Goal: Task Accomplishment & Management: Complete application form

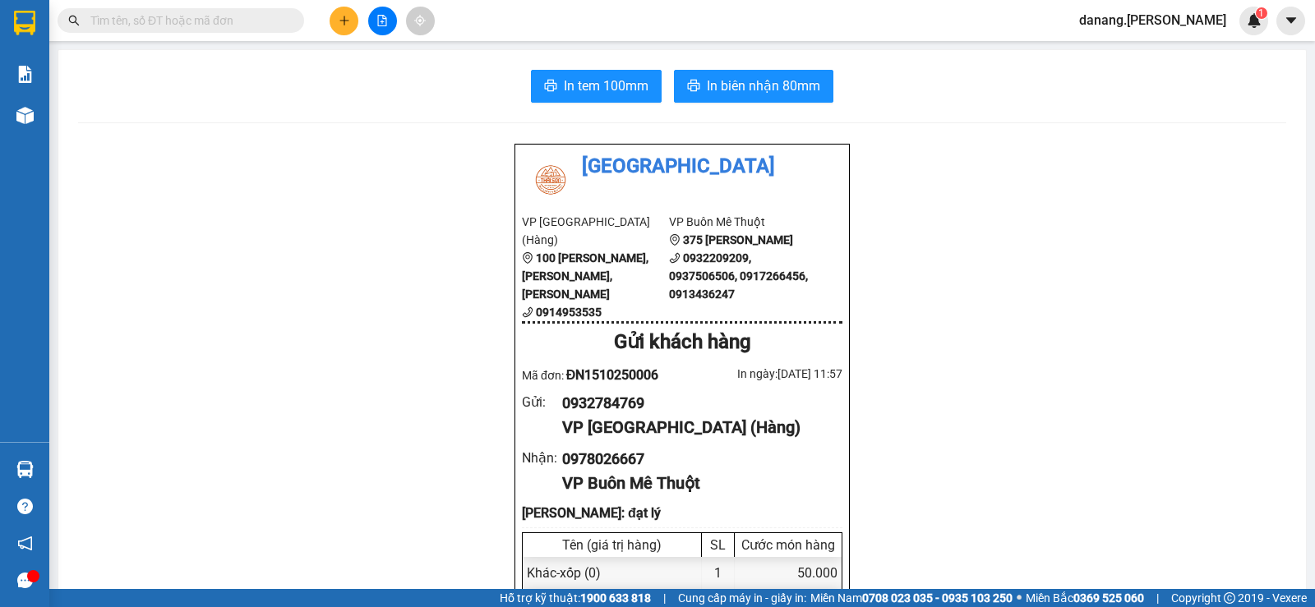
click at [354, 23] on button at bounding box center [344, 21] width 29 height 29
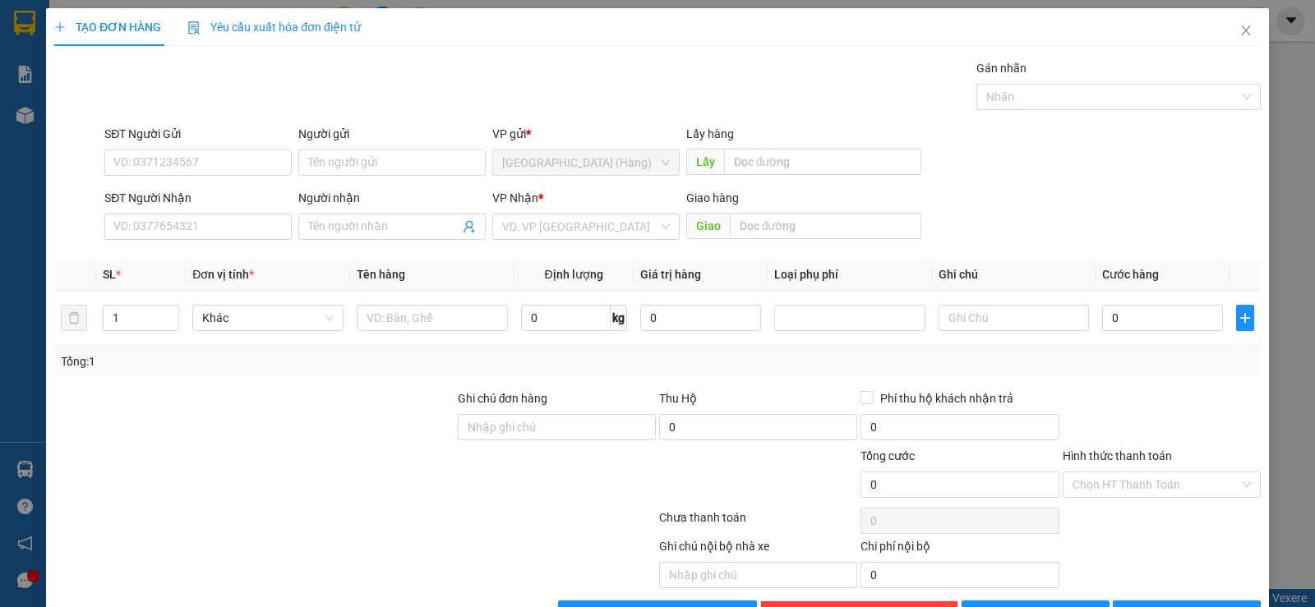
click at [339, 25] on span "Yêu cầu xuất hóa đơn điện tử" at bounding box center [273, 27] width 173 height 13
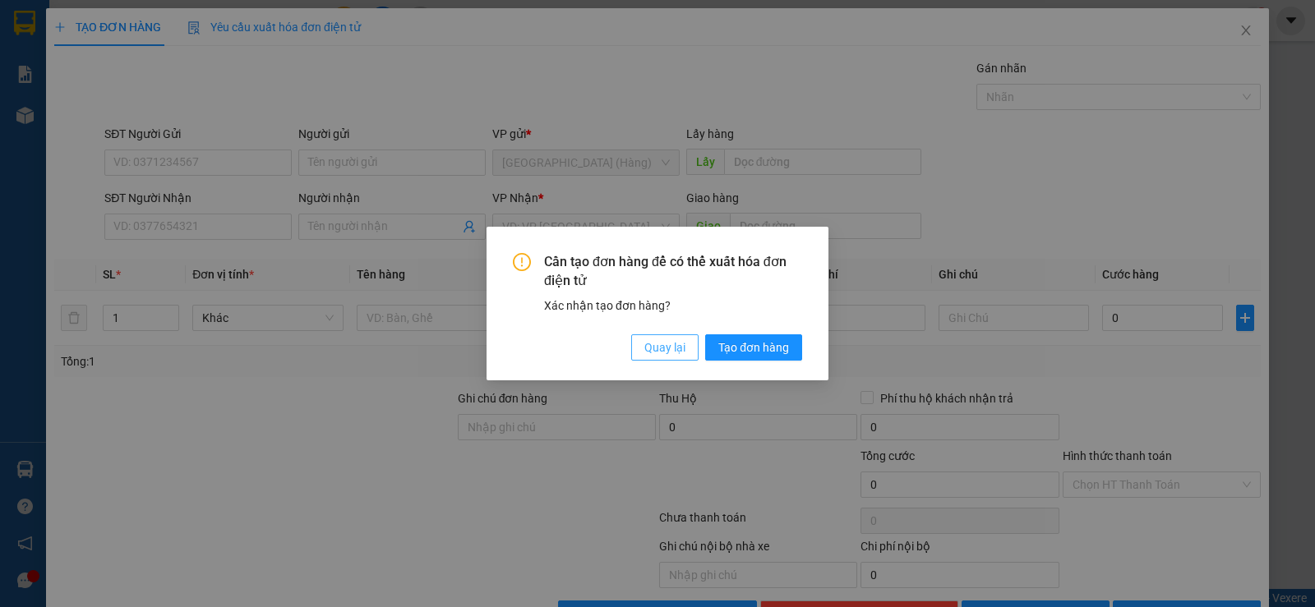
click at [673, 353] on span "Quay lại" at bounding box center [664, 348] width 41 height 18
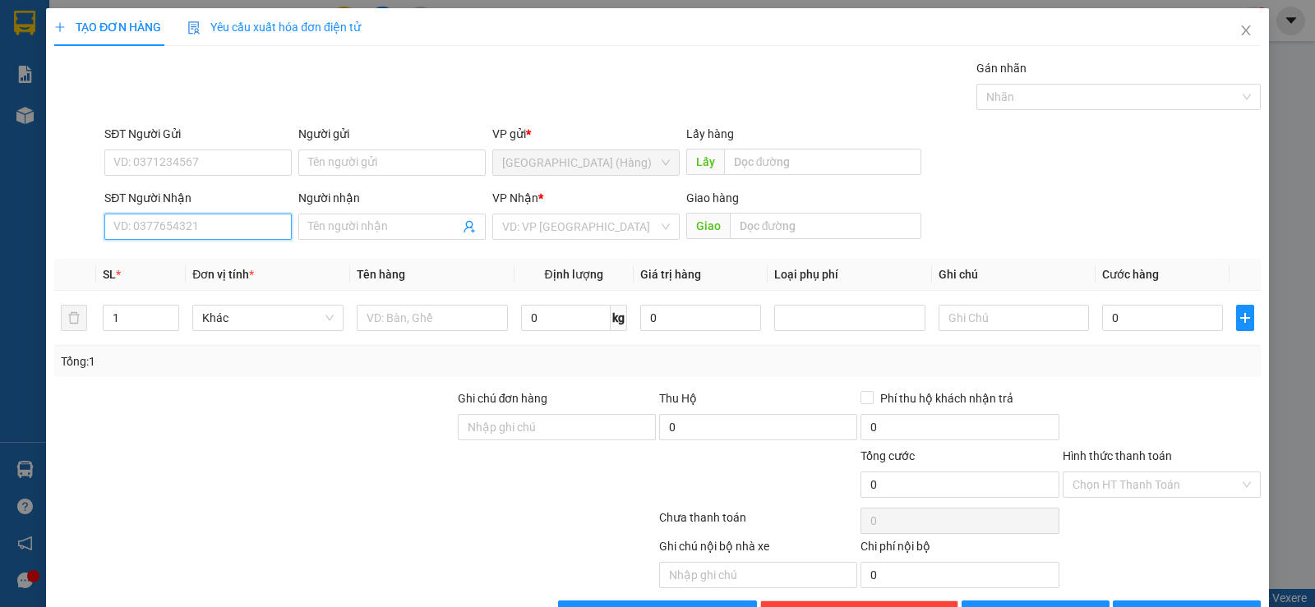
click at [204, 223] on input "SĐT Người Nhận" at bounding box center [197, 227] width 187 height 26
click at [177, 253] on div "0948753575 - A Thắng" at bounding box center [196, 260] width 166 height 18
type input "0948753575"
type input "A Thắng"
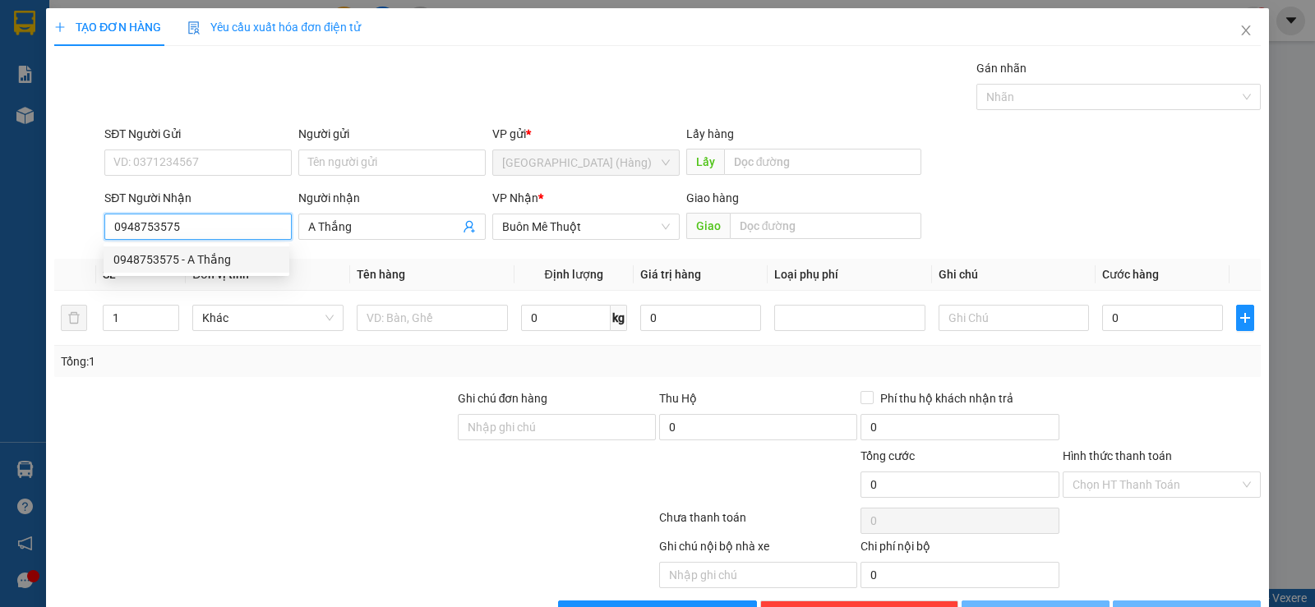
type input "50.000"
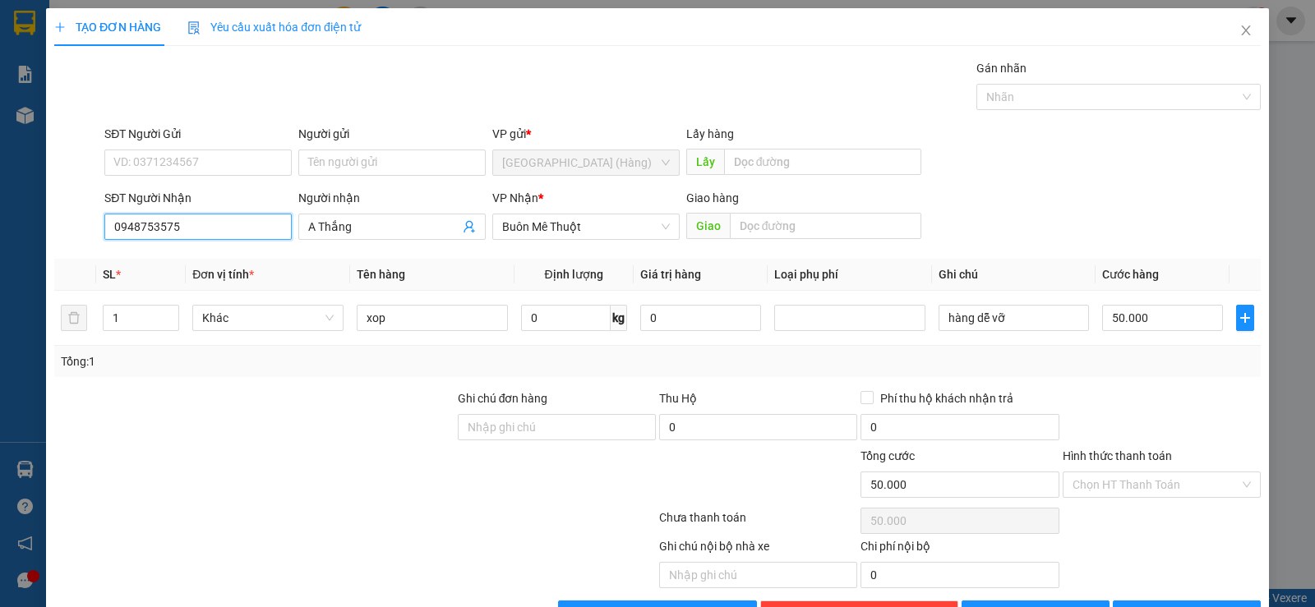
scroll to position [52, 0]
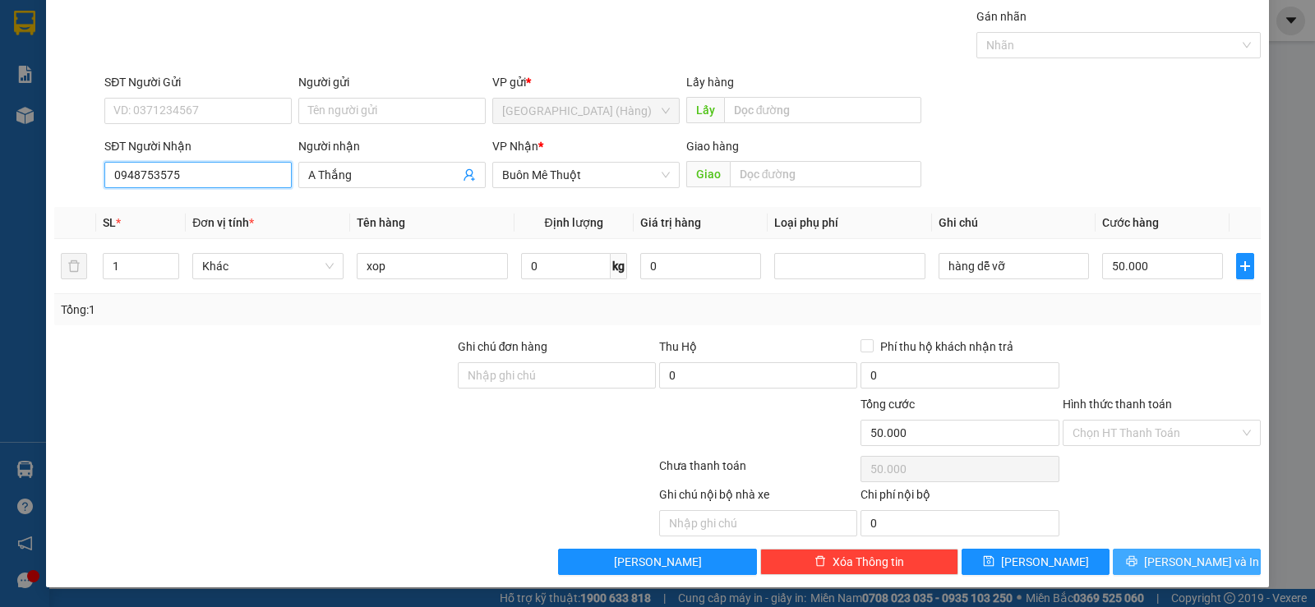
type input "0948753575"
click at [1189, 561] on span "[PERSON_NAME] và In" at bounding box center [1201, 562] width 115 height 18
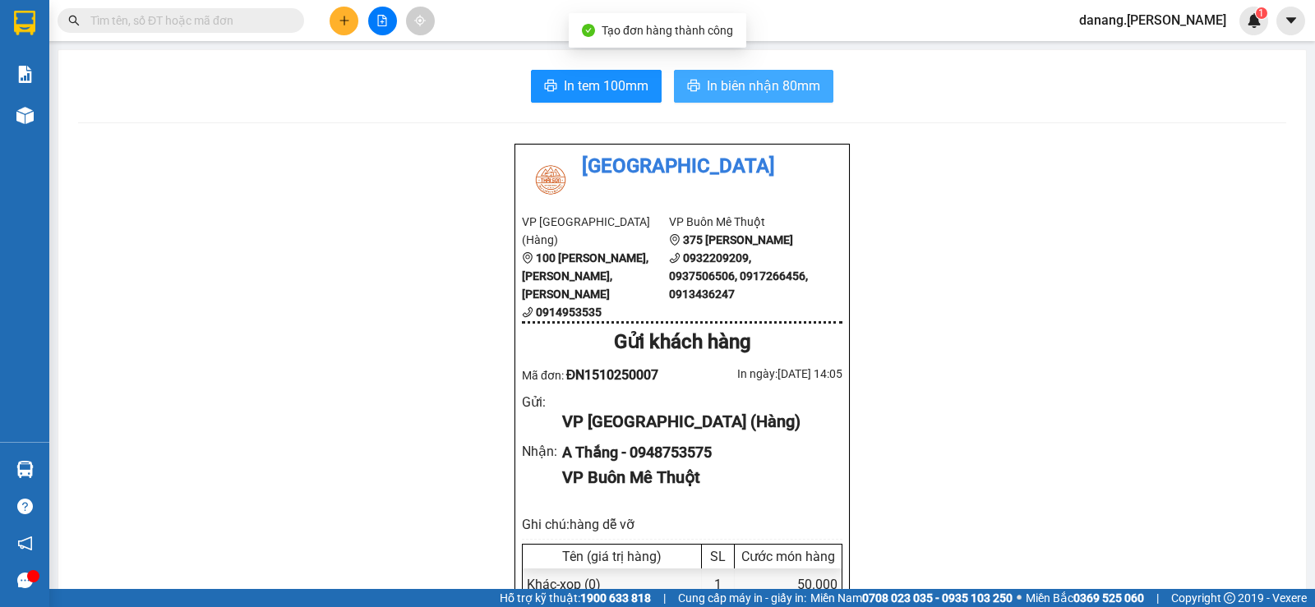
click at [733, 90] on span "In biên nhận 80mm" at bounding box center [763, 86] width 113 height 21
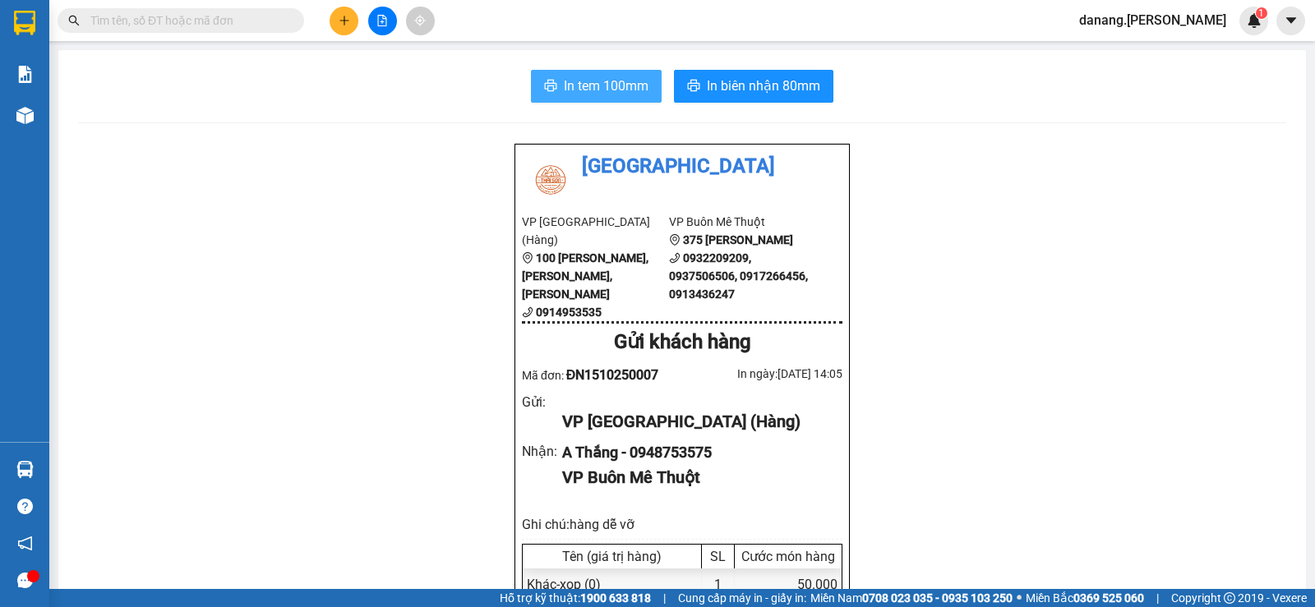
click at [565, 90] on span "In tem 100mm" at bounding box center [606, 86] width 85 height 21
click at [345, 17] on icon "plus" at bounding box center [345, 21] width 12 height 12
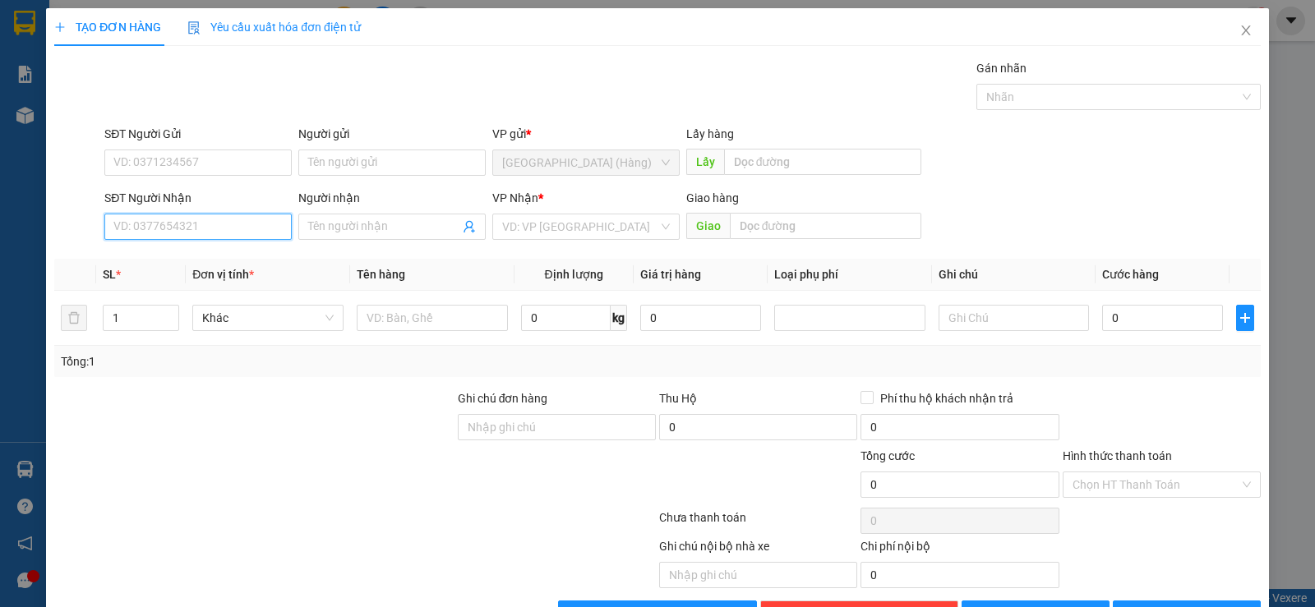
click at [214, 218] on input "SĐT Người Nhận" at bounding box center [197, 227] width 187 height 26
click at [337, 217] on span at bounding box center [391, 227] width 187 height 26
click at [361, 228] on input "hankok" at bounding box center [383, 227] width 151 height 18
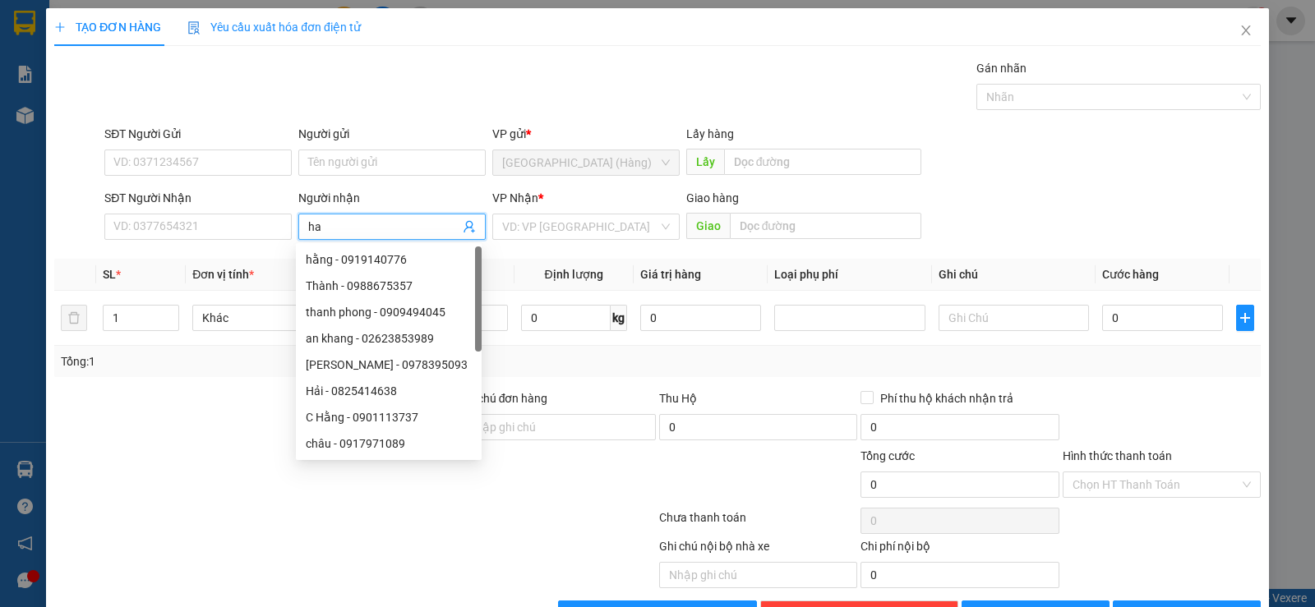
type input "h"
type input "G"
type input "Han koo"
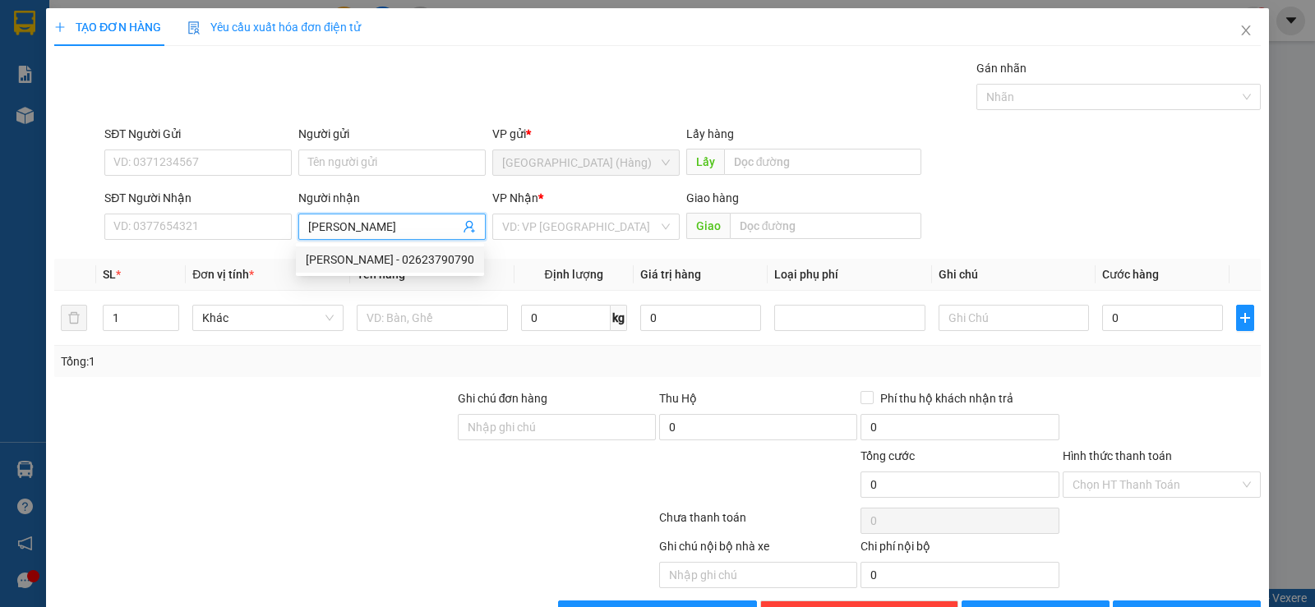
click at [390, 257] on div "Han Kook - 02623790790" at bounding box center [390, 260] width 168 height 18
type input "02623790790"
type input "[PERSON_NAME]"
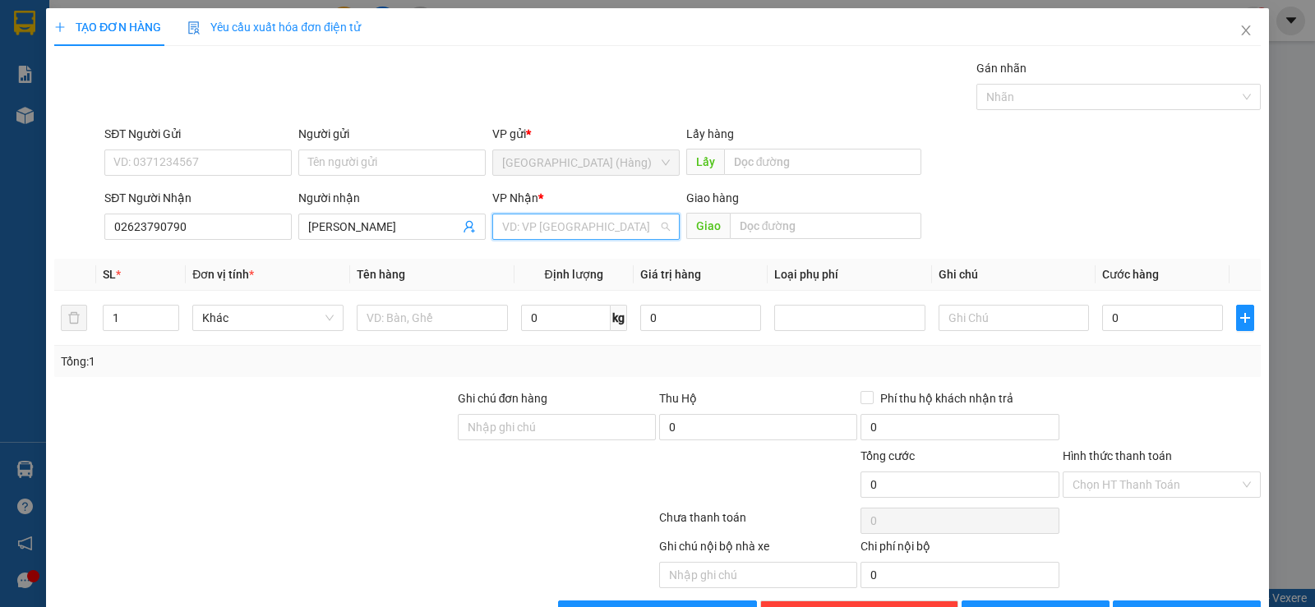
drag, startPoint x: 602, startPoint y: 224, endPoint x: 601, endPoint y: 284, distance: 59.2
click at [602, 227] on input "search" at bounding box center [580, 227] width 156 height 25
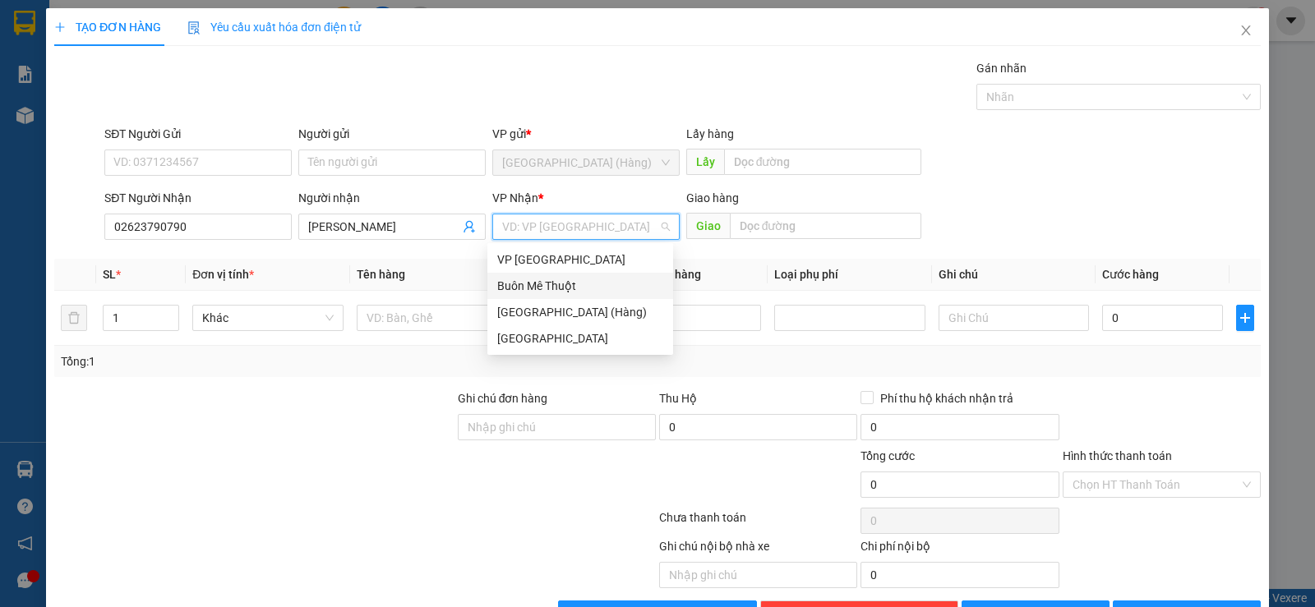
click at [586, 284] on div "Buôn Mê Thuột" at bounding box center [580, 286] width 166 height 18
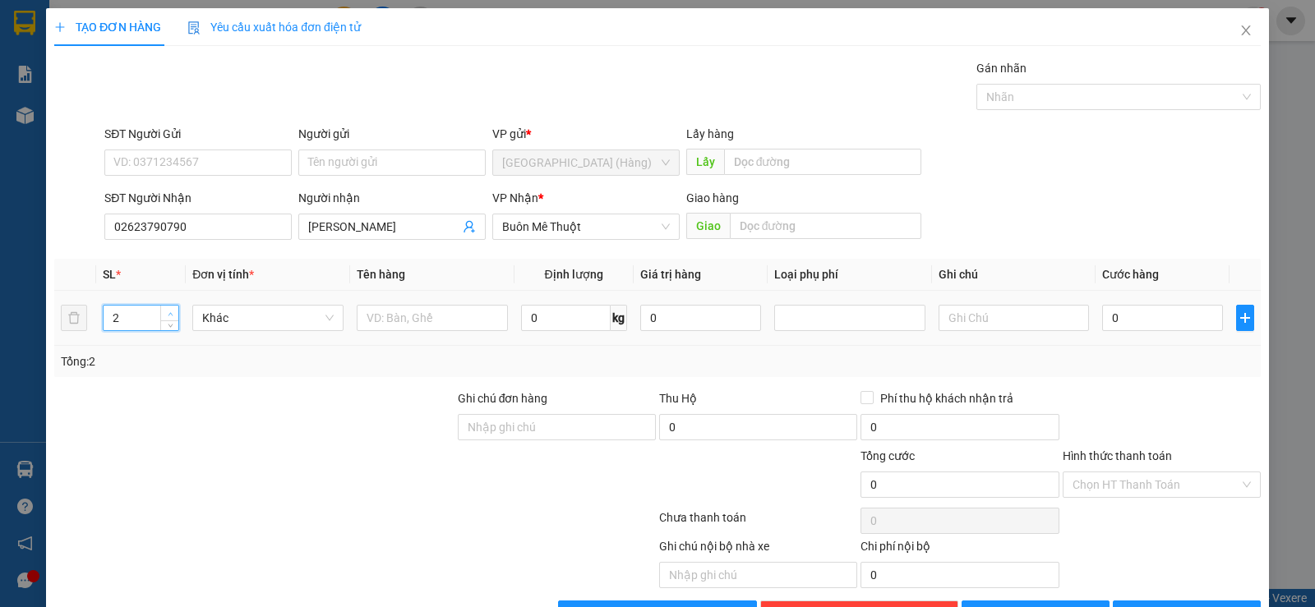
click at [165, 313] on span "up" at bounding box center [170, 314] width 10 height 10
type input "3"
click at [165, 313] on span "up" at bounding box center [170, 314] width 10 height 10
click at [460, 315] on input "text" at bounding box center [432, 318] width 151 height 26
type input "xôp"
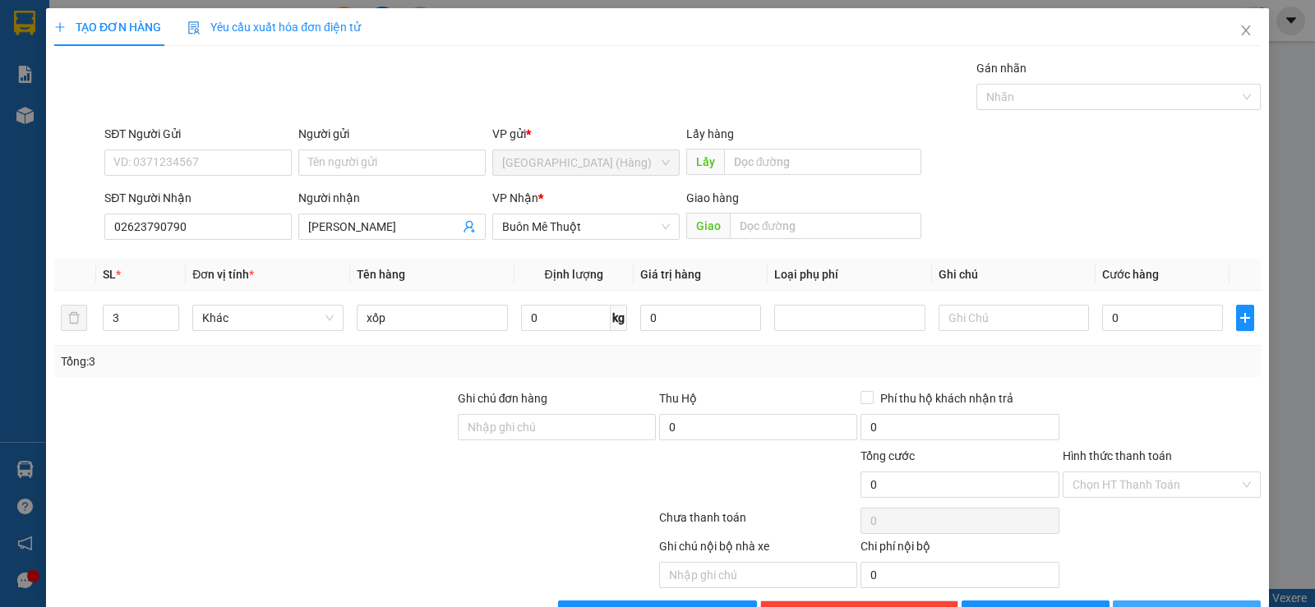
click at [1177, 605] on span "[PERSON_NAME] và In" at bounding box center [1201, 614] width 115 height 18
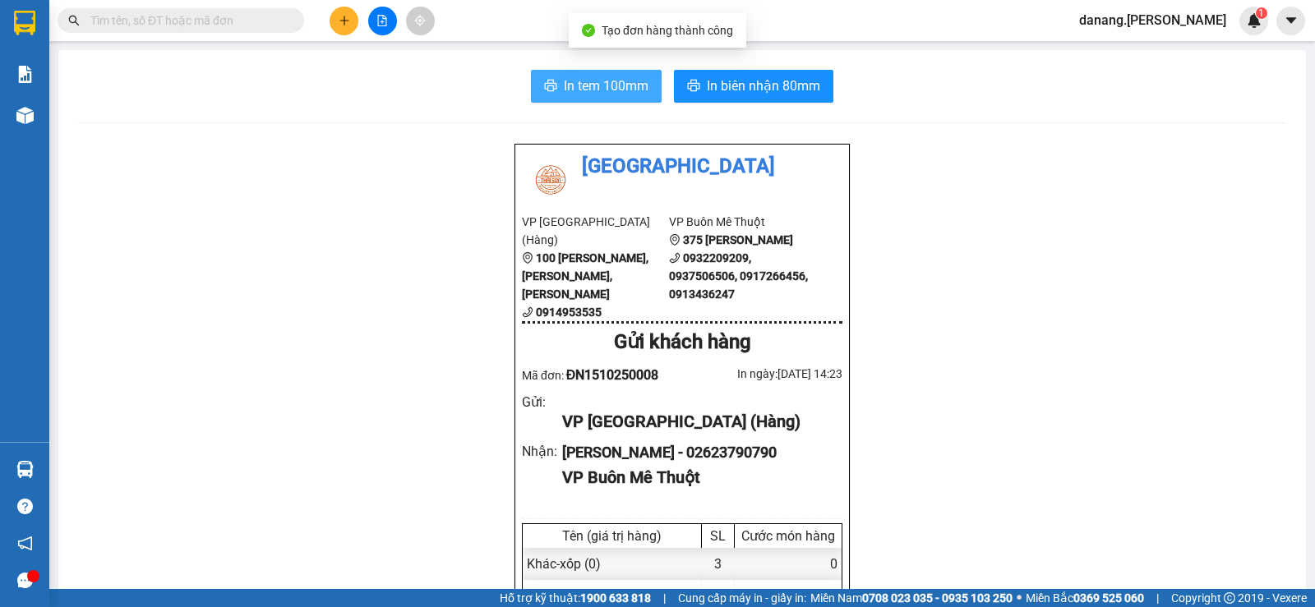
click at [584, 89] on span "In tem 100mm" at bounding box center [606, 86] width 85 height 21
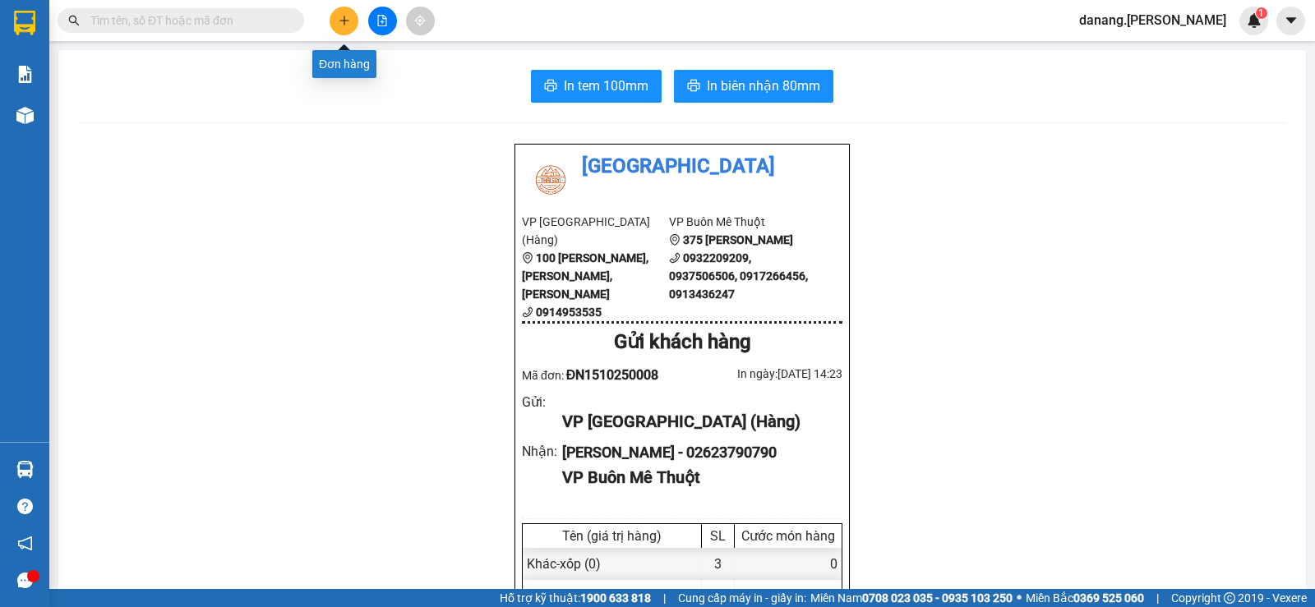
click at [344, 16] on icon "plus" at bounding box center [345, 21] width 12 height 12
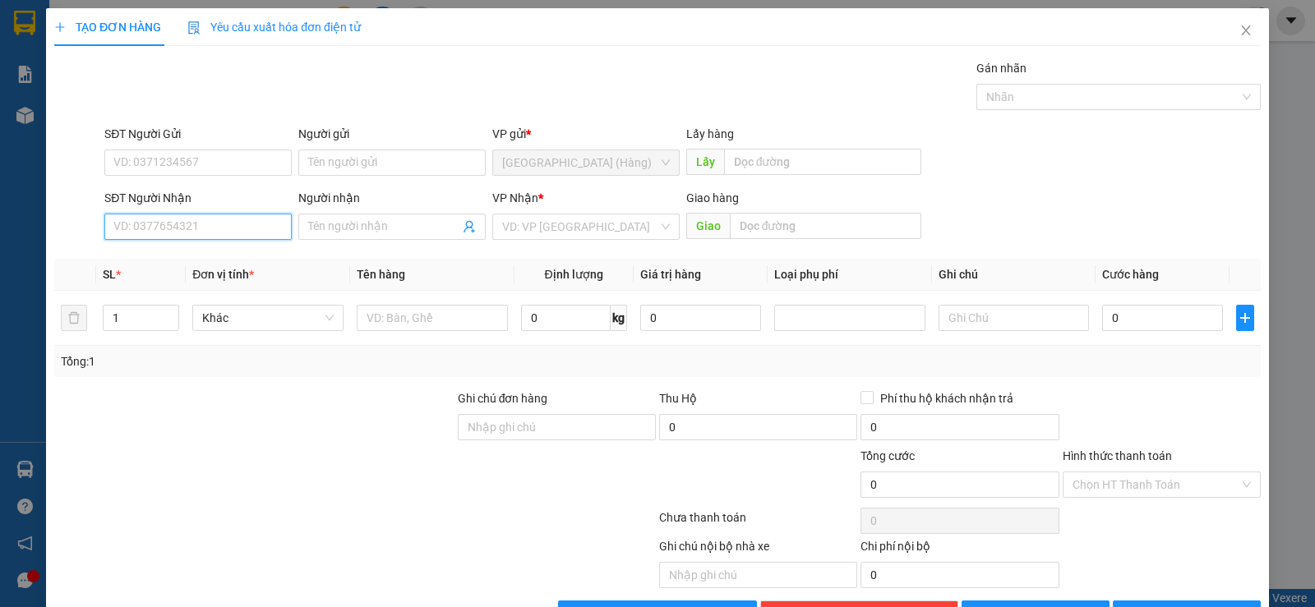
click at [212, 219] on input "SĐT Người Nhận" at bounding box center [197, 227] width 187 height 26
click at [202, 254] on div "0906417887" at bounding box center [196, 260] width 166 height 18
type input "0906417887"
type input "30.000"
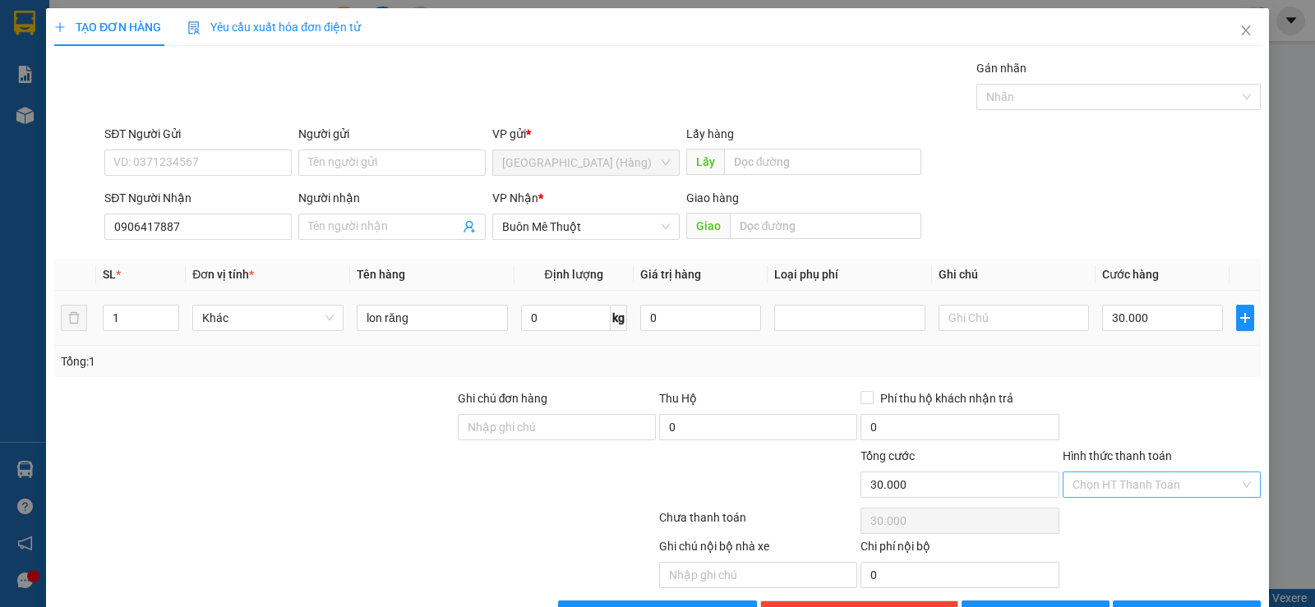
click at [1108, 473] on input "Hình thức thanh toán" at bounding box center [1156, 485] width 167 height 25
click at [1125, 509] on div "Tại văn phòng" at bounding box center [1151, 518] width 177 height 18
drag, startPoint x: 1187, startPoint y: 565, endPoint x: 1264, endPoint y: 420, distance: 164.7
click at [1188, 605] on span "[PERSON_NAME] và In" at bounding box center [1201, 614] width 115 height 18
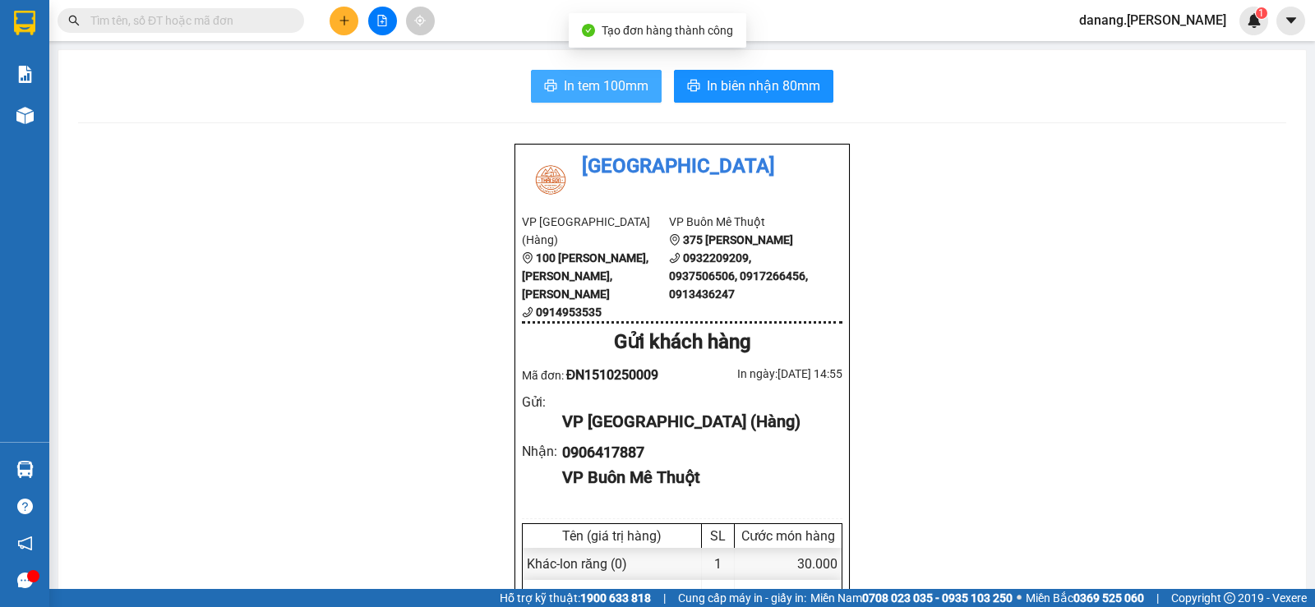
click at [610, 83] on span "In tem 100mm" at bounding box center [606, 86] width 85 height 21
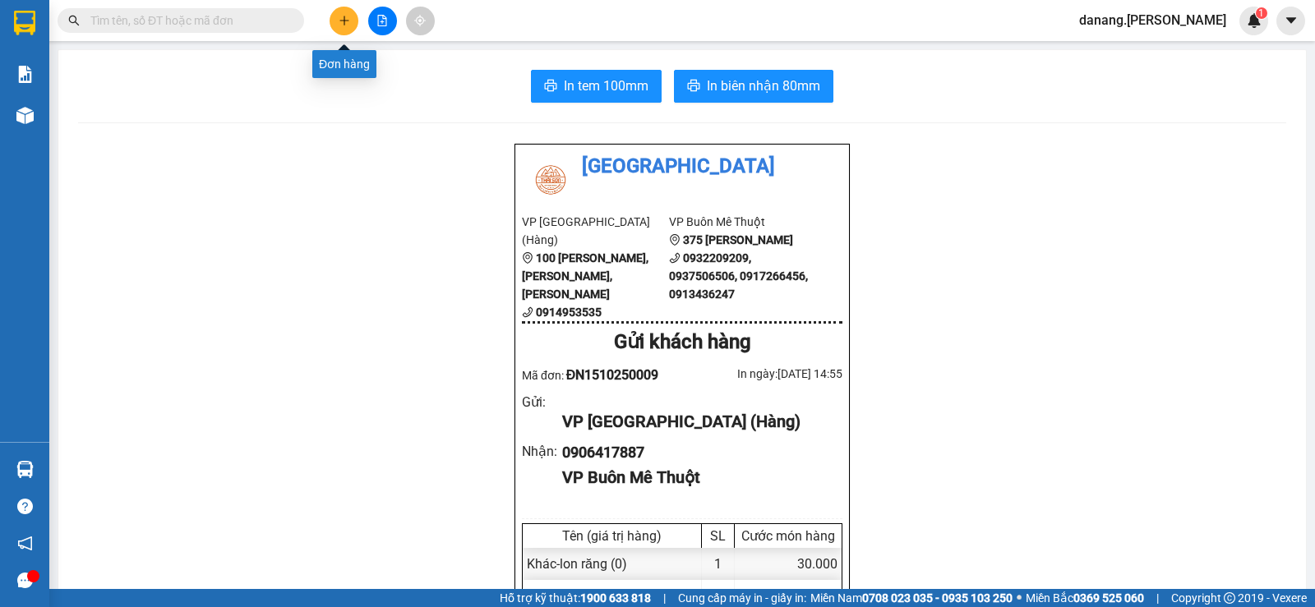
click at [354, 21] on button at bounding box center [344, 21] width 29 height 29
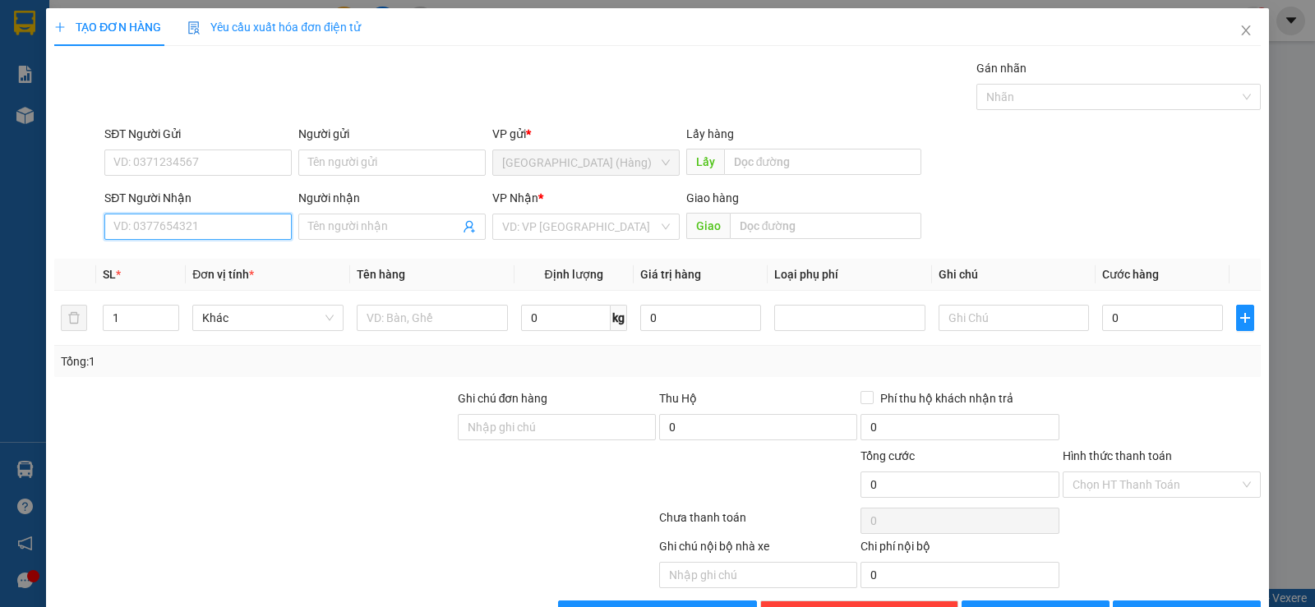
click at [167, 221] on input "SĐT Người Nhận" at bounding box center [197, 227] width 187 height 26
type input "0905449360"
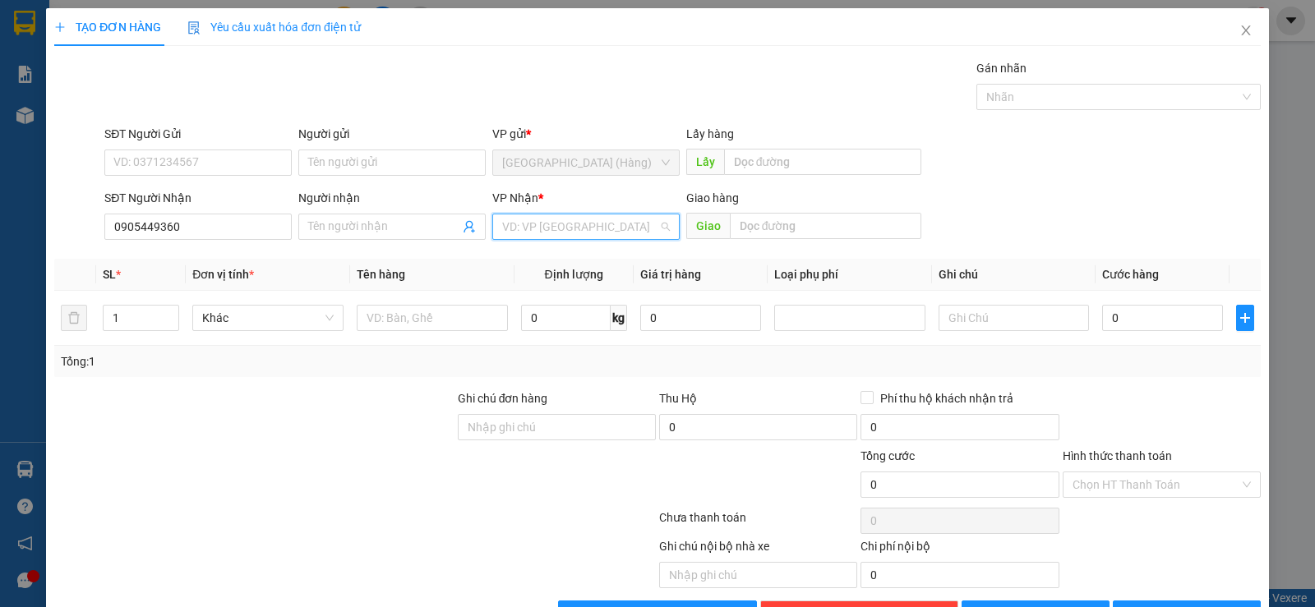
click at [558, 232] on input "search" at bounding box center [580, 227] width 156 height 25
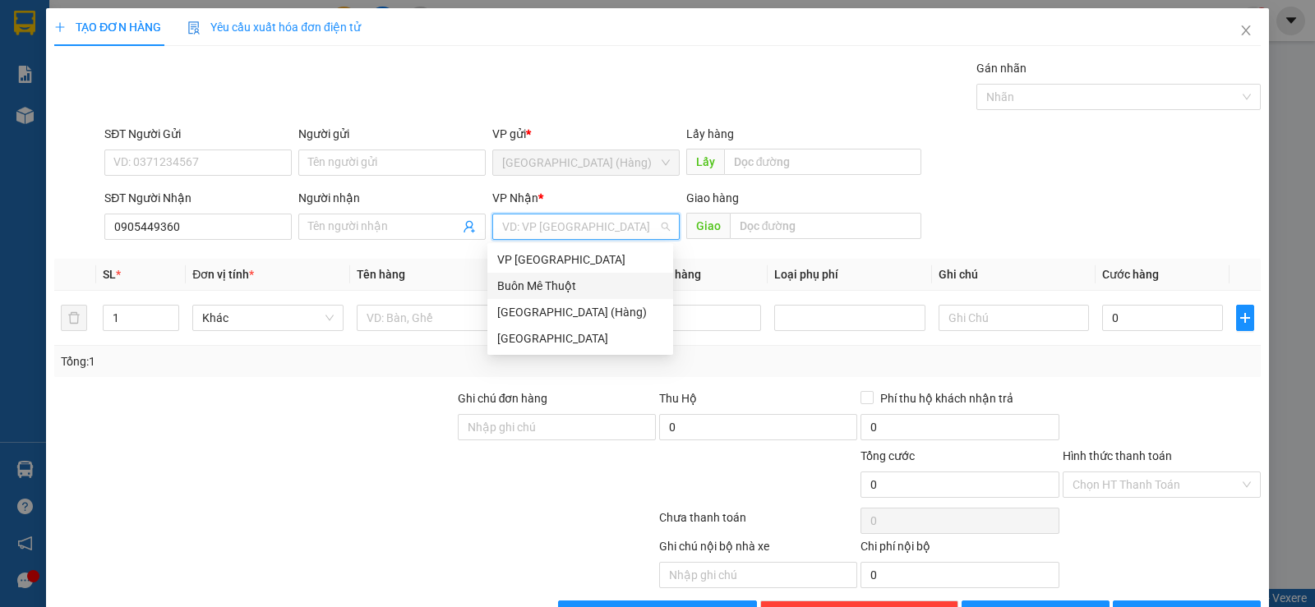
click at [555, 292] on div "Buôn Mê Thuột" at bounding box center [580, 286] width 166 height 18
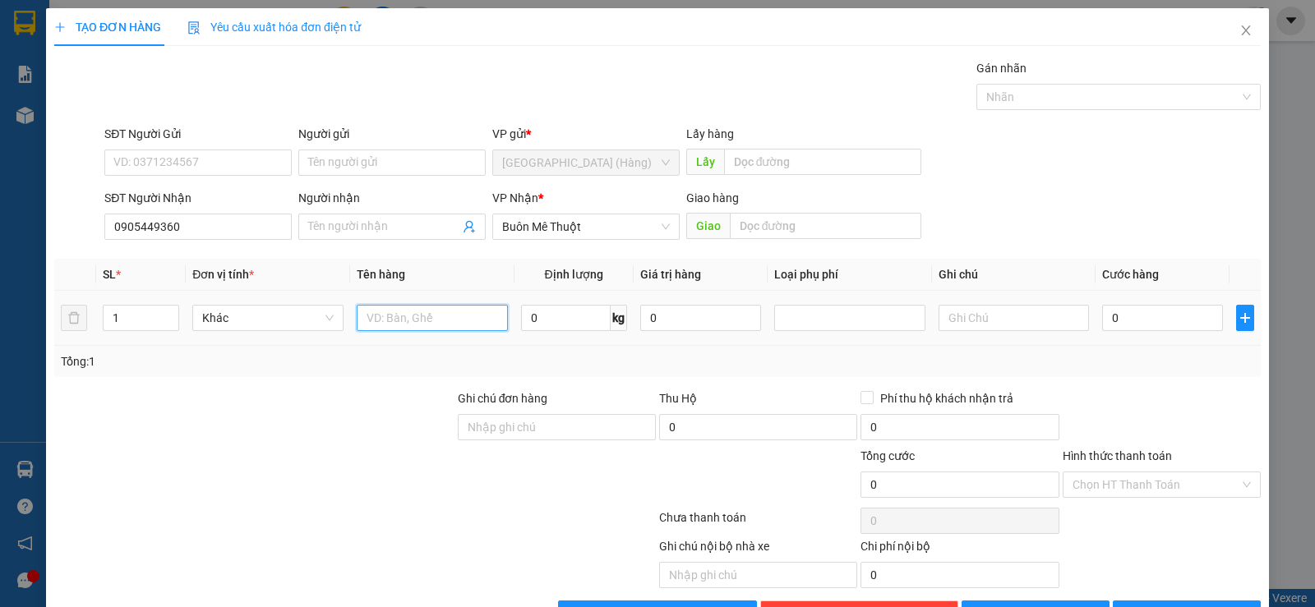
click at [421, 329] on input "text" at bounding box center [432, 318] width 151 height 26
type input "cây(th"
click at [1183, 605] on span "[PERSON_NAME] và In" at bounding box center [1201, 614] width 115 height 18
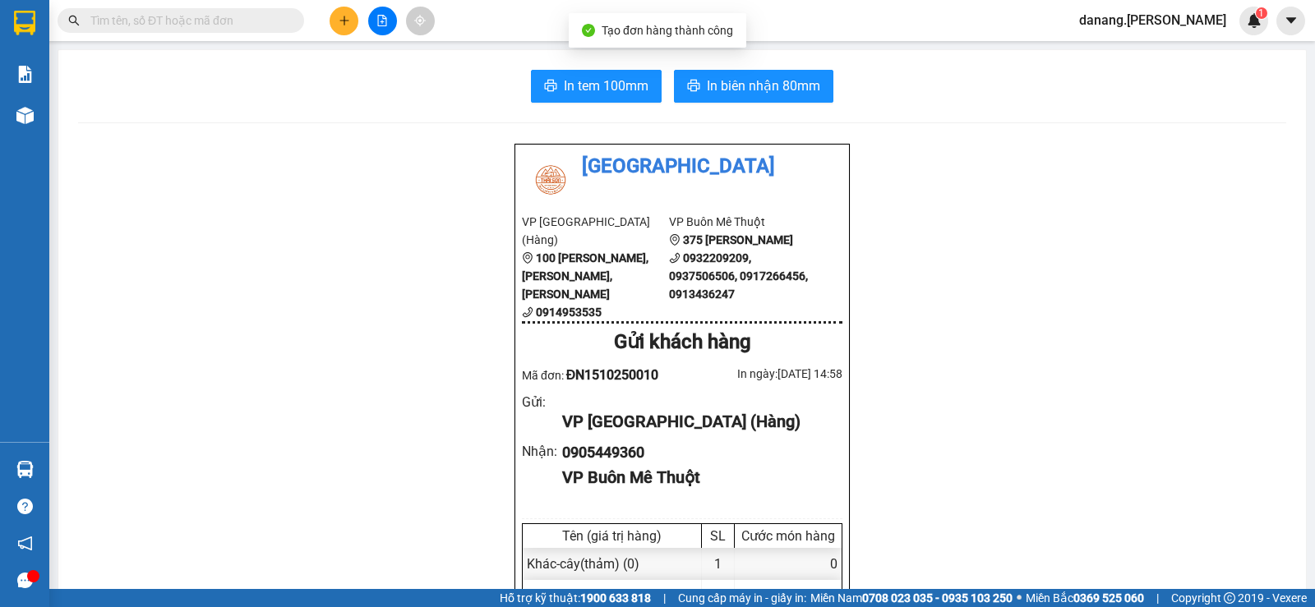
click at [581, 77] on span "In tem 100mm" at bounding box center [606, 86] width 85 height 21
click at [353, 15] on button at bounding box center [344, 21] width 29 height 29
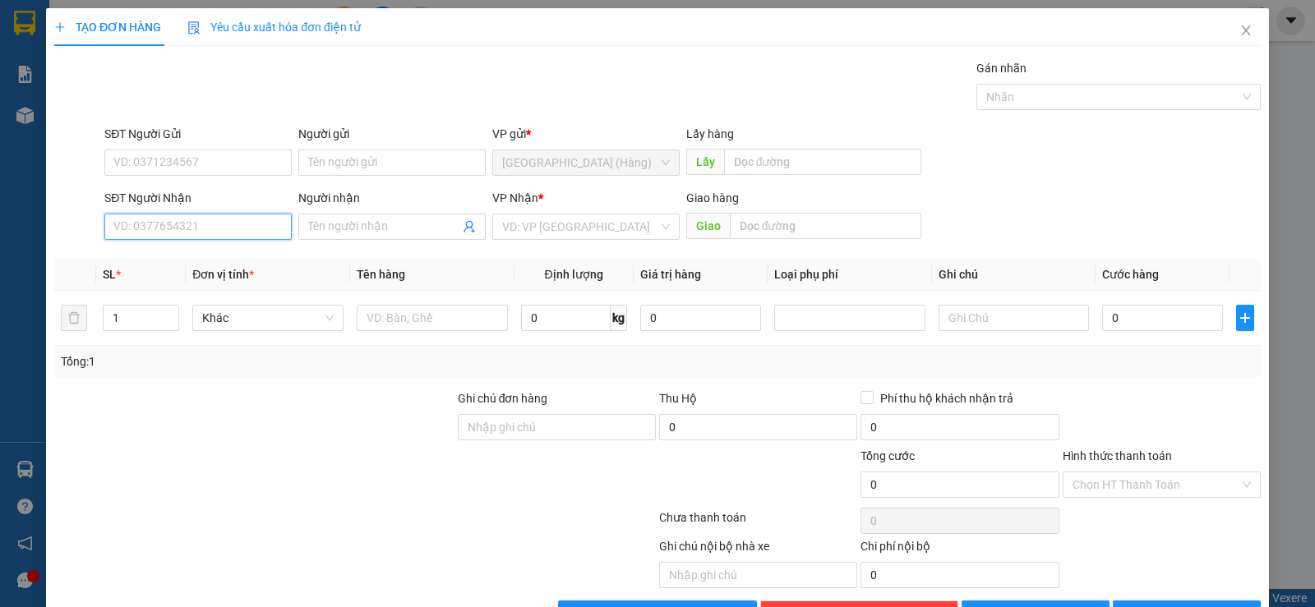
click at [223, 228] on input "SĐT Người Nhận" at bounding box center [197, 227] width 187 height 26
type input "0908811908"
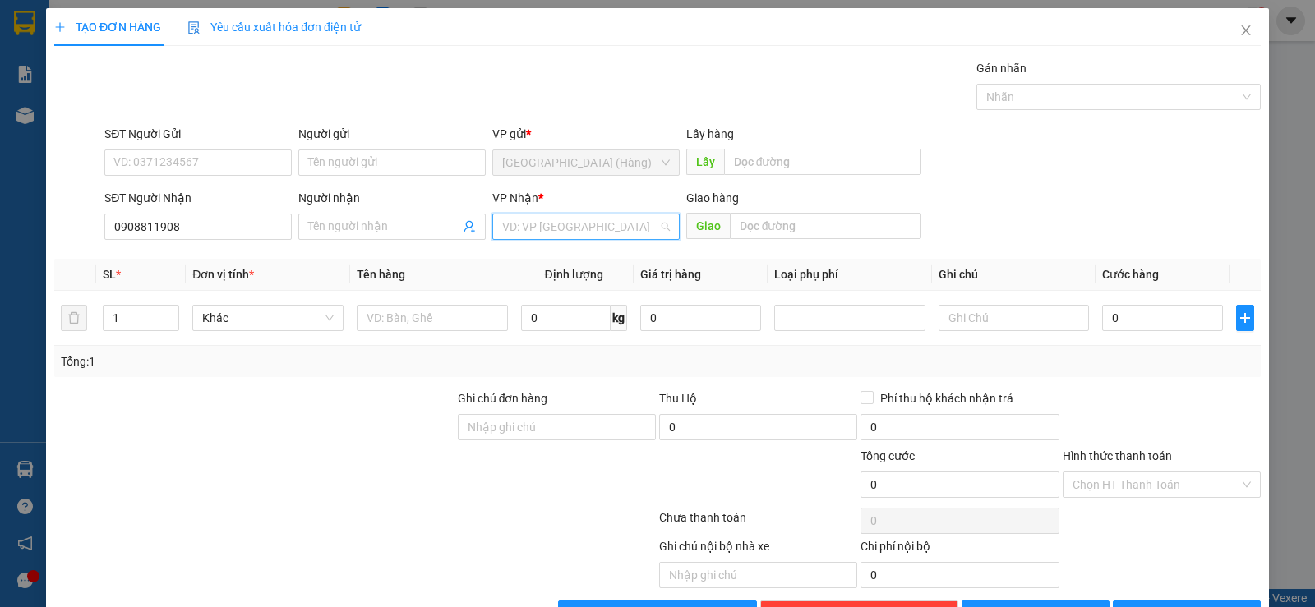
click at [578, 232] on input "search" at bounding box center [580, 227] width 156 height 25
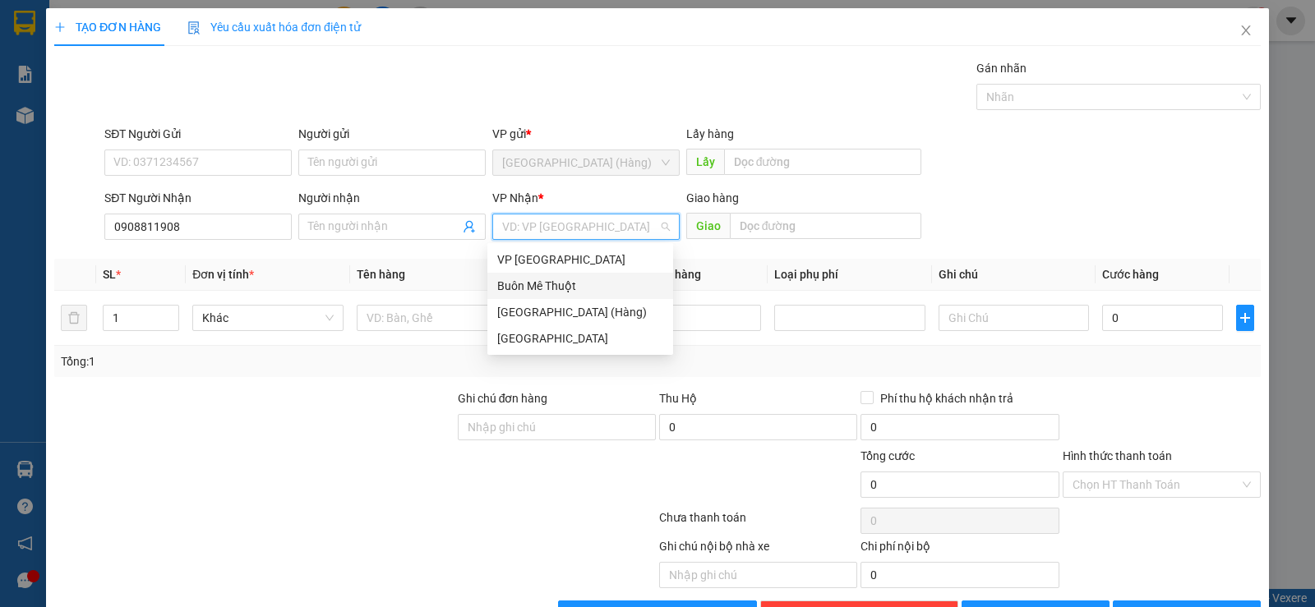
drag, startPoint x: 567, startPoint y: 289, endPoint x: 626, endPoint y: 358, distance: 90.9
click at [569, 289] on div "Buôn Mê Thuột" at bounding box center [580, 286] width 166 height 18
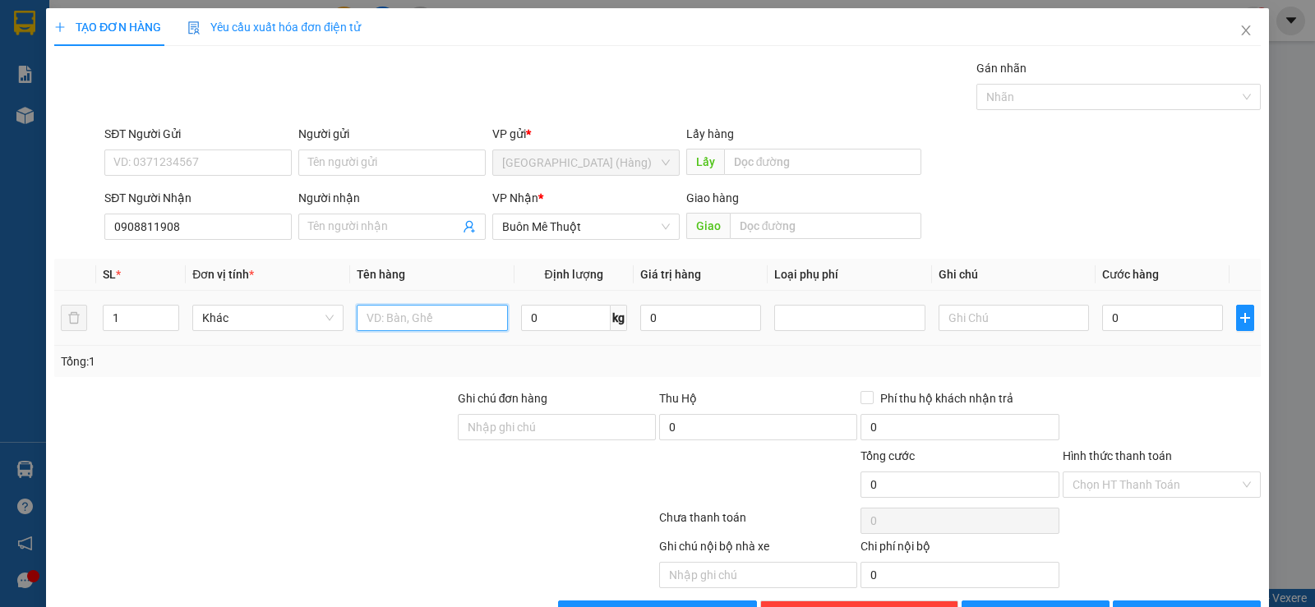
click at [378, 315] on input "text" at bounding box center [432, 318] width 151 height 26
type input "pb"
click at [1134, 318] on input "0" at bounding box center [1162, 318] width 121 height 26
type input "3"
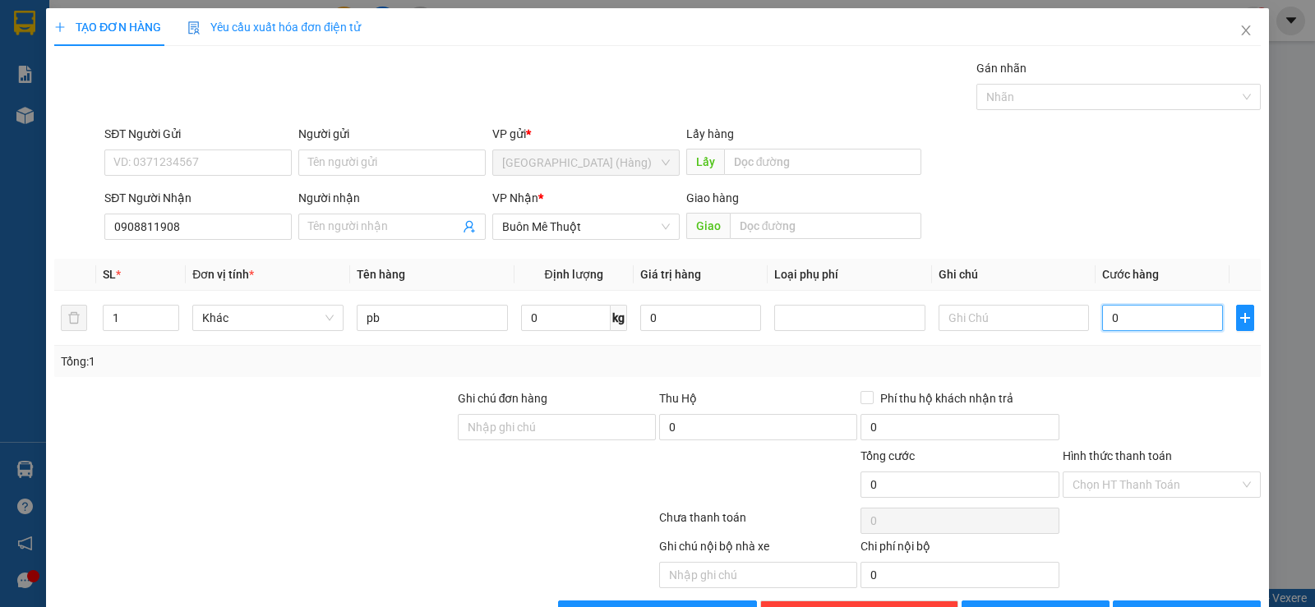
type input "3"
type input "30"
type input "300"
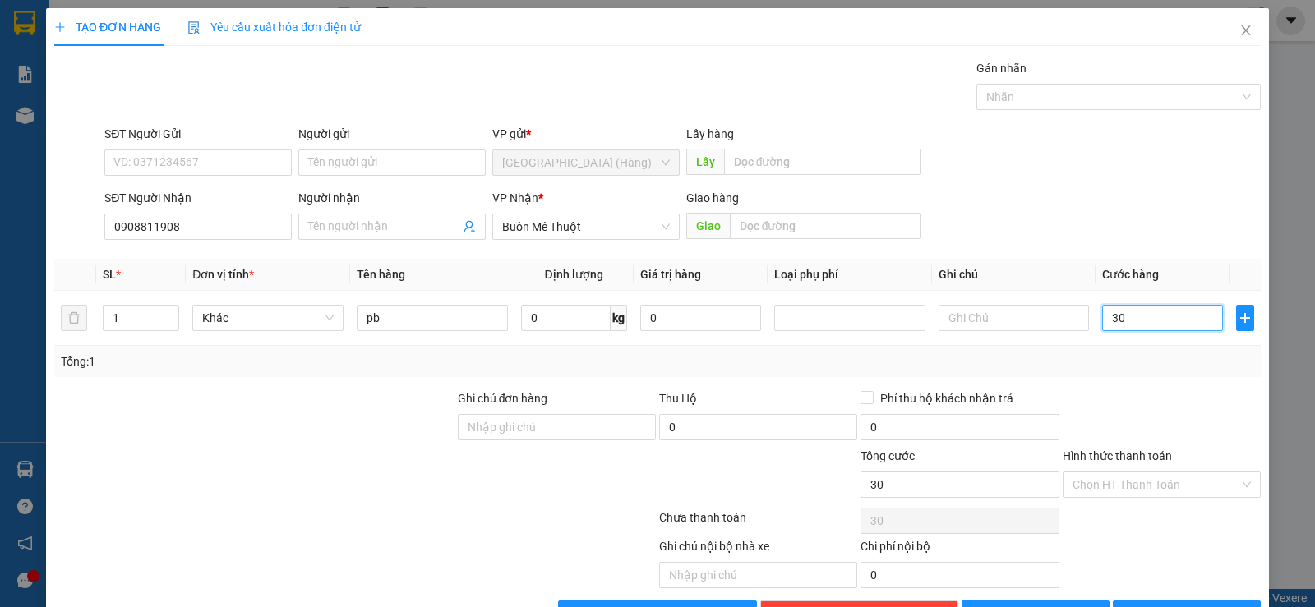
type input "300"
type input "3.000"
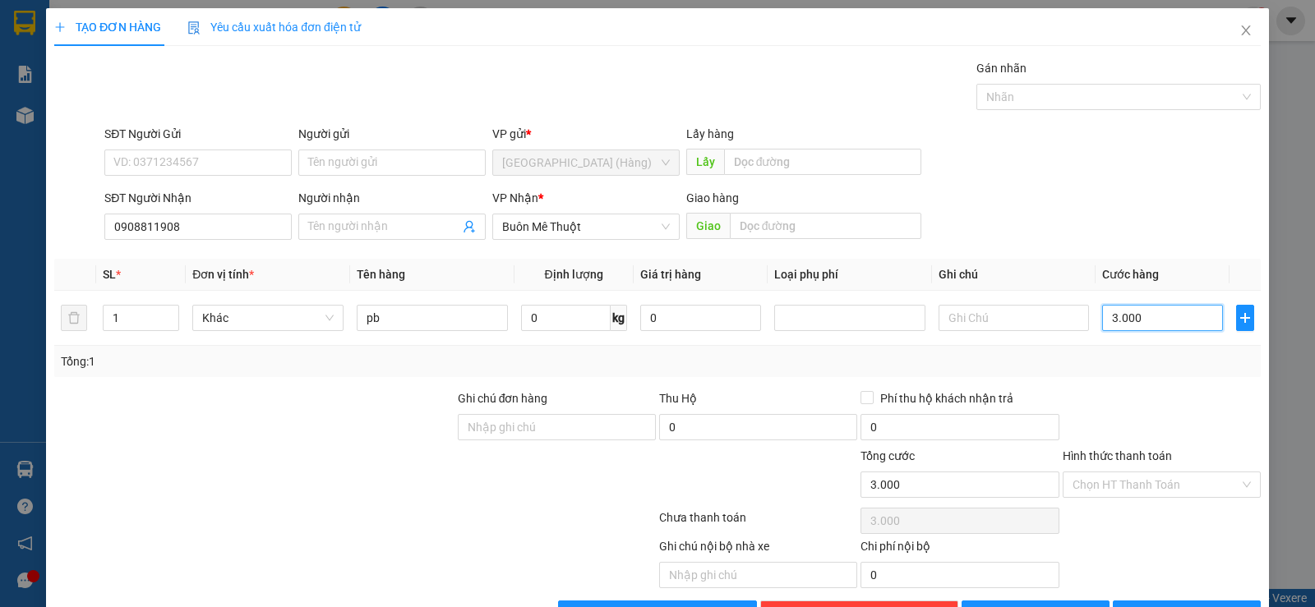
type input "30.000"
click at [1105, 487] on input "Hình thức thanh toán" at bounding box center [1156, 485] width 167 height 25
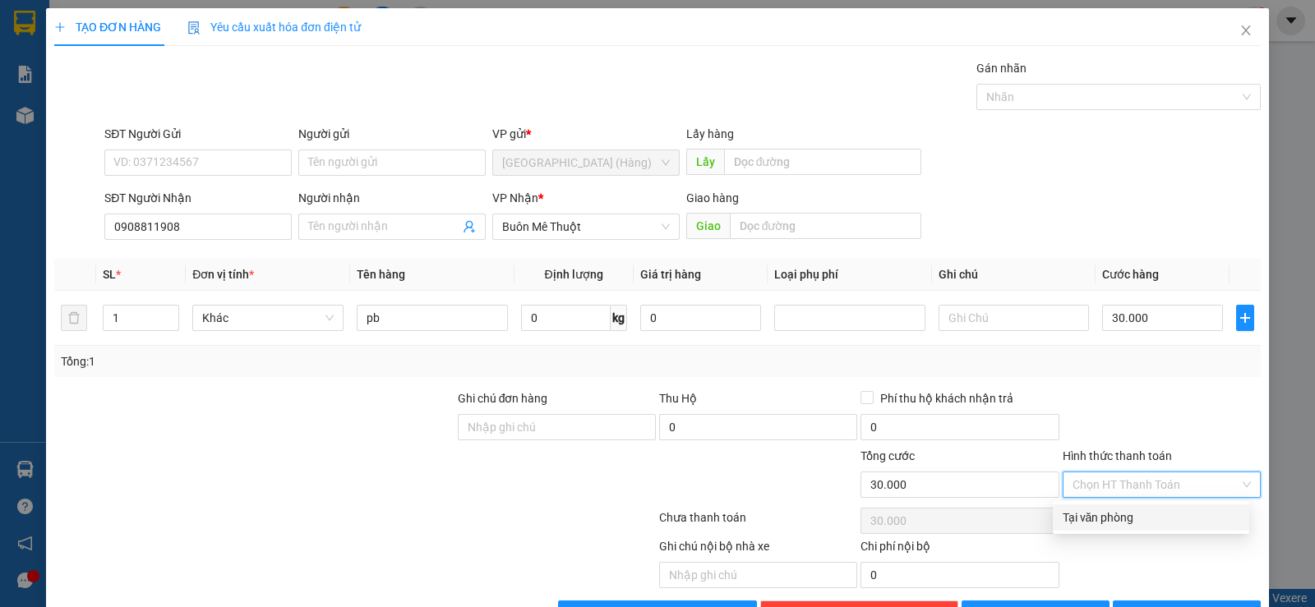
click at [1113, 514] on div "Tại văn phòng" at bounding box center [1151, 518] width 177 height 18
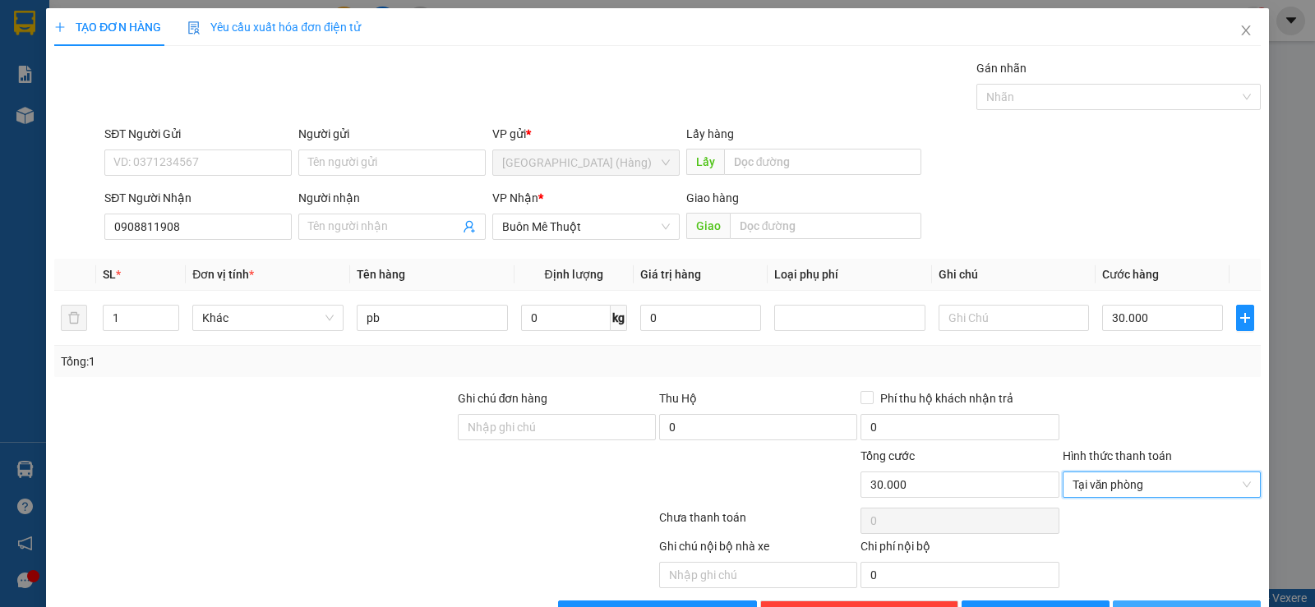
click at [1179, 605] on span "[PERSON_NAME] và In" at bounding box center [1201, 614] width 115 height 18
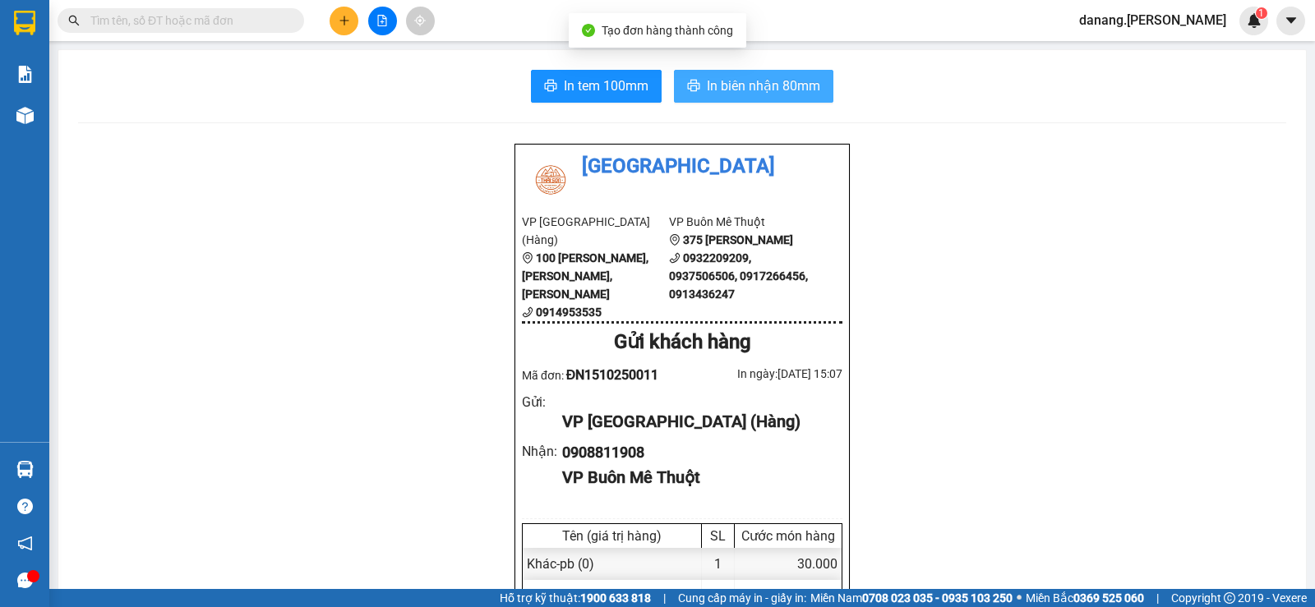
click at [699, 89] on button "In biên nhận 80mm" at bounding box center [753, 86] width 159 height 33
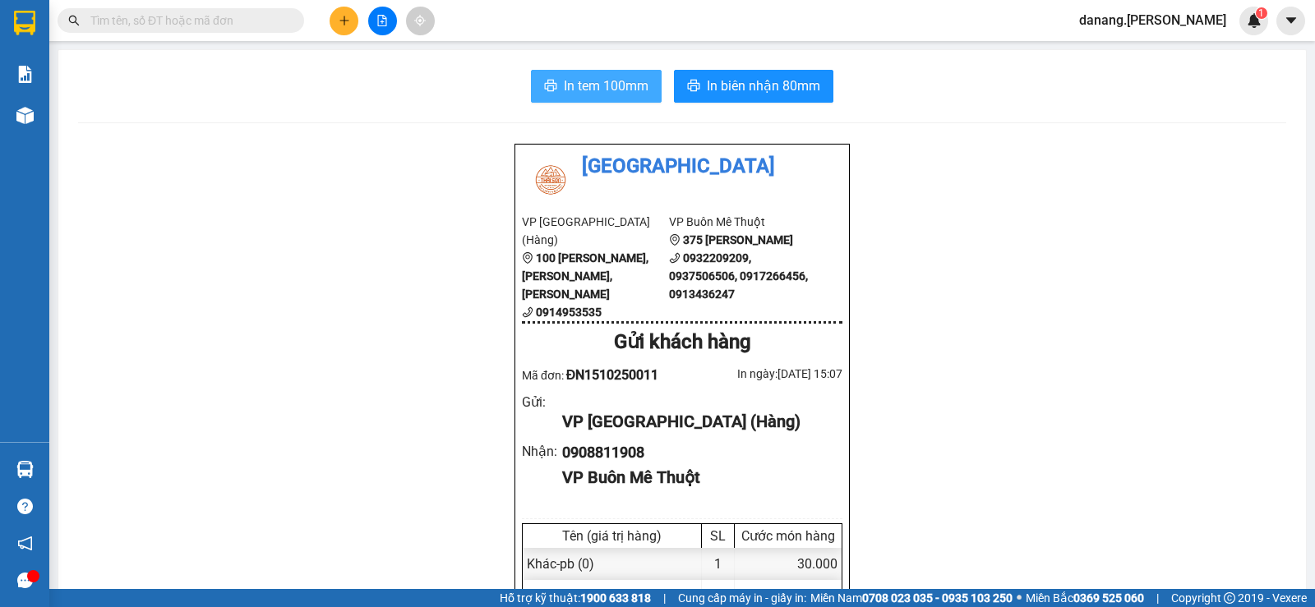
click at [586, 87] on span "In tem 100mm" at bounding box center [606, 86] width 85 height 21
click at [342, 20] on icon "plus" at bounding box center [345, 21] width 12 height 12
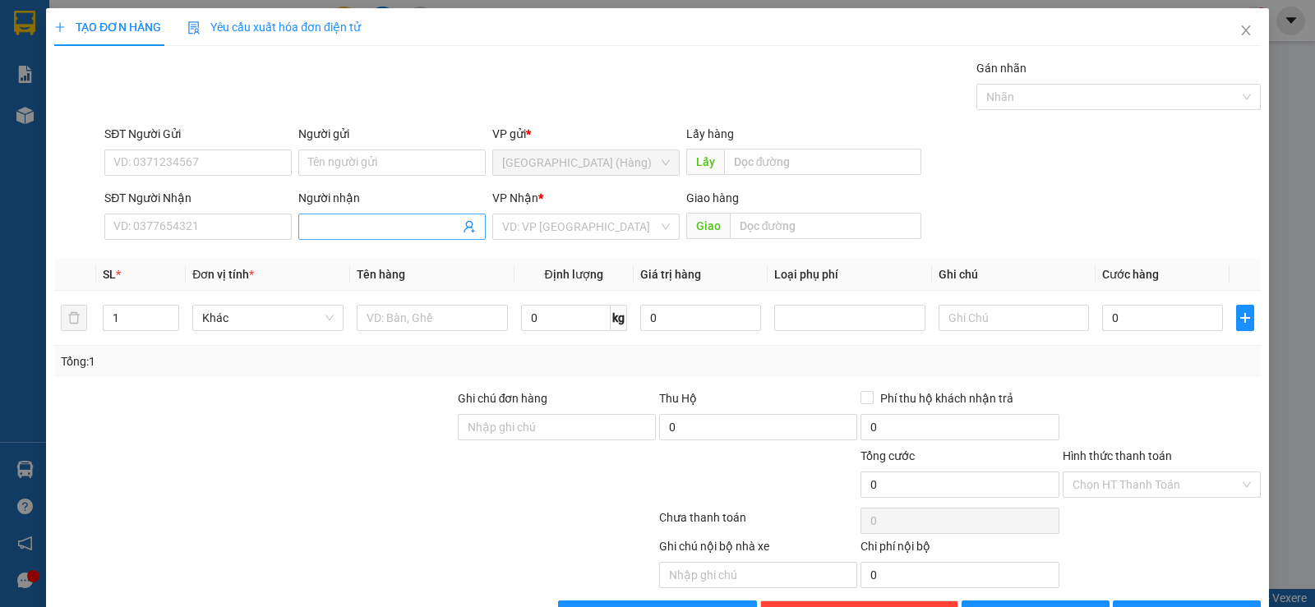
click at [343, 222] on input "Người nhận" at bounding box center [383, 227] width 151 height 18
type input "Hòa Sa"
click at [354, 270] on div "Hòa Sa - 0913487019" at bounding box center [389, 260] width 186 height 26
type input "0913487019"
type input "Hòa Sa"
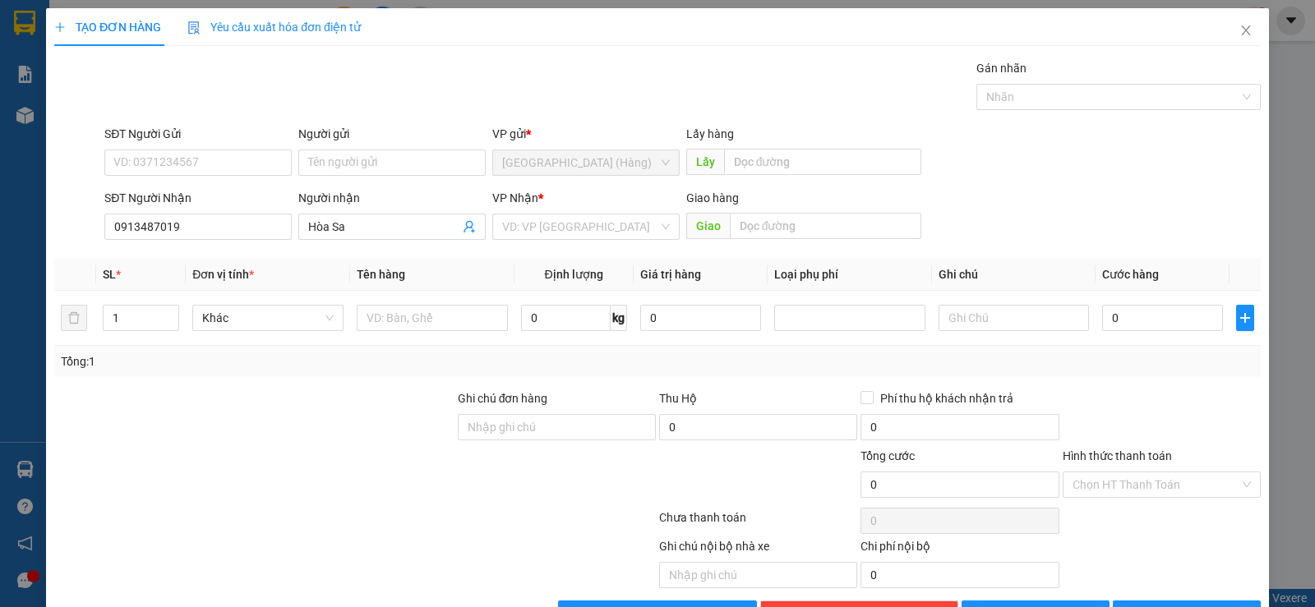
click at [556, 210] on div "VP Nhận *" at bounding box center [585, 201] width 187 height 25
click at [565, 226] on input "search" at bounding box center [580, 227] width 156 height 25
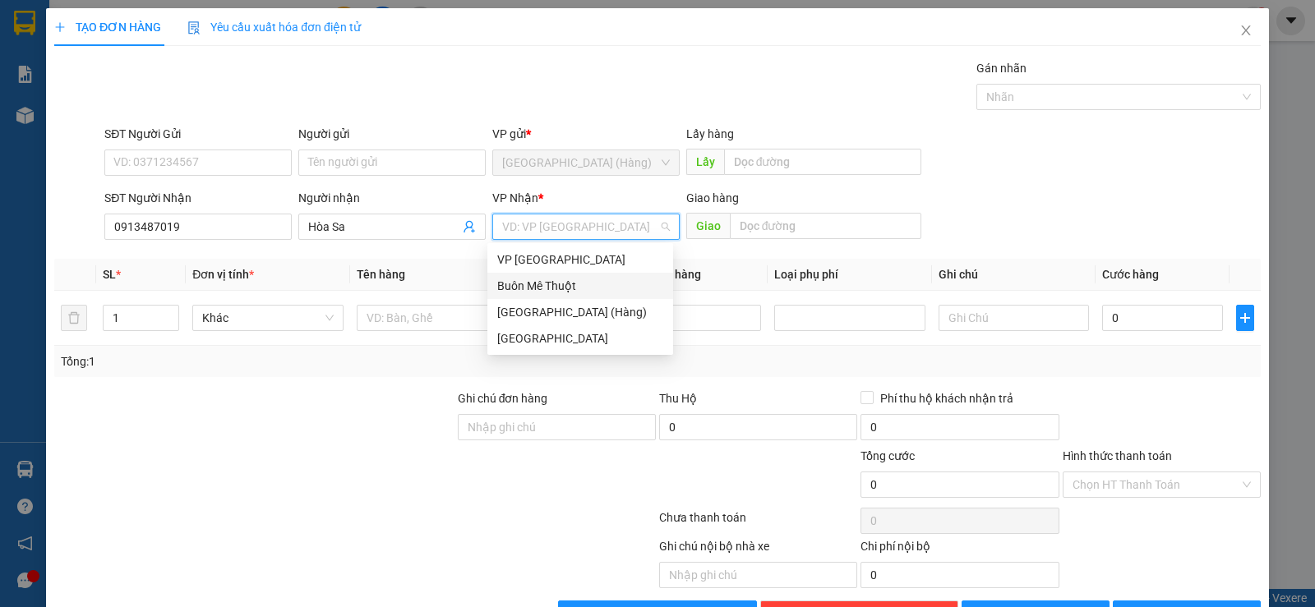
click at [572, 281] on div "Buôn Mê Thuột" at bounding box center [580, 286] width 166 height 18
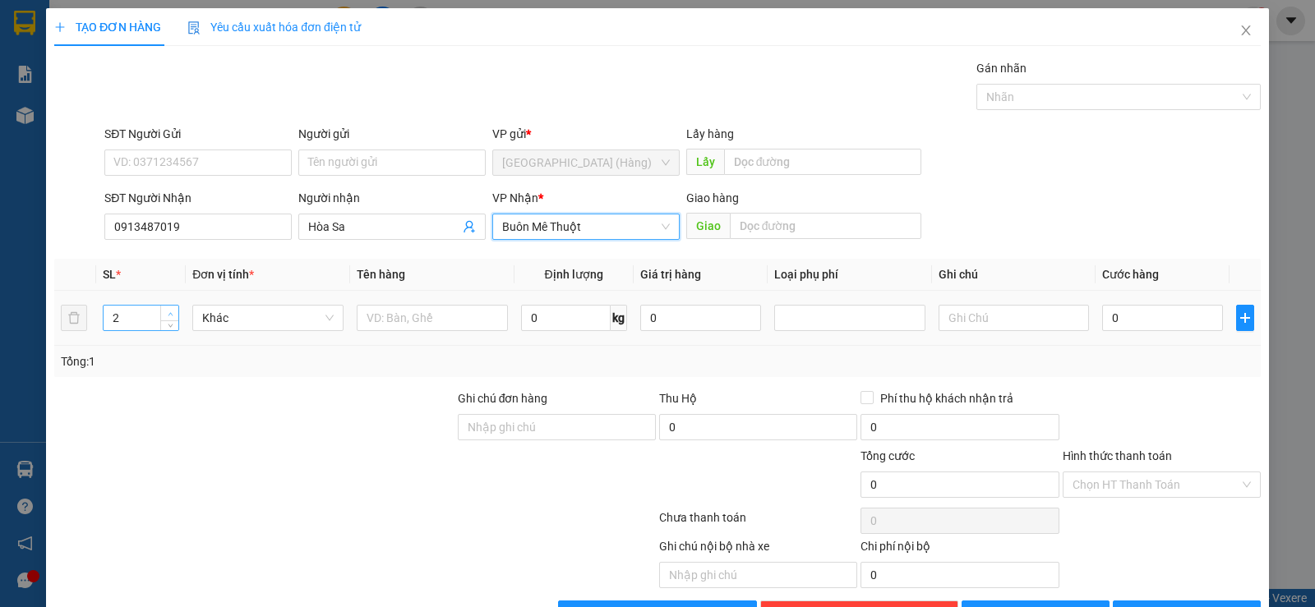
click at [165, 314] on span "up" at bounding box center [170, 314] width 10 height 10
type input "5"
click at [165, 314] on span "up" at bounding box center [170, 314] width 10 height 10
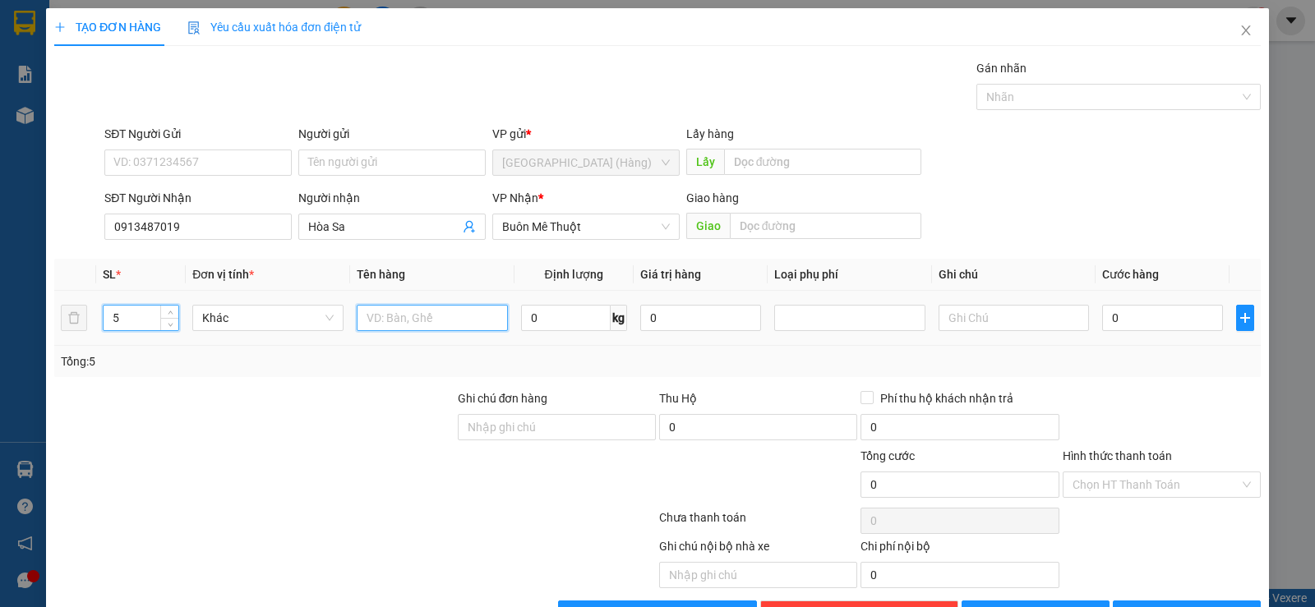
click at [388, 318] on input "text" at bounding box center [432, 318] width 151 height 26
type input "2 kiện,3 bao"
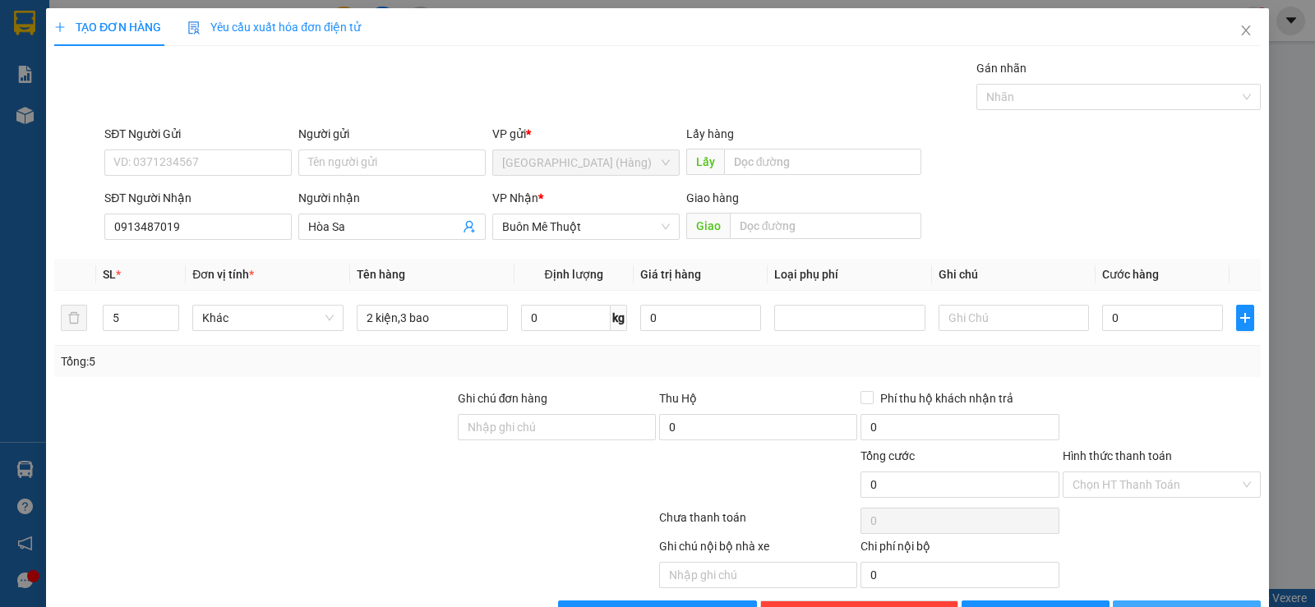
click at [1209, 601] on button "[PERSON_NAME] và In" at bounding box center [1187, 614] width 148 height 26
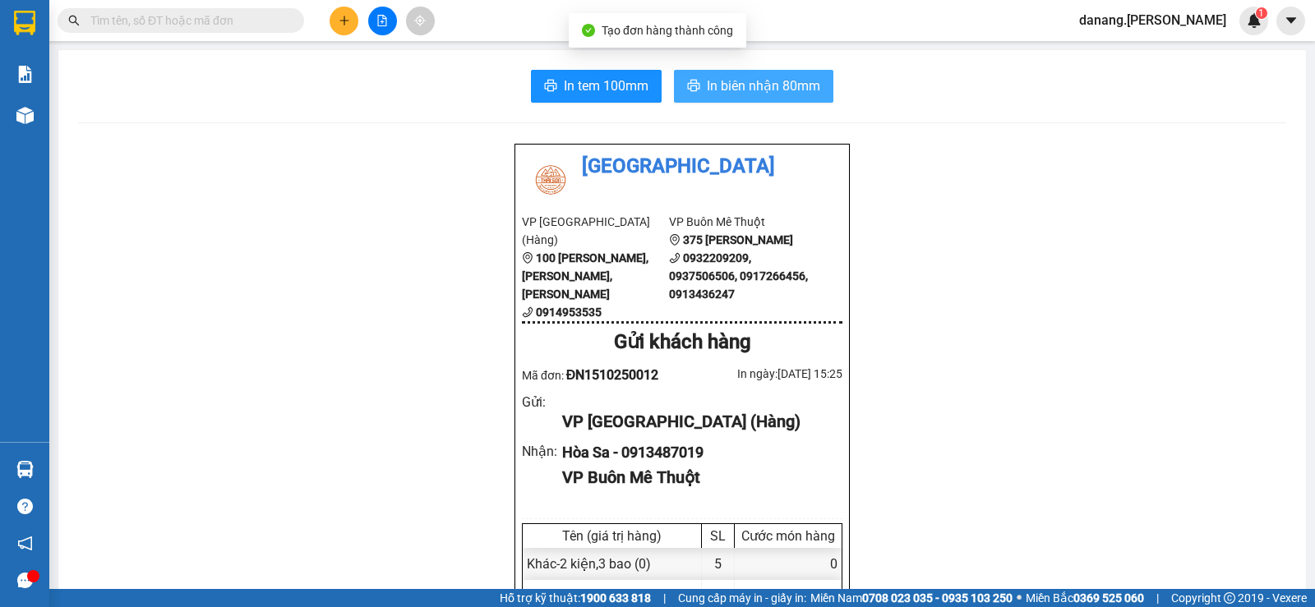
click at [741, 95] on span "In biên nhận 80mm" at bounding box center [763, 86] width 113 height 21
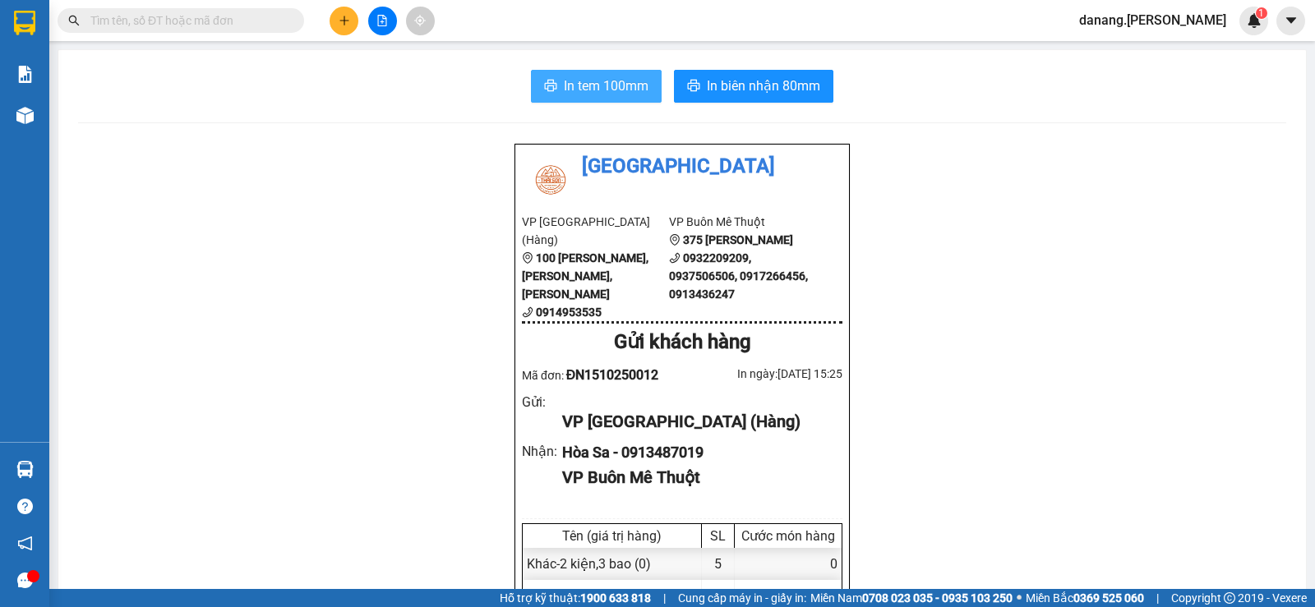
click at [598, 82] on span "In tem 100mm" at bounding box center [606, 86] width 85 height 21
click at [368, 18] on button at bounding box center [382, 21] width 29 height 29
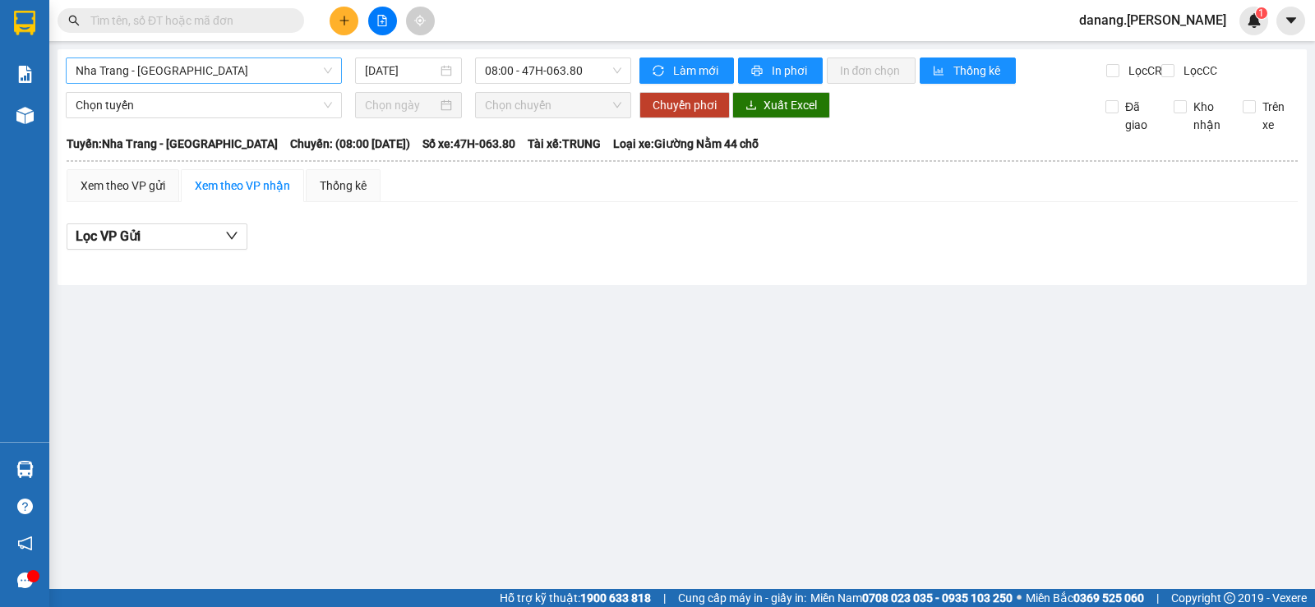
click at [150, 70] on span "Nha Trang - [GEOGRAPHIC_DATA]" at bounding box center [204, 70] width 256 height 25
click at [332, 23] on button at bounding box center [344, 21] width 29 height 29
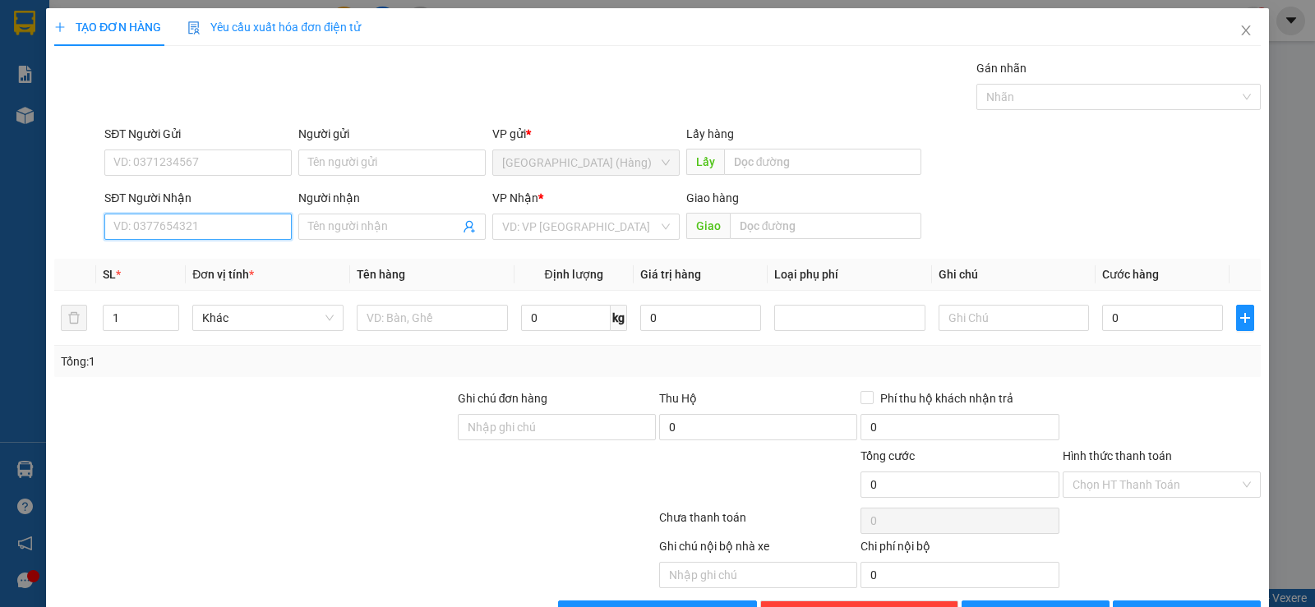
click at [160, 234] on input "SĐT Người Nhận" at bounding box center [197, 227] width 187 height 26
type input "0362977957"
drag, startPoint x: 148, startPoint y: 257, endPoint x: 1257, endPoint y: 102, distance: 1119.6
click at [148, 258] on div "0362977957 - bo" at bounding box center [196, 260] width 166 height 18
type input "bo"
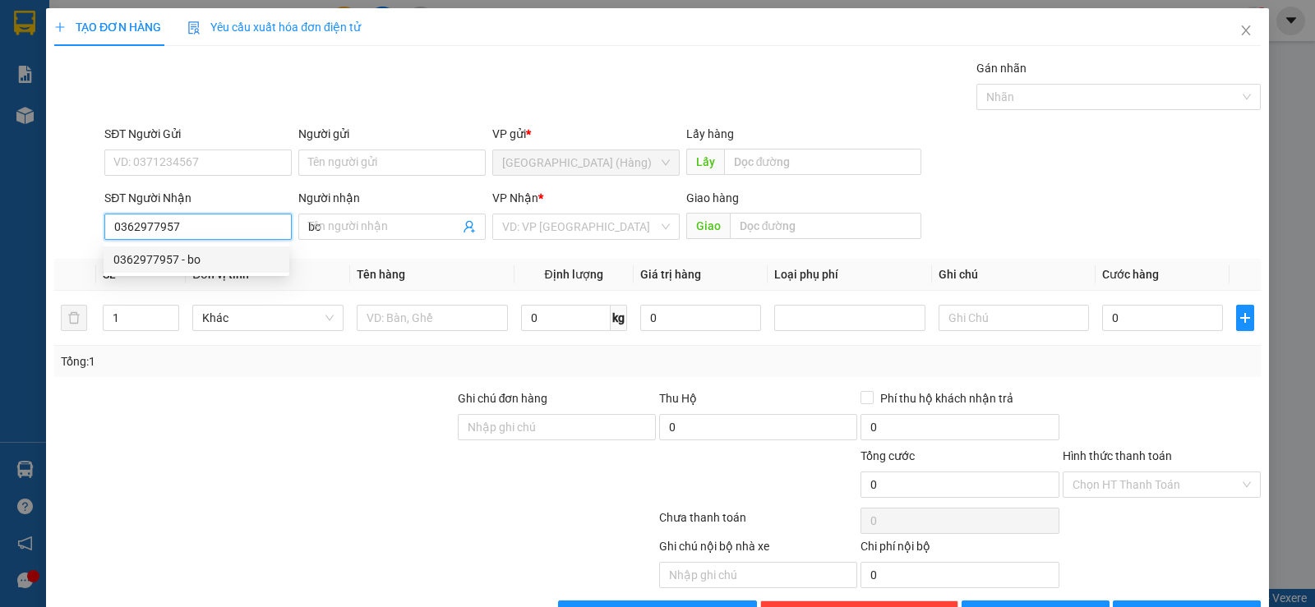
type input "50.000"
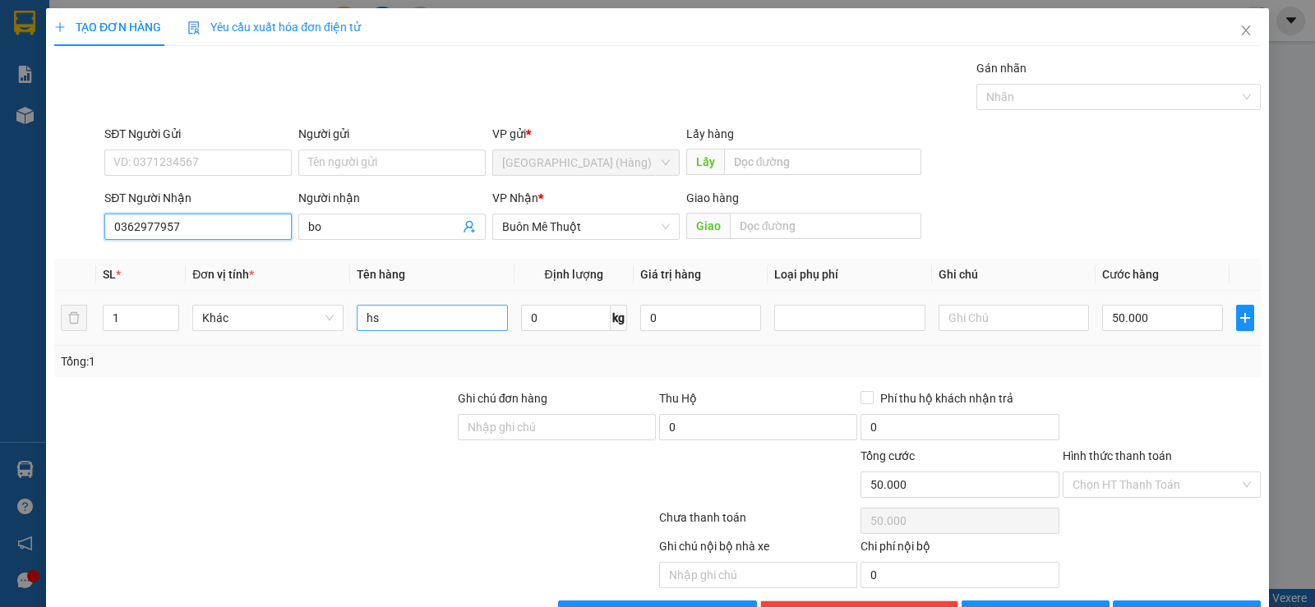
type input "0362977957"
click at [450, 311] on input "hs" at bounding box center [432, 318] width 151 height 26
type input "h"
type input "kn"
click at [1146, 305] on input "50.000" at bounding box center [1162, 318] width 121 height 26
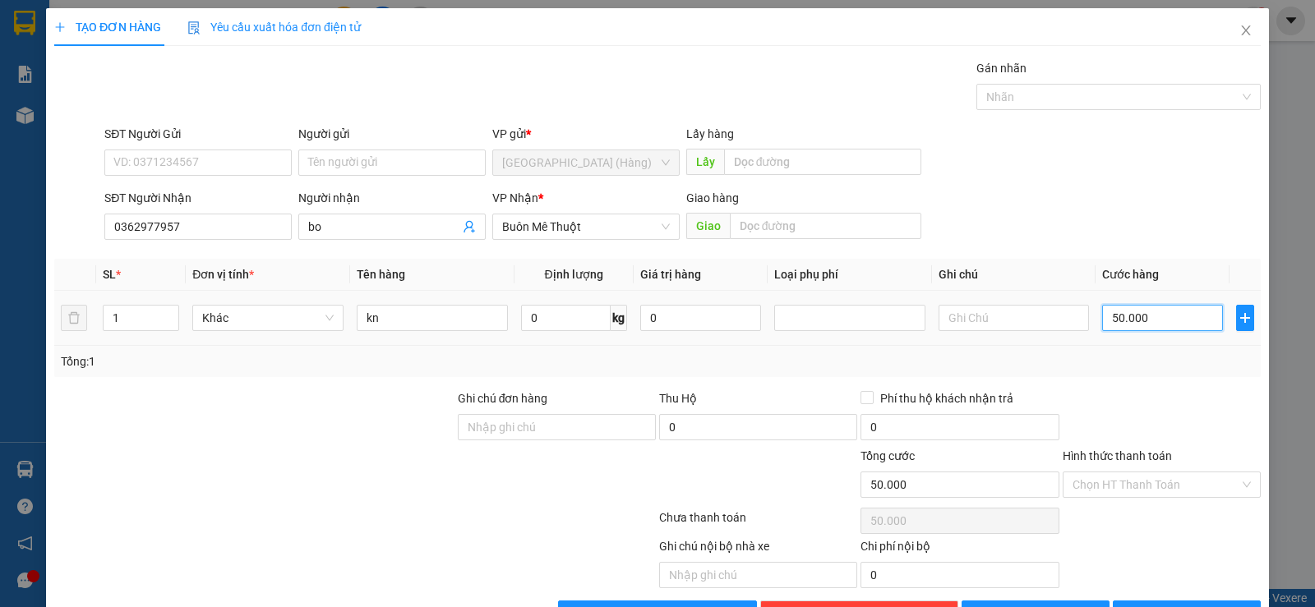
type input "4"
type input "40"
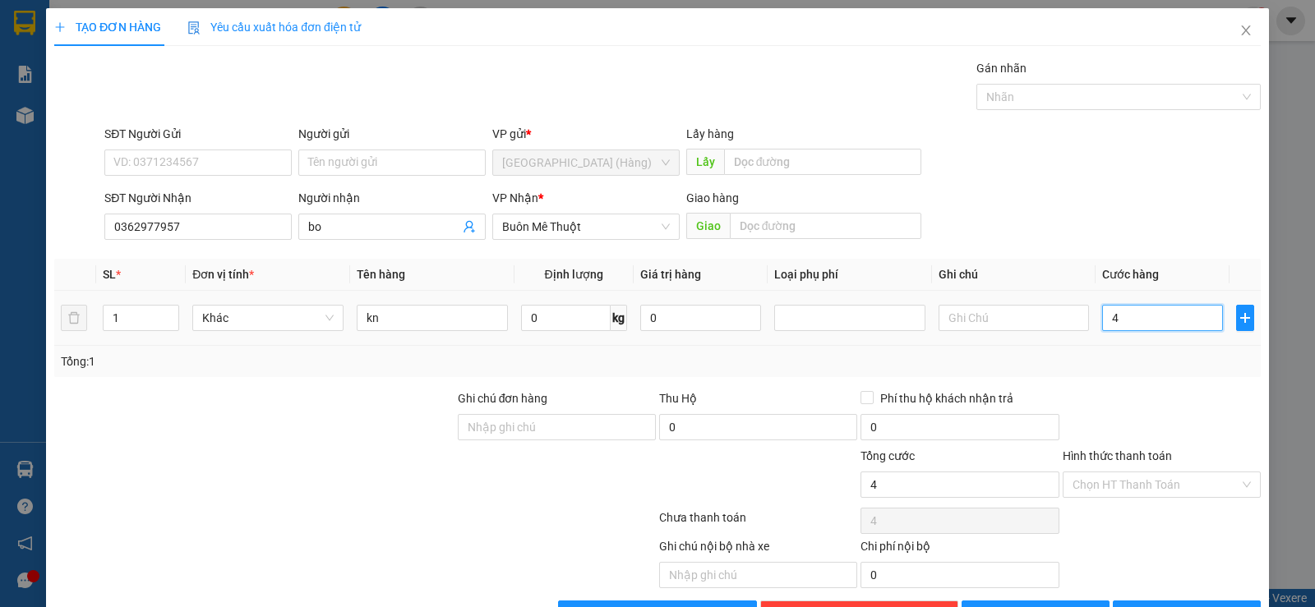
type input "40"
type input "400"
type input "4.000"
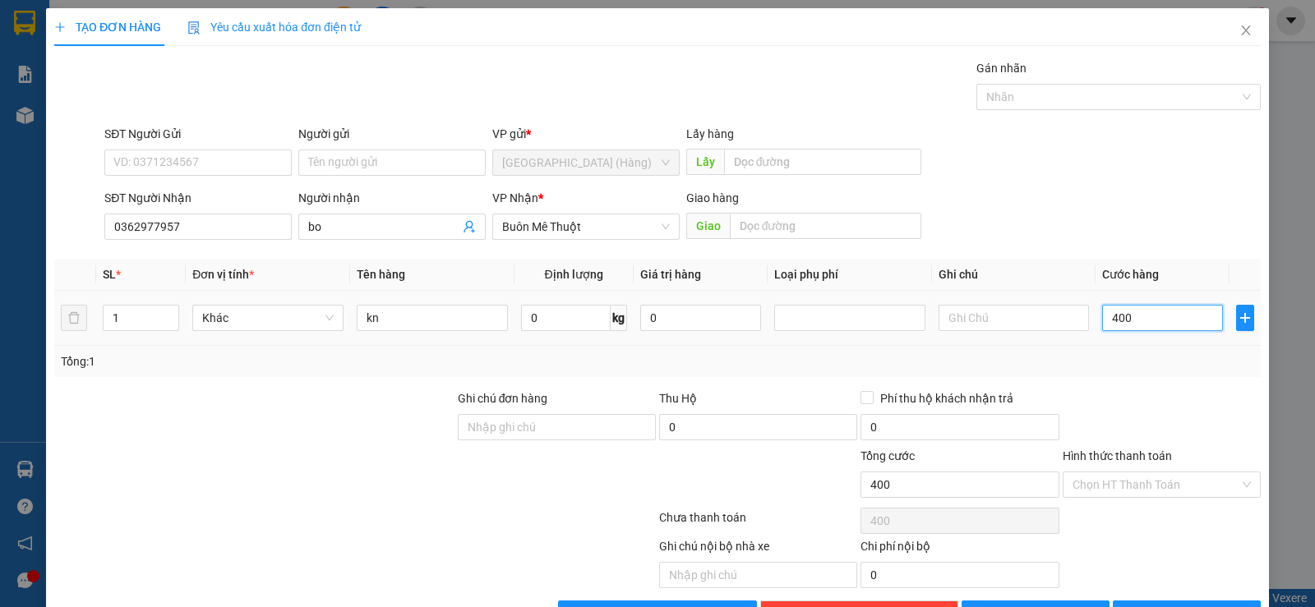
type input "4.000"
type input "40.000"
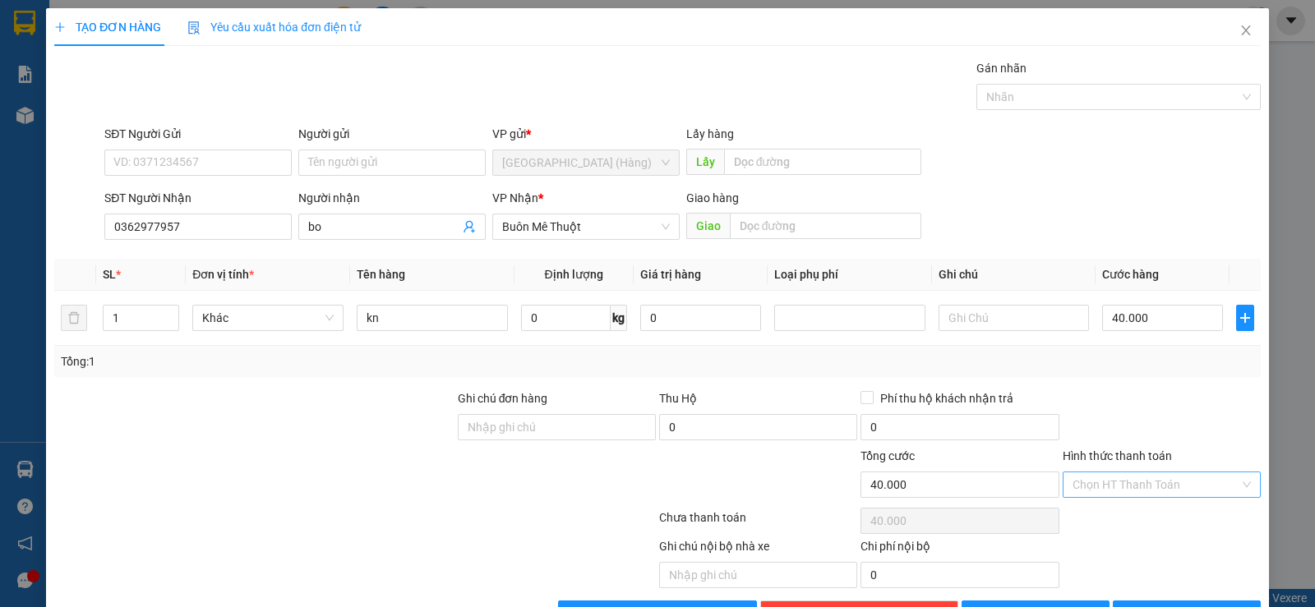
click at [1135, 473] on input "Hình thức thanh toán" at bounding box center [1156, 485] width 167 height 25
click at [1138, 509] on div "Tại văn phòng" at bounding box center [1151, 518] width 177 height 18
click at [1193, 601] on button "[PERSON_NAME] và In" at bounding box center [1187, 614] width 148 height 26
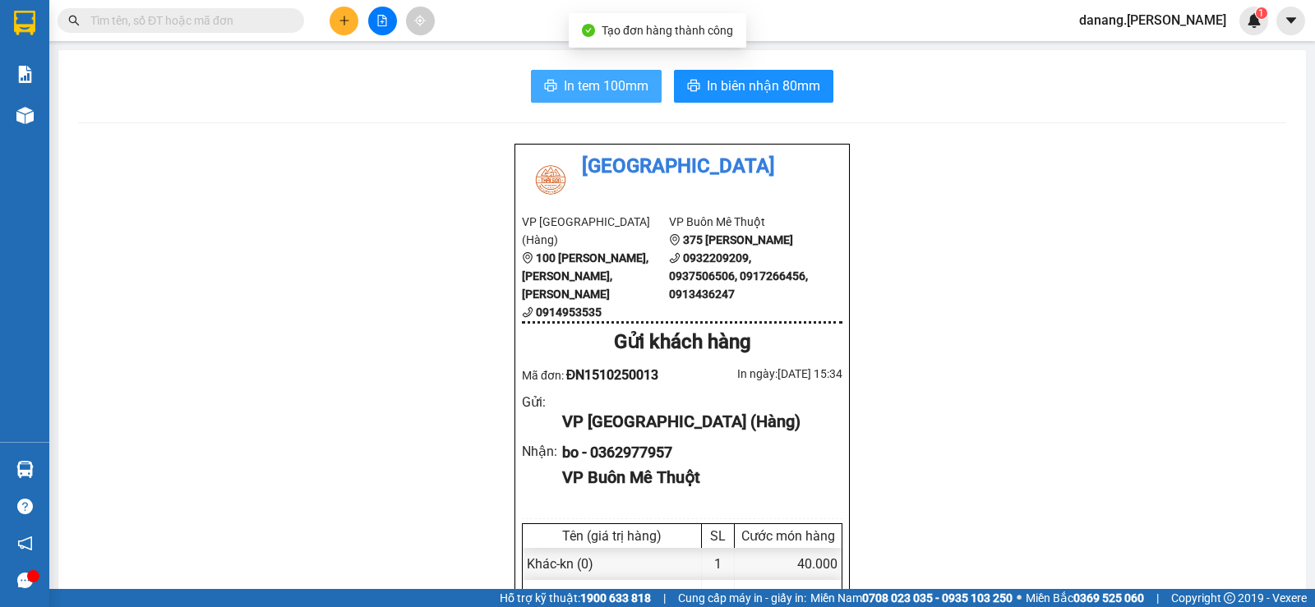
click at [584, 85] on span "In tem 100mm" at bounding box center [606, 86] width 85 height 21
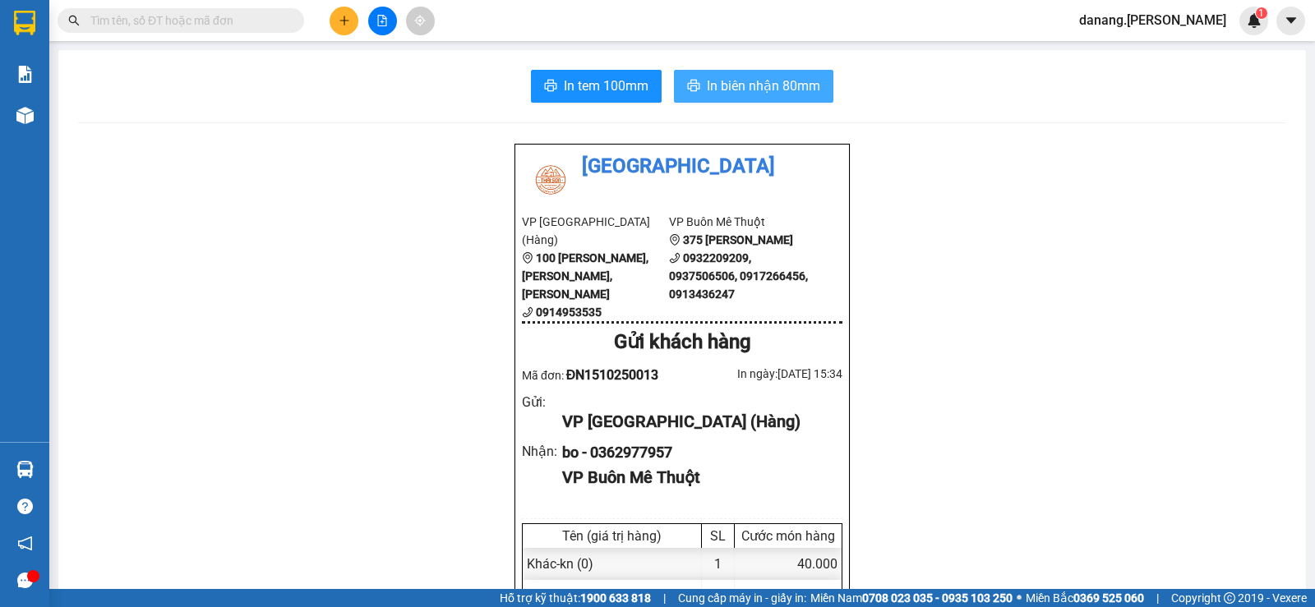
click at [737, 85] on span "In biên nhận 80mm" at bounding box center [763, 86] width 113 height 21
click at [348, 26] on button at bounding box center [344, 21] width 29 height 29
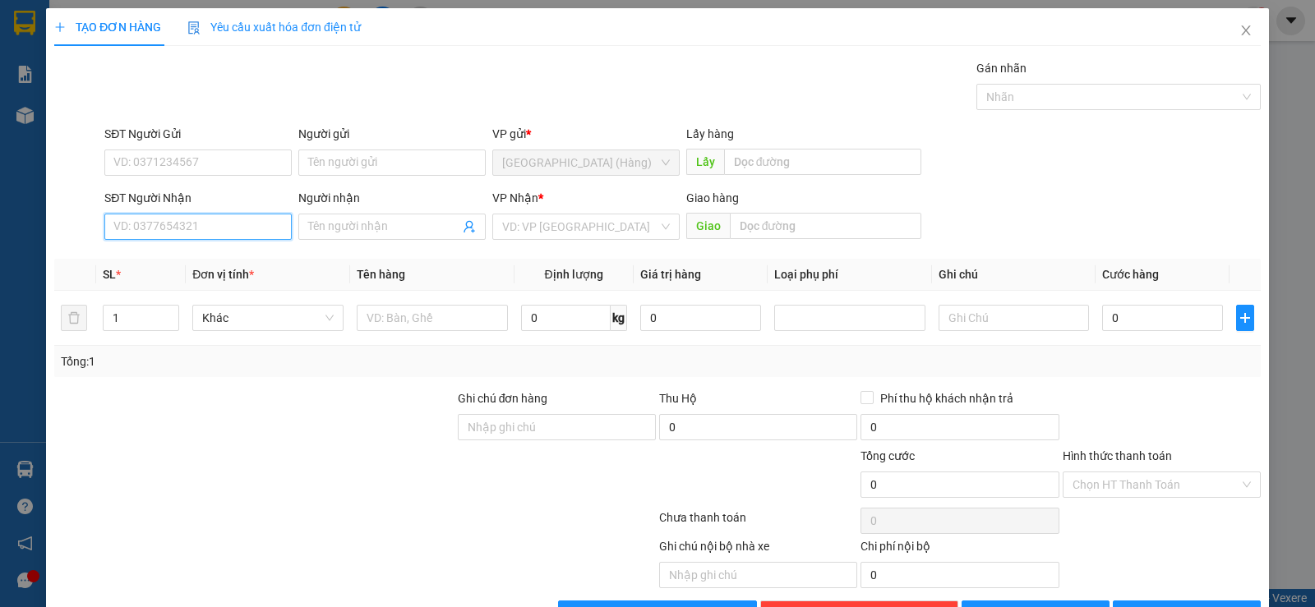
click at [242, 223] on input "SĐT Người Nhận" at bounding box center [197, 227] width 187 height 26
click at [245, 264] on div "0989765977 - Toàn" at bounding box center [196, 260] width 166 height 18
type input "0989765977"
type input "Toàn"
type input "50.000"
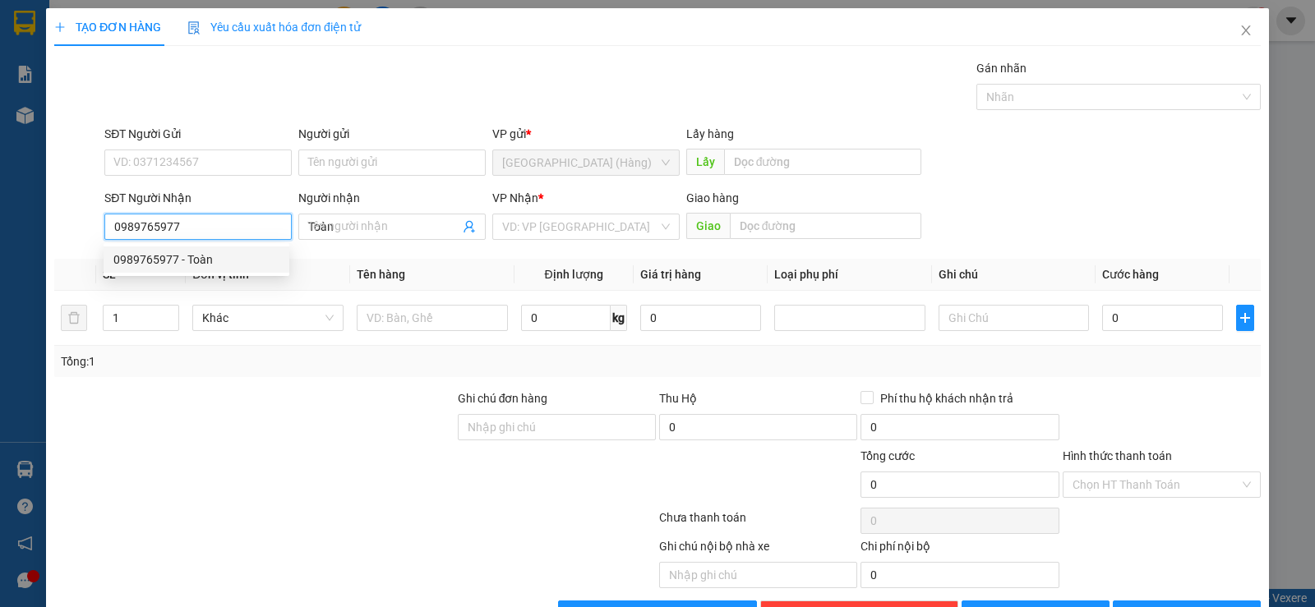
type input "50.000"
type input "0989765977"
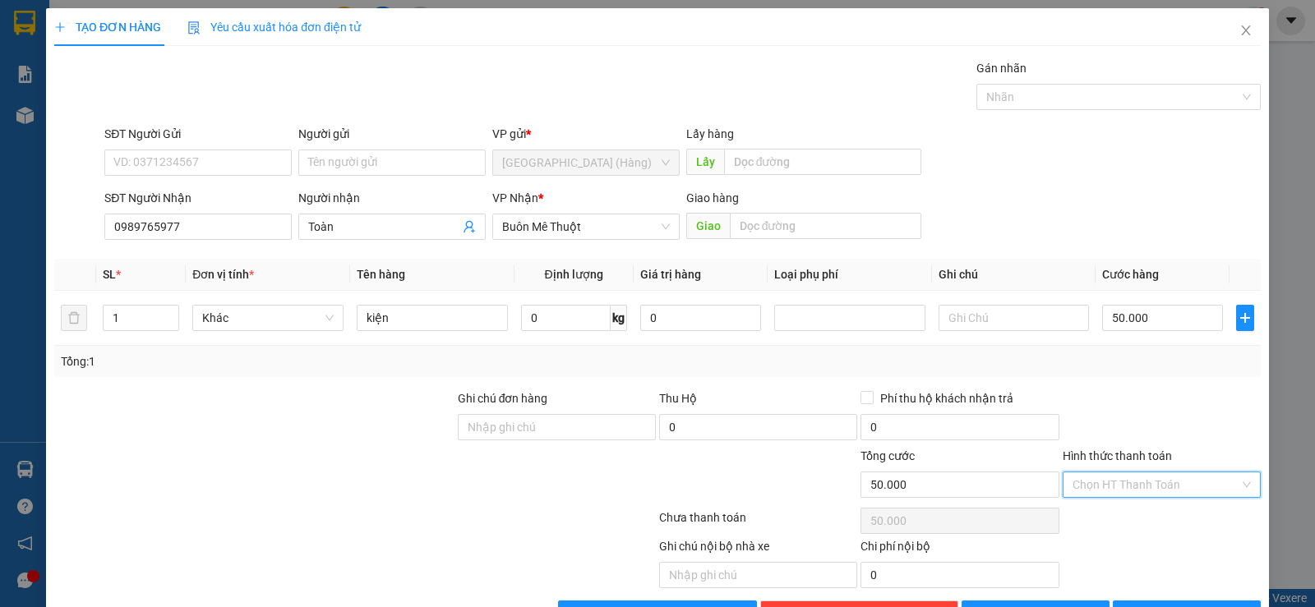
click at [1113, 473] on input "Hình thức thanh toán" at bounding box center [1156, 485] width 167 height 25
click at [1057, 505] on div "Tại văn phòng" at bounding box center [1151, 518] width 196 height 26
click at [1201, 605] on span "[PERSON_NAME] và In" at bounding box center [1201, 614] width 115 height 18
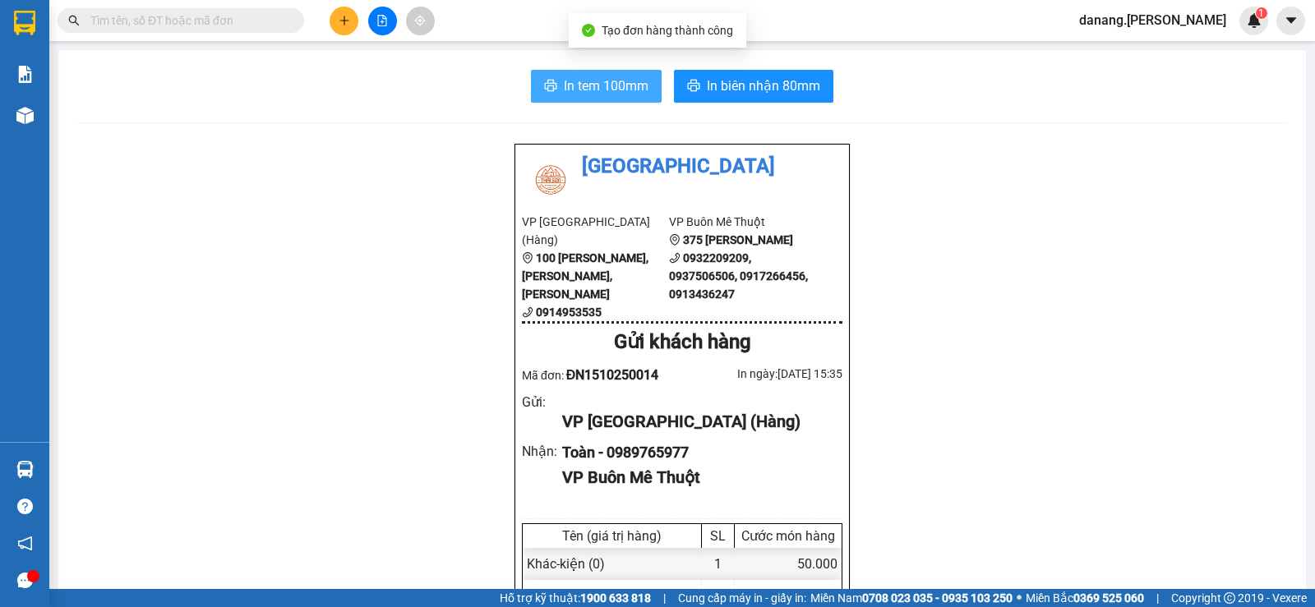
click at [618, 77] on span "In tem 100mm" at bounding box center [606, 86] width 85 height 21
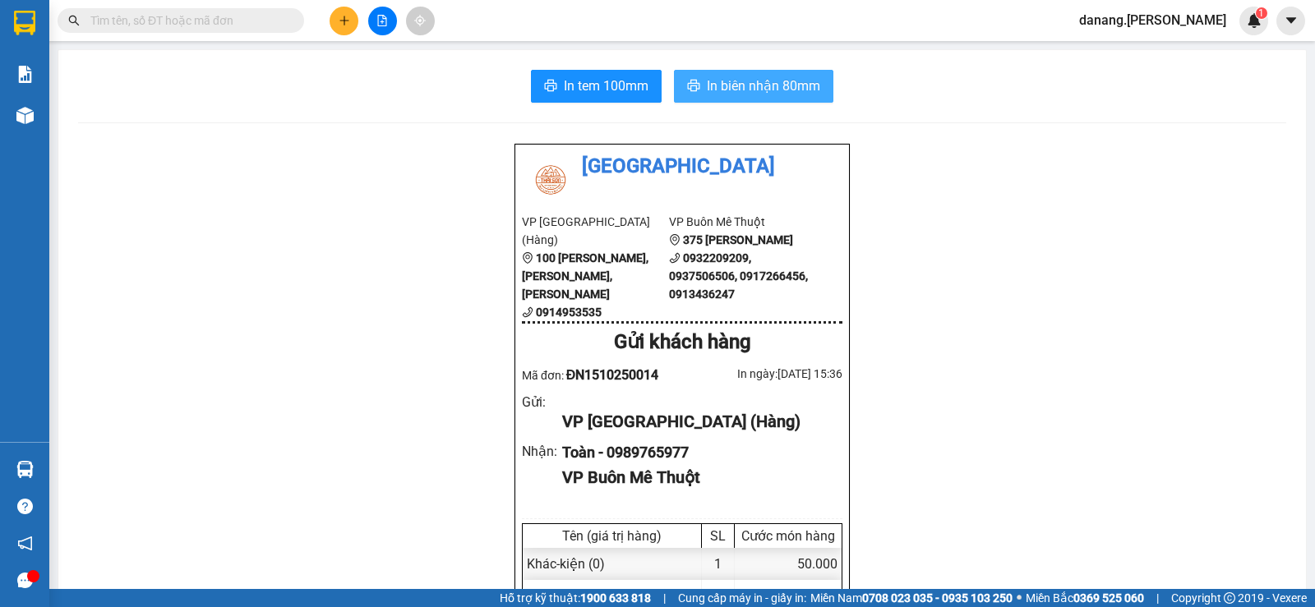
click at [780, 76] on button "In biên nhận 80mm" at bounding box center [753, 86] width 159 height 33
click at [353, 17] on button at bounding box center [344, 21] width 29 height 29
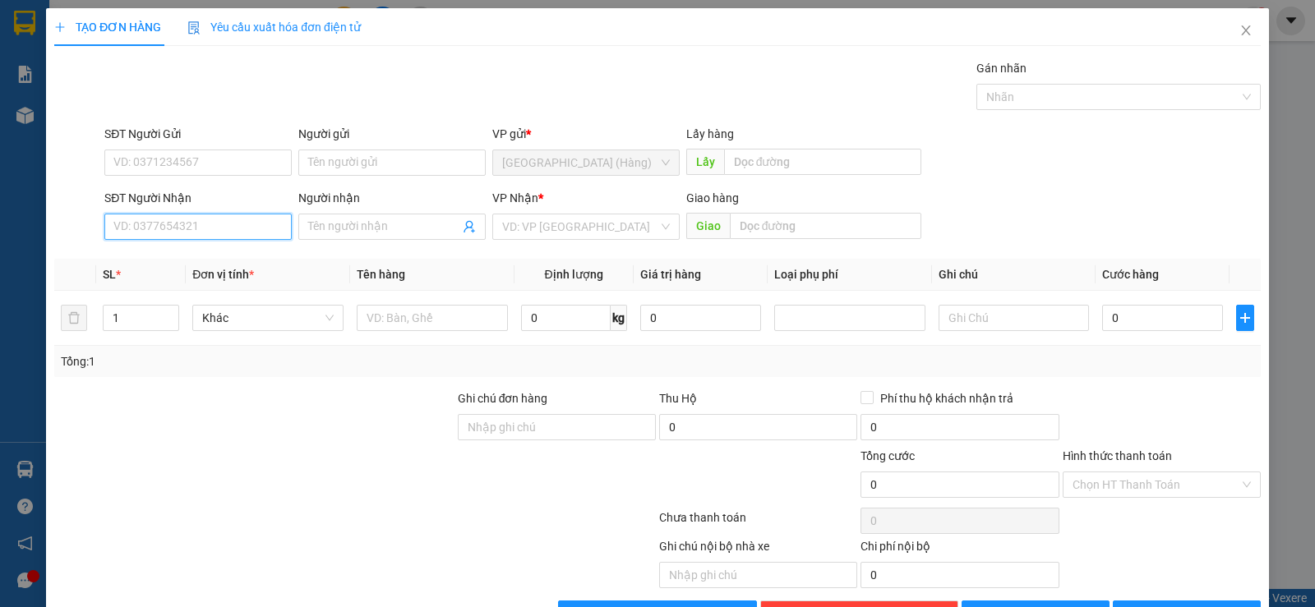
click at [215, 232] on input "SĐT Người Nhận" at bounding box center [197, 227] width 187 height 26
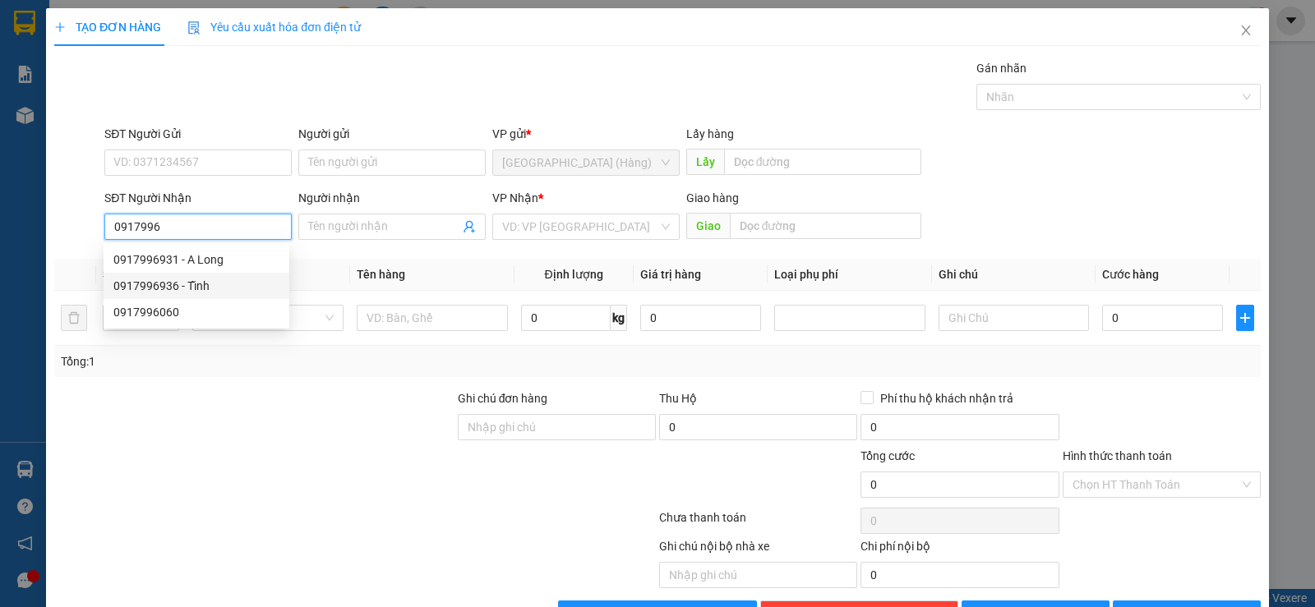
click at [196, 278] on div "0917996936 - Tĩnh" at bounding box center [196, 286] width 166 height 18
type input "0917996936"
type input "Tĩnh"
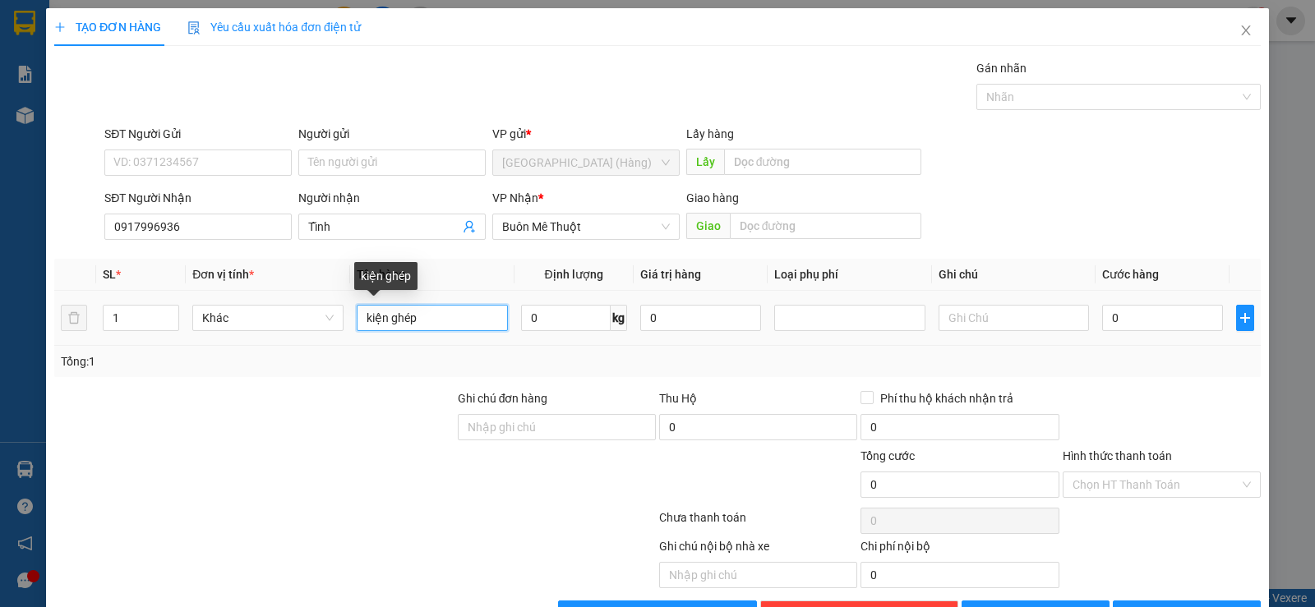
click at [421, 321] on input "kiện ghép" at bounding box center [432, 318] width 151 height 26
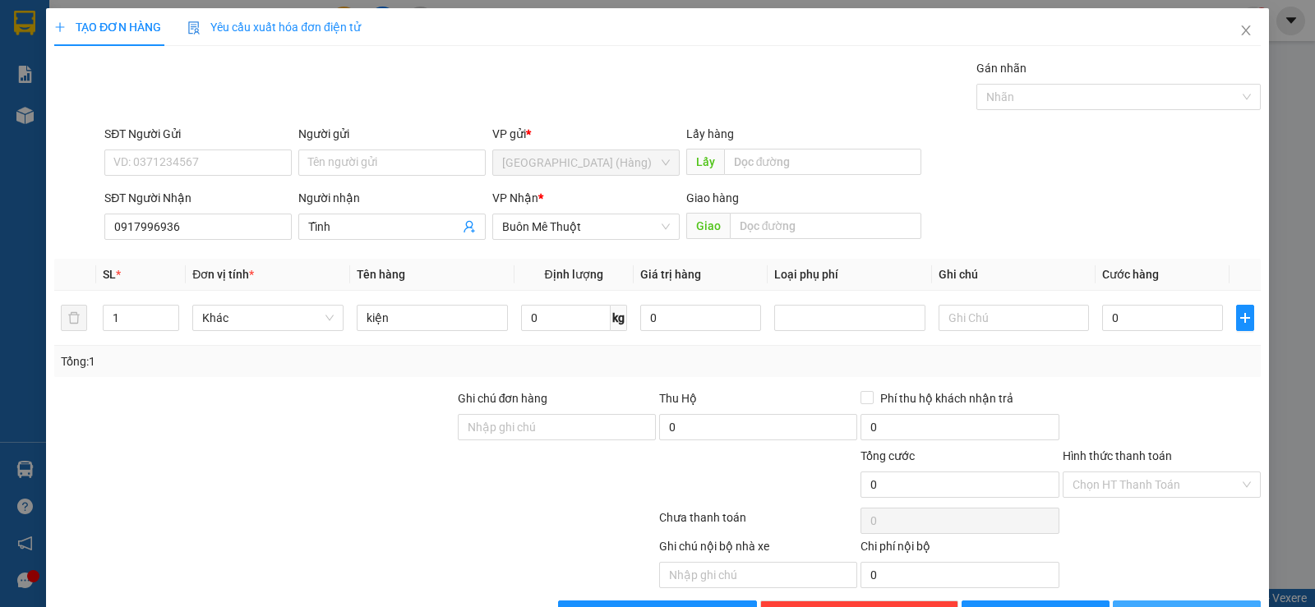
click at [1137, 607] on icon "printer" at bounding box center [1131, 613] width 11 height 11
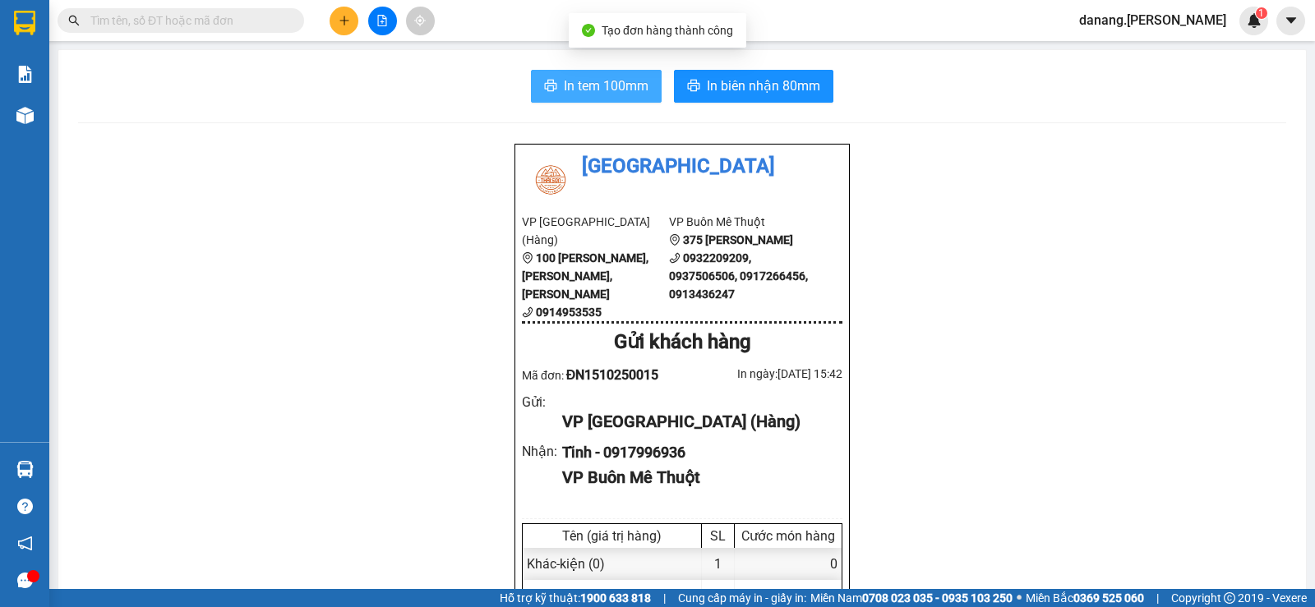
click at [568, 78] on span "In tem 100mm" at bounding box center [606, 86] width 85 height 21
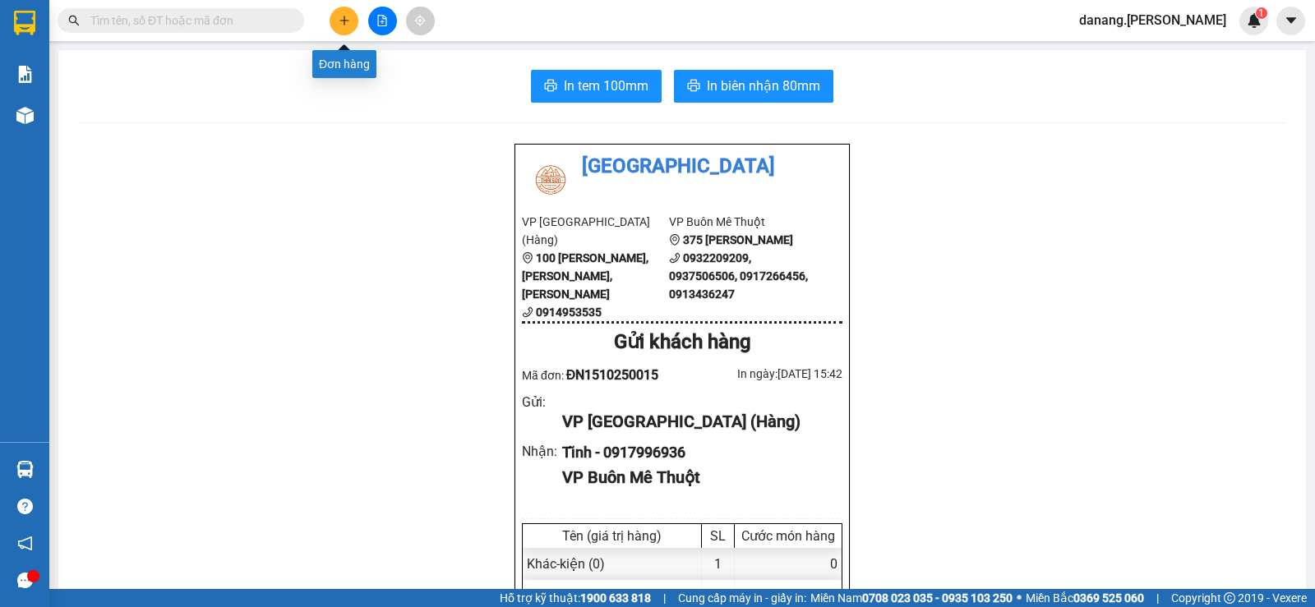
click at [349, 17] on icon "plus" at bounding box center [345, 21] width 12 height 12
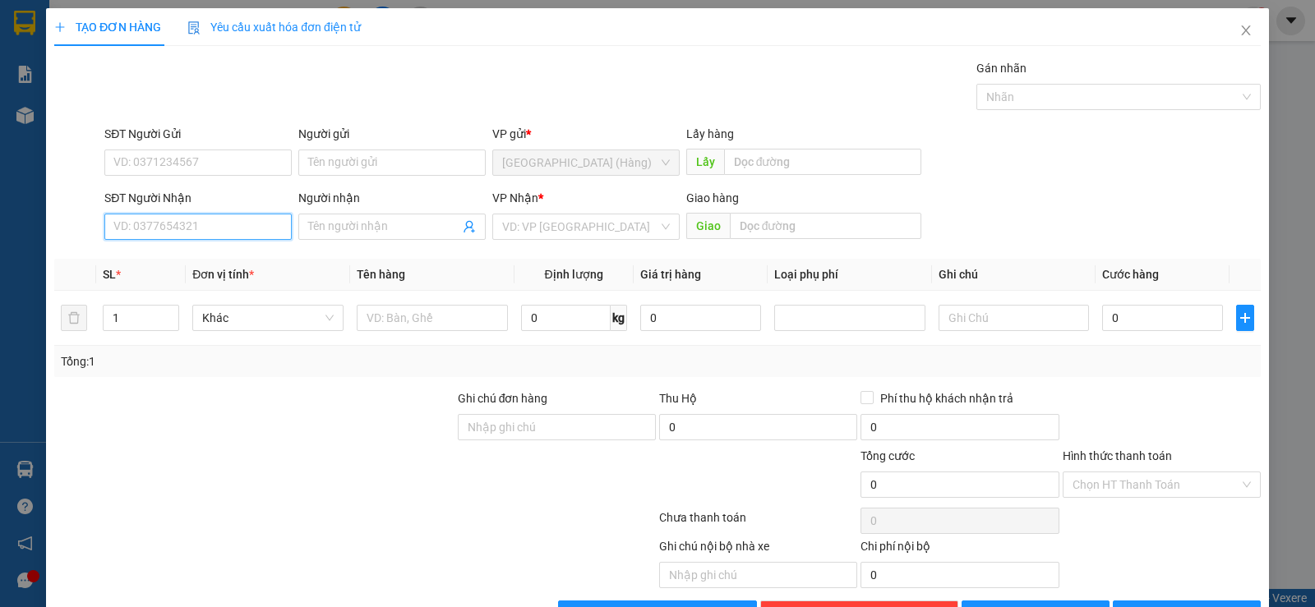
click at [193, 233] on input "SĐT Người Nhận" at bounding box center [197, 227] width 187 height 26
type input "0943678"
click at [183, 265] on div "0943678900 - A Minh" at bounding box center [196, 260] width 166 height 18
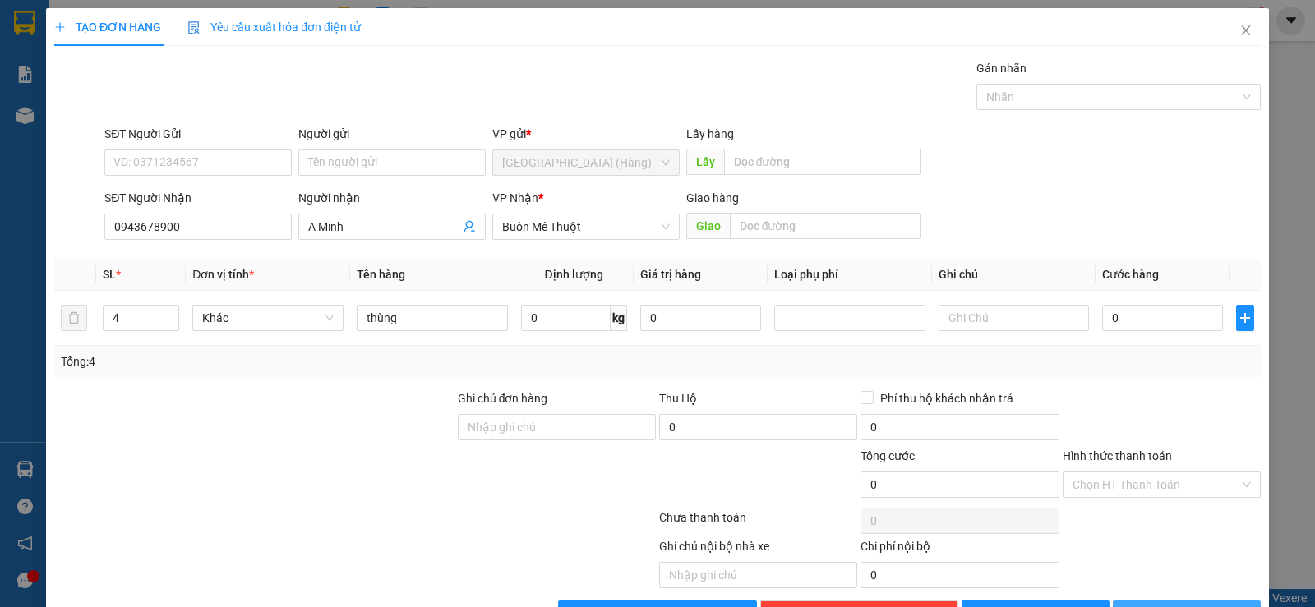
click at [1161, 575] on div "TẠO ĐƠN HÀNG Yêu cầu xuất hóa đơn điện tử Transit Pickup Surcharge Ids Transit …" at bounding box center [657, 323] width 1223 height 631
click at [1161, 601] on button "[PERSON_NAME] và In" at bounding box center [1187, 614] width 148 height 26
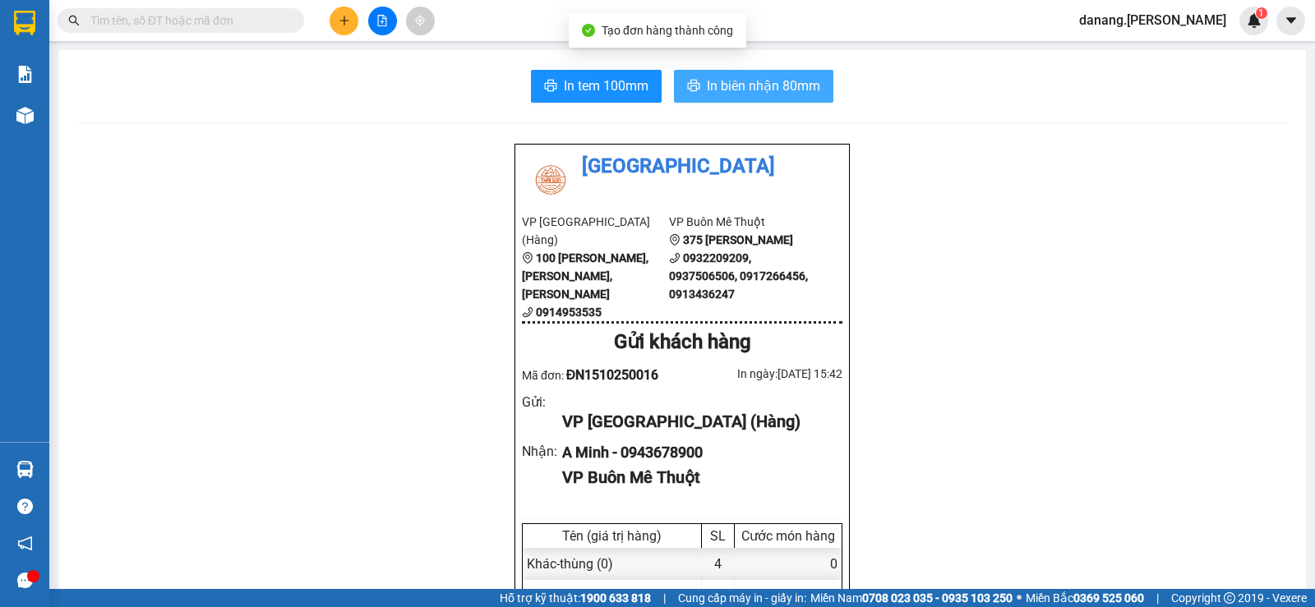
click at [770, 98] on button "In biên nhận 80mm" at bounding box center [753, 86] width 159 height 33
click at [346, 21] on icon "plus" at bounding box center [345, 21] width 12 height 12
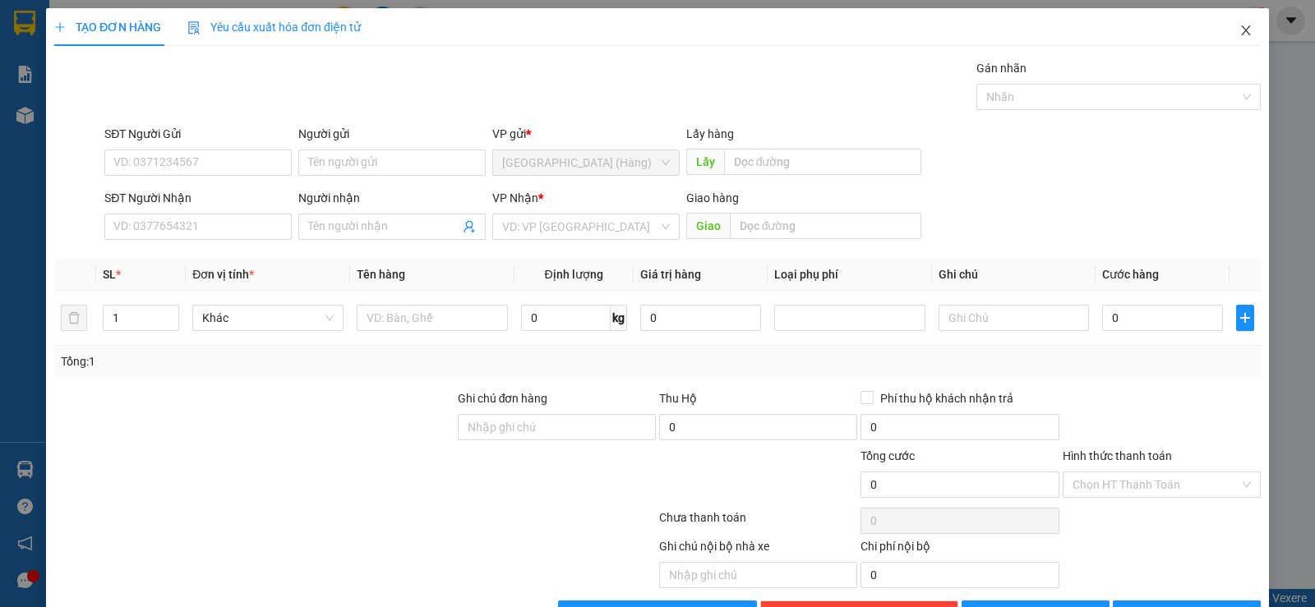
click at [1241, 30] on icon "close" at bounding box center [1245, 30] width 9 height 10
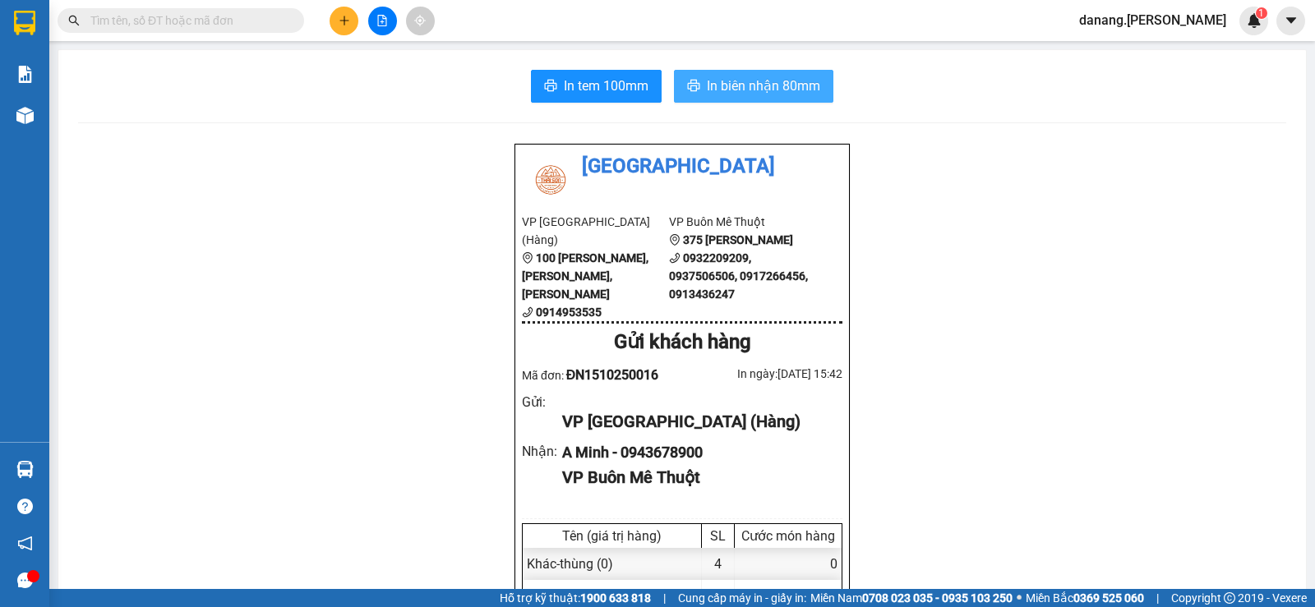
click at [758, 85] on span "In biên nhận 80mm" at bounding box center [763, 86] width 113 height 21
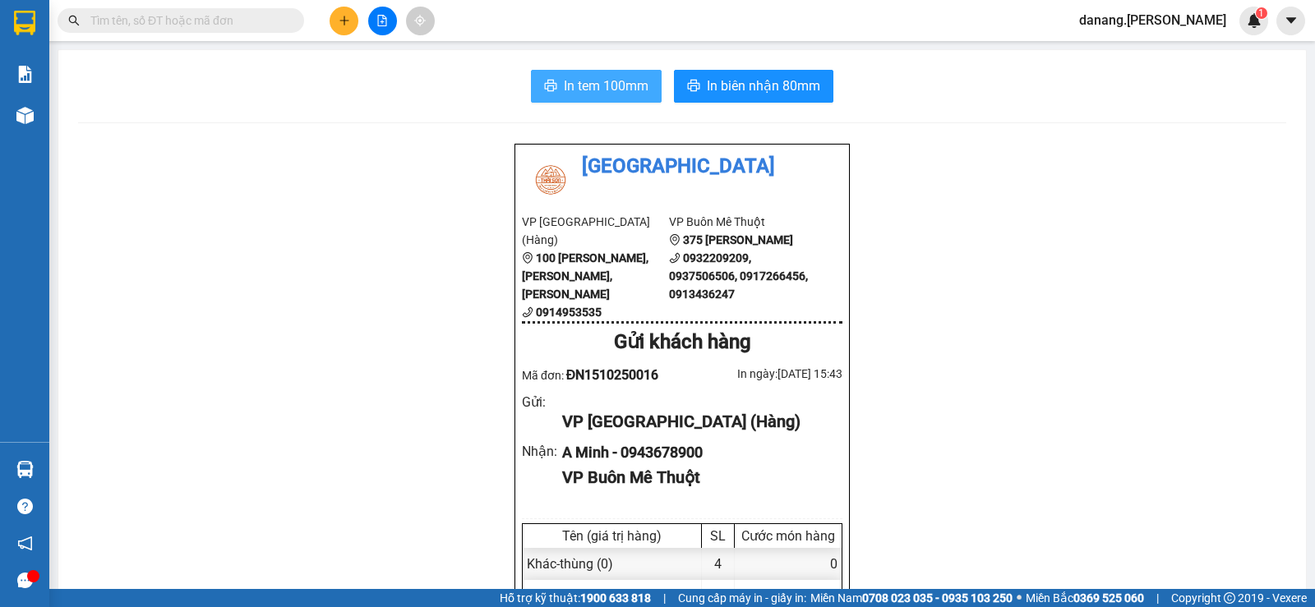
click at [592, 83] on span "In tem 100mm" at bounding box center [606, 86] width 85 height 21
click at [344, 24] on icon "plus" at bounding box center [345, 21] width 12 height 12
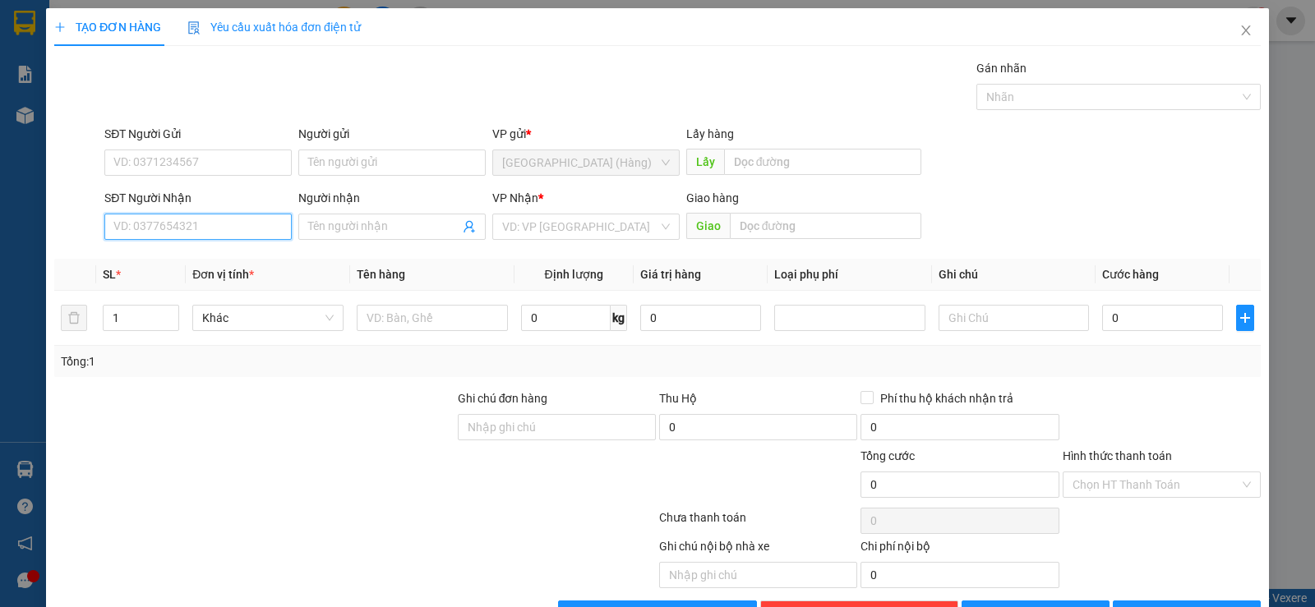
click at [184, 228] on input "SĐT Người Nhận" at bounding box center [197, 227] width 187 height 26
click at [182, 226] on input "SĐT Người Nhận" at bounding box center [197, 227] width 187 height 26
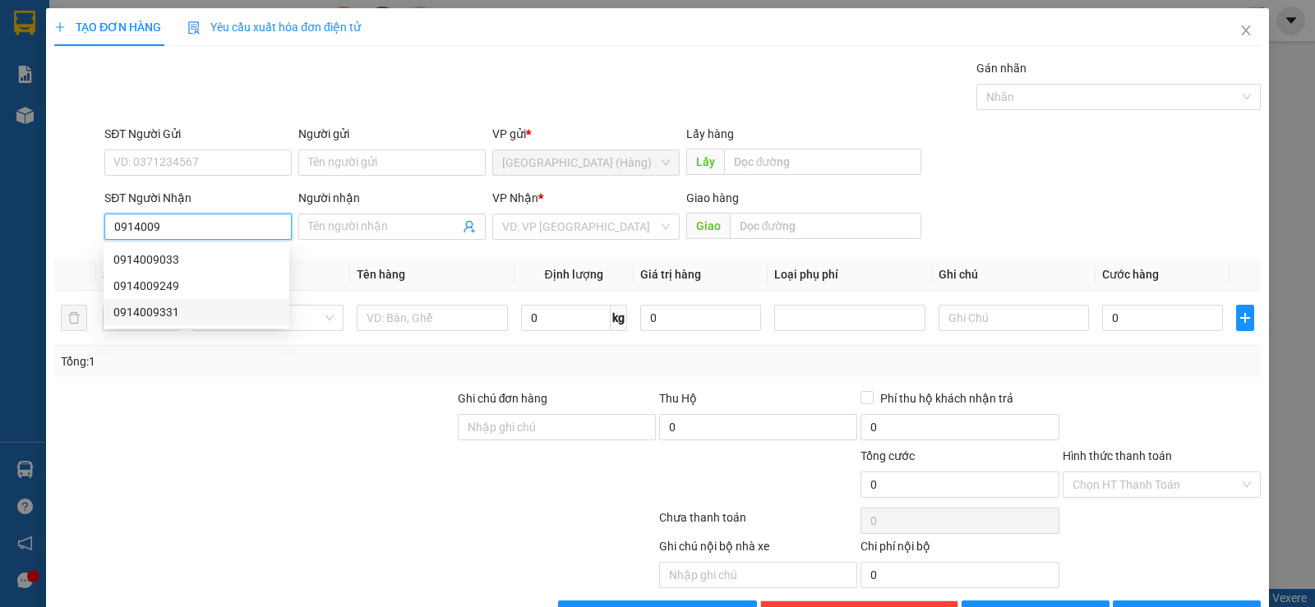
click at [164, 311] on div "0914009331" at bounding box center [196, 312] width 166 height 18
type input "0914009331"
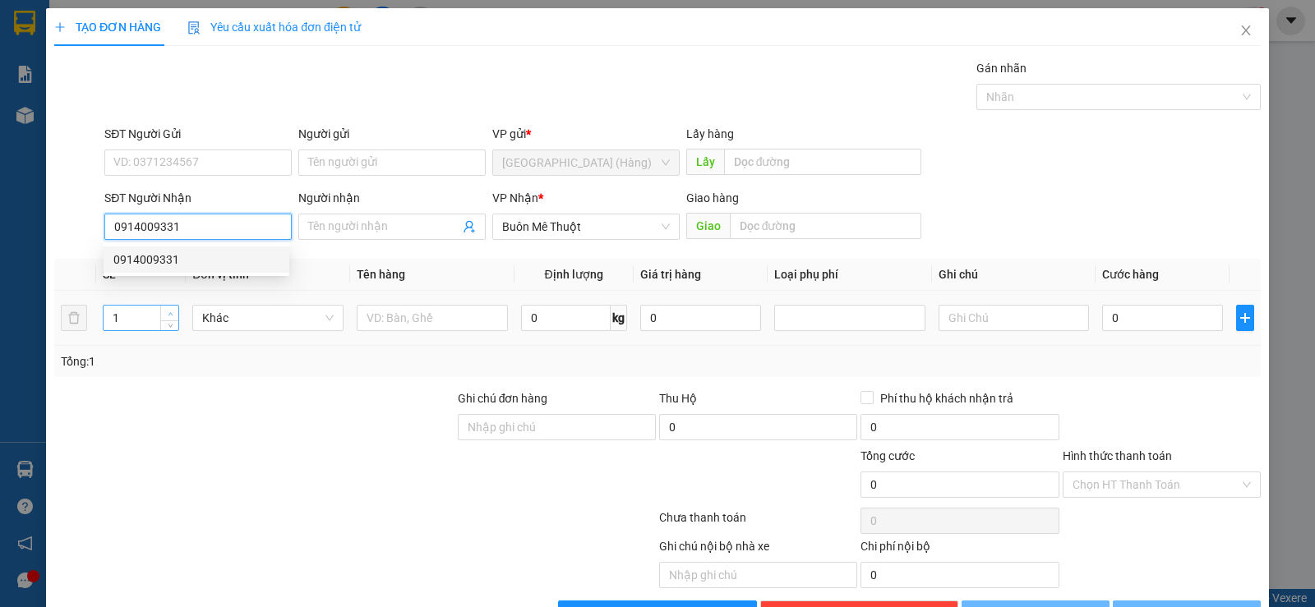
type input "50.000"
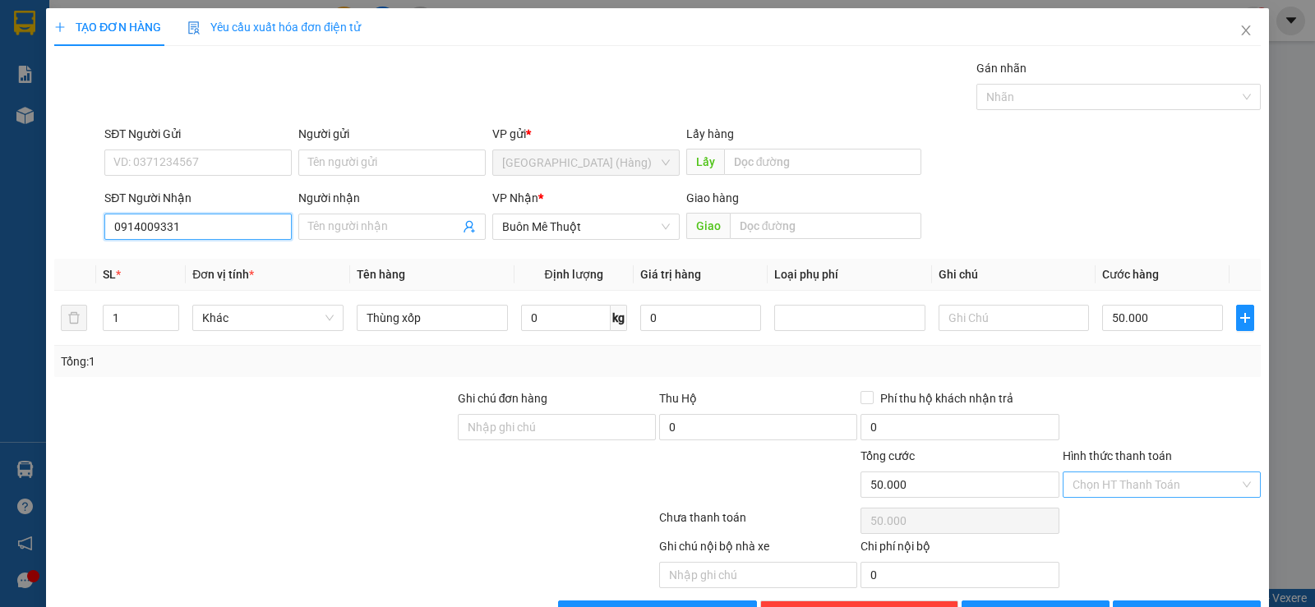
type input "0914009331"
click at [1132, 473] on input "Hình thức thanh toán" at bounding box center [1156, 485] width 167 height 25
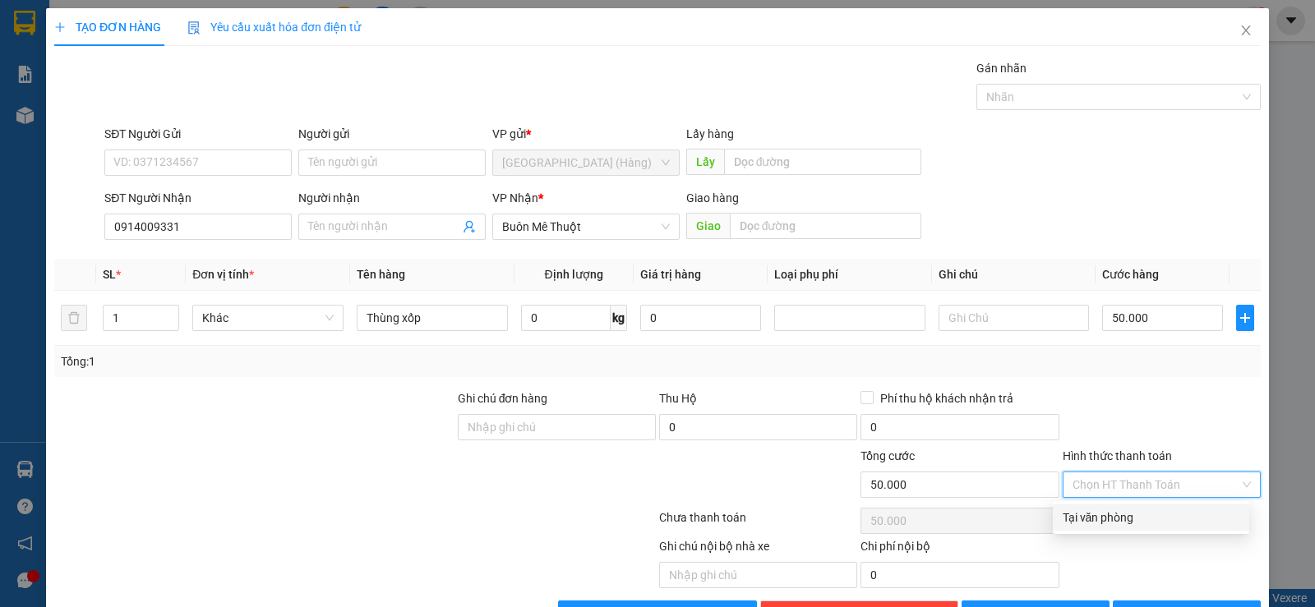
drag, startPoint x: 1119, startPoint y: 471, endPoint x: 1189, endPoint y: 526, distance: 89.0
click at [1119, 509] on div "Tại văn phòng" at bounding box center [1151, 518] width 177 height 18
type input "0"
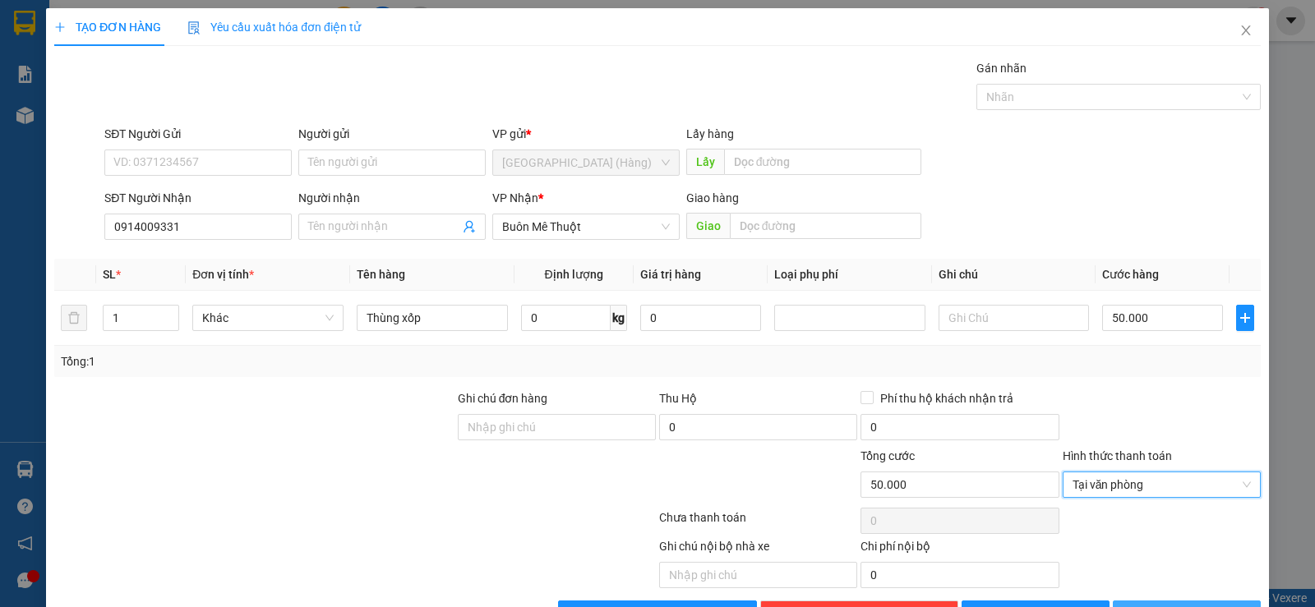
click at [1189, 605] on span "[PERSON_NAME] và In" at bounding box center [1201, 614] width 115 height 18
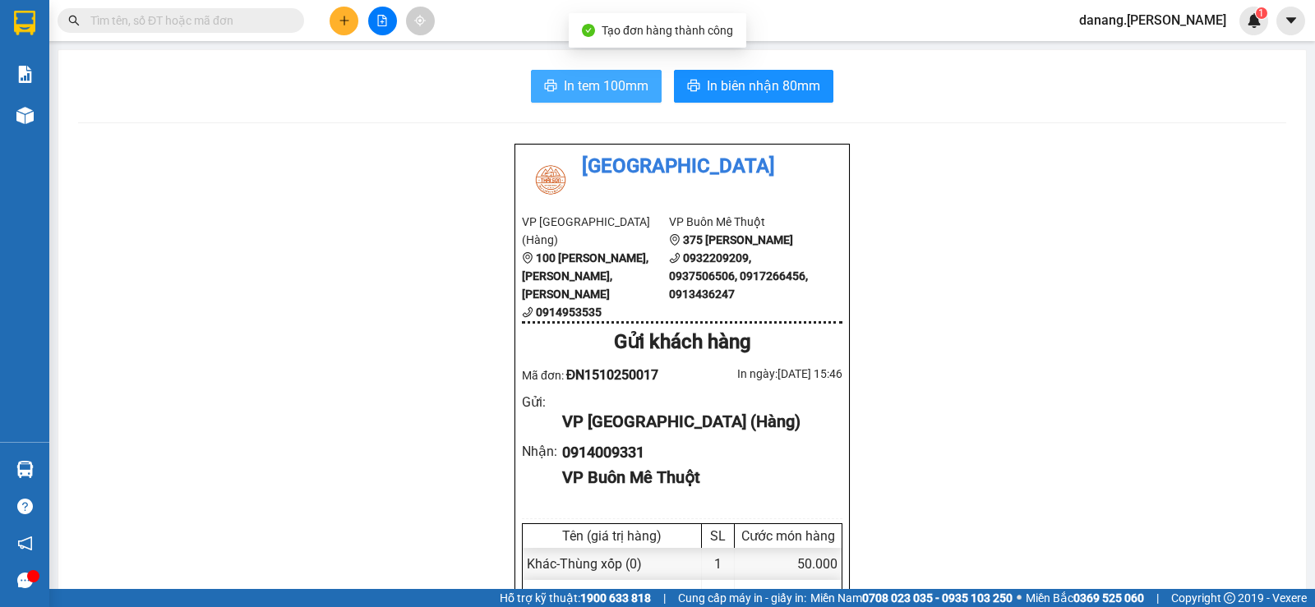
click at [579, 84] on span "In tem 100mm" at bounding box center [606, 86] width 85 height 21
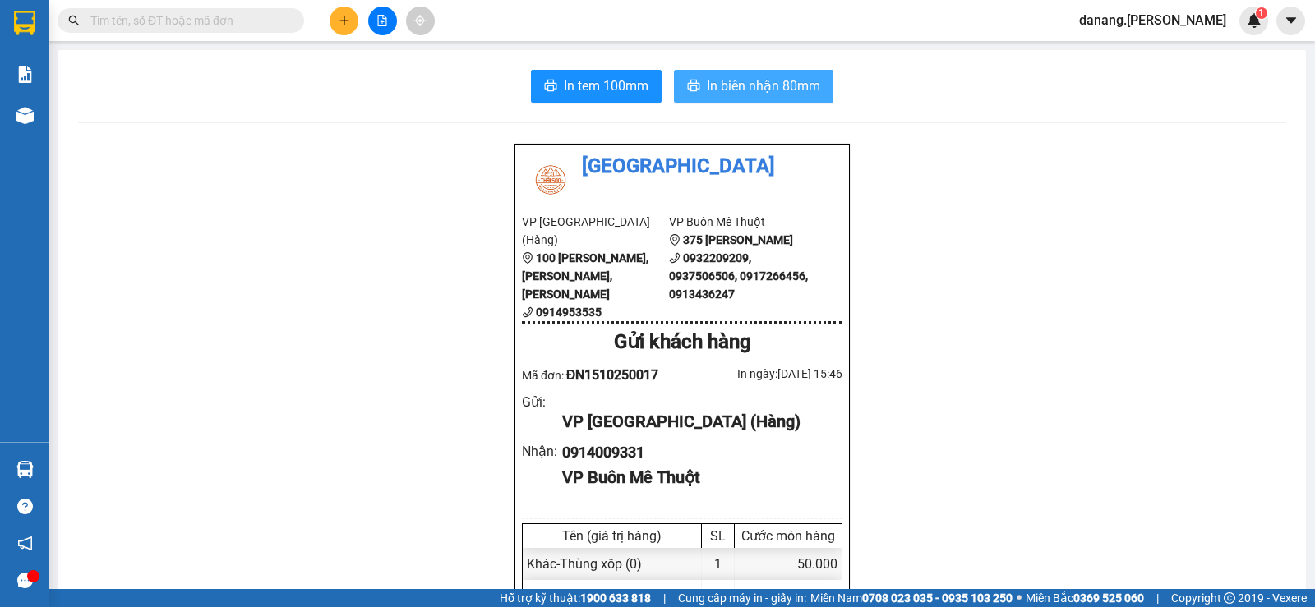
click at [760, 71] on button "In biên nhận 80mm" at bounding box center [753, 86] width 159 height 33
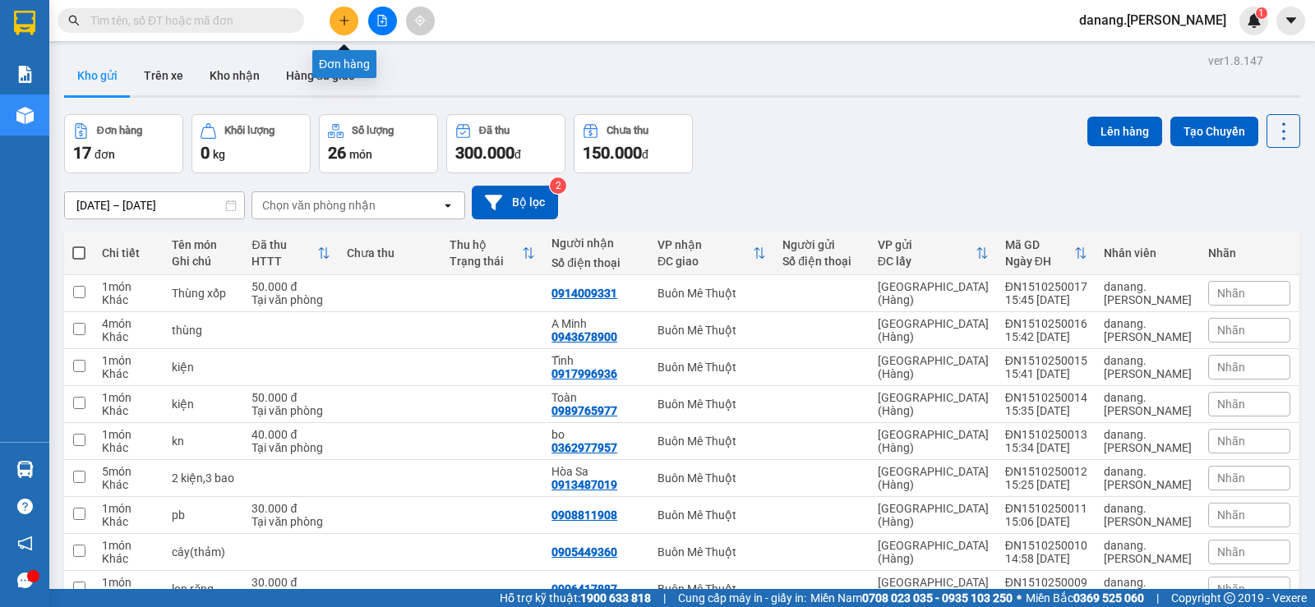
click at [335, 12] on button at bounding box center [344, 21] width 29 height 29
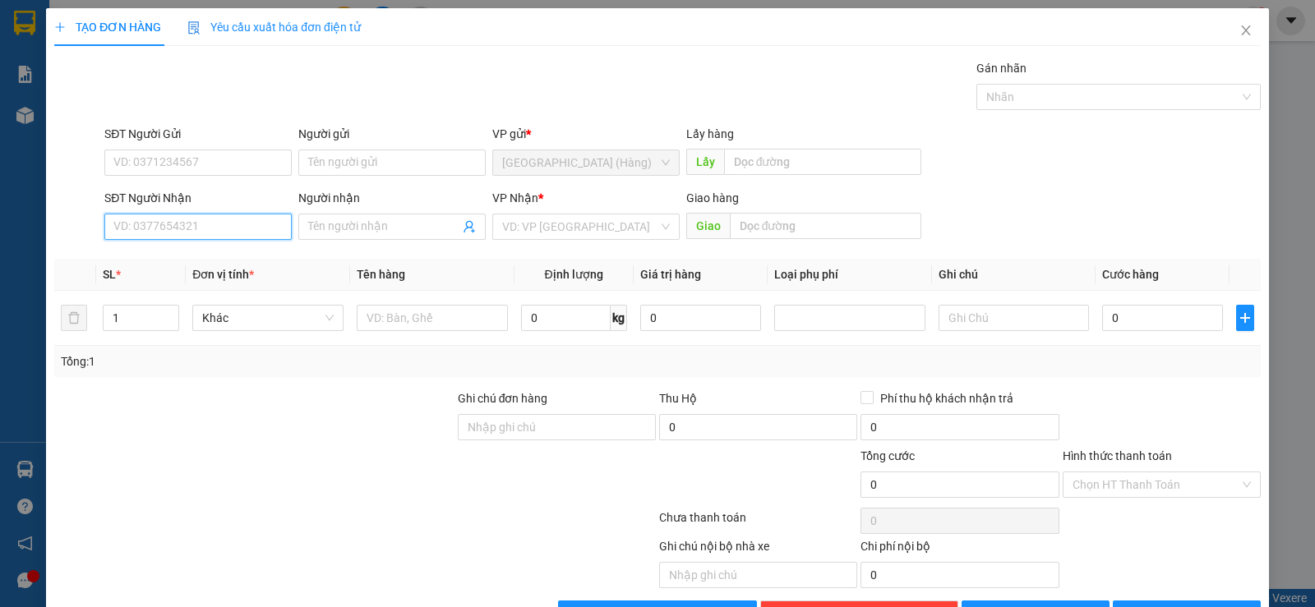
click at [132, 230] on input "SĐT Người Nhận" at bounding box center [197, 227] width 187 height 26
click at [182, 260] on div "0942209696 - Điện cơ Dũng" at bounding box center [196, 260] width 166 height 18
type input "0942209696"
type input "Điện cơ Dũng"
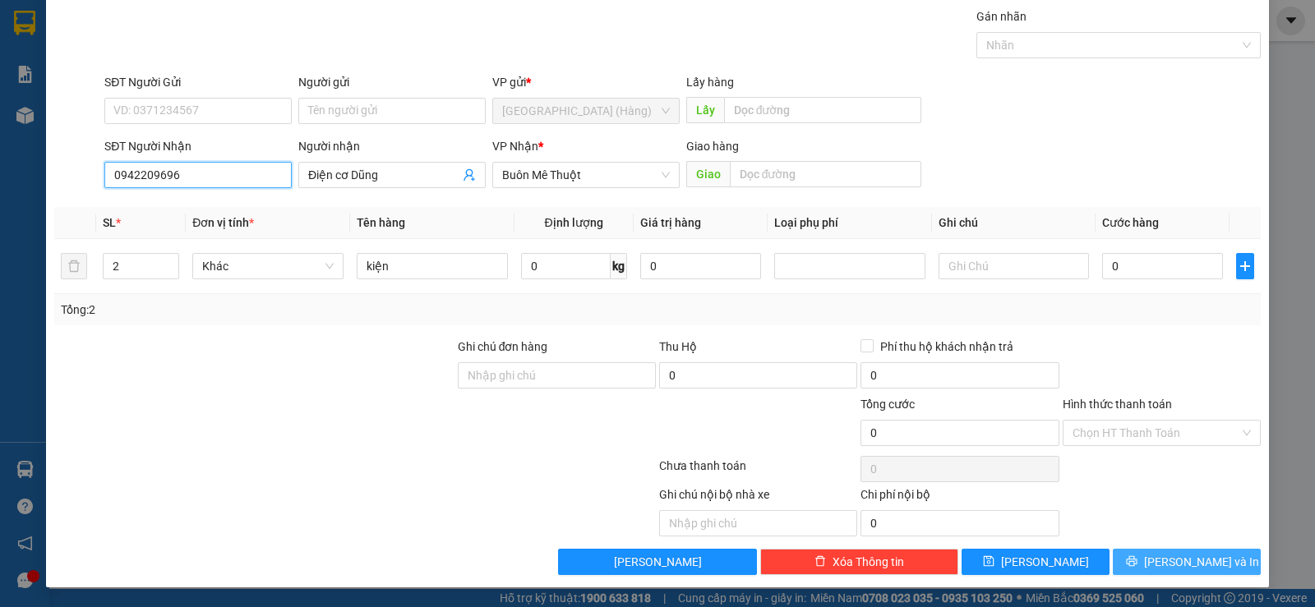
type input "0942209696"
click at [1137, 556] on icon "printer" at bounding box center [1132, 562] width 12 height 12
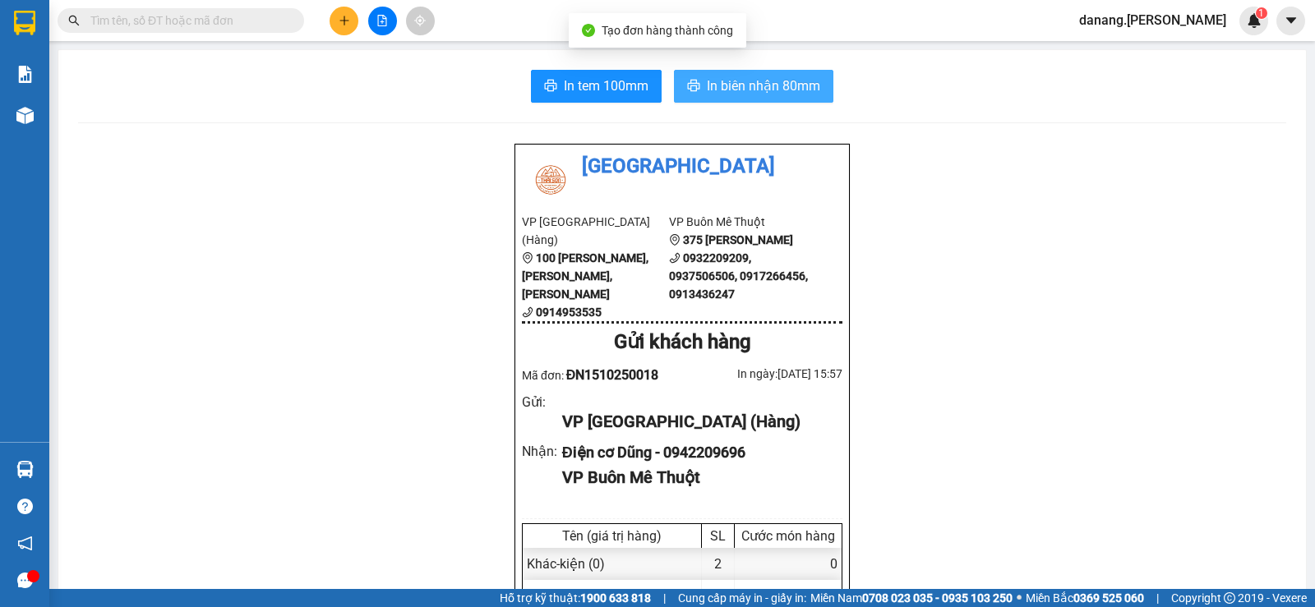
click at [777, 81] on span "In biên nhận 80mm" at bounding box center [763, 86] width 113 height 21
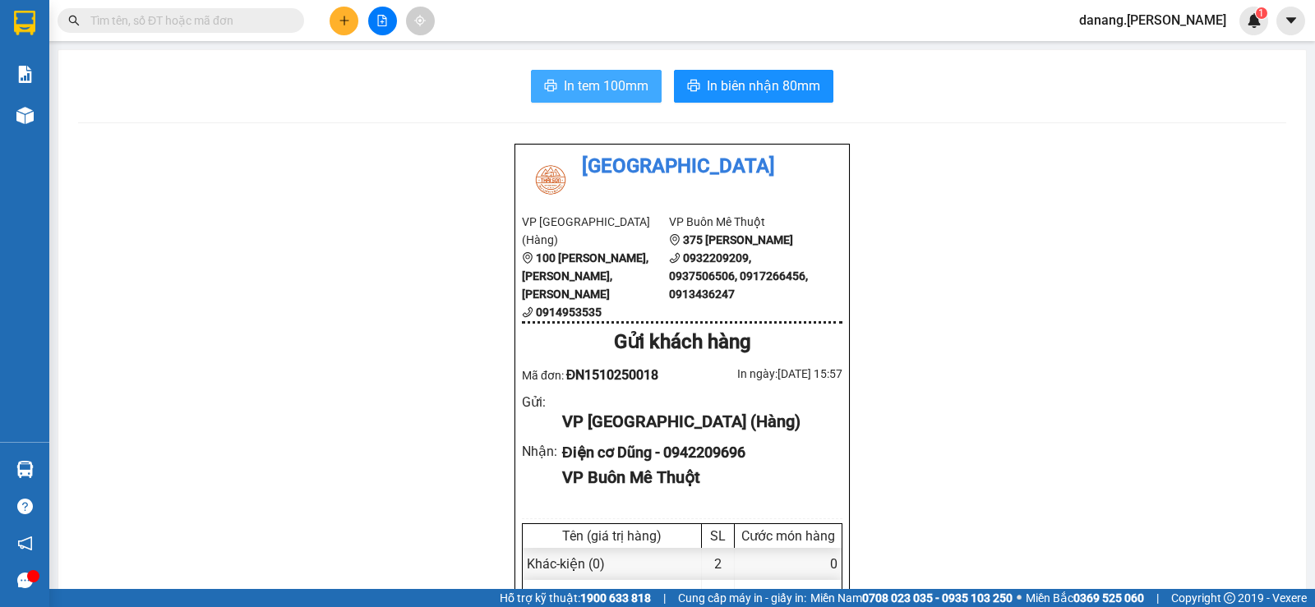
click at [572, 87] on span "In tem 100mm" at bounding box center [606, 86] width 85 height 21
click at [347, 16] on icon "plus" at bounding box center [345, 21] width 12 height 12
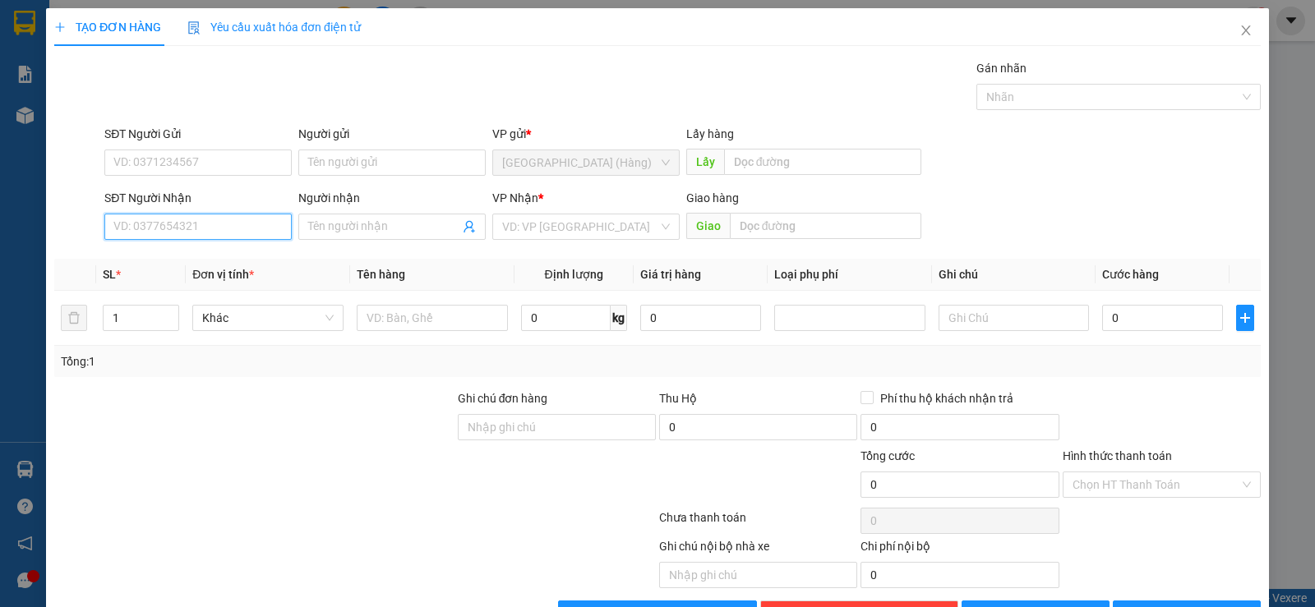
drag, startPoint x: 270, startPoint y: 215, endPoint x: 255, endPoint y: 236, distance: 26.5
click at [269, 215] on input "SĐT Người Nhận" at bounding box center [197, 227] width 187 height 26
click at [210, 259] on div "0976578523 - A Long" at bounding box center [196, 260] width 166 height 18
type input "0976578523"
type input "A Long"
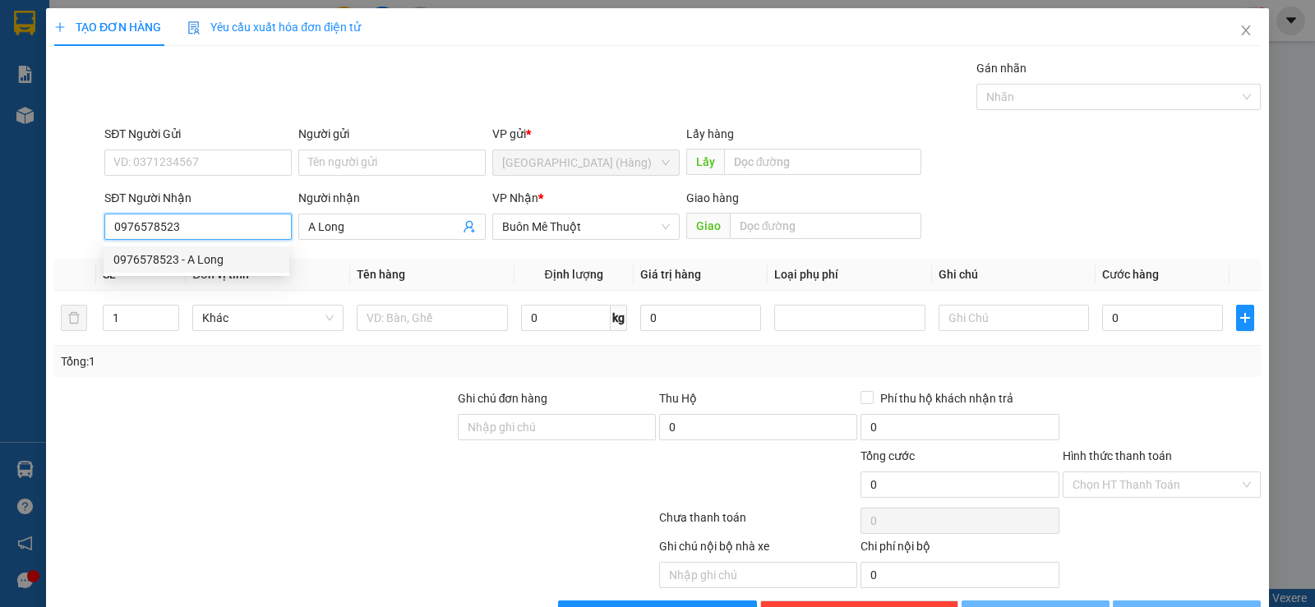
type input "30.000"
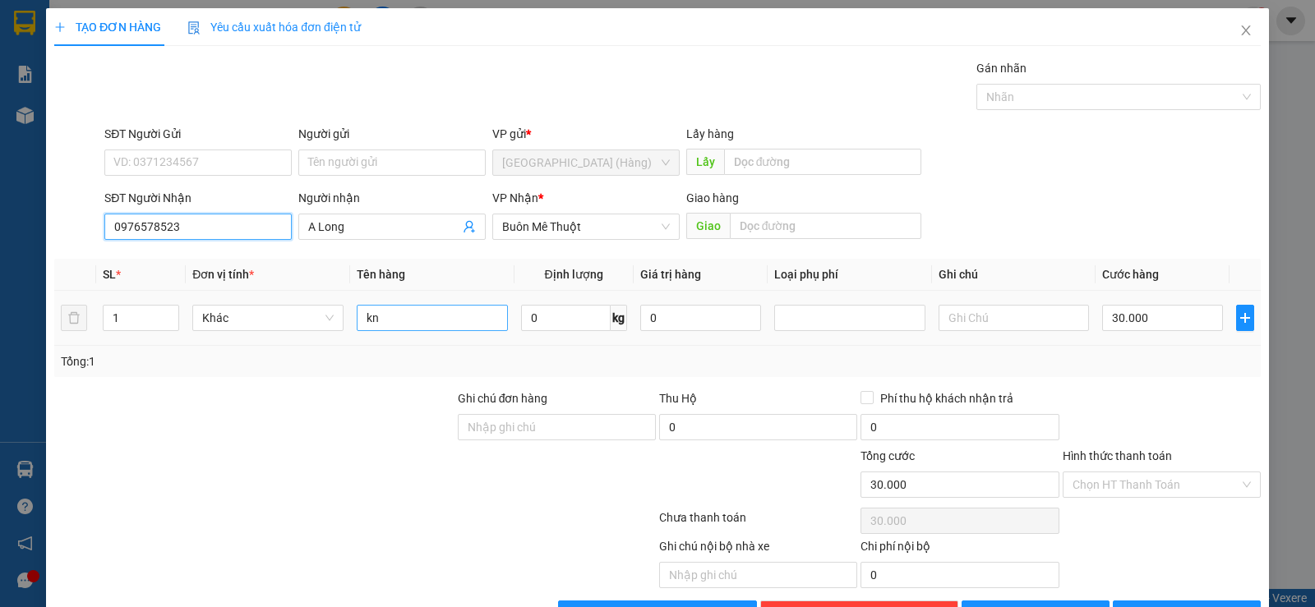
type input "0976578523"
click at [380, 311] on input "kn" at bounding box center [432, 318] width 151 height 26
type input "k"
type input "kiện"
click at [1165, 322] on input "30.000" at bounding box center [1162, 318] width 121 height 26
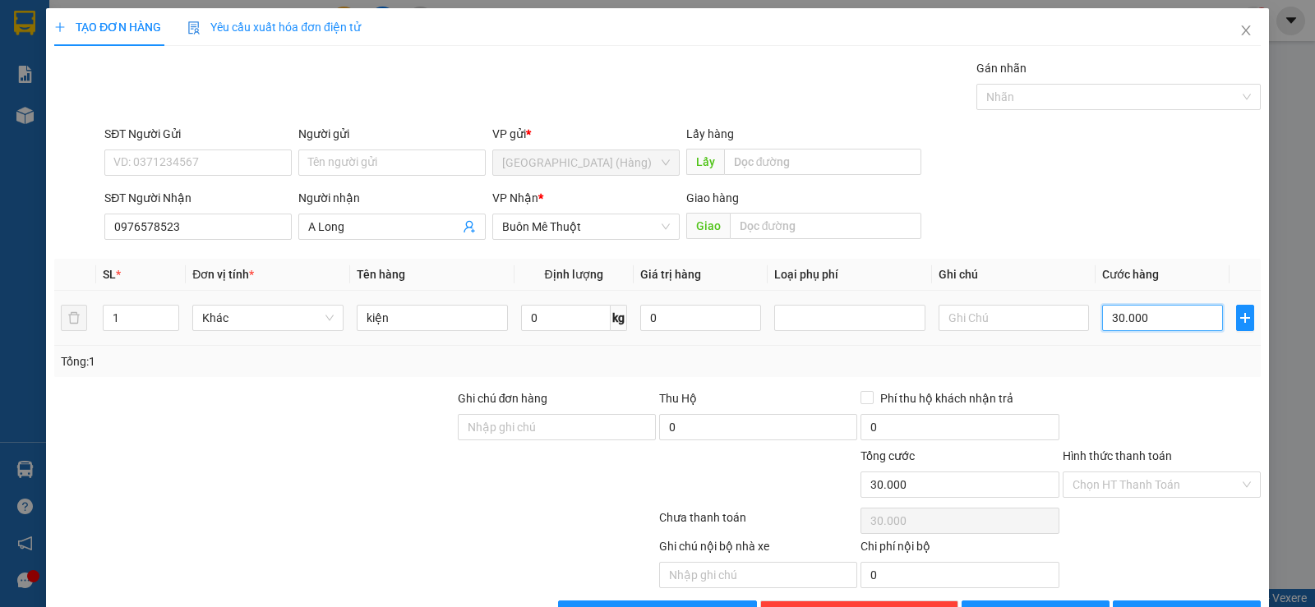
type input "0"
click at [168, 312] on icon "up" at bounding box center [171, 314] width 6 height 6
type input "2"
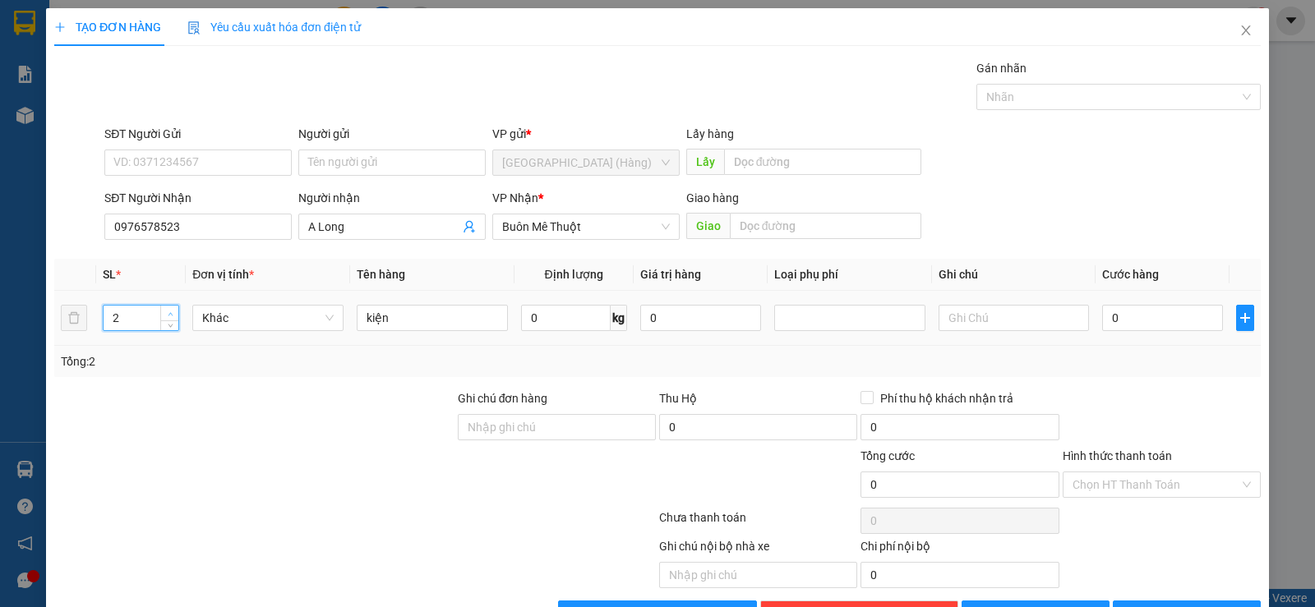
click at [168, 311] on icon "up" at bounding box center [171, 314] width 6 height 6
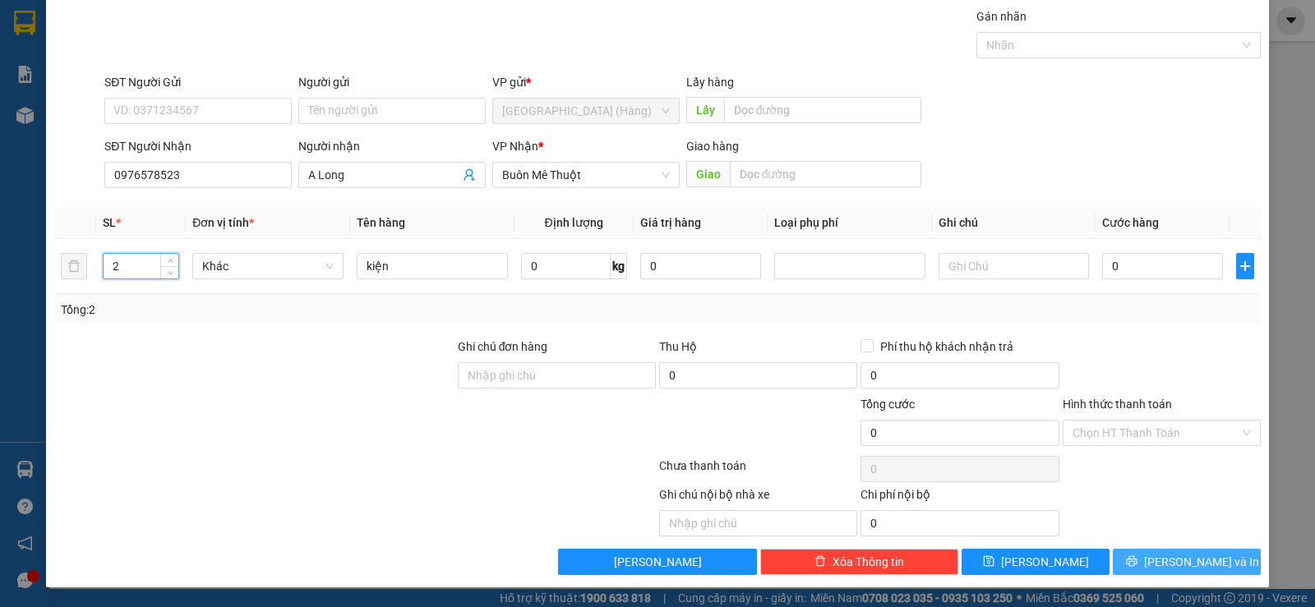
drag, startPoint x: 1174, startPoint y: 569, endPoint x: 1022, endPoint y: 162, distance: 434.3
click at [1174, 564] on span "[PERSON_NAME] và In" at bounding box center [1201, 562] width 115 height 18
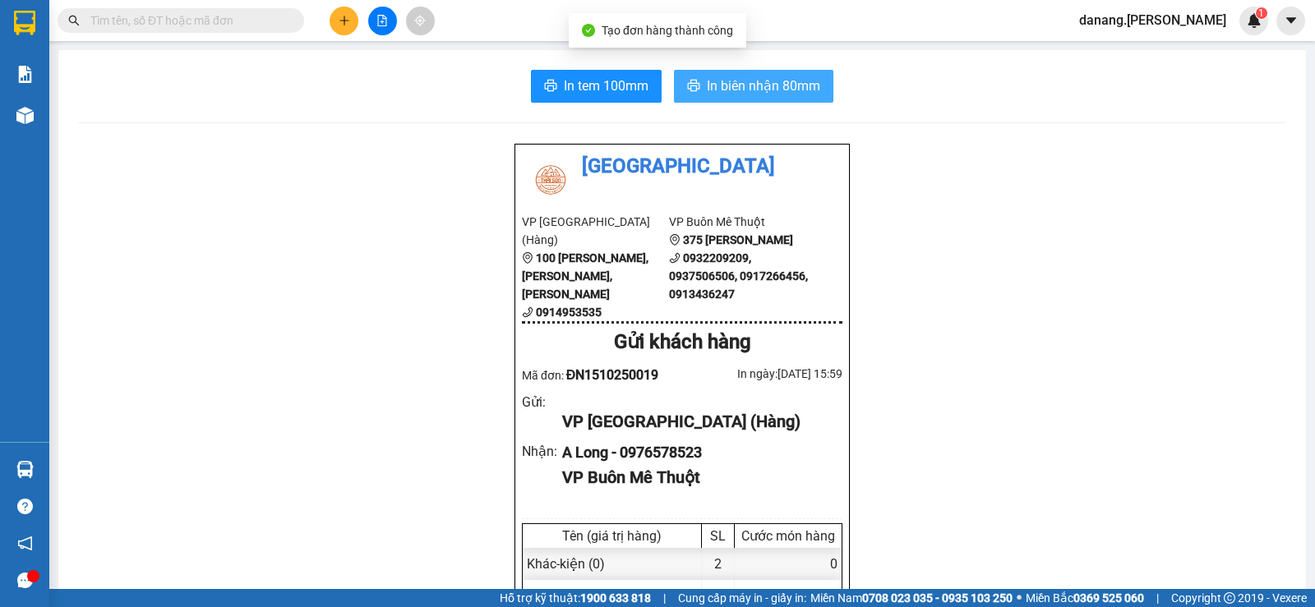
click at [699, 97] on button "In biên nhận 80mm" at bounding box center [753, 86] width 159 height 33
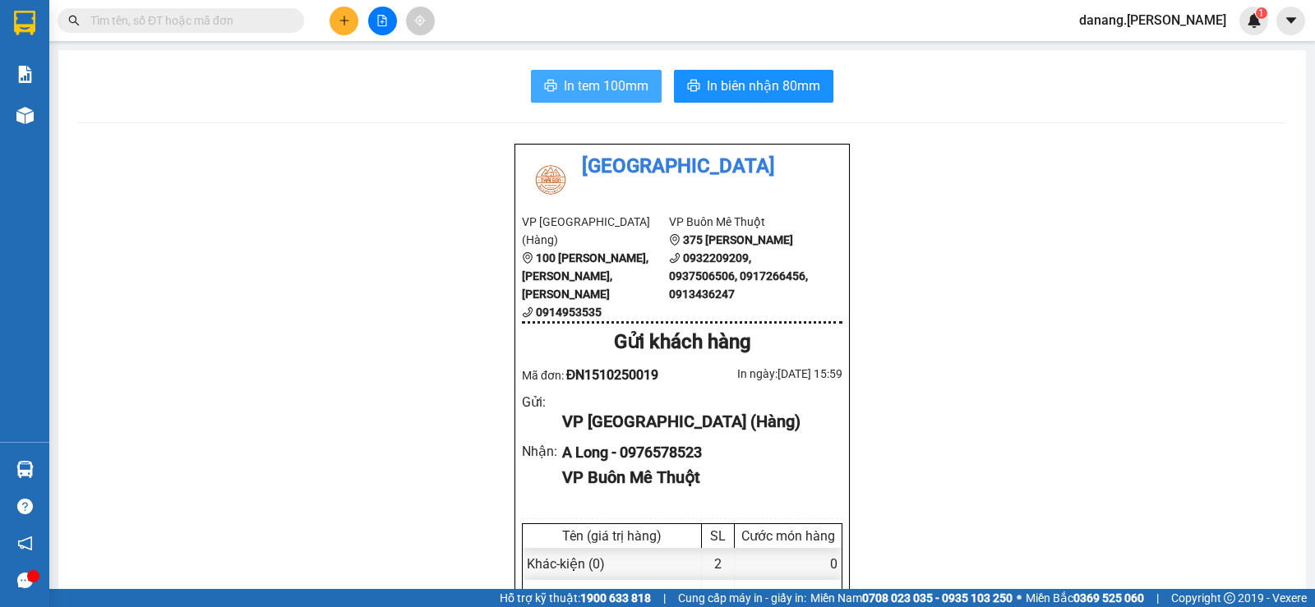
click at [622, 87] on span "In tem 100mm" at bounding box center [606, 86] width 85 height 21
click at [340, 24] on icon "plus" at bounding box center [345, 21] width 12 height 12
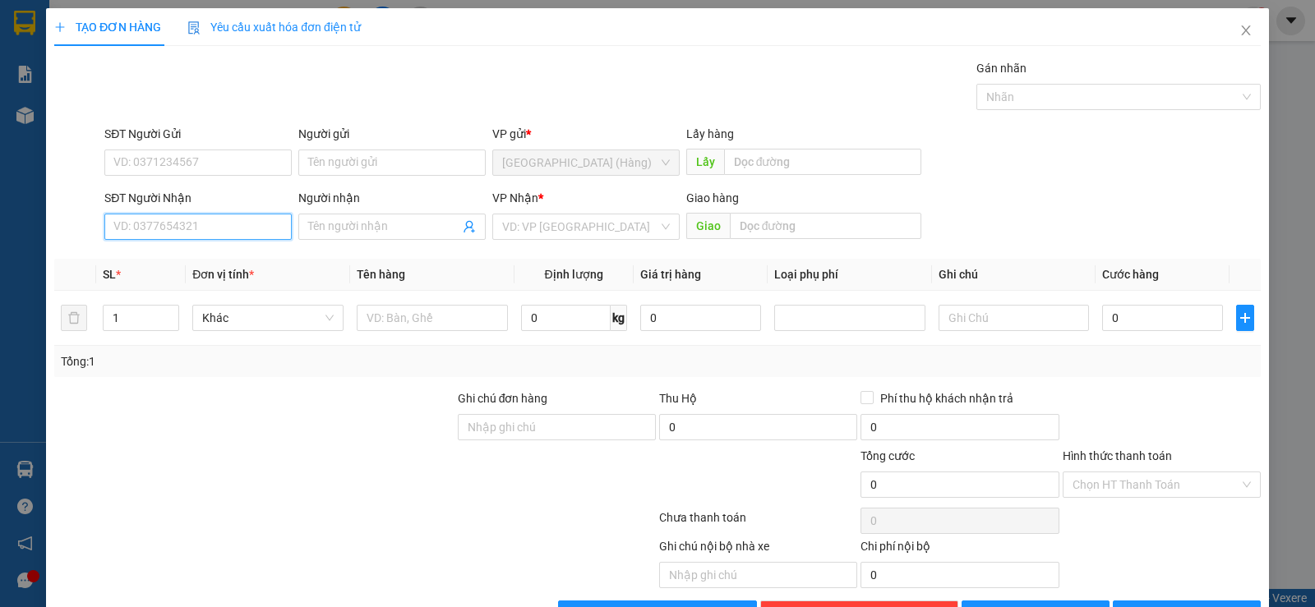
click at [225, 233] on input "SĐT Người Nhận" at bounding box center [197, 227] width 187 height 26
click at [161, 263] on div "0947473929" at bounding box center [196, 260] width 166 height 18
type input "0947473929"
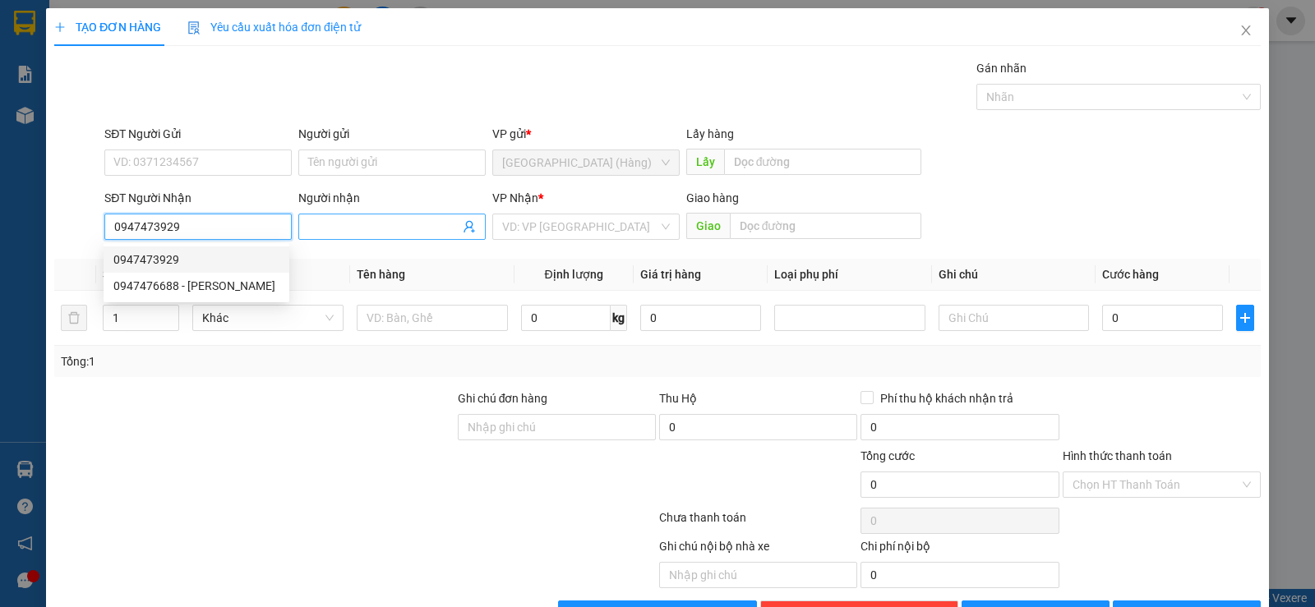
type input "60.000"
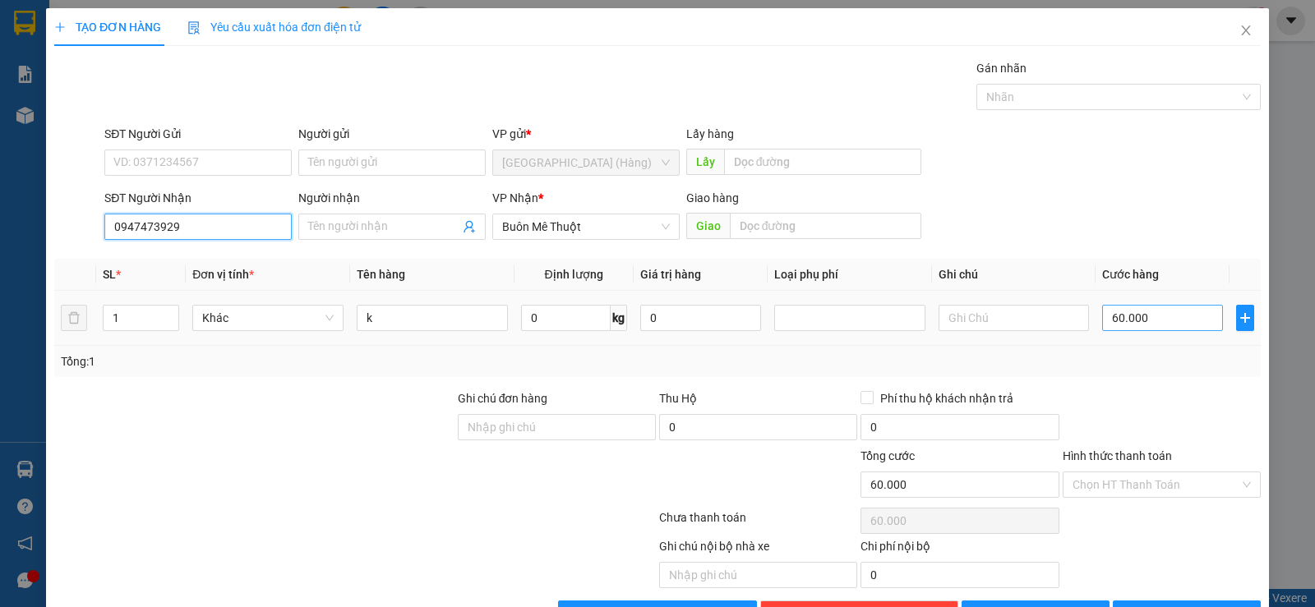
type input "0947473929"
click at [1175, 323] on input "60.000" at bounding box center [1162, 318] width 121 height 26
type input "5"
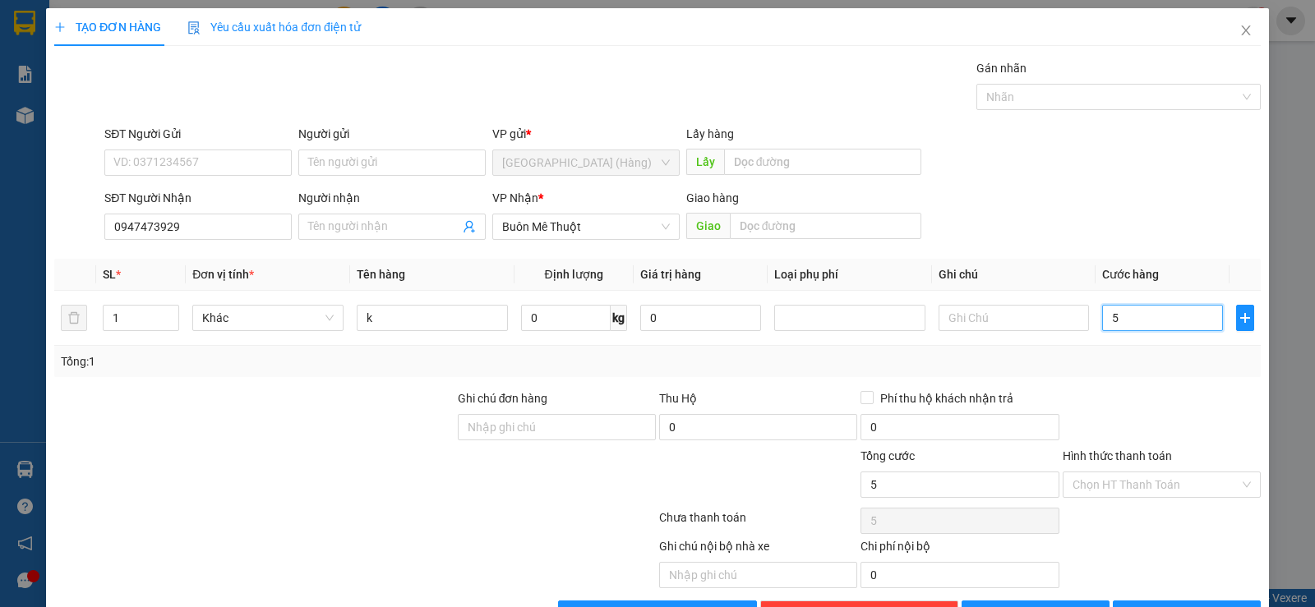
type input "0"
click at [1102, 321] on input "0" at bounding box center [1162, 318] width 121 height 26
type input "60"
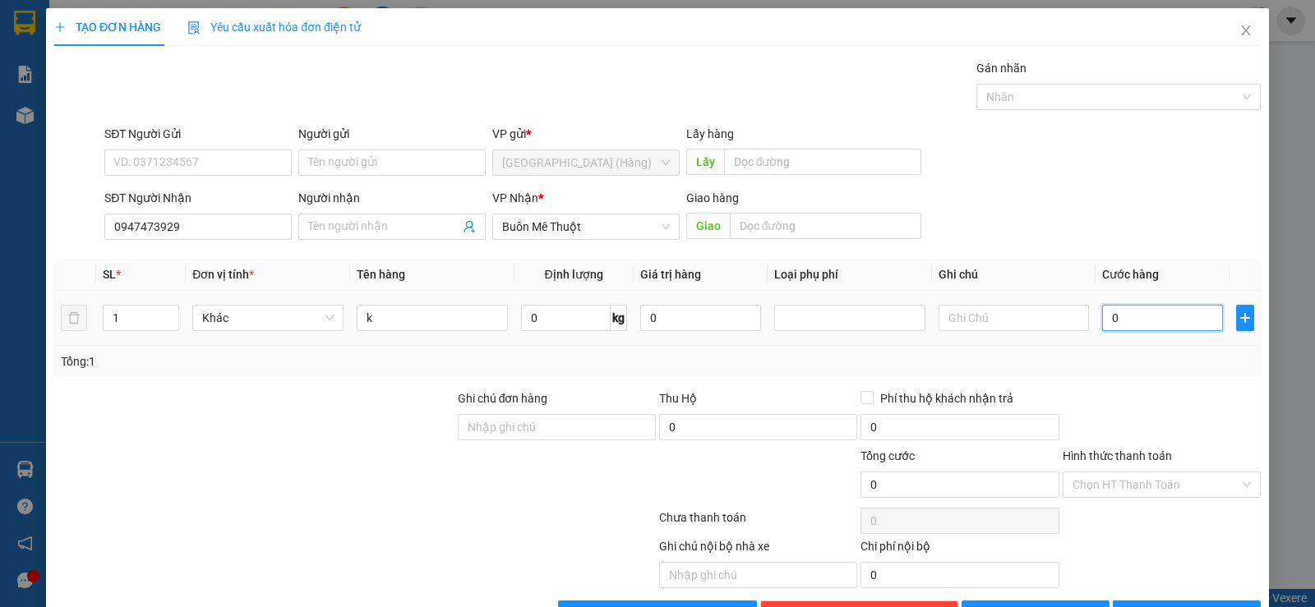
type input "60"
type input "600"
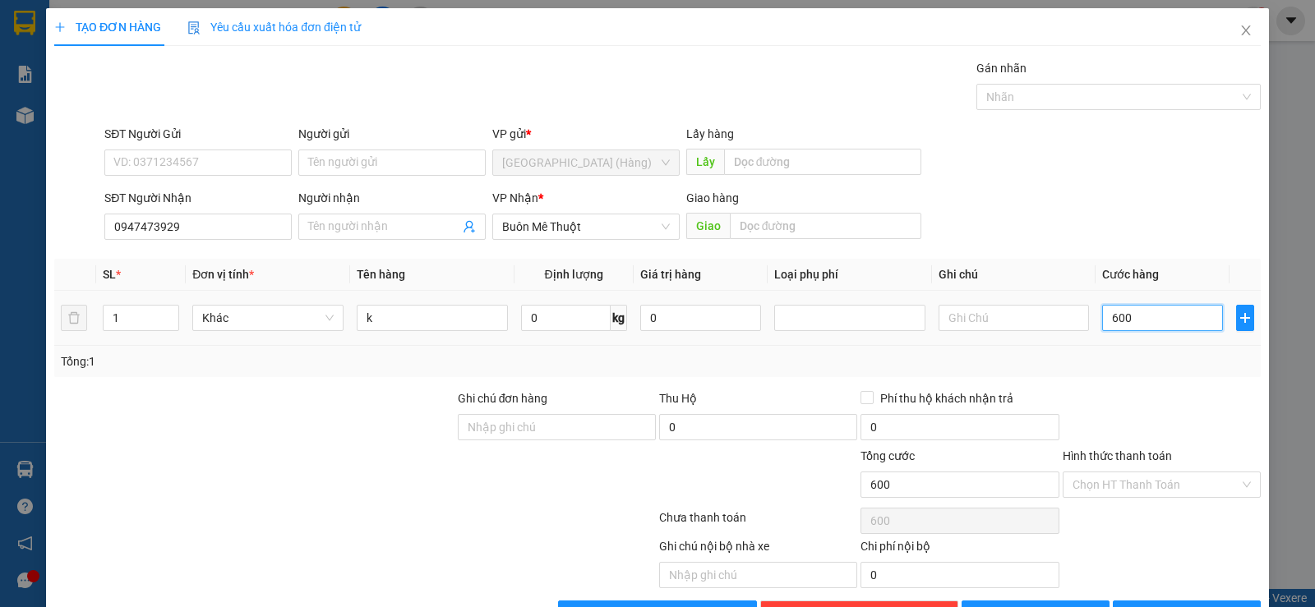
type input "6.000"
type input "60.000"
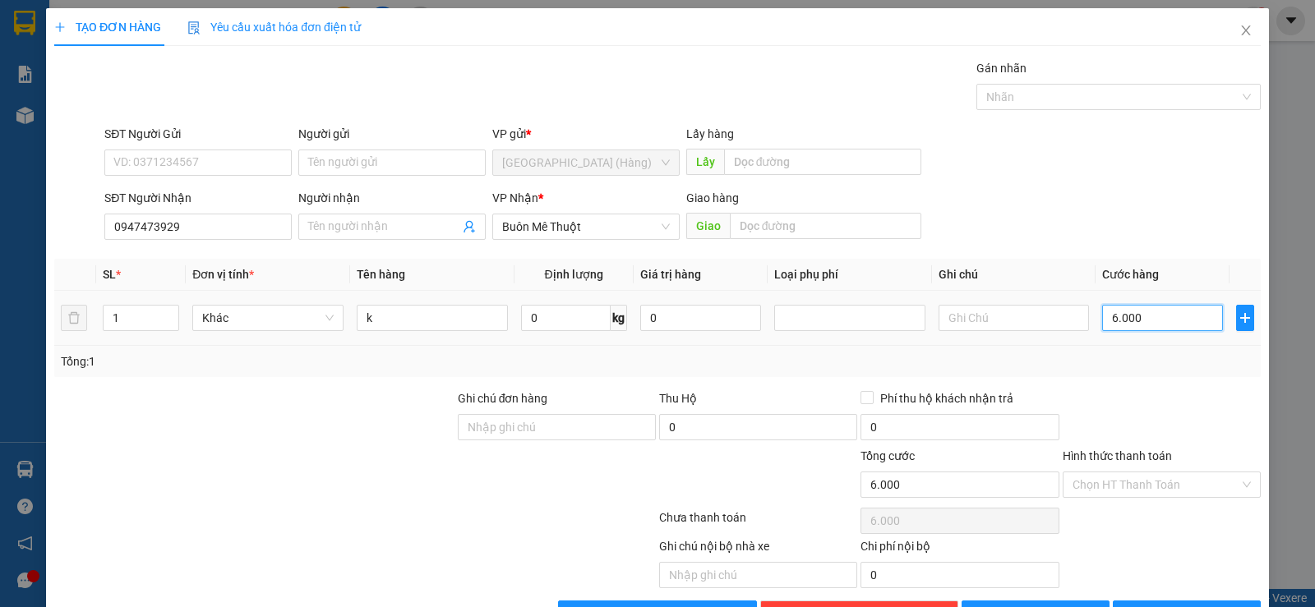
type input "60.000"
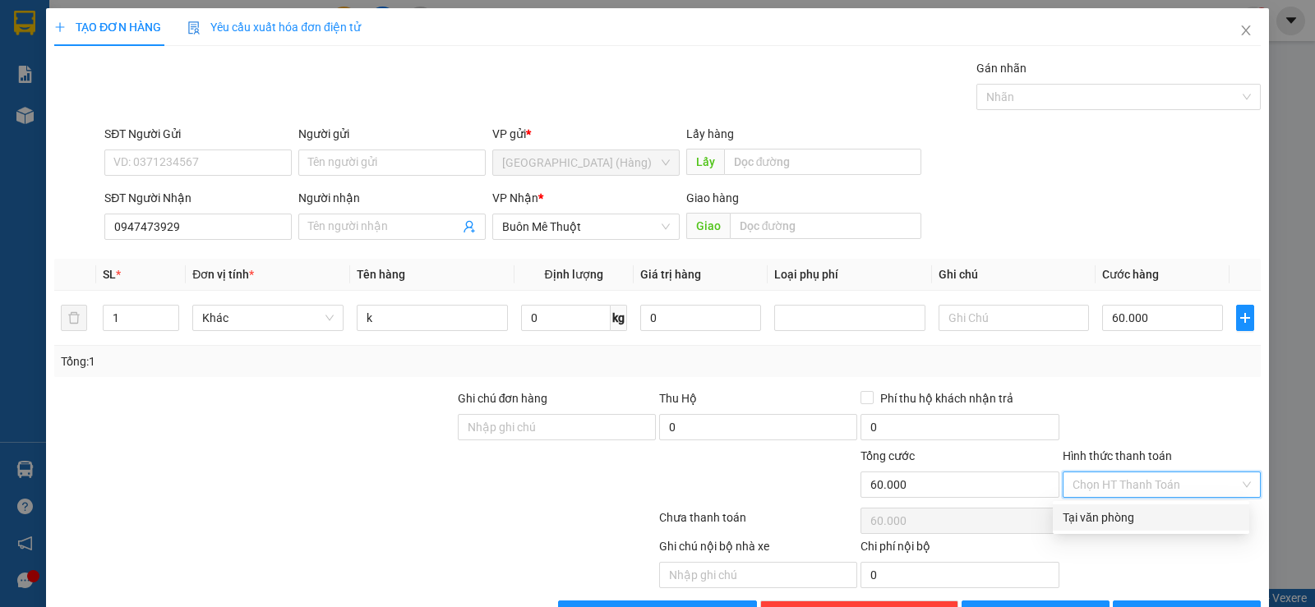
drag, startPoint x: 1184, startPoint y: 488, endPoint x: 1176, endPoint y: 527, distance: 39.3
click at [1182, 488] on input "Hình thức thanh toán" at bounding box center [1156, 485] width 167 height 25
click at [1176, 527] on div "Tại văn phòng" at bounding box center [1151, 518] width 196 height 26
type input "0"
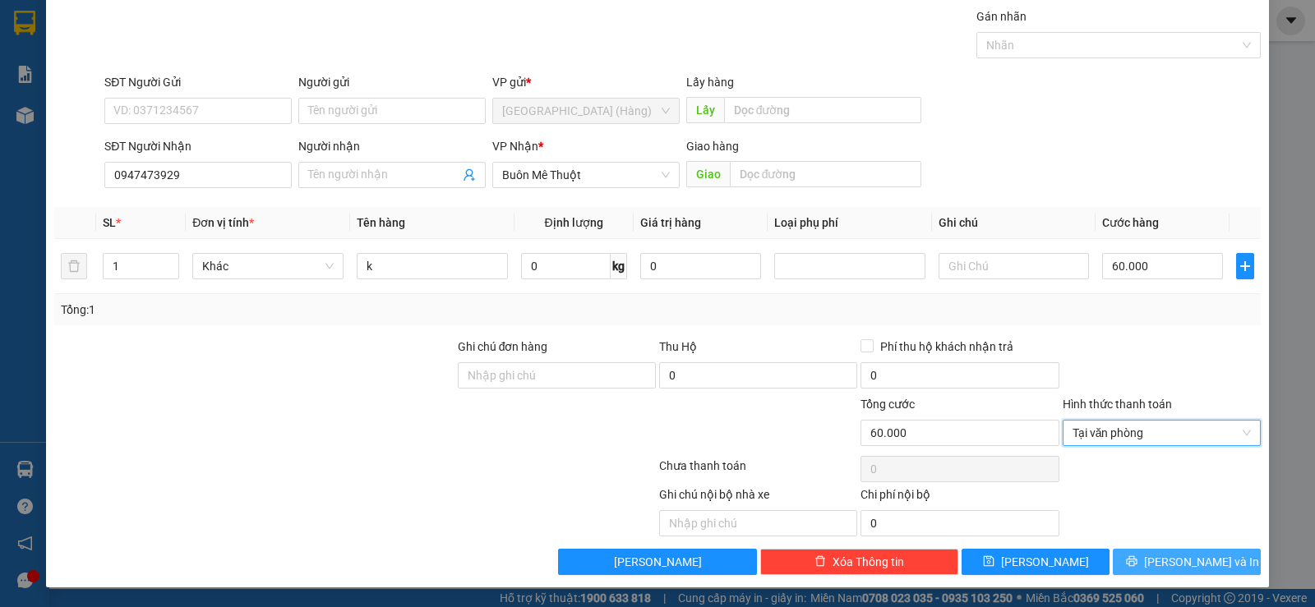
click at [1184, 560] on span "[PERSON_NAME] và In" at bounding box center [1201, 562] width 115 height 18
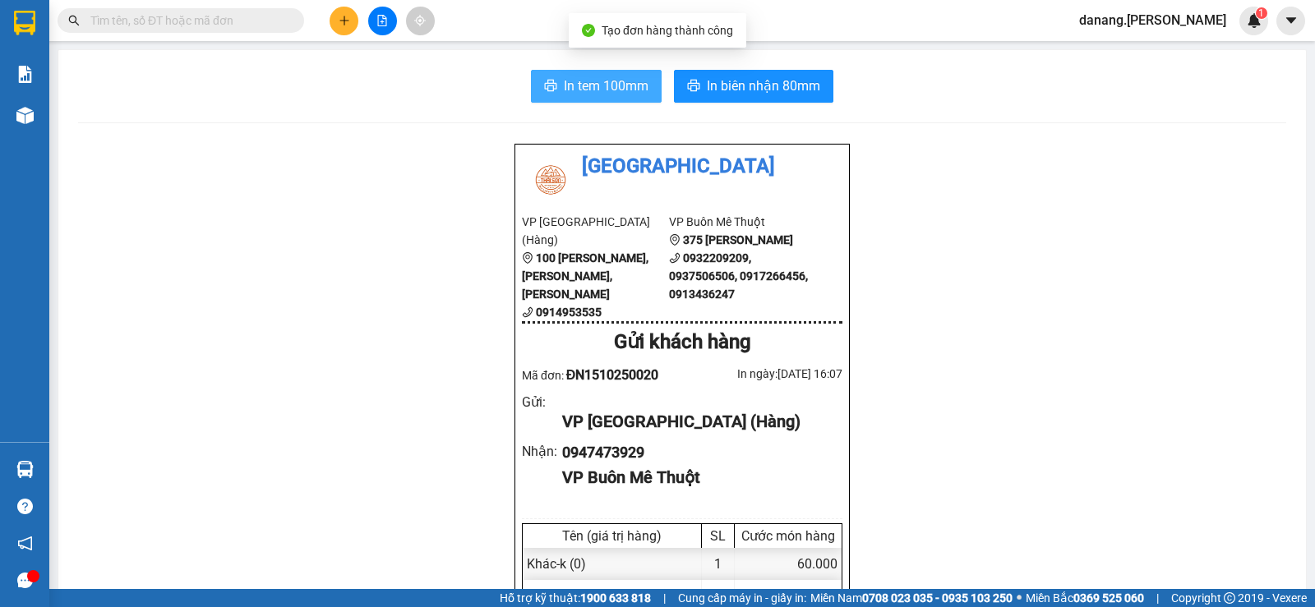
click at [593, 83] on span "In tem 100mm" at bounding box center [606, 86] width 85 height 21
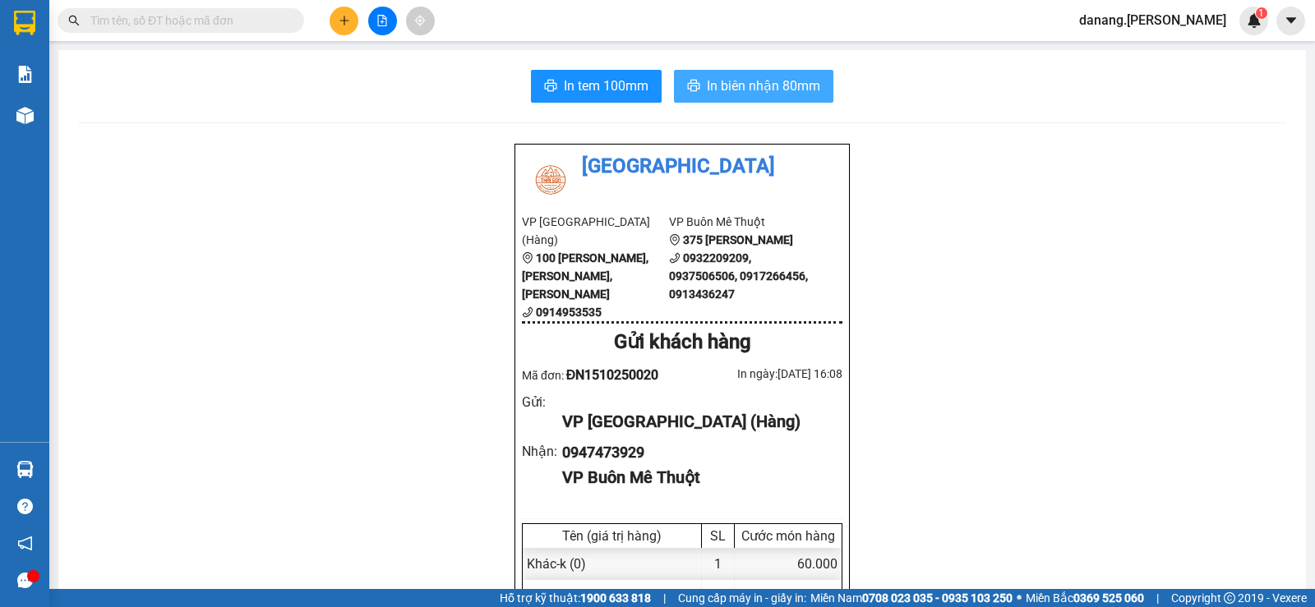
click at [782, 85] on span "In biên nhận 80mm" at bounding box center [763, 86] width 113 height 21
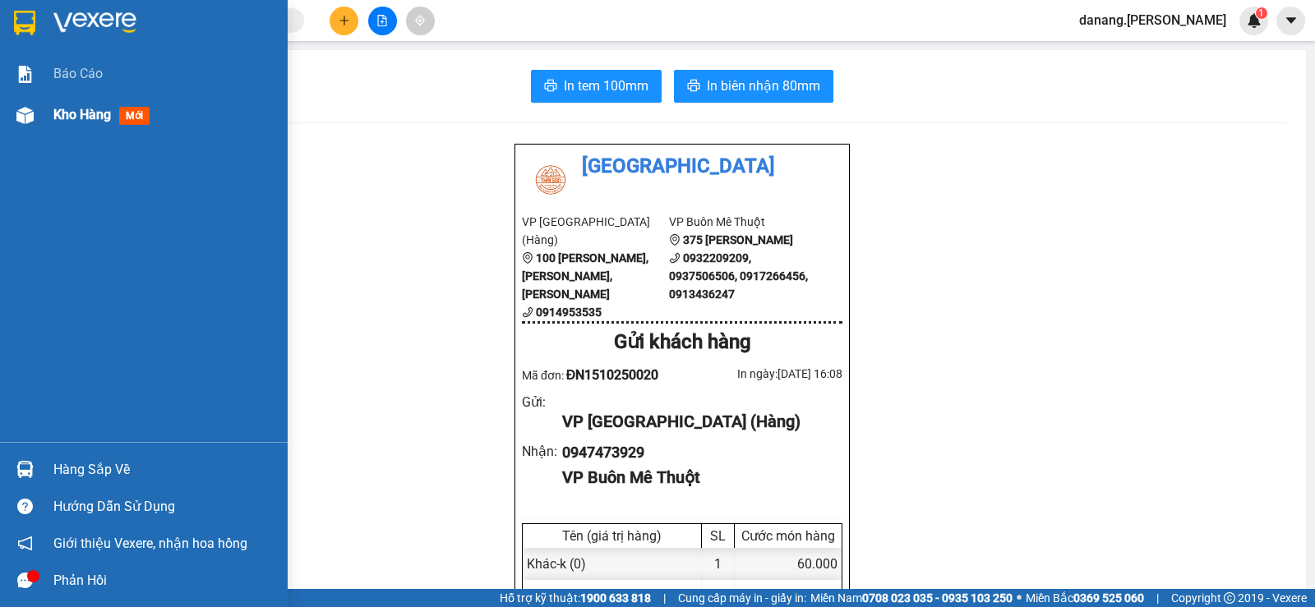
click at [76, 118] on span "Kho hàng" at bounding box center [82, 115] width 58 height 16
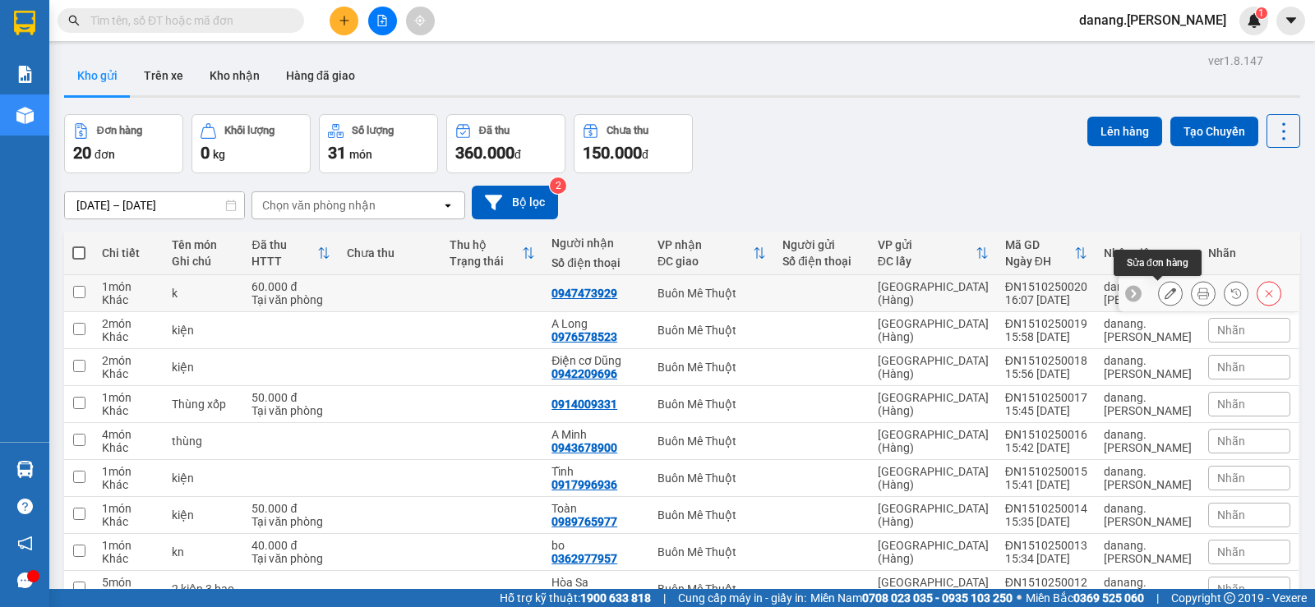
click at [1165, 293] on icon at bounding box center [1171, 294] width 12 height 12
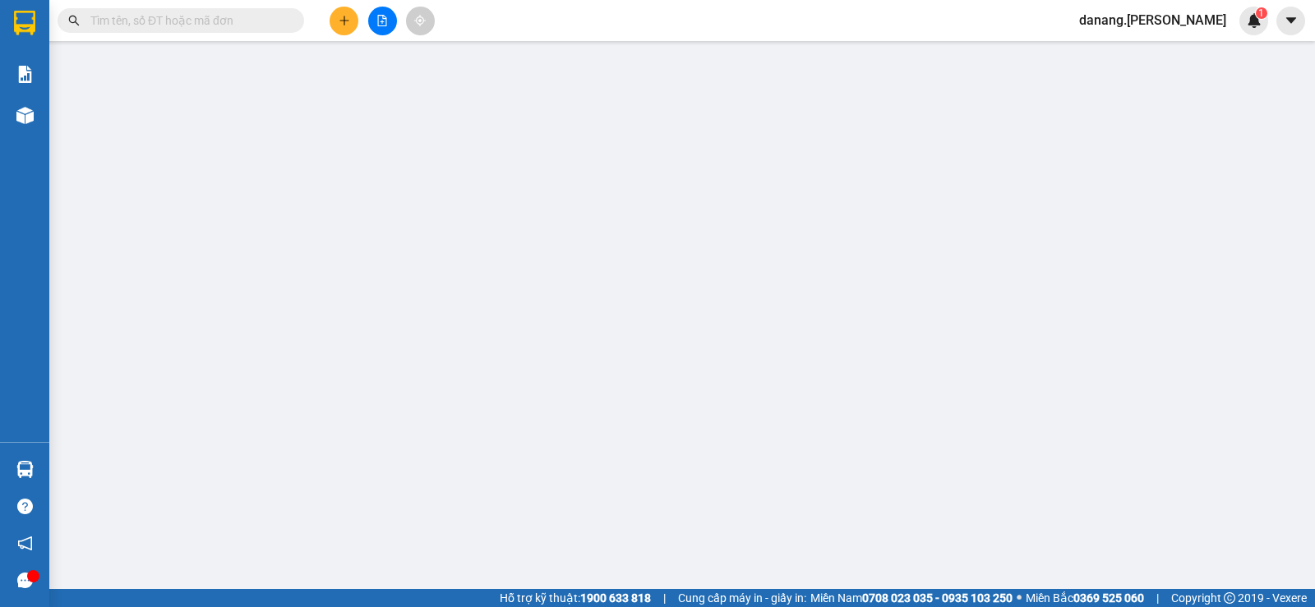
type input "0947473929"
type input "0"
type input "60.000"
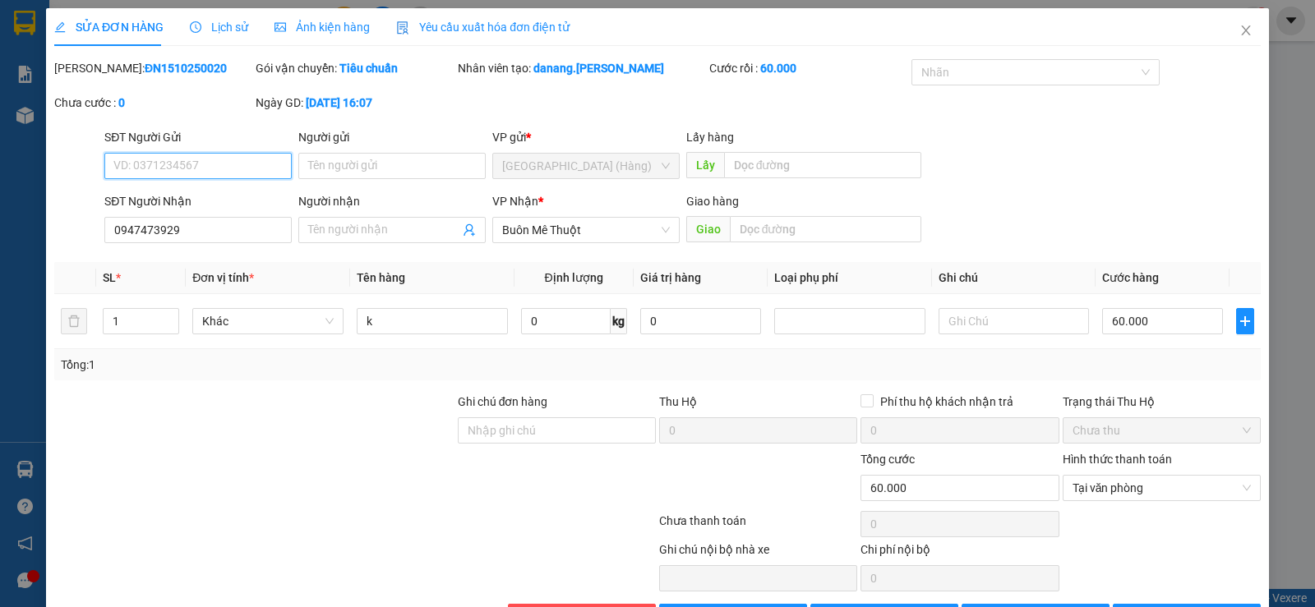
scroll to position [55, 0]
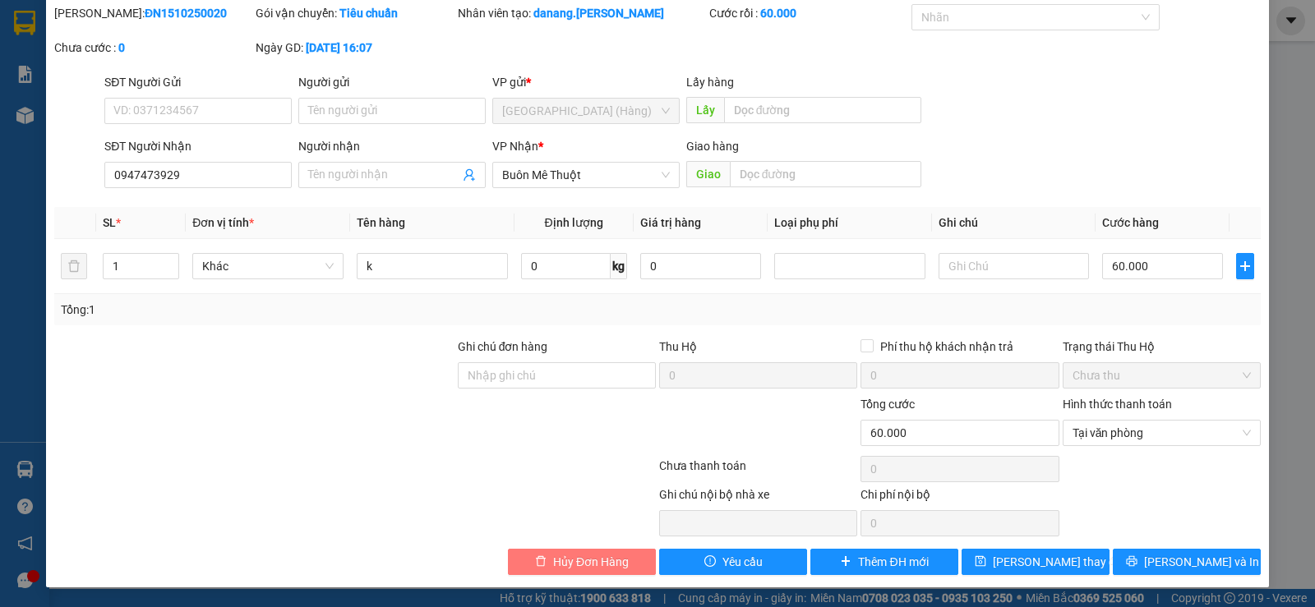
click at [593, 565] on span "Hủy Đơn Hàng" at bounding box center [591, 562] width 76 height 18
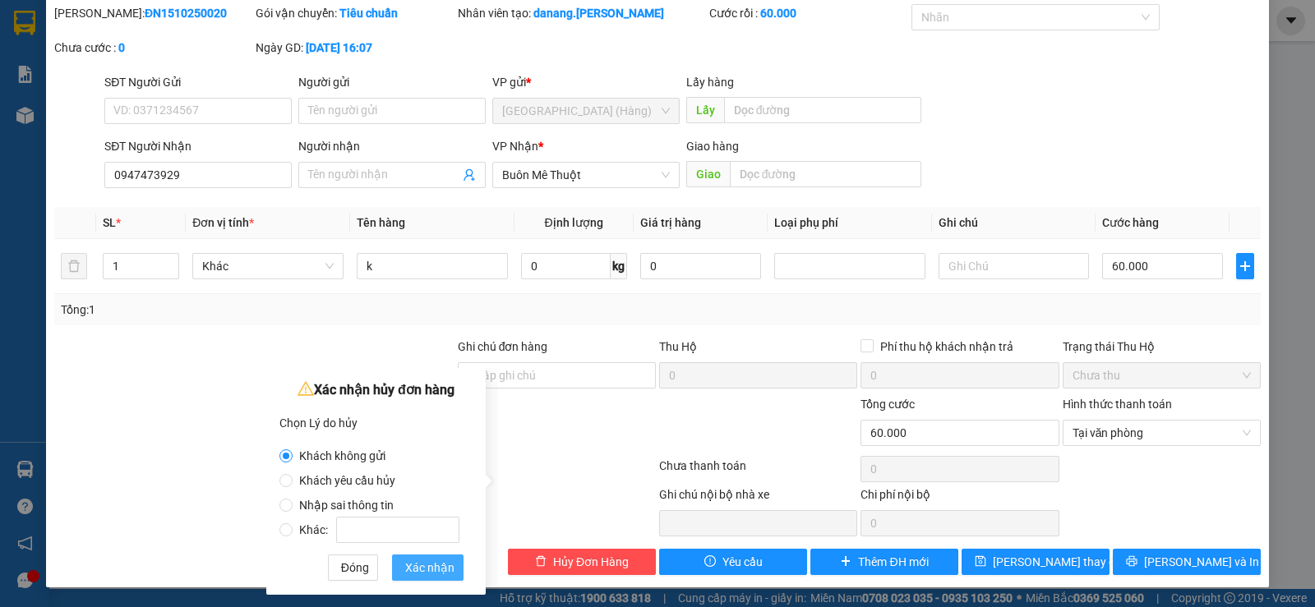
click at [437, 556] on button "Xác nhận" at bounding box center [428, 568] width 72 height 26
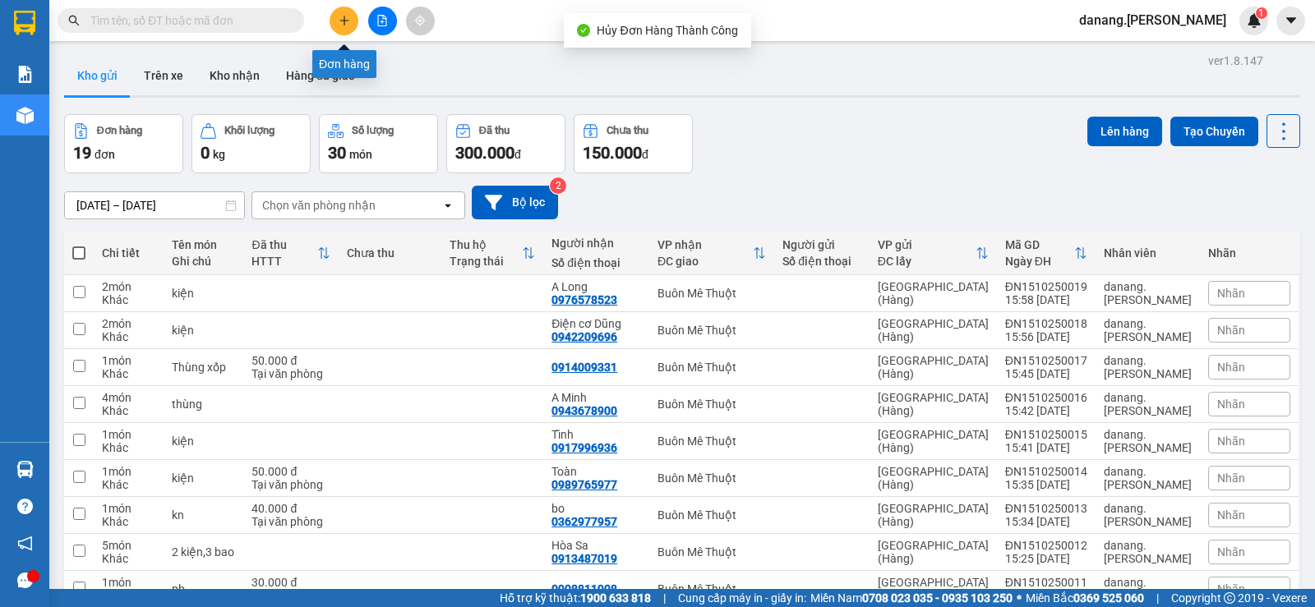
click at [343, 25] on icon "plus" at bounding box center [345, 21] width 12 height 12
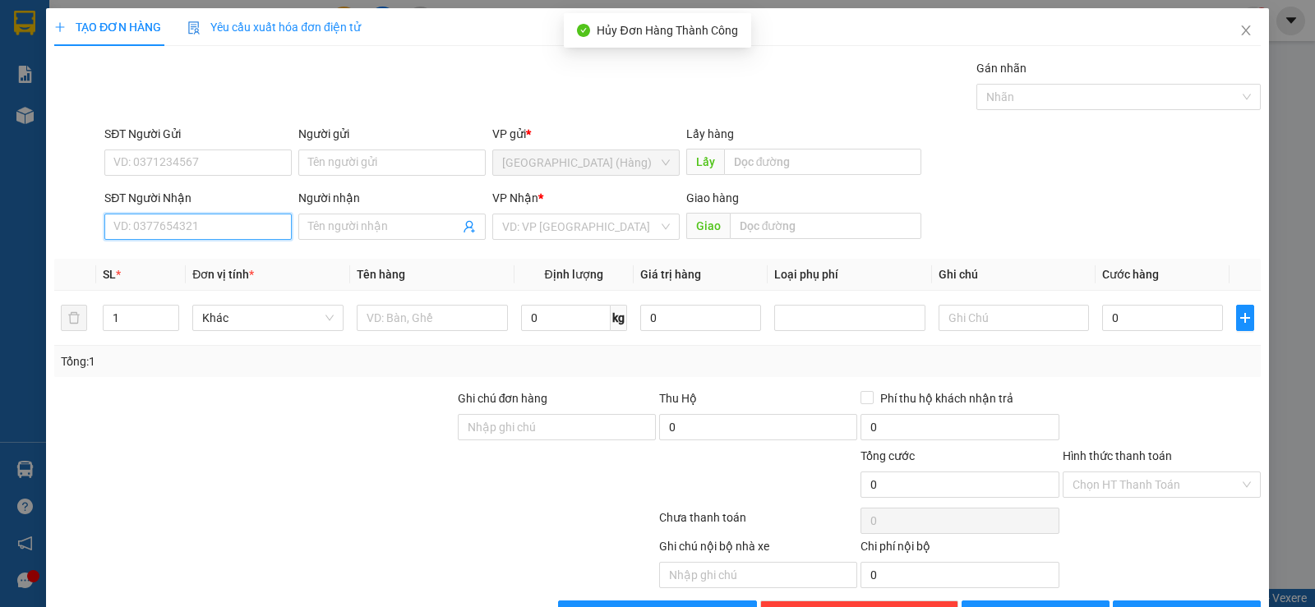
click at [168, 224] on input "SĐT Người Nhận" at bounding box center [197, 227] width 187 height 26
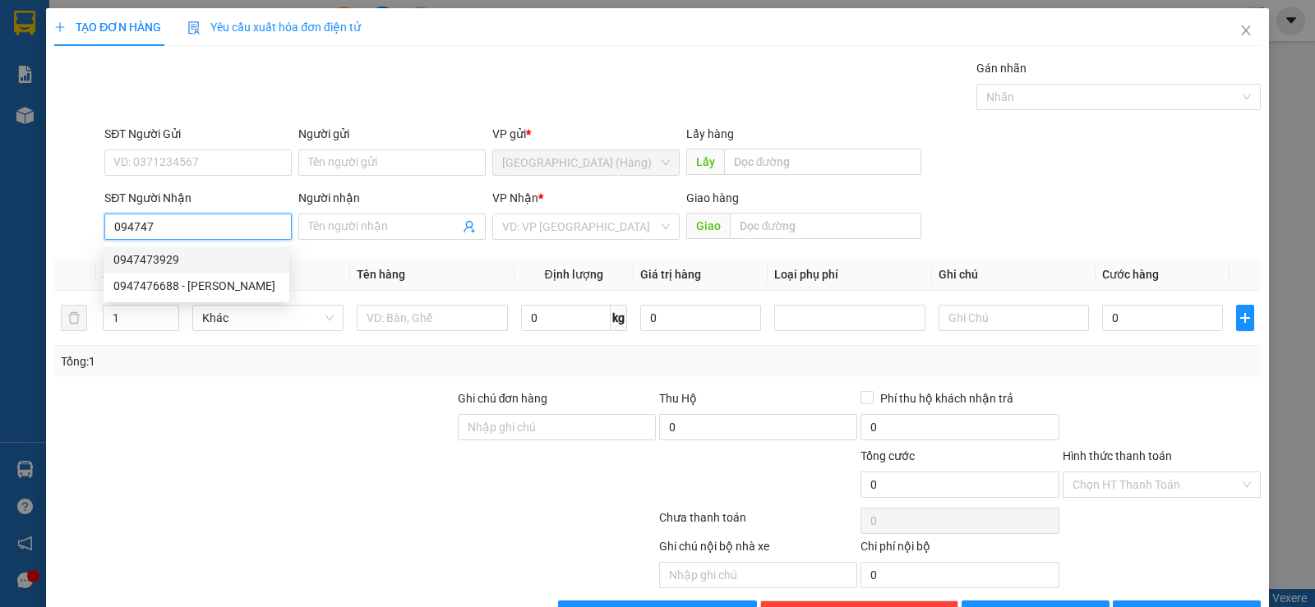
click at [218, 260] on div "0947473929" at bounding box center [196, 260] width 166 height 18
type input "0947473929"
type input "60.000"
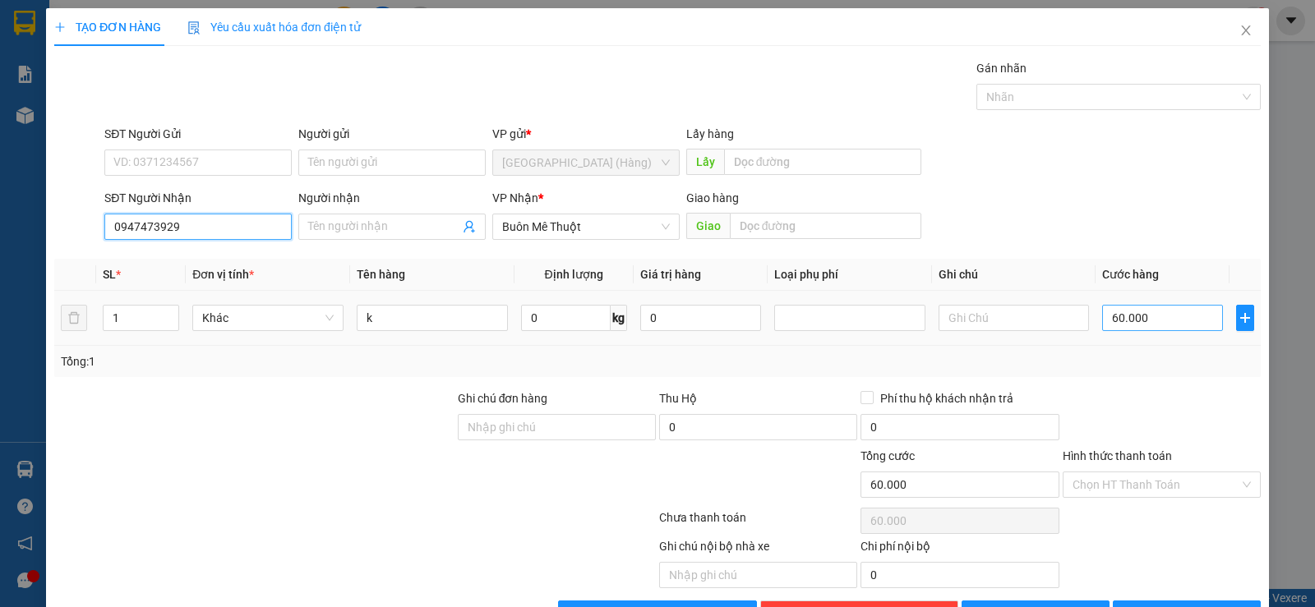
type input "0947473929"
click at [1106, 316] on input "60.000" at bounding box center [1162, 318] width 121 height 26
type input "5"
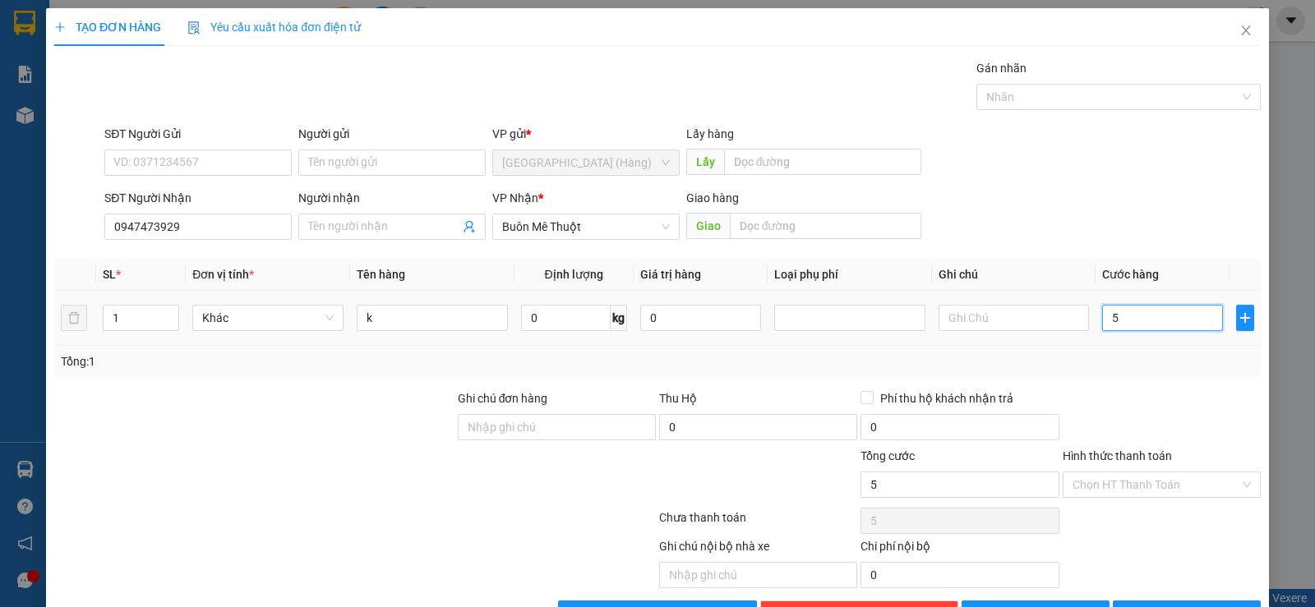
type input "50"
type input "500"
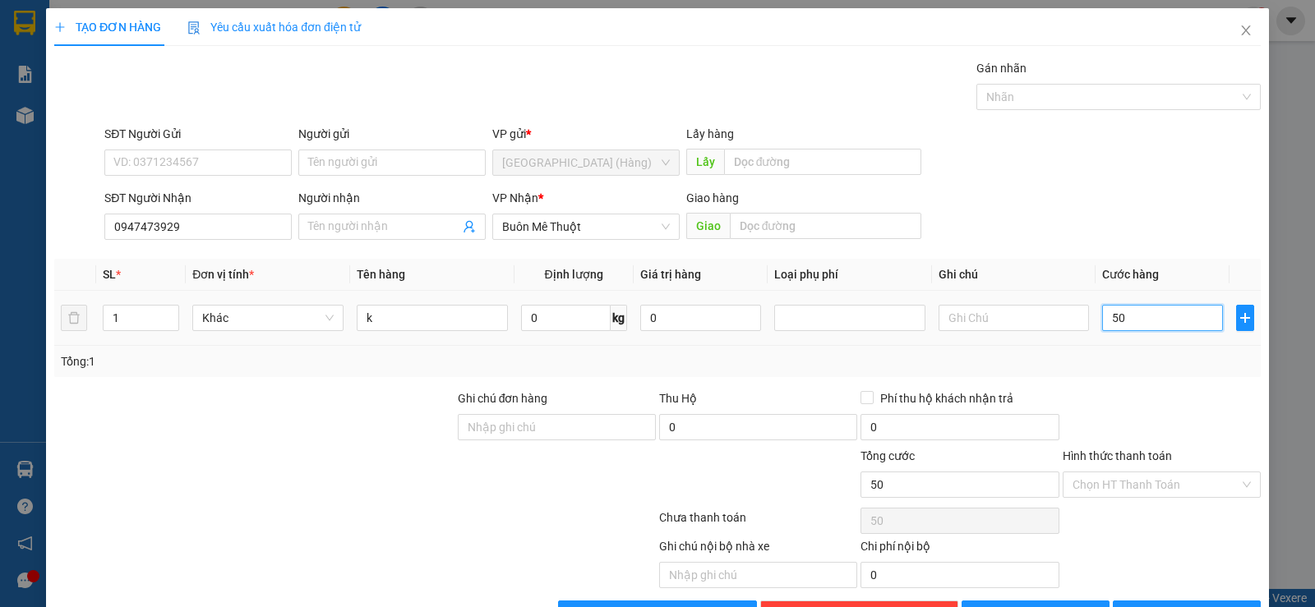
type input "500"
type input "5.000"
type input "50.000"
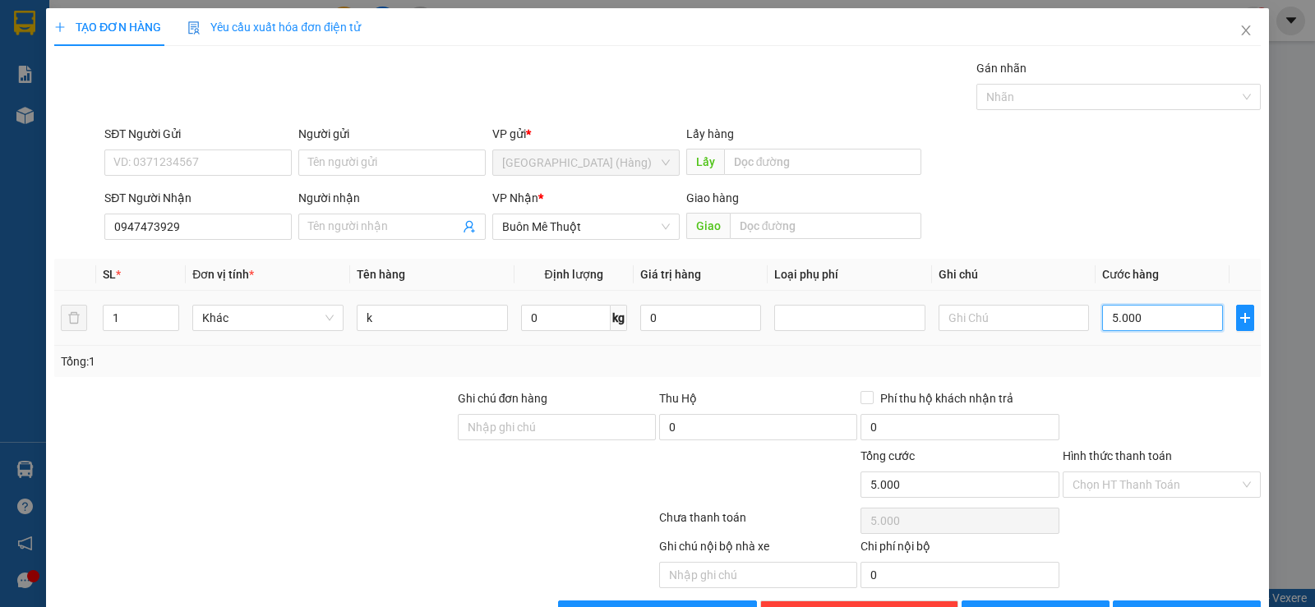
type input "50.000"
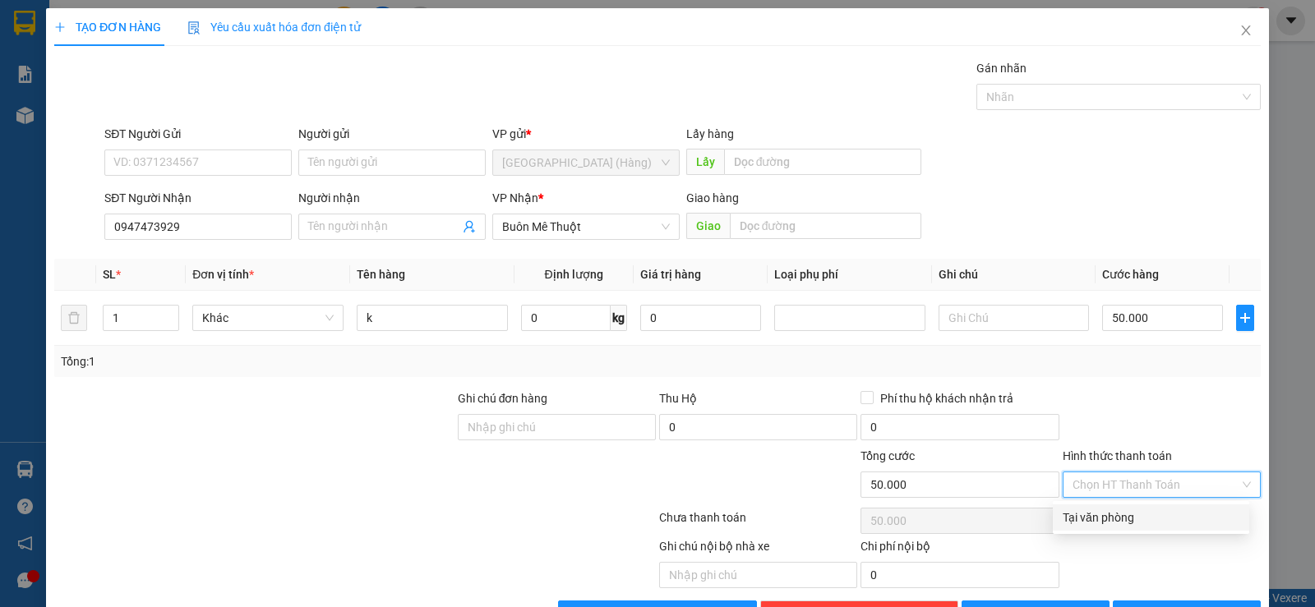
click at [1119, 475] on input "Hình thức thanh toán" at bounding box center [1156, 485] width 167 height 25
click at [1104, 518] on div "Tại văn phòng" at bounding box center [1151, 518] width 177 height 18
type input "0"
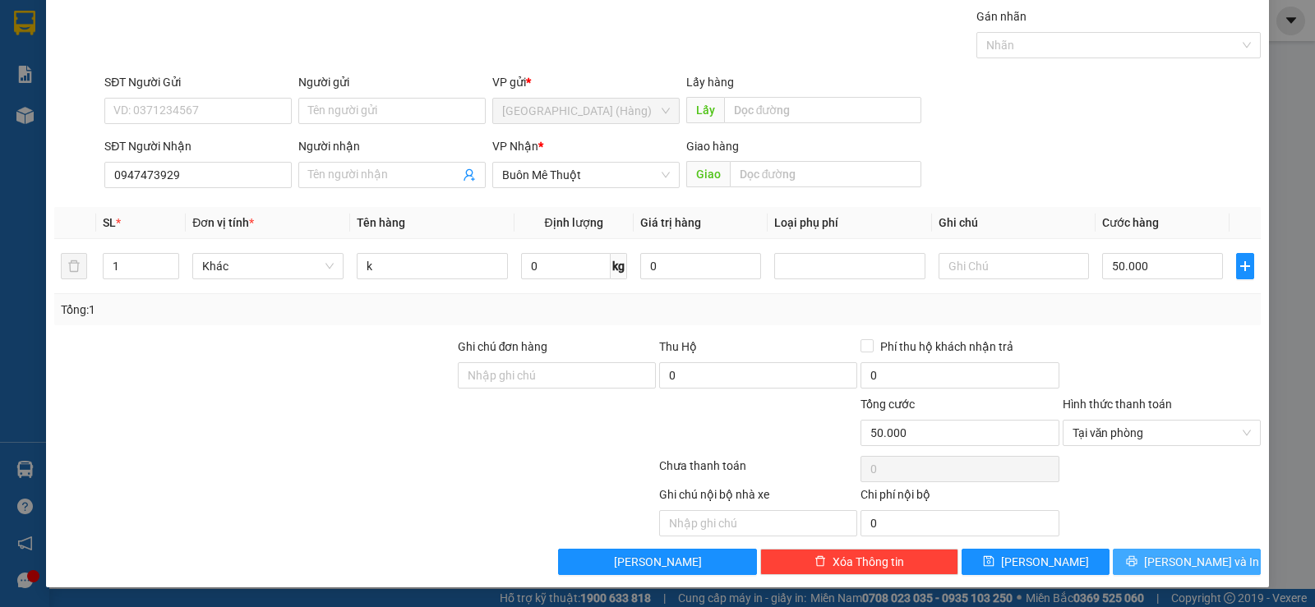
click at [1159, 558] on button "[PERSON_NAME] và In" at bounding box center [1187, 562] width 148 height 26
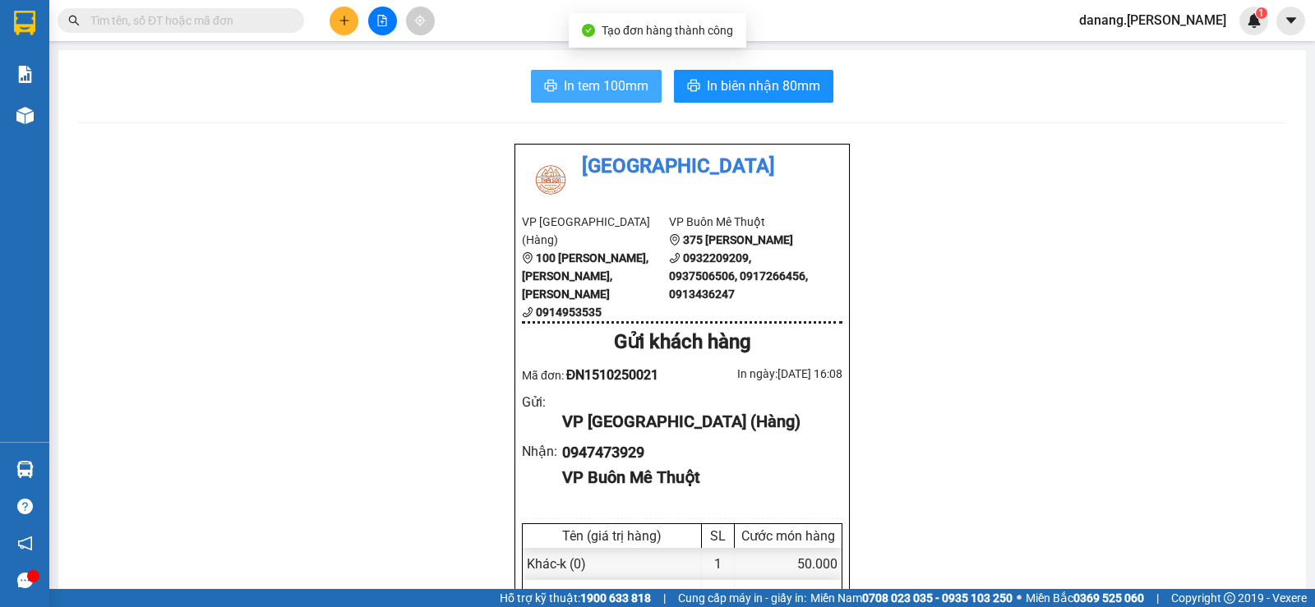
click at [606, 97] on button "In tem 100mm" at bounding box center [596, 86] width 131 height 33
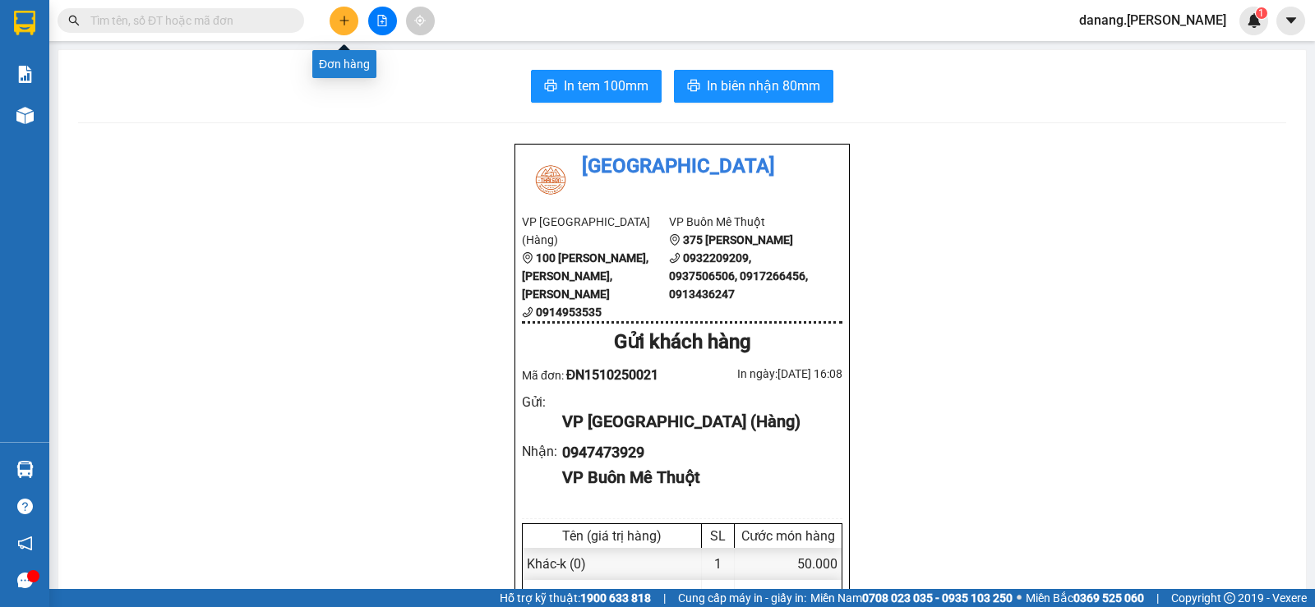
click at [343, 16] on icon "plus" at bounding box center [345, 21] width 12 height 12
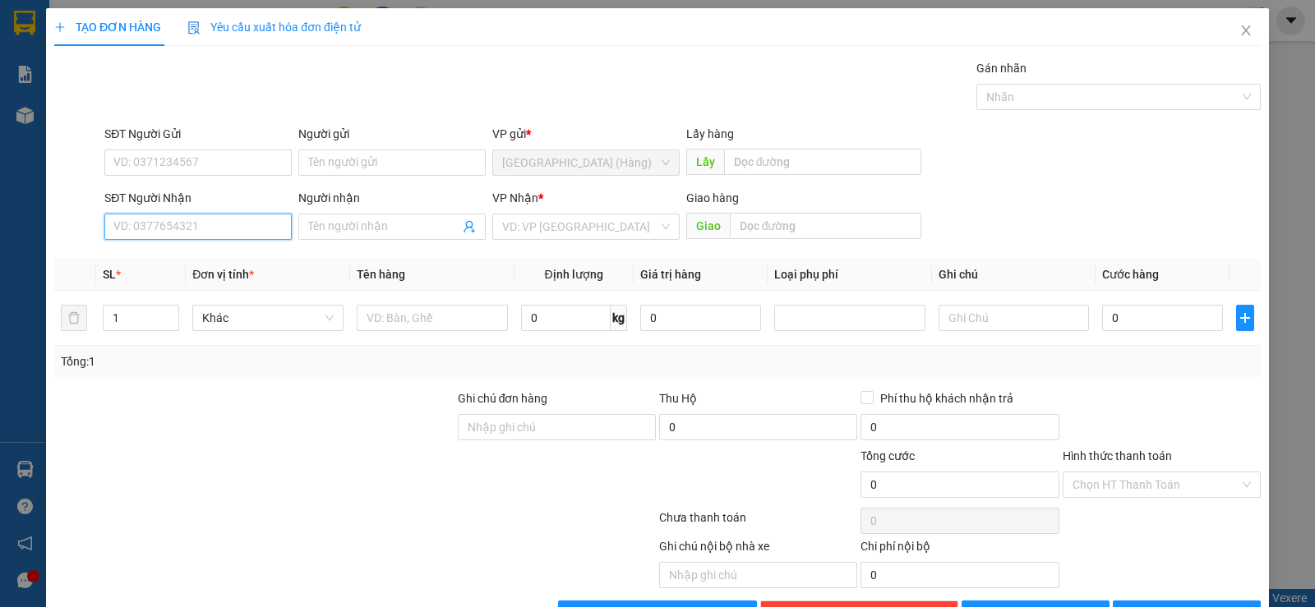
click at [150, 234] on input "SĐT Người Nhận" at bounding box center [197, 227] width 187 height 26
type input "0933"
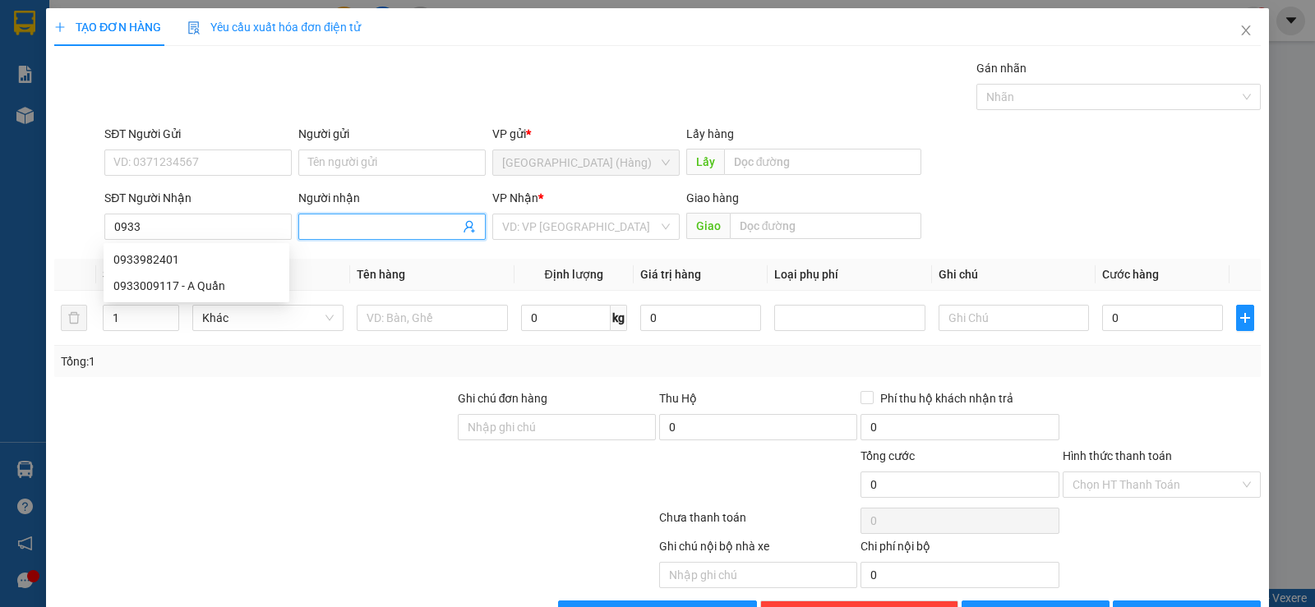
click at [377, 228] on input "Người nhận" at bounding box center [383, 227] width 151 height 18
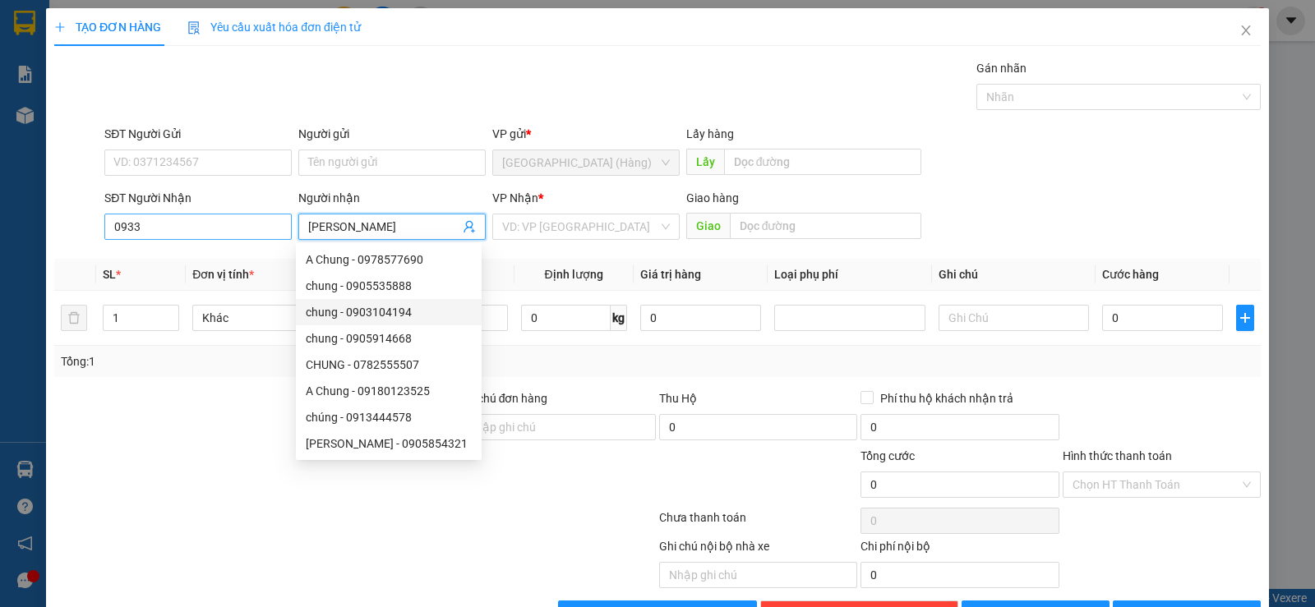
type input "[PERSON_NAME]"
click at [145, 228] on input "0933" at bounding box center [197, 227] width 187 height 26
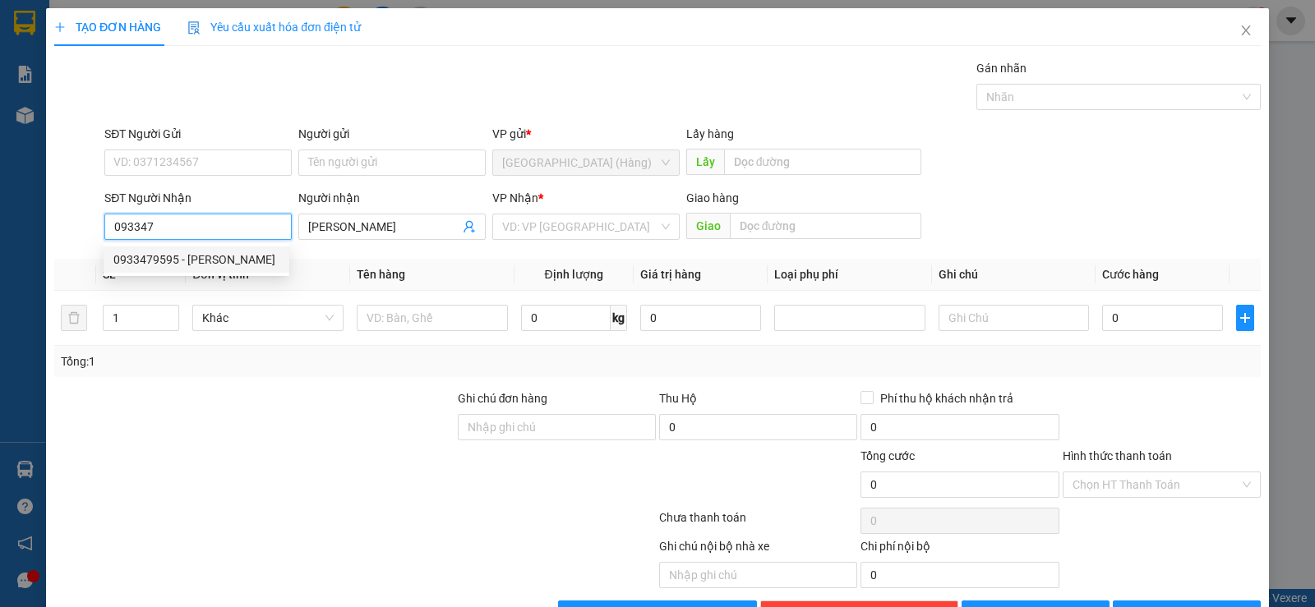
click at [136, 266] on div "0933479595 - [PERSON_NAME]" at bounding box center [196, 260] width 166 height 18
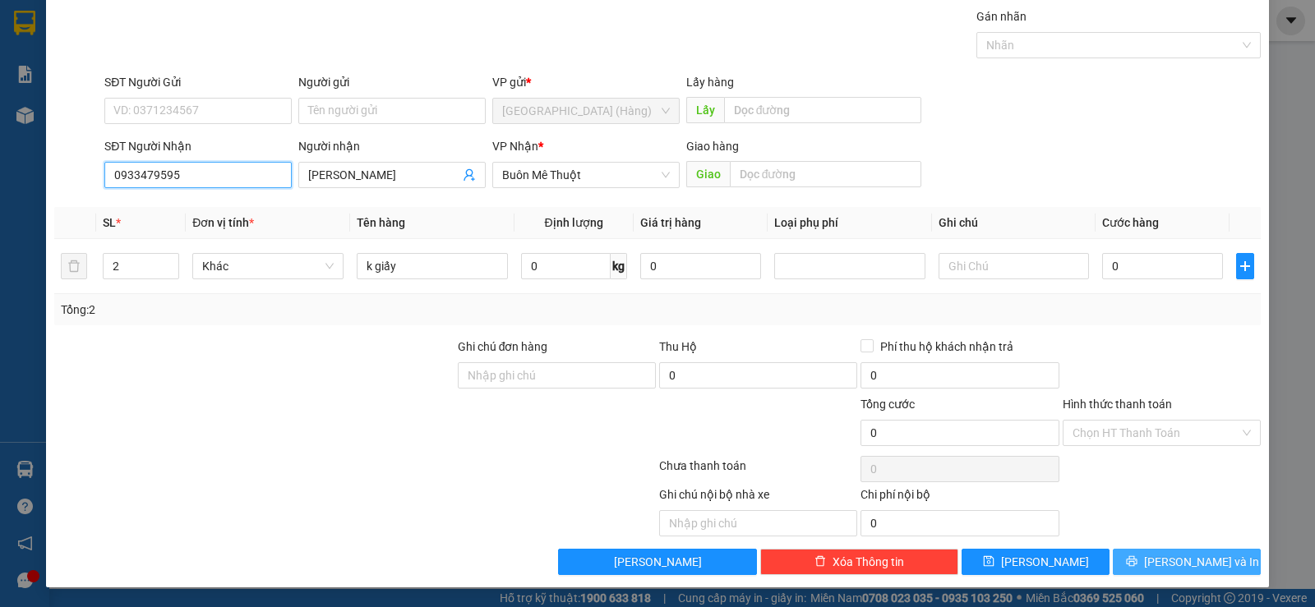
type input "0933479595"
click at [1166, 556] on span "[PERSON_NAME] và In" at bounding box center [1201, 562] width 115 height 18
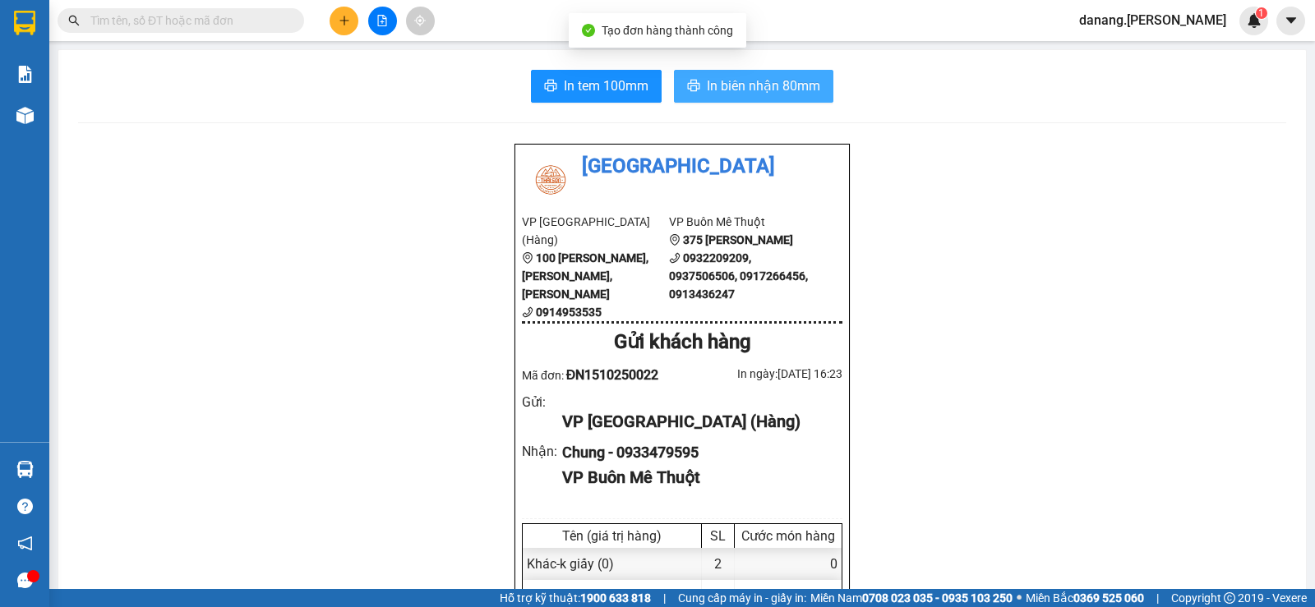
drag, startPoint x: 767, startPoint y: 82, endPoint x: 755, endPoint y: 87, distance: 12.5
click at [766, 83] on span "In biên nhận 80mm" at bounding box center [763, 86] width 113 height 21
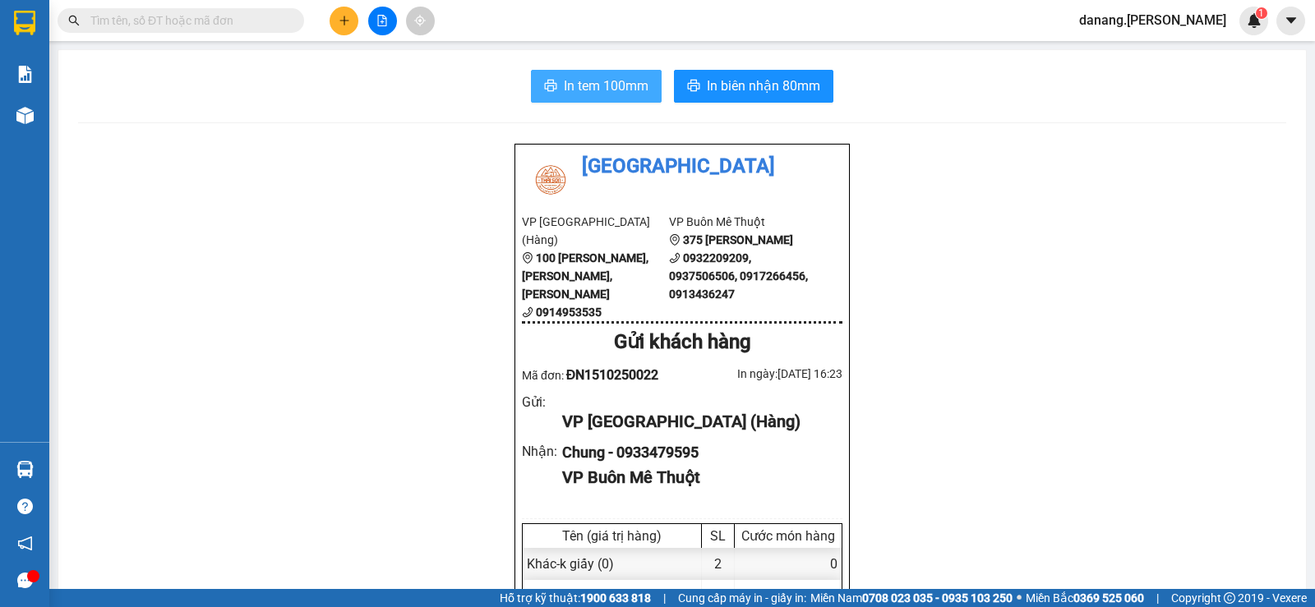
click at [596, 78] on span "In tem 100mm" at bounding box center [606, 86] width 85 height 21
click at [342, 14] on button at bounding box center [344, 21] width 29 height 29
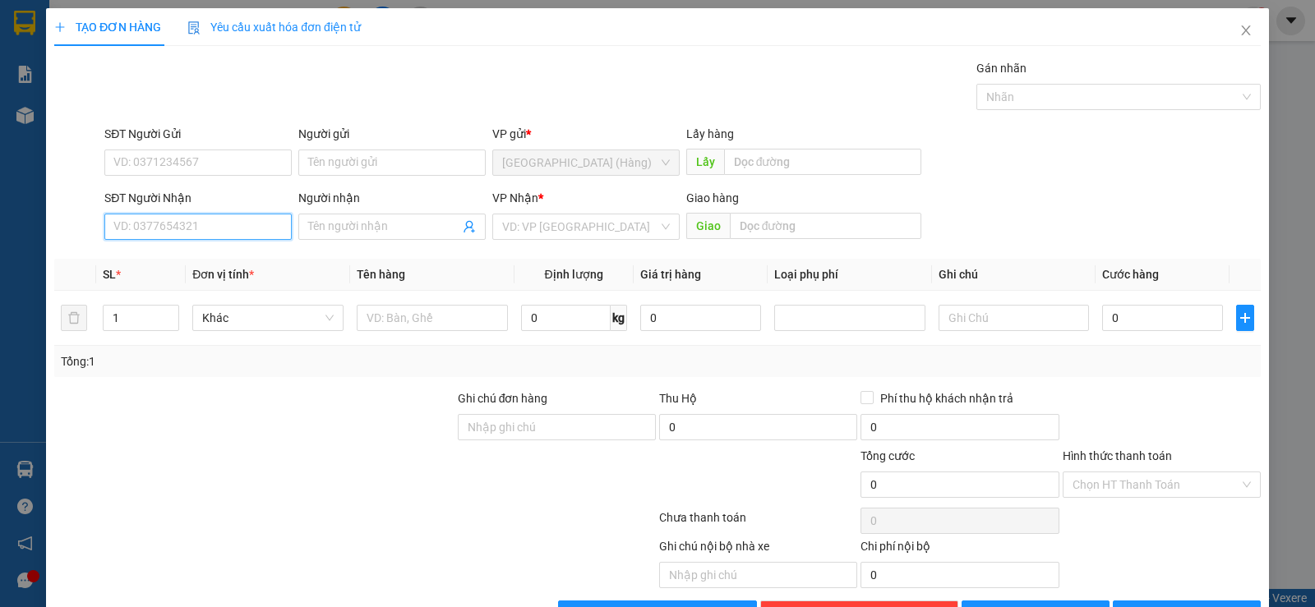
click at [169, 235] on input "SĐT Người Nhận" at bounding box center [197, 227] width 187 height 26
type input "0913433840"
click at [129, 256] on div "0913433840 - [GEOGRAPHIC_DATA]" at bounding box center [205, 260] width 185 height 18
type input "Hà"
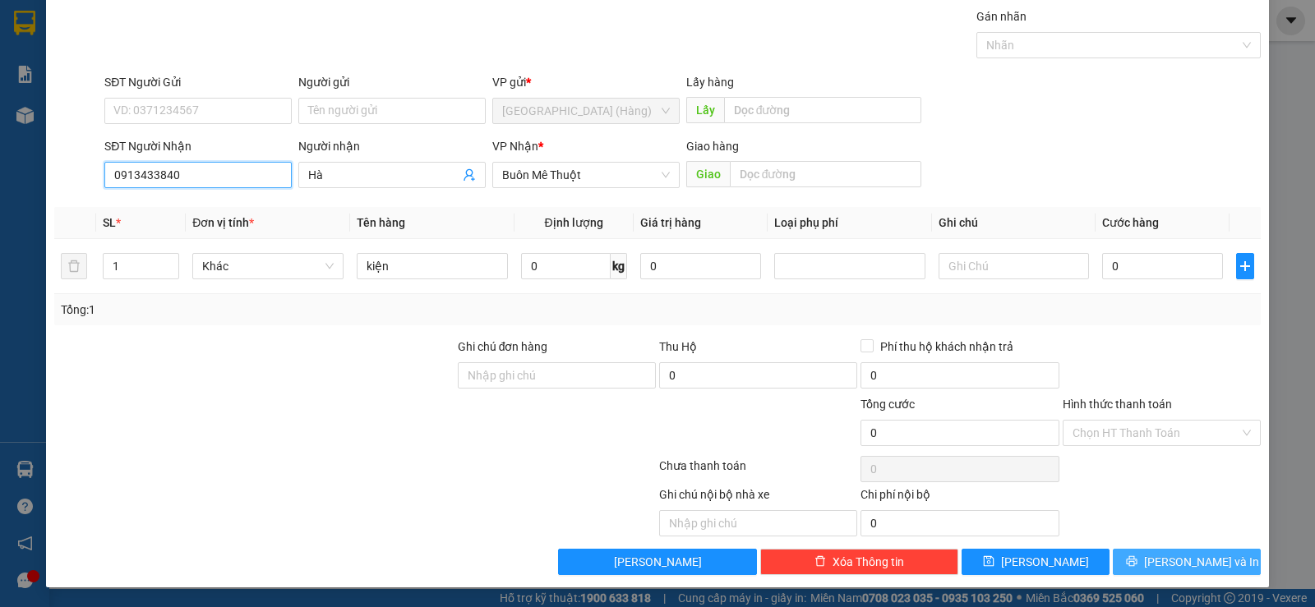
type input "0913433840"
drag, startPoint x: 1189, startPoint y: 565, endPoint x: 1189, endPoint y: 515, distance: 50.1
click at [1189, 566] on span "[PERSON_NAME] và In" at bounding box center [1201, 562] width 115 height 18
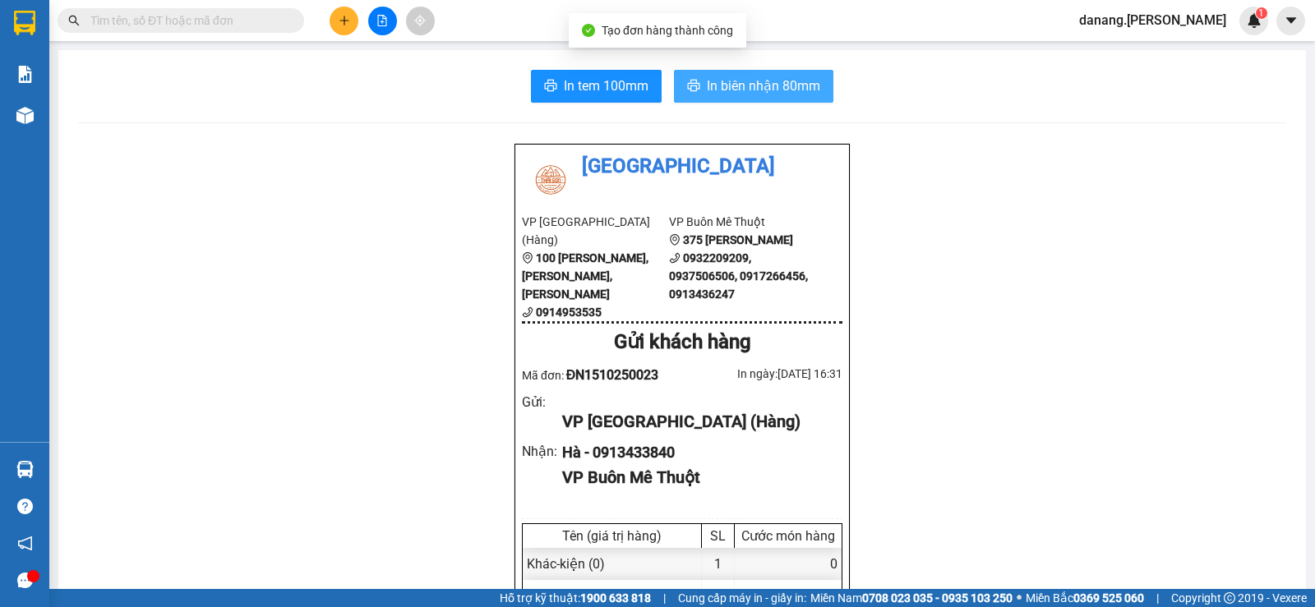
click at [752, 91] on span "In biên nhận 80mm" at bounding box center [763, 86] width 113 height 21
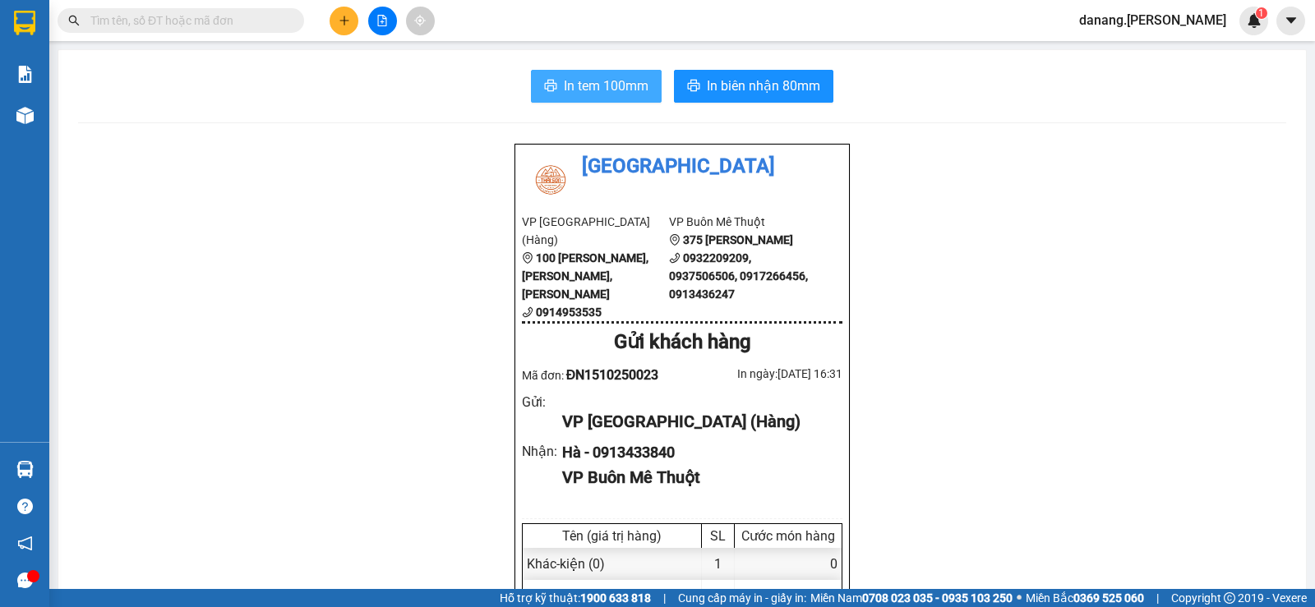
click at [573, 90] on span "In tem 100mm" at bounding box center [606, 86] width 85 height 21
click at [354, 25] on button at bounding box center [344, 21] width 29 height 29
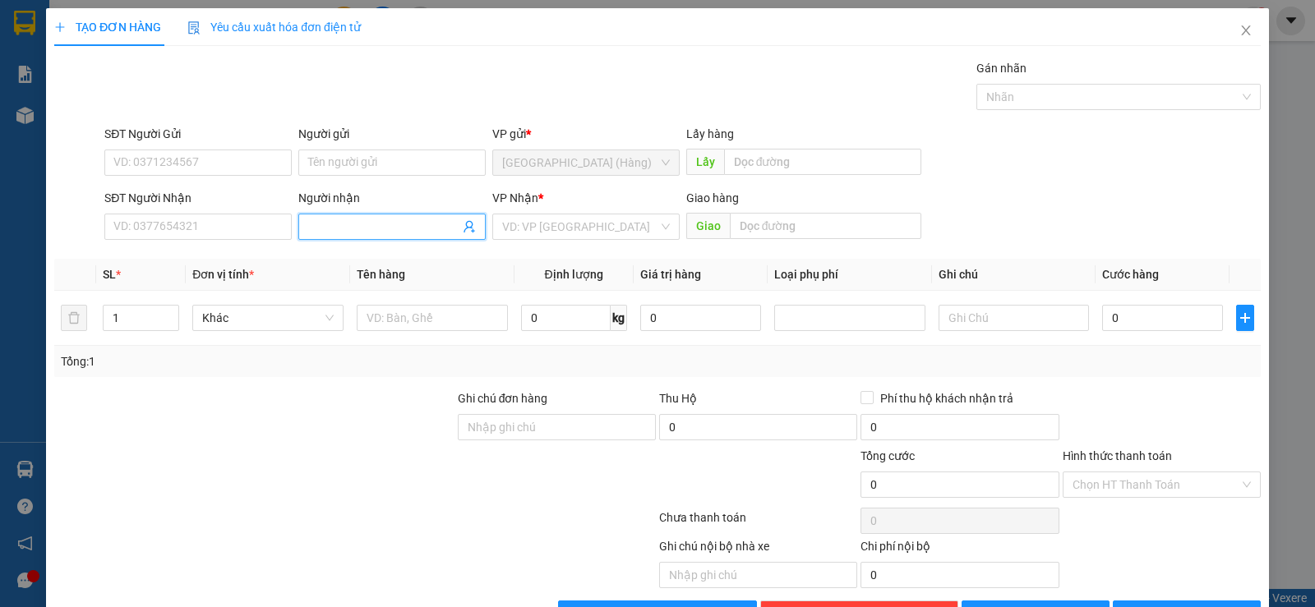
click at [323, 217] on span at bounding box center [391, 227] width 187 height 26
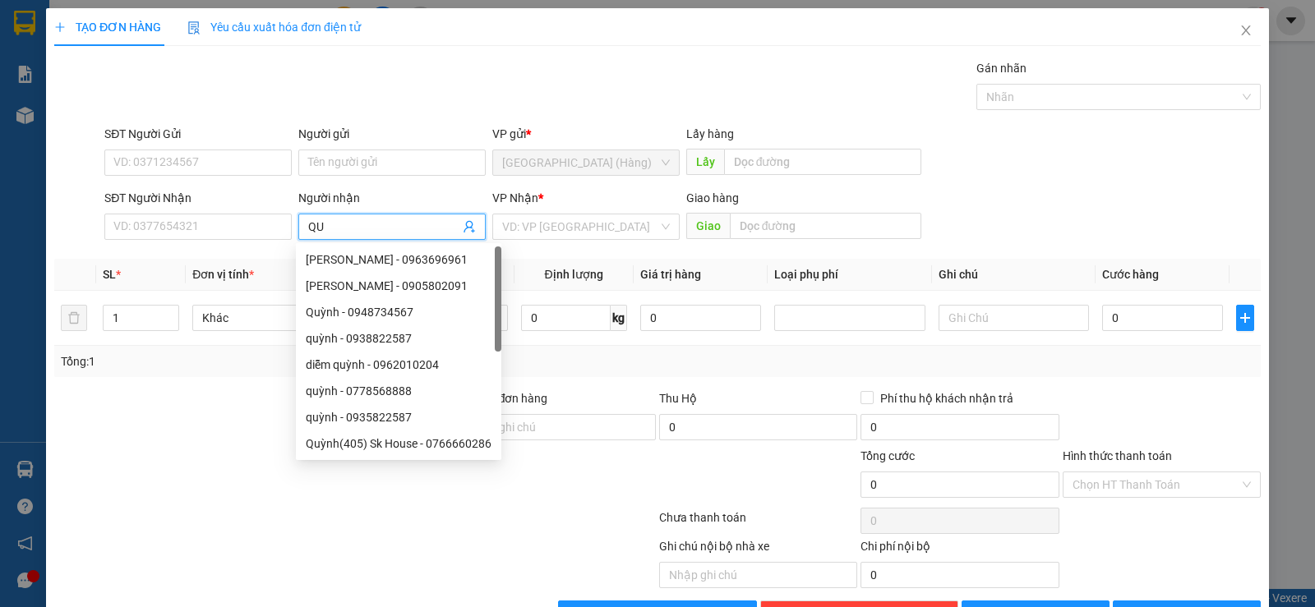
type input "Q"
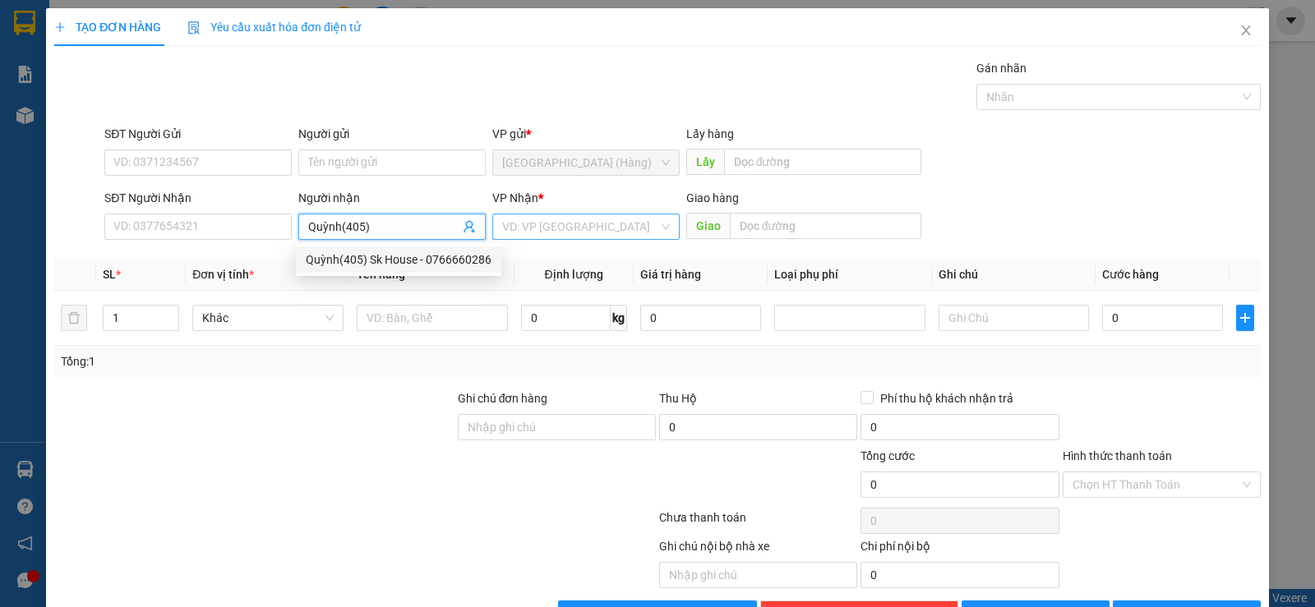
type input "Quỳnh(405)"
drag, startPoint x: 560, startPoint y: 228, endPoint x: 569, endPoint y: 268, distance: 40.5
click at [561, 228] on input "search" at bounding box center [580, 227] width 156 height 25
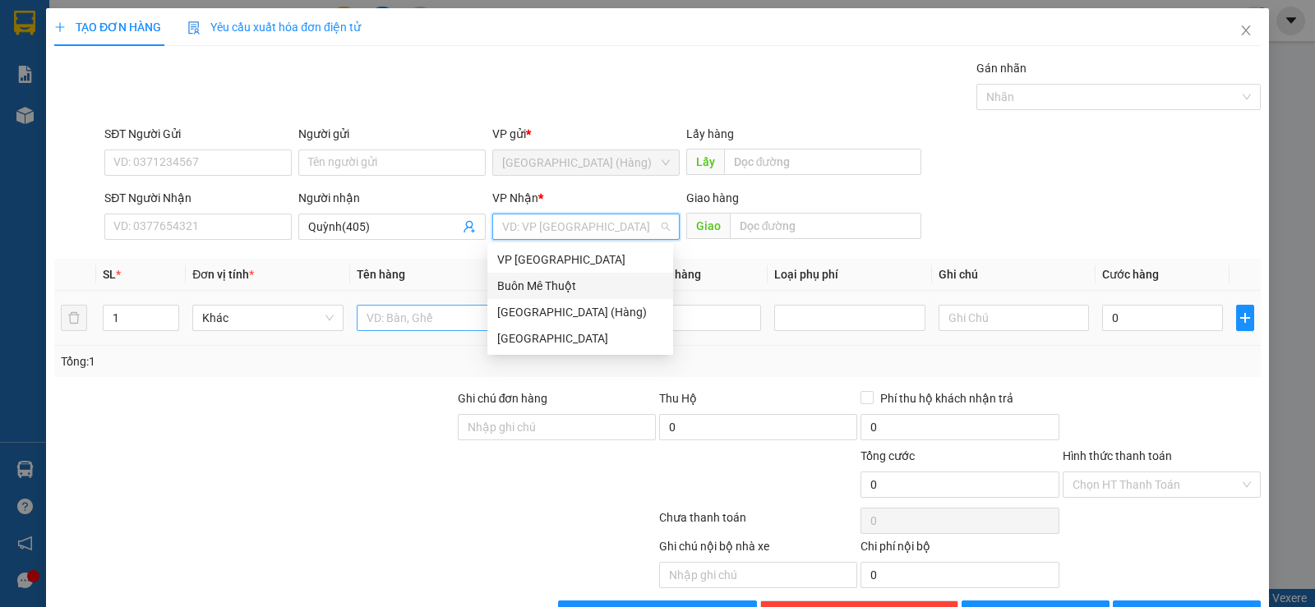
drag, startPoint x: 568, startPoint y: 284, endPoint x: 410, endPoint y: 313, distance: 160.6
click at [568, 284] on div "Buôn Mê Thuột" at bounding box center [580, 286] width 166 height 18
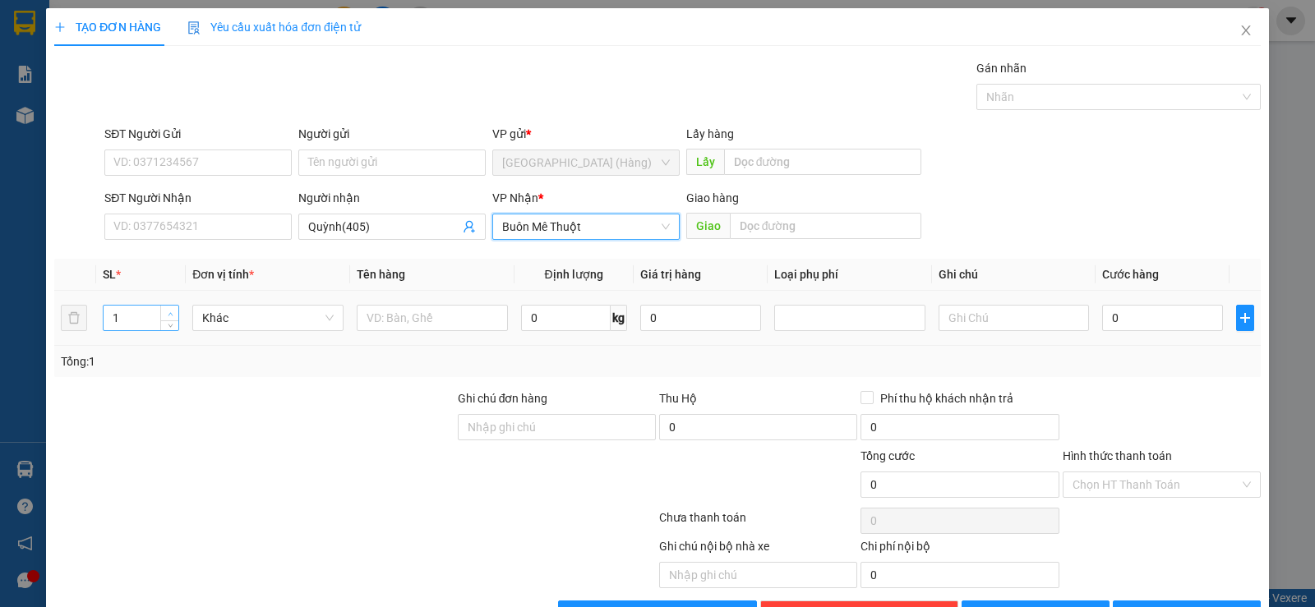
type input "2"
drag, startPoint x: 168, startPoint y: 308, endPoint x: 429, endPoint y: 310, distance: 261.4
click at [168, 310] on span "up" at bounding box center [170, 314] width 10 height 10
click at [480, 316] on input "text" at bounding box center [432, 318] width 151 height 26
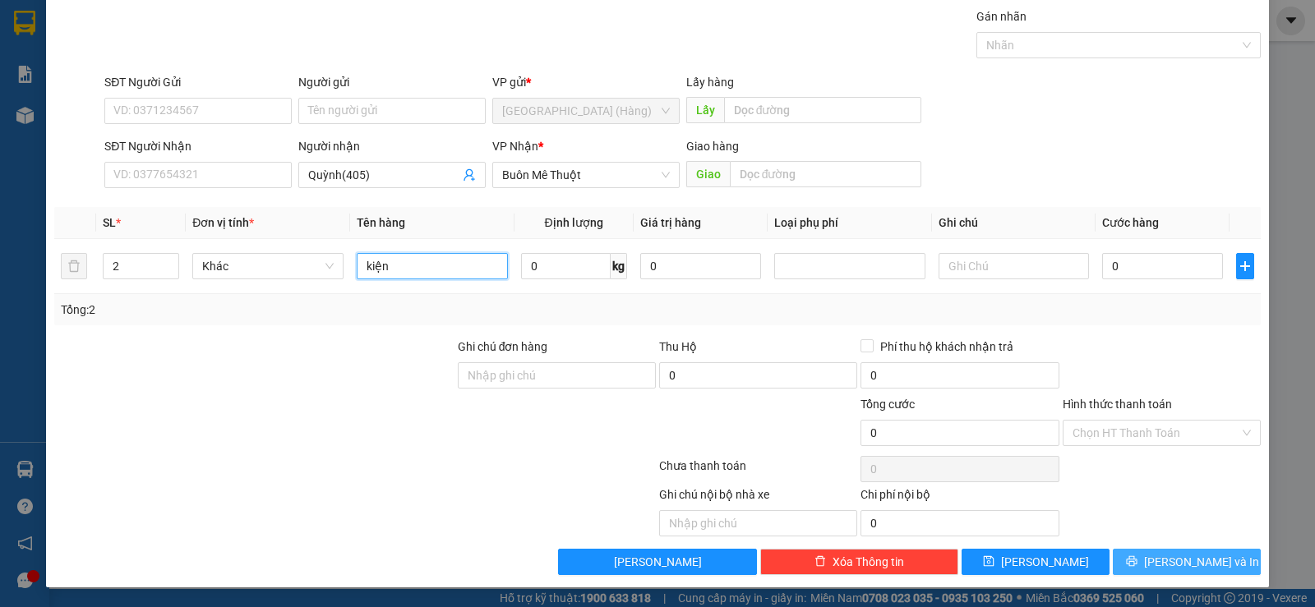
type input "kiện"
click at [1137, 561] on icon "printer" at bounding box center [1132, 562] width 12 height 12
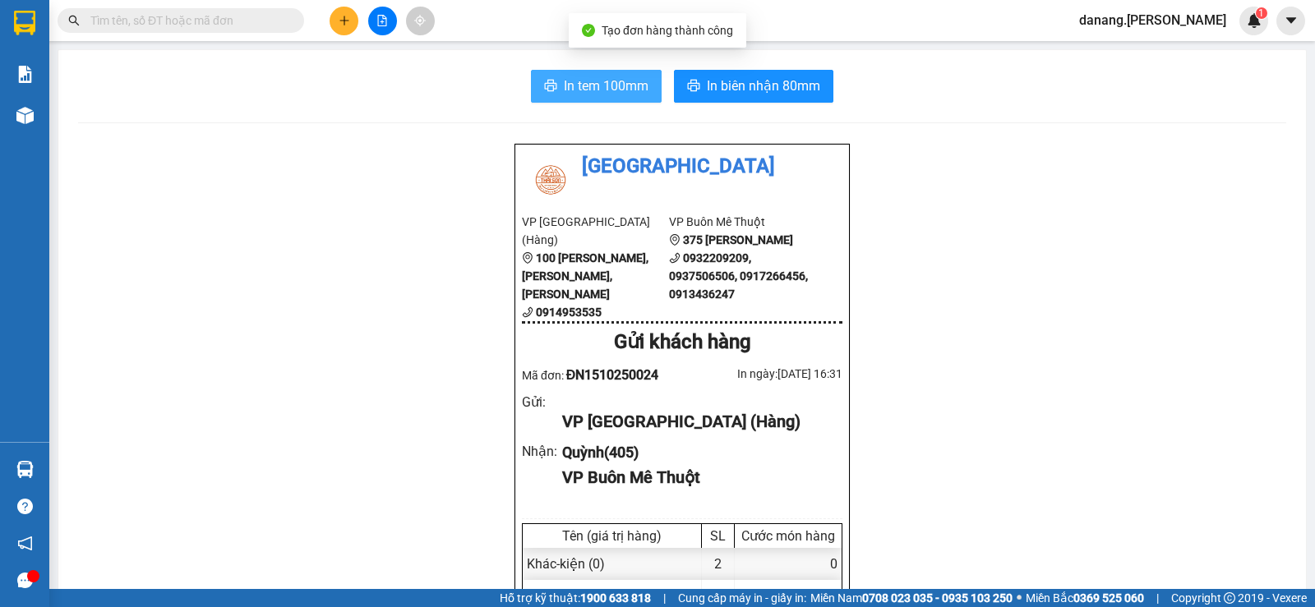
click at [551, 99] on button "In tem 100mm" at bounding box center [596, 86] width 131 height 33
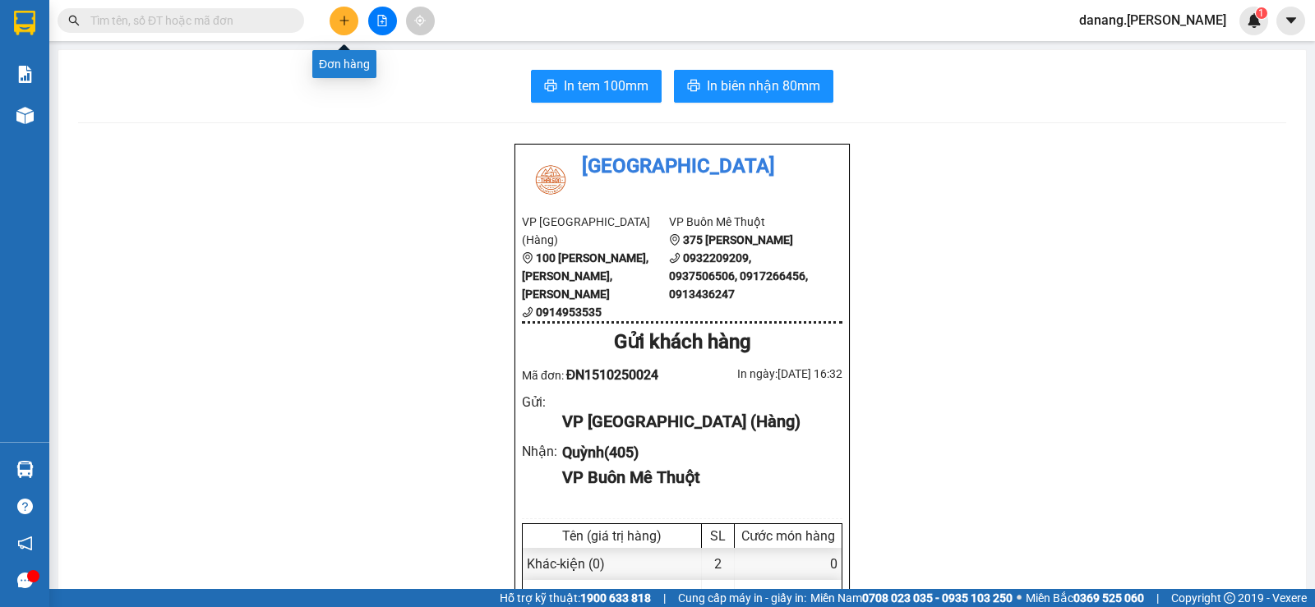
click at [341, 12] on button at bounding box center [344, 21] width 29 height 29
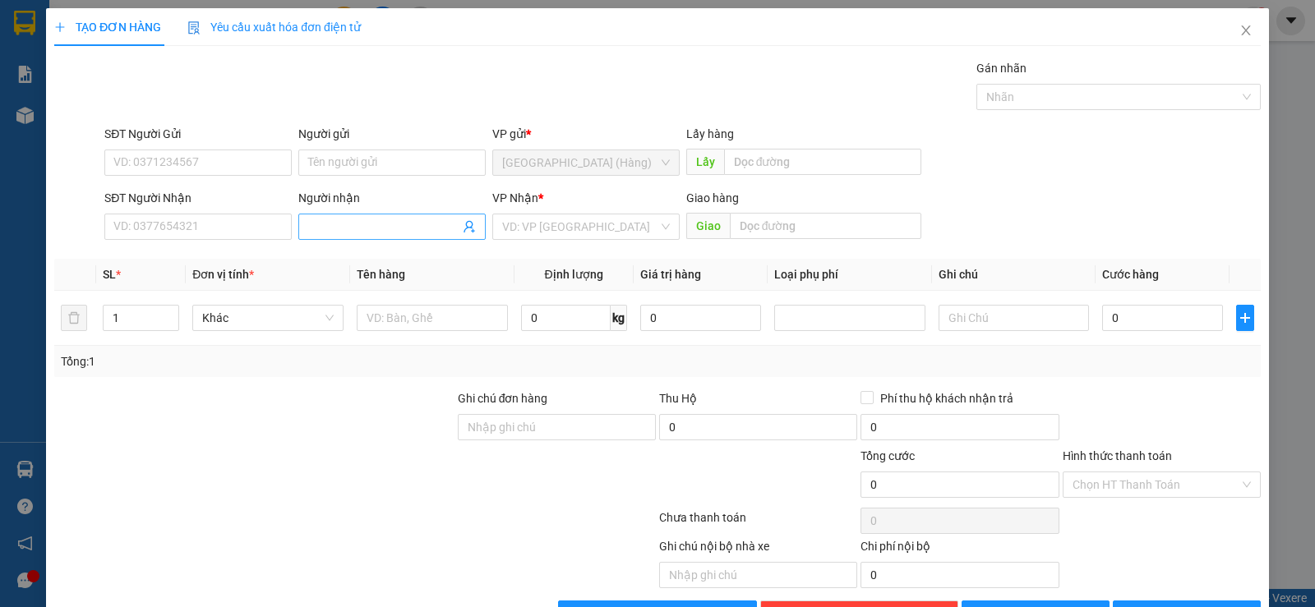
click at [321, 221] on input "Người nhận" at bounding box center [383, 227] width 151 height 18
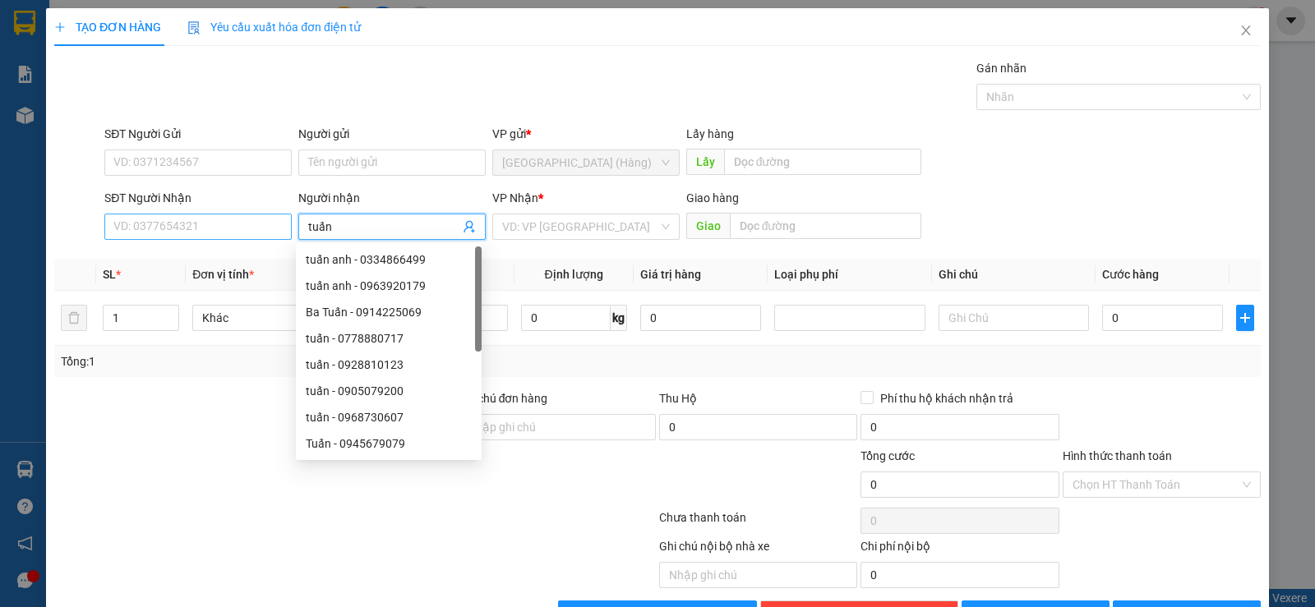
type input "tuấn"
click at [193, 232] on input "SĐT Người Nhận" at bounding box center [197, 227] width 187 height 26
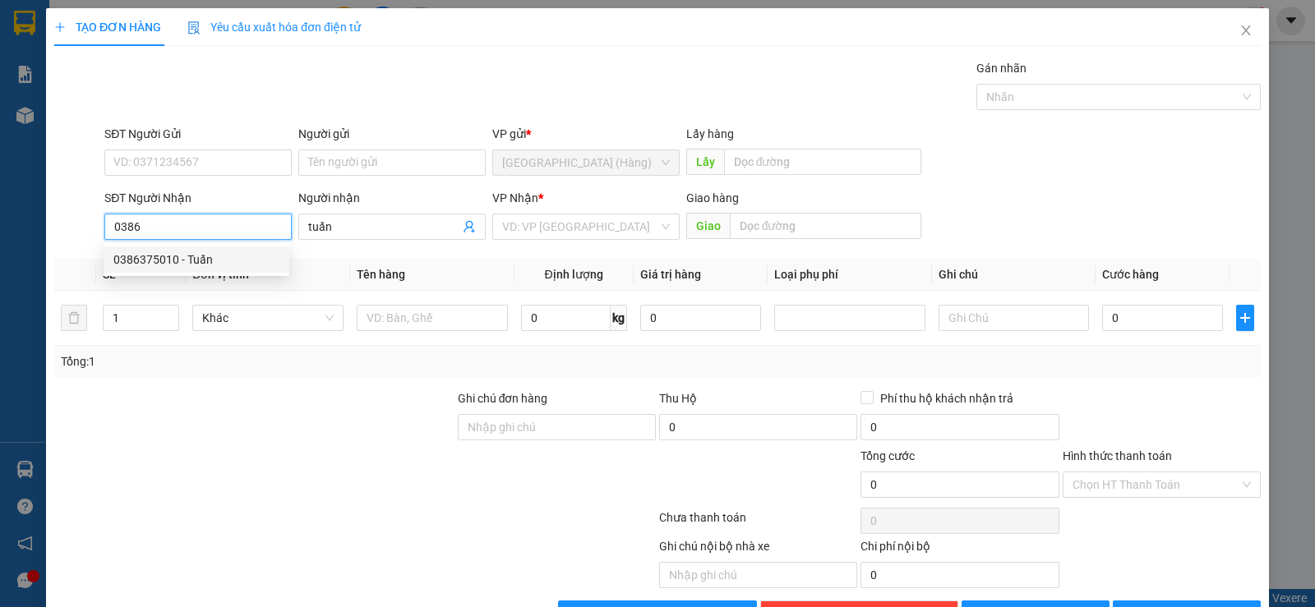
drag, startPoint x: 181, startPoint y: 262, endPoint x: 1190, endPoint y: 368, distance: 1014.8
click at [182, 262] on div "0386375010 - Tuấn" at bounding box center [196, 260] width 166 height 18
type input "0386375010"
type input "Tuấn"
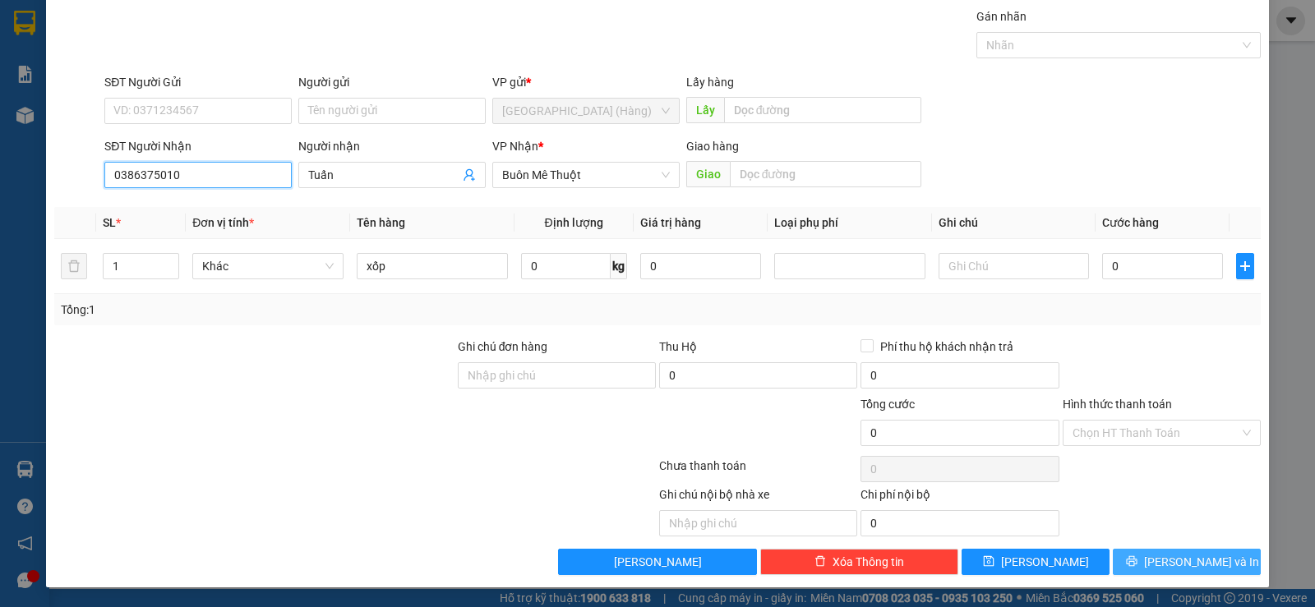
type input "0386375010"
click at [1151, 568] on button "[PERSON_NAME] và In" at bounding box center [1187, 562] width 148 height 26
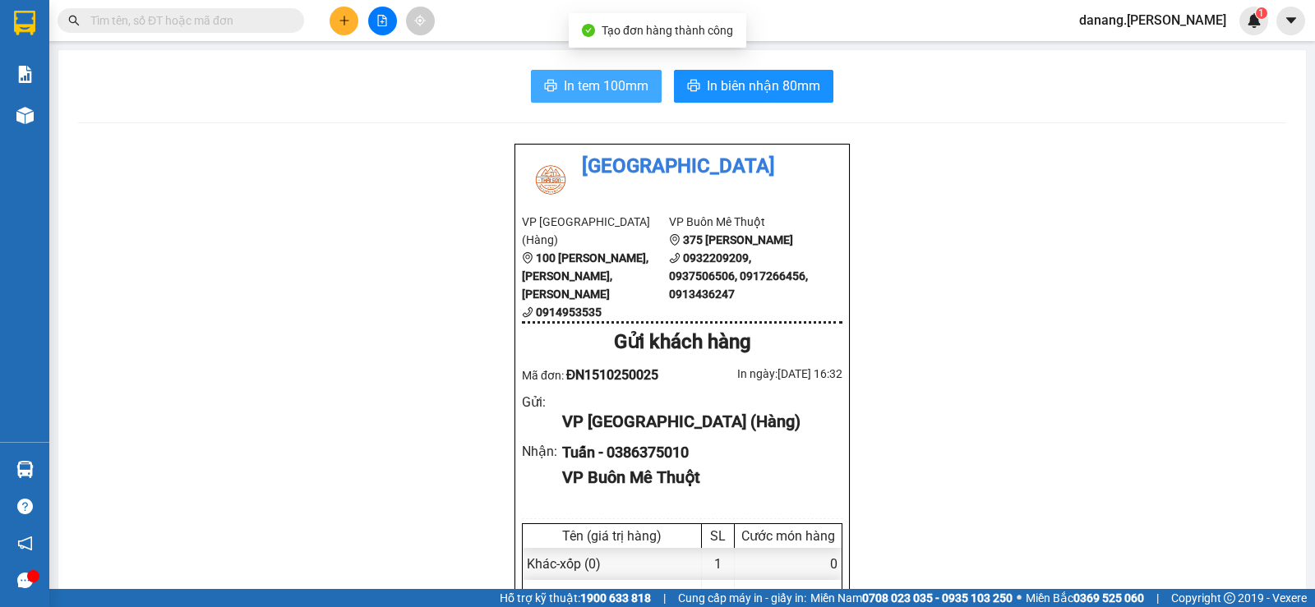
drag, startPoint x: 565, startPoint y: 90, endPoint x: 713, endPoint y: 123, distance: 151.5
click at [565, 91] on span "In tem 100mm" at bounding box center [606, 86] width 85 height 21
click at [342, 24] on icon "plus" at bounding box center [345, 21] width 12 height 12
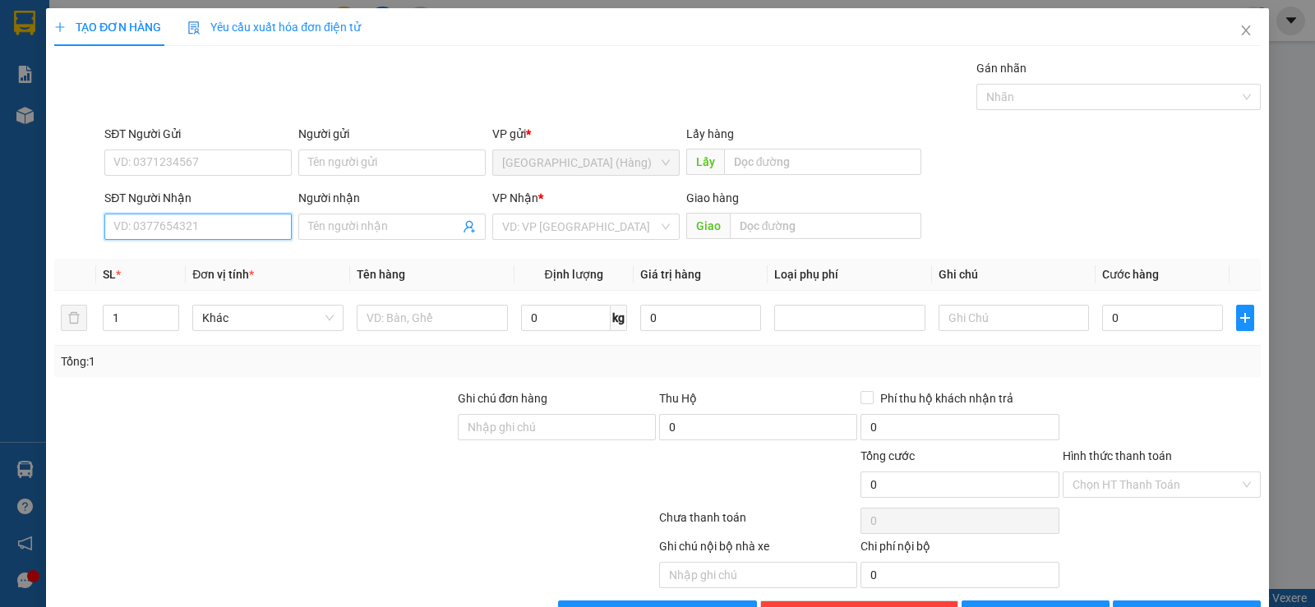
click at [196, 223] on input "SĐT Người Nhận" at bounding box center [197, 227] width 187 height 26
click at [182, 262] on div "0971718472" at bounding box center [196, 260] width 166 height 18
type input "0971718472"
type input "2"
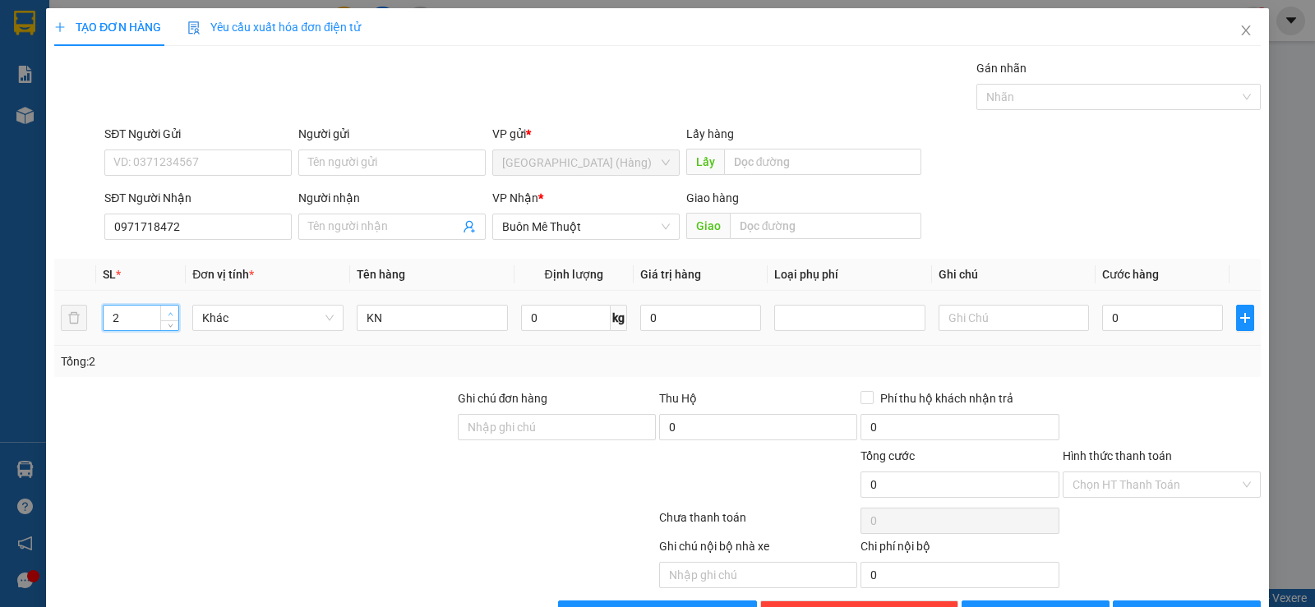
click at [169, 313] on icon "up" at bounding box center [171, 314] width 6 height 6
click at [453, 311] on input "KN" at bounding box center [432, 318] width 151 height 26
type input "K"
type input "kiện"
click at [1129, 316] on input "0" at bounding box center [1162, 318] width 121 height 26
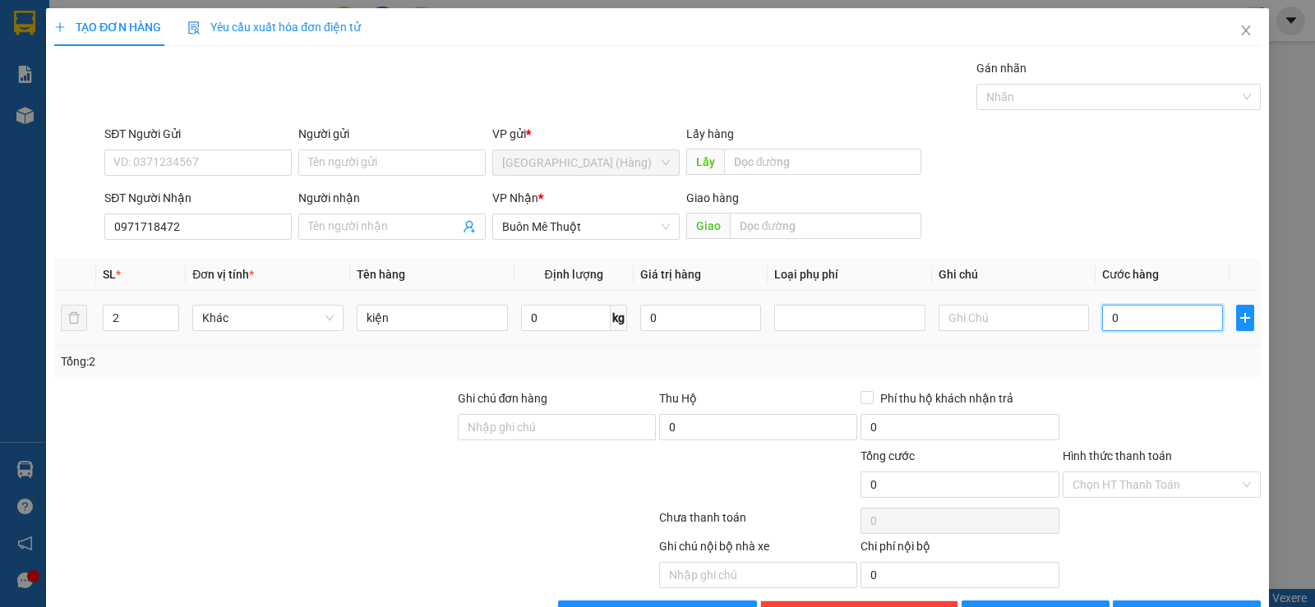
scroll to position [52, 0]
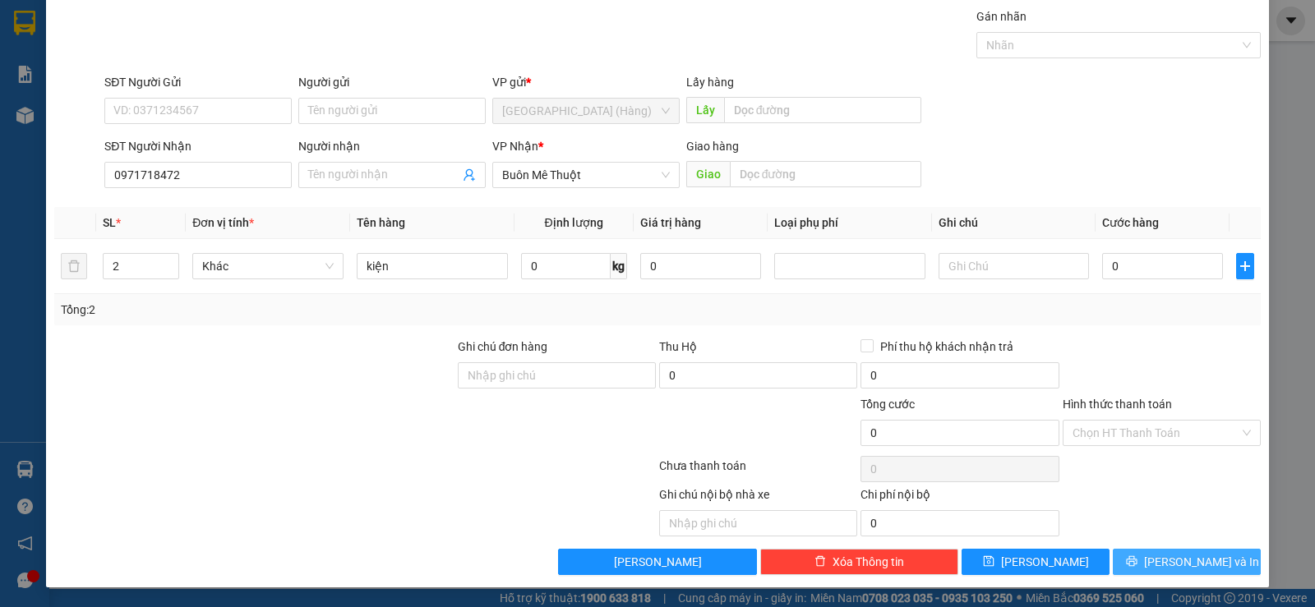
click at [1169, 557] on span "[PERSON_NAME] và In" at bounding box center [1201, 562] width 115 height 18
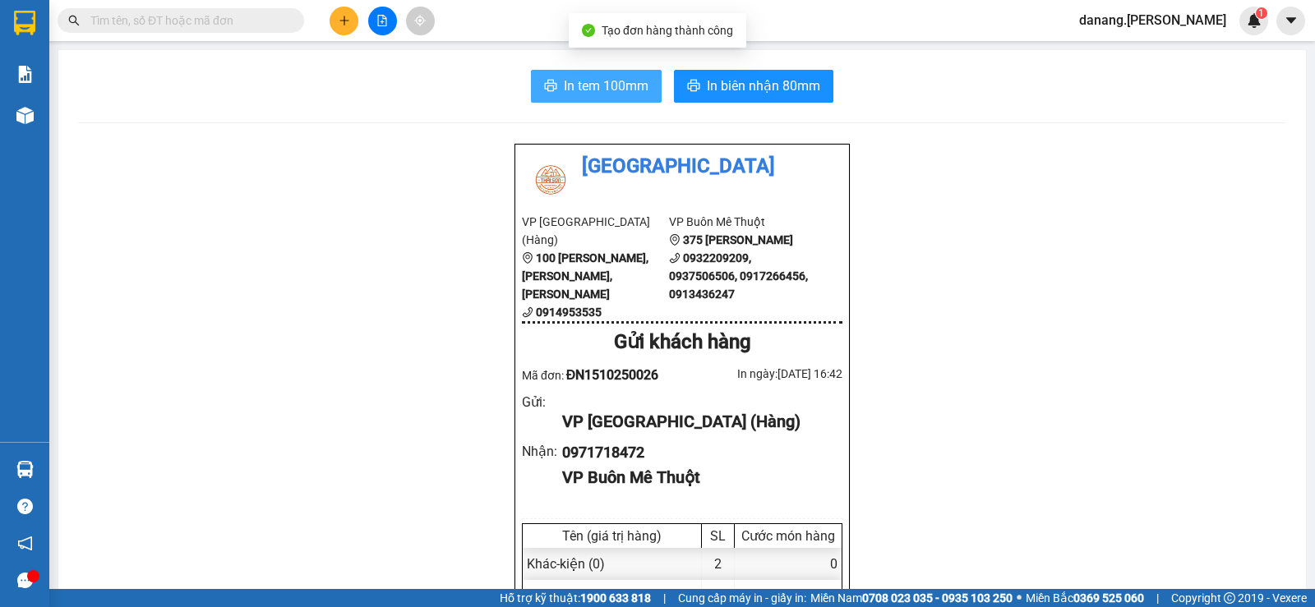
click at [607, 85] on span "In tem 100mm" at bounding box center [606, 86] width 85 height 21
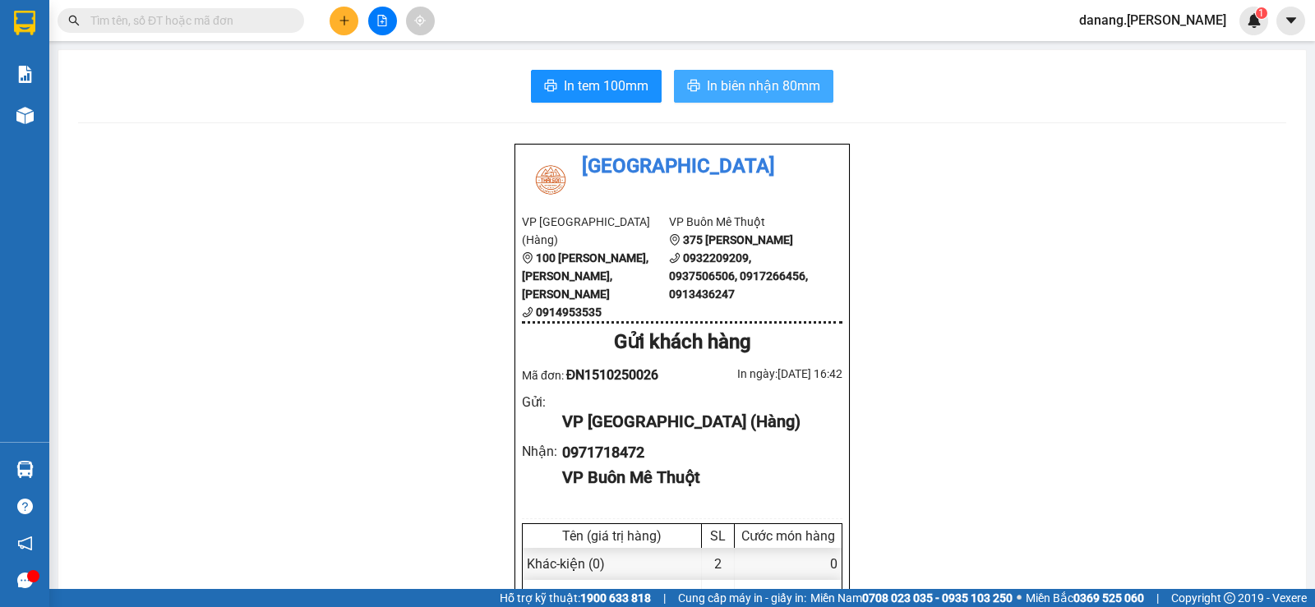
click at [796, 85] on span "In biên nhận 80mm" at bounding box center [763, 86] width 113 height 21
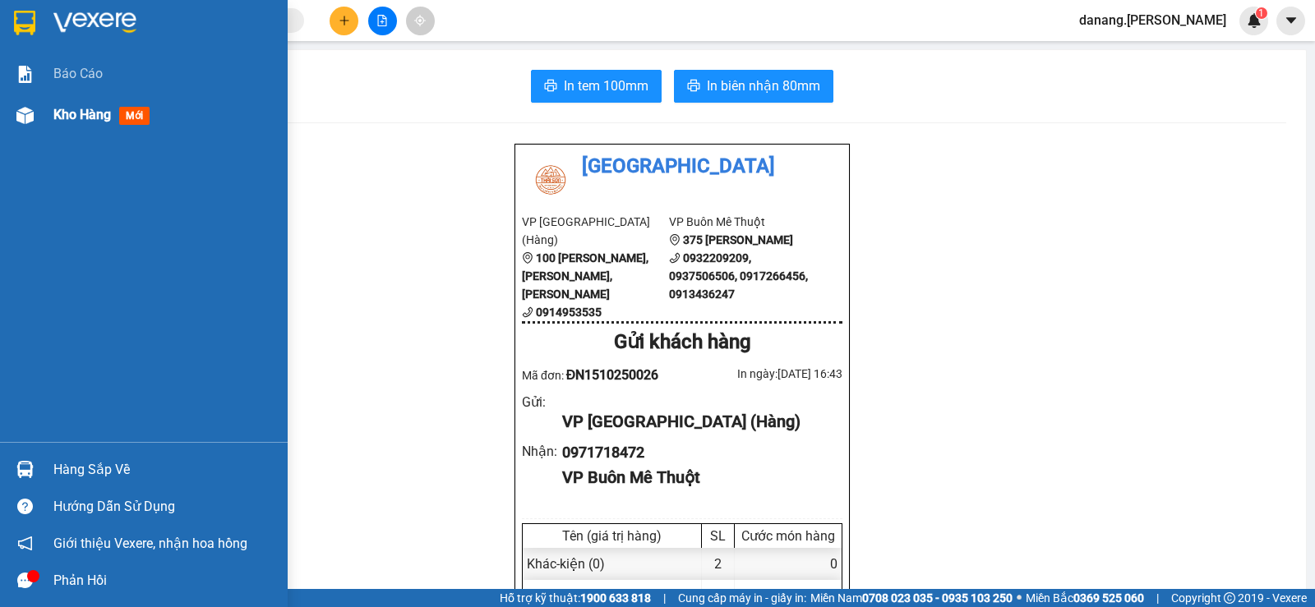
click at [64, 116] on span "Kho hàng" at bounding box center [82, 115] width 58 height 16
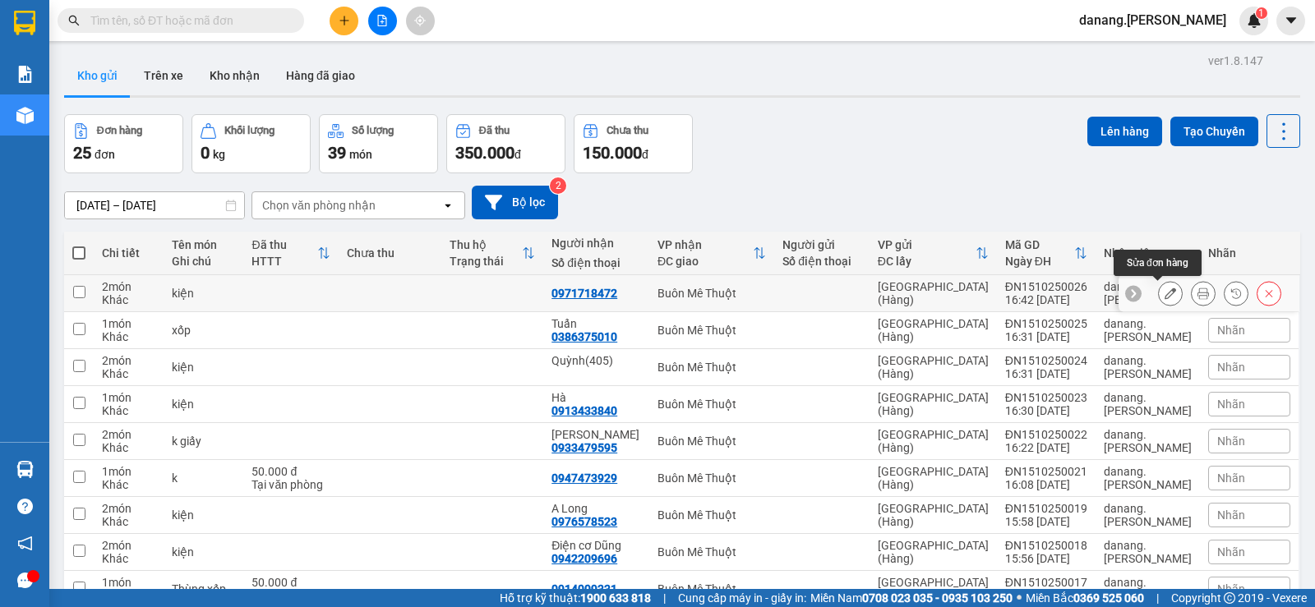
click at [1165, 293] on icon at bounding box center [1171, 294] width 12 height 12
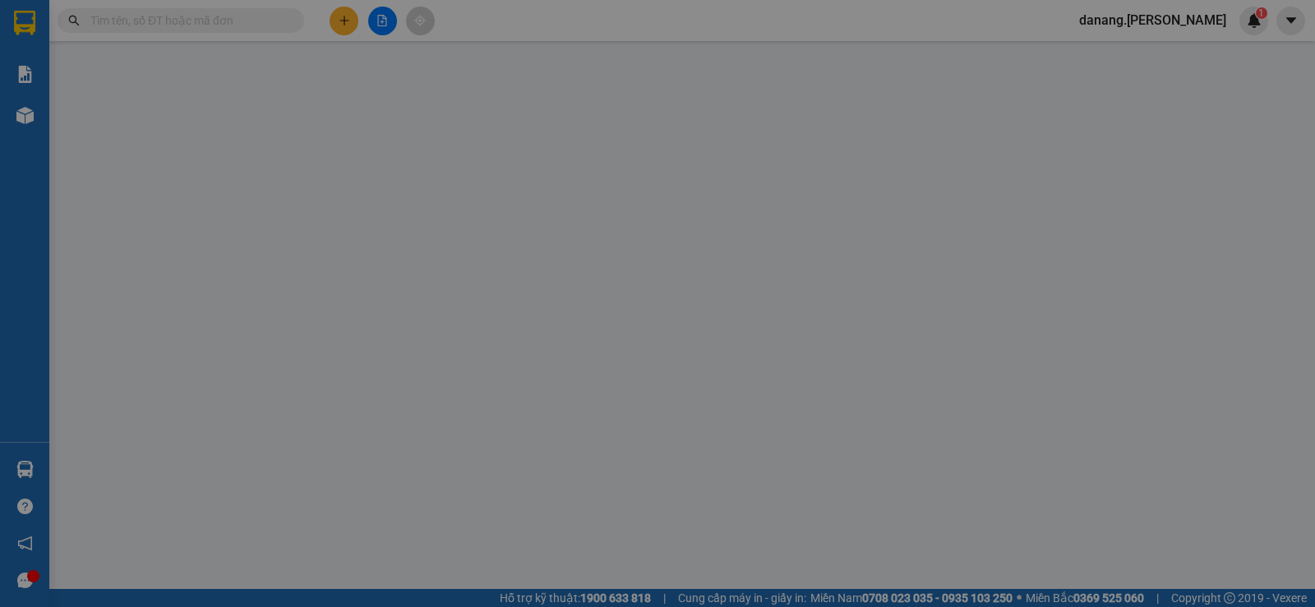
type input "0971718472"
type input "0"
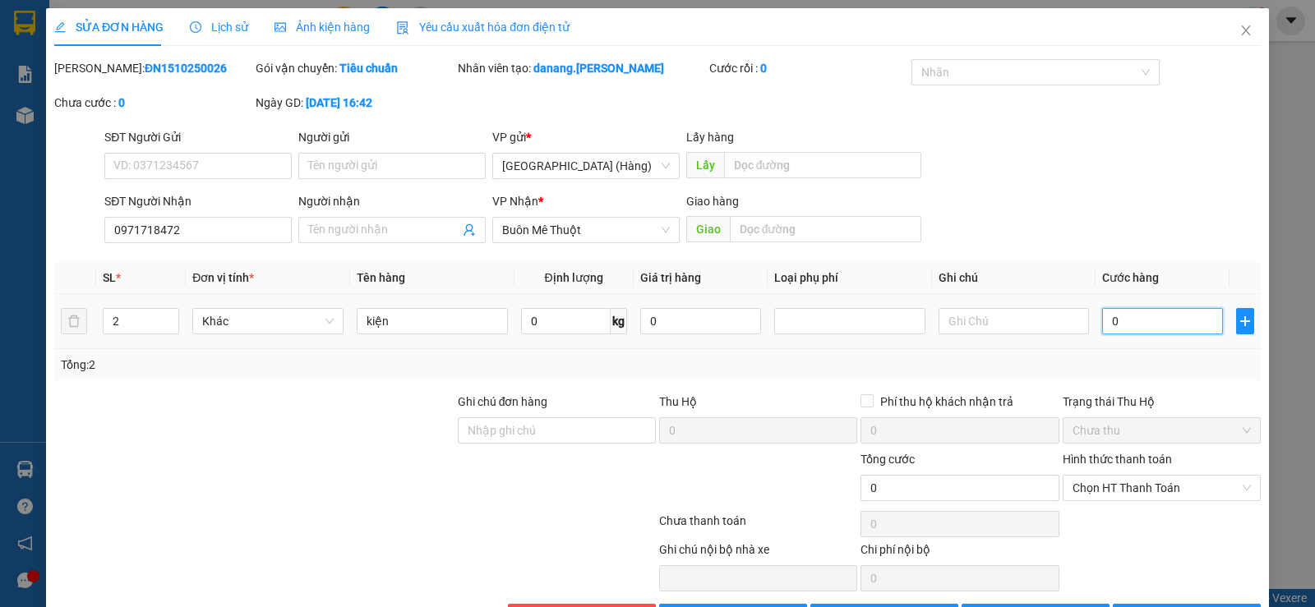
click at [1110, 330] on input "0" at bounding box center [1162, 321] width 121 height 26
type input "1"
type input "12"
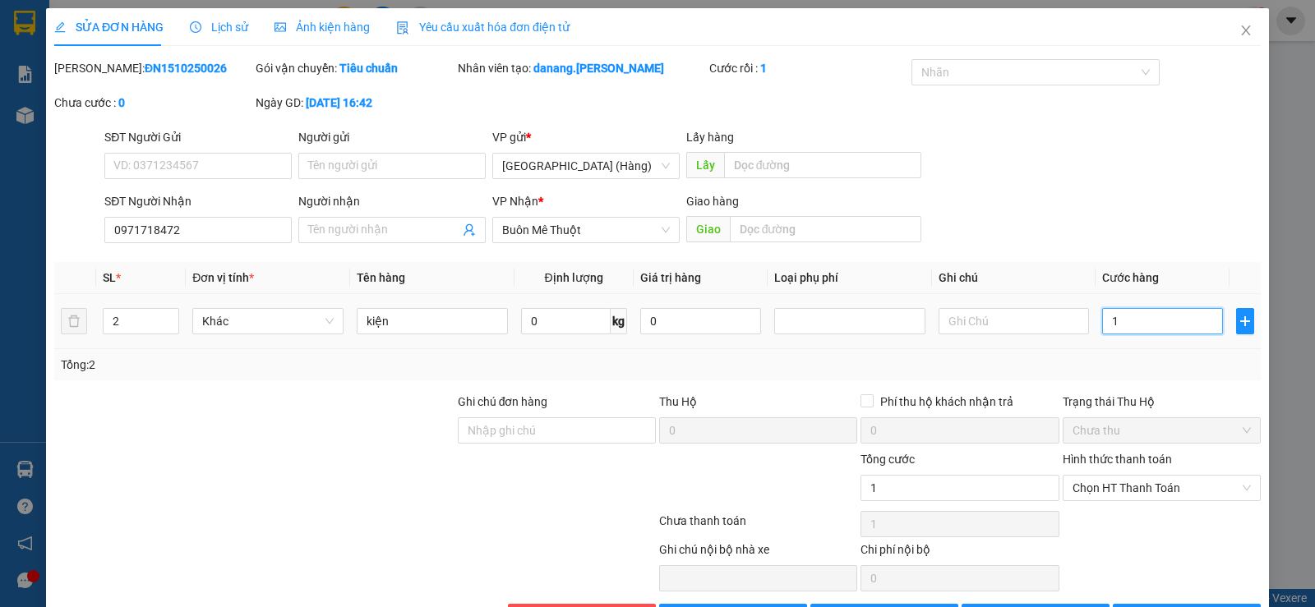
type input "12"
type input "120"
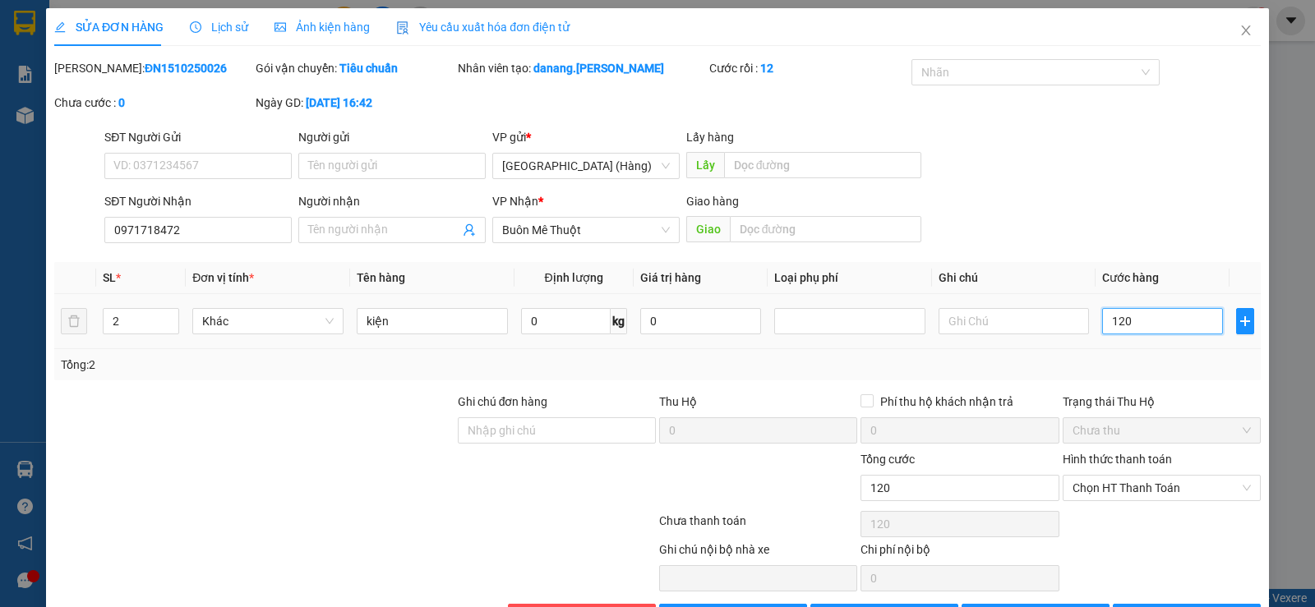
type input "1.200"
type input "12.000"
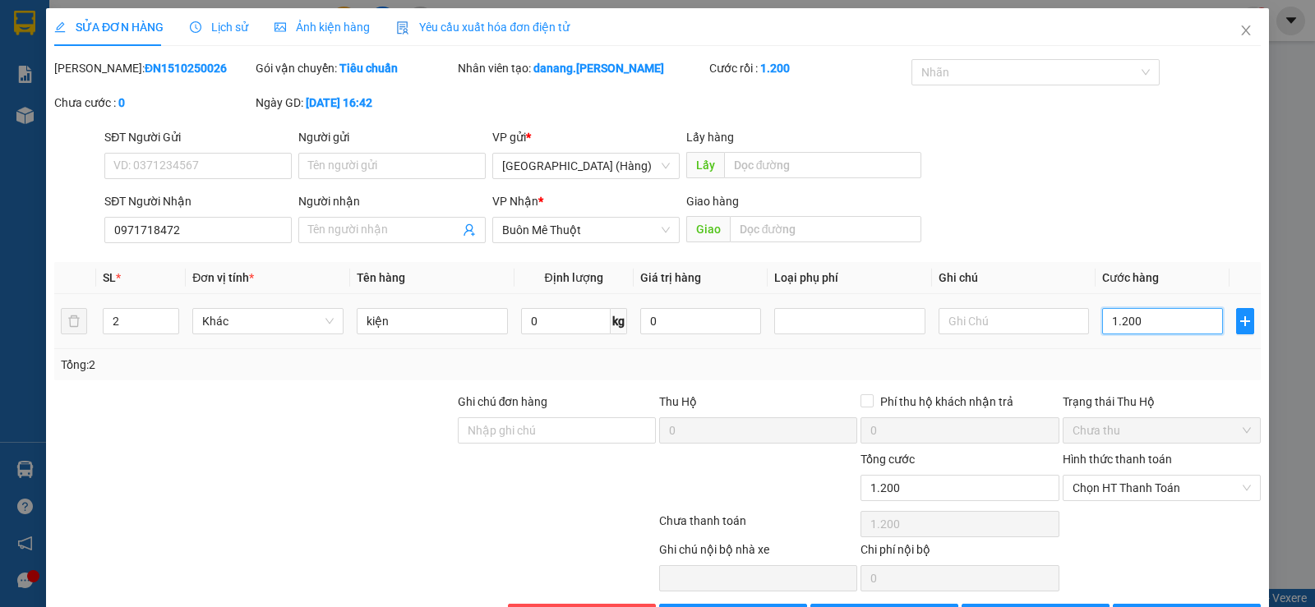
type input "12.000"
type input "120.000"
click at [1122, 490] on span "Chọn HT Thanh Toán" at bounding box center [1162, 488] width 178 height 25
type input "120.000"
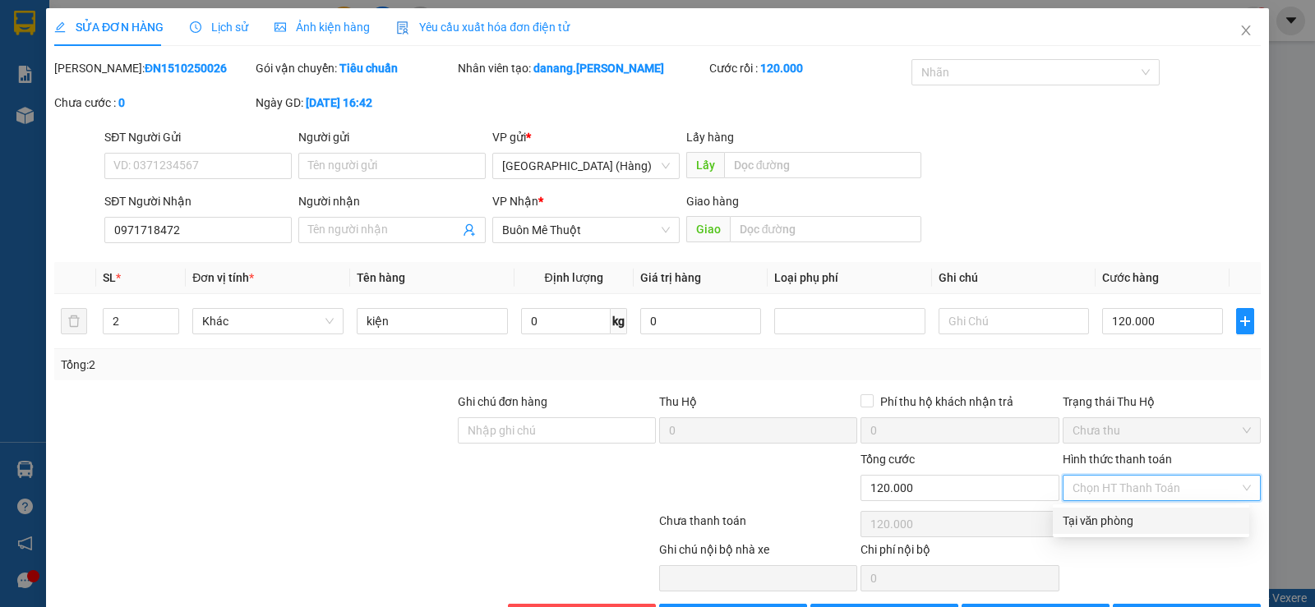
click at [1117, 522] on div "Tại văn phòng" at bounding box center [1151, 521] width 177 height 18
type input "0"
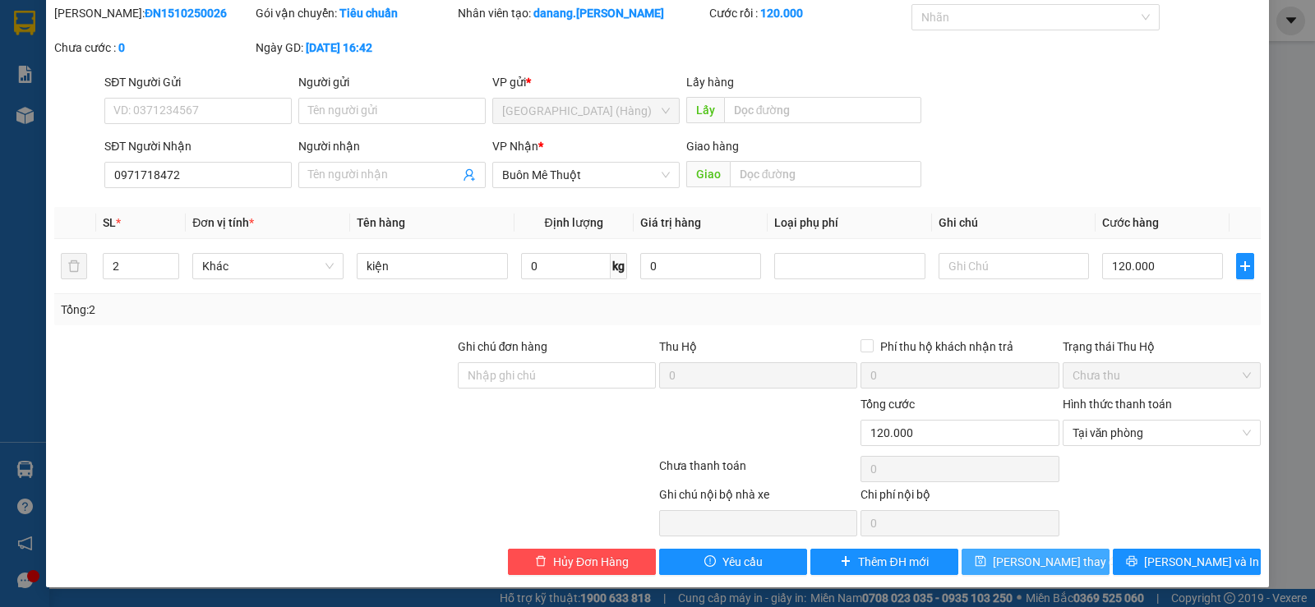
click at [1054, 556] on span "[PERSON_NAME] thay đổi" at bounding box center [1059, 562] width 132 height 18
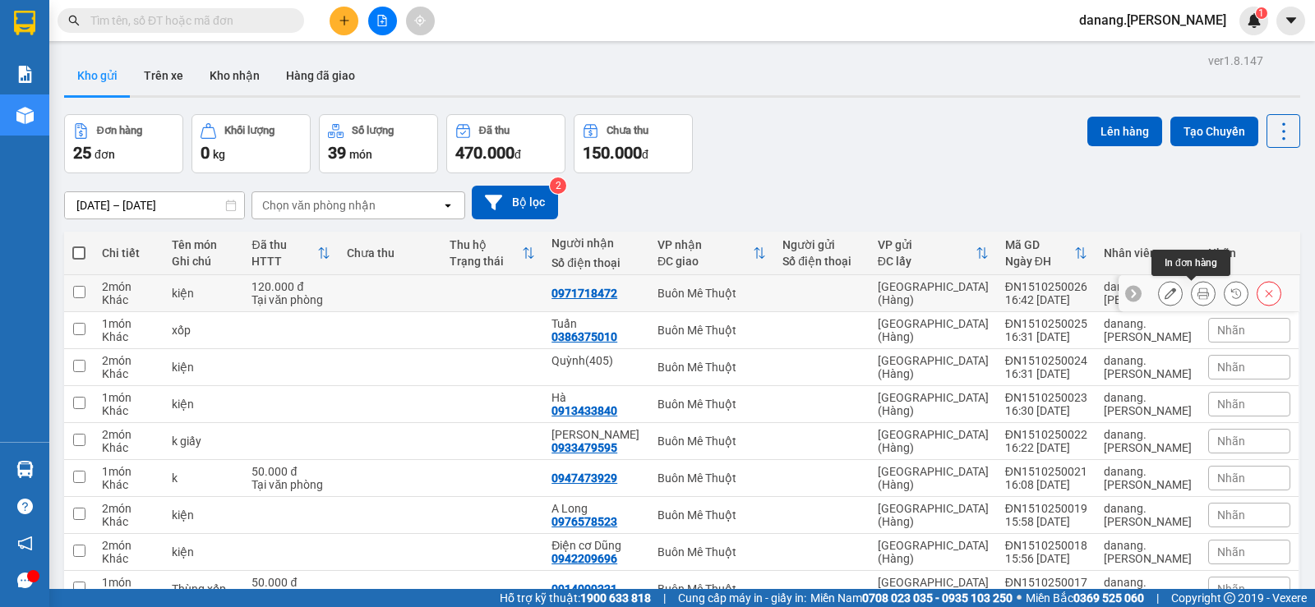
click at [1192, 303] on button at bounding box center [1203, 293] width 23 height 29
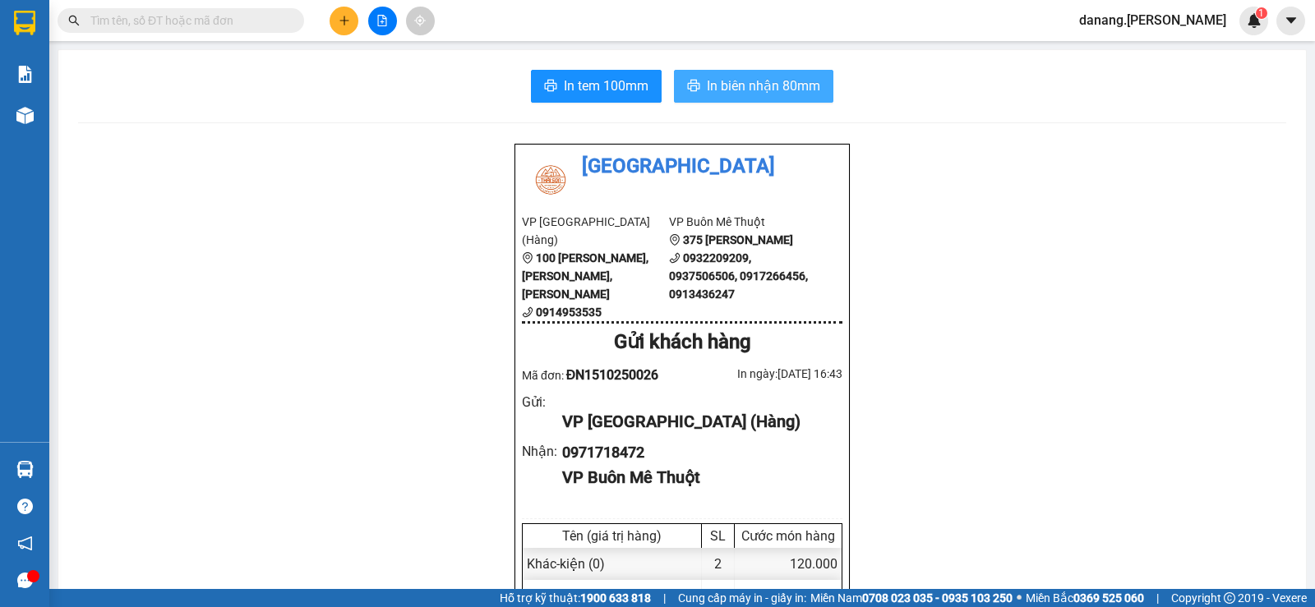
click at [800, 82] on span "In biên nhận 80mm" at bounding box center [763, 86] width 113 height 21
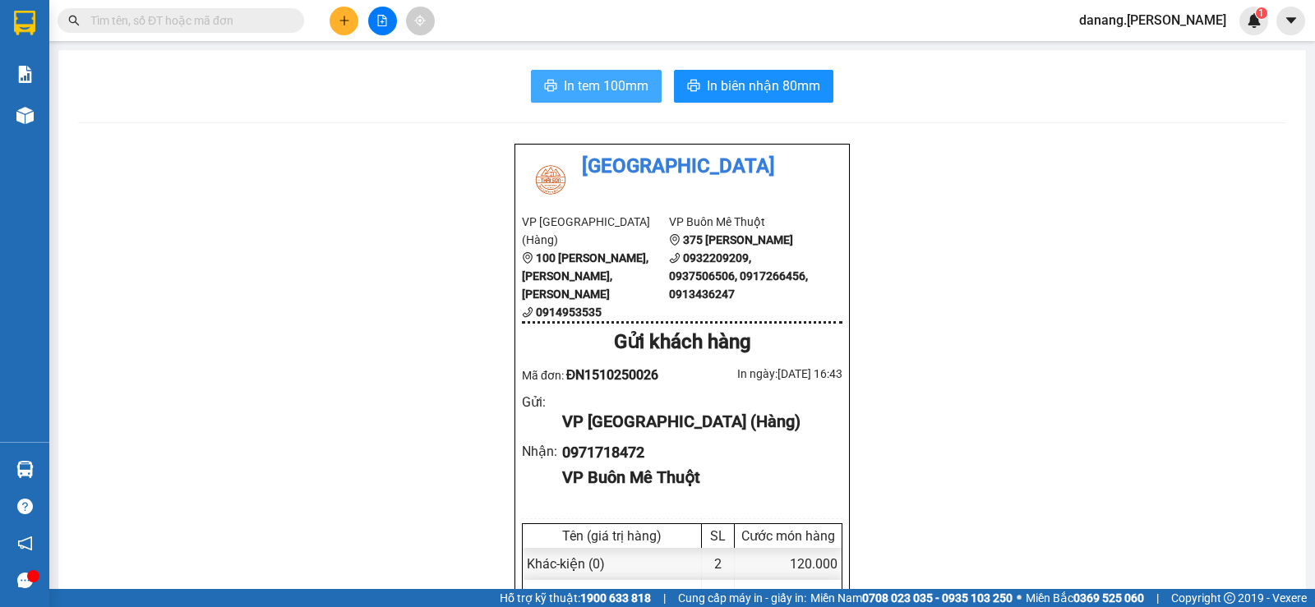
click at [598, 90] on span "In tem 100mm" at bounding box center [606, 86] width 85 height 21
click at [346, 25] on icon "plus" at bounding box center [345, 21] width 12 height 12
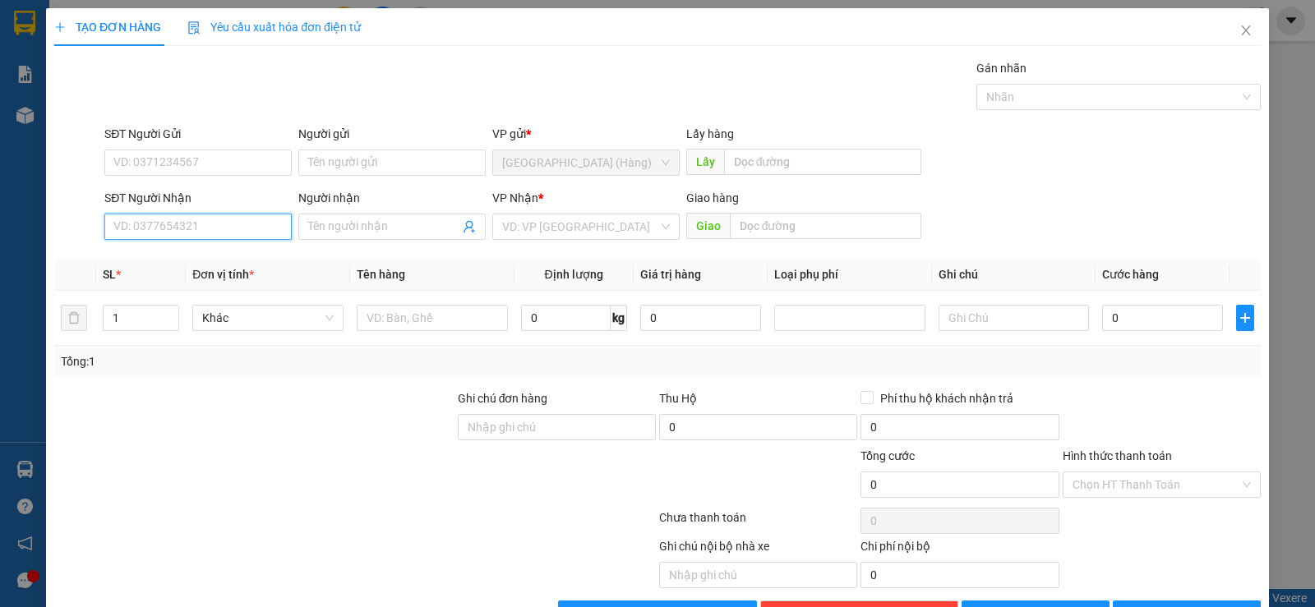
click at [151, 218] on input "SĐT Người Nhận" at bounding box center [197, 227] width 187 height 26
type input "0365286678"
click at [133, 259] on div "0365286678" at bounding box center [196, 260] width 166 height 18
type input "30.000"
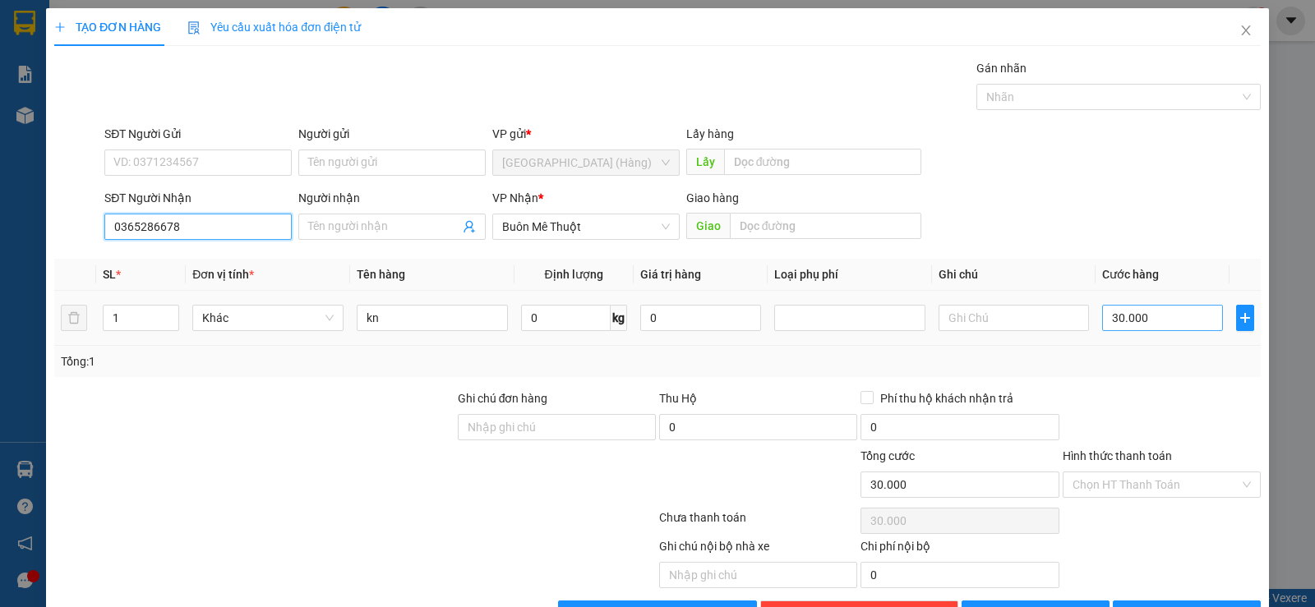
type input "0365286678"
click at [1102, 326] on input "30.000" at bounding box center [1162, 318] width 121 height 26
type input "4"
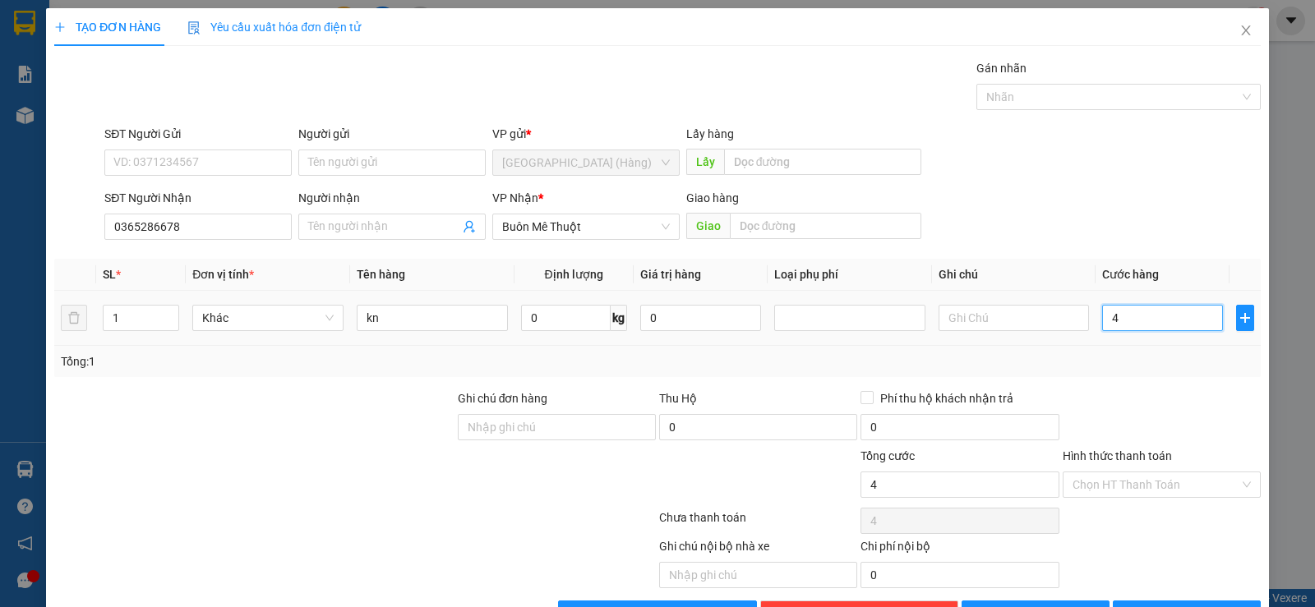
type input "40"
type input "400"
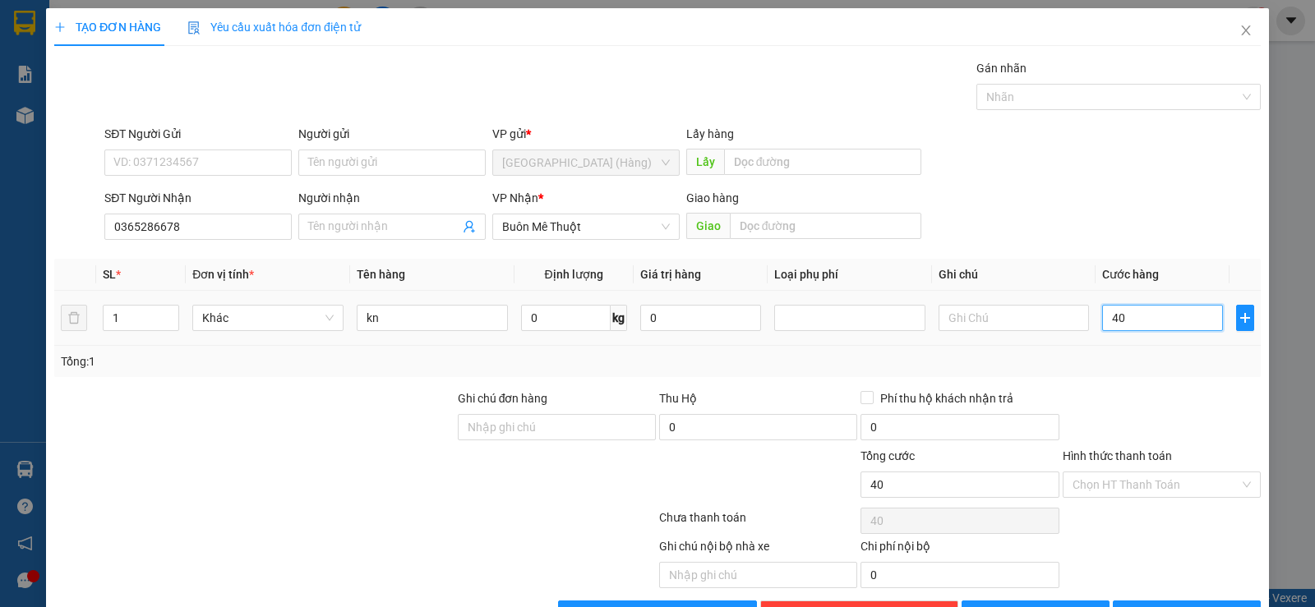
type input "400"
type input "4.000"
type input "40.000"
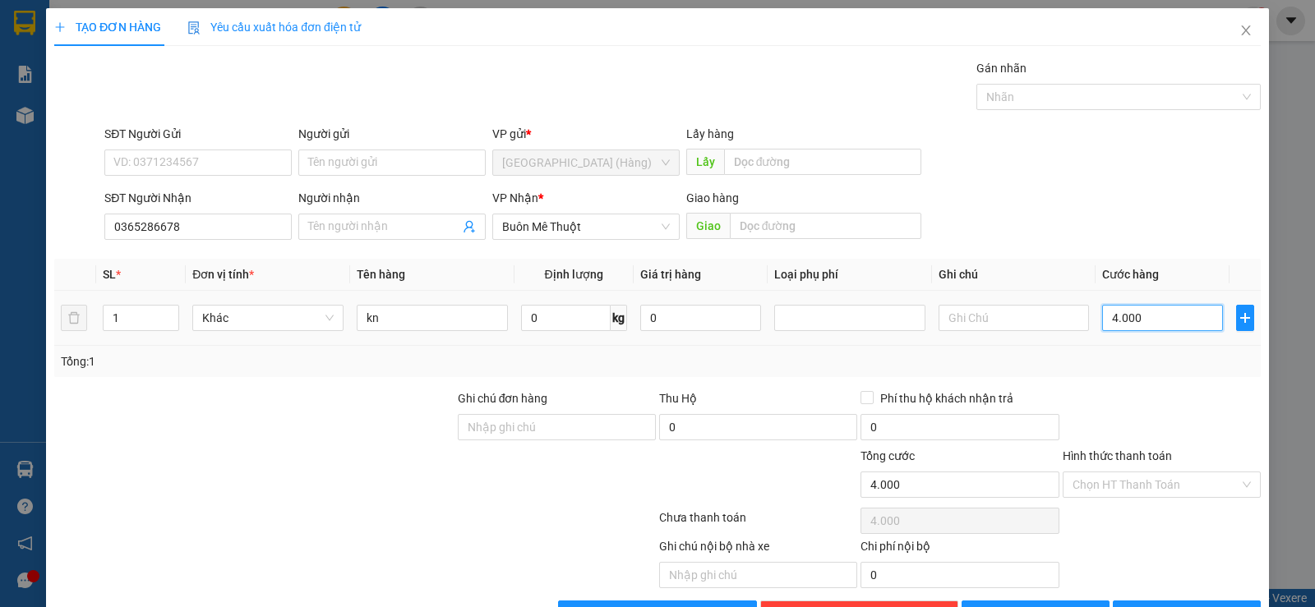
type input "40.000"
click at [1114, 478] on input "Hình thức thanh toán" at bounding box center [1156, 485] width 167 height 25
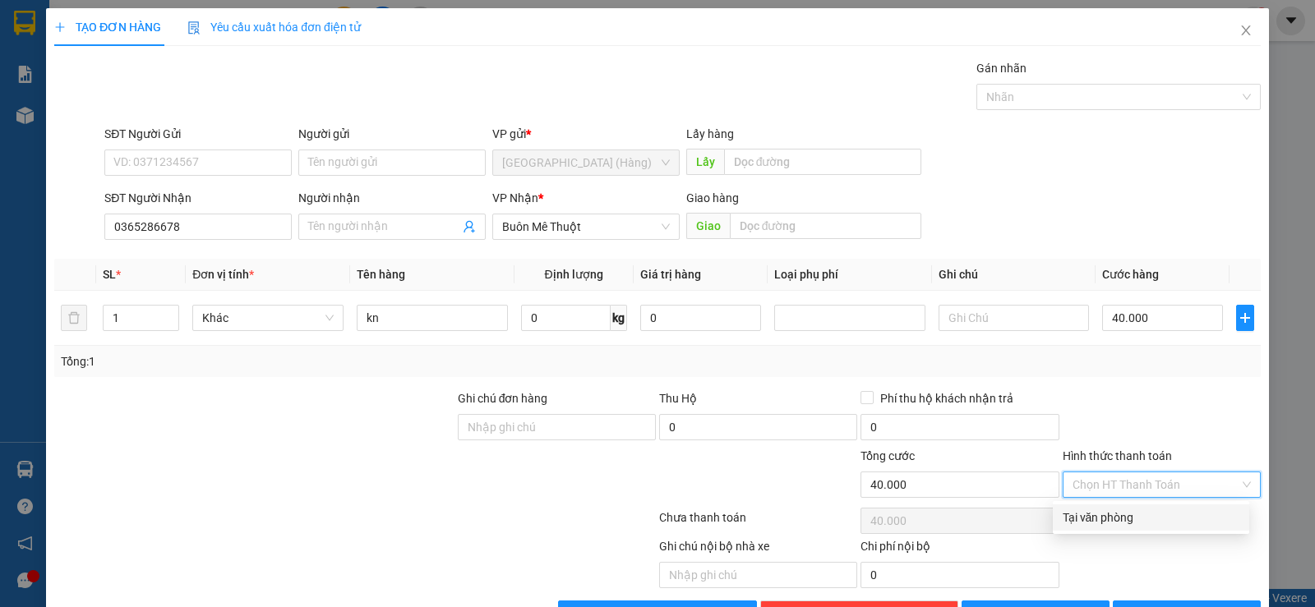
click at [1135, 522] on div "Tại văn phòng" at bounding box center [1151, 518] width 177 height 18
type input "0"
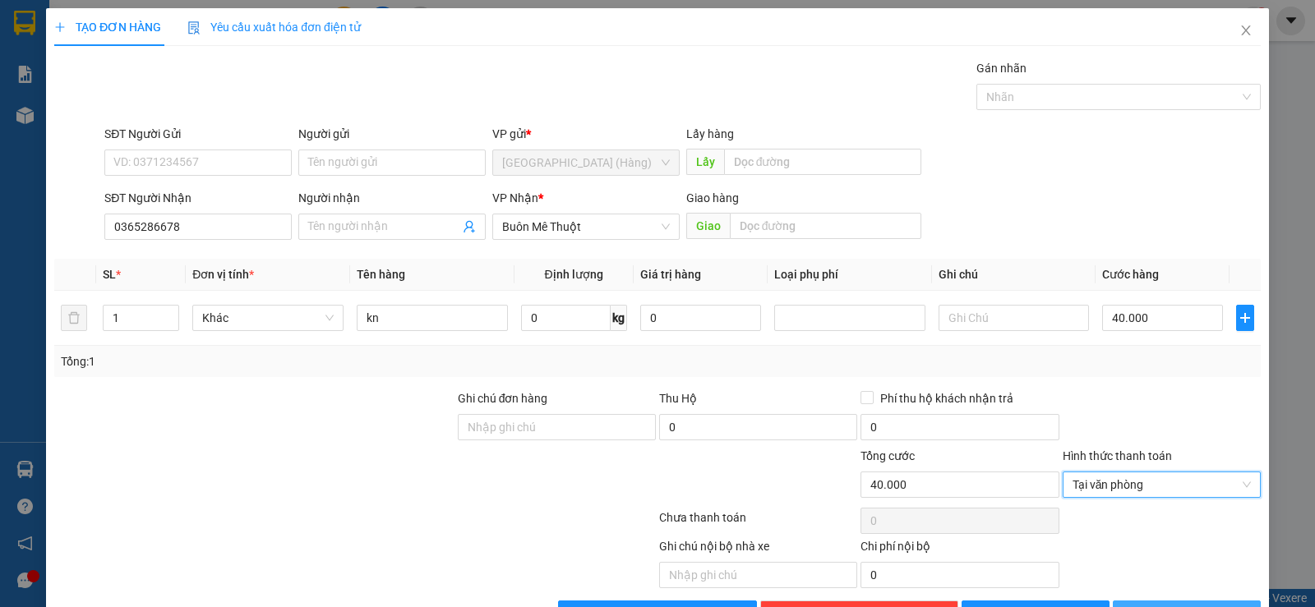
scroll to position [52, 0]
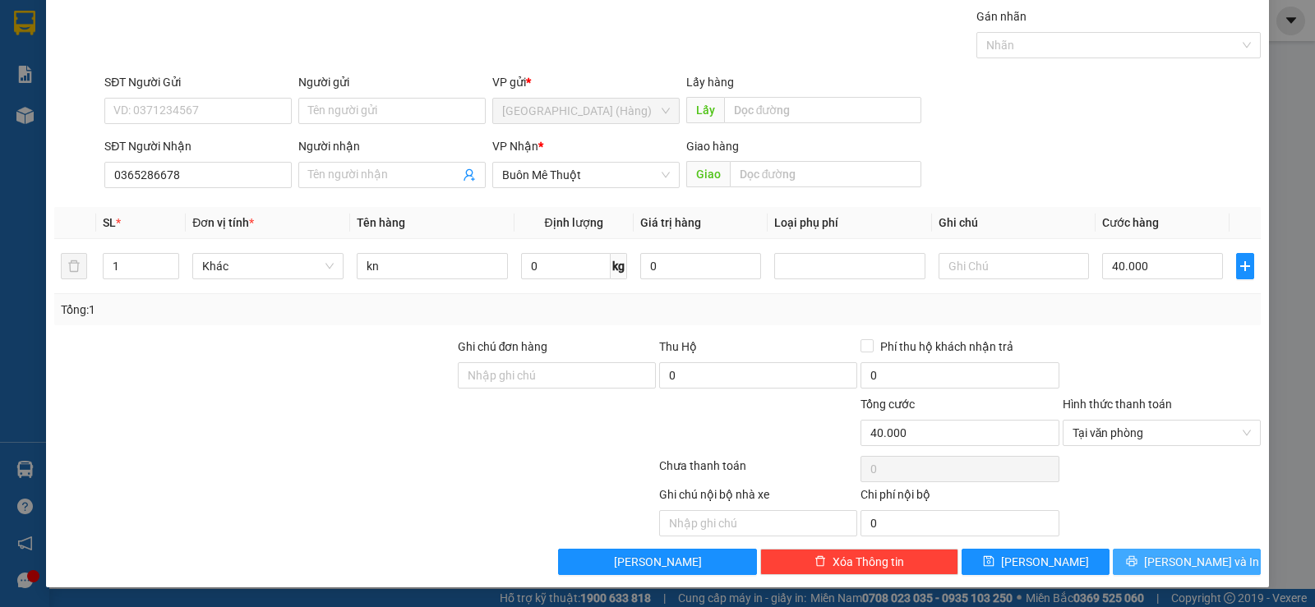
click at [1176, 558] on span "[PERSON_NAME] và In" at bounding box center [1201, 562] width 115 height 18
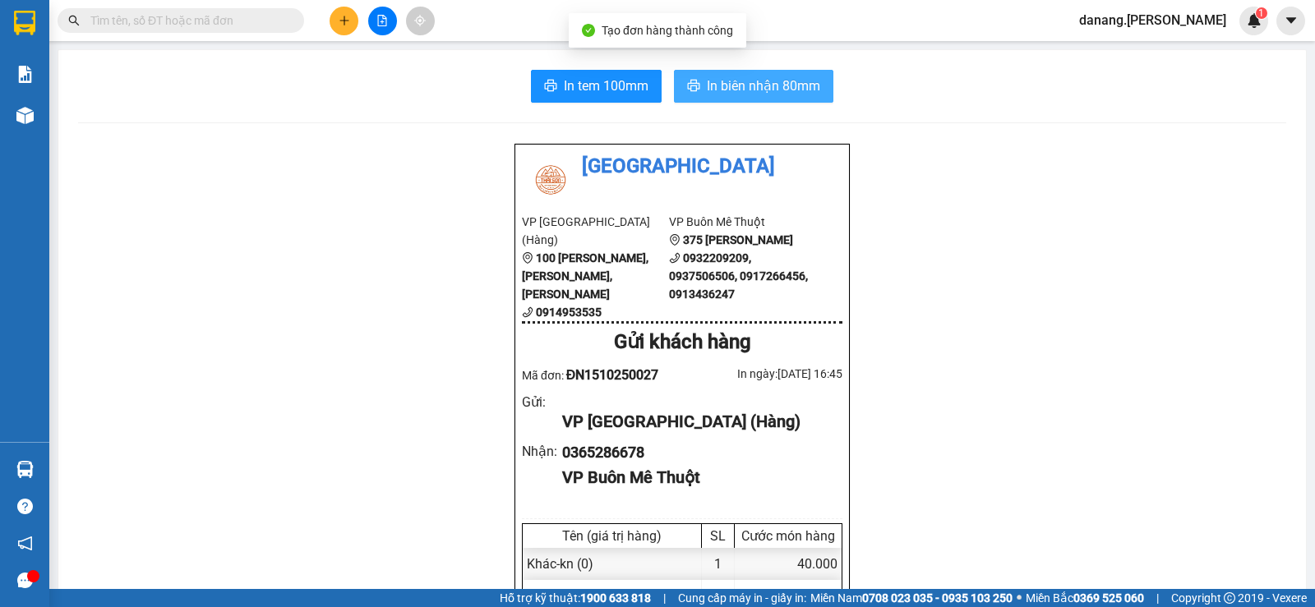
click at [742, 76] on span "In biên nhận 80mm" at bounding box center [763, 86] width 113 height 21
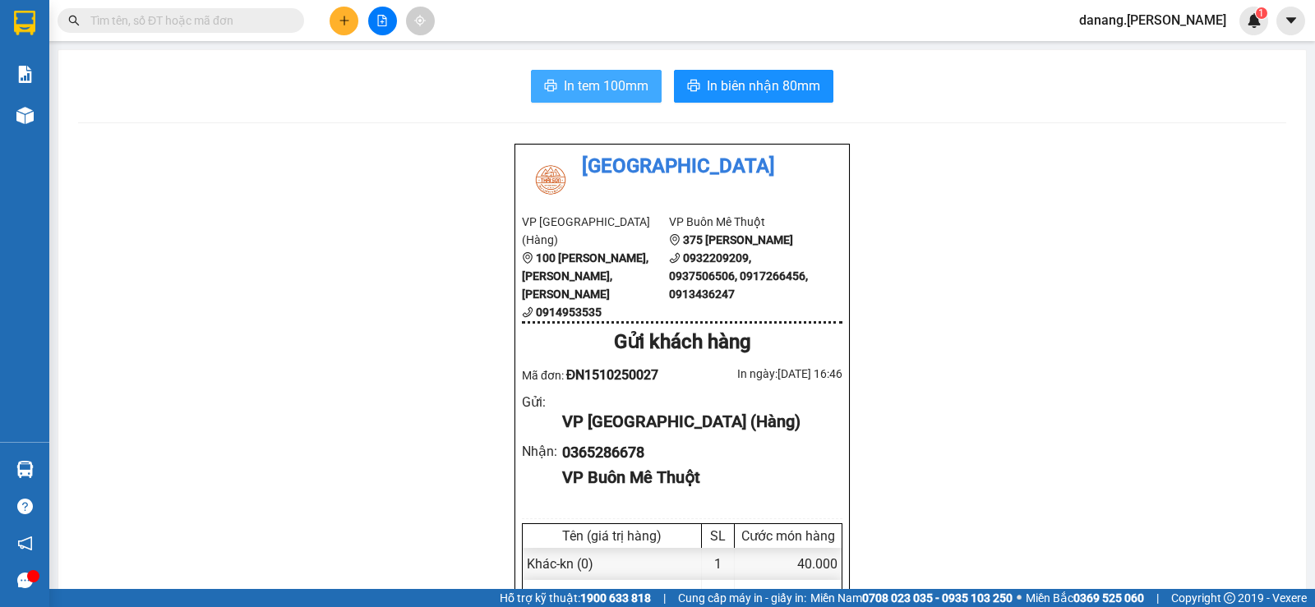
click at [595, 91] on span "In tem 100mm" at bounding box center [606, 86] width 85 height 21
click at [350, 24] on button at bounding box center [344, 21] width 29 height 29
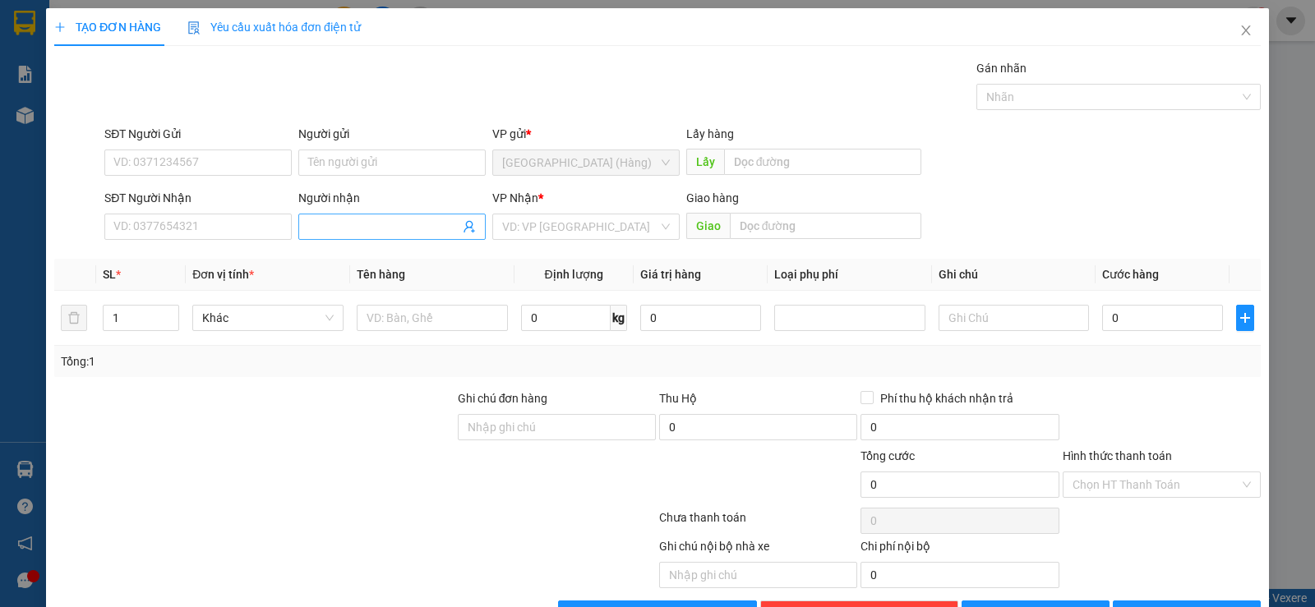
click at [355, 225] on input "Người nhận" at bounding box center [383, 227] width 151 height 18
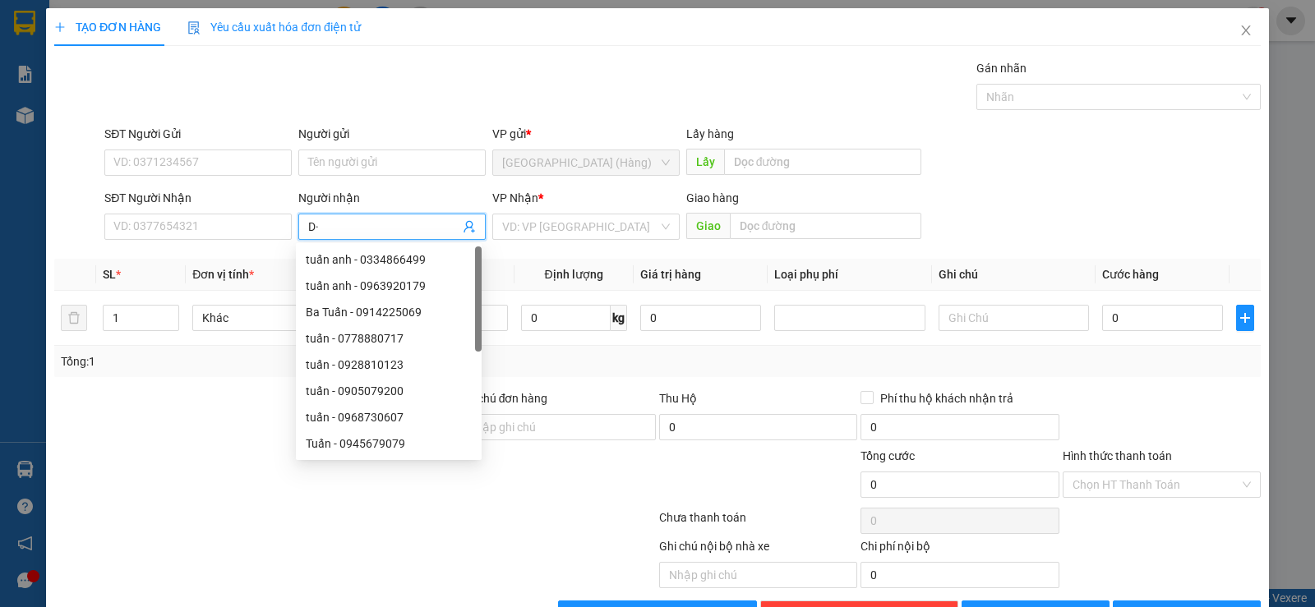
type input "D"
type input "Đạt"
click at [502, 238] on input "search" at bounding box center [580, 227] width 156 height 25
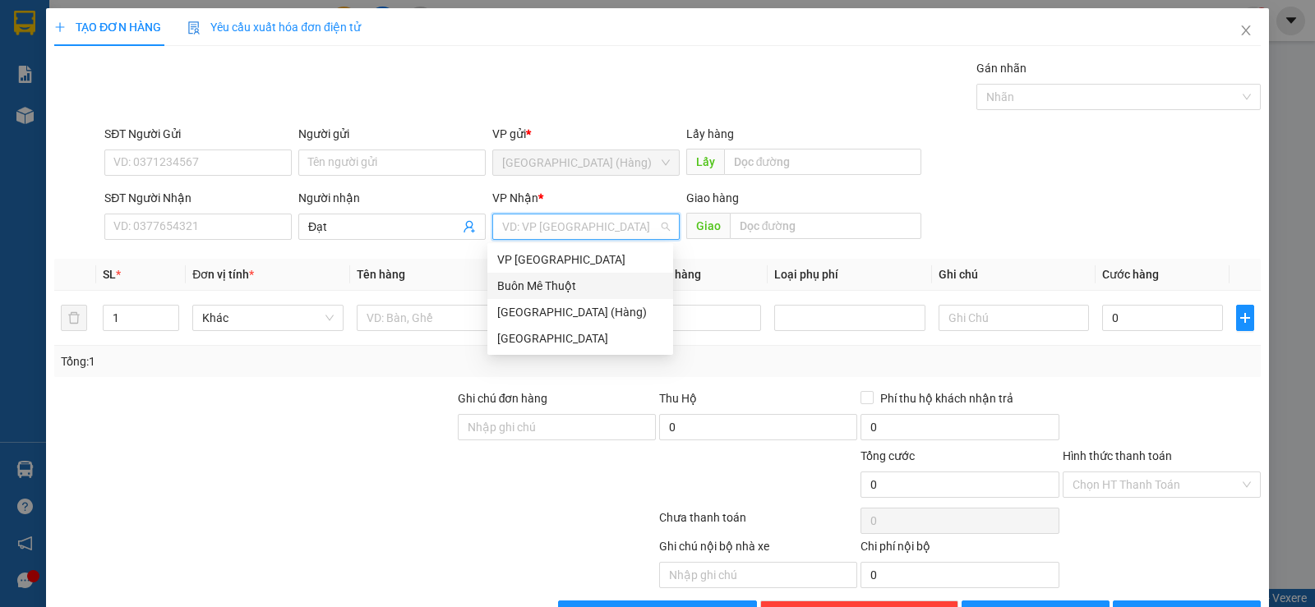
click at [544, 293] on div "Buôn Mê Thuột" at bounding box center [580, 286] width 166 height 18
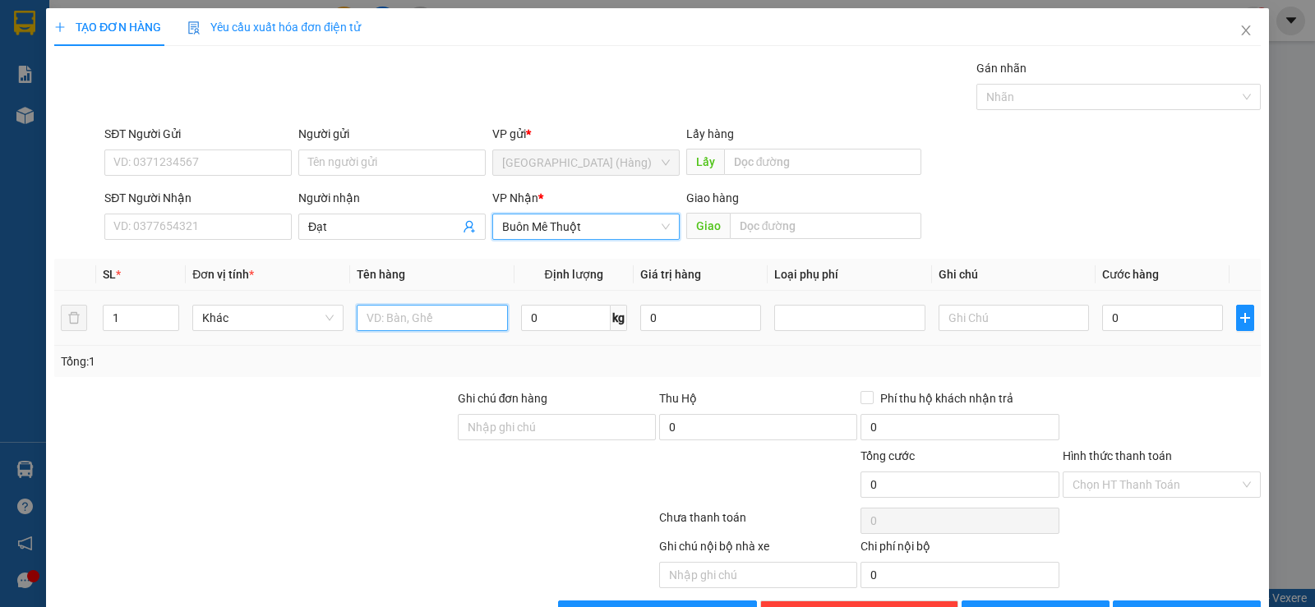
click at [436, 321] on input "text" at bounding box center [432, 318] width 151 height 26
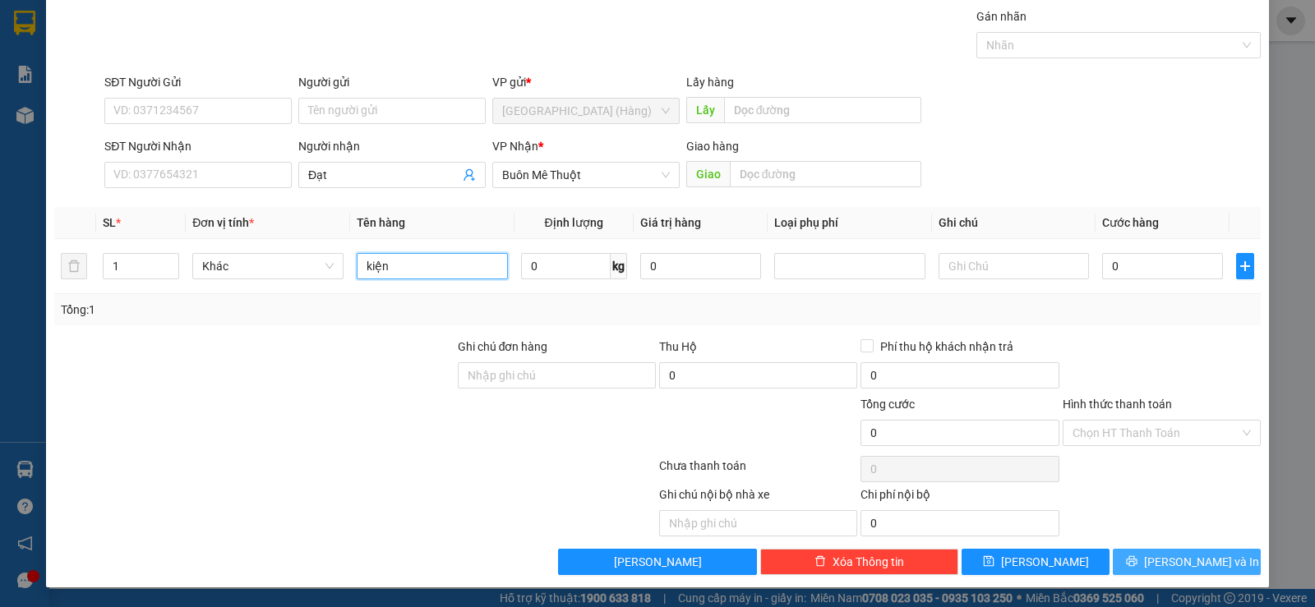
type input "kiện"
click at [1200, 559] on span "[PERSON_NAME] và In" at bounding box center [1201, 562] width 115 height 18
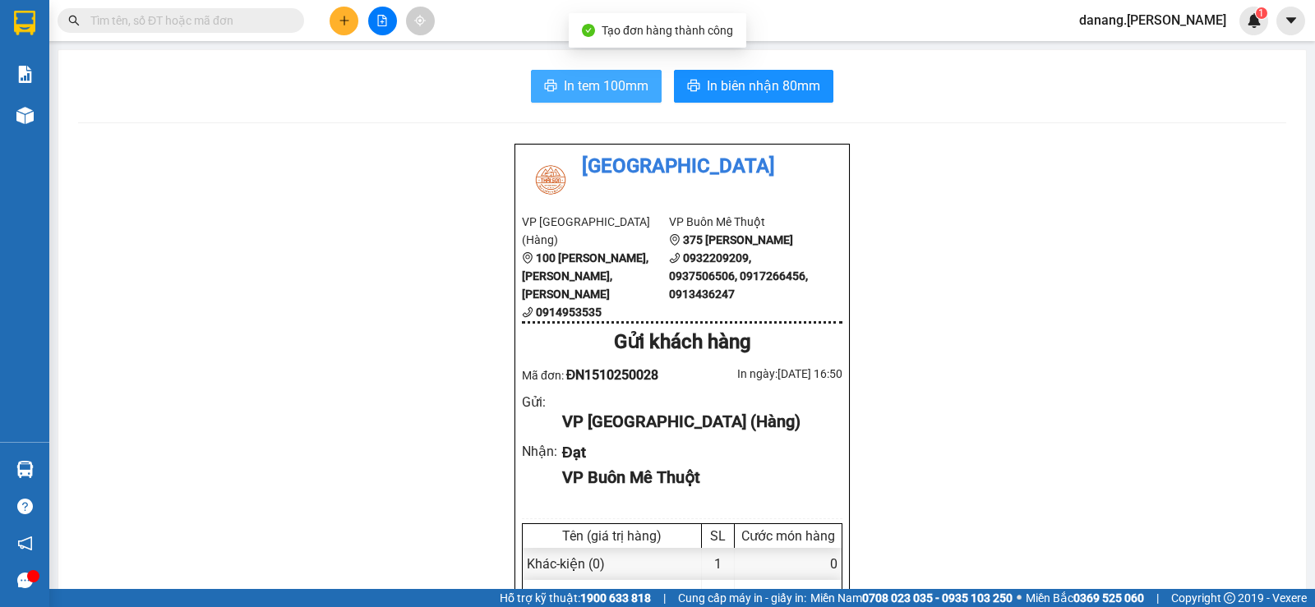
click at [599, 89] on span "In tem 100mm" at bounding box center [606, 86] width 85 height 21
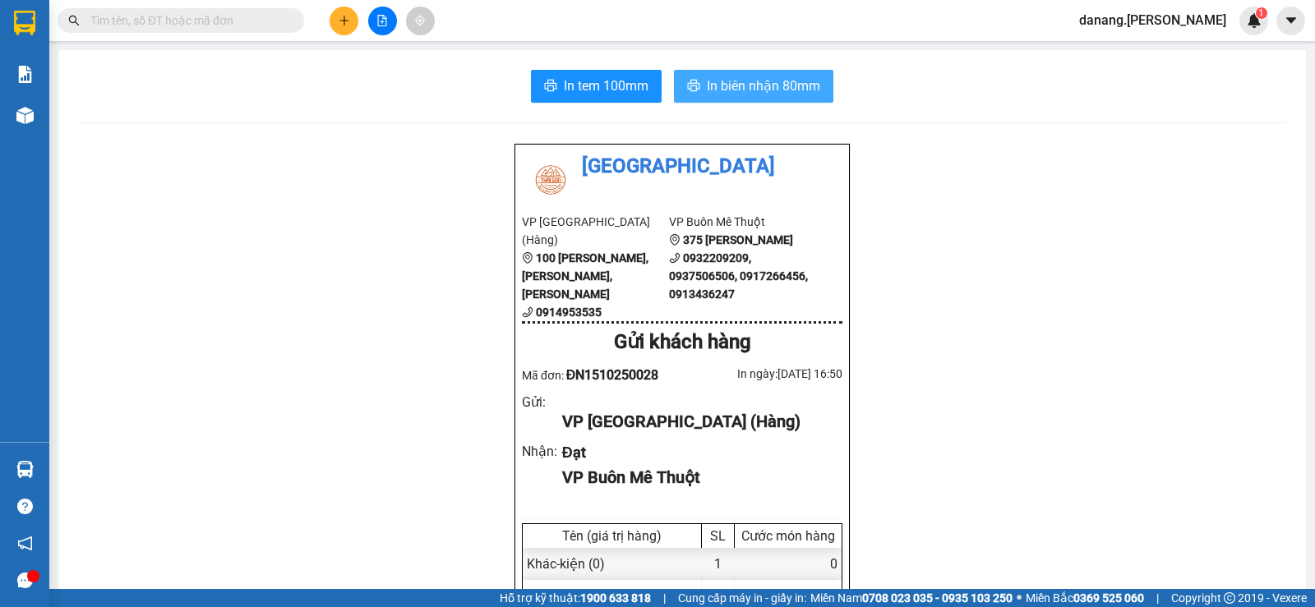
click at [727, 95] on span "In biên nhận 80mm" at bounding box center [763, 86] width 113 height 21
click at [348, 19] on icon "plus" at bounding box center [345, 21] width 12 height 12
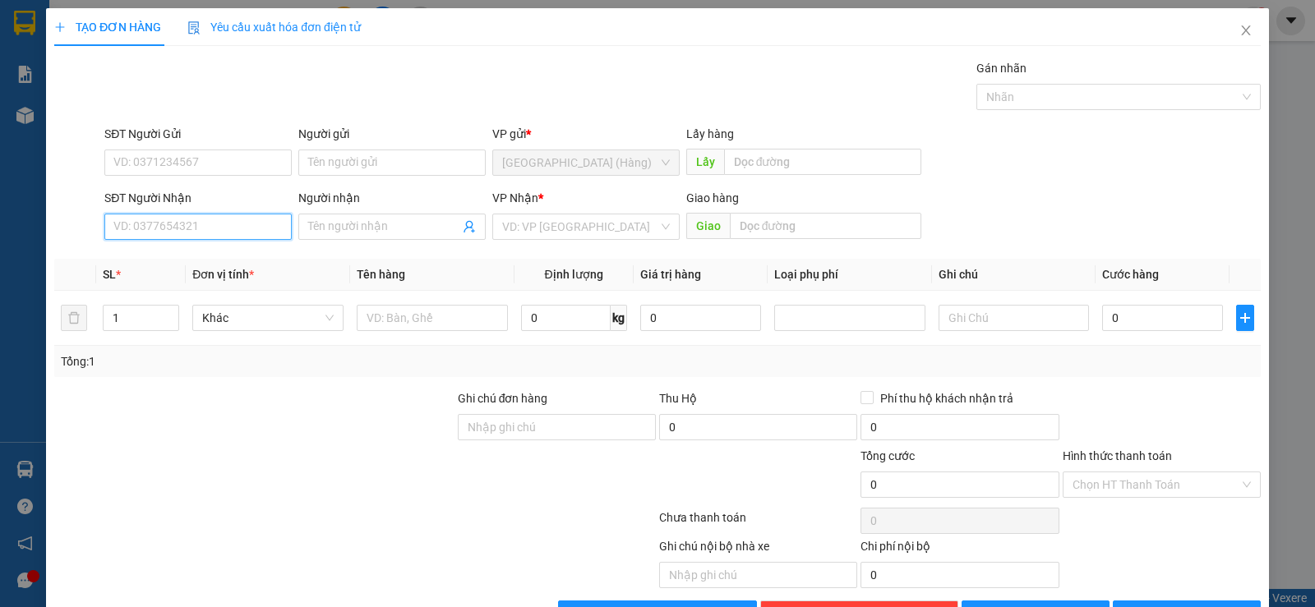
click at [182, 226] on input "SĐT Người Nhận" at bounding box center [197, 227] width 187 height 26
type input "0971787996"
click at [166, 260] on div "0971787996" at bounding box center [196, 260] width 166 height 18
type input "50.000"
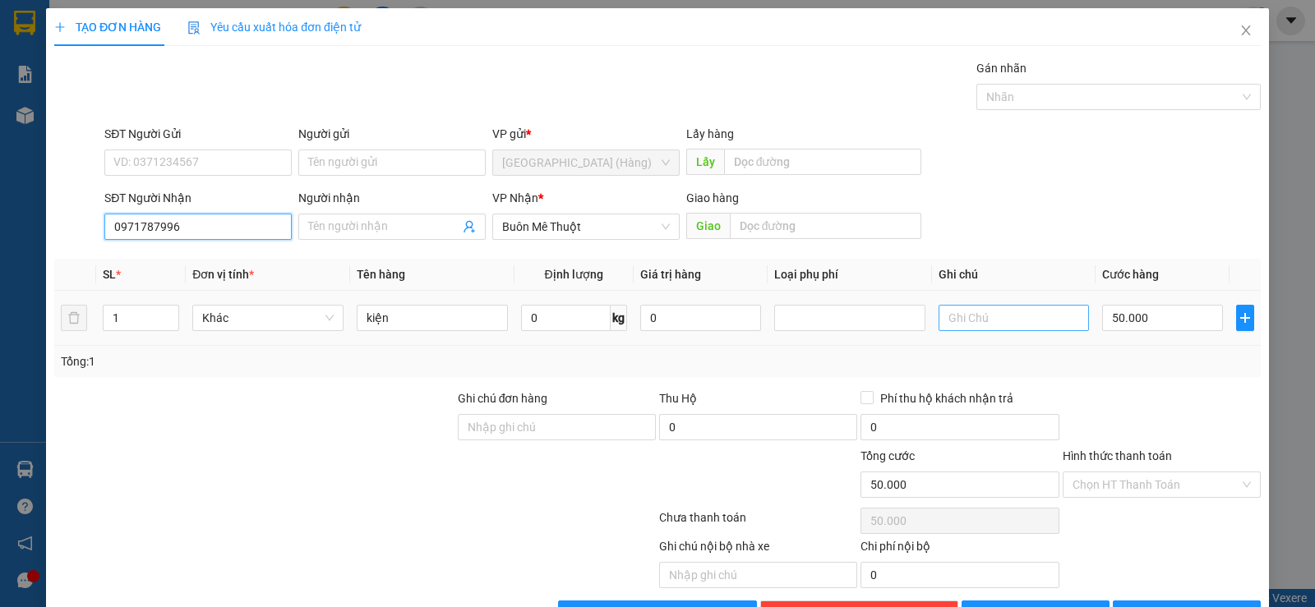
scroll to position [52, 0]
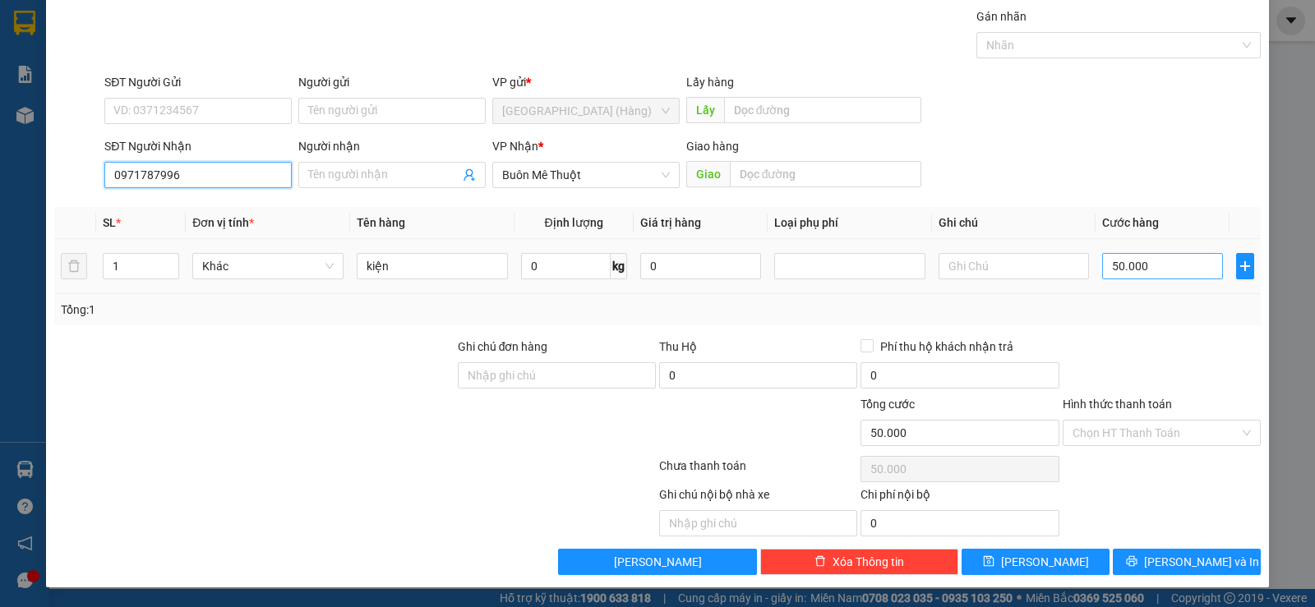
type input "0971787996"
click at [1138, 271] on input "50.000" at bounding box center [1162, 266] width 121 height 26
type input "0"
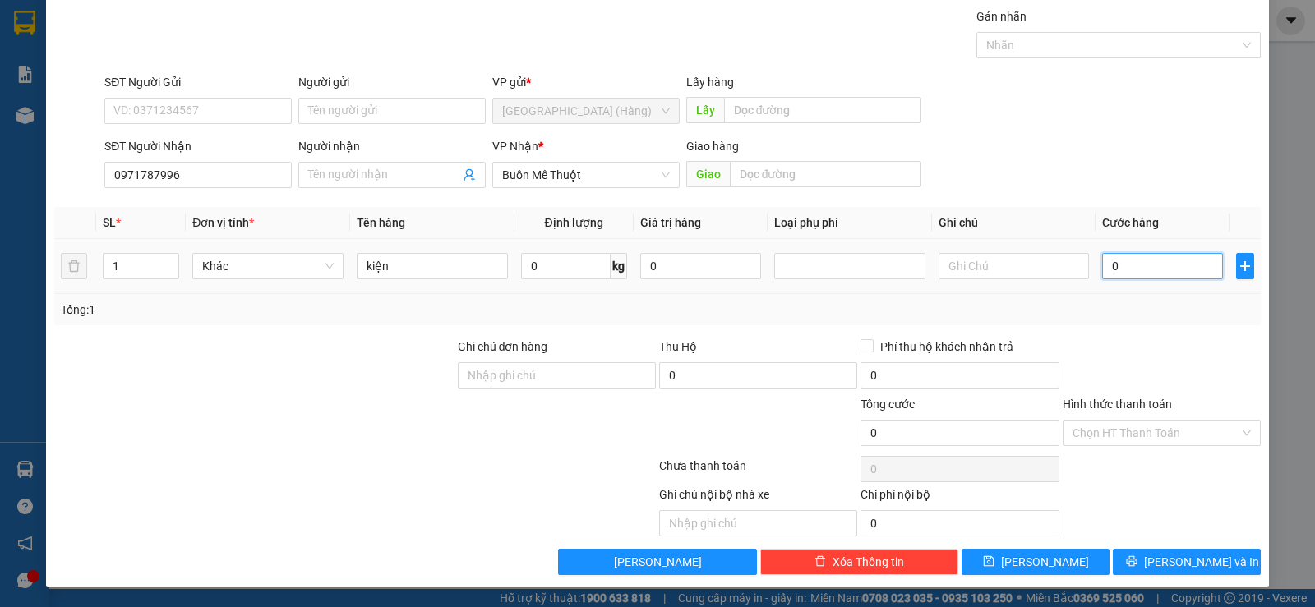
click at [1102, 268] on input "0" at bounding box center [1162, 266] width 121 height 26
type input "40"
type input "400"
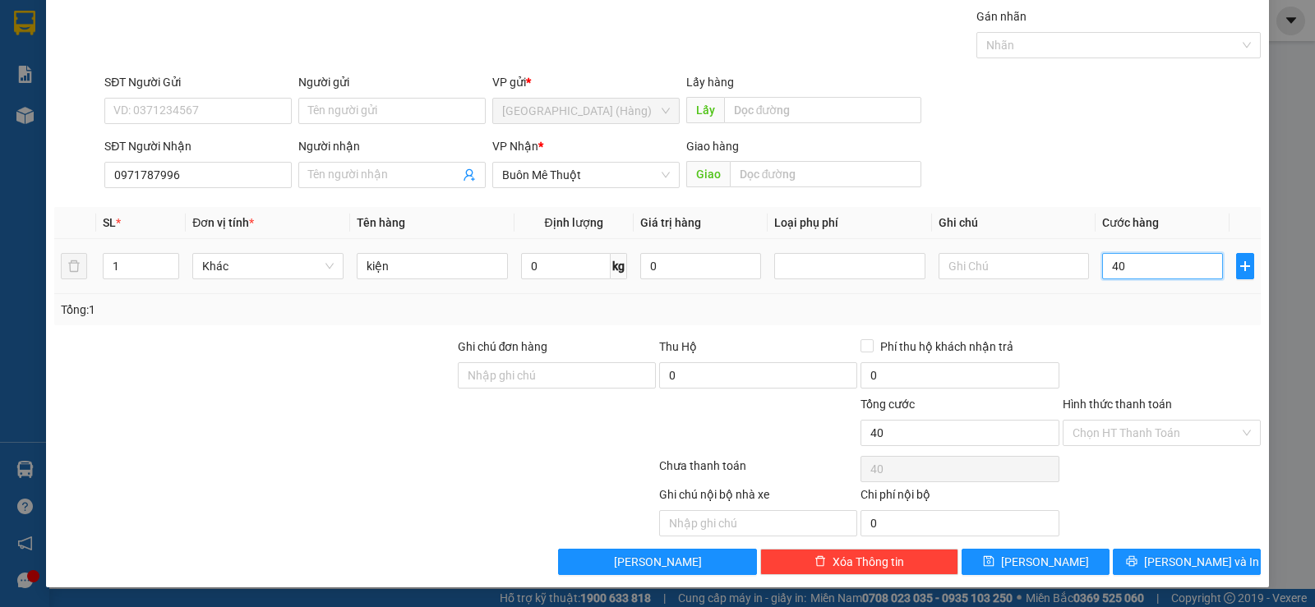
type input "400"
type input "4.000"
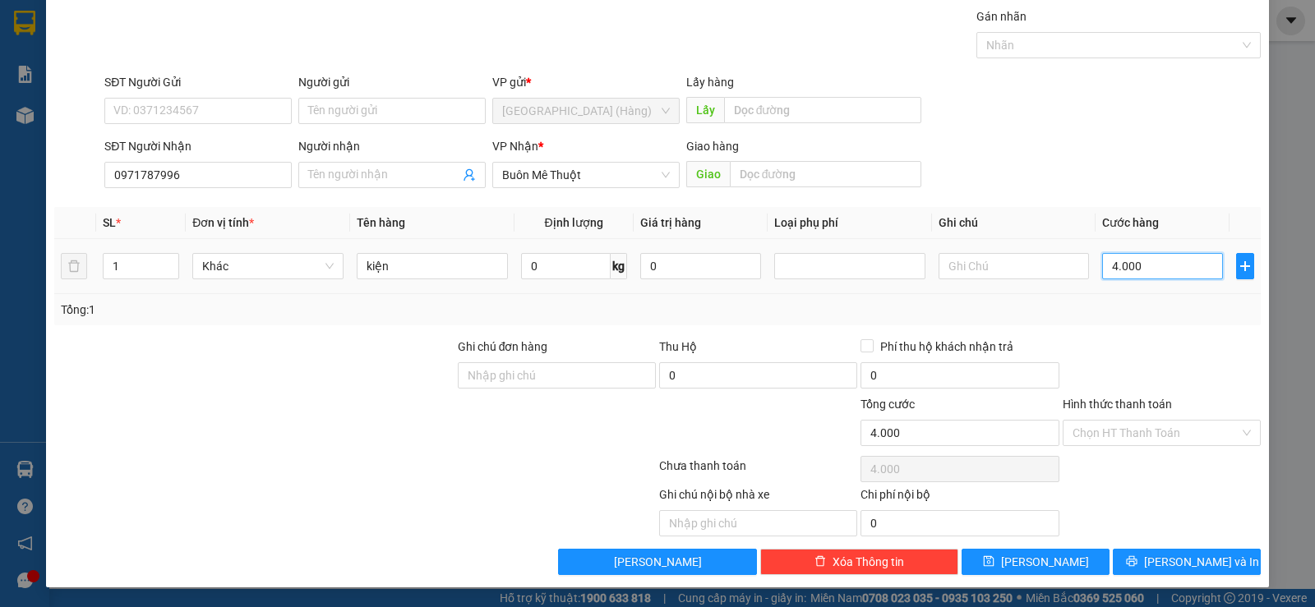
type input "40.000"
drag, startPoint x: 1134, startPoint y: 433, endPoint x: 1147, endPoint y: 478, distance: 46.3
click at [1136, 442] on input "Hình thức thanh toán" at bounding box center [1156, 433] width 167 height 25
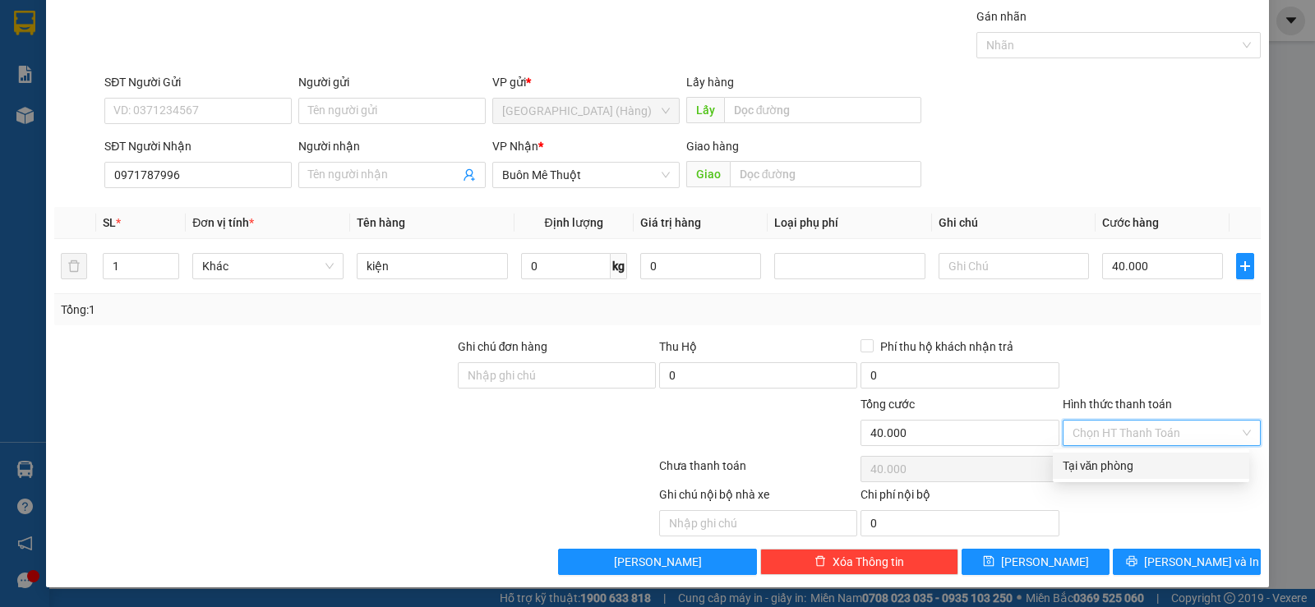
click at [1148, 478] on div "Tại văn phòng" at bounding box center [1151, 466] width 196 height 26
type input "0"
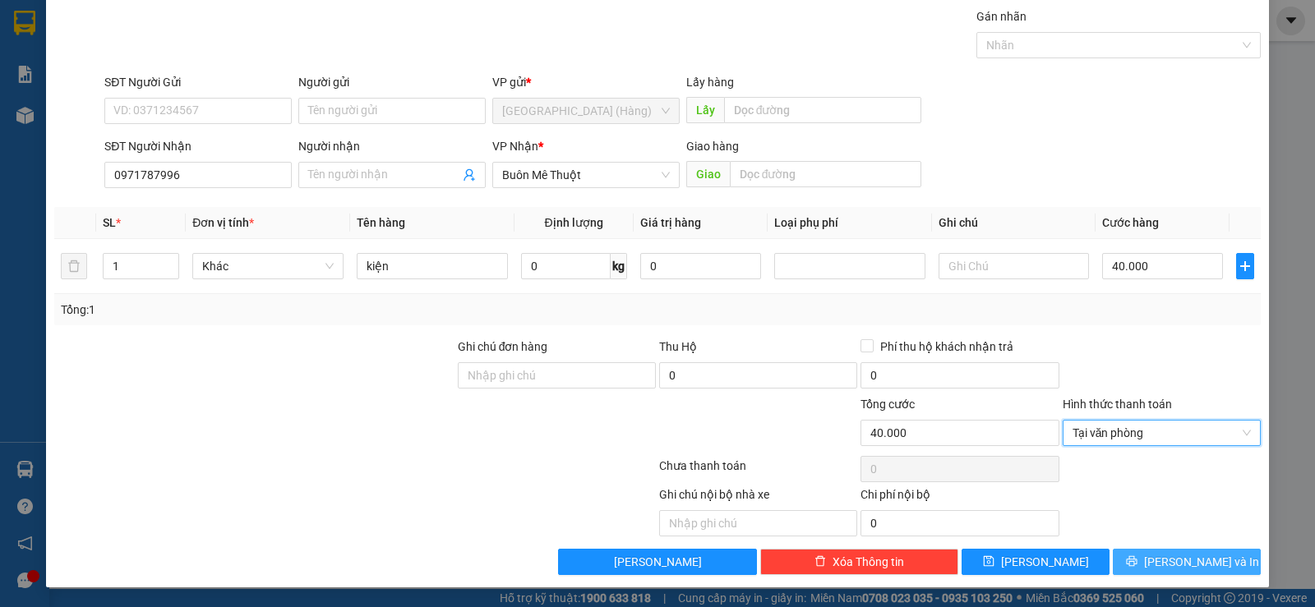
drag, startPoint x: 1165, startPoint y: 566, endPoint x: 1181, endPoint y: 519, distance: 49.6
click at [1165, 566] on span "[PERSON_NAME] và In" at bounding box center [1201, 562] width 115 height 18
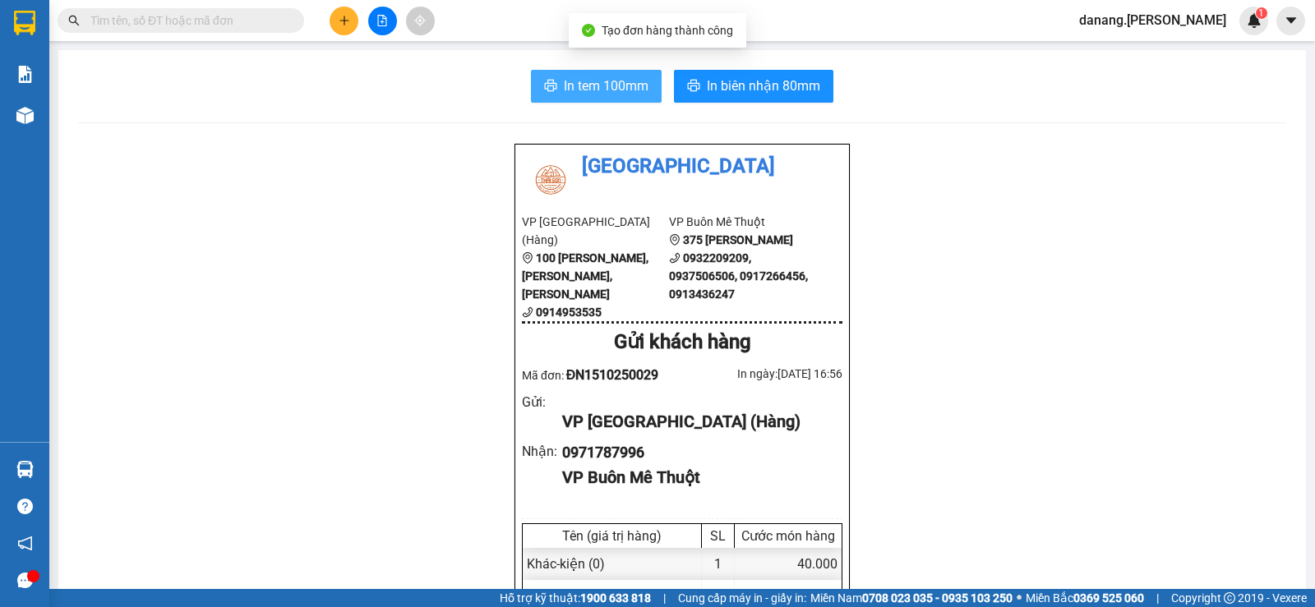
click at [591, 92] on span "In tem 100mm" at bounding box center [606, 86] width 85 height 21
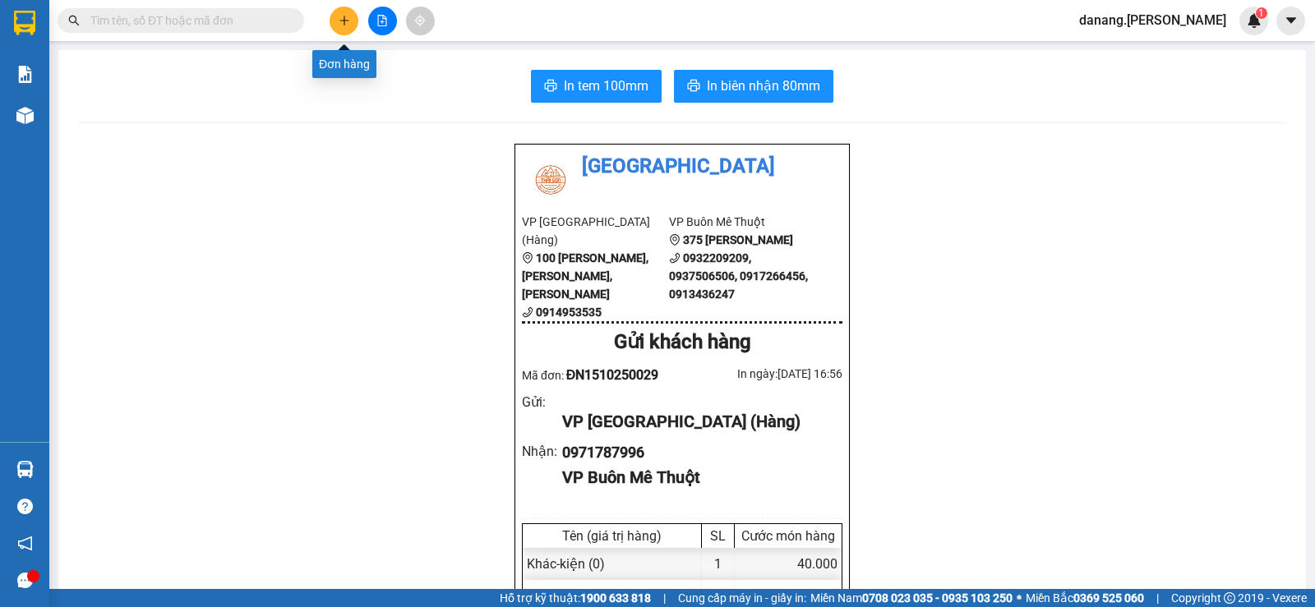
click at [342, 22] on icon "plus" at bounding box center [345, 21] width 12 height 12
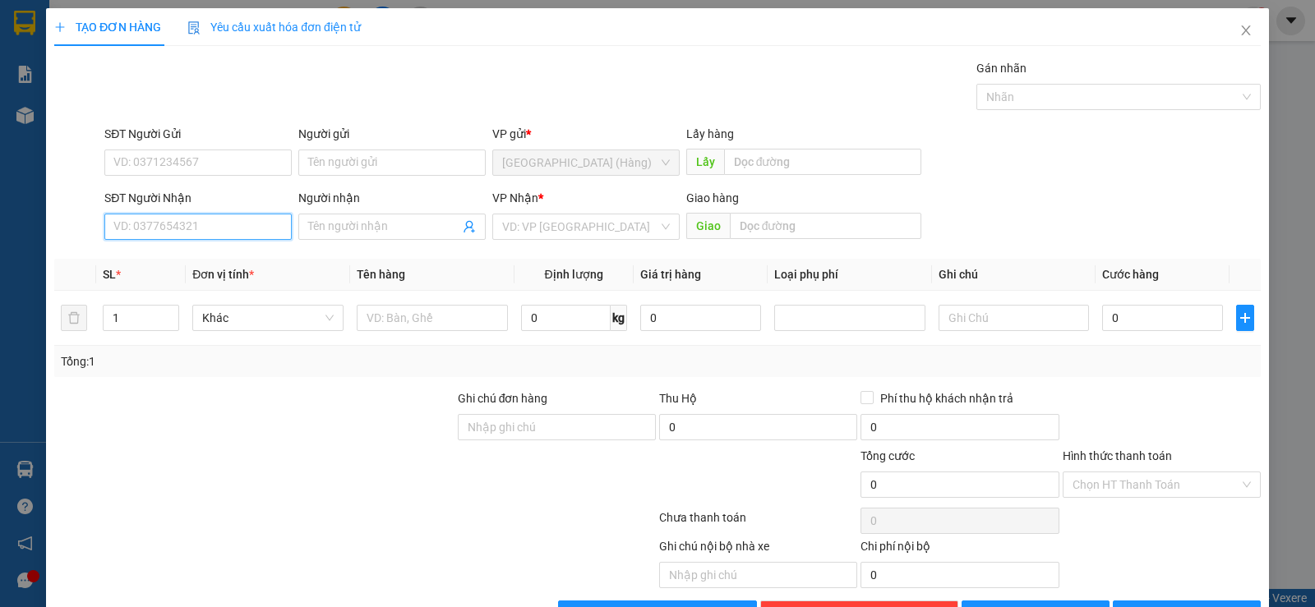
click at [150, 219] on input "SĐT Người Nhận" at bounding box center [197, 227] width 187 height 26
click at [175, 281] on div "0987634634 - A Tân" at bounding box center [196, 286] width 166 height 18
type input "0987634634"
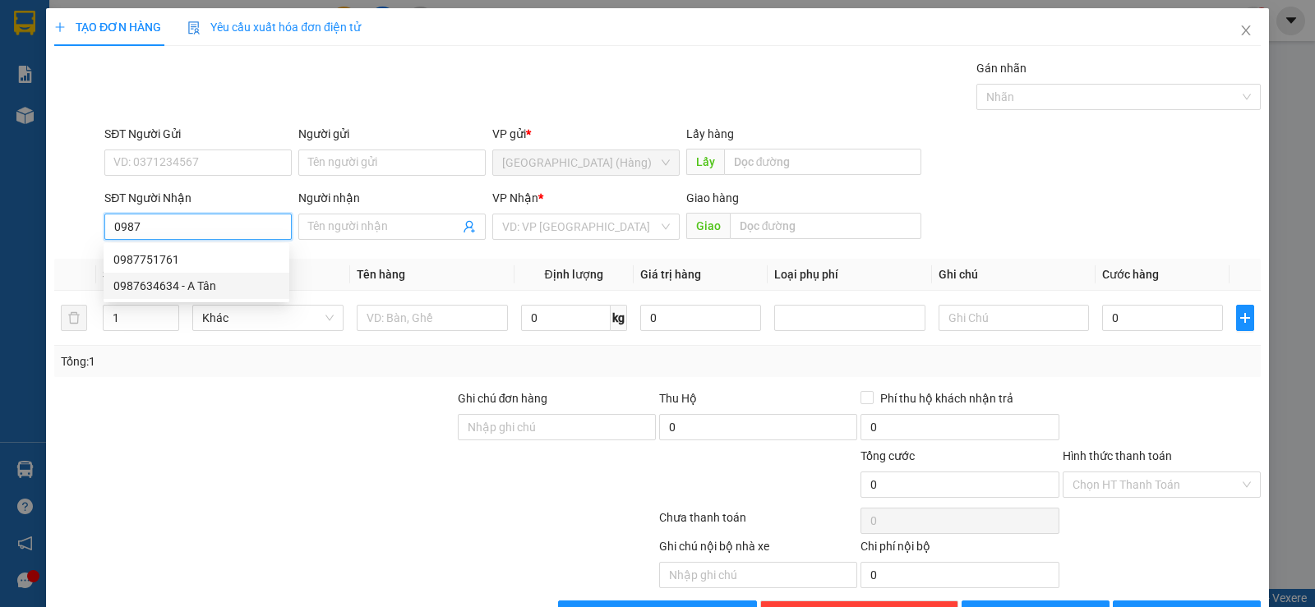
type input "A Tân"
type input "50.000"
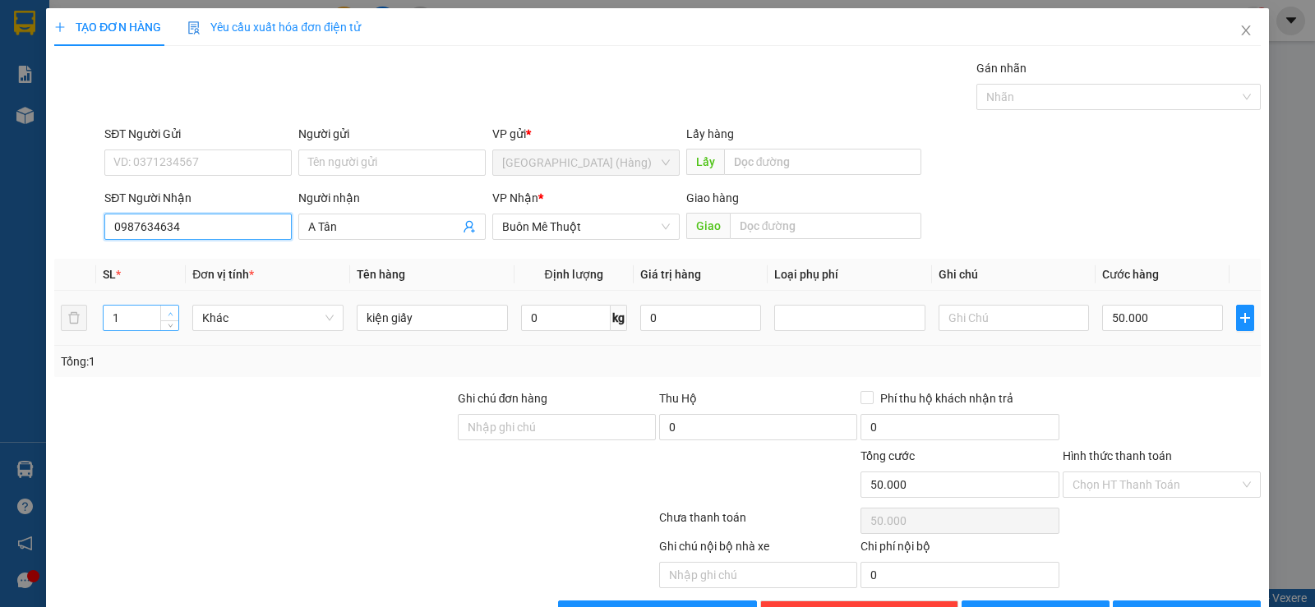
type input "0987634634"
type input "2"
click at [170, 307] on span "Increase Value" at bounding box center [169, 313] width 18 height 15
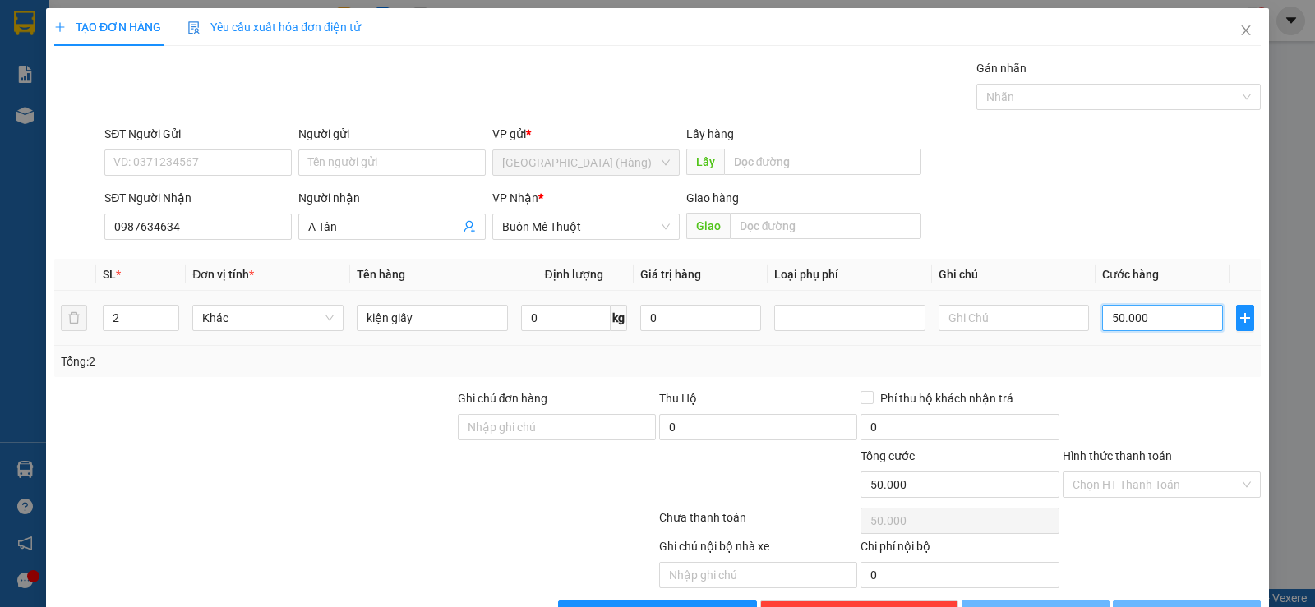
click at [1170, 317] on input "50.000" at bounding box center [1162, 318] width 121 height 26
type input "0"
click at [1102, 326] on input "0" at bounding box center [1162, 318] width 121 height 26
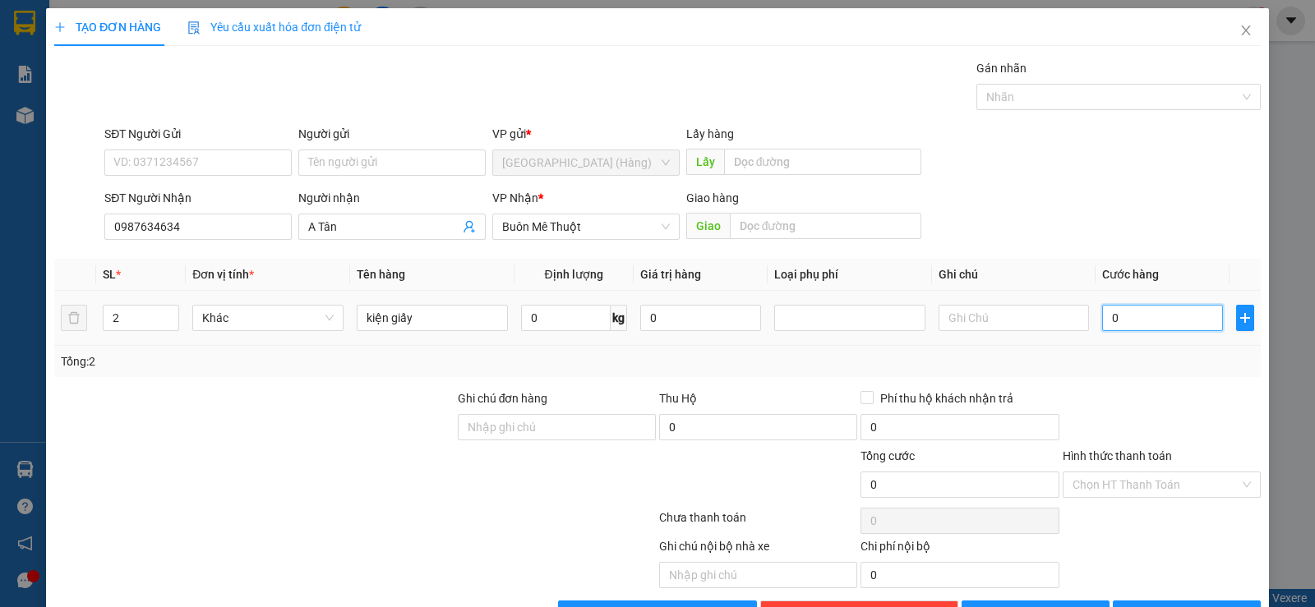
type input "10"
type input "100"
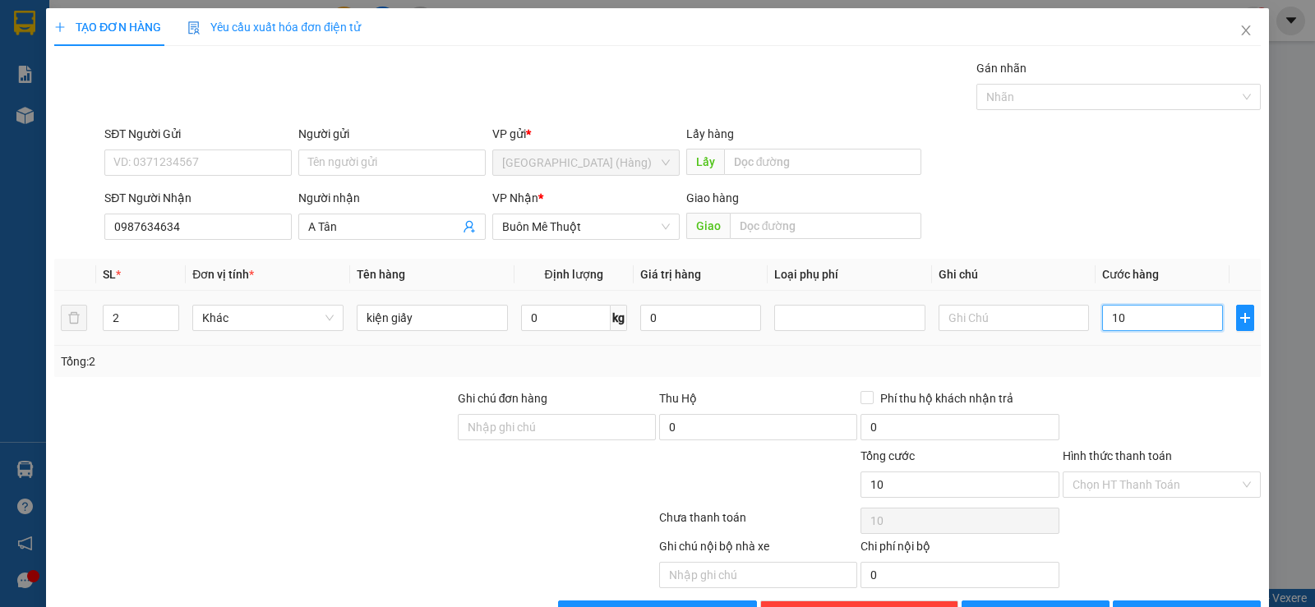
type input "100"
type input "1.000"
type input "10.000"
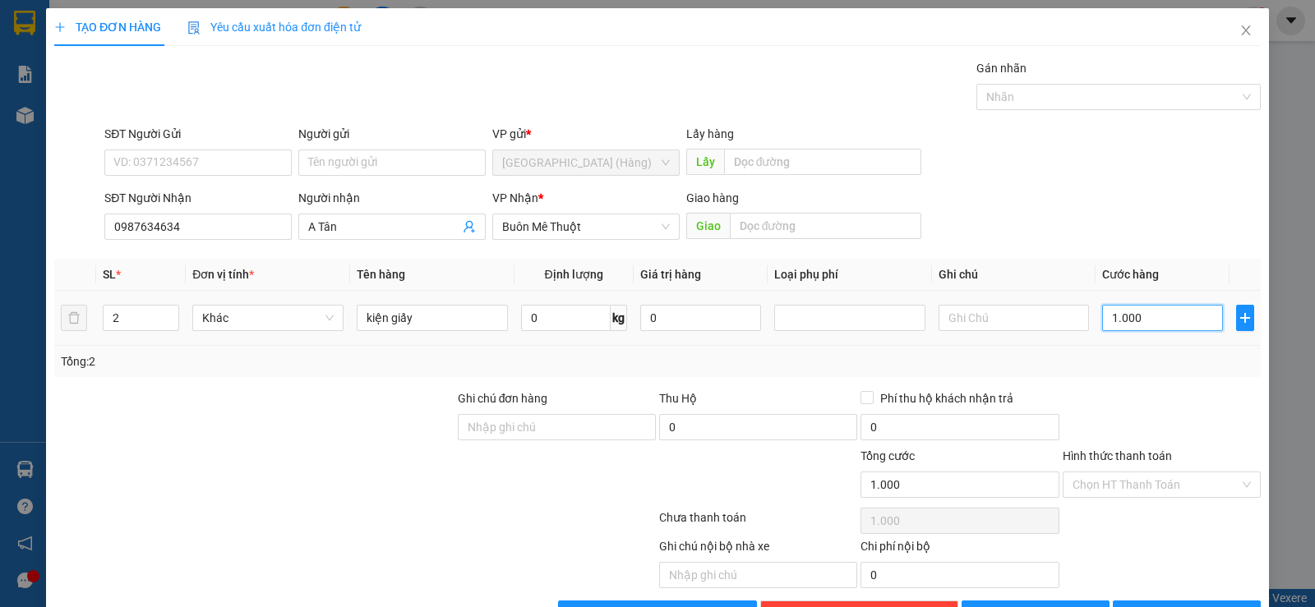
type input "10.000"
type input "100.000"
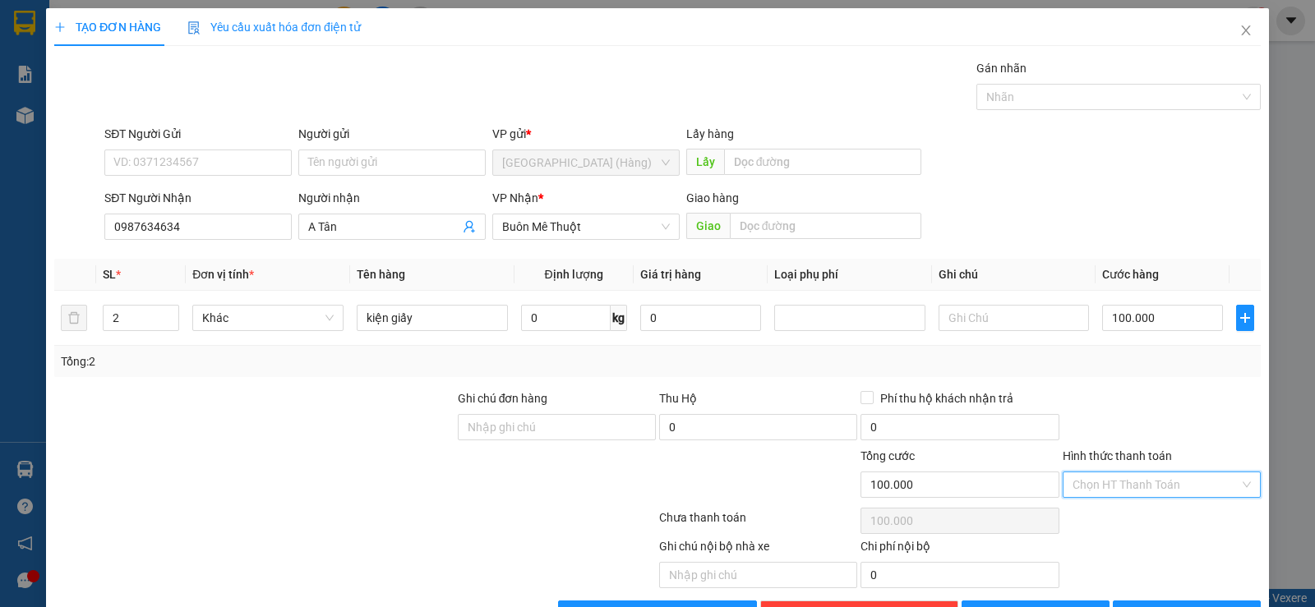
click at [1151, 473] on input "Hình thức thanh toán" at bounding box center [1156, 485] width 167 height 25
click at [1139, 524] on div "Tại văn phòng" at bounding box center [1151, 518] width 177 height 18
type input "0"
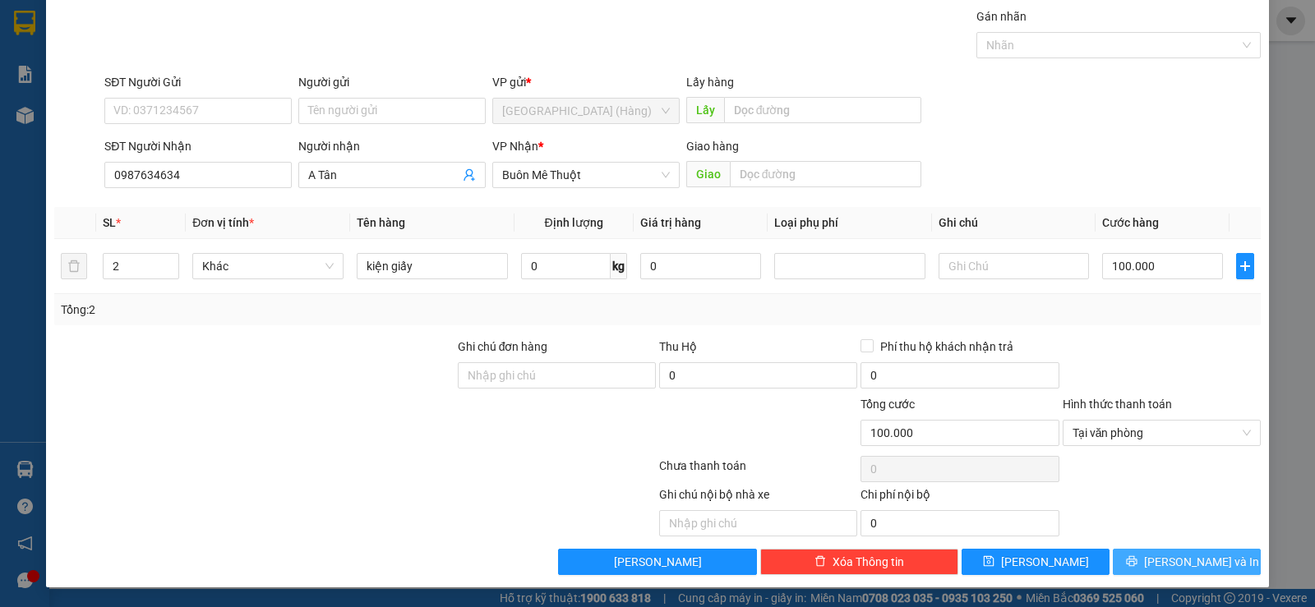
click at [1165, 557] on span "[PERSON_NAME] và In" at bounding box center [1201, 562] width 115 height 18
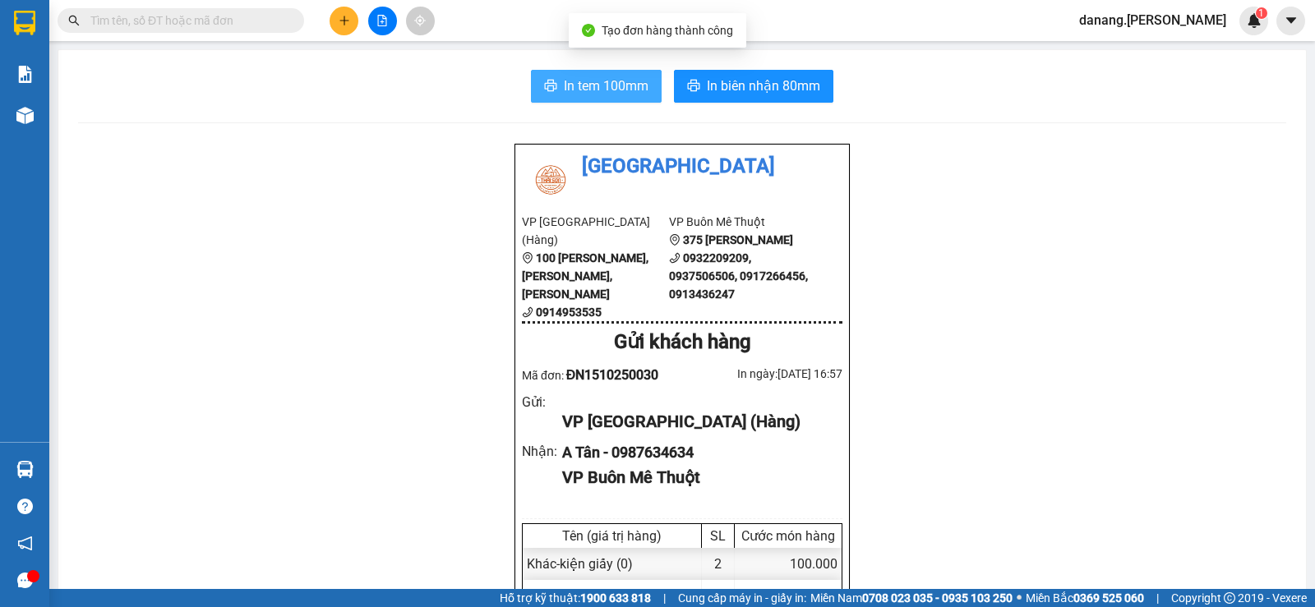
click at [544, 92] on icon "printer" at bounding box center [550, 85] width 13 height 13
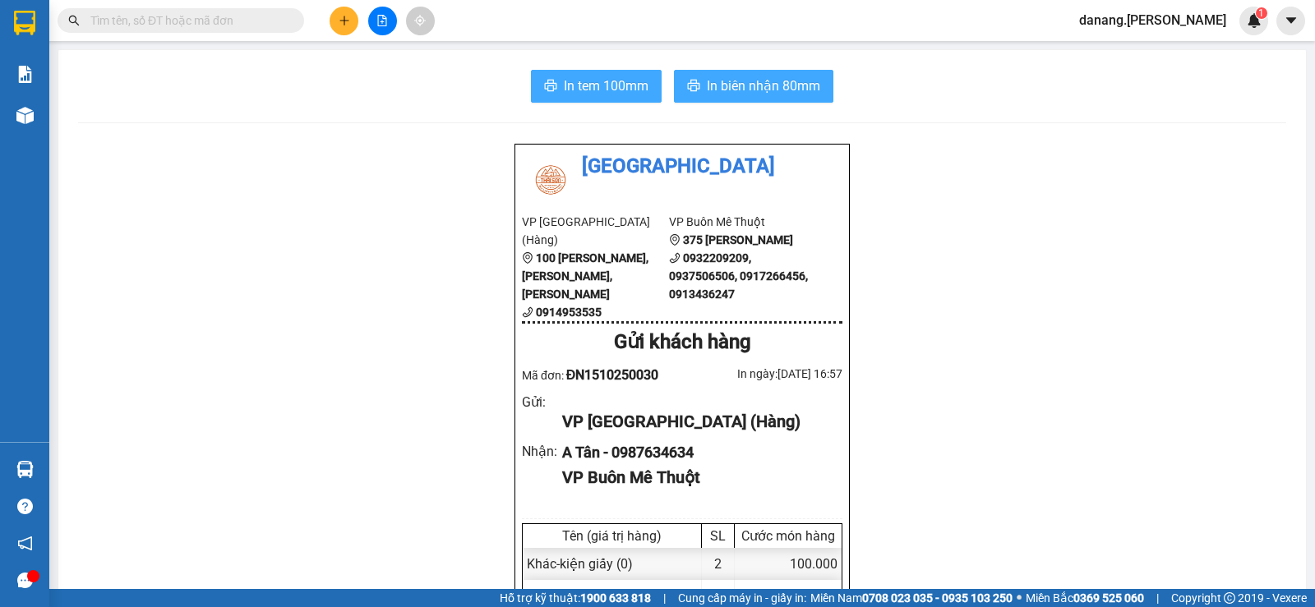
click at [710, 78] on span "In biên nhận 80mm" at bounding box center [763, 86] width 113 height 21
click at [347, 23] on icon "plus" at bounding box center [345, 21] width 12 height 12
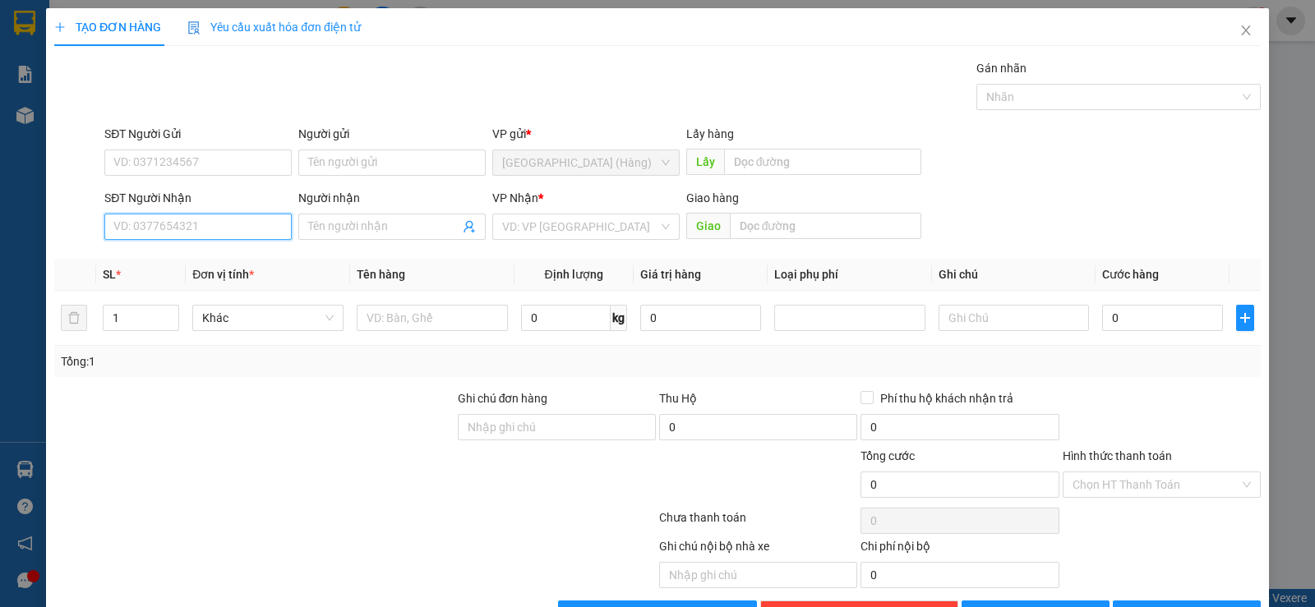
click at [190, 232] on input "SĐT Người Nhận" at bounding box center [197, 227] width 187 height 26
click at [143, 235] on input "SĐT Người Nhận" at bounding box center [197, 227] width 187 height 26
click at [330, 228] on input "Người nhận" at bounding box center [383, 227] width 151 height 18
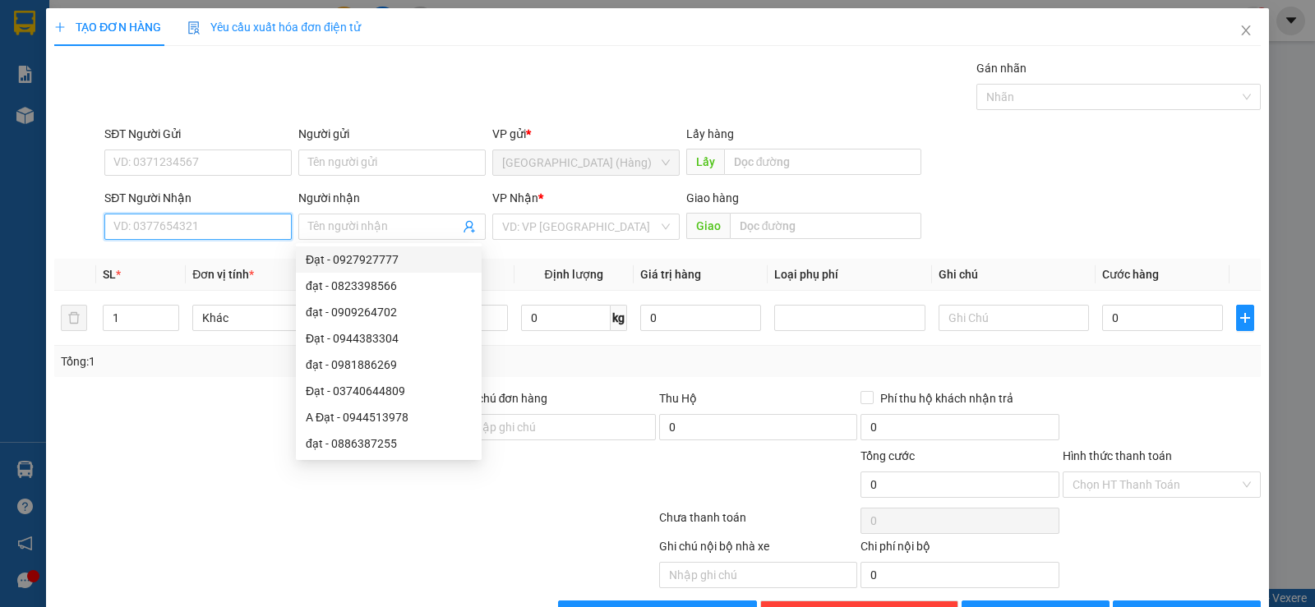
click at [162, 222] on input "SĐT Người Nhận" at bounding box center [197, 227] width 187 height 26
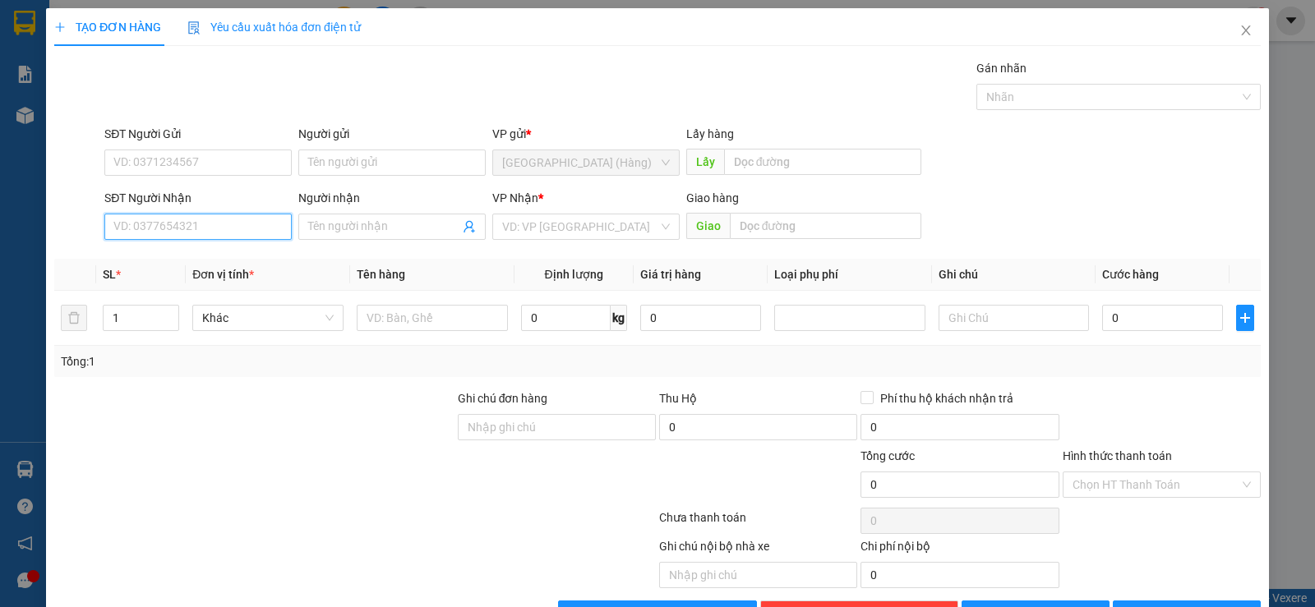
click at [177, 228] on input "SĐT Người Nhận" at bounding box center [197, 227] width 187 height 26
click at [338, 229] on input "Người nhận" at bounding box center [383, 227] width 151 height 18
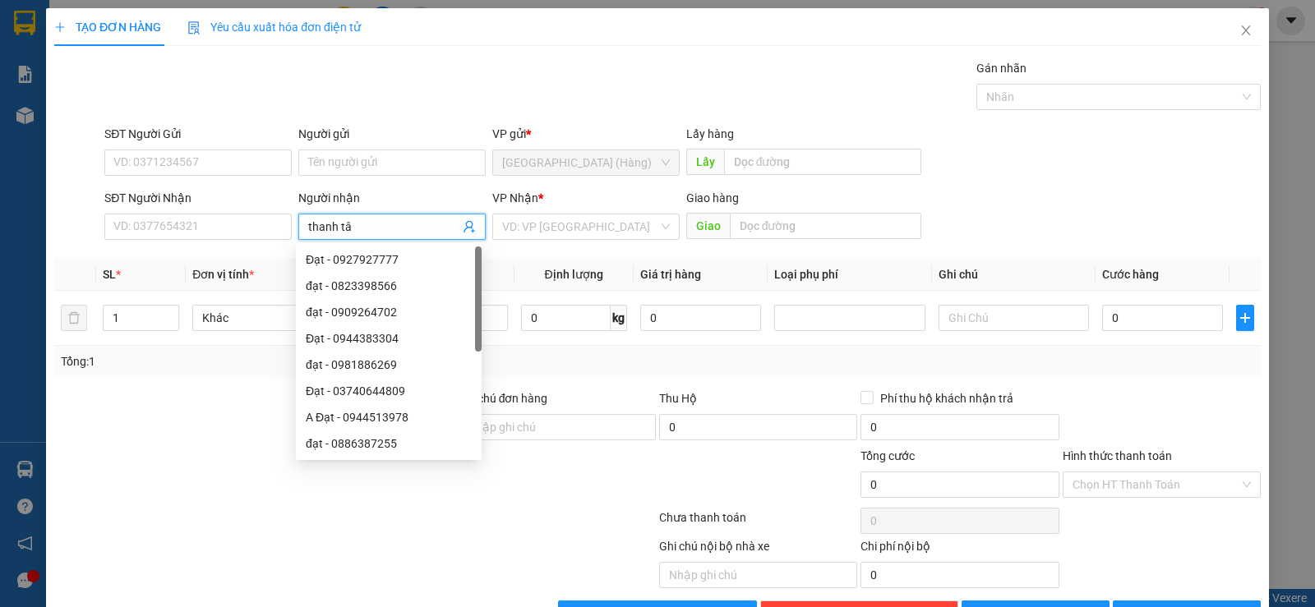
type input "thanh tâm"
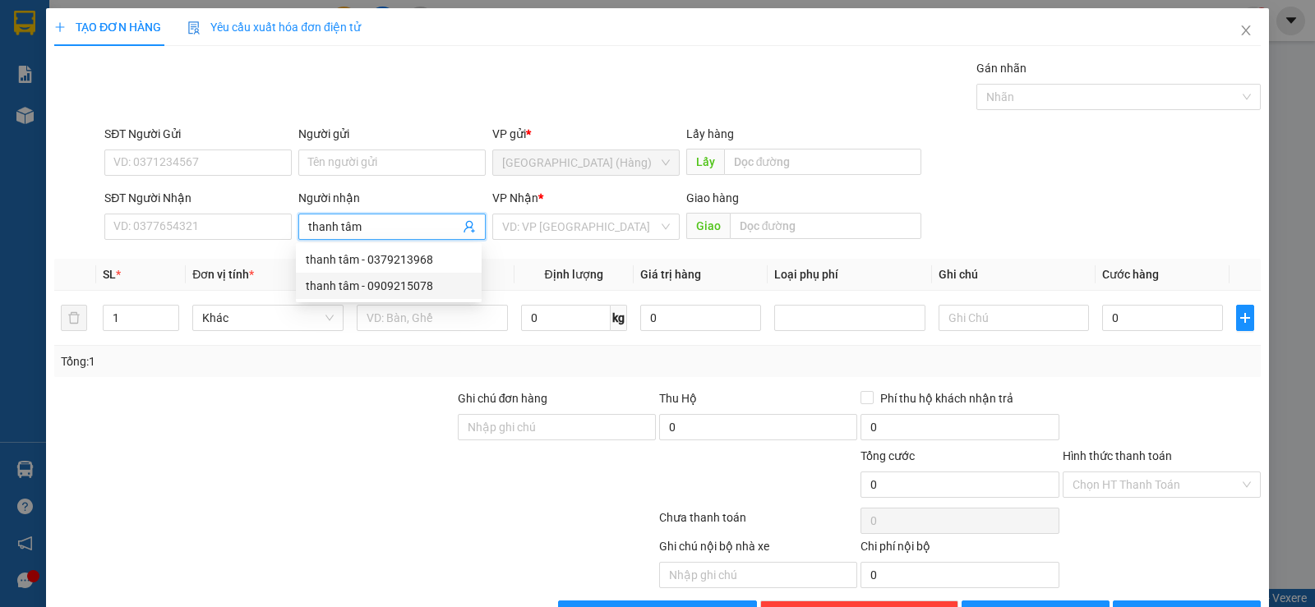
click at [393, 285] on div "thanh tâm - 0909215078" at bounding box center [389, 286] width 166 height 18
type input "0909215078"
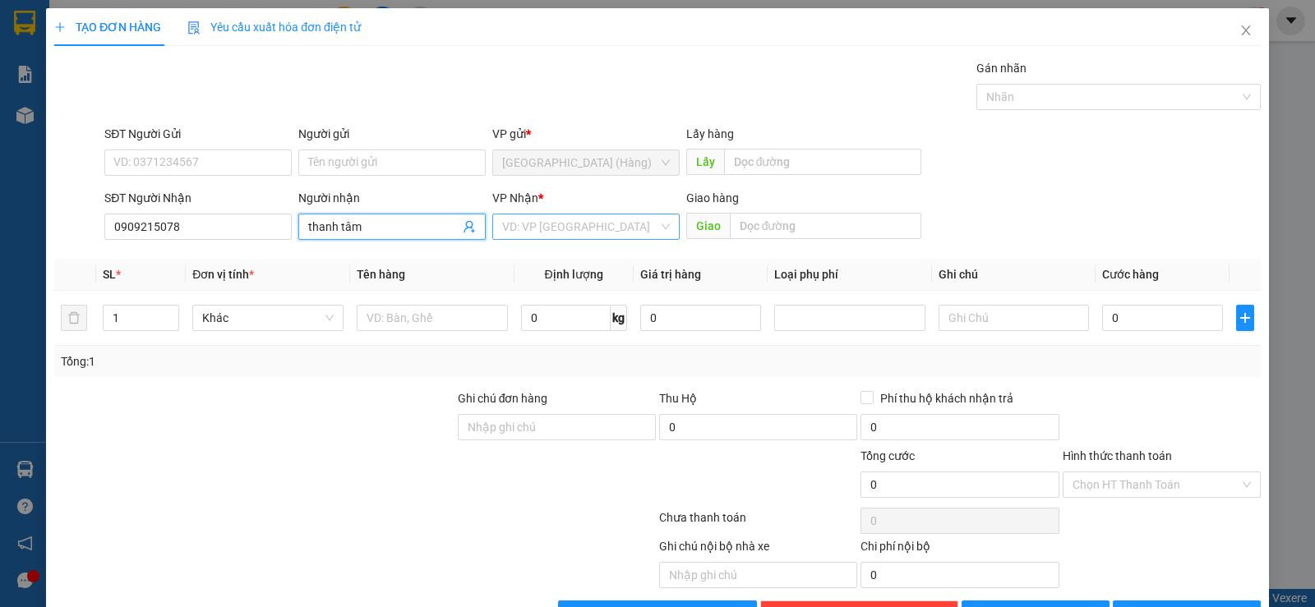
type input "thanh tâm"
click at [567, 227] on input "search" at bounding box center [580, 227] width 156 height 25
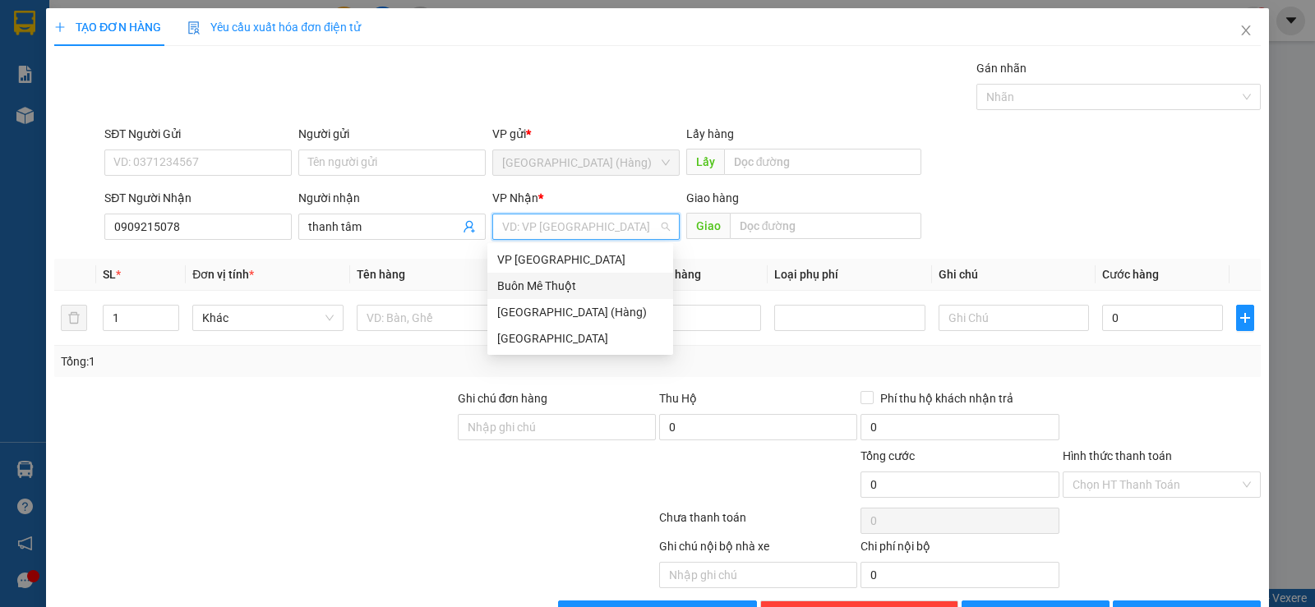
click at [555, 291] on div "Buôn Mê Thuột" at bounding box center [580, 286] width 166 height 18
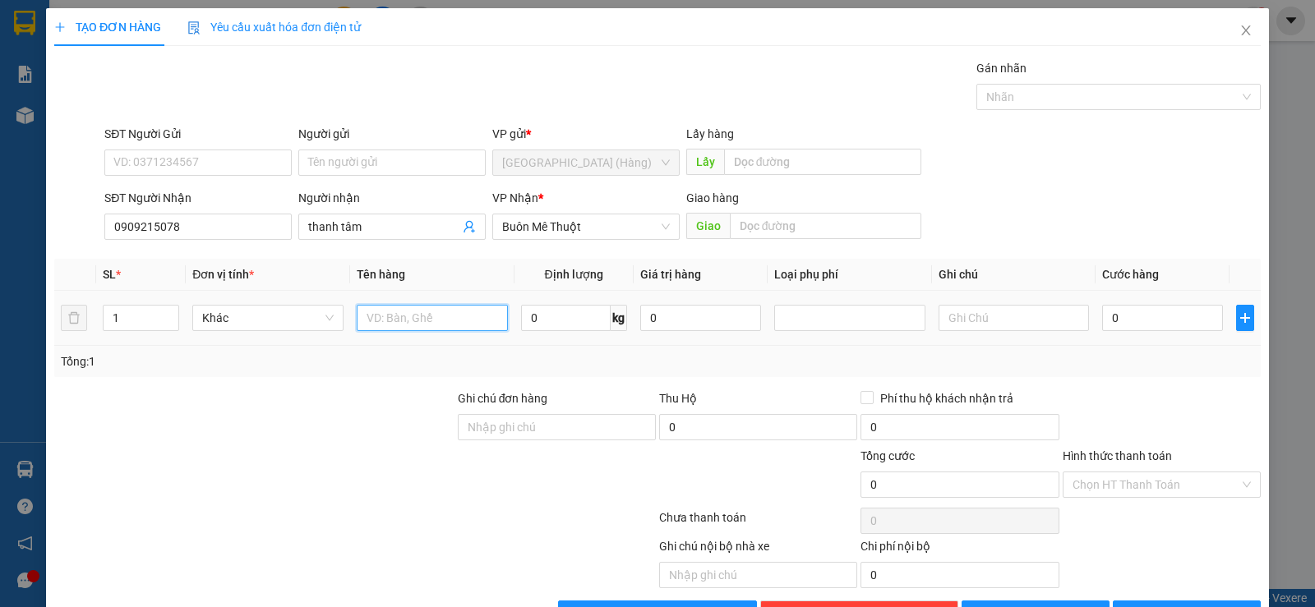
click at [415, 325] on input "text" at bounding box center [432, 318] width 151 height 26
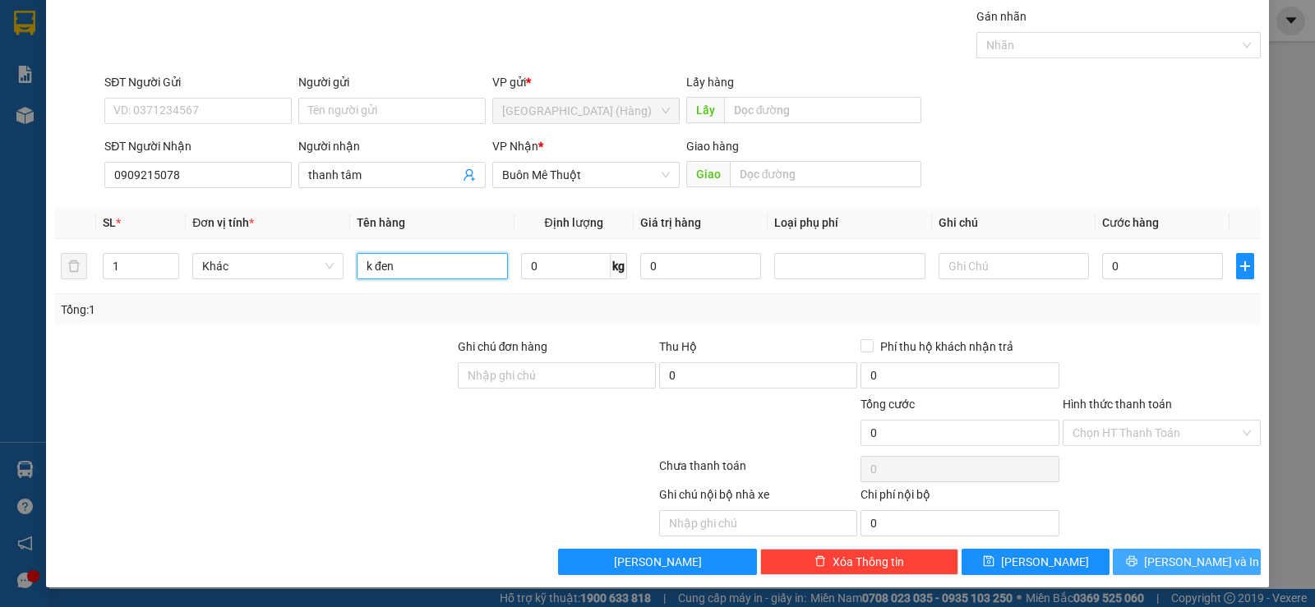
type input "k đen"
click at [1157, 562] on button "[PERSON_NAME] và In" at bounding box center [1187, 562] width 148 height 26
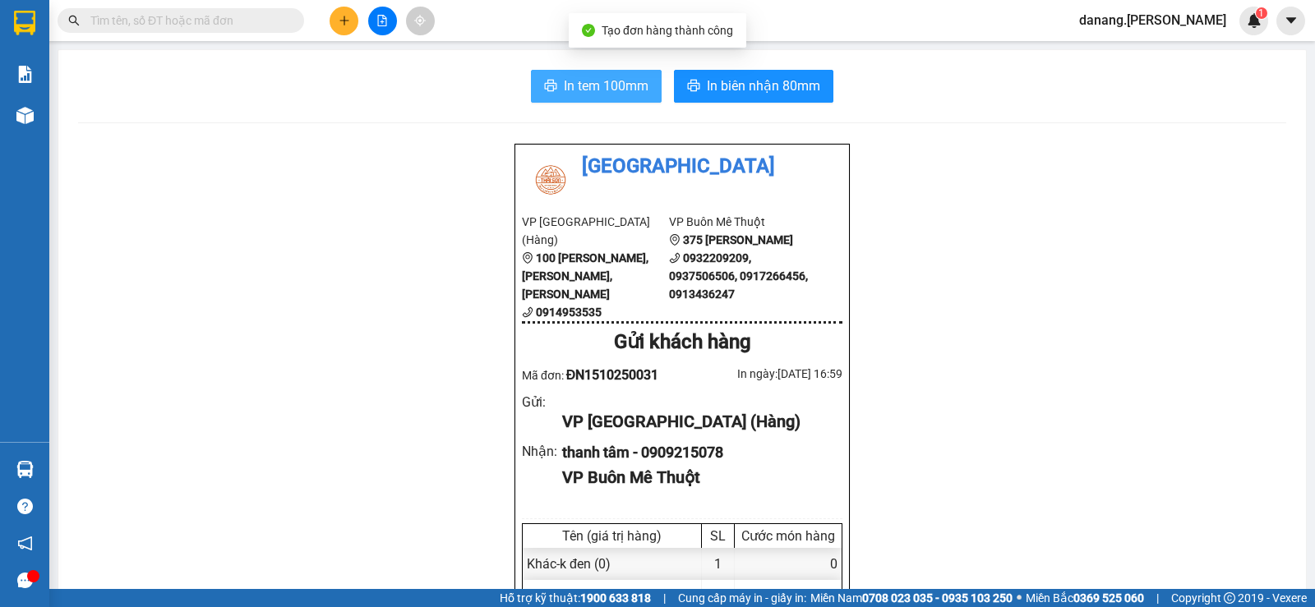
click at [587, 83] on span "In tem 100mm" at bounding box center [606, 86] width 85 height 21
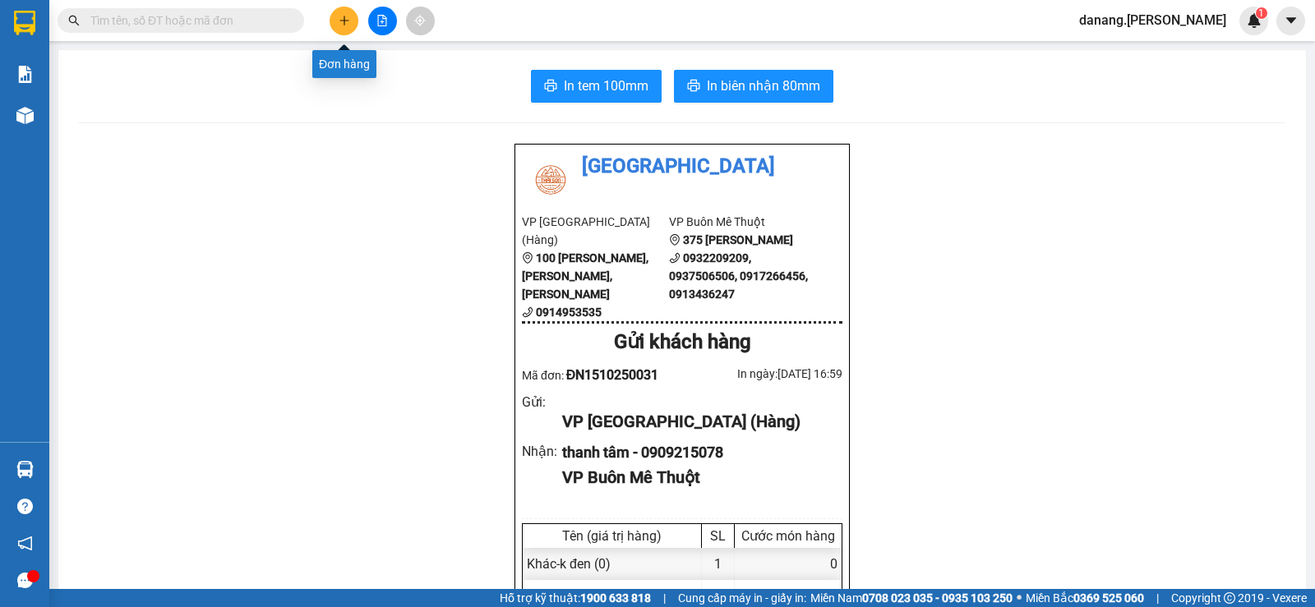
click at [357, 16] on button at bounding box center [344, 21] width 29 height 29
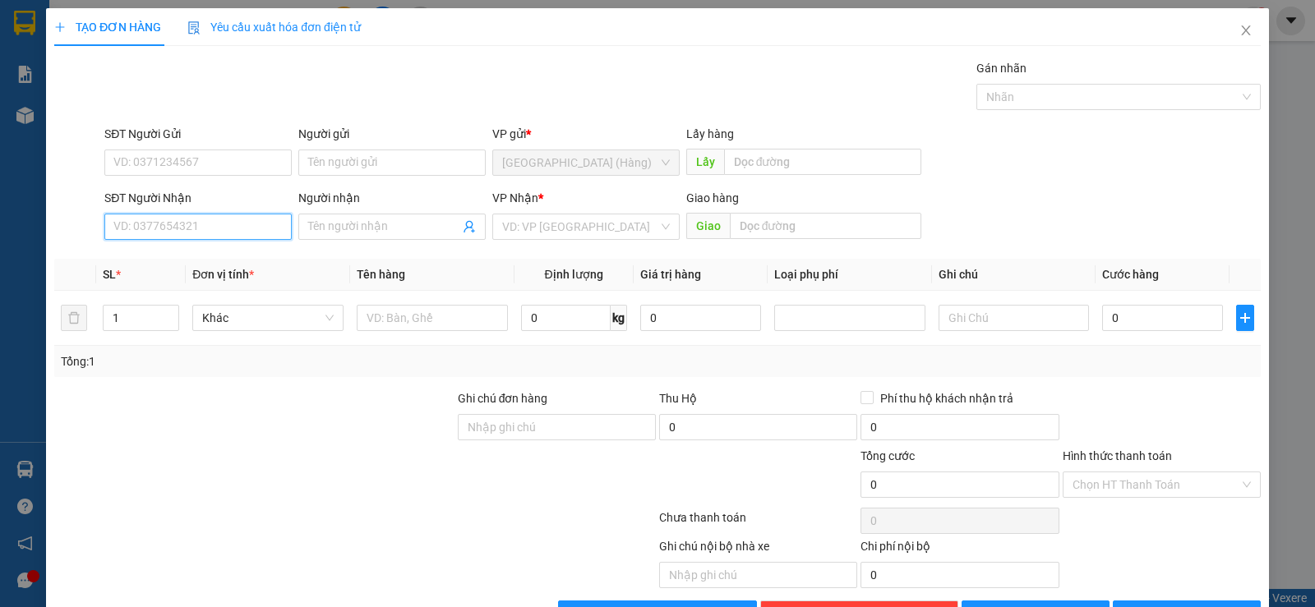
click at [214, 220] on input "SĐT Người Nhận" at bounding box center [197, 227] width 187 height 26
click at [191, 264] on div "0984970407 - hiền" at bounding box center [196, 260] width 166 height 18
type input "0984970407"
type input "hiền"
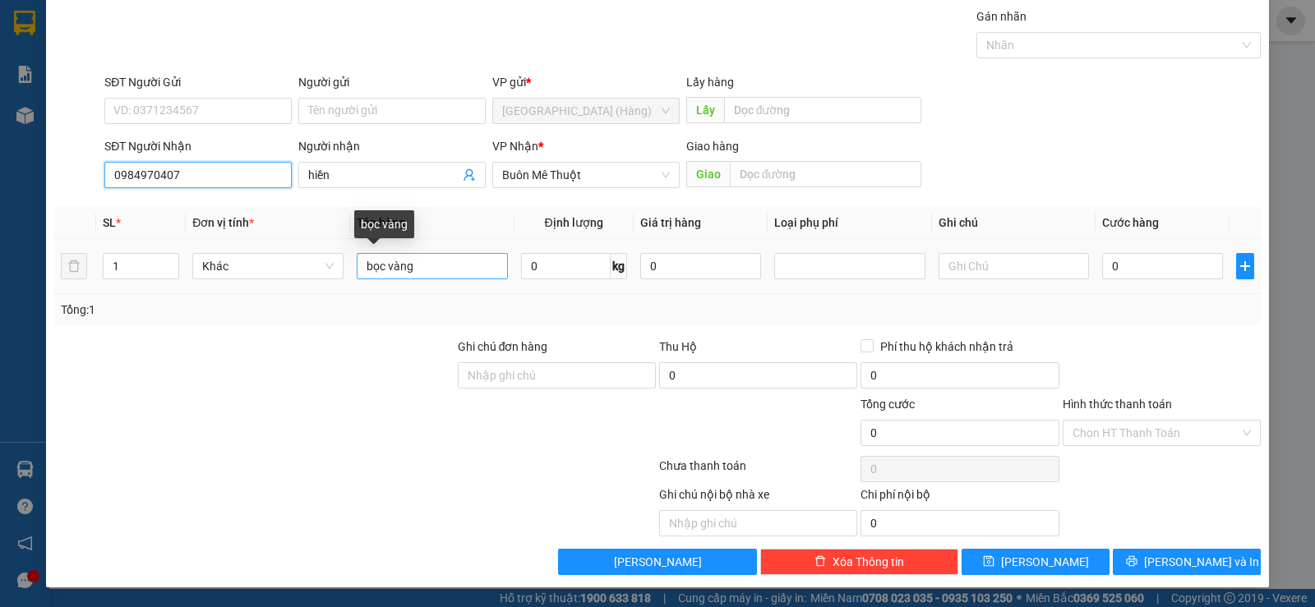
type input "0984970407"
click at [422, 267] on input "bọc vàng" at bounding box center [432, 266] width 151 height 26
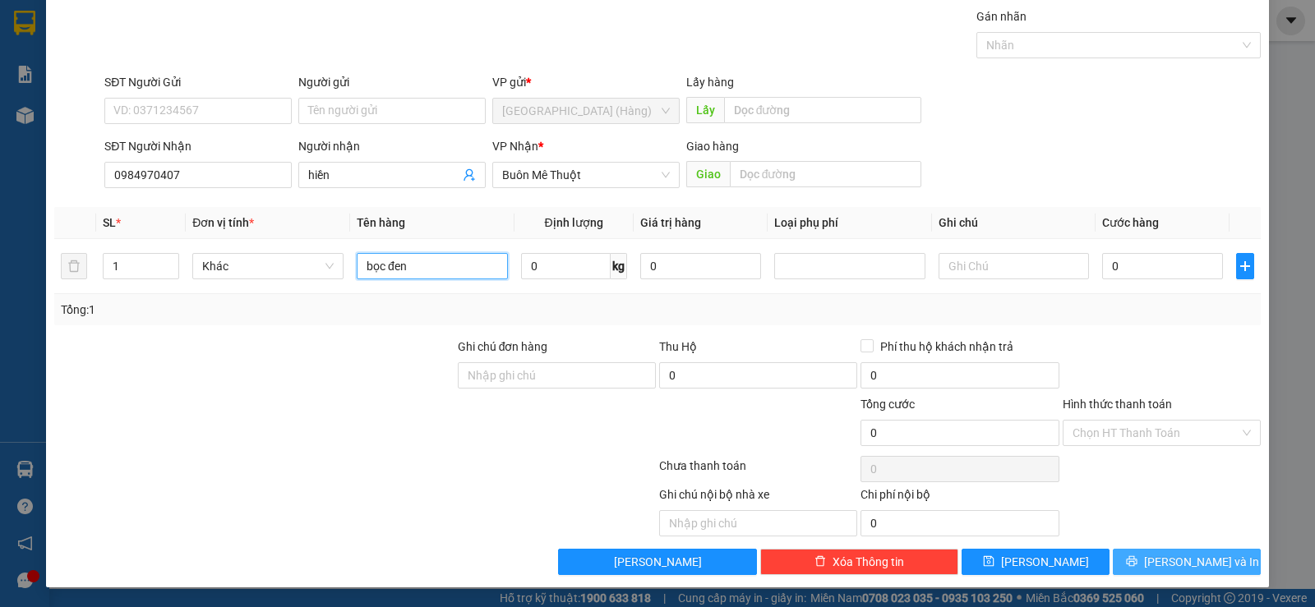
type input "bọc đen"
click at [1200, 557] on span "[PERSON_NAME] và In" at bounding box center [1201, 562] width 115 height 18
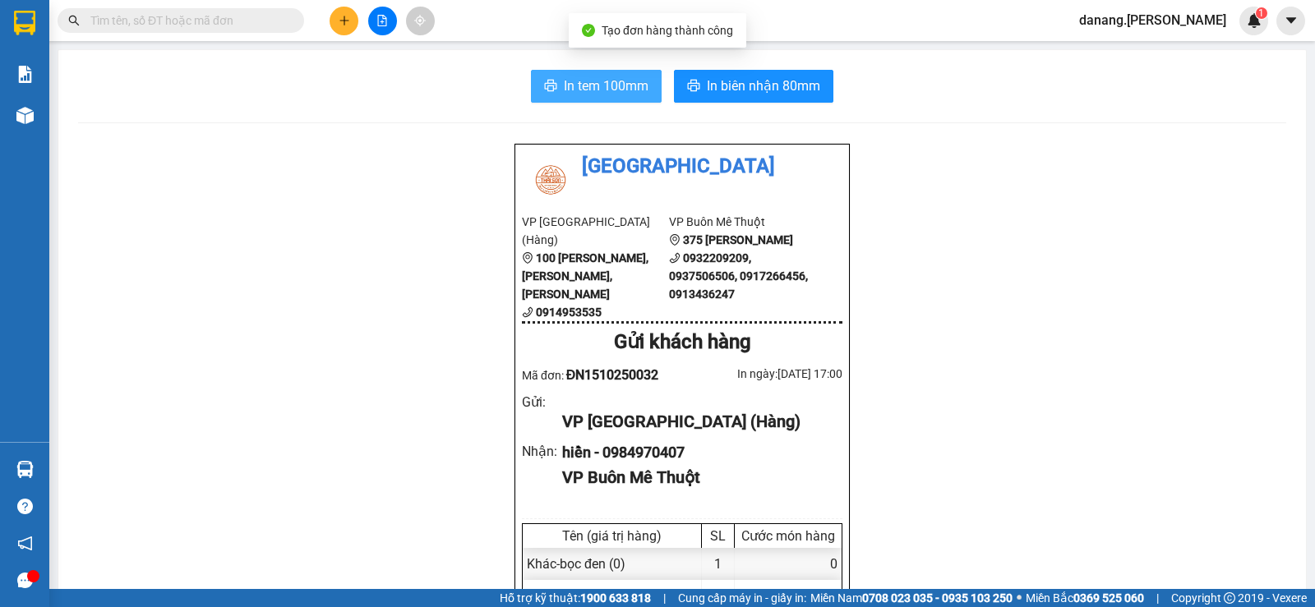
click at [567, 88] on span "In tem 100mm" at bounding box center [606, 86] width 85 height 21
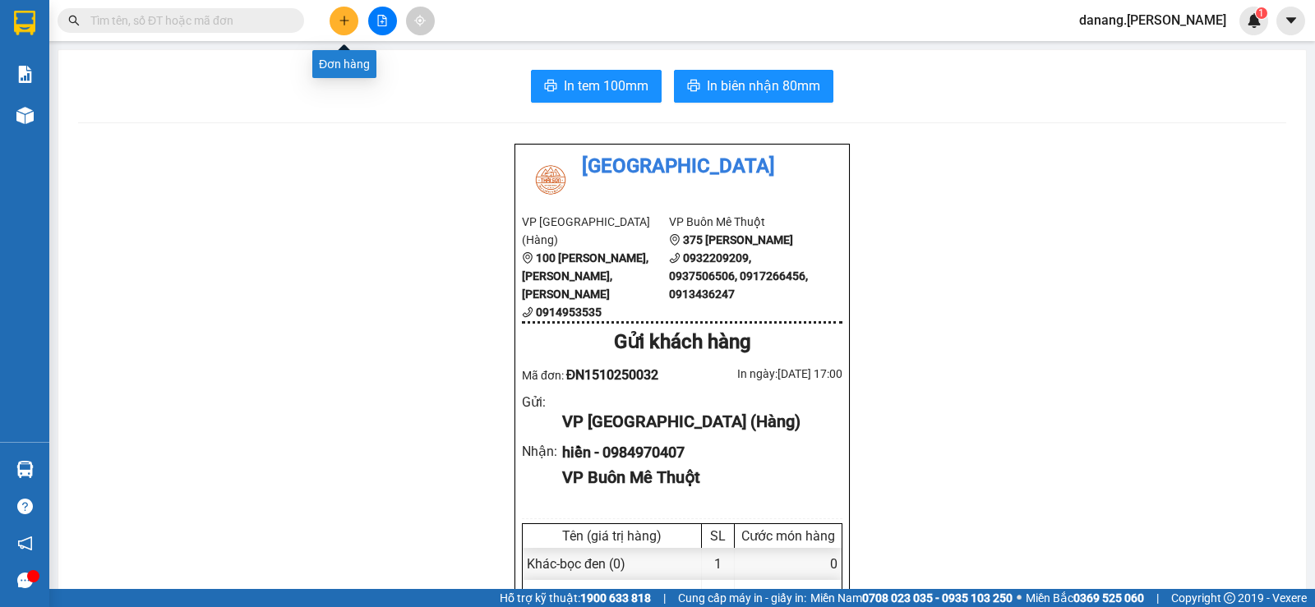
click at [350, 27] on button at bounding box center [344, 21] width 29 height 29
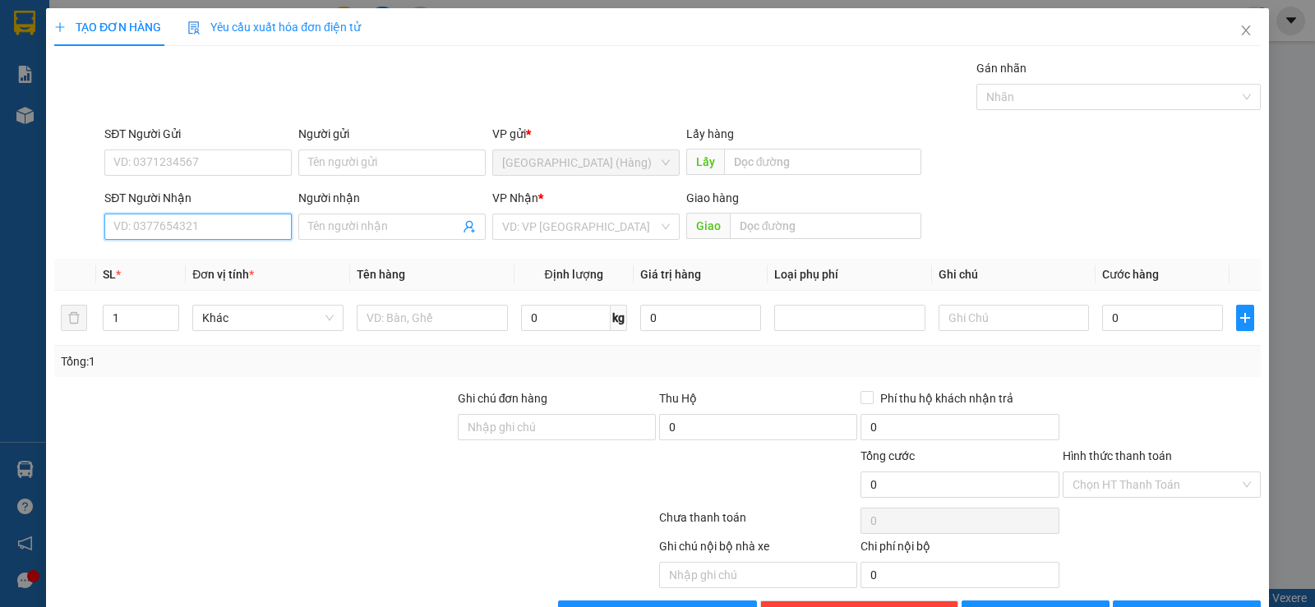
click at [119, 233] on input "SĐT Người Nhận" at bounding box center [197, 227] width 187 height 26
click at [149, 261] on div "0936662025 - kool" at bounding box center [196, 260] width 166 height 18
type input "0936662025"
type input "kool"
type input "0936662025"
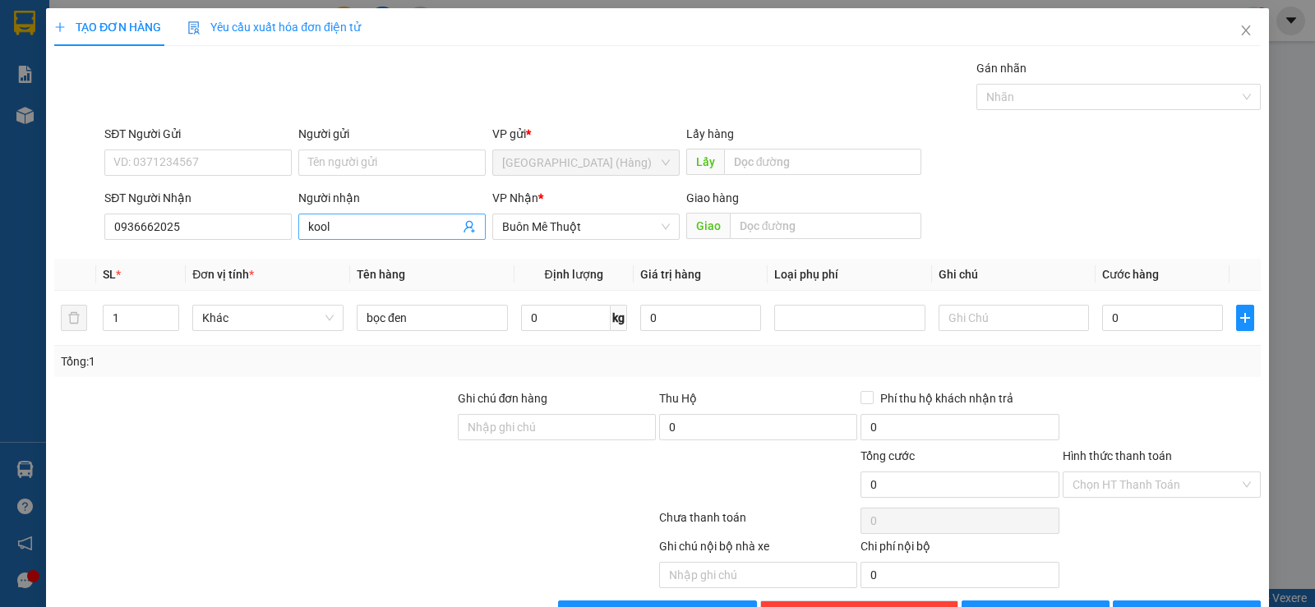
click at [350, 223] on input "kool" at bounding box center [383, 227] width 151 height 18
type input "k"
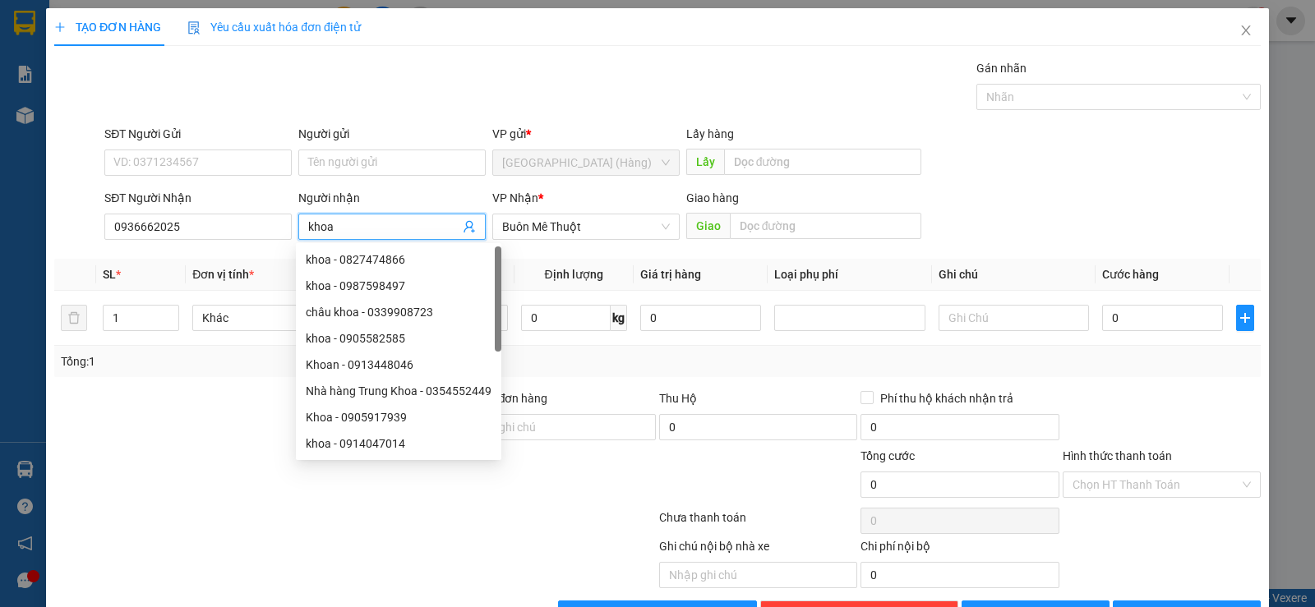
scroll to position [52, 0]
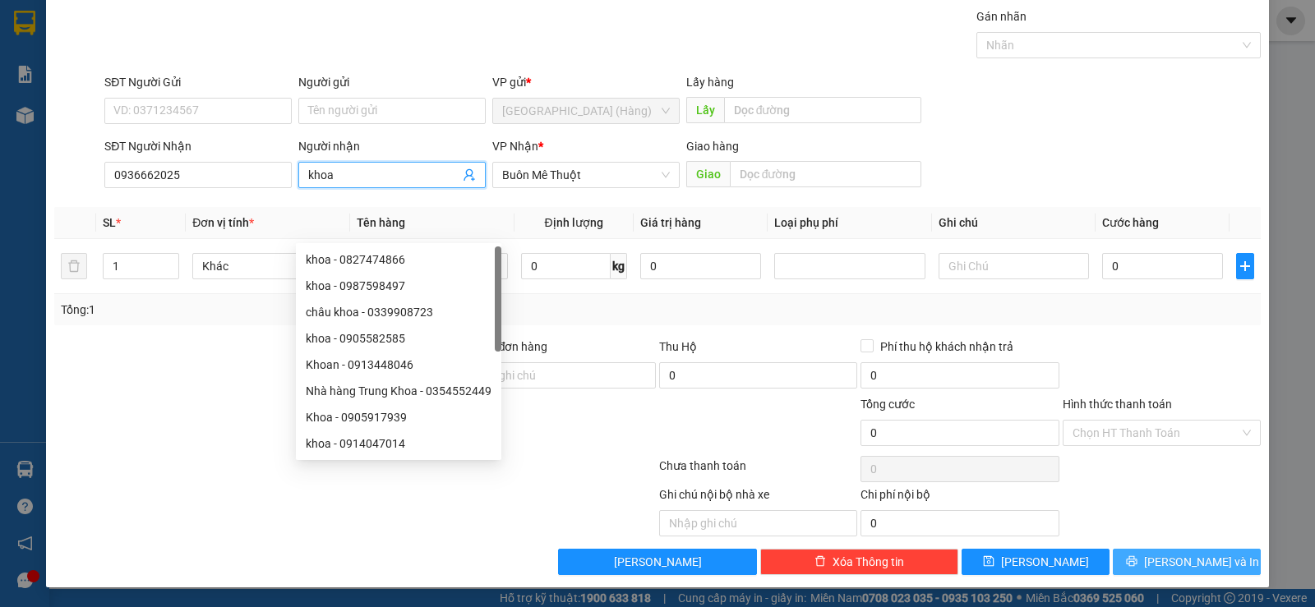
type input "khoa"
click at [1137, 558] on icon "printer" at bounding box center [1132, 562] width 12 height 12
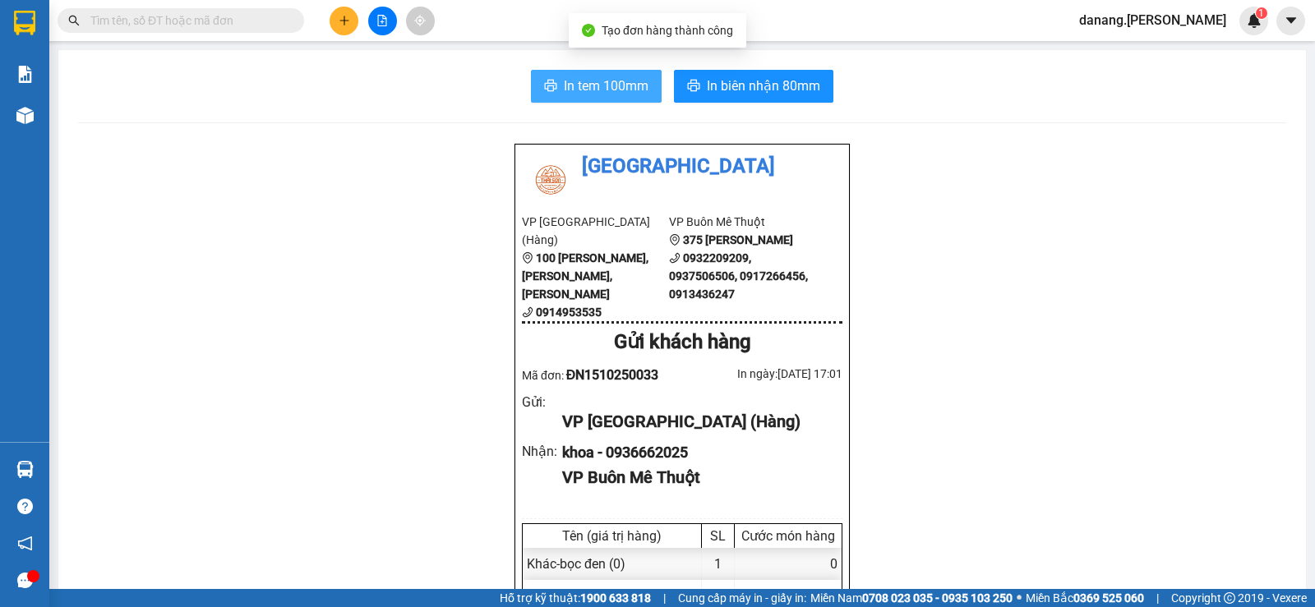
click at [590, 81] on span "In tem 100mm" at bounding box center [606, 86] width 85 height 21
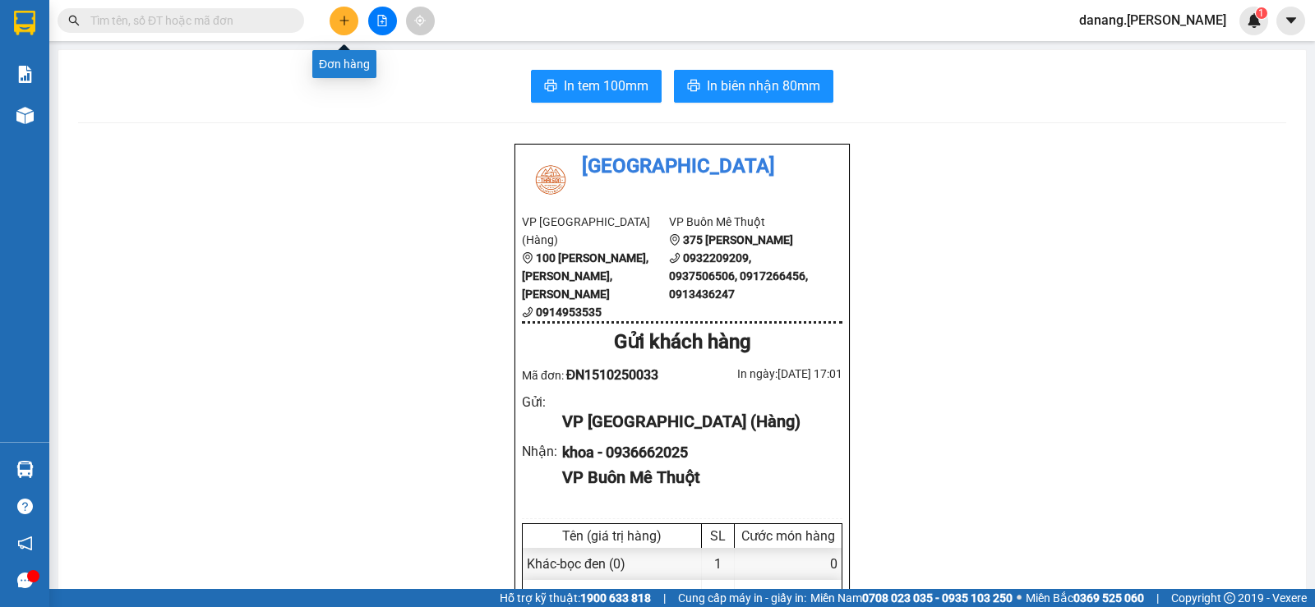
click at [352, 19] on button at bounding box center [344, 21] width 29 height 29
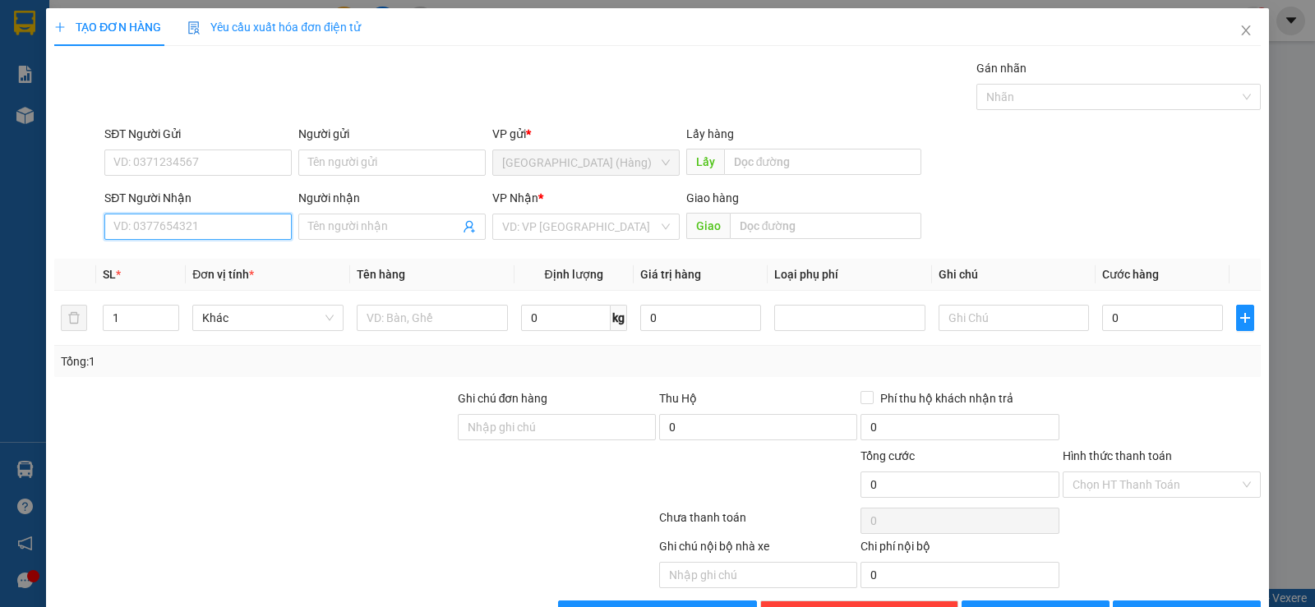
click at [179, 232] on input "SĐT Người Nhận" at bounding box center [197, 227] width 187 height 26
click at [160, 266] on div "0937691191 - Loan" at bounding box center [196, 260] width 166 height 18
type input "0937691191"
type input "Loan"
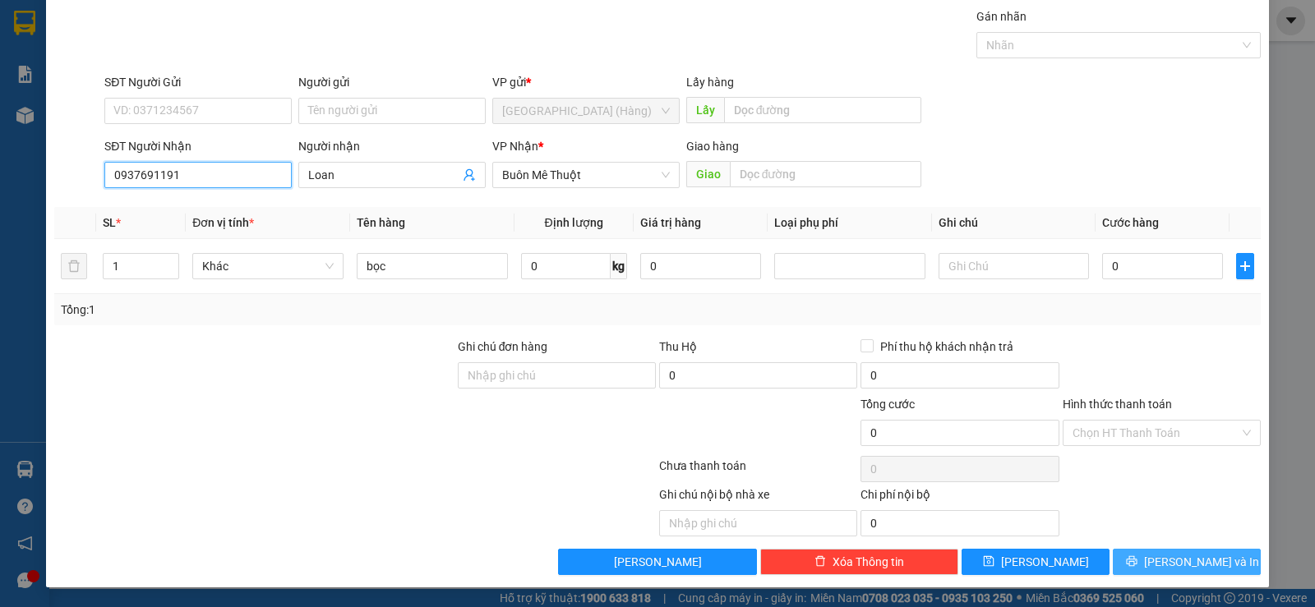
type input "0937691191"
click at [1137, 562] on icon "printer" at bounding box center [1131, 561] width 11 height 11
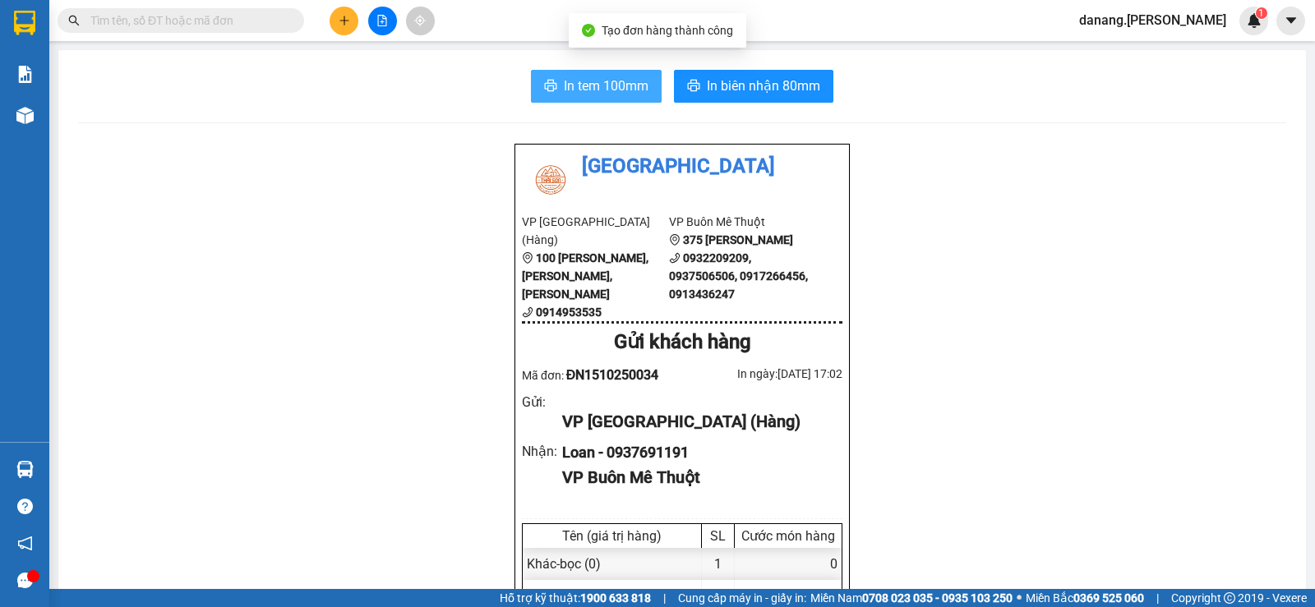
click at [583, 93] on span "In tem 100mm" at bounding box center [606, 86] width 85 height 21
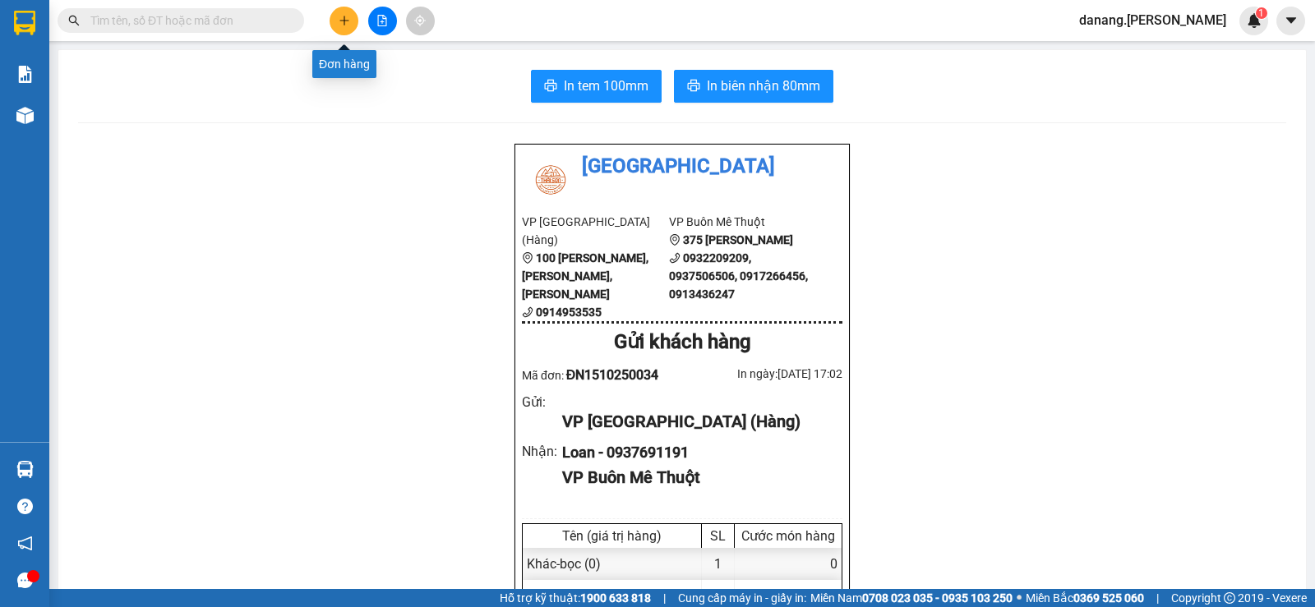
click at [342, 25] on icon "plus" at bounding box center [345, 21] width 12 height 12
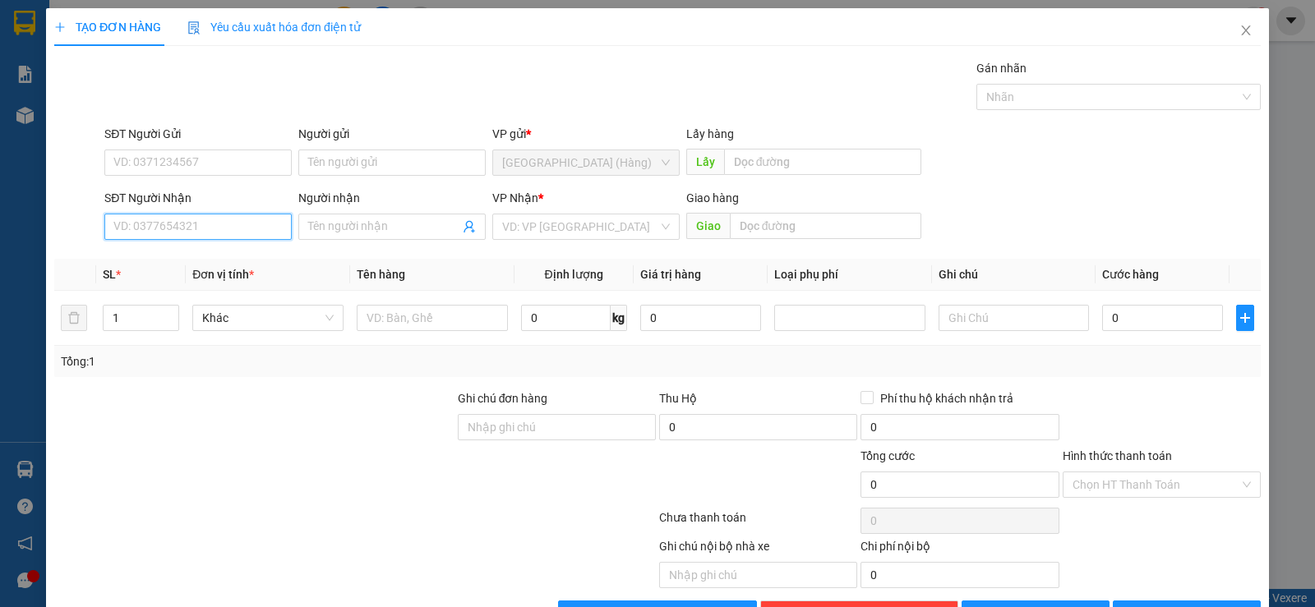
click at [177, 229] on input "SĐT Người Nhận" at bounding box center [197, 227] width 187 height 26
click at [187, 267] on div "0914489669 - Chót" at bounding box center [196, 260] width 166 height 18
type input "0914489669"
type input "Chót"
type input "80.000"
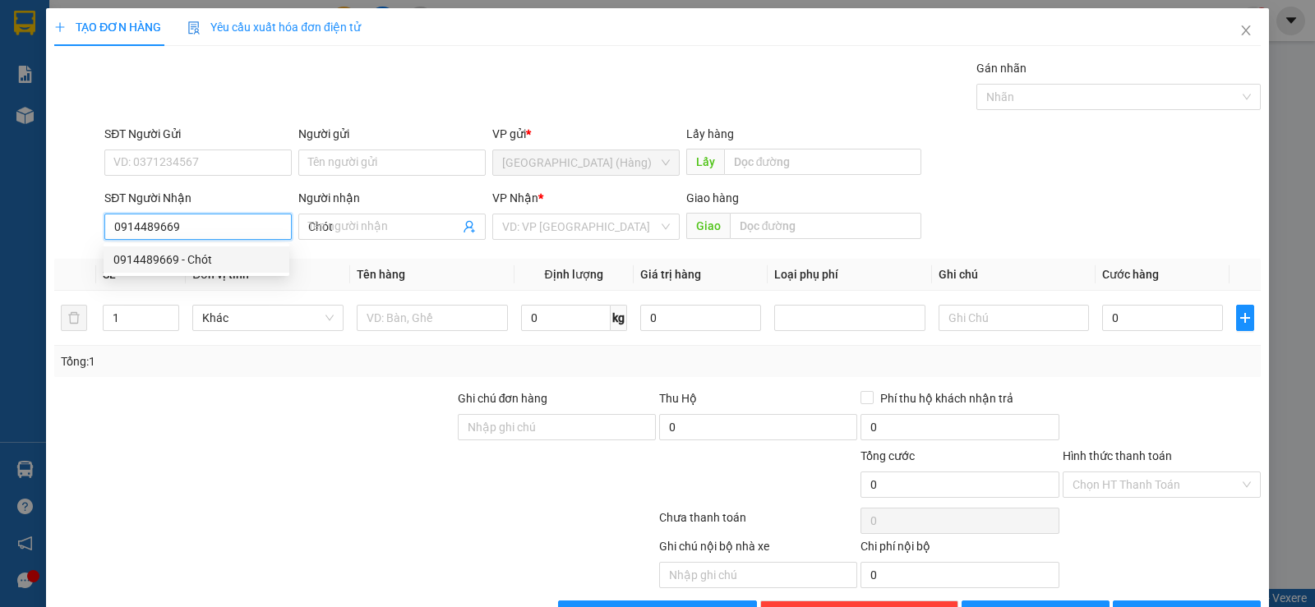
type input "80.000"
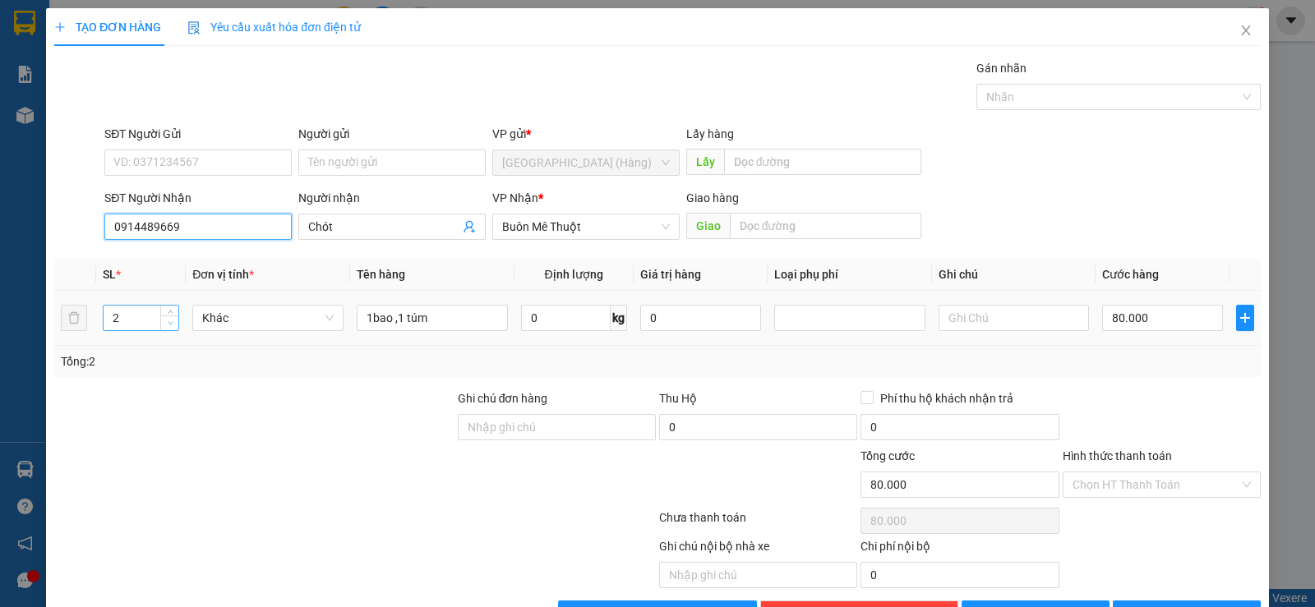
type input "0914489669"
type input "1"
click at [173, 321] on span "down" at bounding box center [170, 324] width 10 height 10
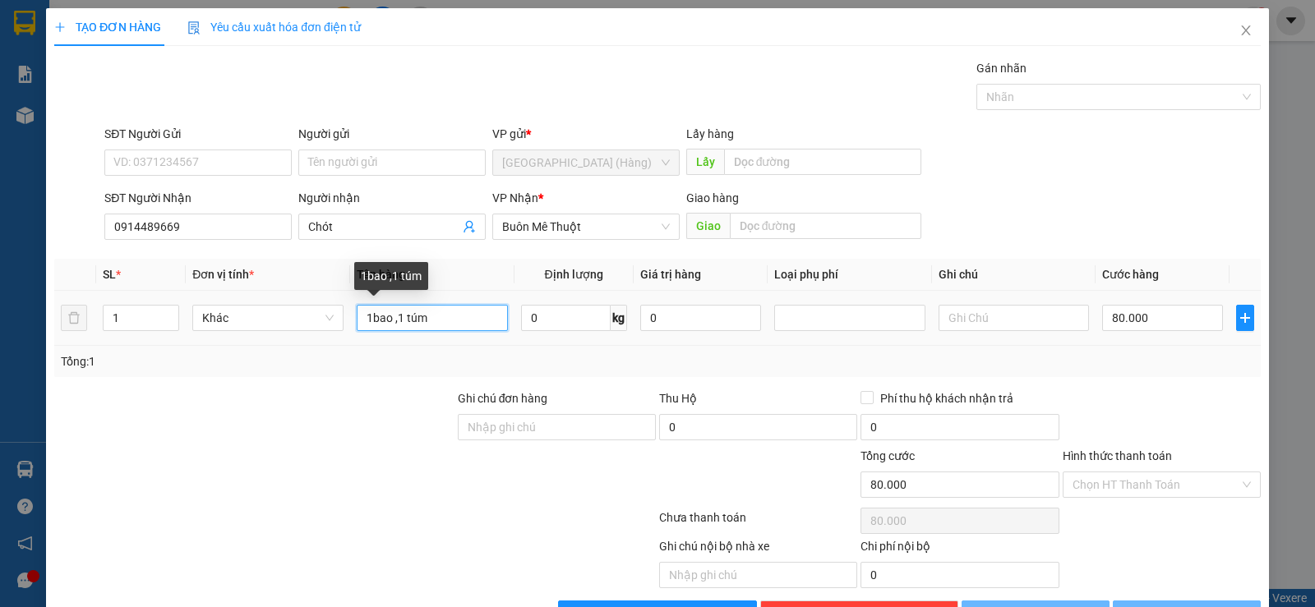
click at [435, 318] on input "1bao ,1 túm" at bounding box center [432, 318] width 151 height 26
type input "0"
type input "1"
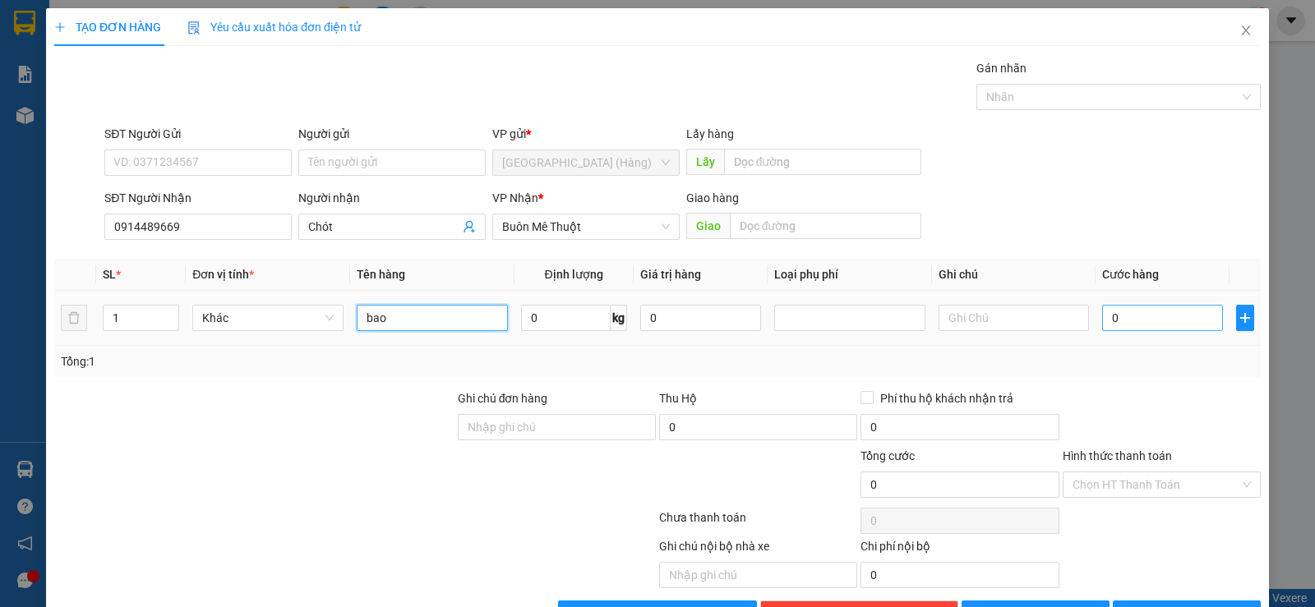
type input "bao"
click at [1147, 324] on input "0" at bounding box center [1162, 318] width 121 height 26
type input "5"
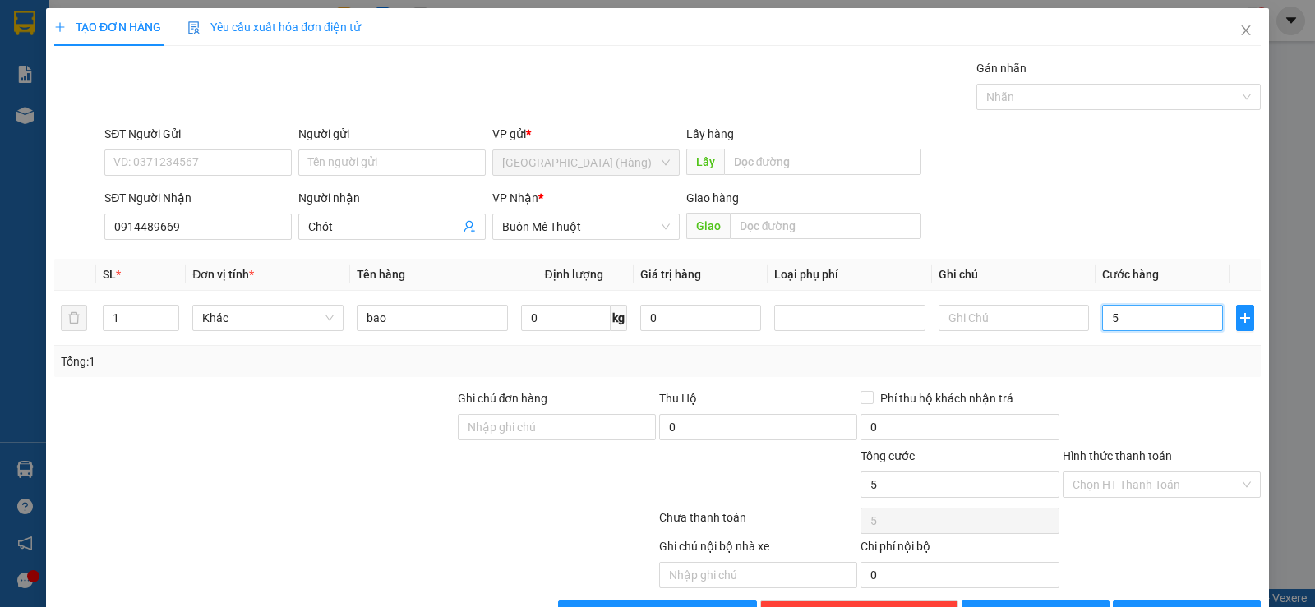
type input "50"
click at [1142, 483] on input "Hình thức thanh toán" at bounding box center [1156, 485] width 167 height 25
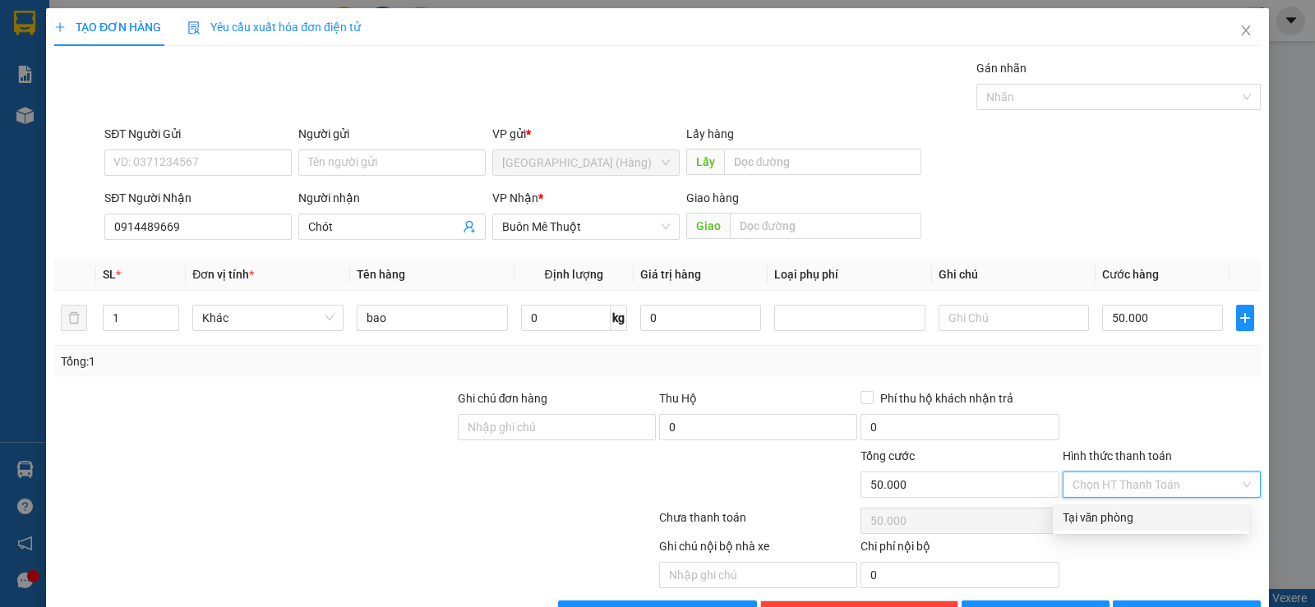
drag, startPoint x: 1136, startPoint y: 519, endPoint x: 1215, endPoint y: 527, distance: 79.3
click at [1137, 520] on div "Tại văn phòng" at bounding box center [1151, 518] width 177 height 18
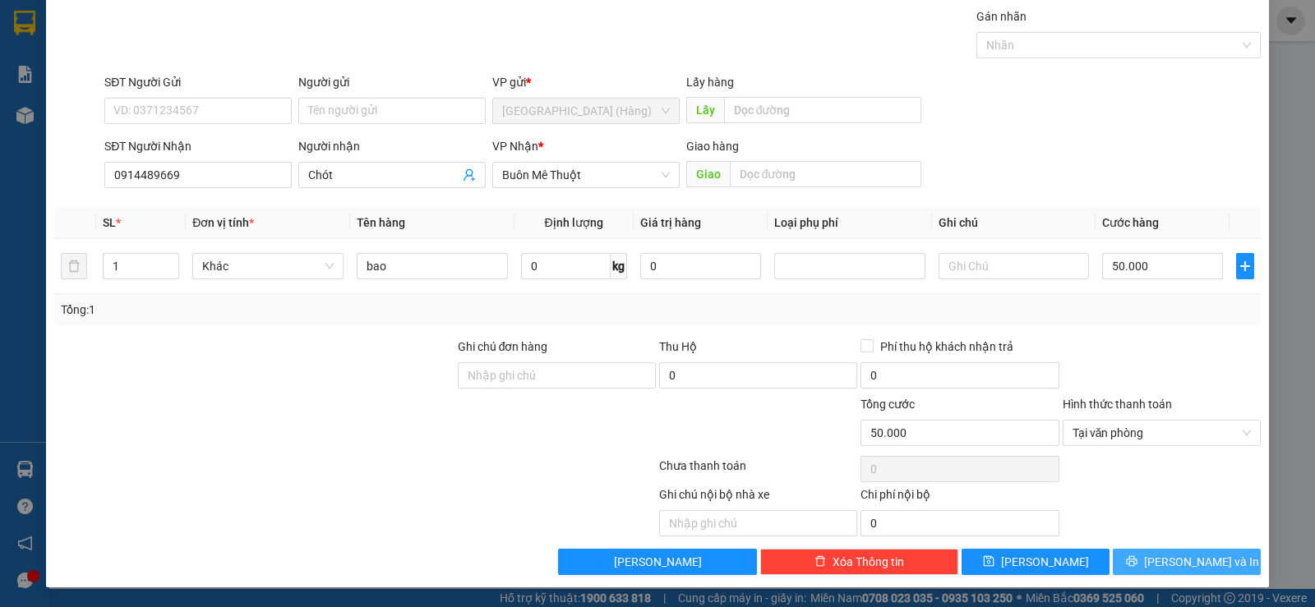
click at [1183, 559] on span "[PERSON_NAME] và In" at bounding box center [1201, 562] width 115 height 18
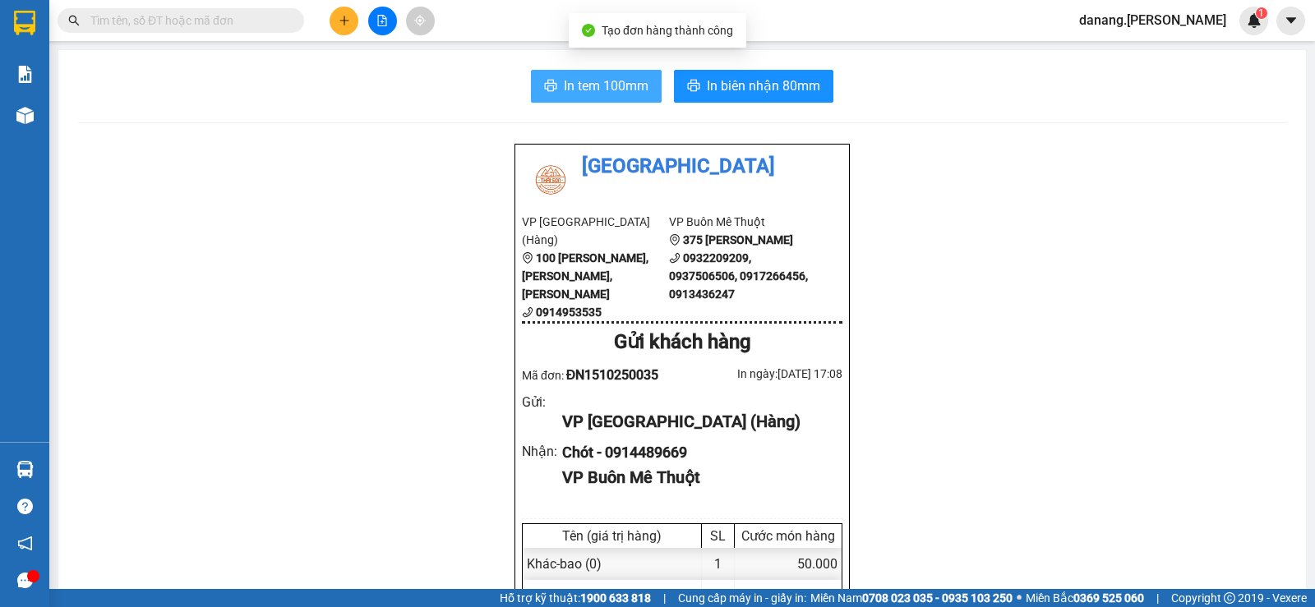
click at [587, 85] on span "In tem 100mm" at bounding box center [606, 86] width 85 height 21
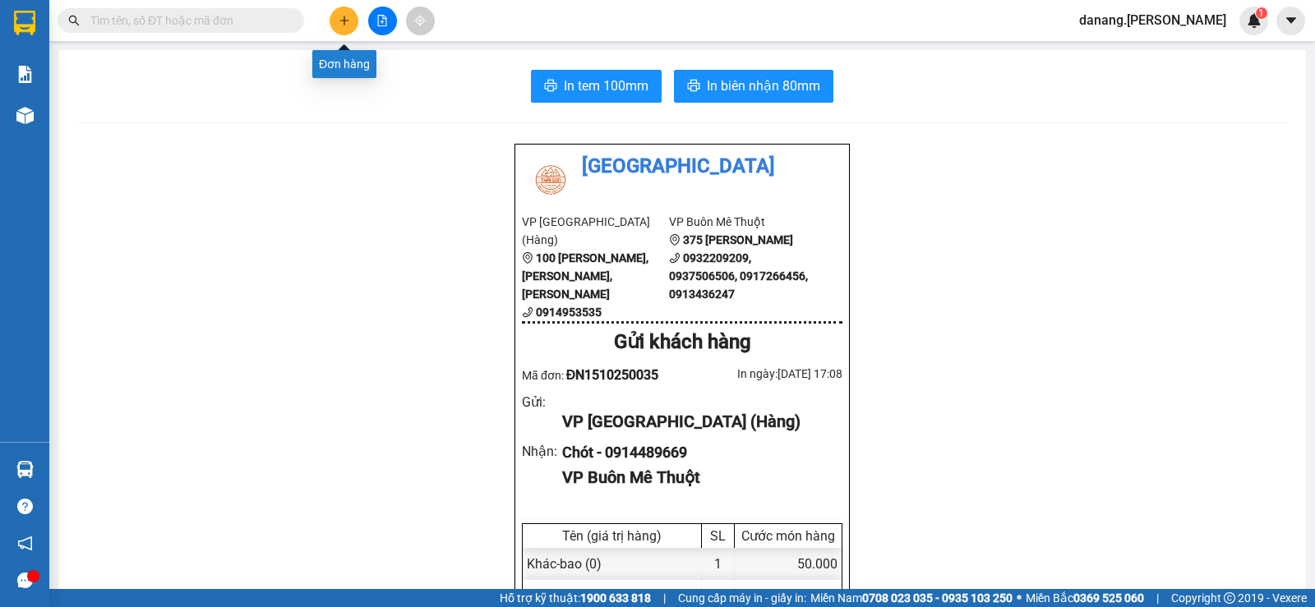
click at [341, 15] on icon "plus" at bounding box center [345, 21] width 12 height 12
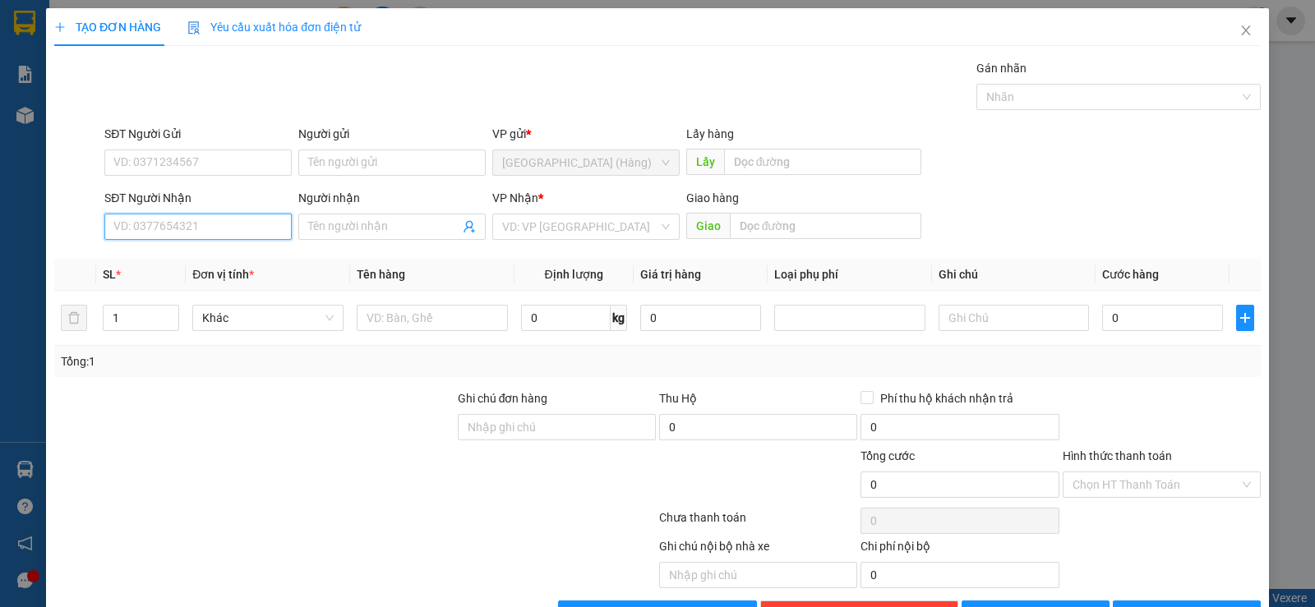
click at [197, 226] on input "SĐT Người Nhận" at bounding box center [197, 227] width 187 height 26
click at [178, 261] on div "0911468479 - [GEOGRAPHIC_DATA]" at bounding box center [205, 260] width 185 height 18
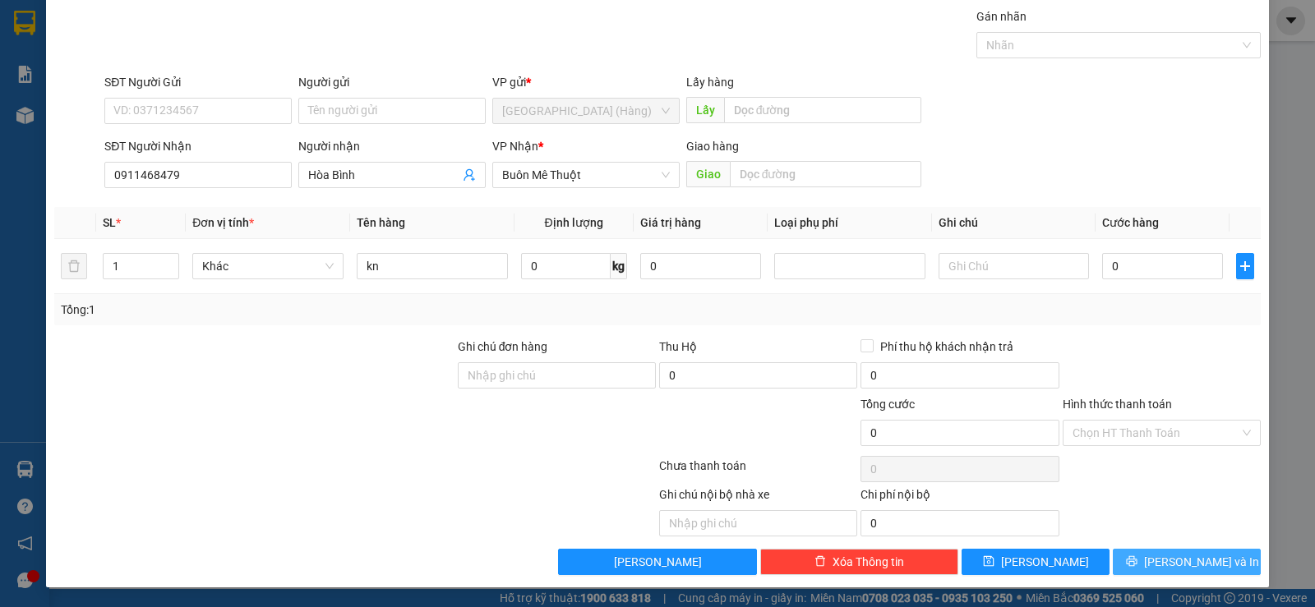
click at [1137, 565] on icon "printer" at bounding box center [1131, 561] width 11 height 11
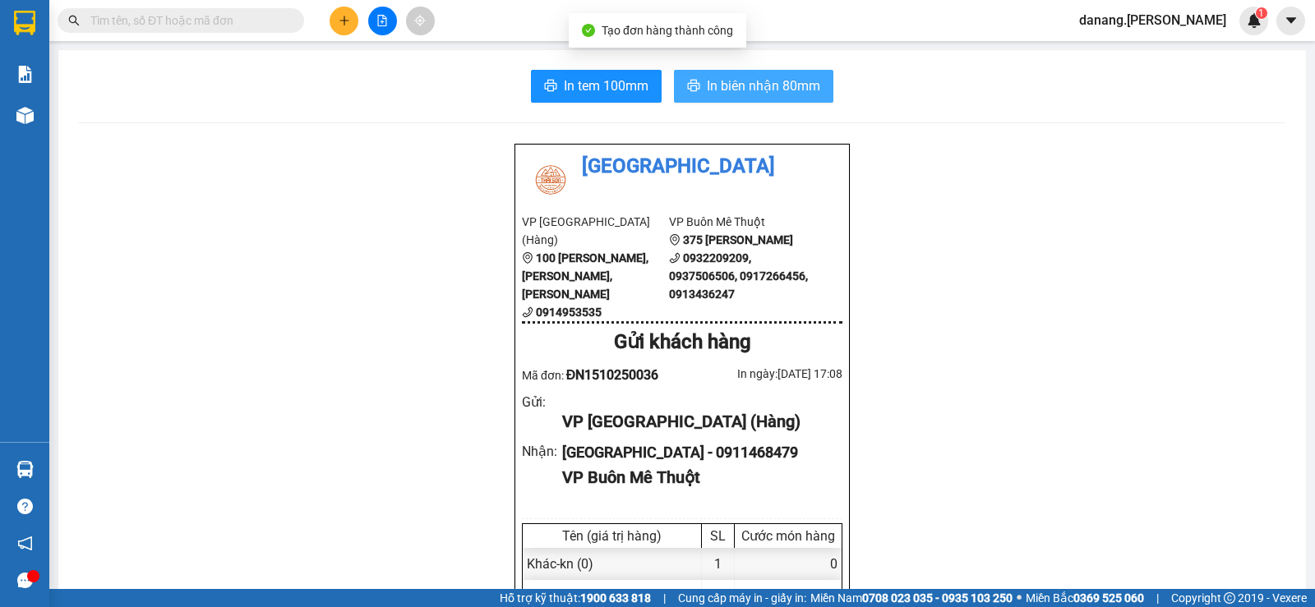
click at [710, 90] on span "In biên nhận 80mm" at bounding box center [763, 86] width 113 height 21
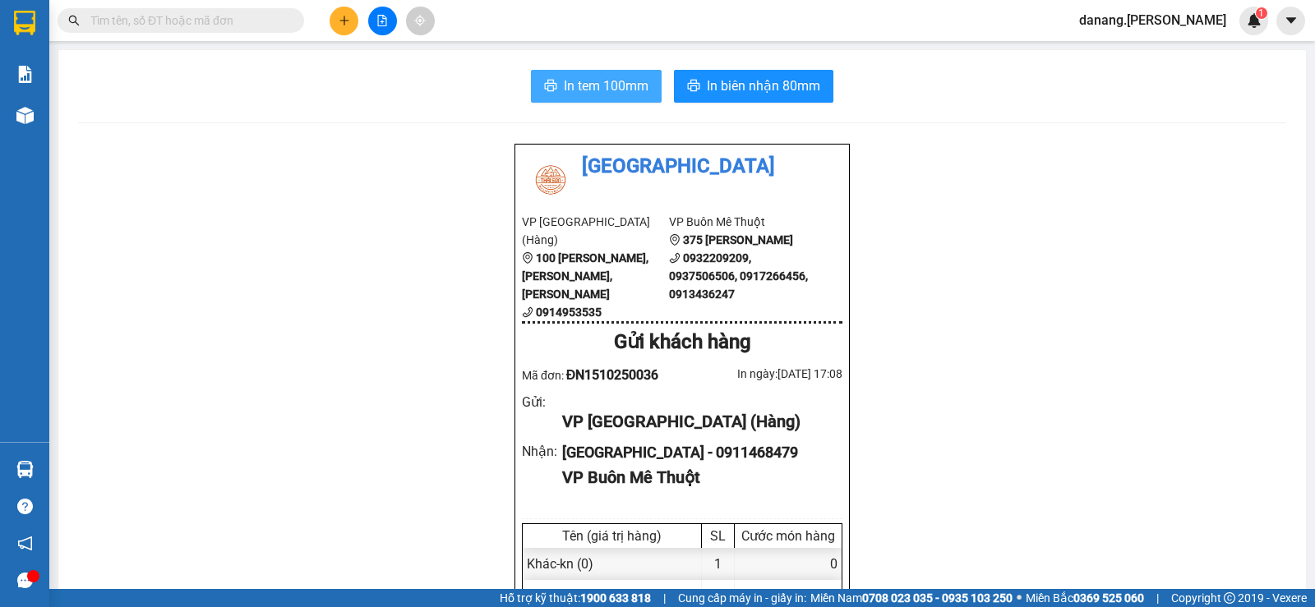
click at [597, 94] on span "In tem 100mm" at bounding box center [606, 86] width 85 height 21
click at [353, 21] on button at bounding box center [344, 21] width 29 height 29
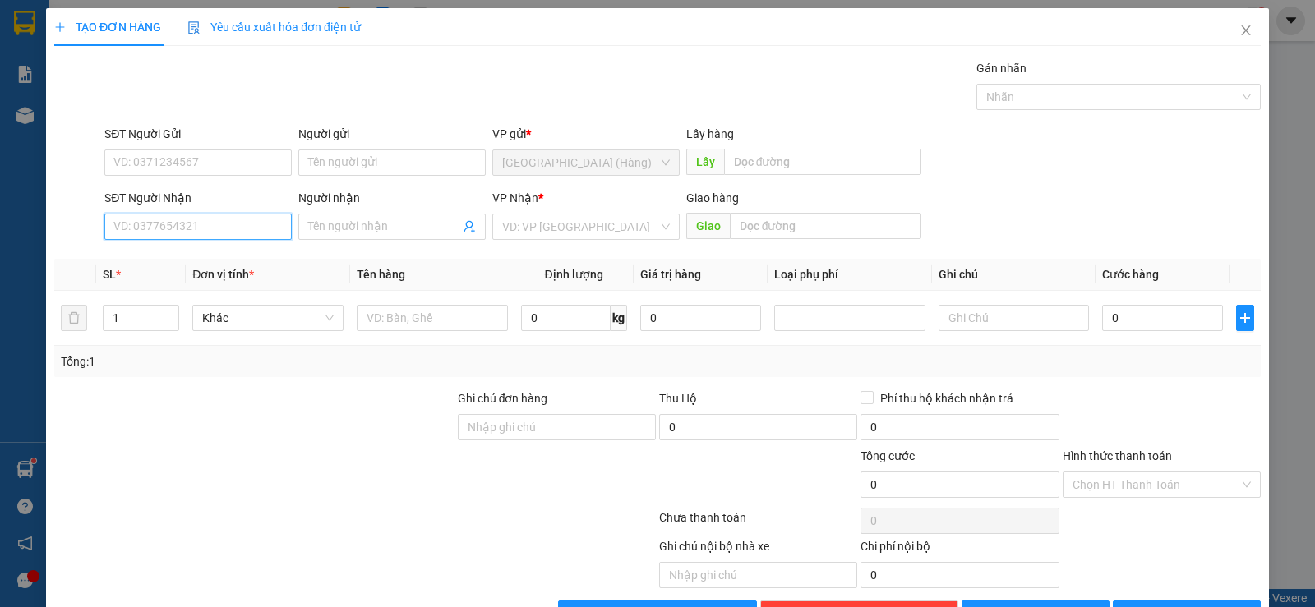
click at [188, 226] on input "SĐT Người Nhận" at bounding box center [197, 227] width 187 height 26
click at [198, 256] on div "0984504911 - [PERSON_NAME] (laptop 47)" at bounding box center [223, 260] width 221 height 18
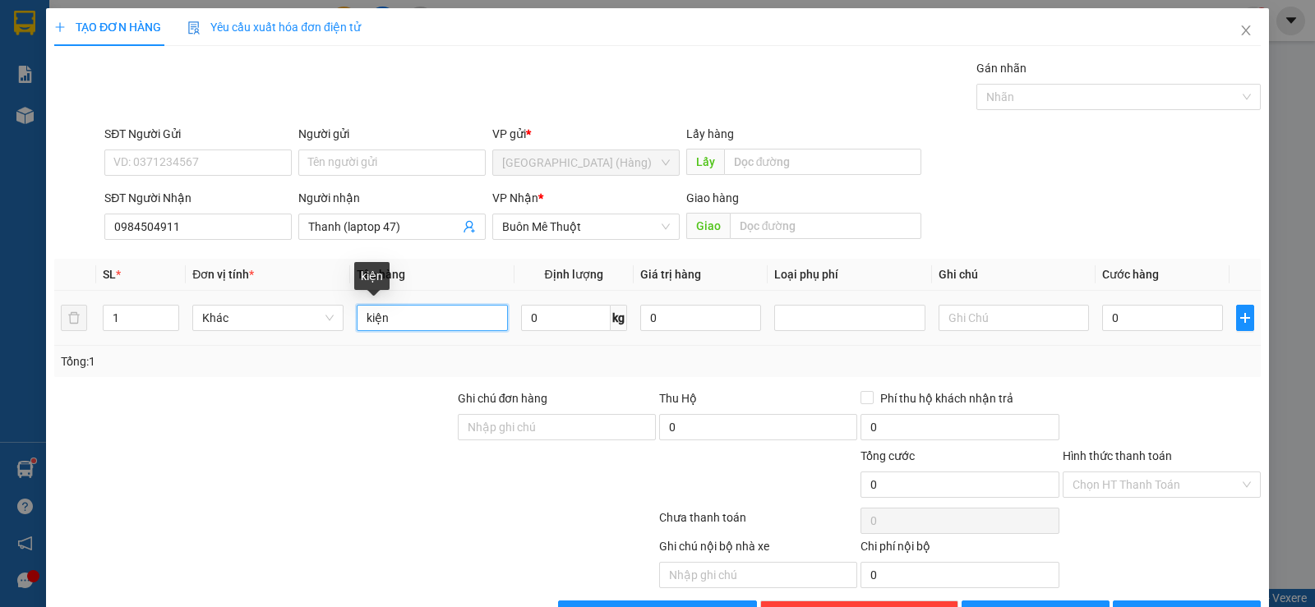
click at [413, 323] on input "kiện" at bounding box center [432, 318] width 151 height 26
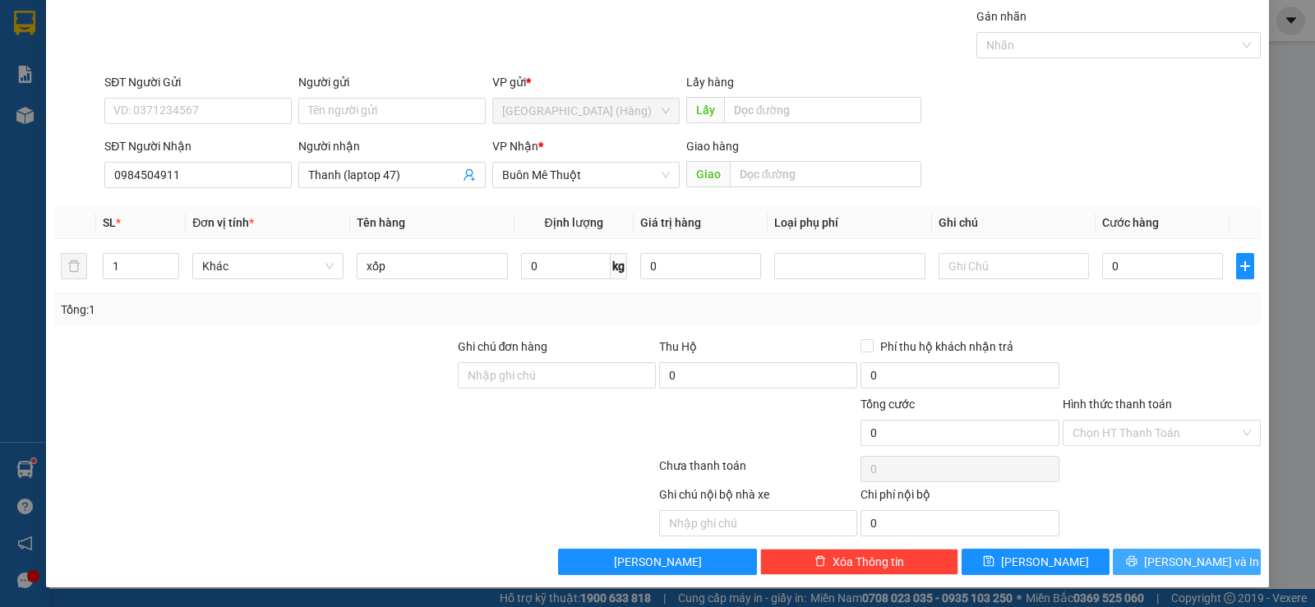
click at [1207, 556] on span "[PERSON_NAME] và In" at bounding box center [1201, 562] width 115 height 18
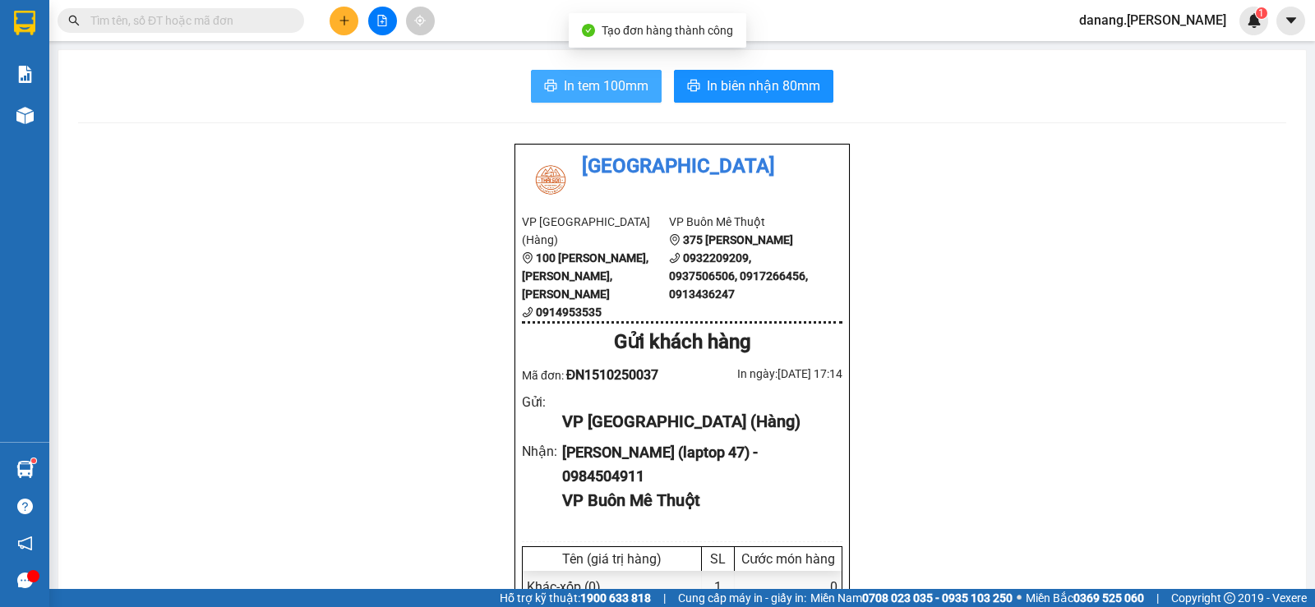
click at [579, 86] on span "In tem 100mm" at bounding box center [606, 86] width 85 height 21
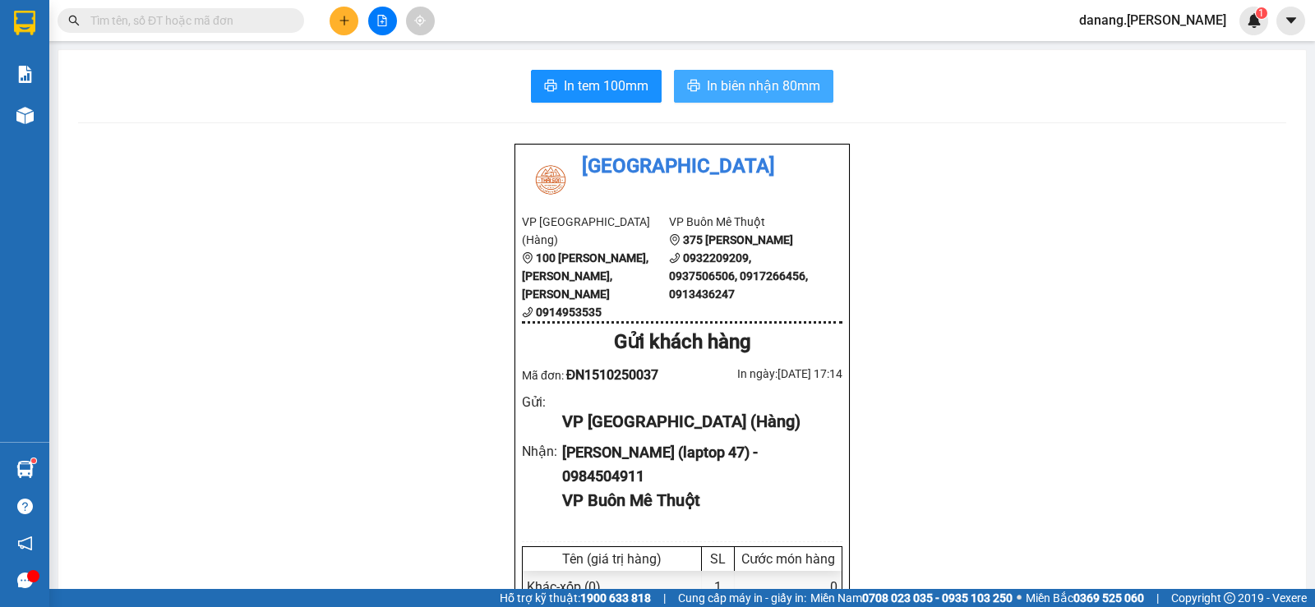
click at [758, 85] on span "In biên nhận 80mm" at bounding box center [763, 86] width 113 height 21
click at [346, 17] on icon "plus" at bounding box center [345, 21] width 12 height 12
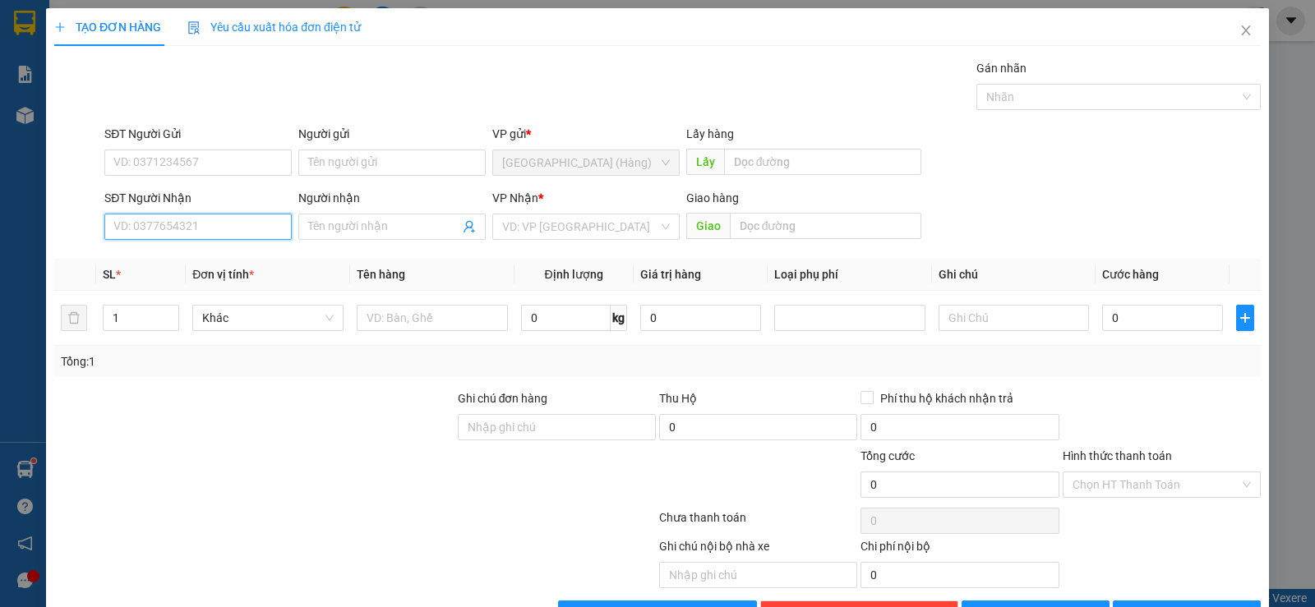
click at [225, 224] on input "SĐT Người Nhận" at bounding box center [197, 227] width 187 height 26
click at [210, 253] on div "0988595579 - Hải" at bounding box center [196, 260] width 166 height 18
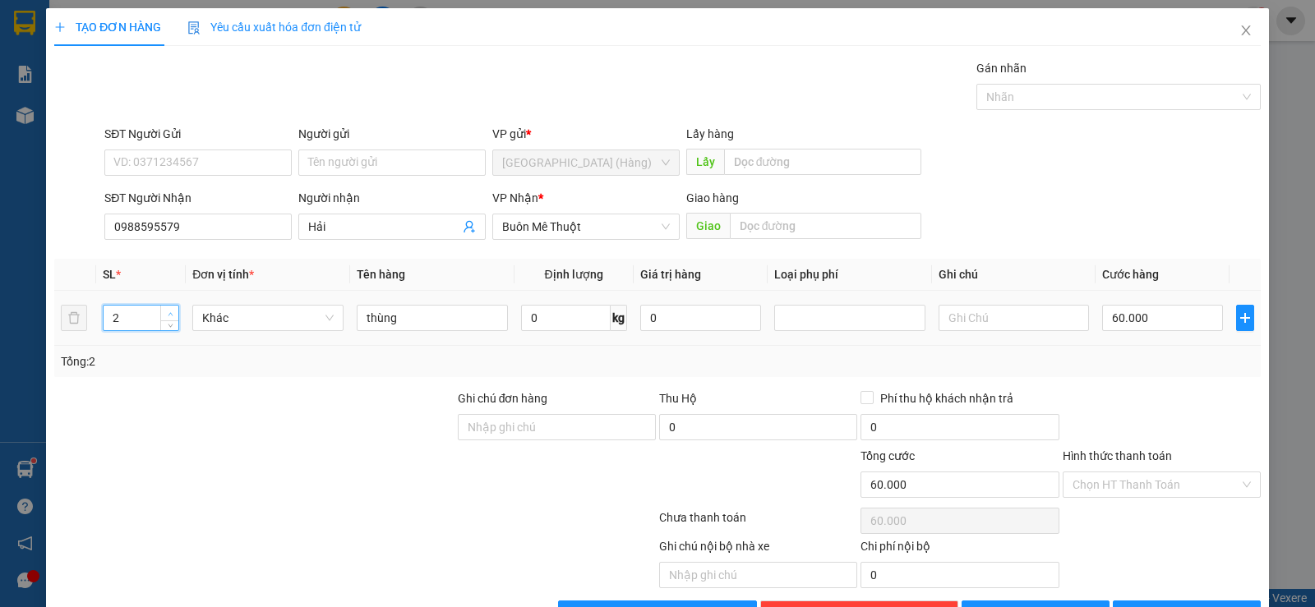
click at [165, 311] on span "up" at bounding box center [170, 314] width 10 height 10
click at [1162, 318] on input "60.000" at bounding box center [1162, 318] width 121 height 26
click at [1102, 321] on input "0" at bounding box center [1162, 318] width 121 height 26
click at [1122, 487] on input "Hình thức thanh toán" at bounding box center [1156, 485] width 167 height 25
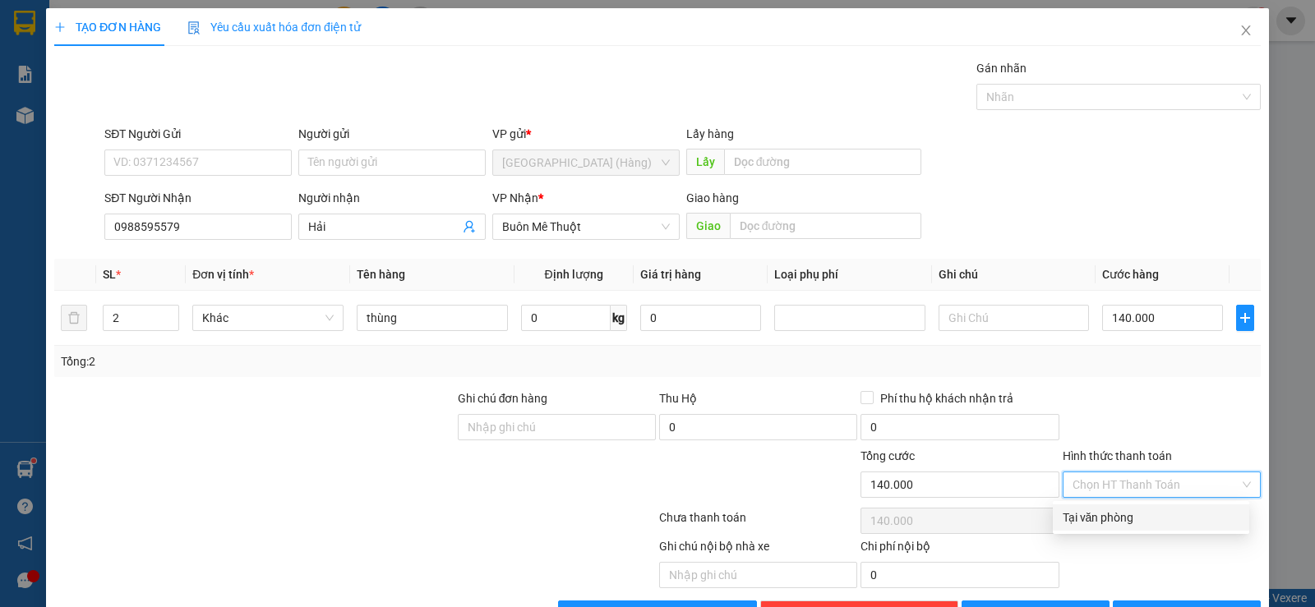
click at [1132, 519] on div "Tại văn phòng" at bounding box center [1151, 518] width 177 height 18
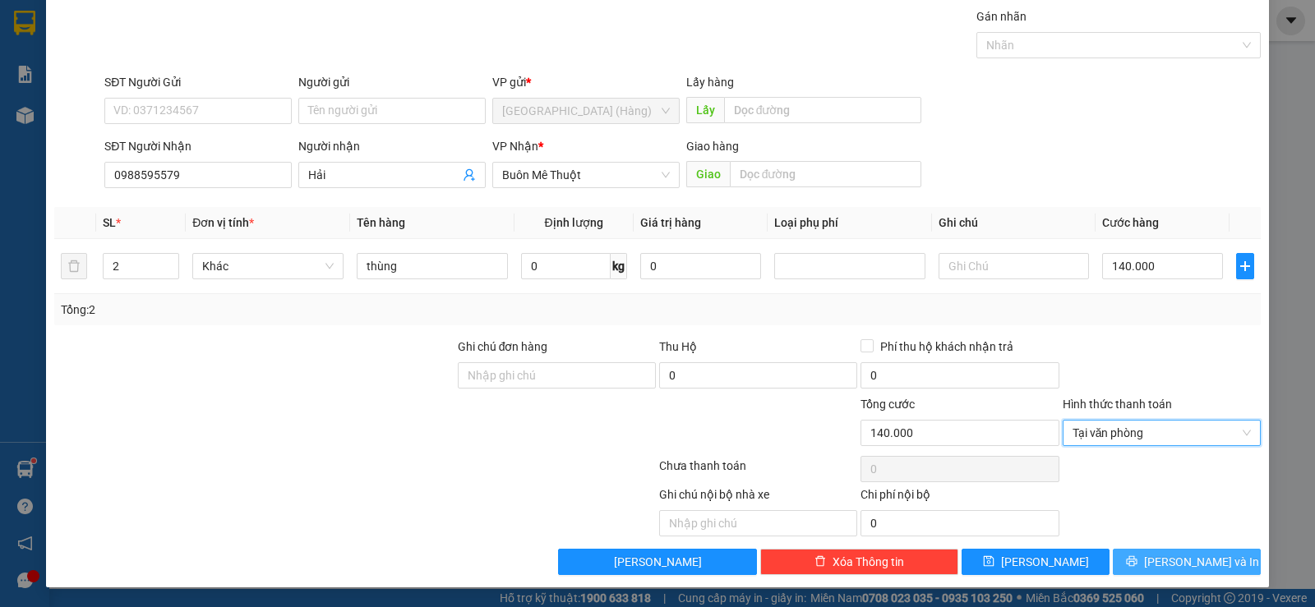
click at [1170, 556] on span "[PERSON_NAME] và In" at bounding box center [1201, 562] width 115 height 18
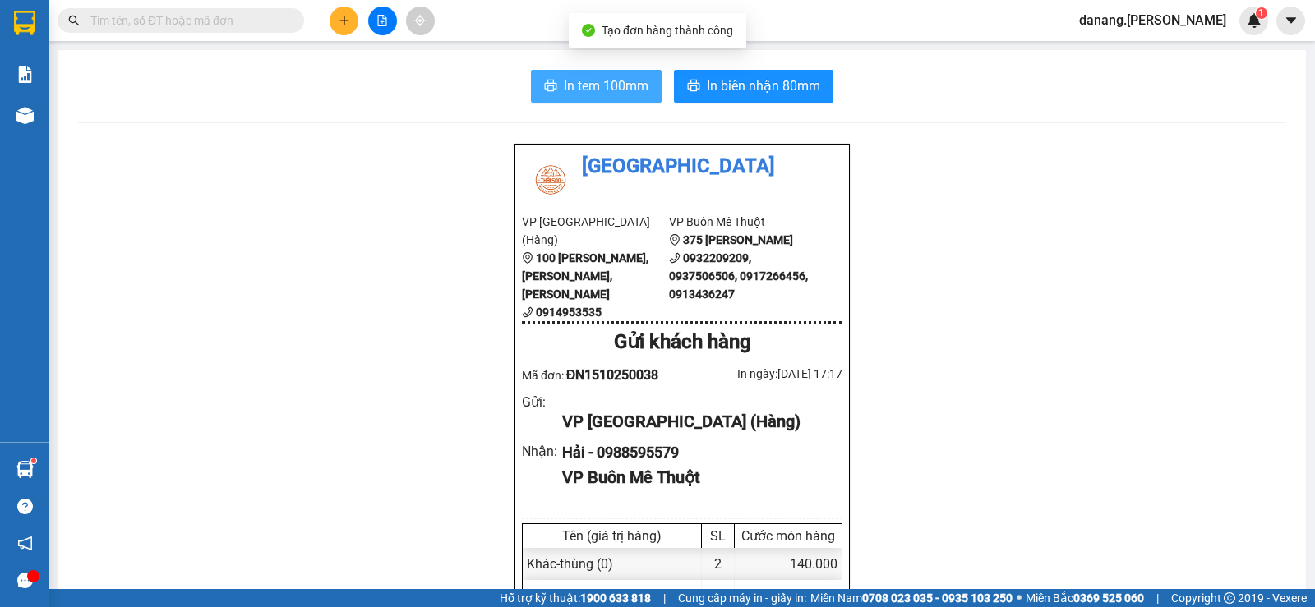
drag, startPoint x: 548, startPoint y: 85, endPoint x: 669, endPoint y: 122, distance: 126.1
click at [551, 86] on icon "printer" at bounding box center [550, 85] width 13 height 13
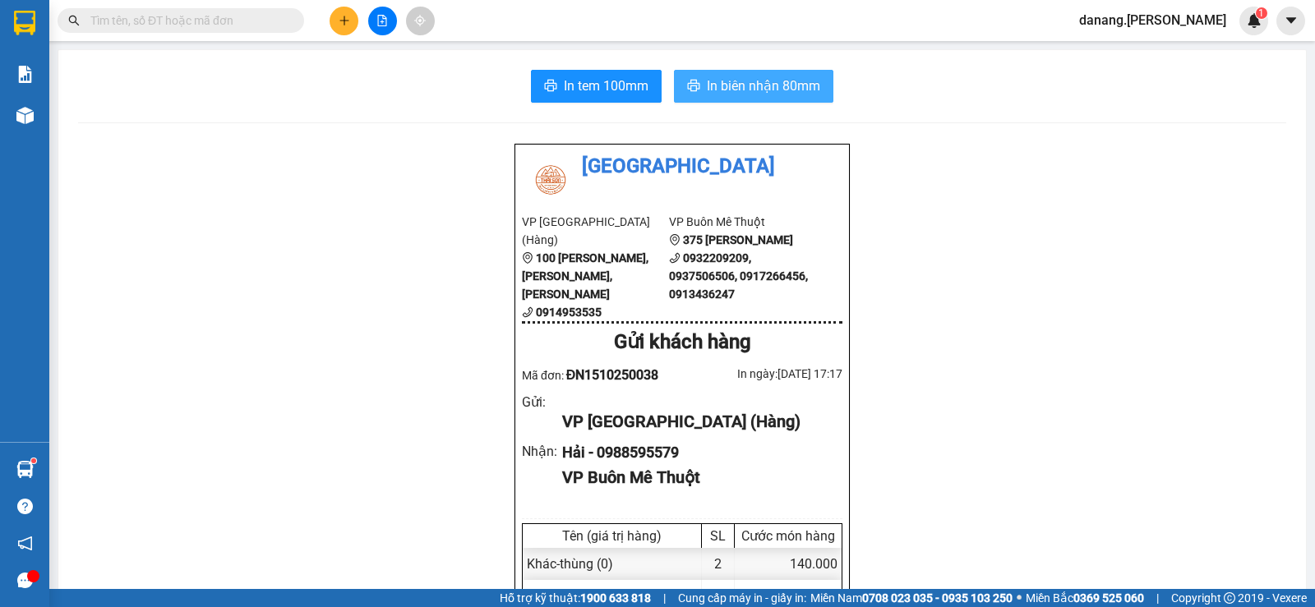
click at [690, 89] on icon "printer" at bounding box center [693, 85] width 13 height 13
click at [334, 23] on button at bounding box center [344, 21] width 29 height 29
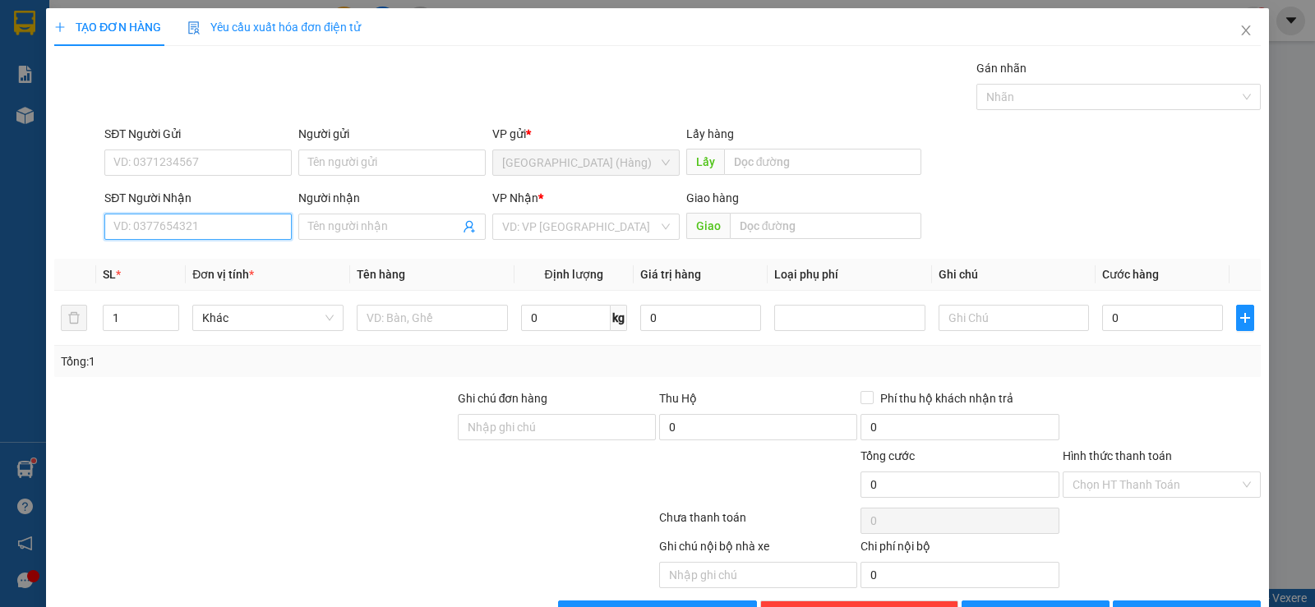
click at [182, 232] on input "SĐT Người Nhận" at bounding box center [197, 227] width 187 height 26
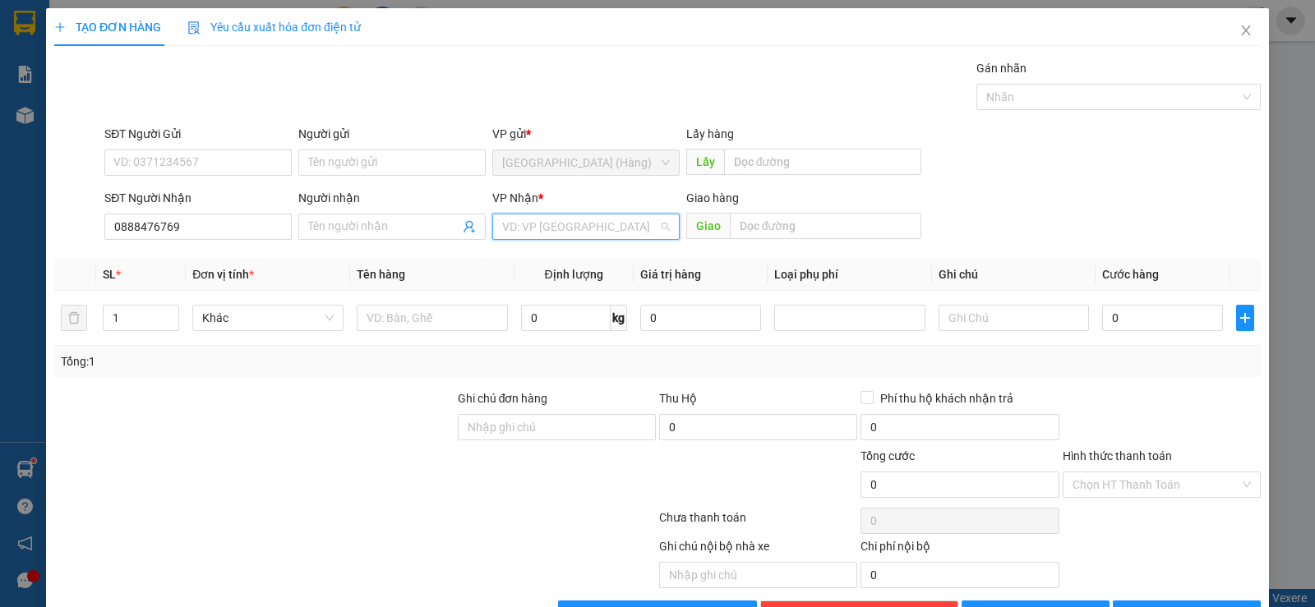
click at [554, 228] on input "search" at bounding box center [580, 227] width 156 height 25
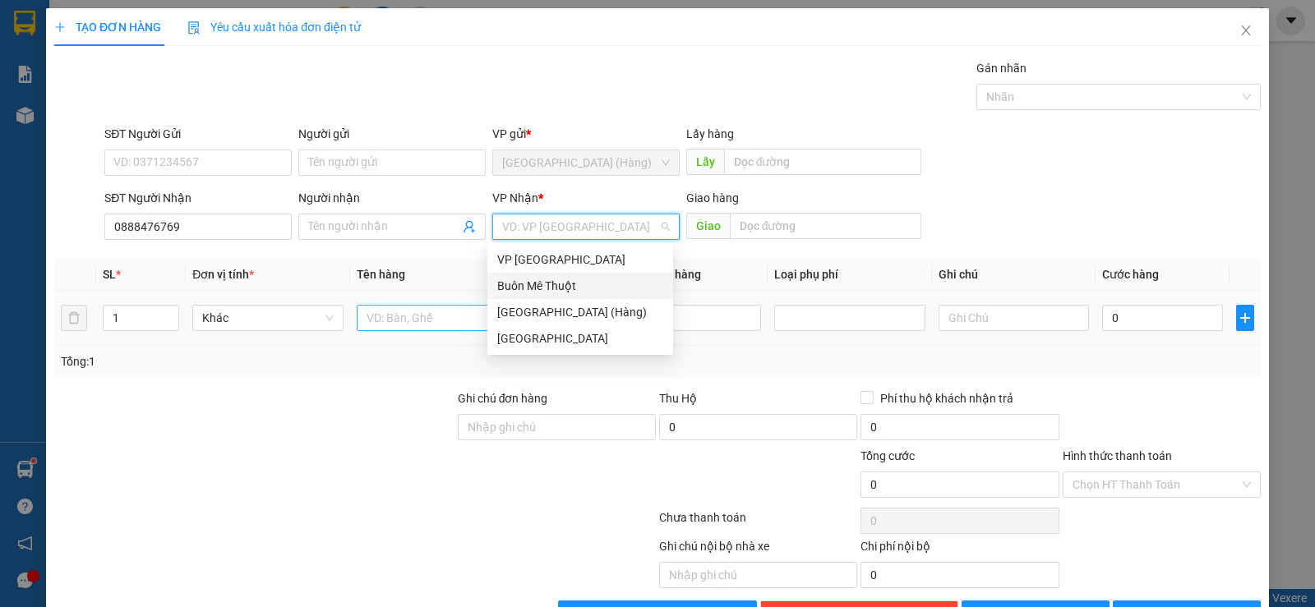
drag, startPoint x: 559, startPoint y: 290, endPoint x: 455, endPoint y: 316, distance: 106.6
click at [557, 290] on div "Buôn Mê Thuột" at bounding box center [580, 286] width 166 height 18
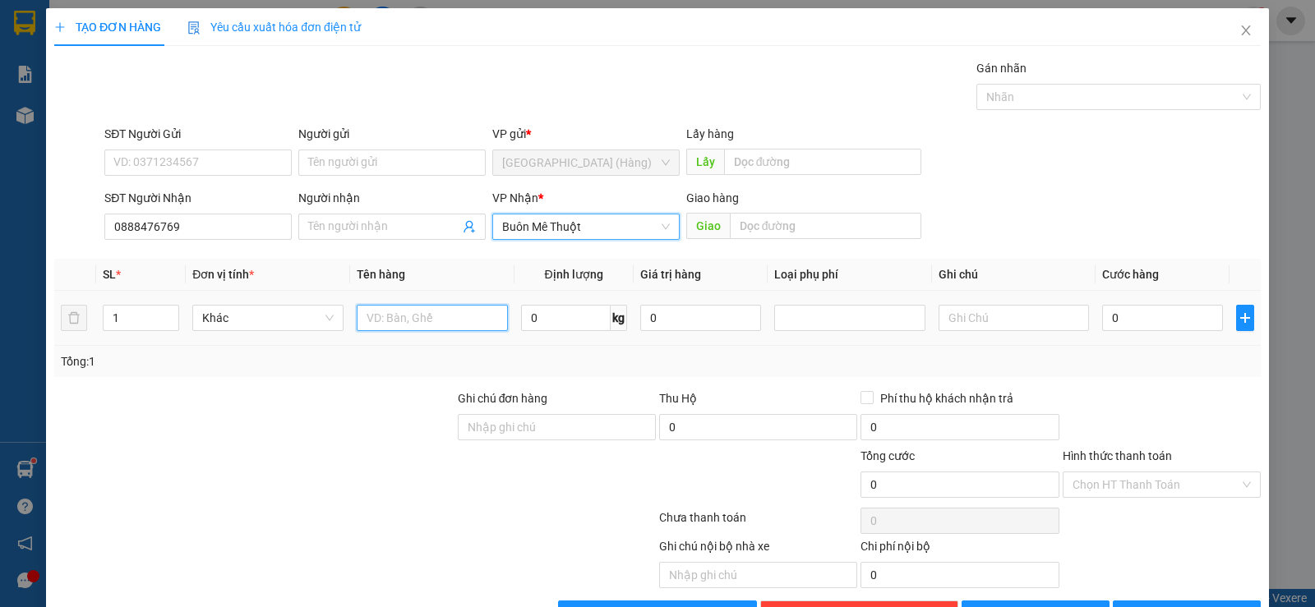
click at [400, 316] on input "text" at bounding box center [432, 318] width 151 height 26
click at [1112, 314] on input "0" at bounding box center [1162, 318] width 121 height 26
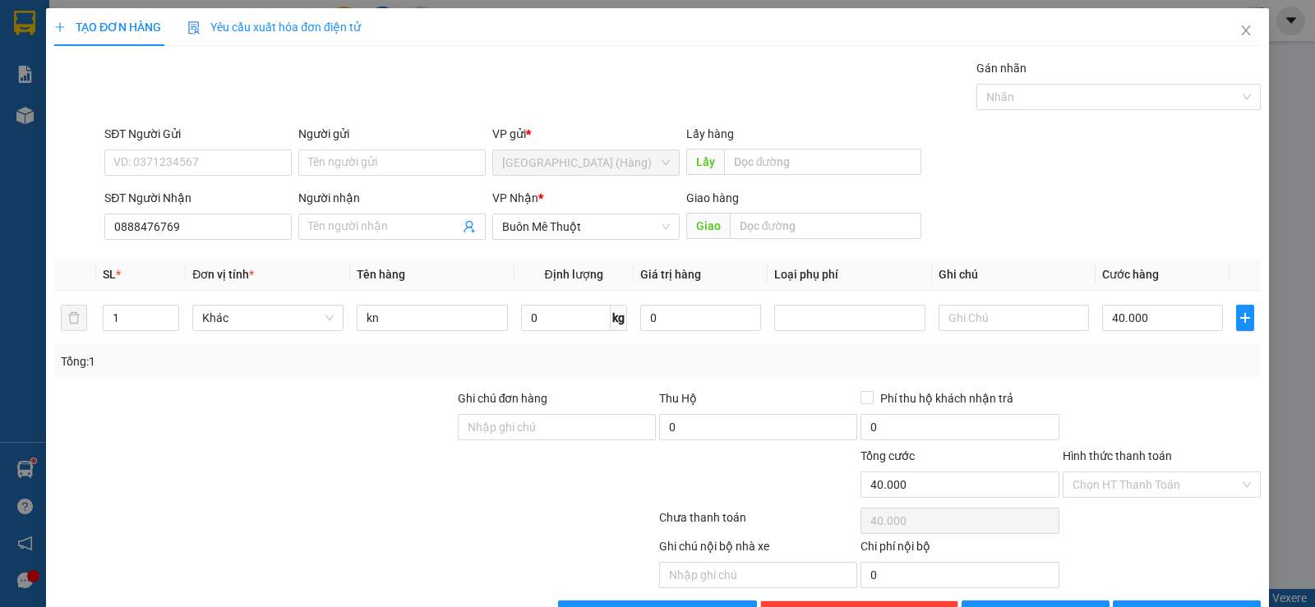
click at [1157, 466] on div "Hình thức thanh toán" at bounding box center [1162, 459] width 198 height 25
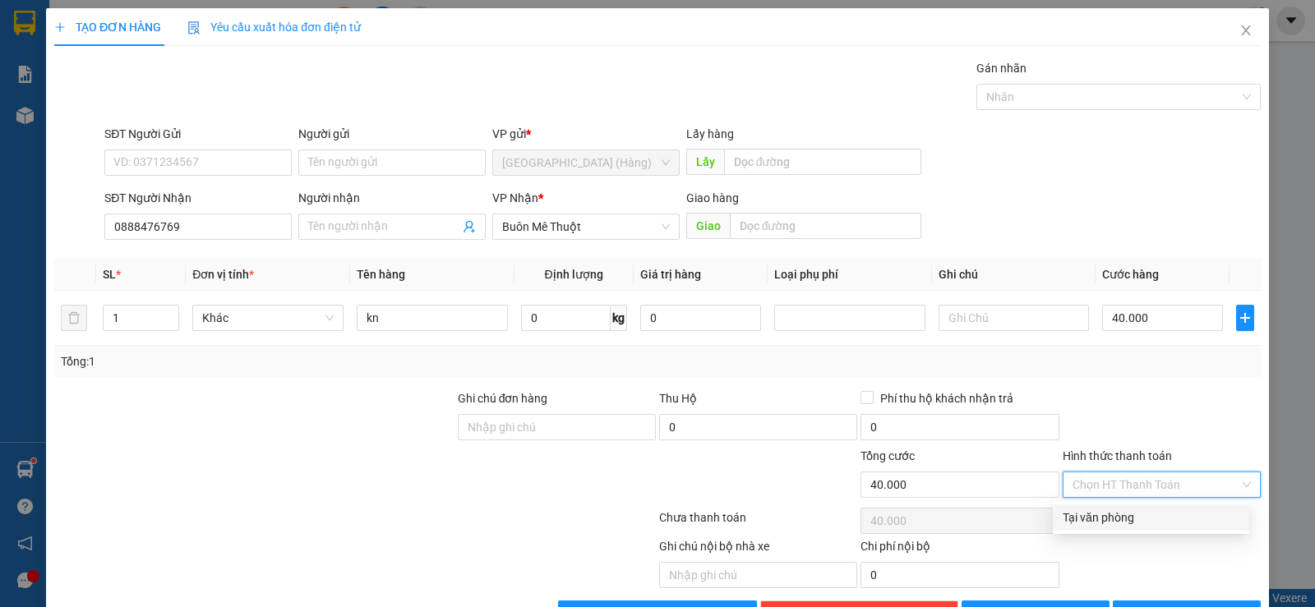
drag, startPoint x: 1145, startPoint y: 483, endPoint x: 1135, endPoint y: 507, distance: 25.8
click at [1144, 482] on input "Hình thức thanh toán" at bounding box center [1156, 485] width 167 height 25
click at [1133, 517] on div "Tại văn phòng" at bounding box center [1151, 518] width 177 height 18
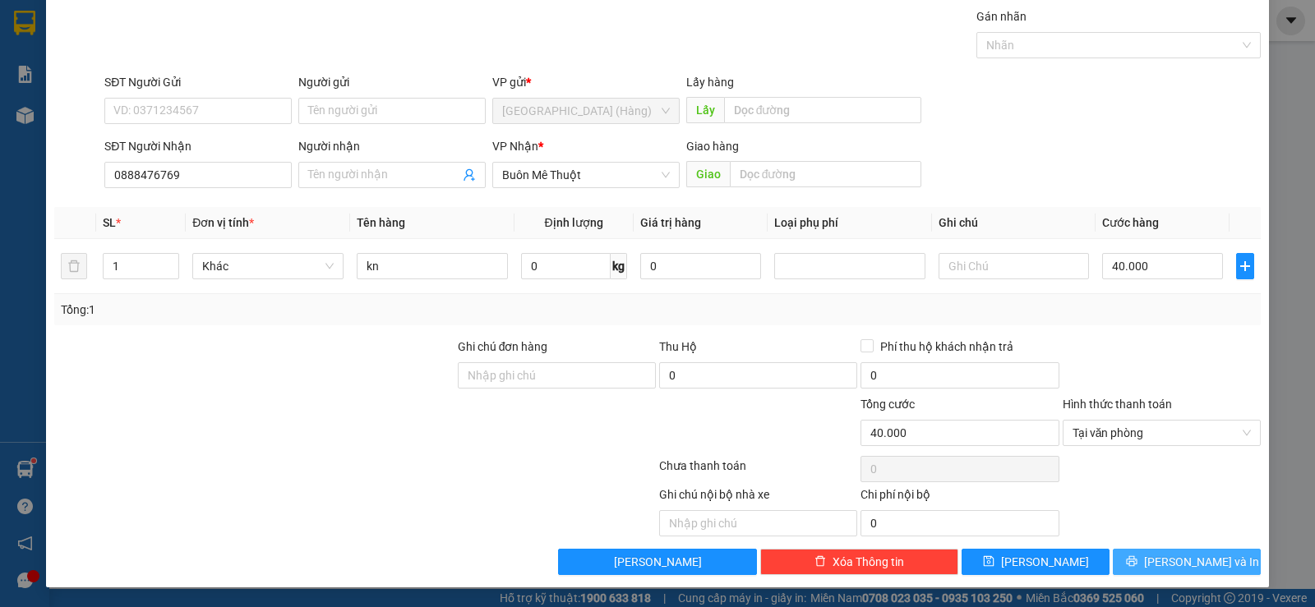
click at [1184, 564] on span "[PERSON_NAME] và In" at bounding box center [1201, 562] width 115 height 18
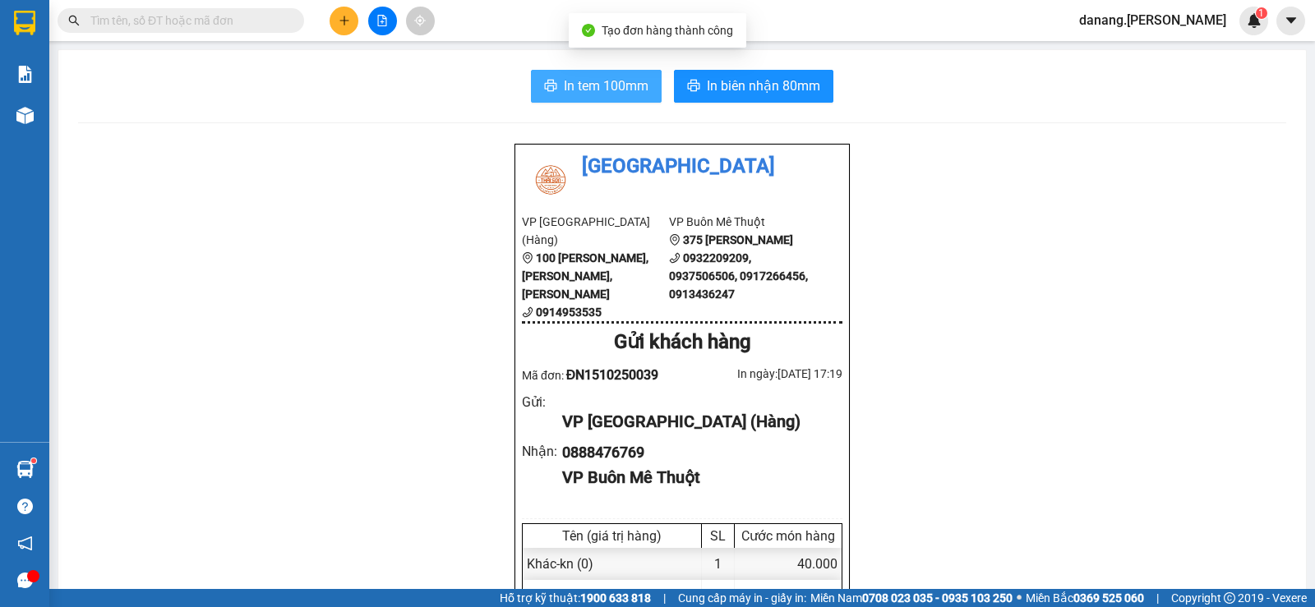
click at [568, 95] on span "In tem 100mm" at bounding box center [606, 86] width 85 height 21
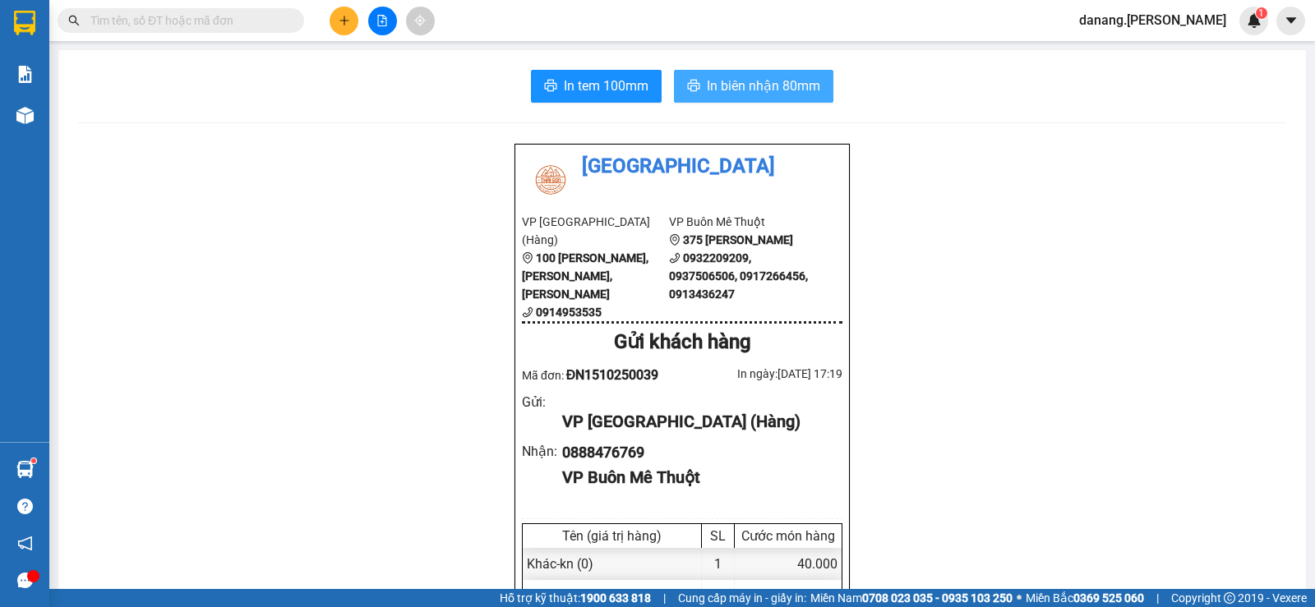
drag, startPoint x: 747, startPoint y: 87, endPoint x: 776, endPoint y: 77, distance: 30.4
click at [749, 87] on span "In biên nhận 80mm" at bounding box center [763, 86] width 113 height 21
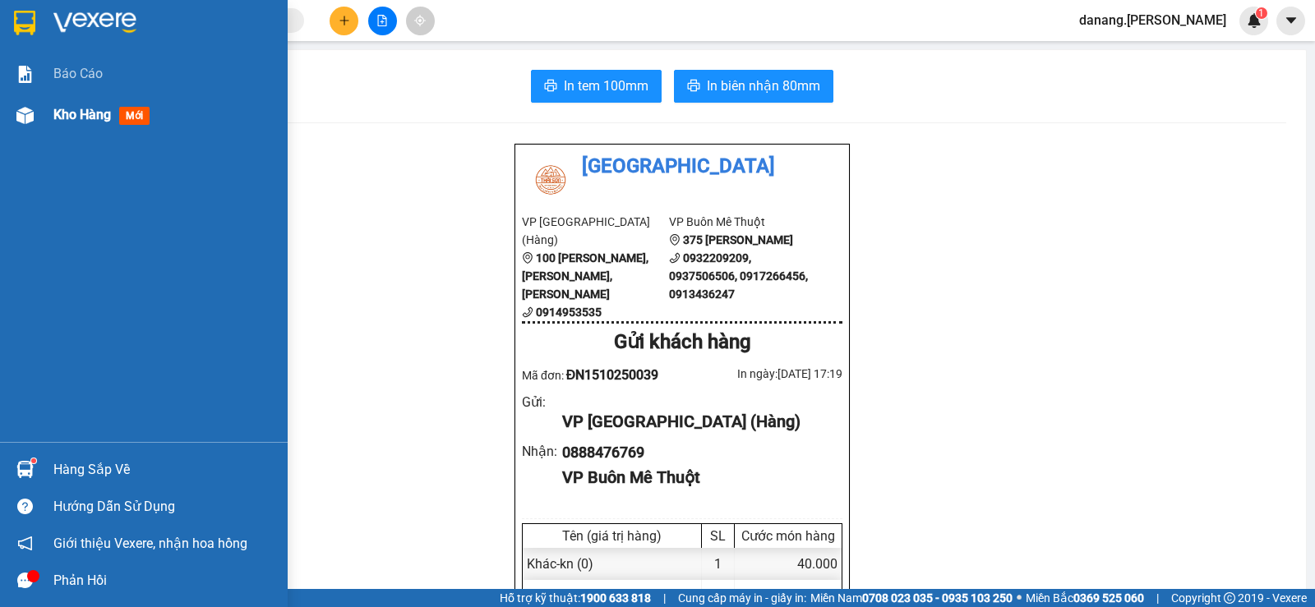
click at [66, 116] on span "Kho hàng" at bounding box center [82, 115] width 58 height 16
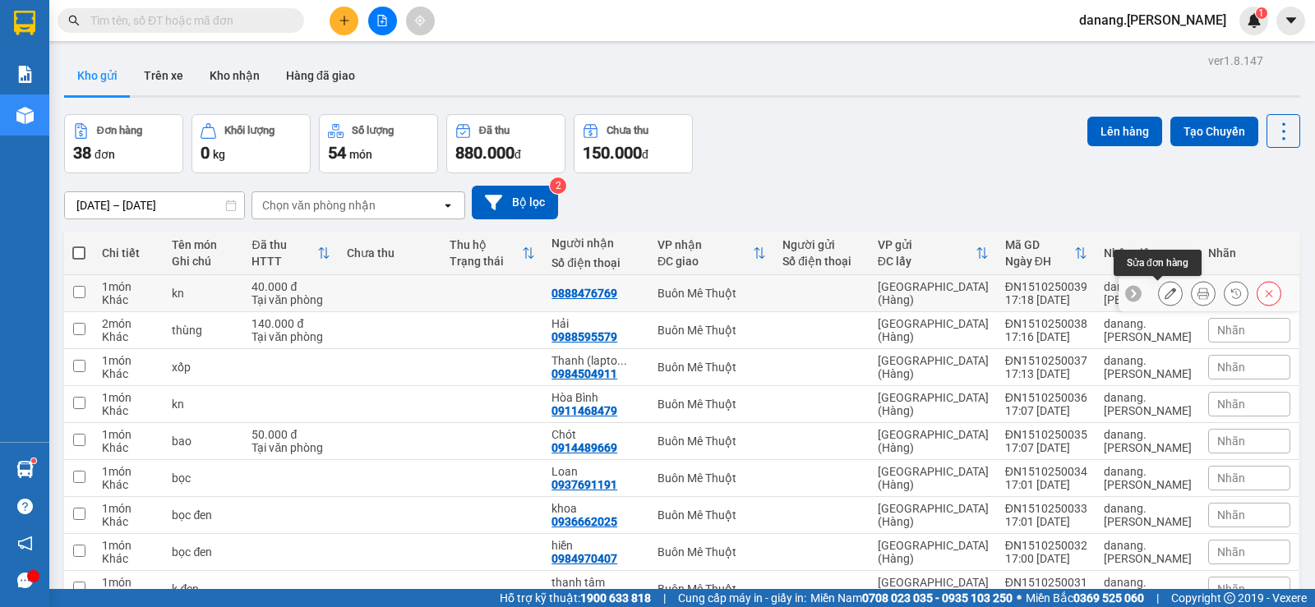
click at [1165, 298] on icon at bounding box center [1171, 294] width 12 height 12
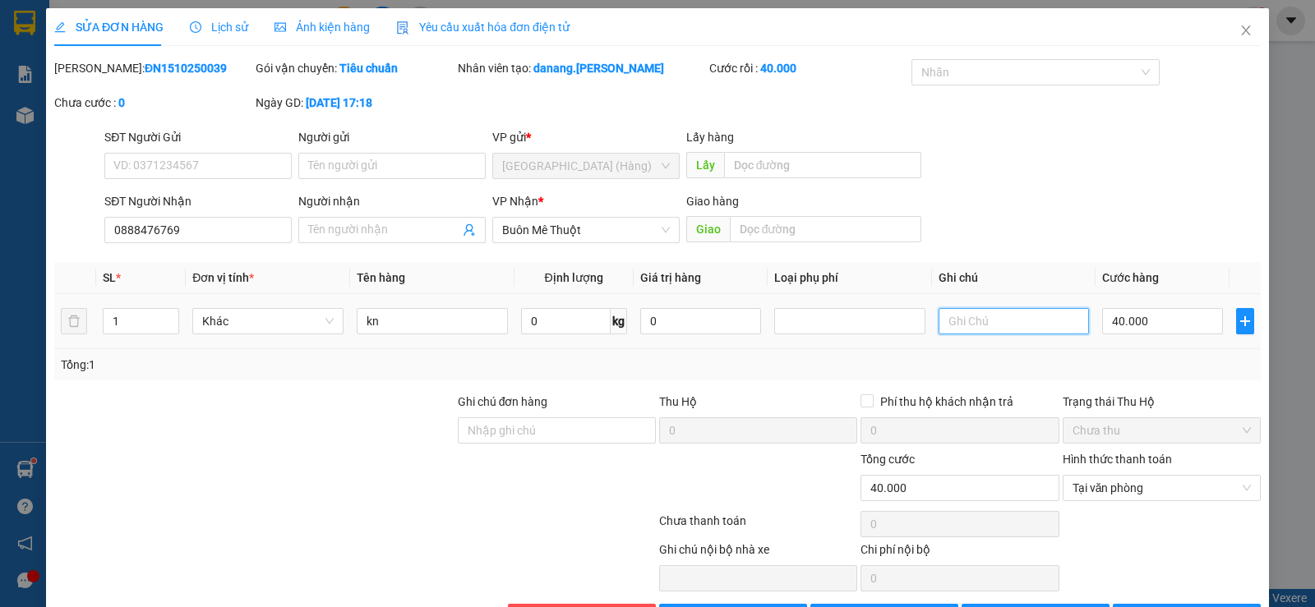
click at [991, 315] on input "text" at bounding box center [1014, 321] width 151 height 26
click at [1151, 318] on input "40.000" at bounding box center [1162, 321] width 121 height 26
click at [1102, 484] on span "Tại văn phòng" at bounding box center [1162, 488] width 178 height 25
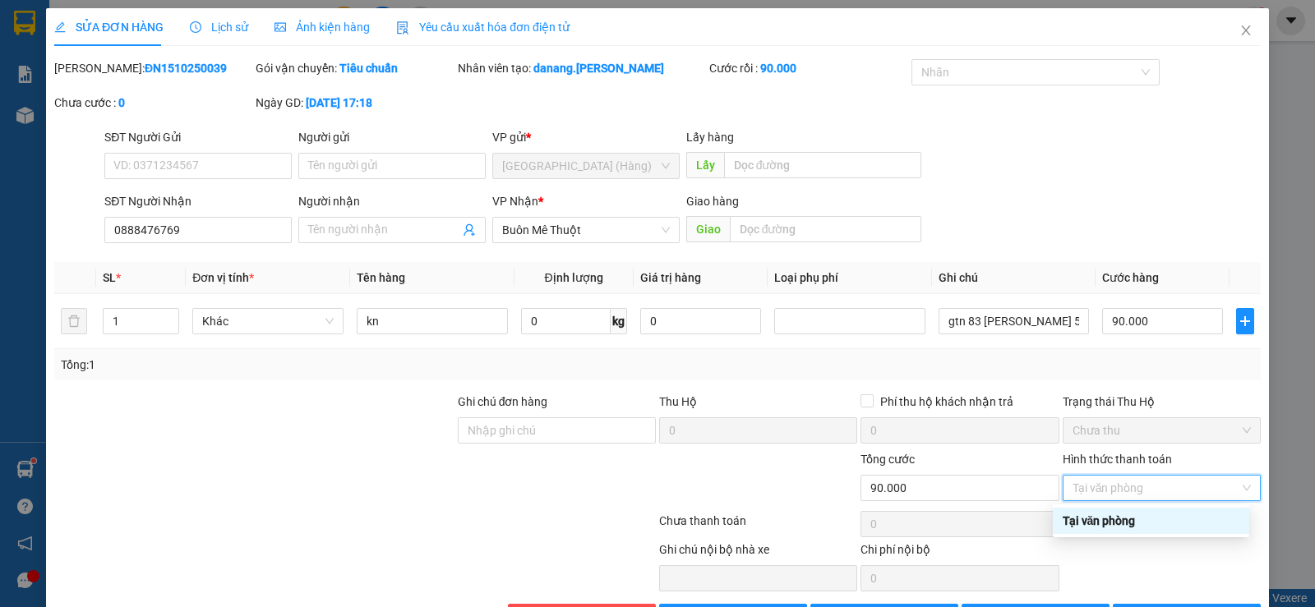
click at [1114, 519] on div "Tại văn phòng" at bounding box center [1151, 521] width 177 height 18
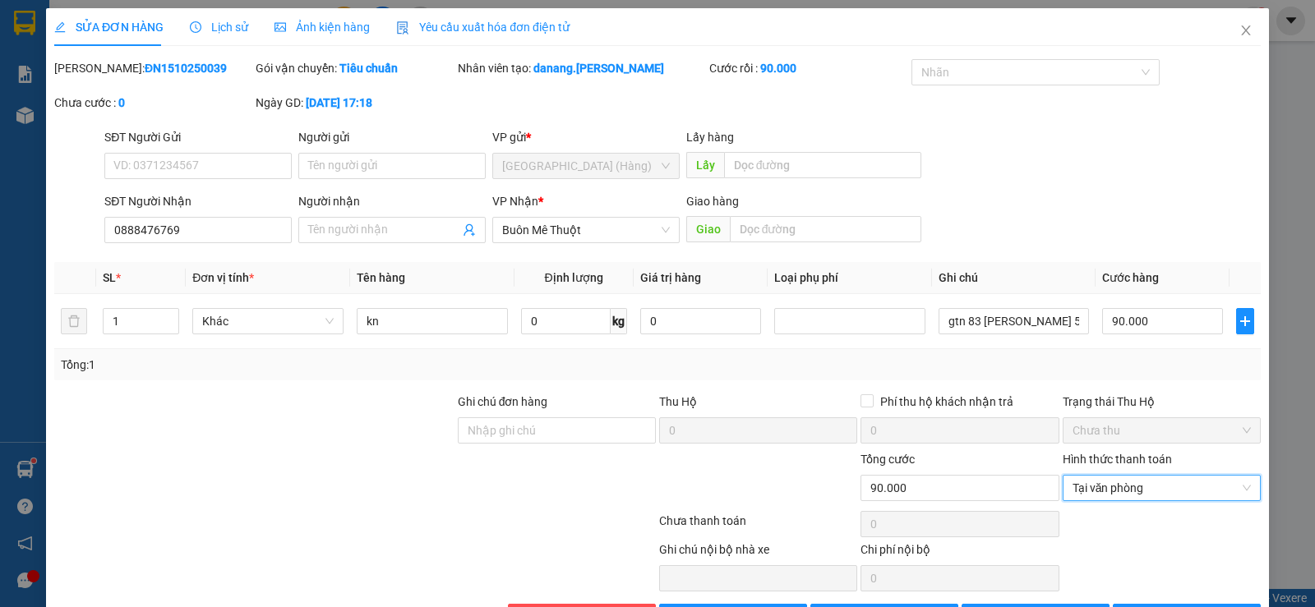
scroll to position [55, 0]
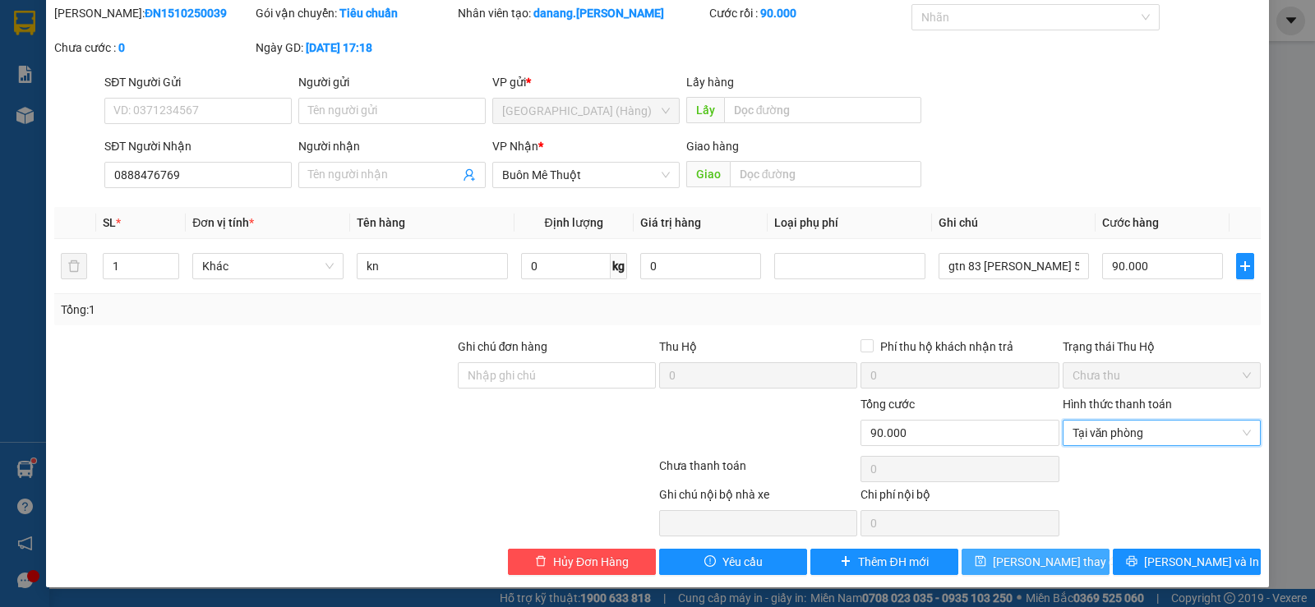
click at [1036, 557] on span "[PERSON_NAME] thay đổi" at bounding box center [1059, 562] width 132 height 18
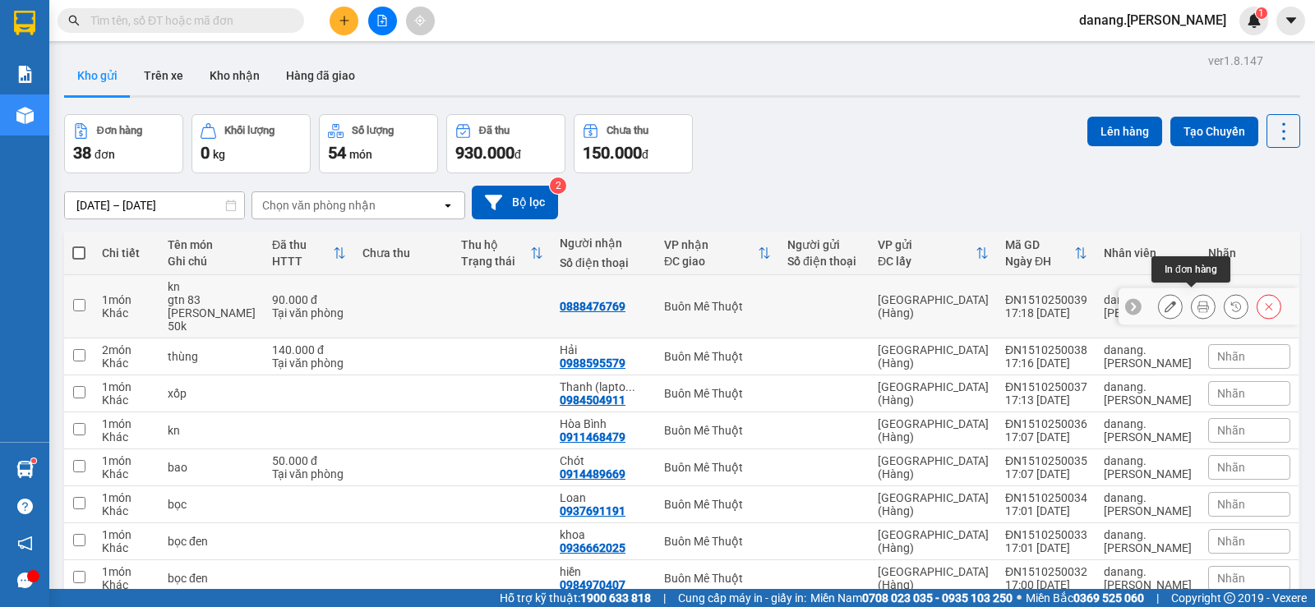
click at [1197, 301] on icon at bounding box center [1203, 307] width 12 height 12
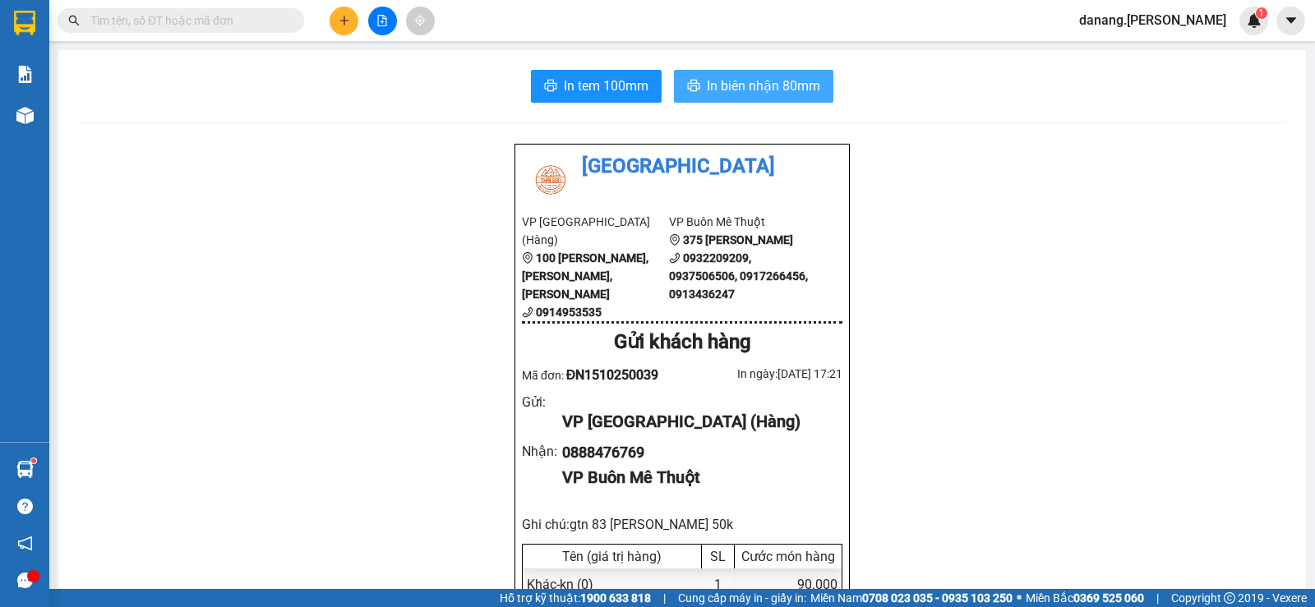
click at [729, 86] on span "In biên nhận 80mm" at bounding box center [763, 86] width 113 height 21
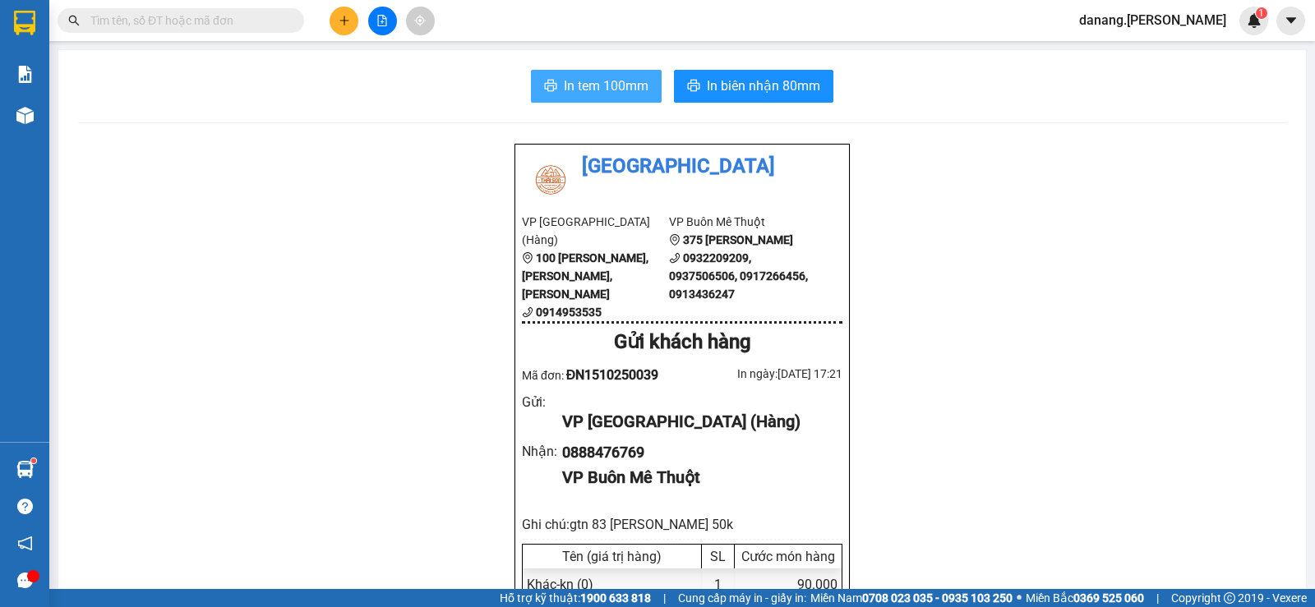
click at [593, 74] on button "In tem 100mm" at bounding box center [596, 86] width 131 height 33
click at [348, 25] on icon "plus" at bounding box center [345, 21] width 12 height 12
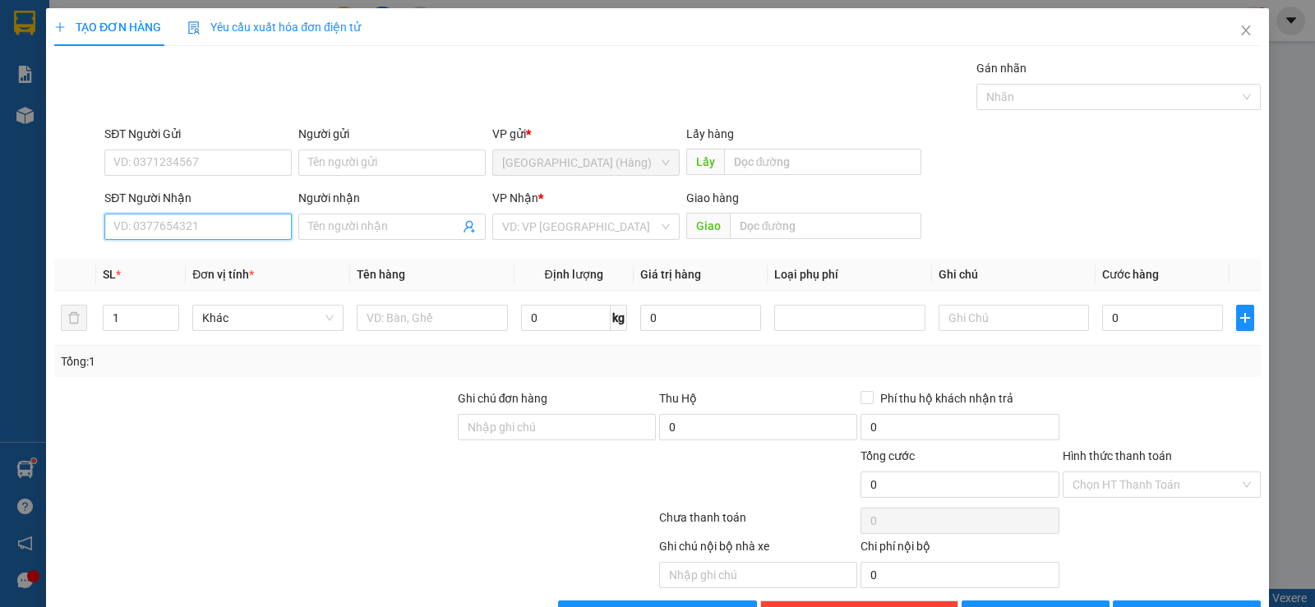
click at [184, 222] on input "SĐT Người Nhận" at bounding box center [197, 227] width 187 height 26
click at [186, 260] on div "0984970407 - hiền" at bounding box center [196, 260] width 166 height 18
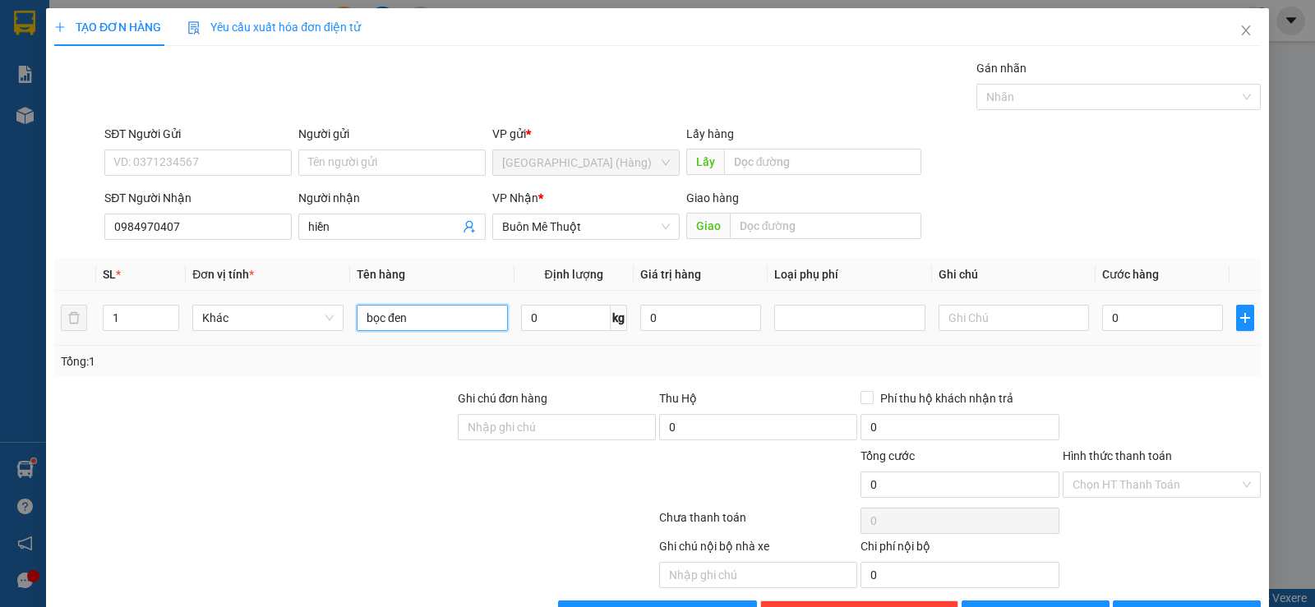
click at [412, 305] on input "bọc đen" at bounding box center [432, 318] width 151 height 26
click at [1211, 601] on button "[PERSON_NAME] và In" at bounding box center [1187, 614] width 148 height 26
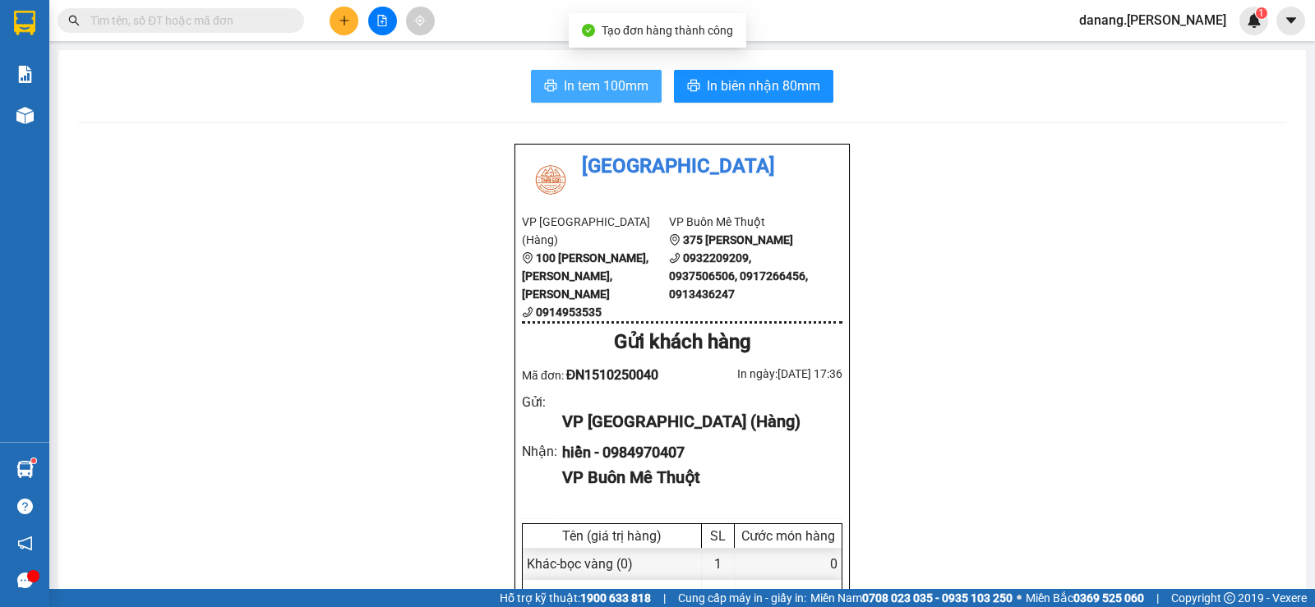
click at [587, 83] on span "In tem 100mm" at bounding box center [606, 86] width 85 height 21
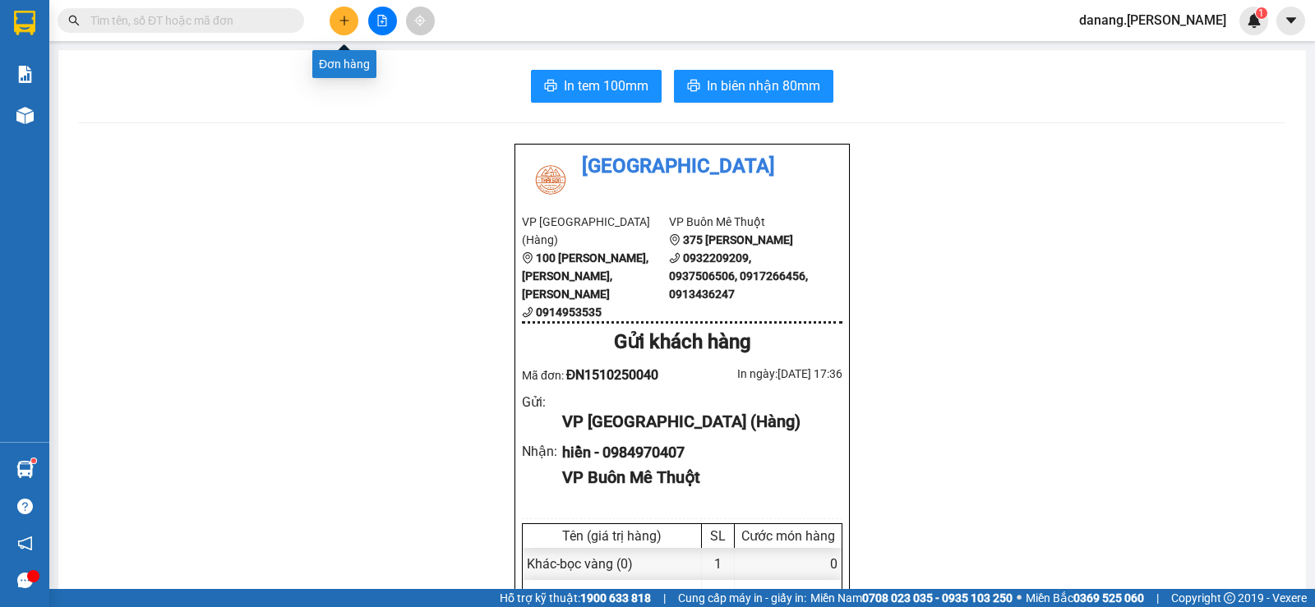
click at [344, 26] on button at bounding box center [344, 21] width 29 height 29
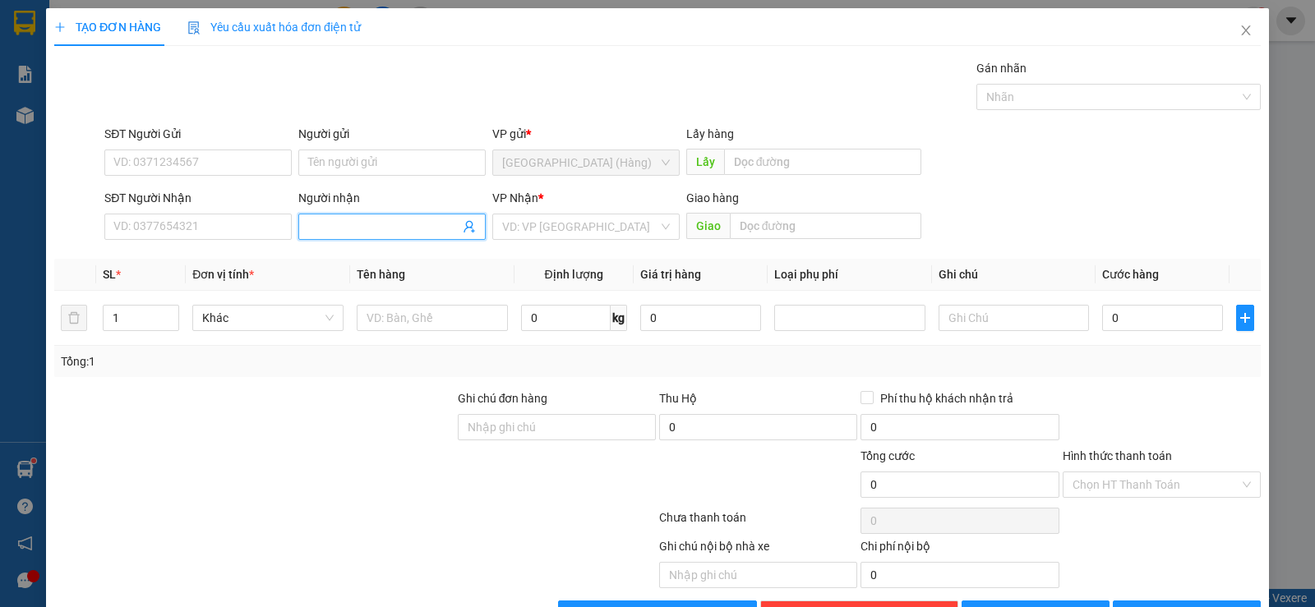
click at [339, 222] on input "Người nhận" at bounding box center [383, 227] width 151 height 18
click at [390, 265] on div "[PERSON_NAME] - 0905739962" at bounding box center [389, 260] width 166 height 18
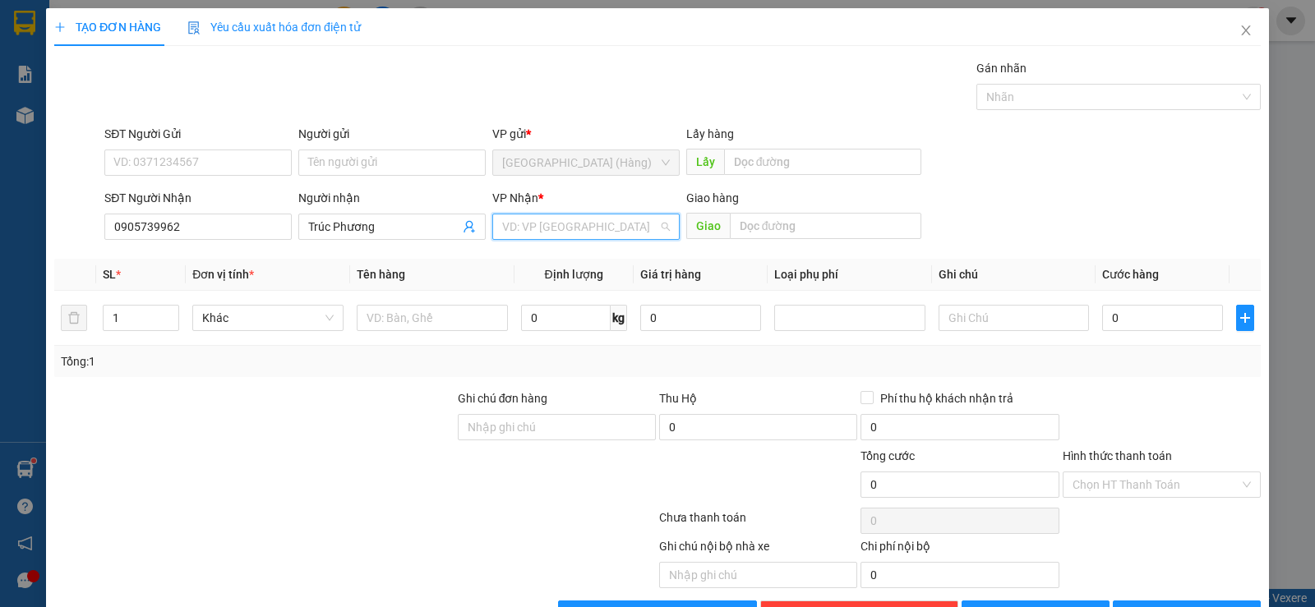
drag, startPoint x: 532, startPoint y: 228, endPoint x: 565, endPoint y: 275, distance: 58.4
click at [533, 228] on input "search" at bounding box center [580, 227] width 156 height 25
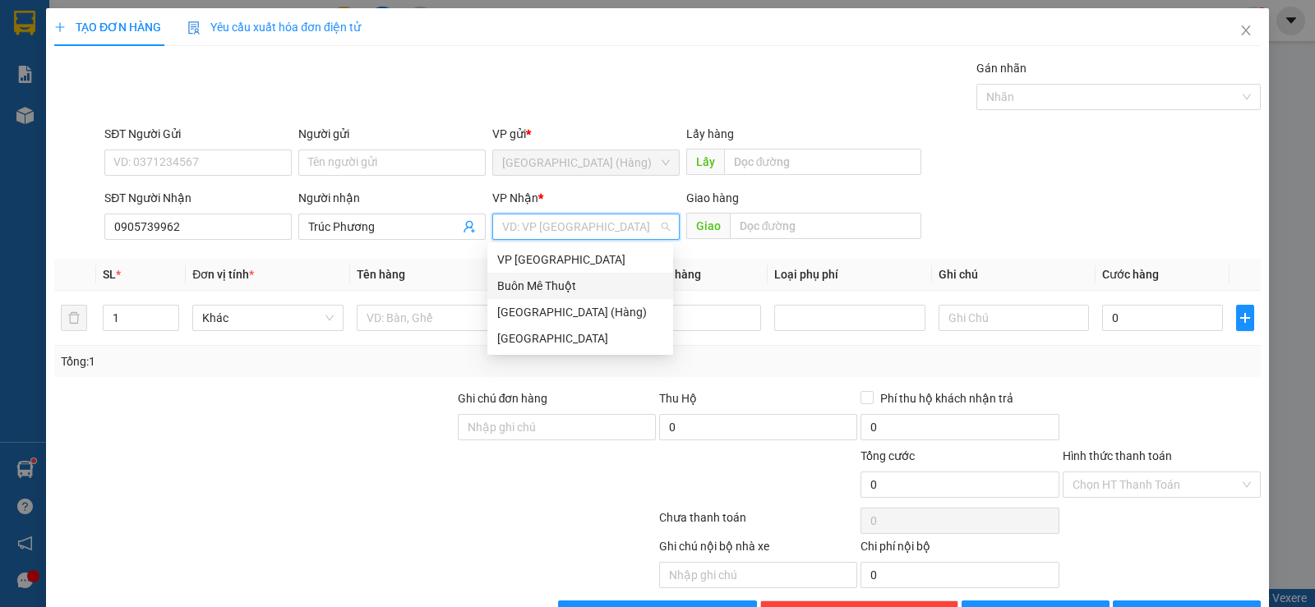
click at [565, 288] on div "Buôn Mê Thuột" at bounding box center [580, 286] width 166 height 18
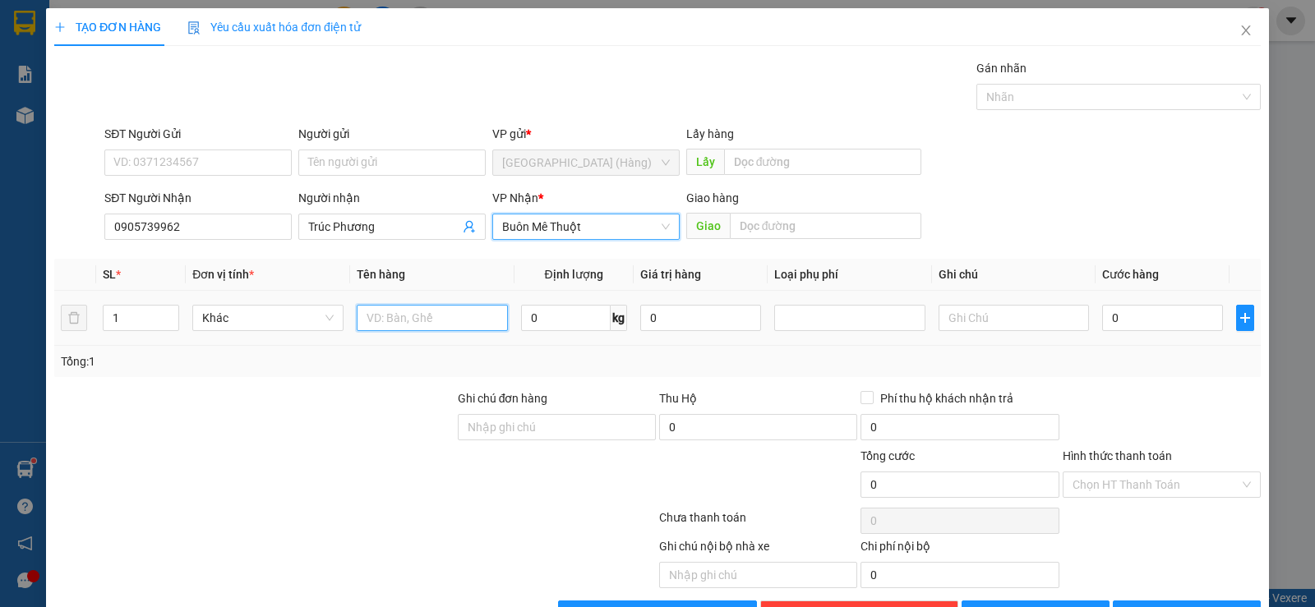
click at [427, 318] on input "text" at bounding box center [432, 318] width 151 height 26
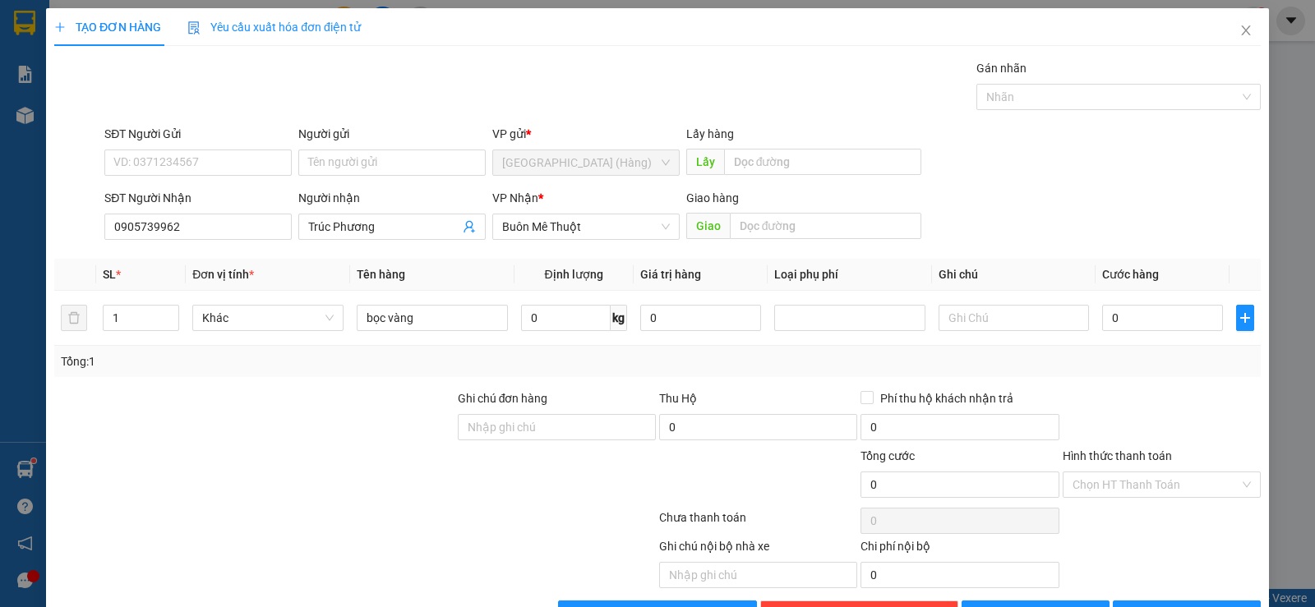
click at [1197, 576] on div "TẠO ĐƠN HÀNG Yêu cầu xuất hóa đơn điện tử Transit Pickup Surcharge Ids Transit …" at bounding box center [657, 323] width 1223 height 631
click at [1189, 605] on span "[PERSON_NAME] và In" at bounding box center [1201, 614] width 115 height 18
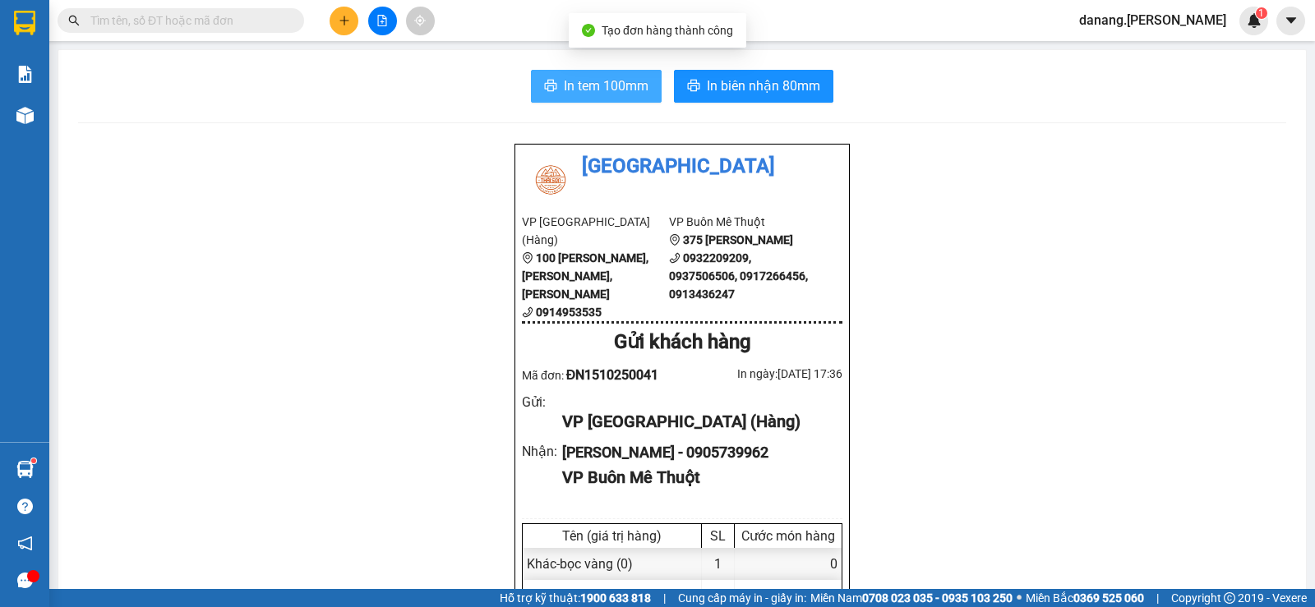
click at [584, 86] on span "In tem 100mm" at bounding box center [606, 86] width 85 height 21
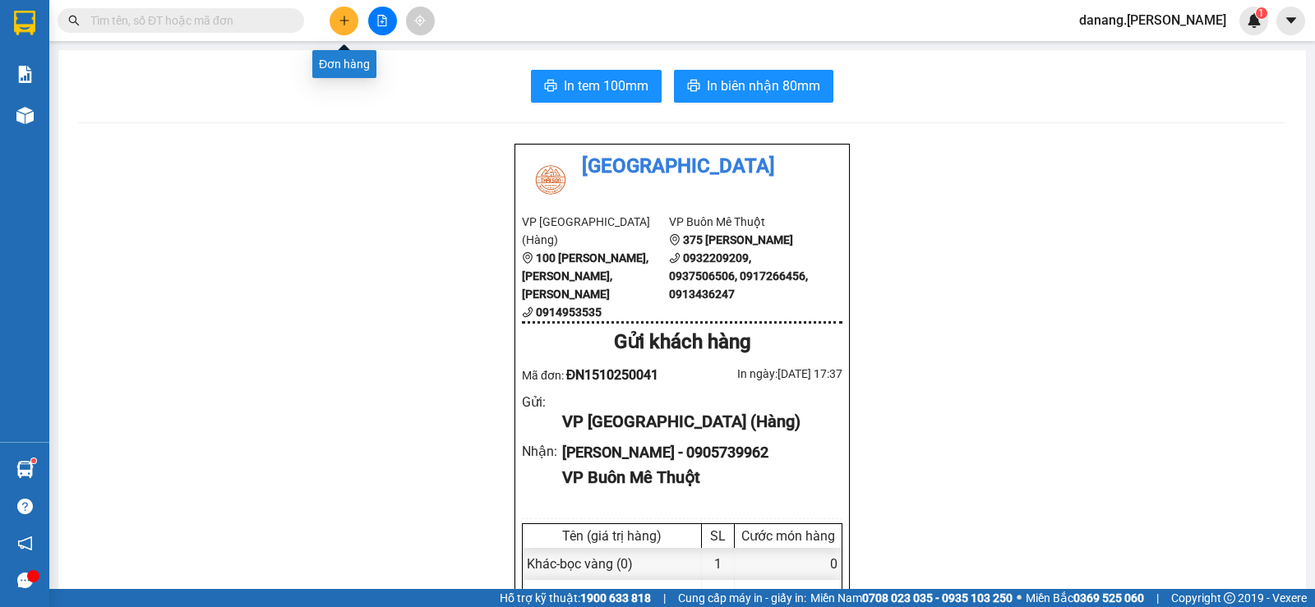
click at [344, 19] on icon "plus" at bounding box center [344, 20] width 1 height 9
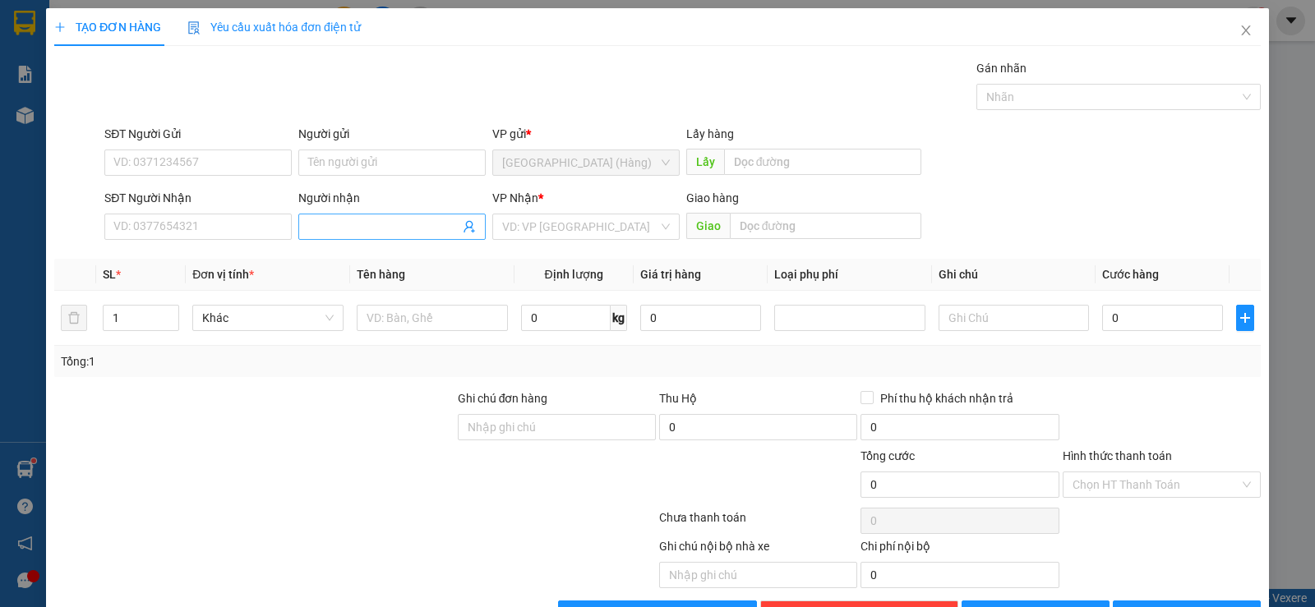
click at [358, 234] on input "Người nhận" at bounding box center [383, 227] width 151 height 18
click at [384, 273] on div "3315572 [GEOGRAPHIC_DATA] - 0932469196" at bounding box center [389, 259] width 186 height 33
click at [366, 227] on input "[PERSON_NAME]" at bounding box center [383, 227] width 151 height 18
click at [375, 267] on div "[PERSON_NAME] - 0932469196" at bounding box center [389, 260] width 166 height 18
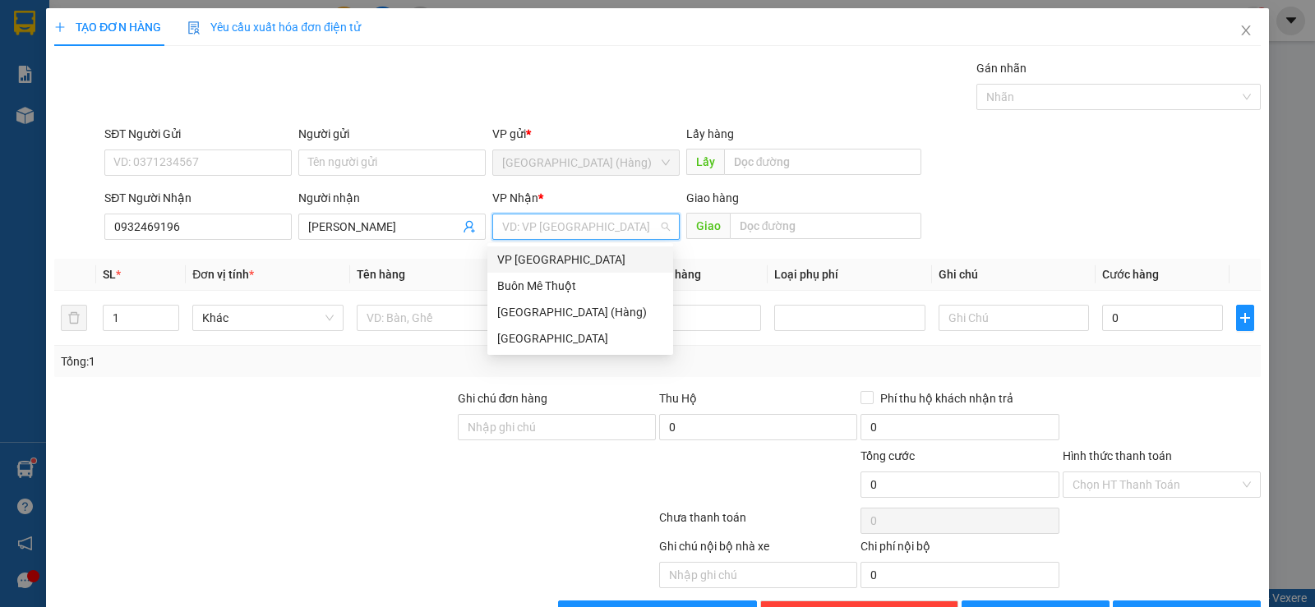
click at [535, 218] on input "search" at bounding box center [580, 227] width 156 height 25
click at [569, 281] on div "Buôn Mê Thuột" at bounding box center [580, 286] width 166 height 18
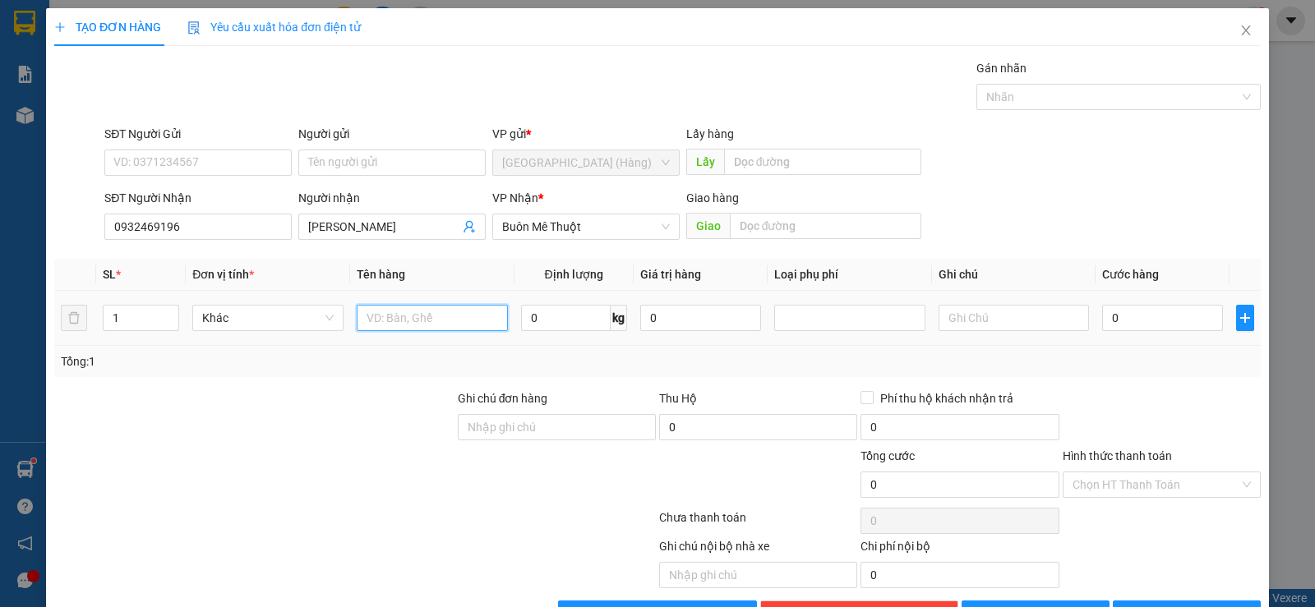
click at [371, 325] on input "text" at bounding box center [432, 318] width 151 height 26
drag, startPoint x: 1195, startPoint y: 560, endPoint x: 1199, endPoint y: 442, distance: 117.6
click at [1194, 605] on span "[PERSON_NAME] và In" at bounding box center [1201, 614] width 115 height 18
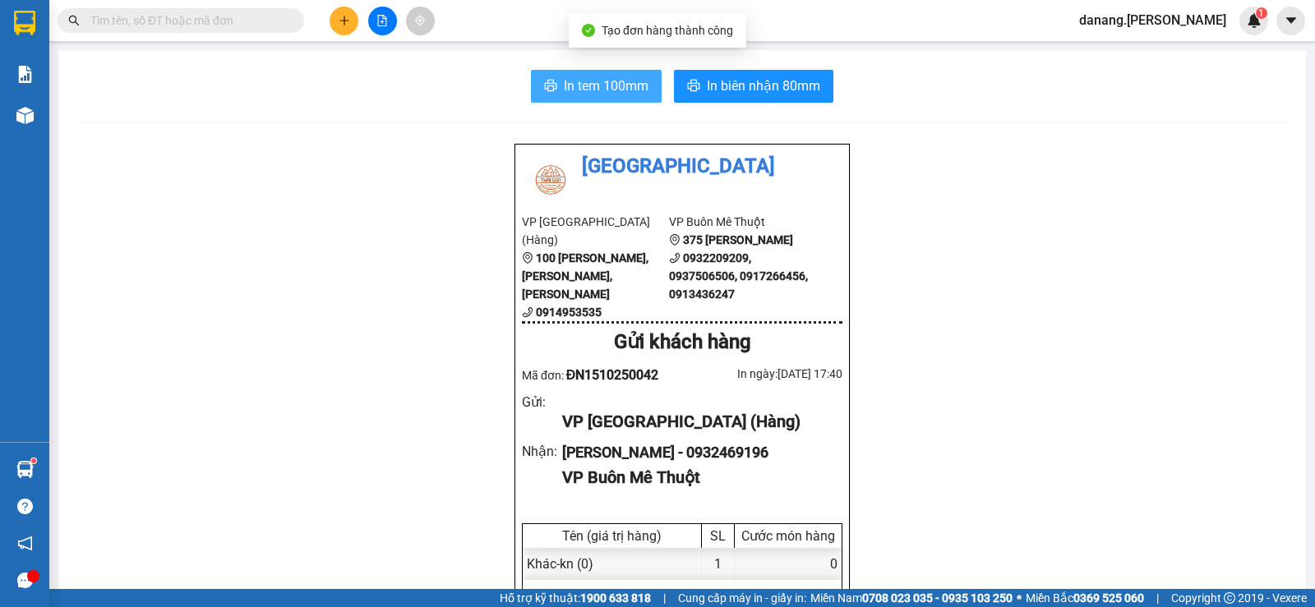
click at [586, 87] on span "In tem 100mm" at bounding box center [606, 86] width 85 height 21
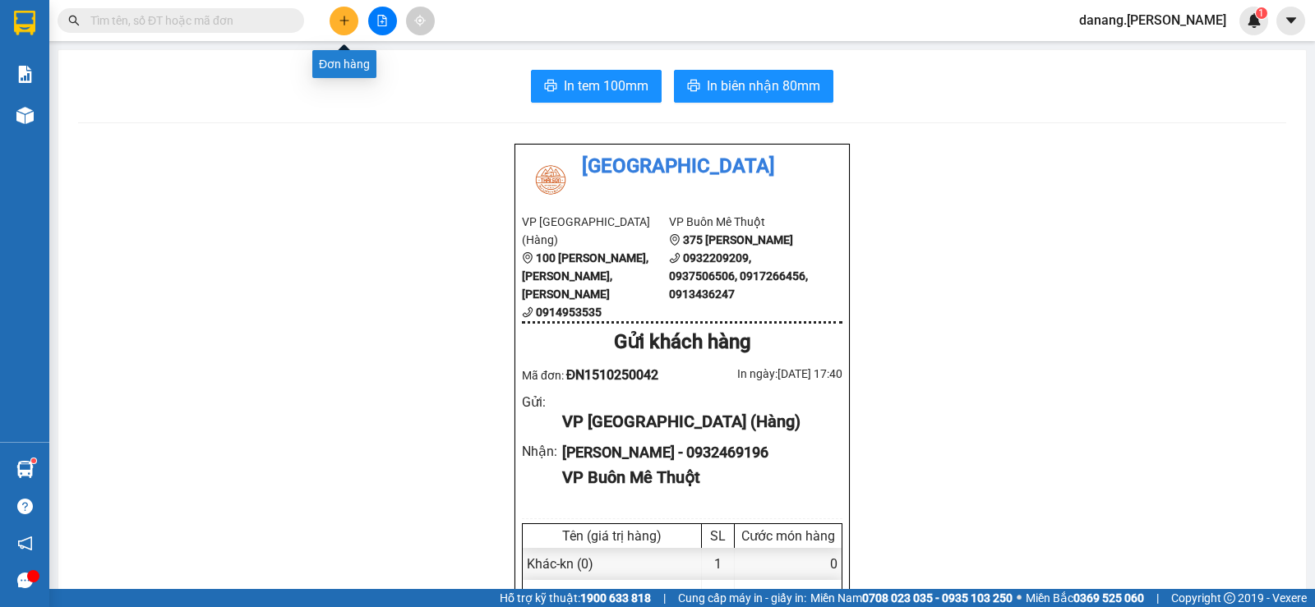
click at [348, 22] on icon "plus" at bounding box center [345, 21] width 12 height 12
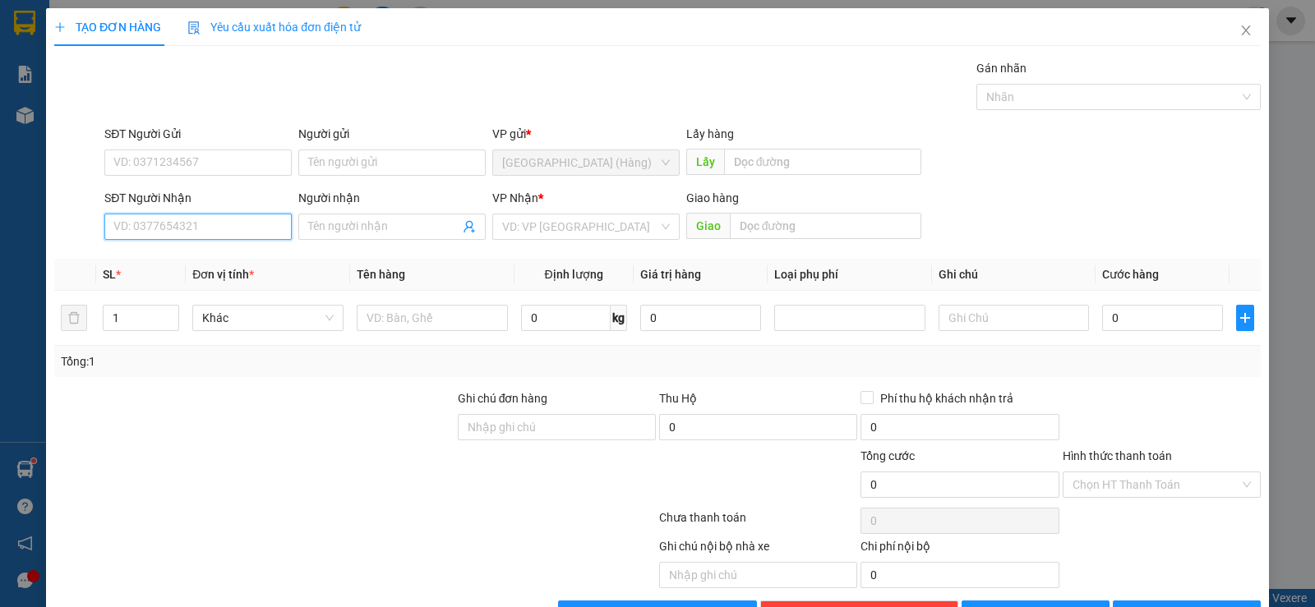
click at [173, 222] on input "SĐT Người Nhận" at bounding box center [197, 227] width 187 height 26
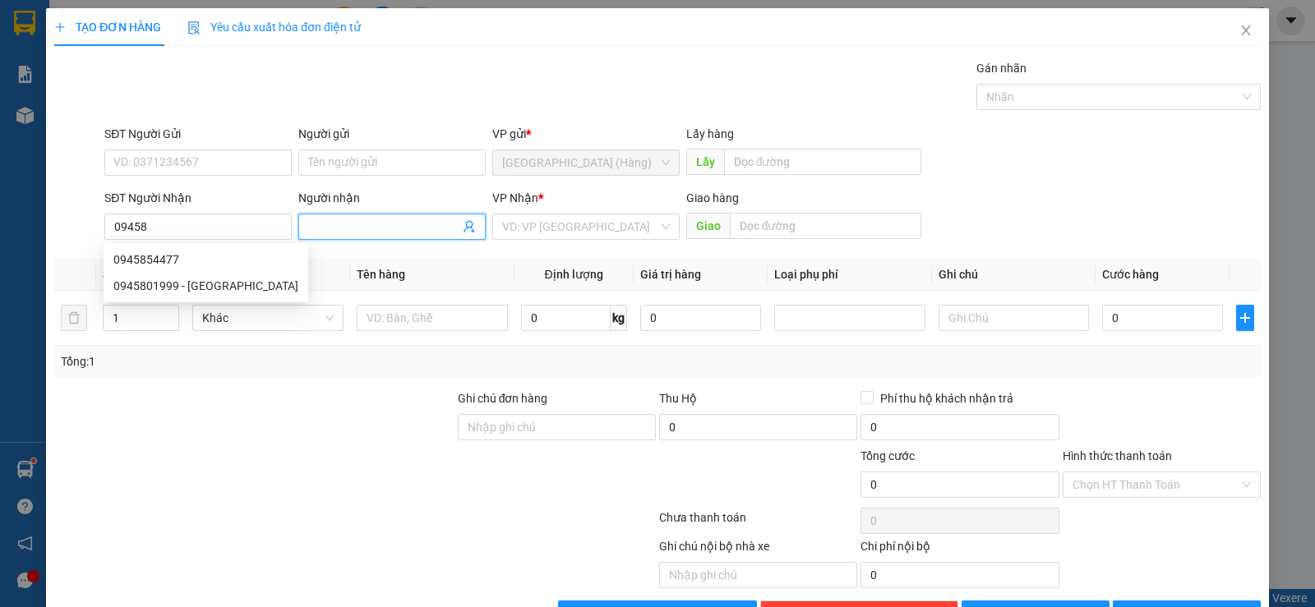
click at [388, 230] on input "Người nhận" at bounding box center [383, 227] width 151 height 18
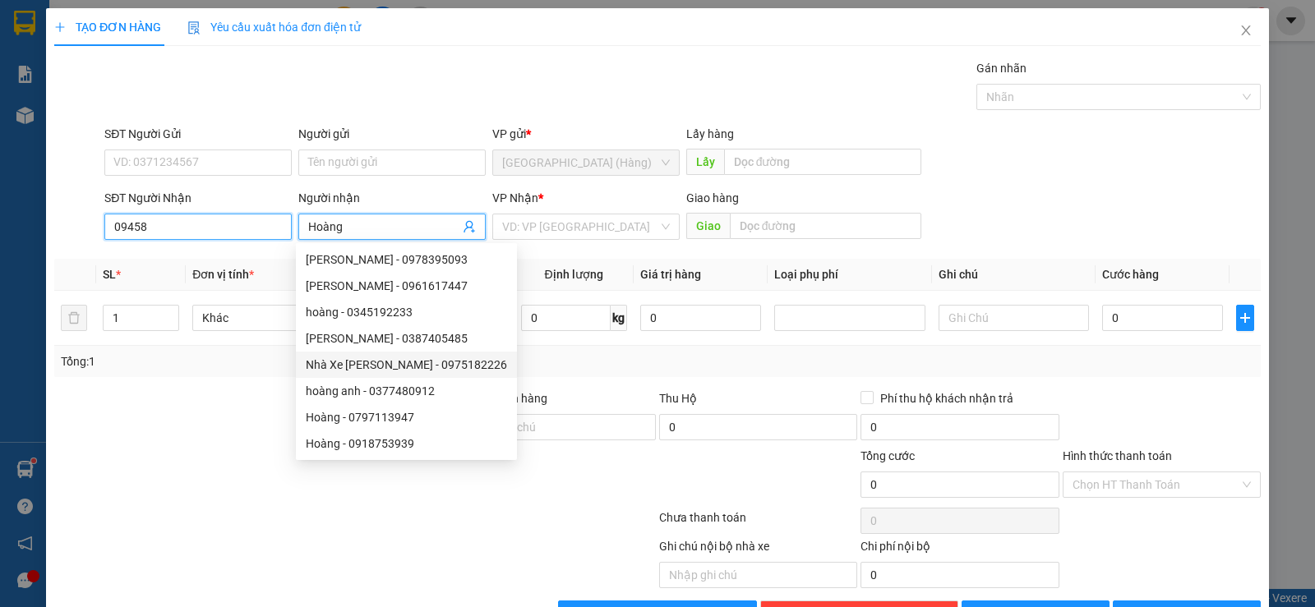
click at [149, 228] on input "09458" at bounding box center [197, 227] width 187 height 26
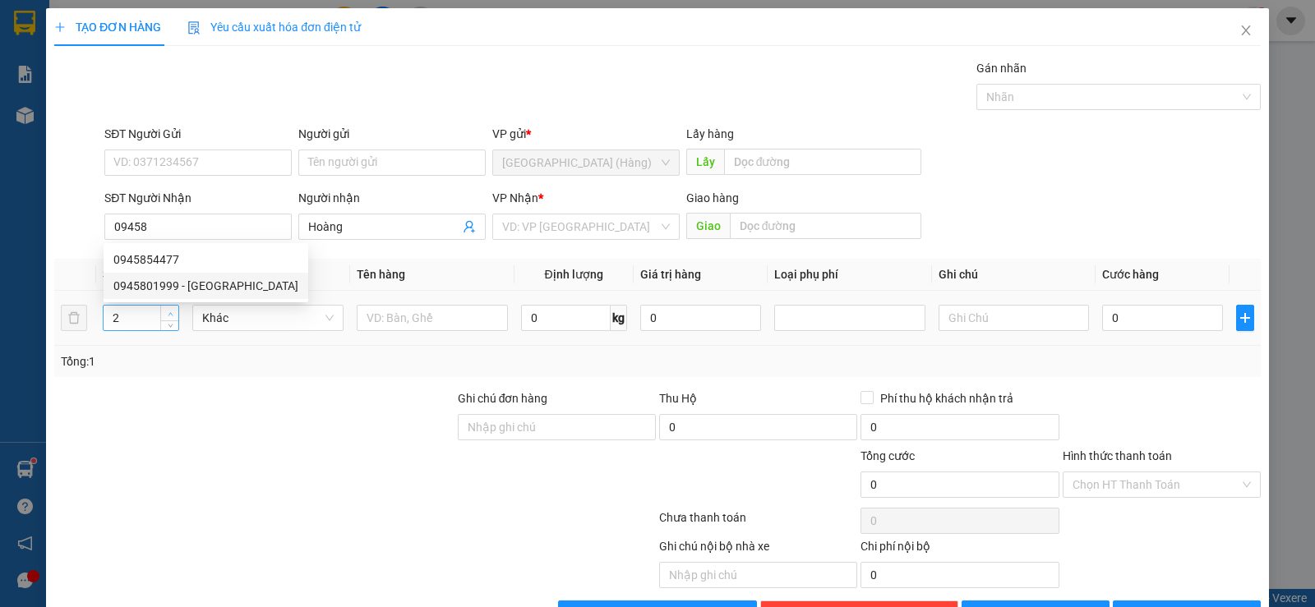
click at [173, 310] on span "up" at bounding box center [170, 314] width 10 height 10
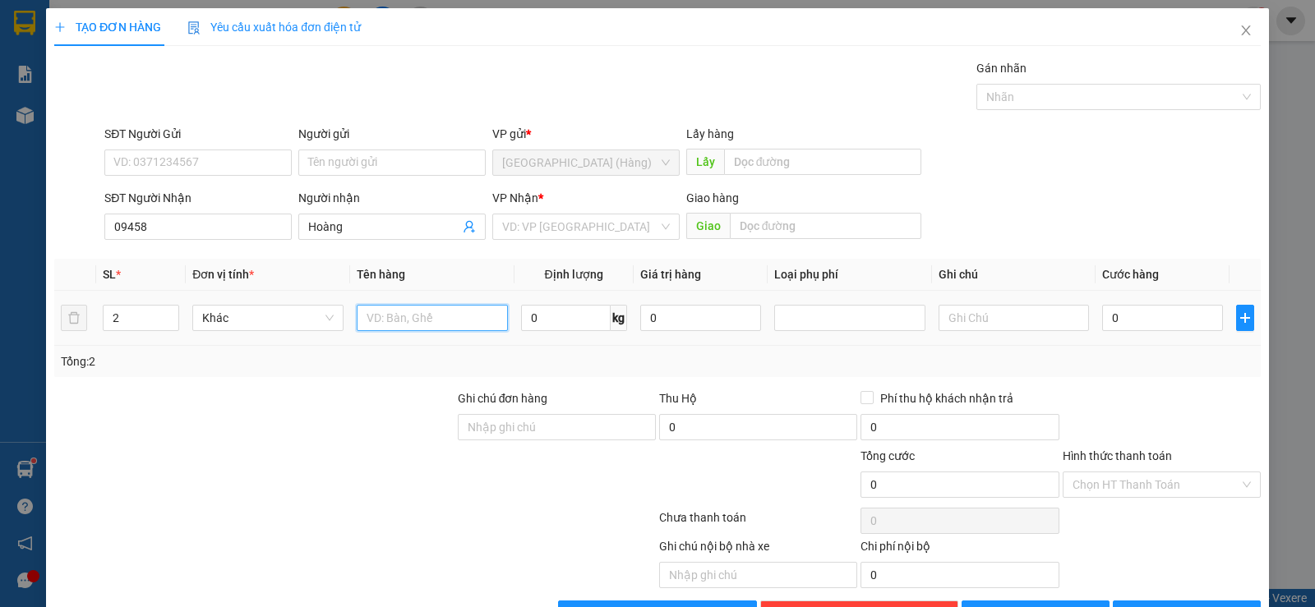
click at [406, 323] on input "text" at bounding box center [432, 318] width 151 height 26
click at [568, 228] on input "search" at bounding box center [580, 227] width 156 height 25
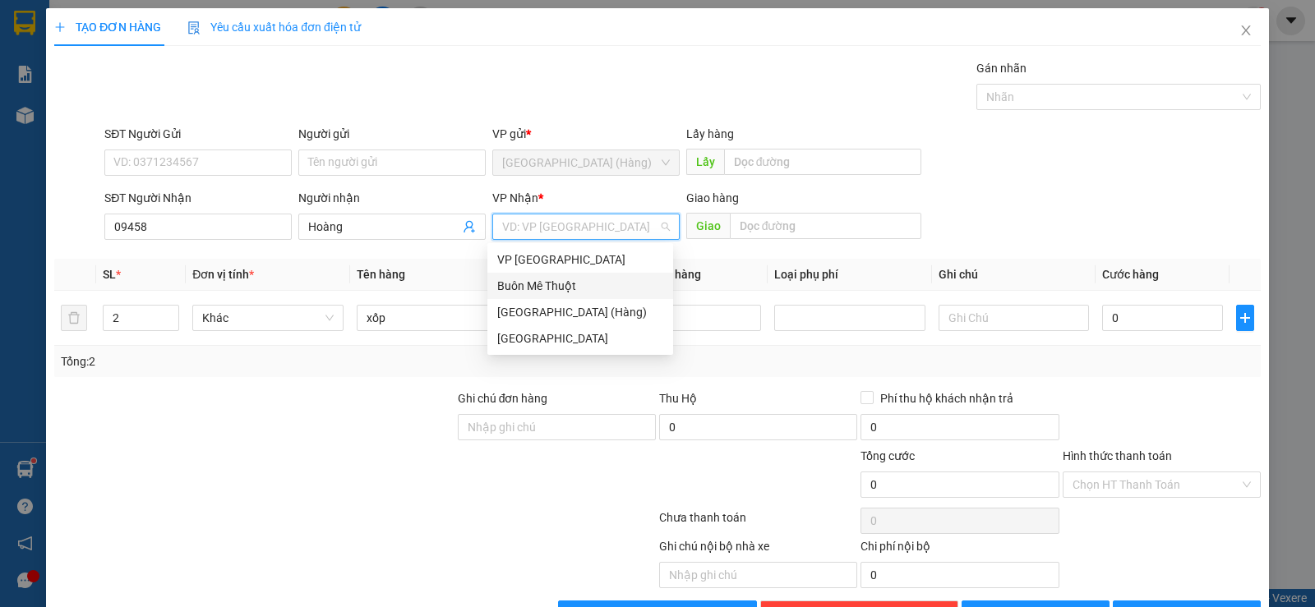
click at [580, 294] on div "Buôn Mê Thuột" at bounding box center [580, 286] width 166 height 18
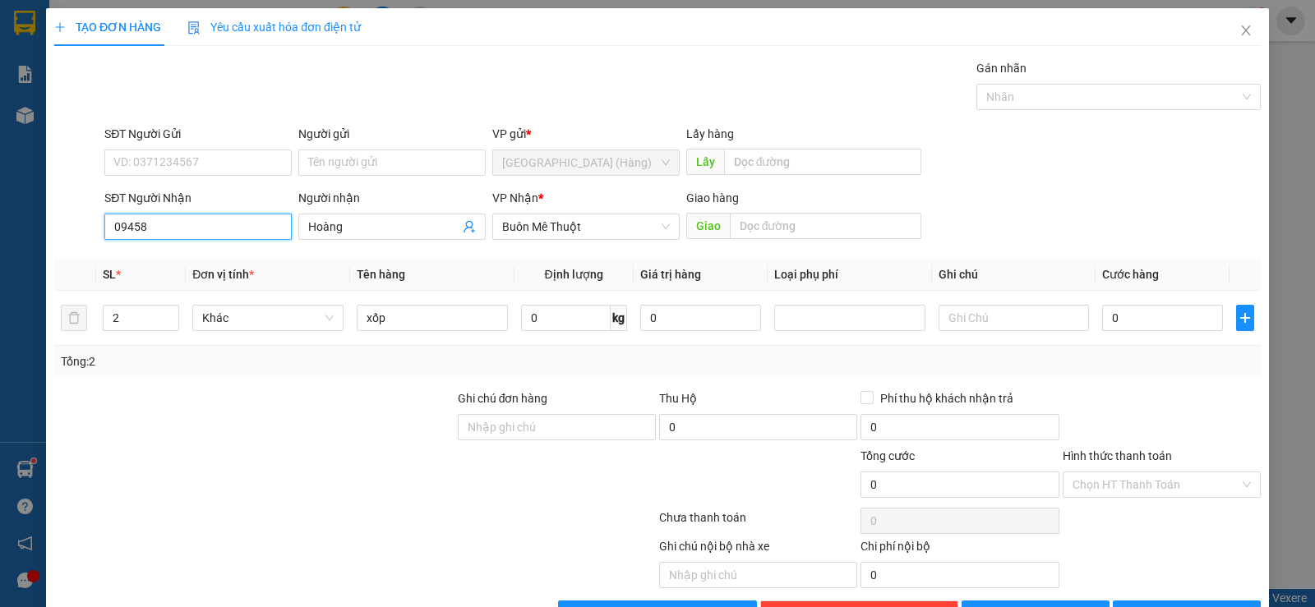
click at [171, 223] on input "09458" at bounding box center [197, 227] width 187 height 26
click at [1184, 605] on span "[PERSON_NAME] và In" at bounding box center [1201, 614] width 115 height 18
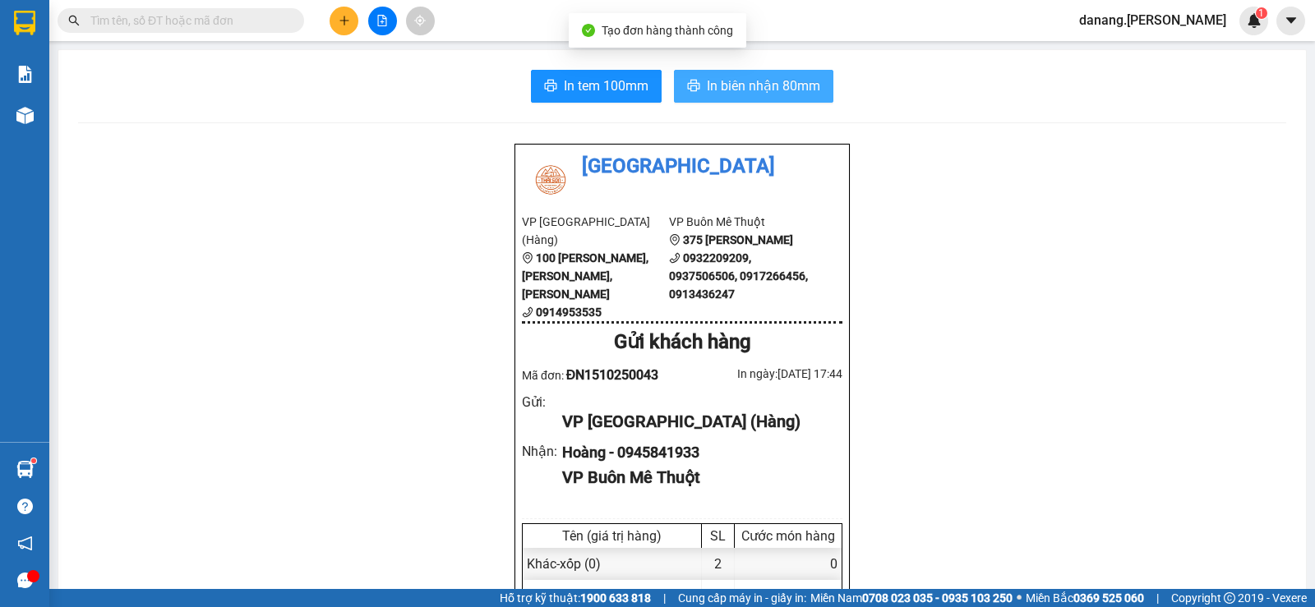
drag, startPoint x: 756, startPoint y: 109, endPoint x: 786, endPoint y: 76, distance: 44.2
click at [788, 72] on button "In biên nhận 80mm" at bounding box center [753, 86] width 159 height 33
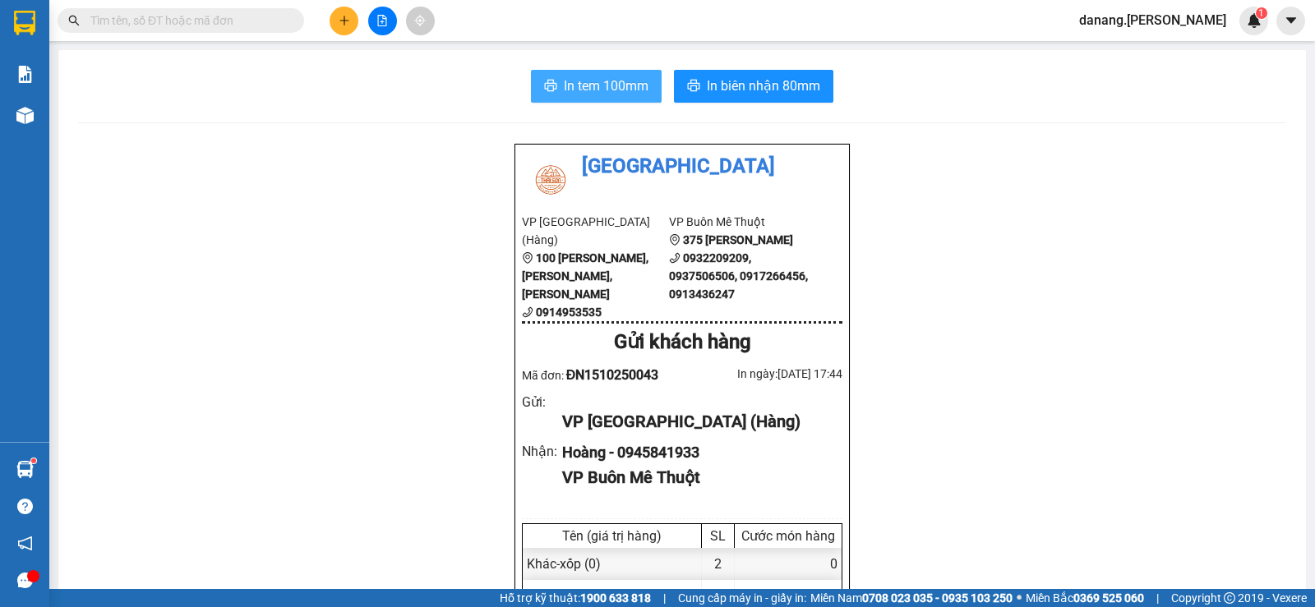
click at [555, 95] on button "In tem 100mm" at bounding box center [596, 86] width 131 height 33
click at [339, 21] on icon "plus" at bounding box center [345, 21] width 12 height 12
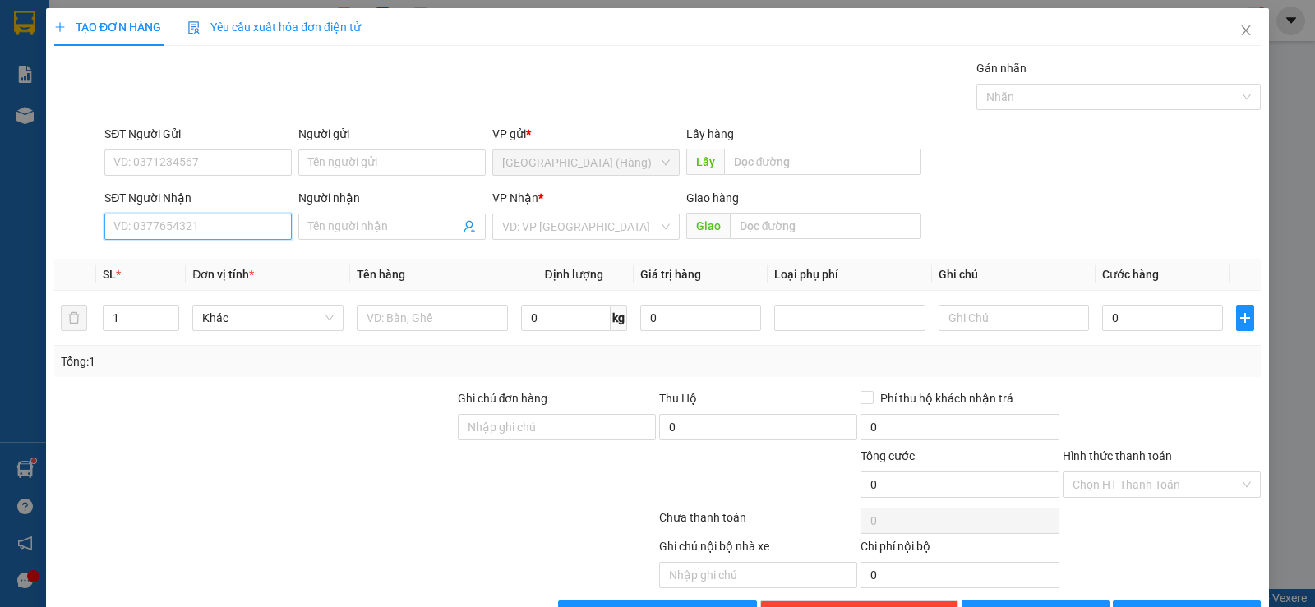
click at [205, 234] on input "SĐT Người Nhận" at bounding box center [197, 227] width 187 height 26
drag, startPoint x: 188, startPoint y: 265, endPoint x: 181, endPoint y: 270, distance: 8.9
click at [187, 267] on div "0941605602 - Công" at bounding box center [196, 260] width 166 height 18
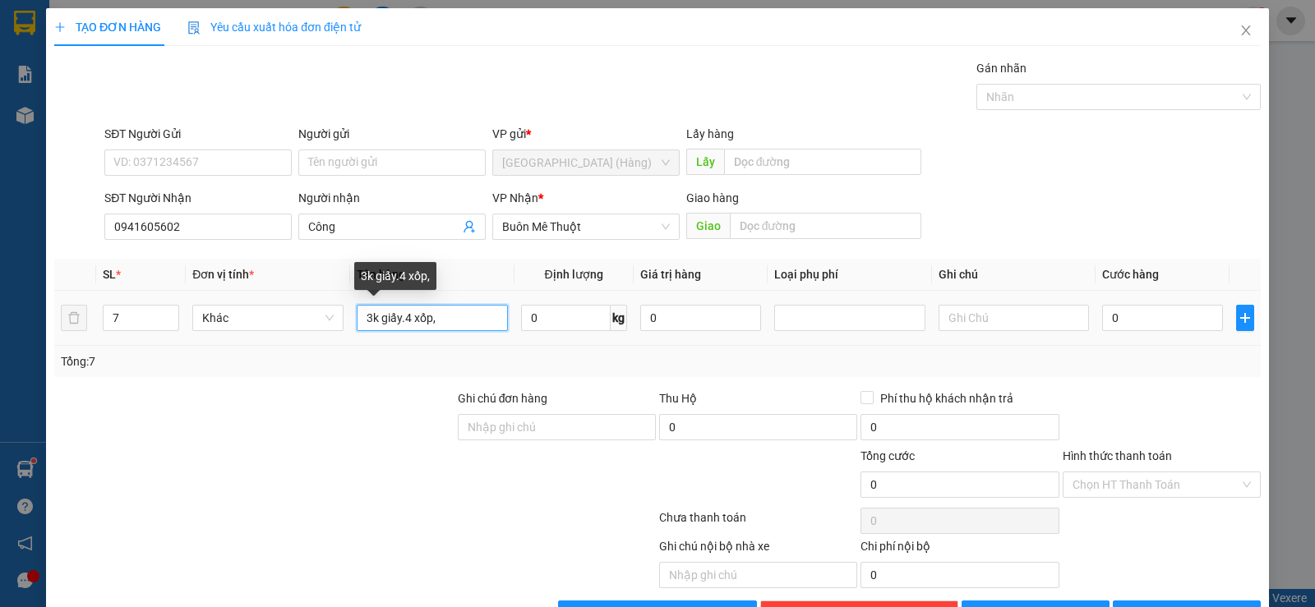
click at [371, 315] on input "3k giấy.4 xốp," at bounding box center [432, 318] width 151 height 26
click at [133, 316] on input "7" at bounding box center [141, 318] width 75 height 25
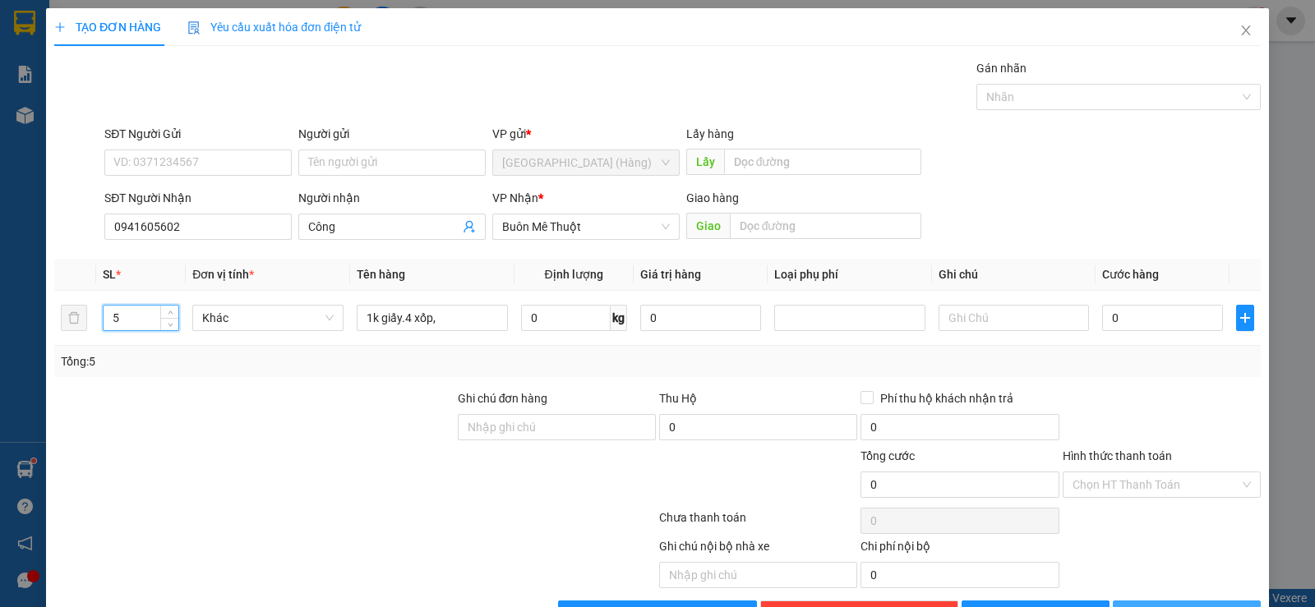
click at [1178, 605] on span "[PERSON_NAME] và In" at bounding box center [1201, 614] width 115 height 18
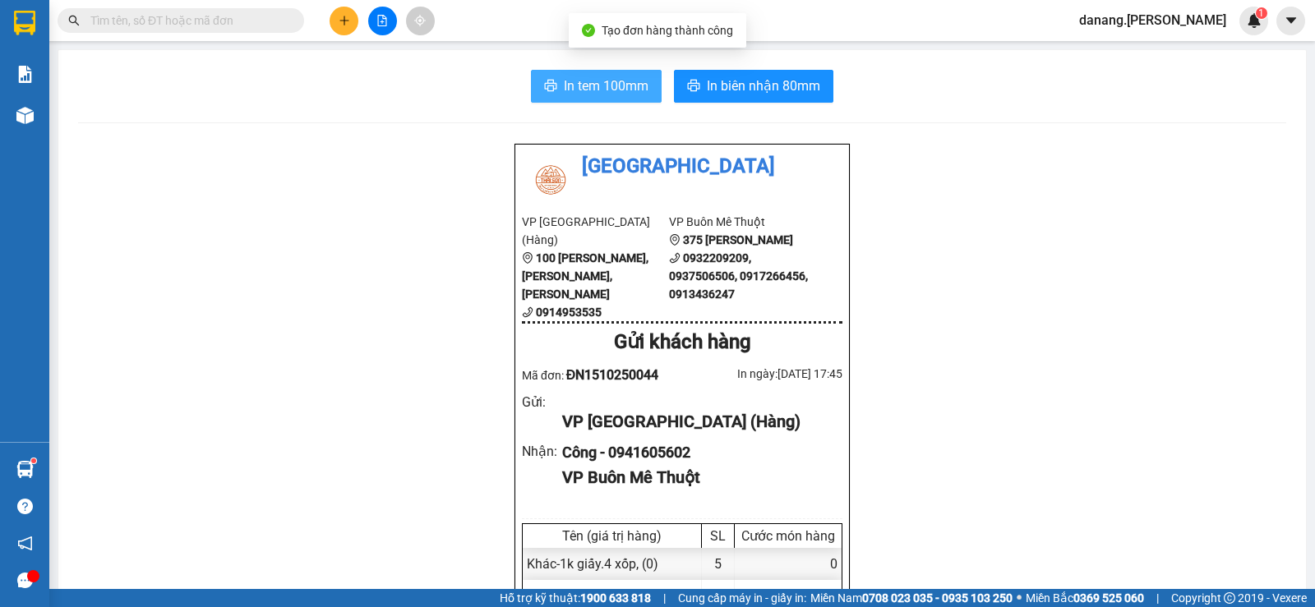
click at [603, 90] on span "In tem 100mm" at bounding box center [606, 86] width 85 height 21
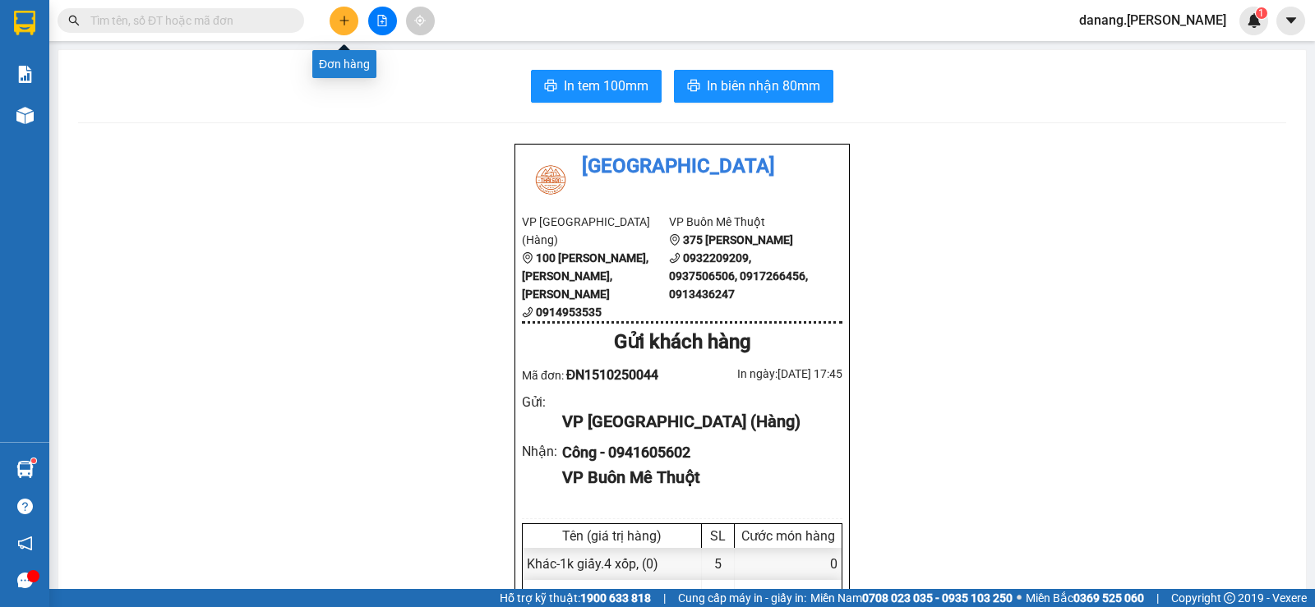
click at [344, 27] on button at bounding box center [344, 21] width 29 height 29
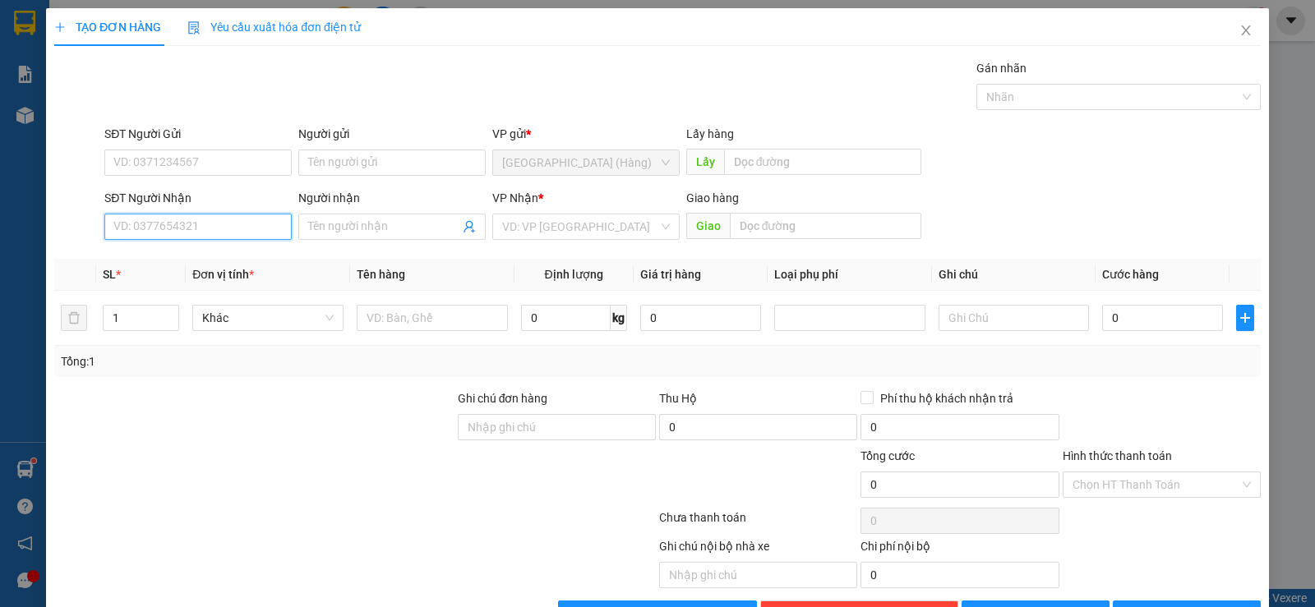
click at [195, 220] on input "SĐT Người Nhận" at bounding box center [197, 227] width 187 height 26
click at [185, 235] on input "SĐT Người Nhận" at bounding box center [197, 227] width 187 height 26
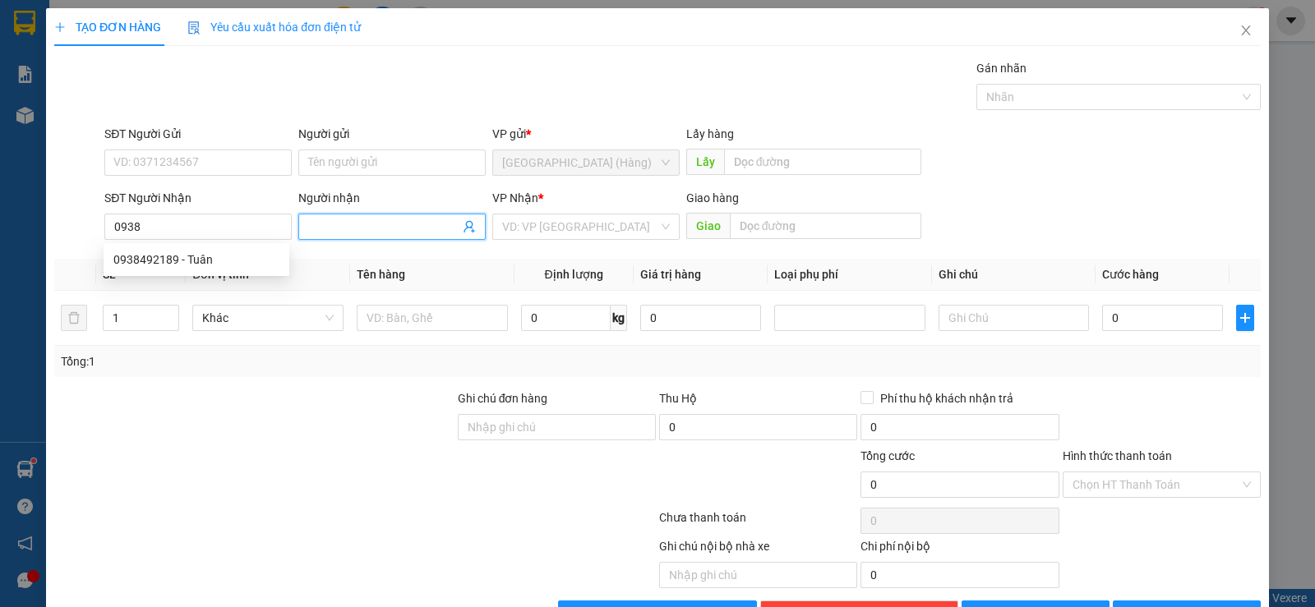
click at [339, 218] on input "Người nhận" at bounding box center [383, 227] width 151 height 18
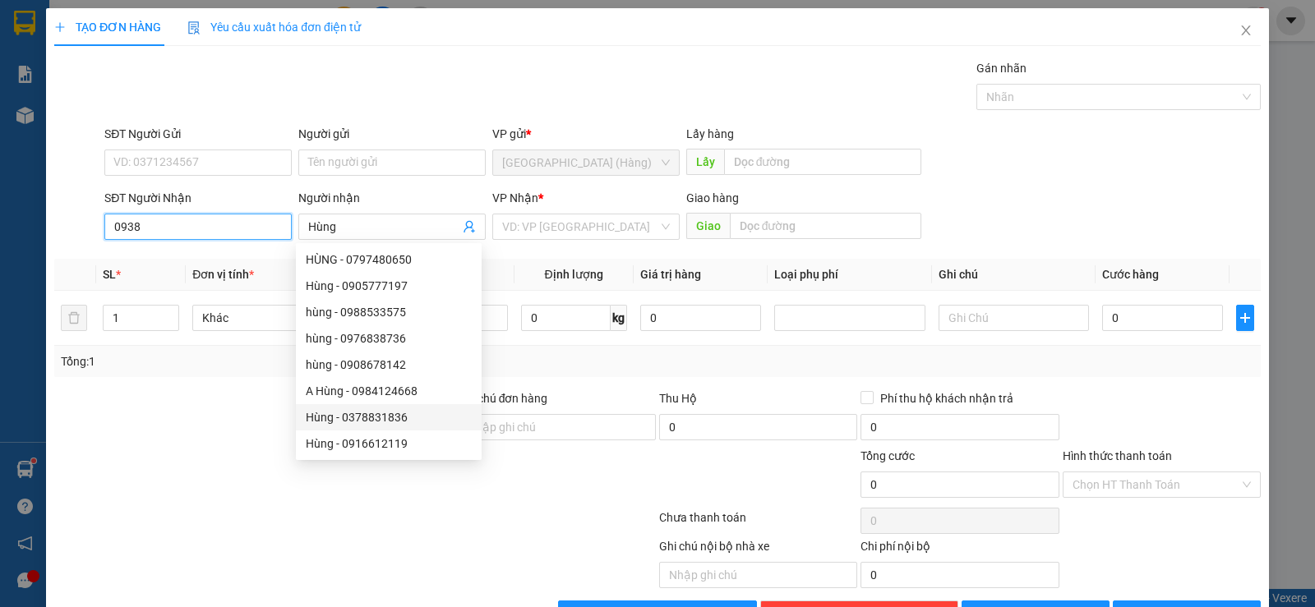
click at [144, 231] on input "0938" at bounding box center [197, 227] width 187 height 26
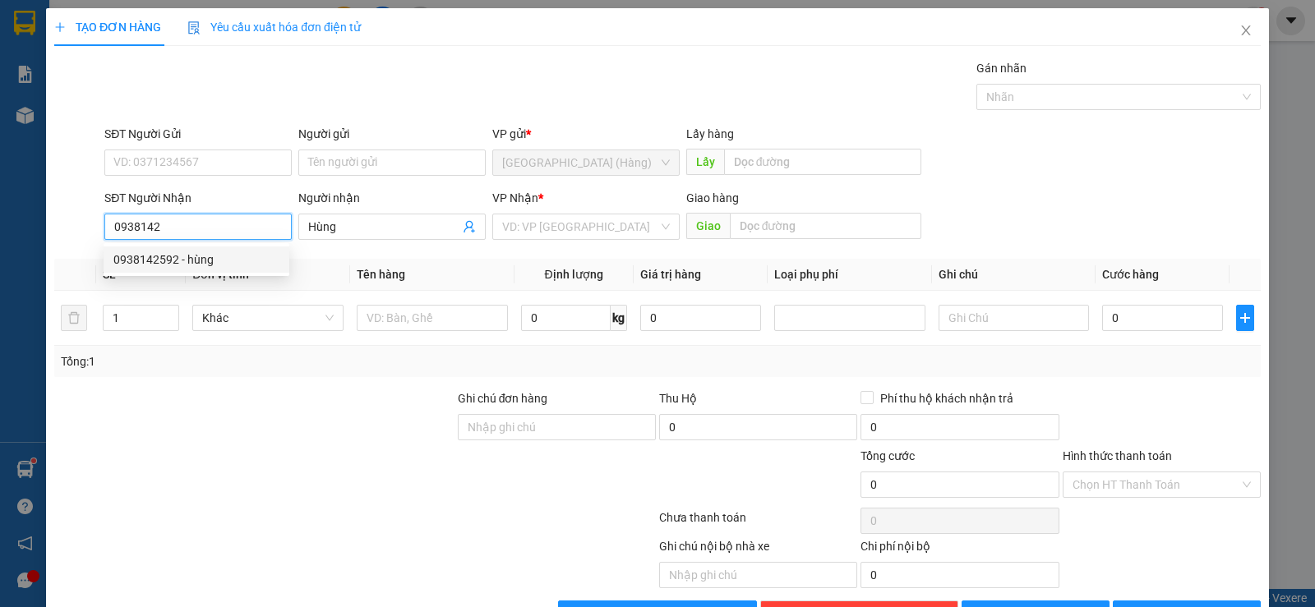
click at [182, 259] on div "0938142592 - hùng" at bounding box center [196, 260] width 166 height 18
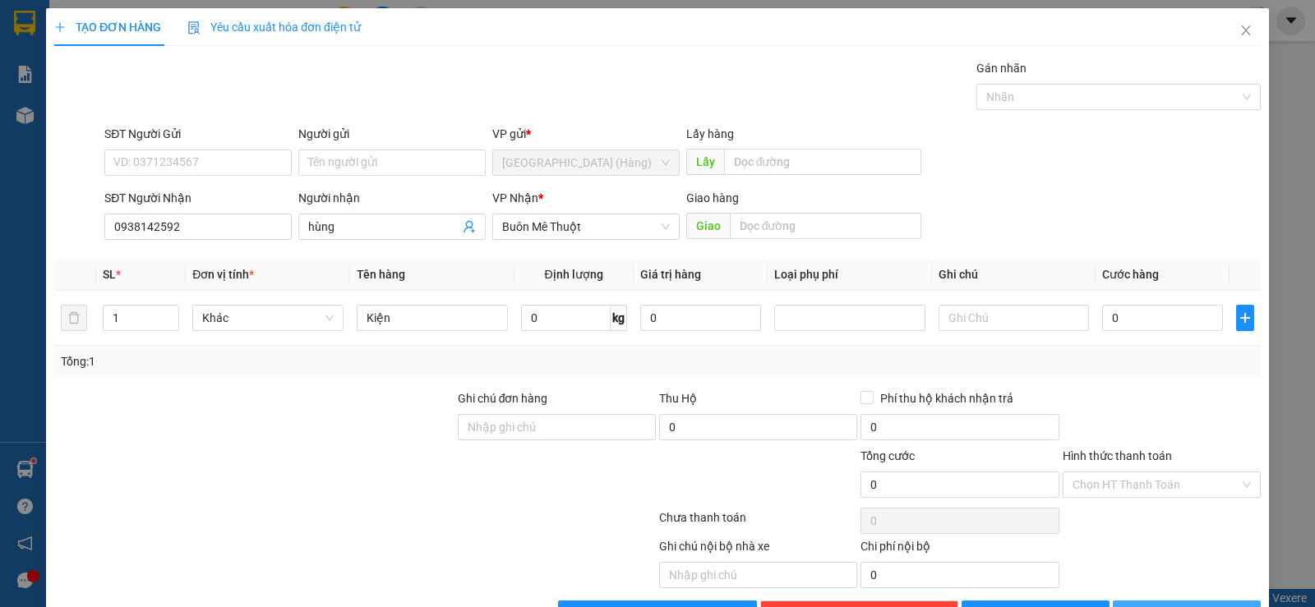
drag, startPoint x: 1146, startPoint y: 569, endPoint x: 1151, endPoint y: 526, distance: 43.1
click at [1137, 607] on span "printer" at bounding box center [1132, 613] width 12 height 13
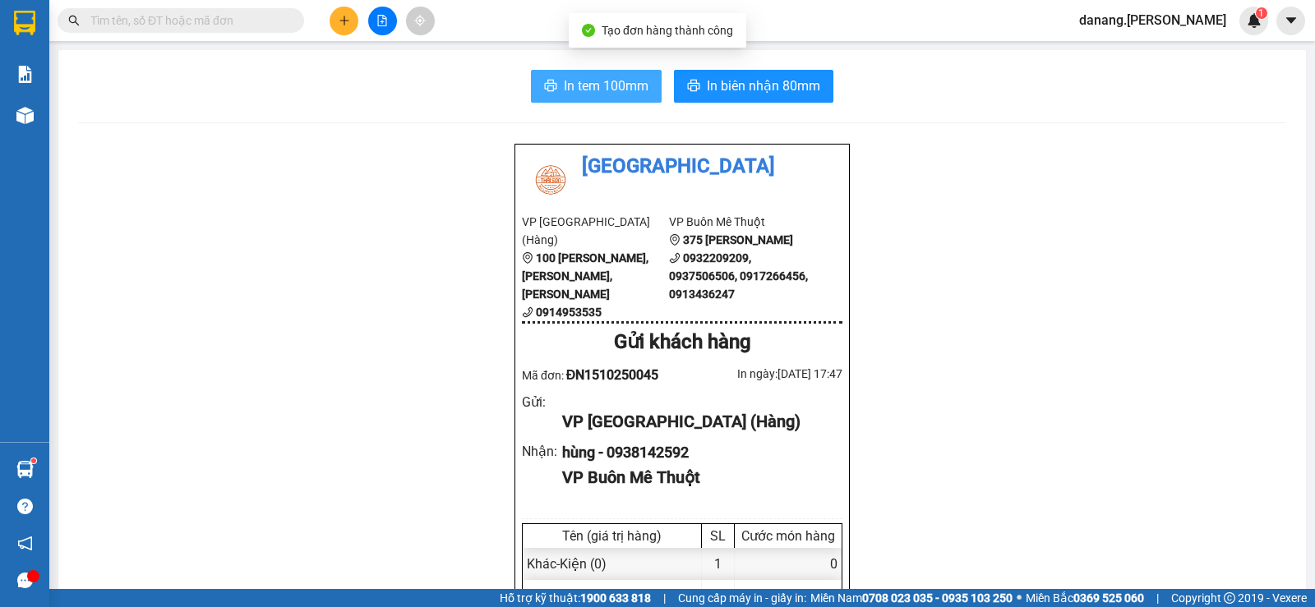
click at [612, 93] on span "In tem 100mm" at bounding box center [606, 86] width 85 height 21
click at [344, 31] on button at bounding box center [344, 21] width 29 height 29
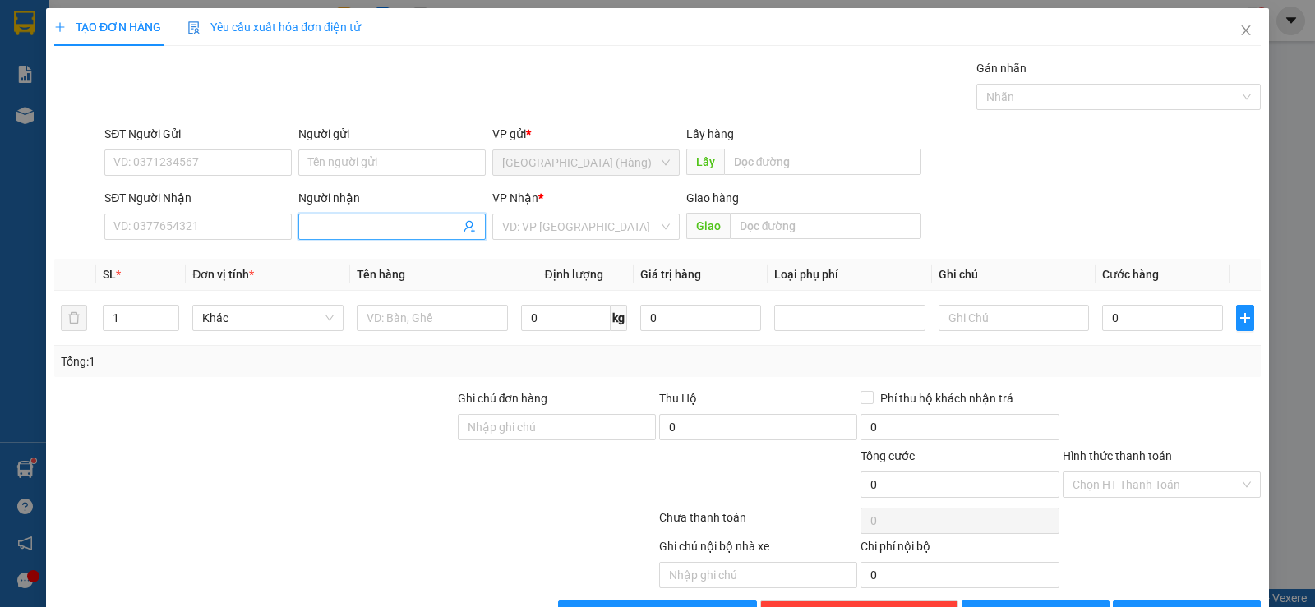
click at [362, 227] on input "Người nhận" at bounding box center [383, 227] width 151 height 18
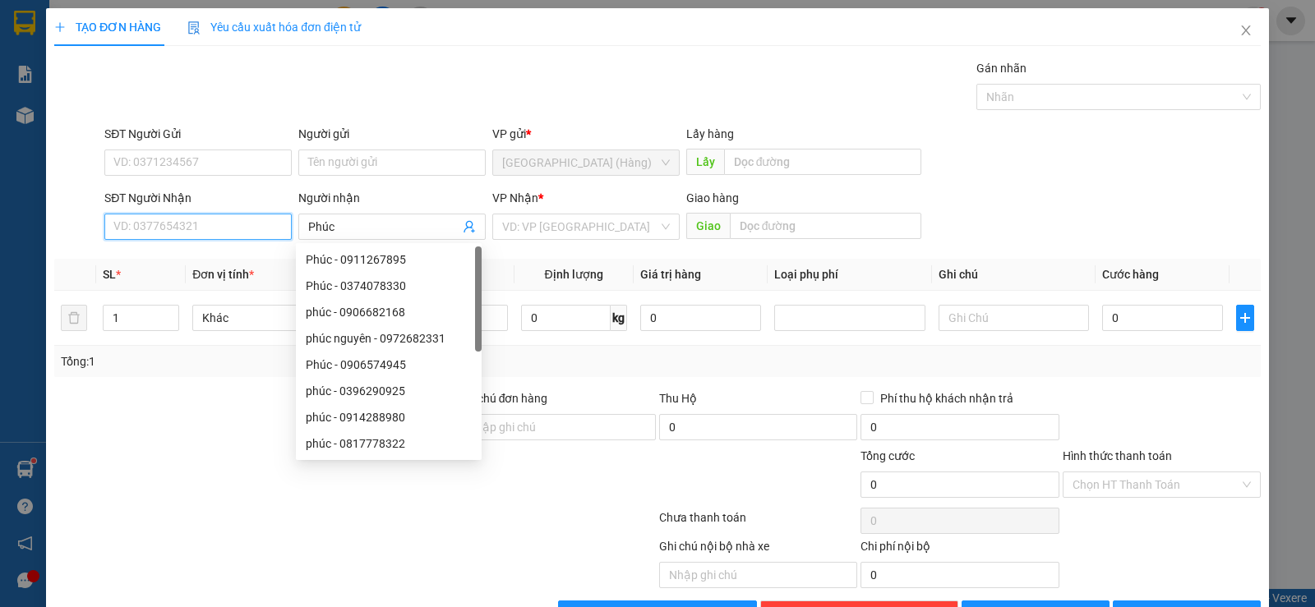
click at [120, 235] on input "SĐT Người Nhận" at bounding box center [197, 227] width 187 height 26
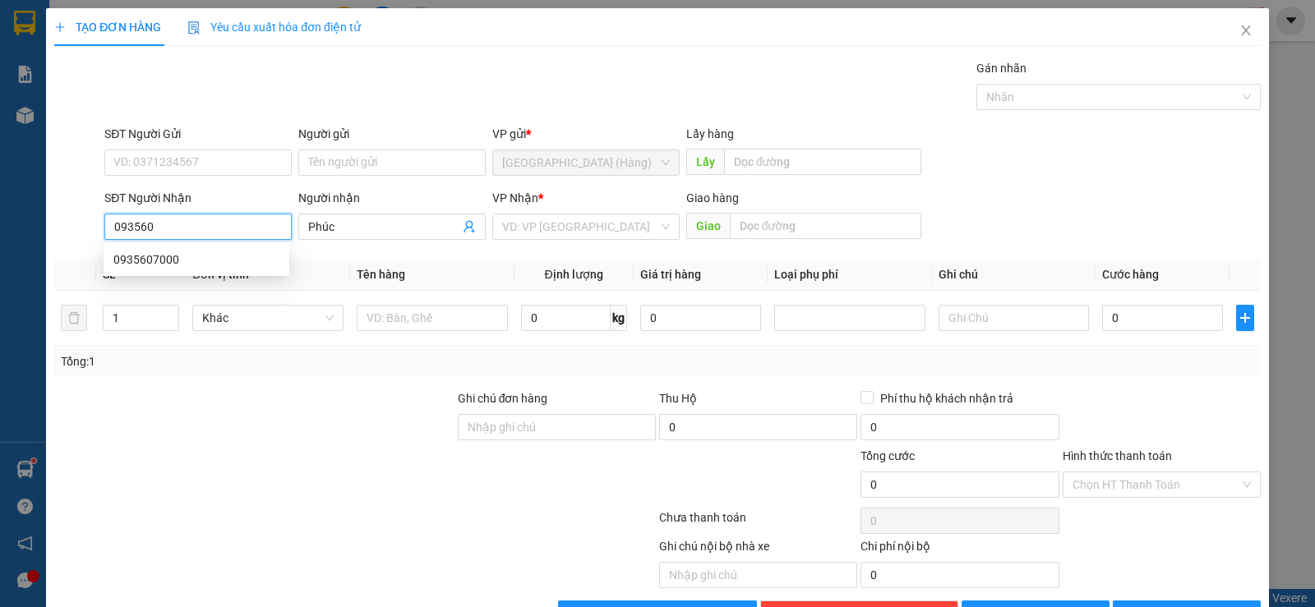
click at [157, 252] on div "0935607000" at bounding box center [196, 260] width 166 height 18
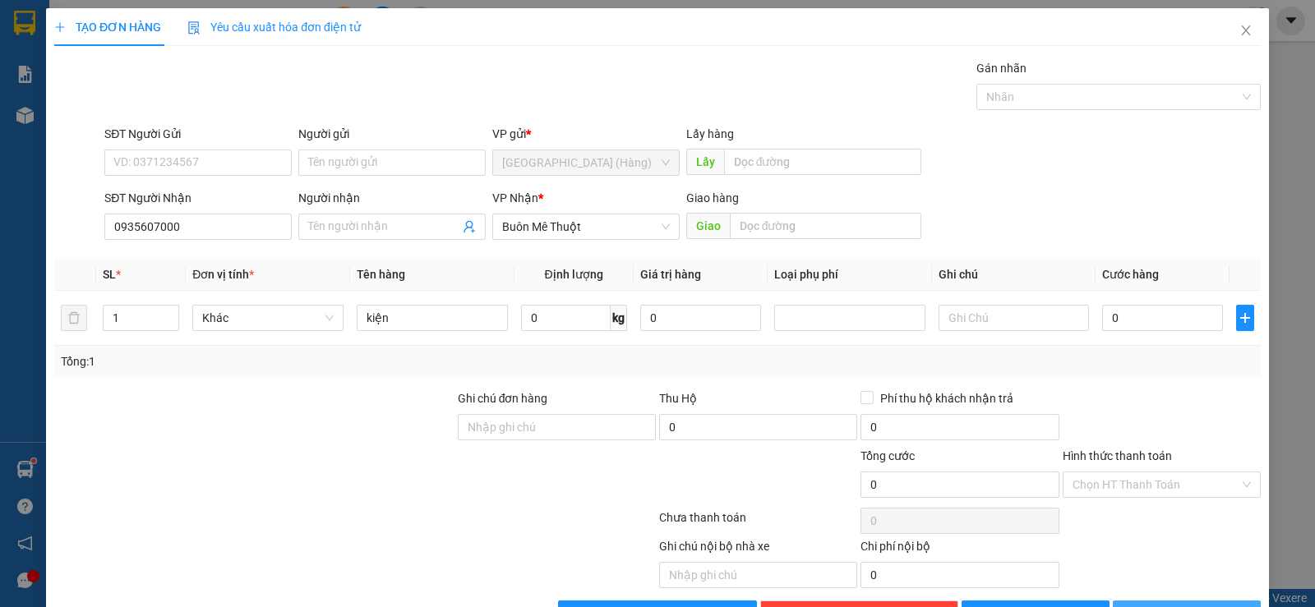
click at [1168, 605] on span "[PERSON_NAME] và In" at bounding box center [1201, 614] width 115 height 18
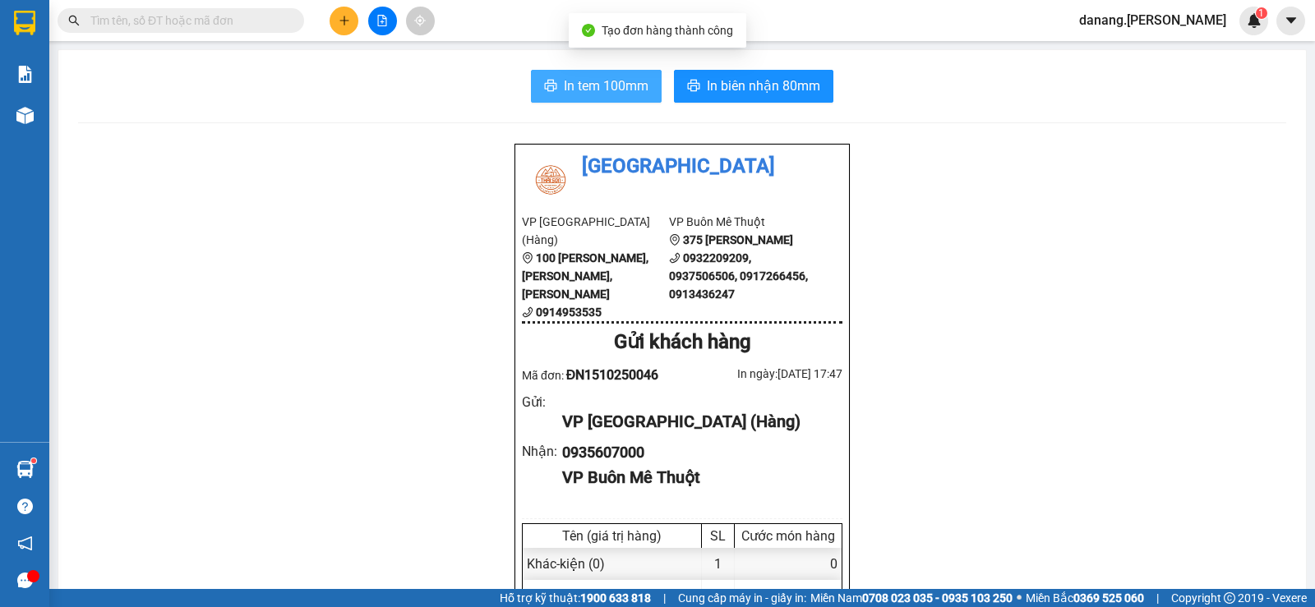
click at [578, 76] on span "In tem 100mm" at bounding box center [606, 86] width 85 height 21
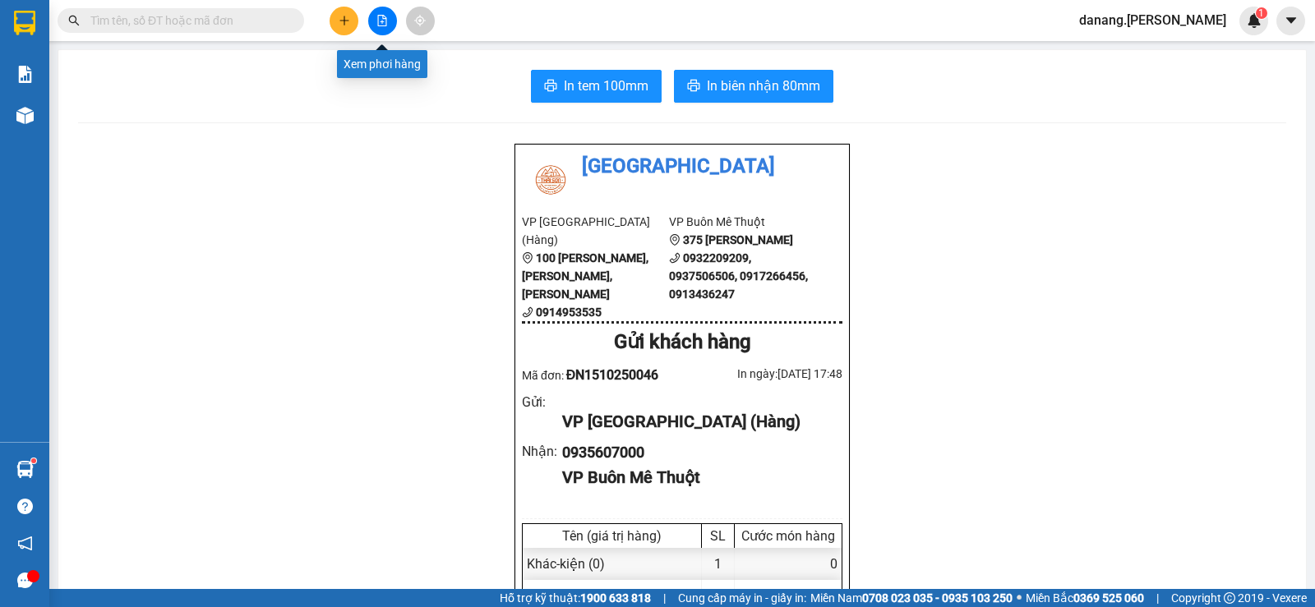
click at [382, 25] on icon "file-add" at bounding box center [382, 21] width 12 height 12
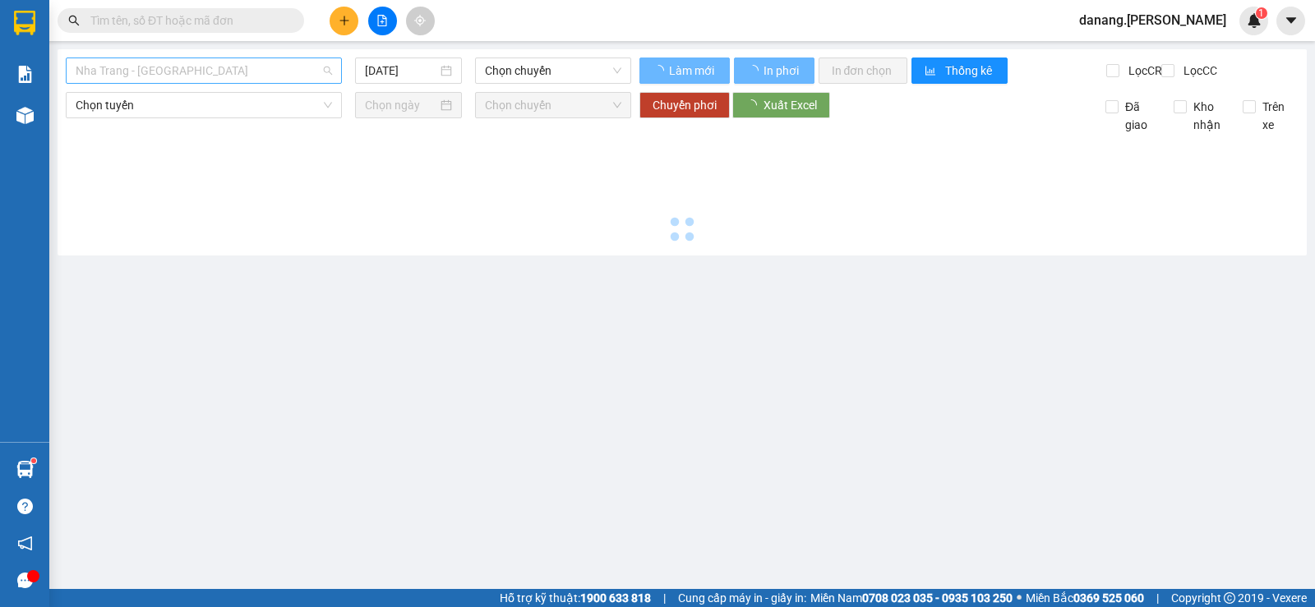
click at [196, 72] on span "Nha Trang - [GEOGRAPHIC_DATA]" at bounding box center [204, 70] width 256 height 25
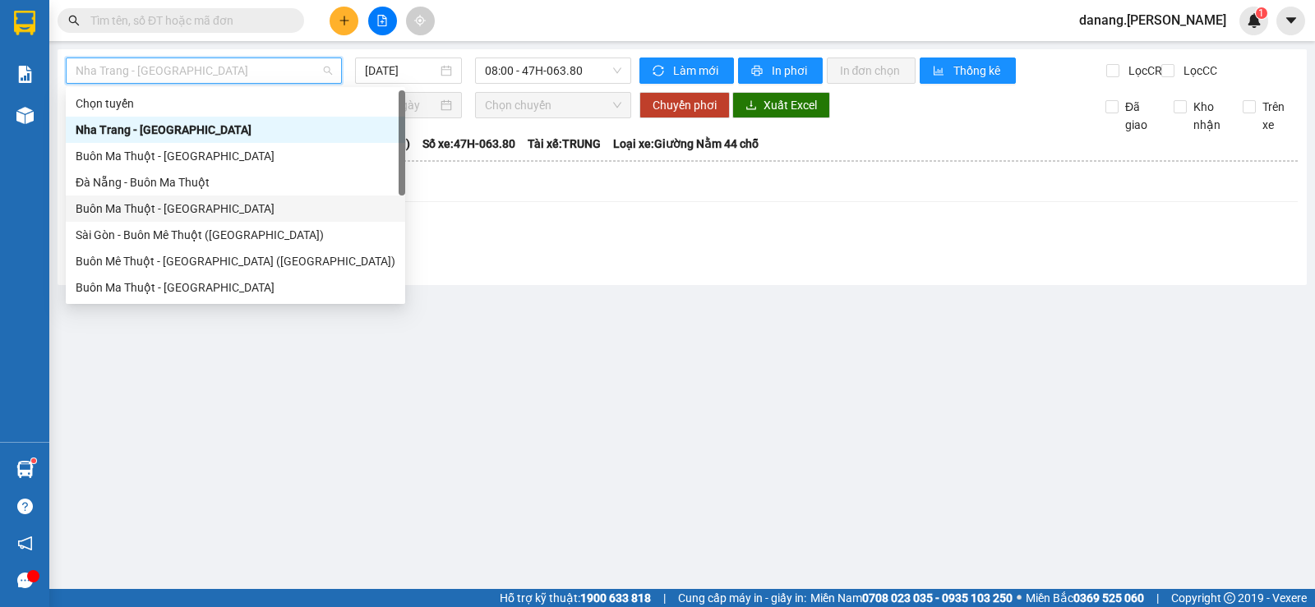
click at [95, 202] on div "Buôn Ma Thuột - [GEOGRAPHIC_DATA]" at bounding box center [236, 209] width 320 height 18
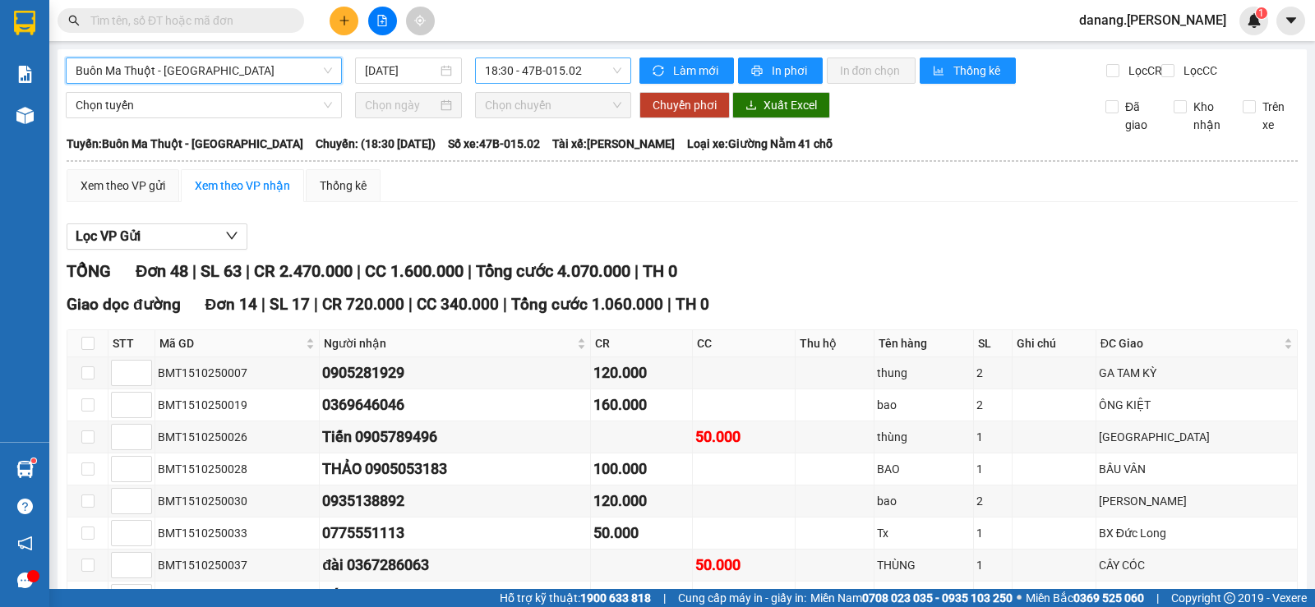
click at [506, 68] on span "18:30 - 47B-015.02" at bounding box center [553, 70] width 136 height 25
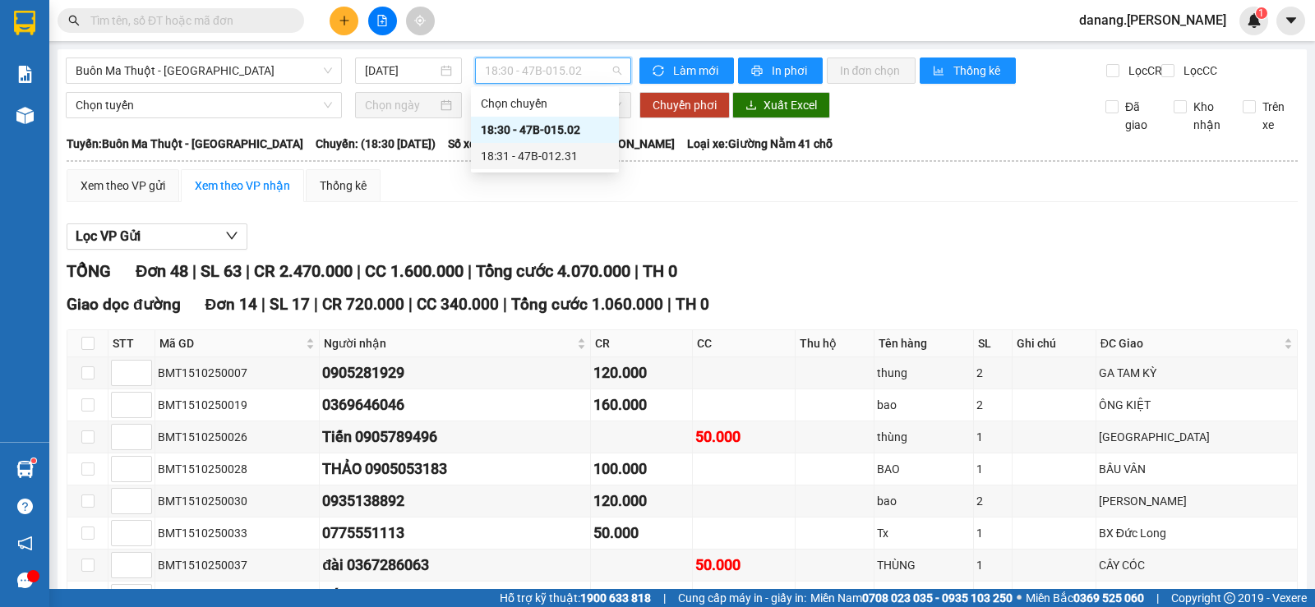
click at [561, 160] on div "18:31 - 47B-012.31" at bounding box center [545, 156] width 128 height 18
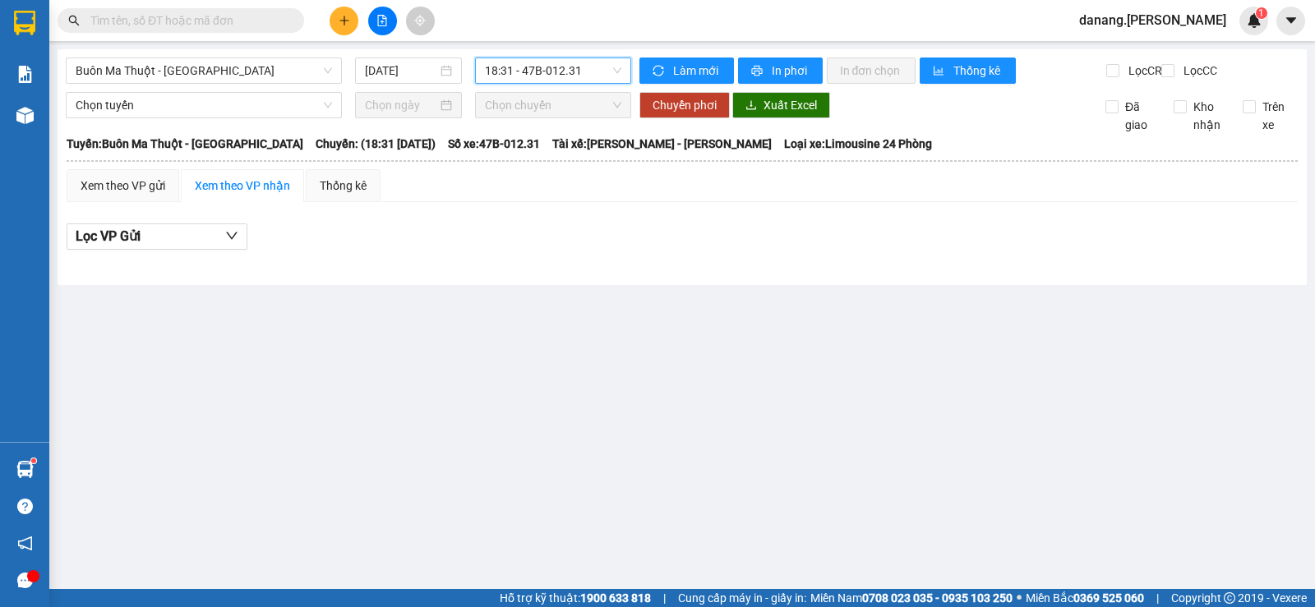
click at [587, 68] on span "18:31 - 47B-012.31" at bounding box center [553, 70] width 136 height 25
click at [575, 127] on div "18:30 - 47B-015.02" at bounding box center [549, 130] width 128 height 18
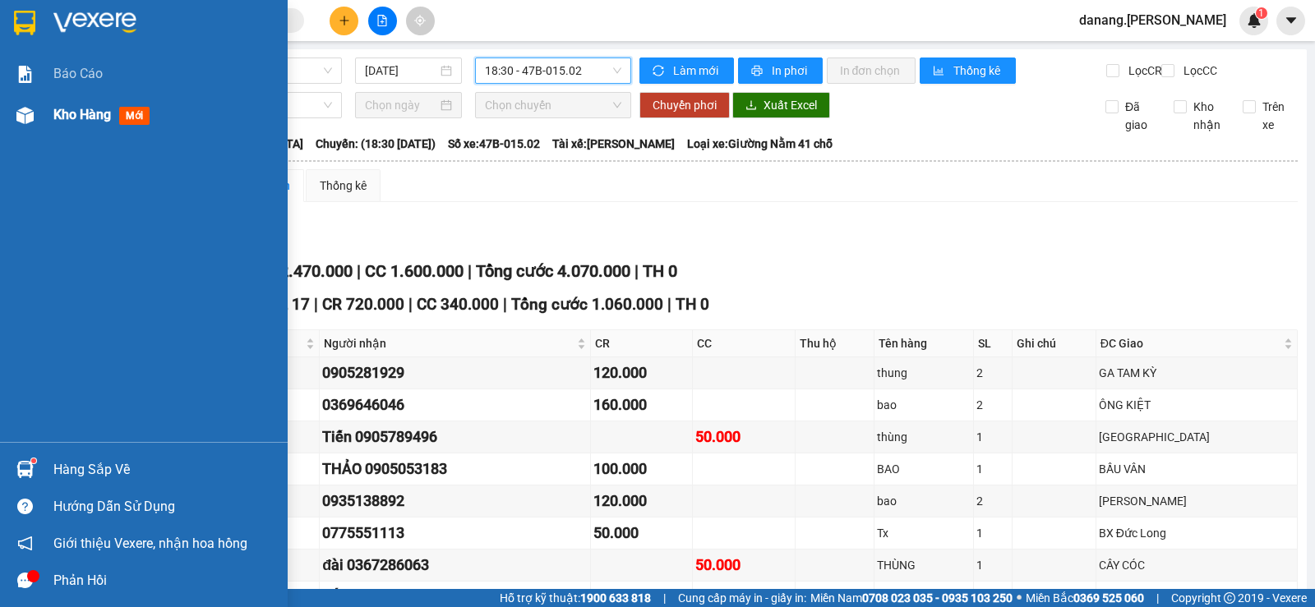
click at [70, 118] on span "Kho hàng" at bounding box center [82, 115] width 58 height 16
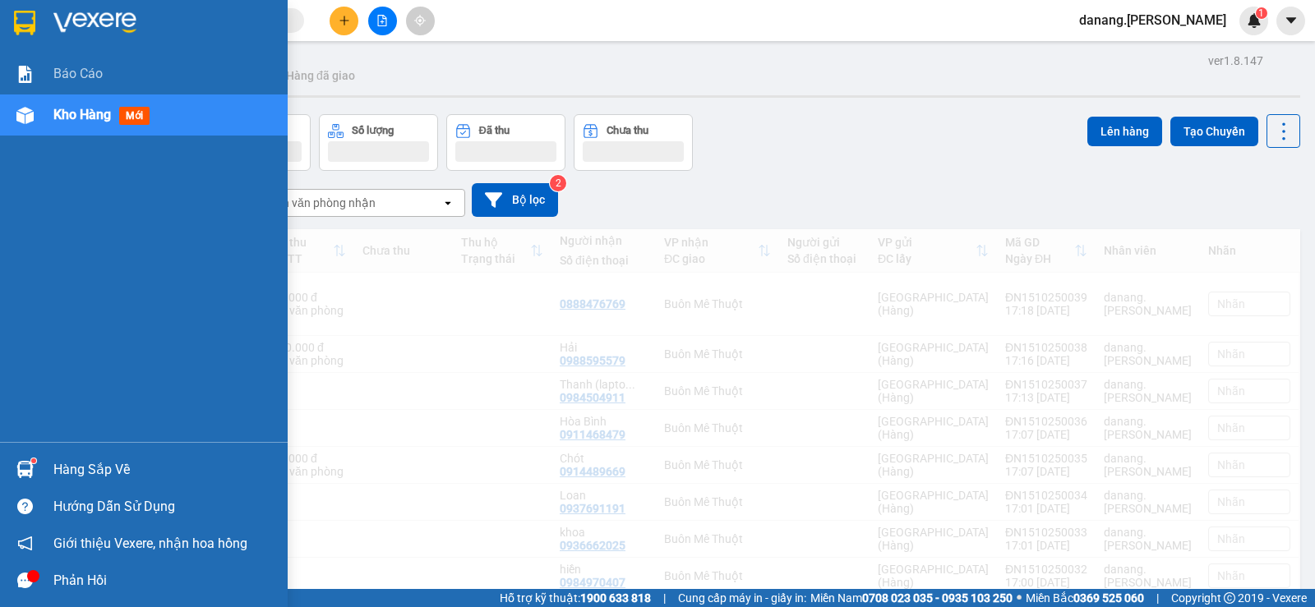
click at [70, 118] on span "Kho hàng" at bounding box center [82, 115] width 58 height 16
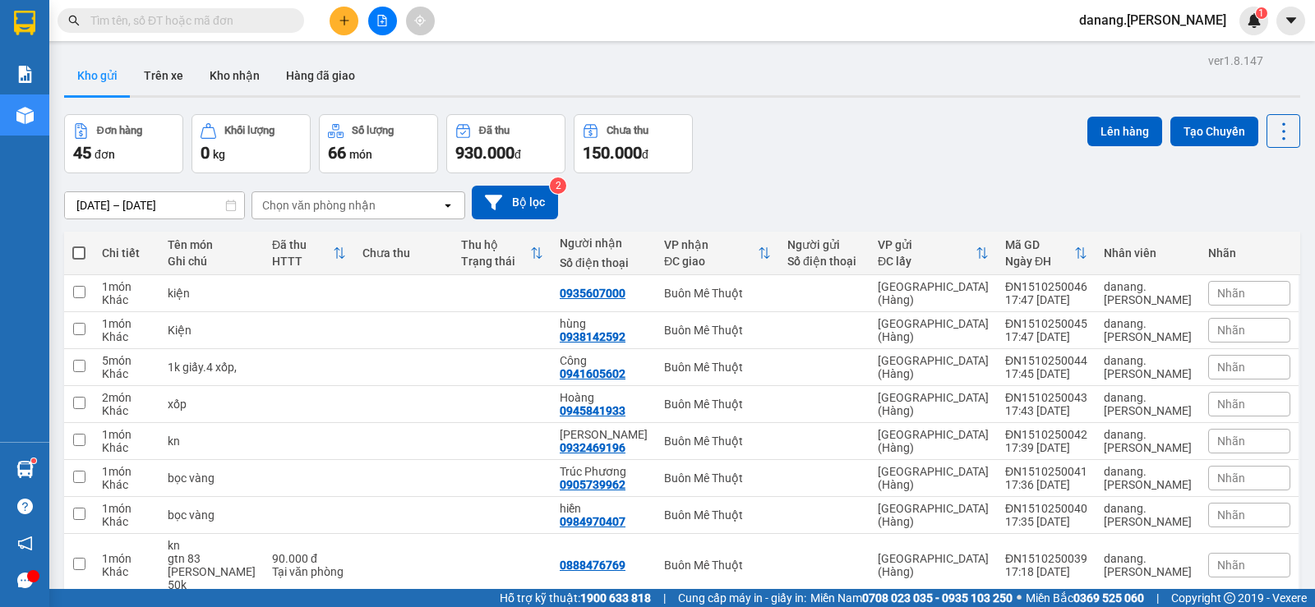
click at [69, 249] on th at bounding box center [79, 254] width 30 height 44
click at [80, 253] on span at bounding box center [78, 253] width 13 height 13
click at [79, 245] on input "checkbox" at bounding box center [79, 245] width 0 height 0
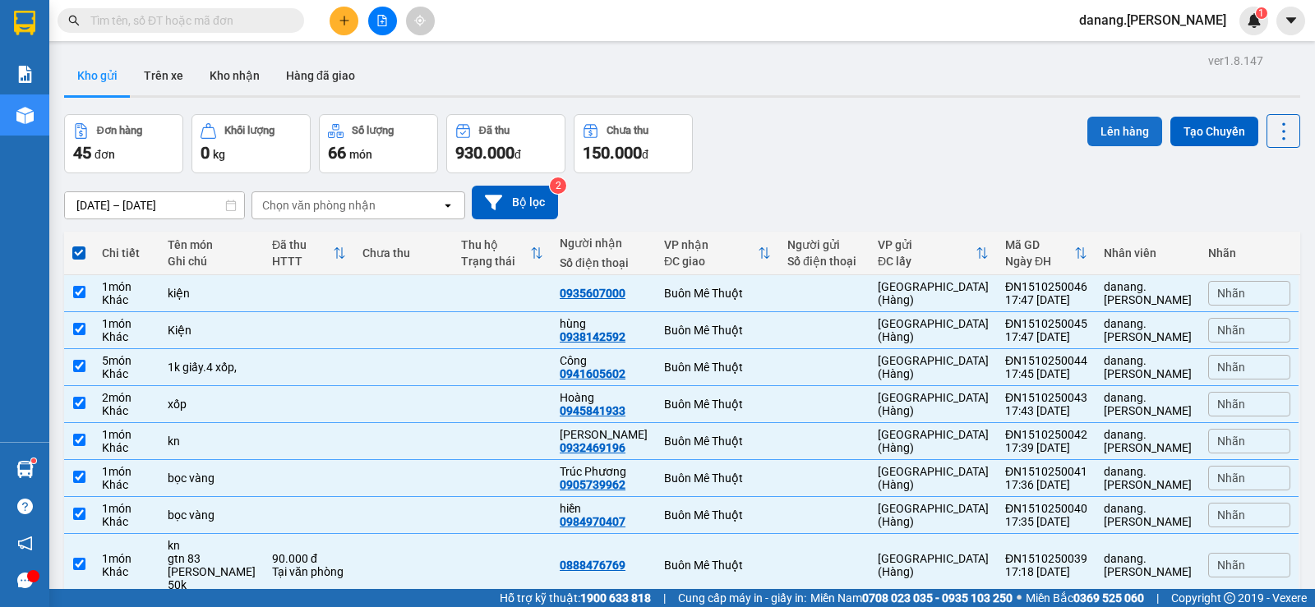
click at [1097, 122] on button "Lên hàng" at bounding box center [1124, 132] width 75 height 30
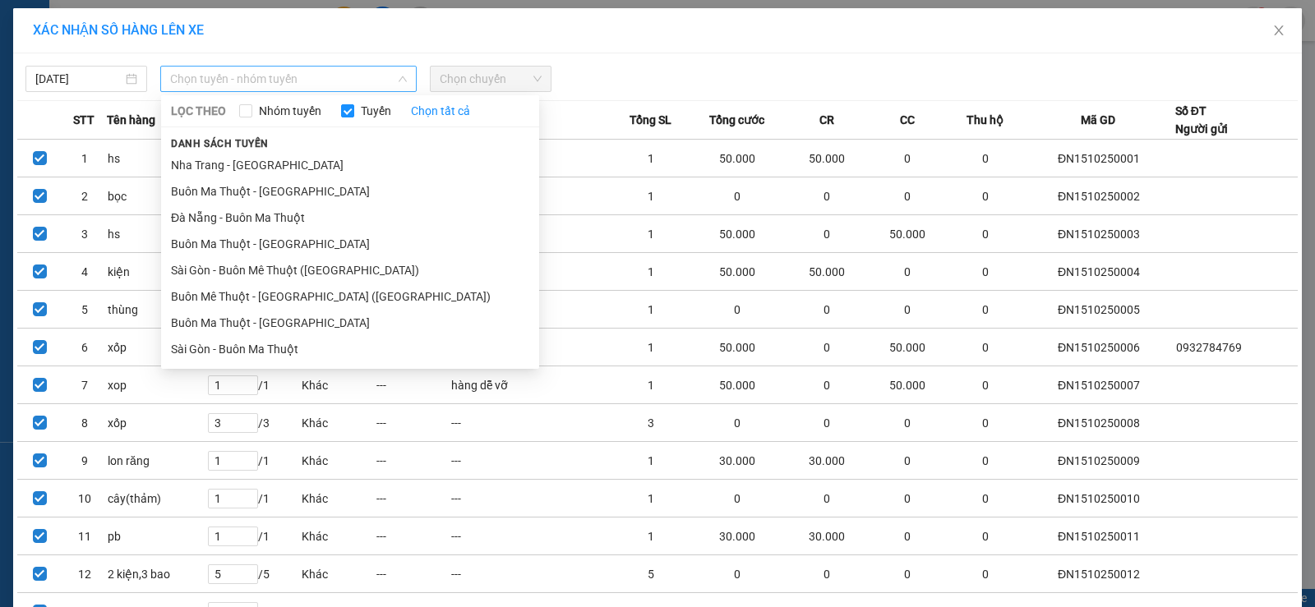
click at [307, 83] on span "Chọn tuyến - nhóm tuyến" at bounding box center [288, 79] width 237 height 25
click at [304, 221] on li "Đà Nẵng - Buôn Ma Thuột" at bounding box center [350, 218] width 378 height 26
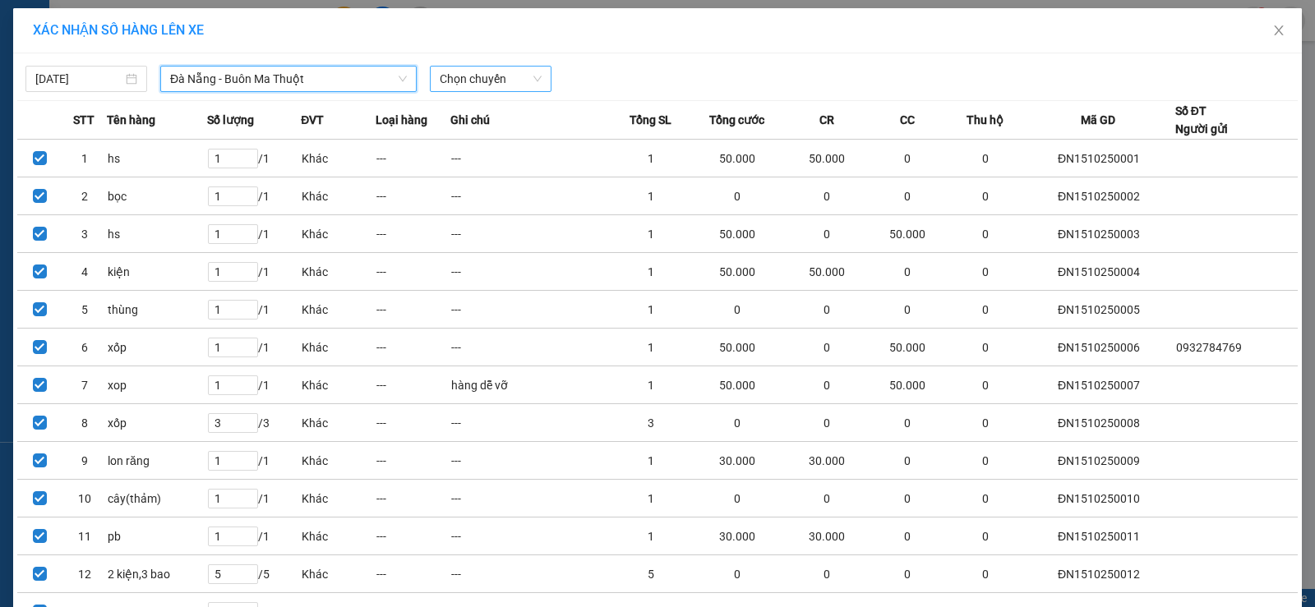
click at [459, 76] on span "Chọn chuyến" at bounding box center [491, 79] width 102 height 25
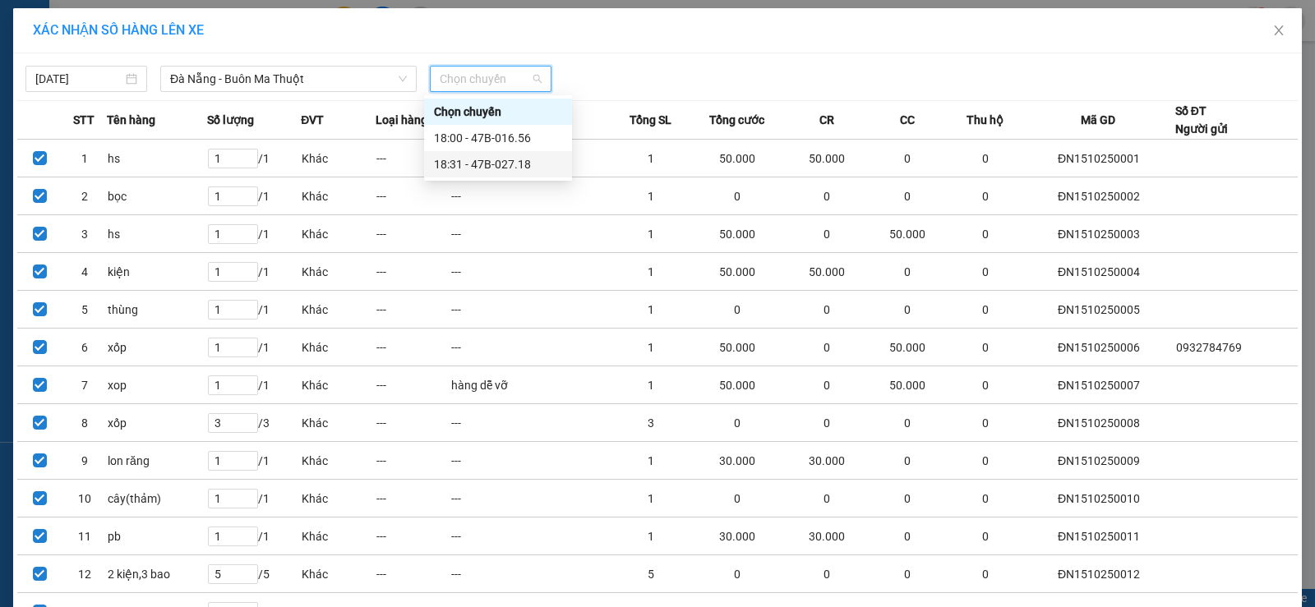
click at [540, 168] on div "18:31 - 47B-027.18" at bounding box center [498, 164] width 128 height 18
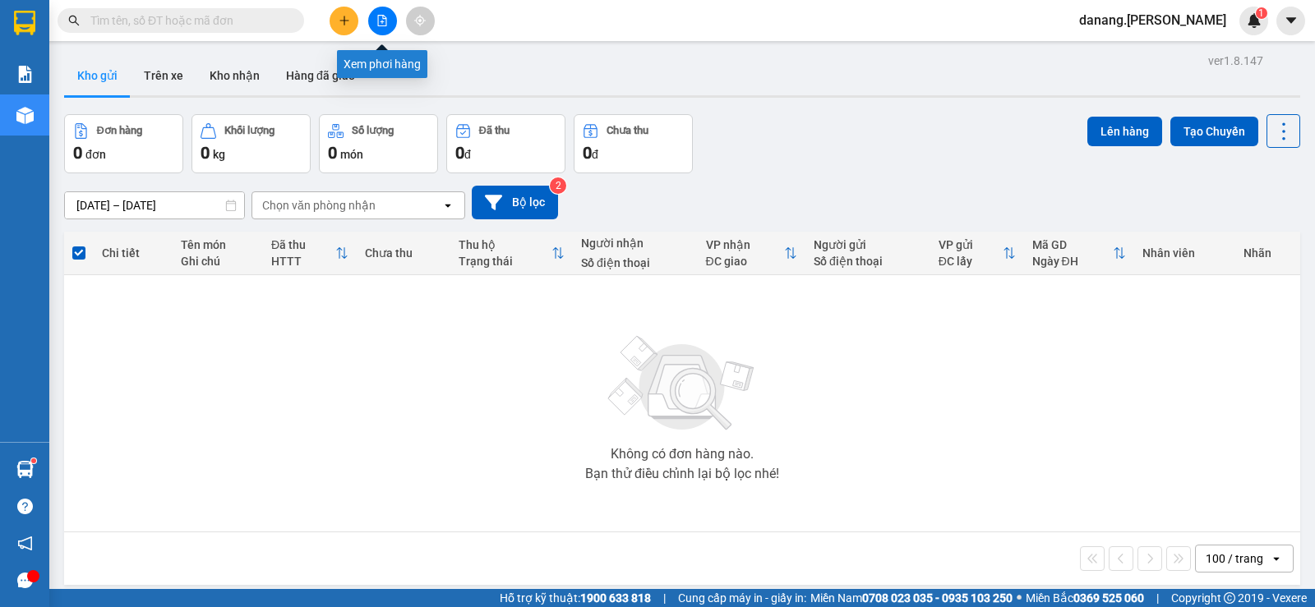
click at [389, 15] on button at bounding box center [382, 21] width 29 height 29
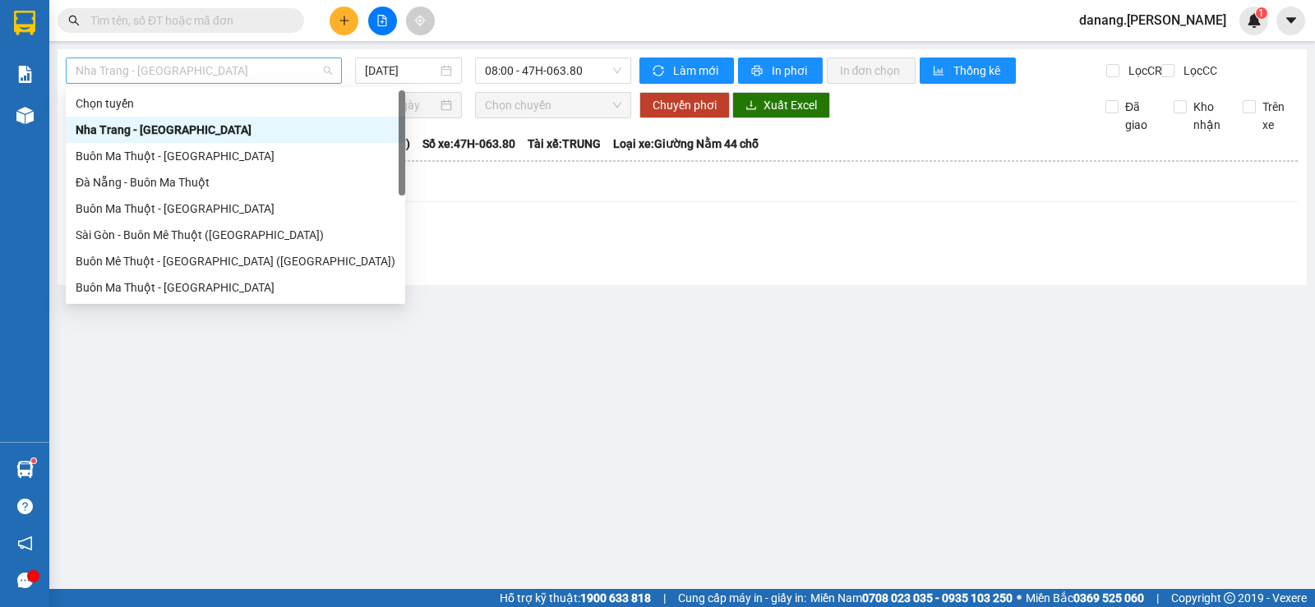
click at [220, 71] on span "Nha Trang - [GEOGRAPHIC_DATA]" at bounding box center [204, 70] width 256 height 25
click at [131, 176] on div "Đà Nẵng - Buôn Ma Thuột" at bounding box center [236, 182] width 320 height 18
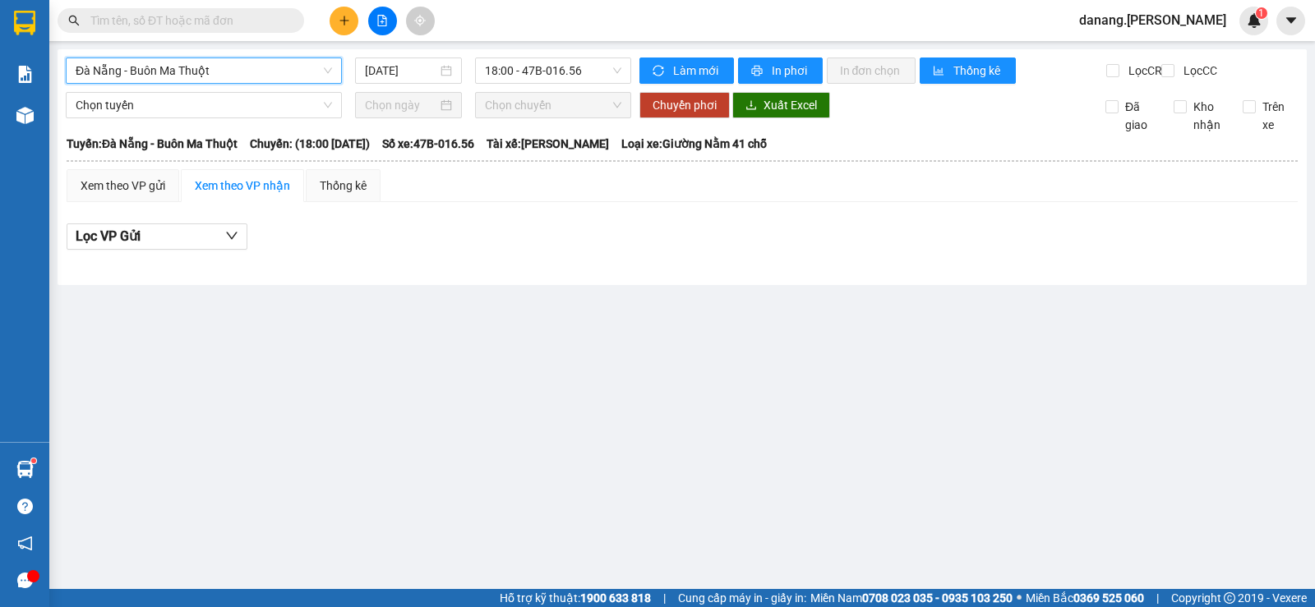
drag, startPoint x: 522, startPoint y: 67, endPoint x: 528, endPoint y: 84, distance: 17.7
click at [522, 69] on span "18:00 - 47B-016.56" at bounding box center [553, 70] width 136 height 25
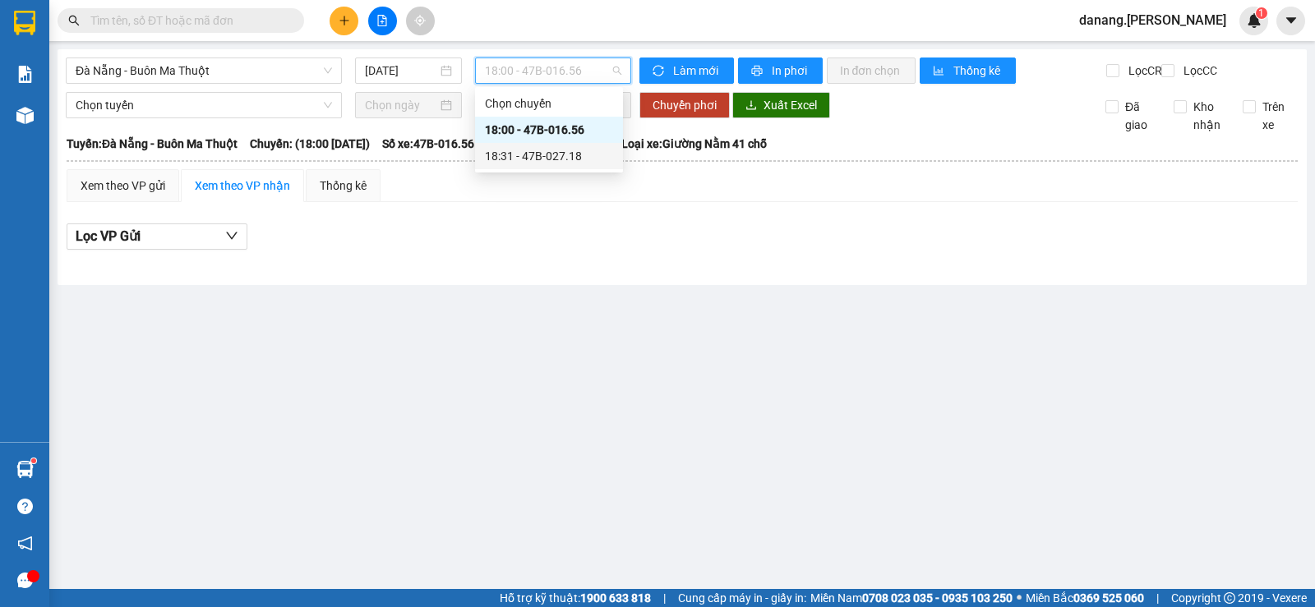
click at [556, 163] on div "18:31 - 47B-027.18" at bounding box center [549, 156] width 128 height 18
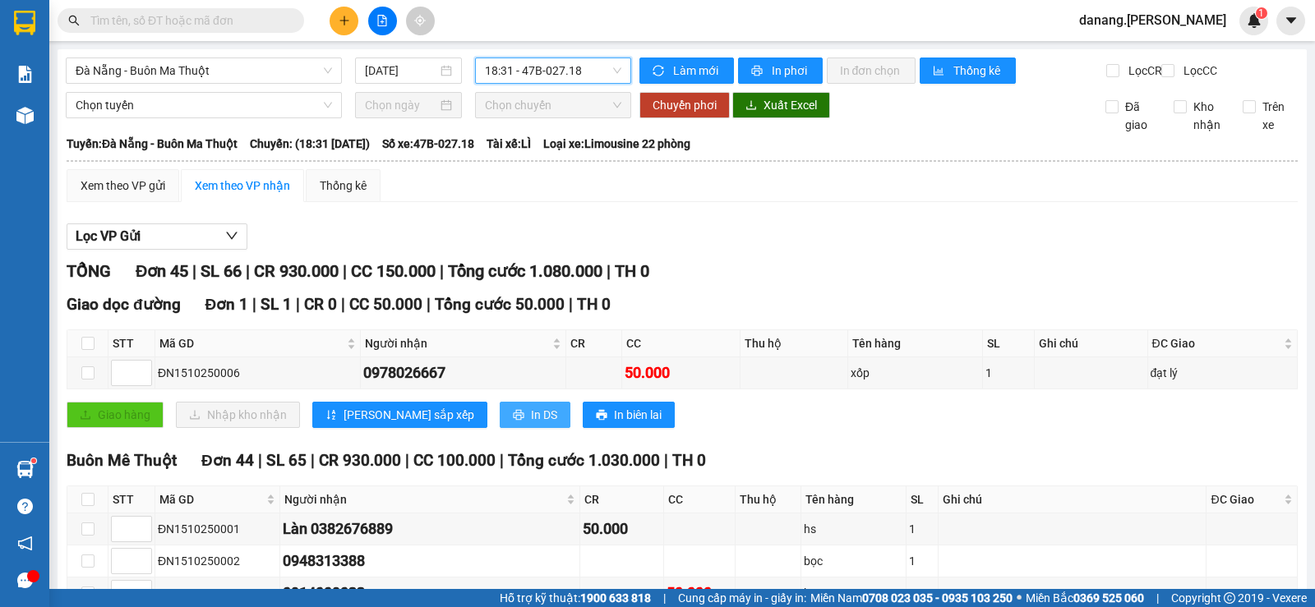
click at [531, 406] on span "In DS" at bounding box center [544, 415] width 26 height 18
click at [353, 16] on button at bounding box center [344, 21] width 29 height 29
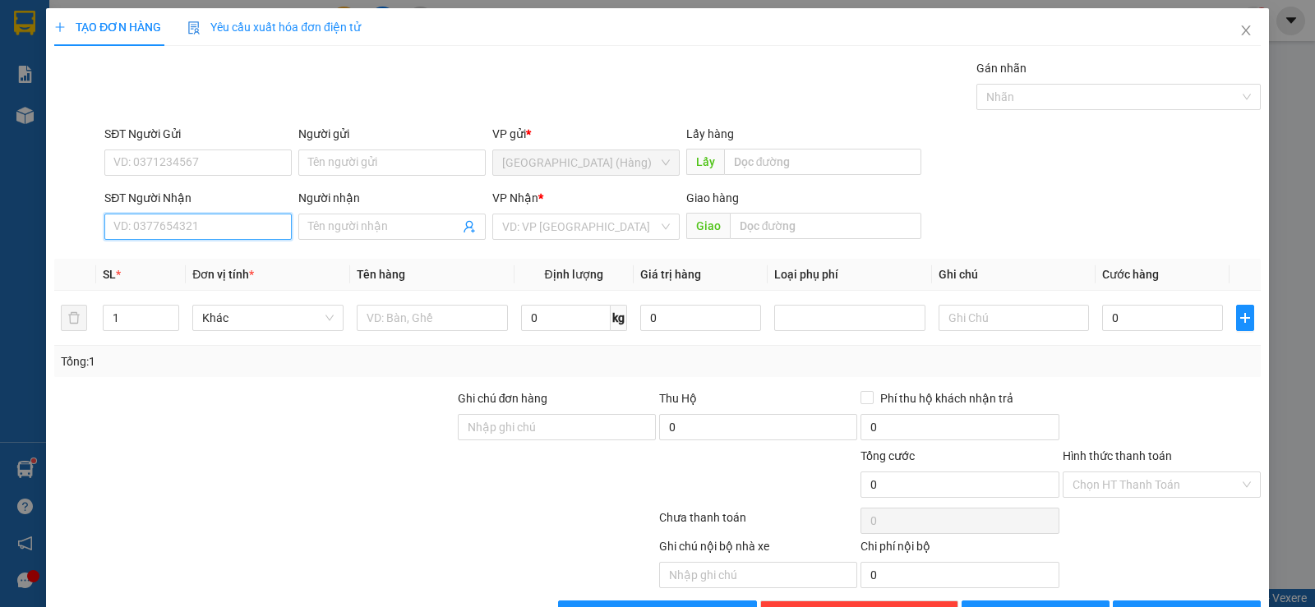
click at [174, 232] on input "SĐT Người Nhận" at bounding box center [197, 227] width 187 height 26
click at [184, 264] on div "0364245268 - [PERSON_NAME]" at bounding box center [196, 260] width 166 height 18
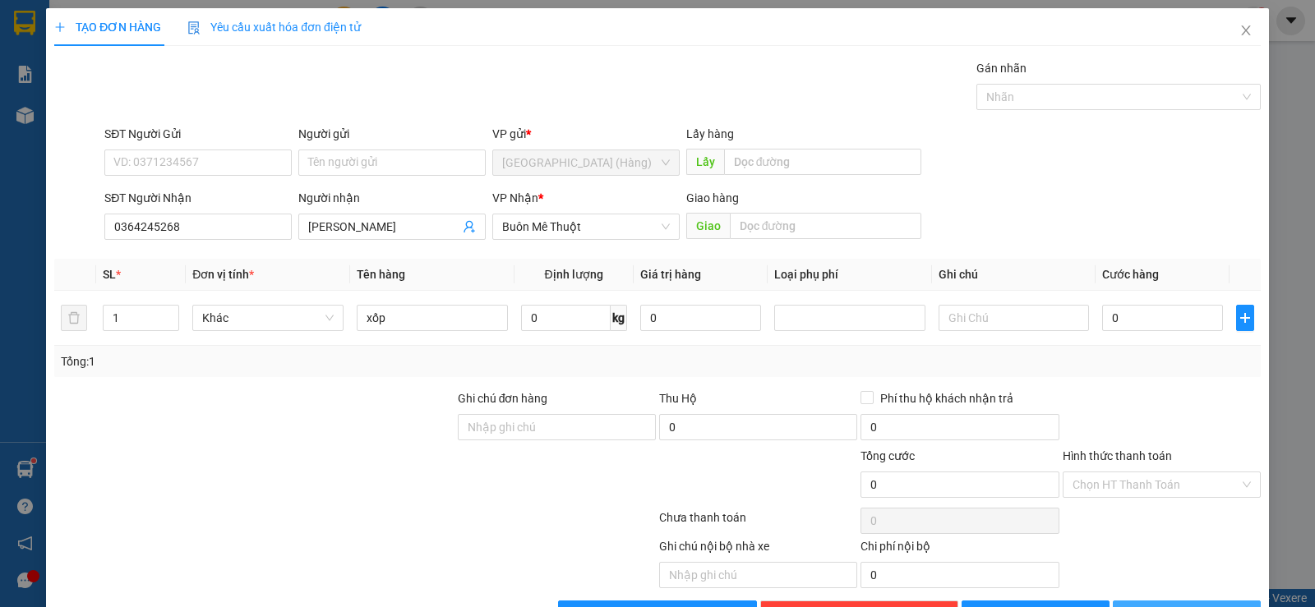
drag, startPoint x: 1173, startPoint y: 561, endPoint x: 1184, endPoint y: 516, distance: 45.6
click at [1174, 605] on span "[PERSON_NAME] và In" at bounding box center [1201, 614] width 115 height 18
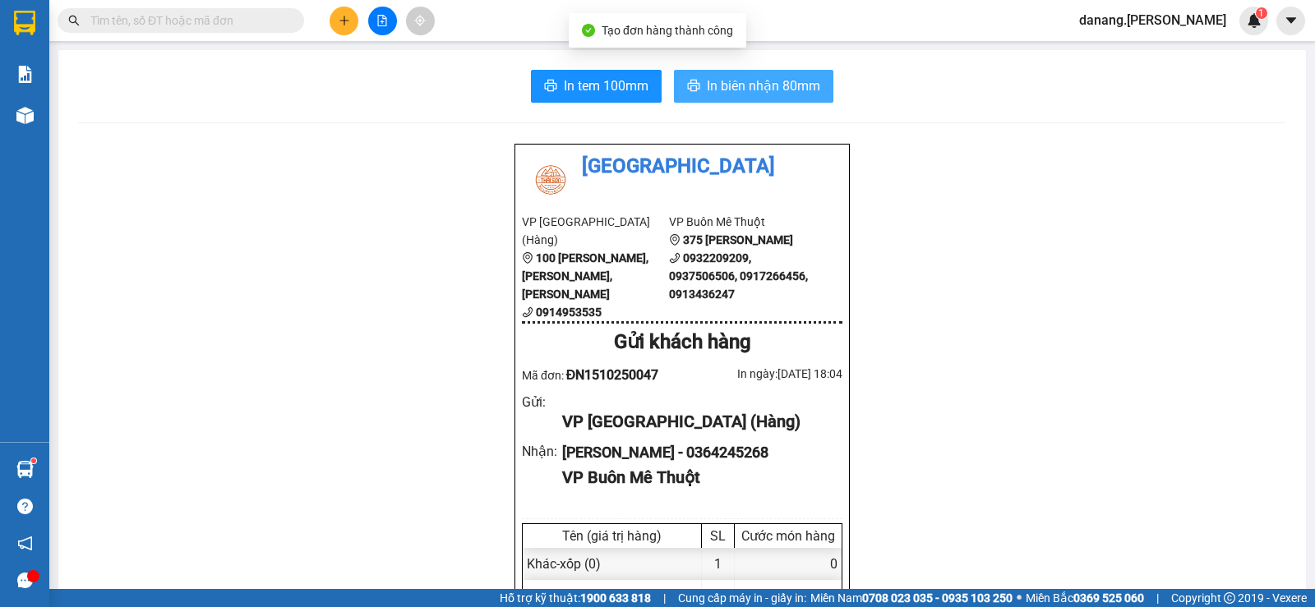
click at [725, 85] on span "In biên nhận 80mm" at bounding box center [763, 86] width 113 height 21
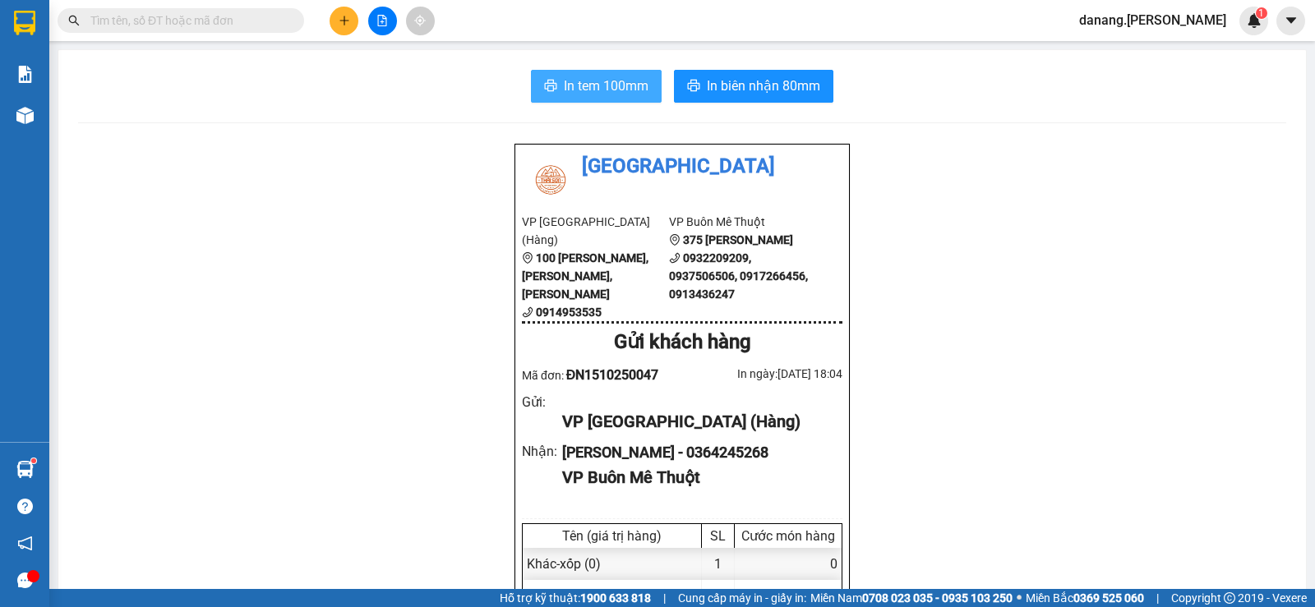
click at [611, 78] on span "In tem 100mm" at bounding box center [606, 86] width 85 height 21
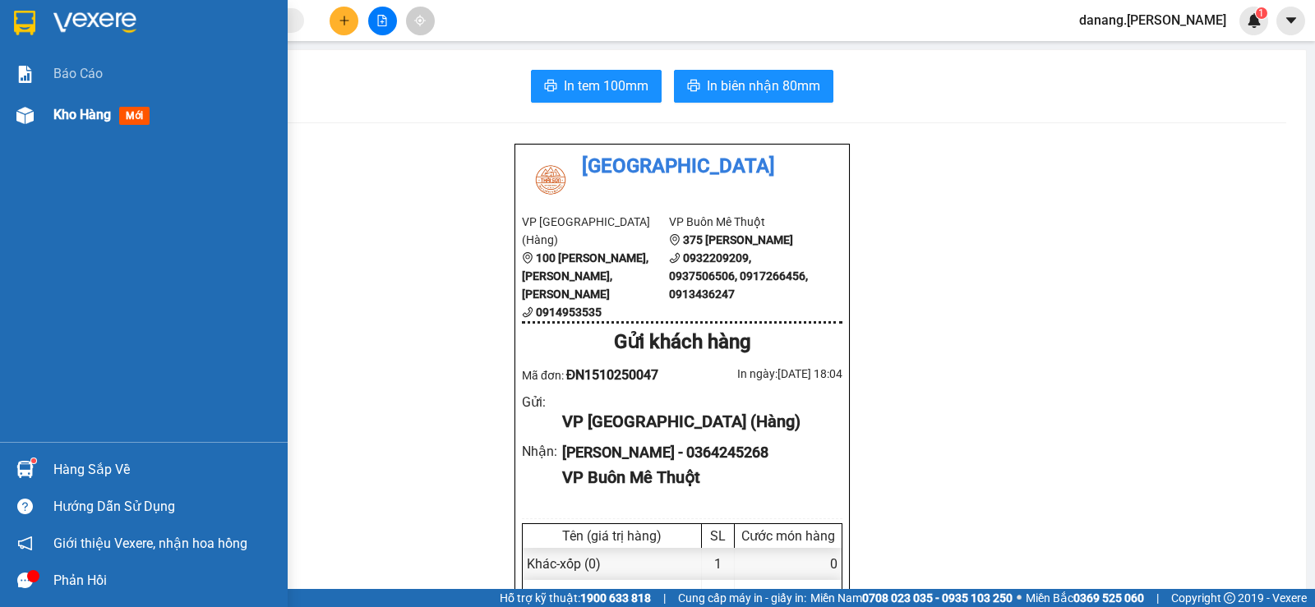
click at [67, 110] on span "Kho hàng" at bounding box center [82, 115] width 58 height 16
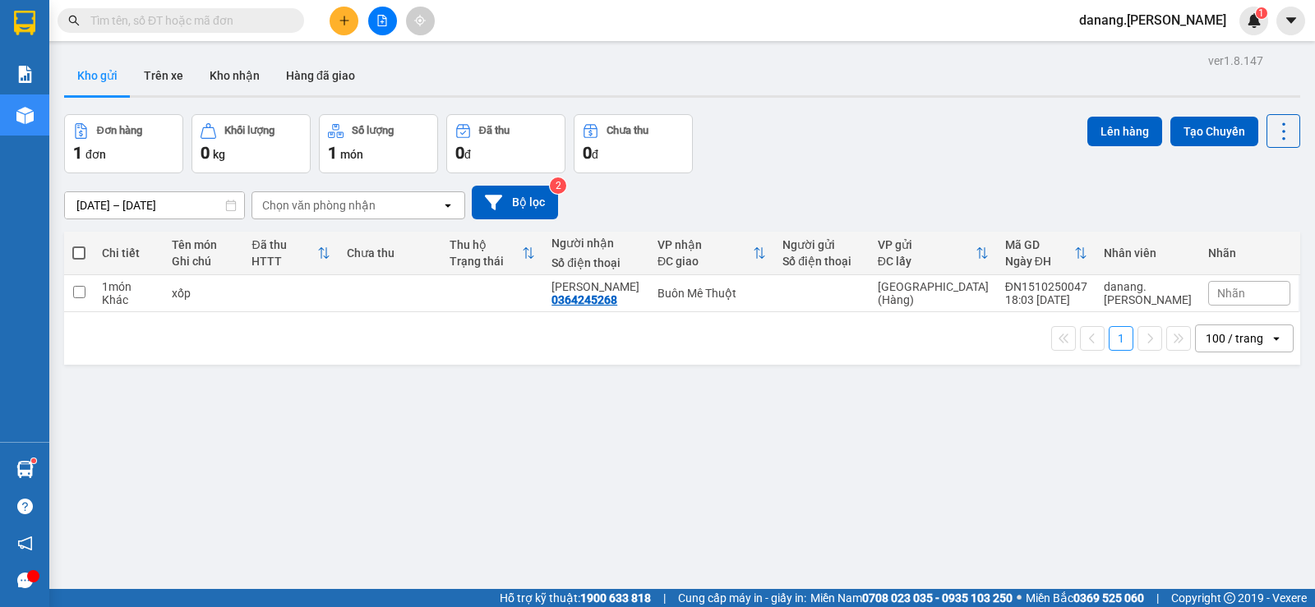
click at [81, 253] on span at bounding box center [78, 253] width 13 height 13
click at [79, 245] on input "checkbox" at bounding box center [79, 245] width 0 height 0
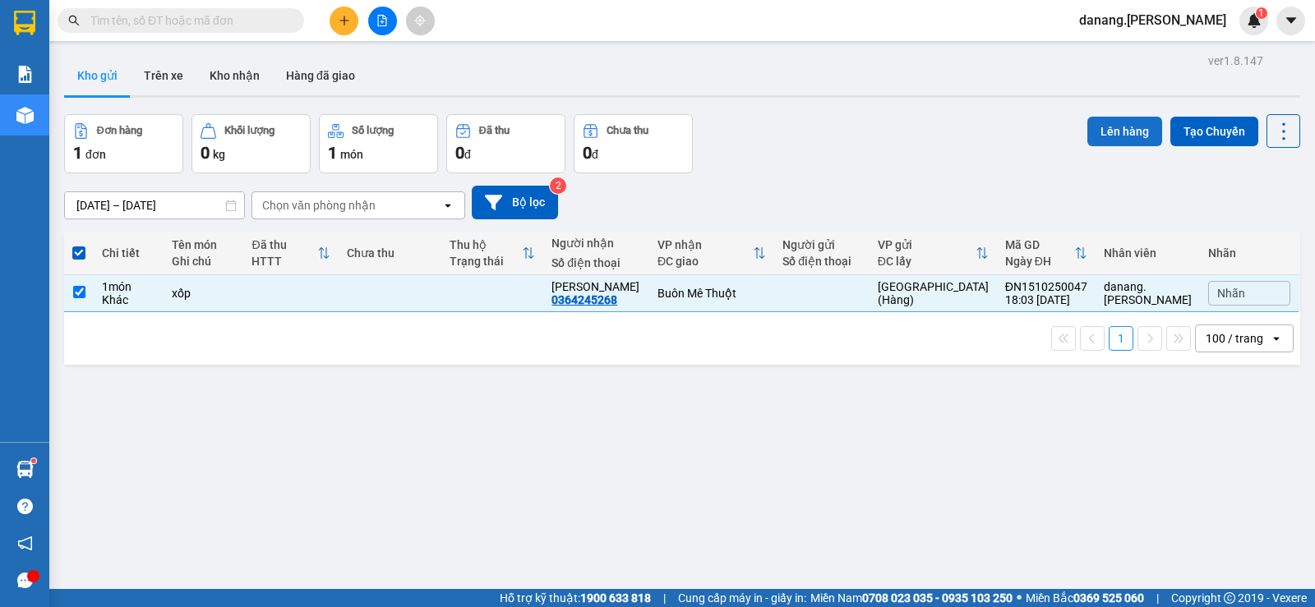
click at [1117, 123] on button "Lên hàng" at bounding box center [1124, 132] width 75 height 30
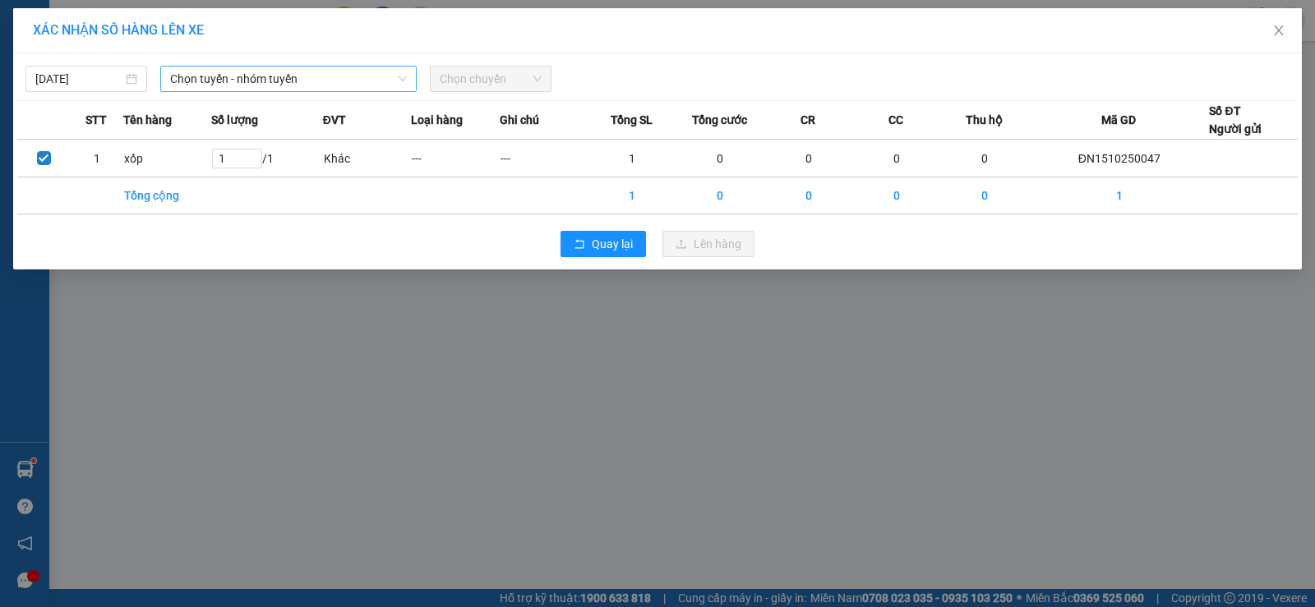
click at [200, 80] on span "Chọn tuyến - nhóm tuyến" at bounding box center [288, 79] width 237 height 25
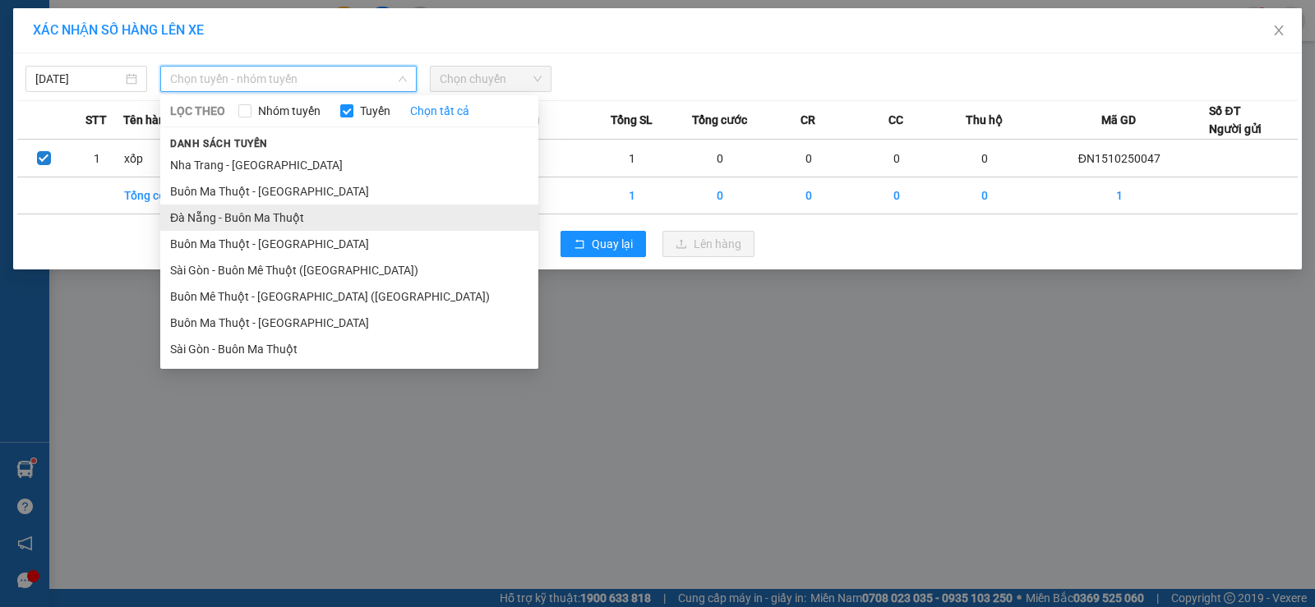
click at [244, 209] on li "Đà Nẵng - Buôn Ma Thuột" at bounding box center [349, 218] width 378 height 26
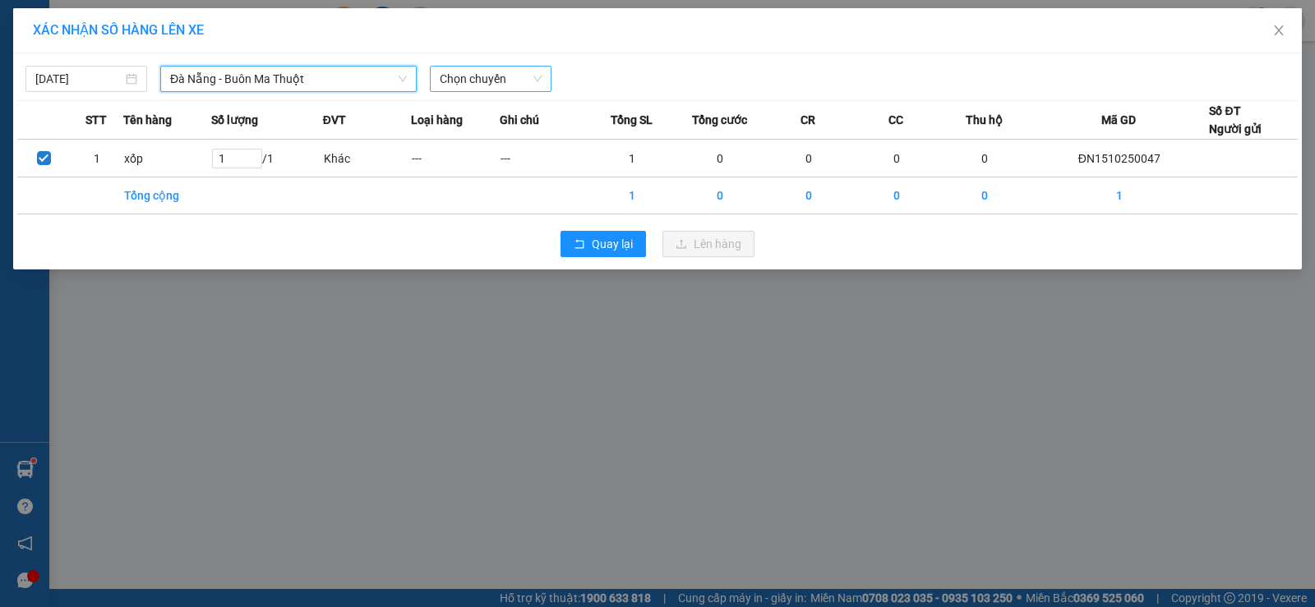
click at [501, 77] on span "Chọn chuyến" at bounding box center [491, 79] width 102 height 25
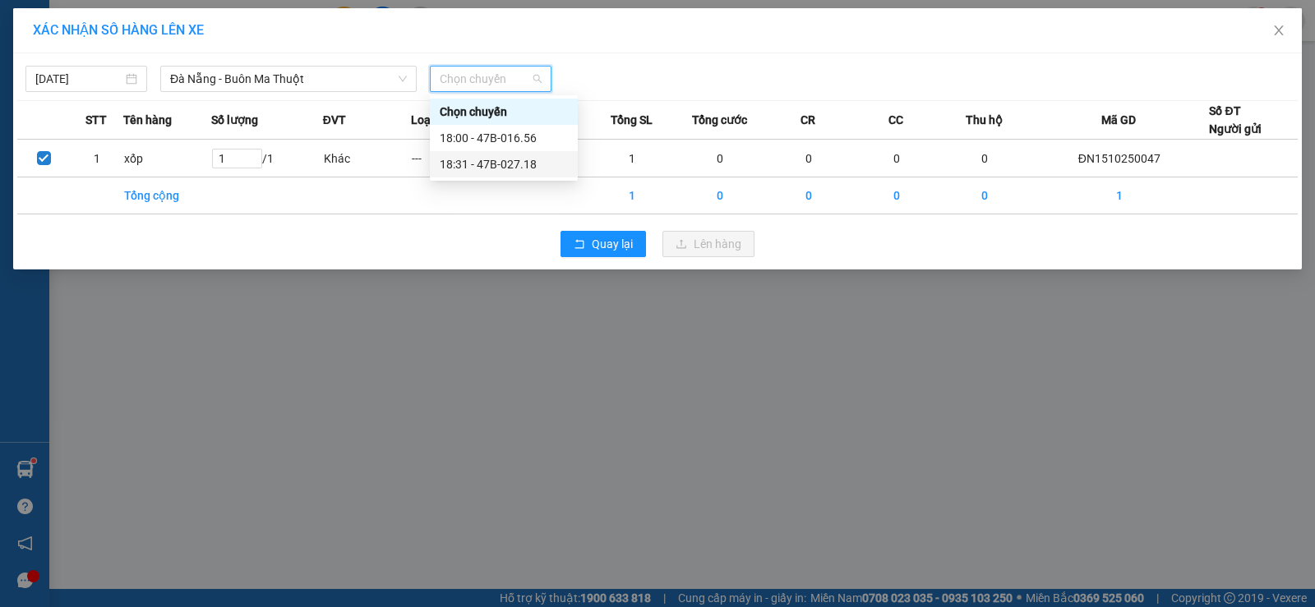
click at [539, 168] on div "18:31 - 47B-027.18" at bounding box center [504, 164] width 128 height 18
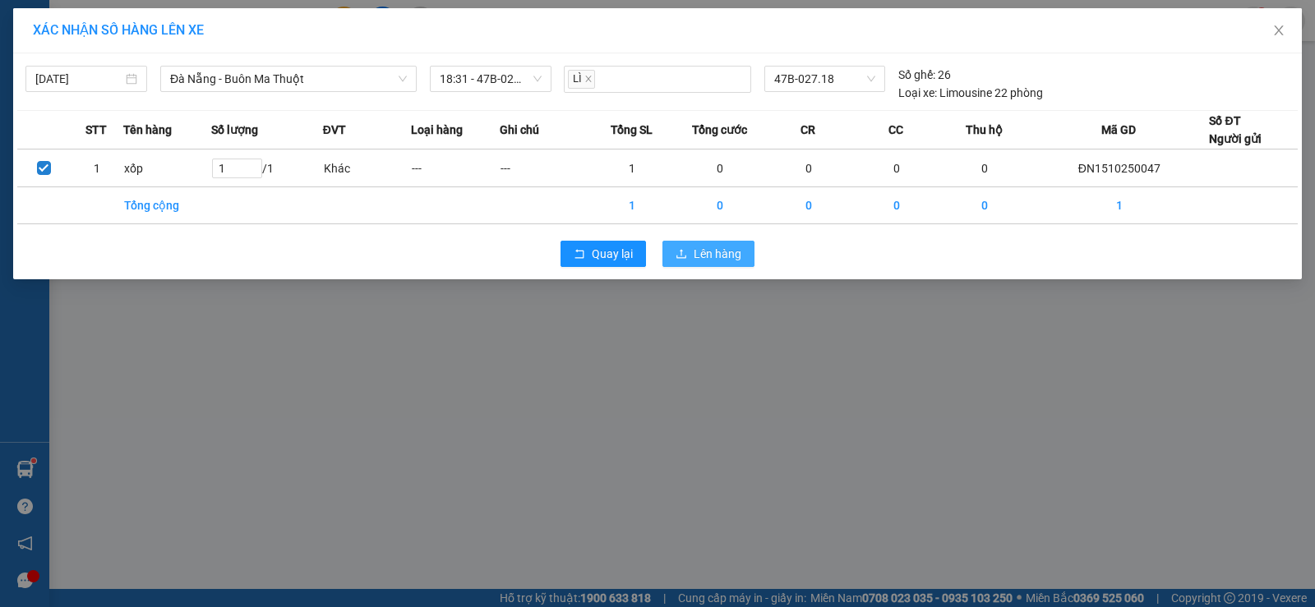
click at [708, 256] on span "Lên hàng" at bounding box center [718, 254] width 48 height 18
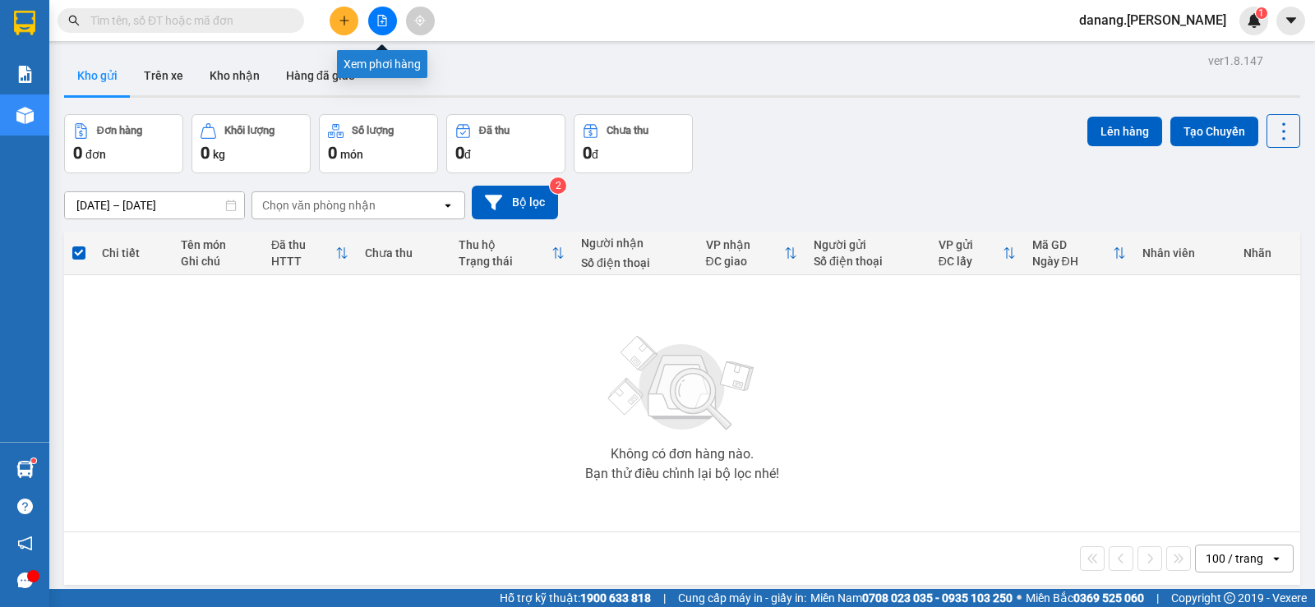
click at [383, 17] on icon "file-add" at bounding box center [382, 21] width 9 height 12
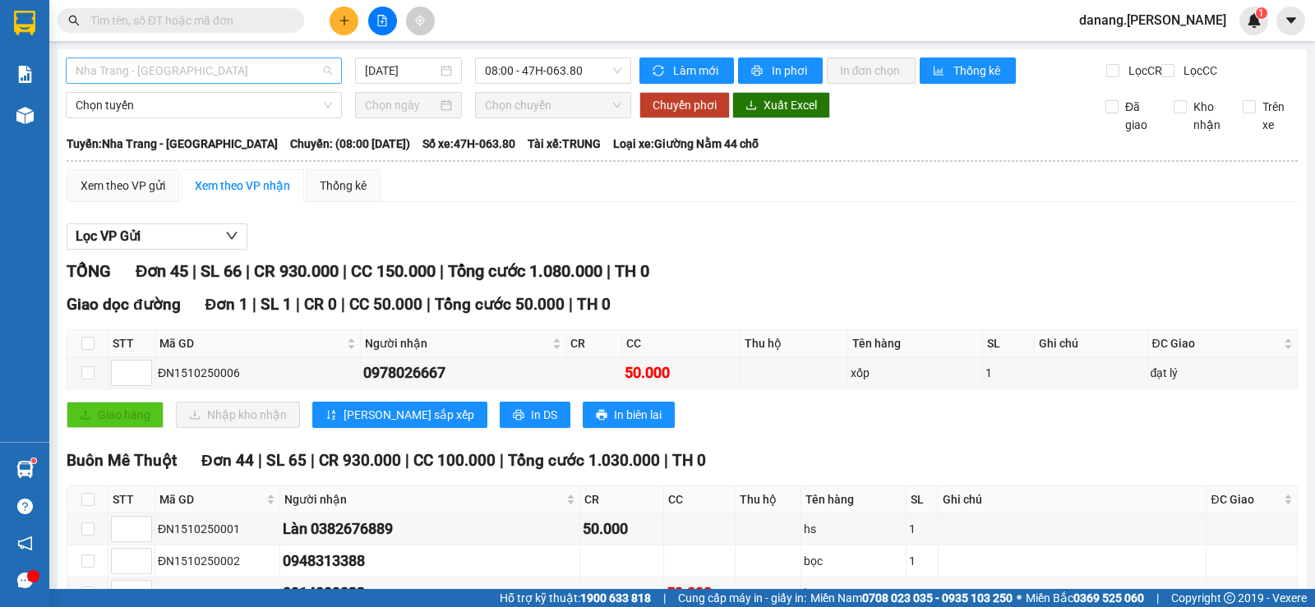
drag, startPoint x: 237, startPoint y: 68, endPoint x: 240, endPoint y: 82, distance: 14.4
click at [238, 68] on span "Nha Trang - [GEOGRAPHIC_DATA]" at bounding box center [204, 70] width 256 height 25
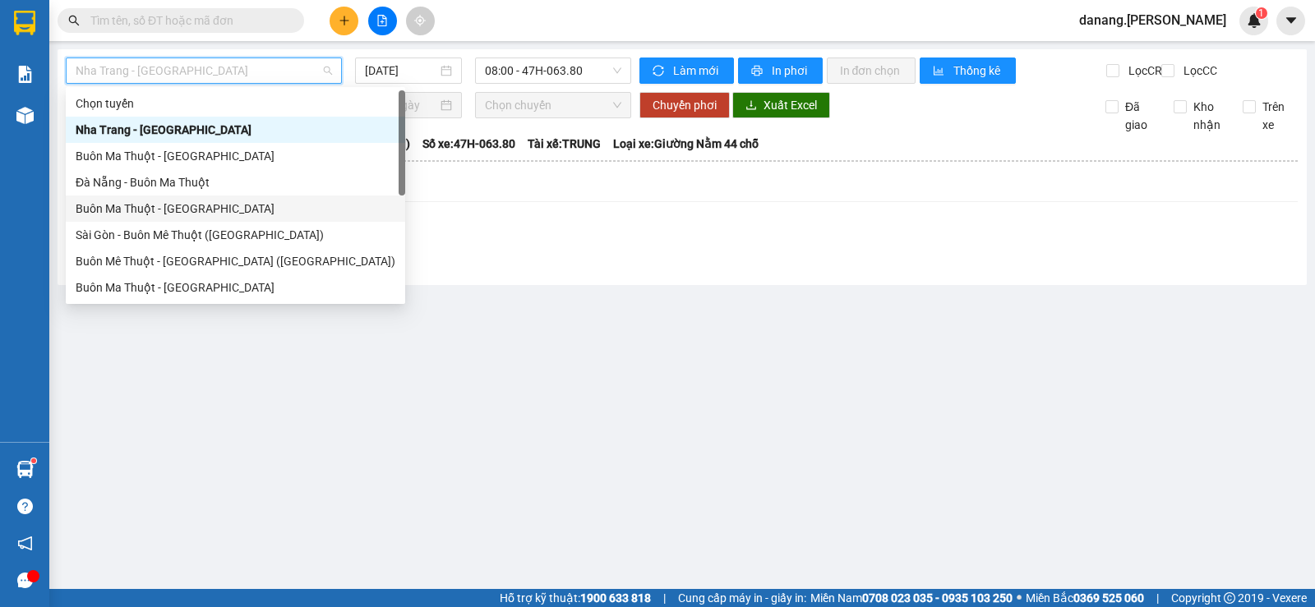
click at [128, 205] on div "Buôn Ma Thuột - [GEOGRAPHIC_DATA]" at bounding box center [236, 209] width 320 height 18
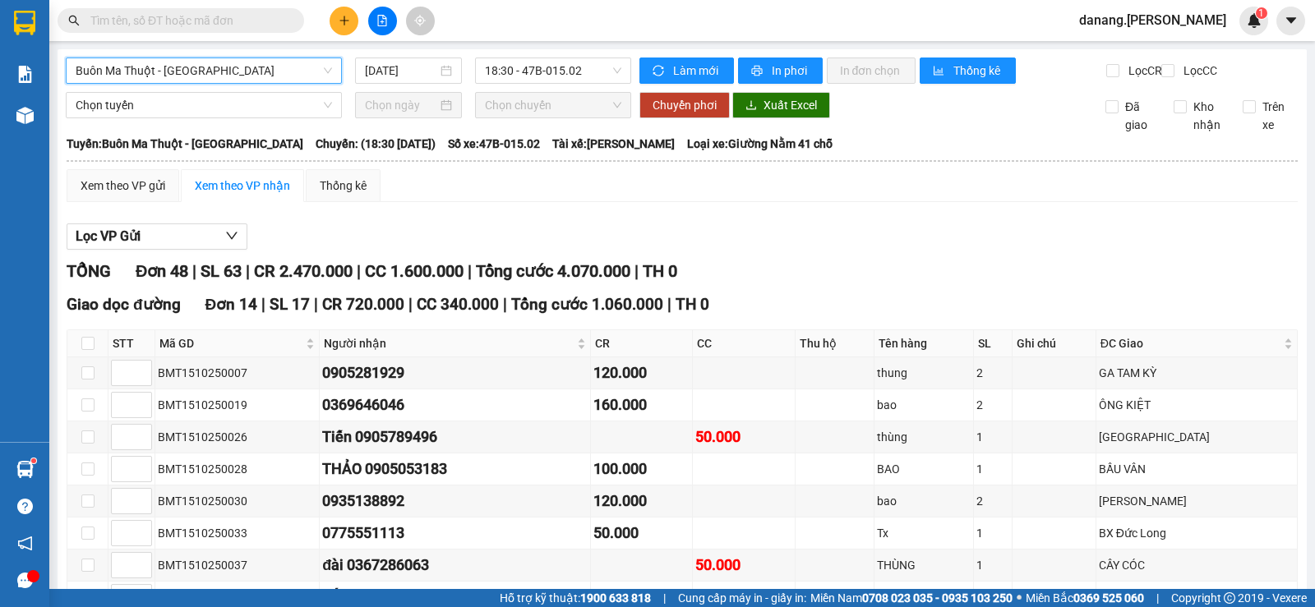
drag, startPoint x: 275, startPoint y: 67, endPoint x: 260, endPoint y: 91, distance: 28.8
click at [272, 70] on span "Buôn Ma Thuột - [GEOGRAPHIC_DATA]" at bounding box center [204, 70] width 256 height 25
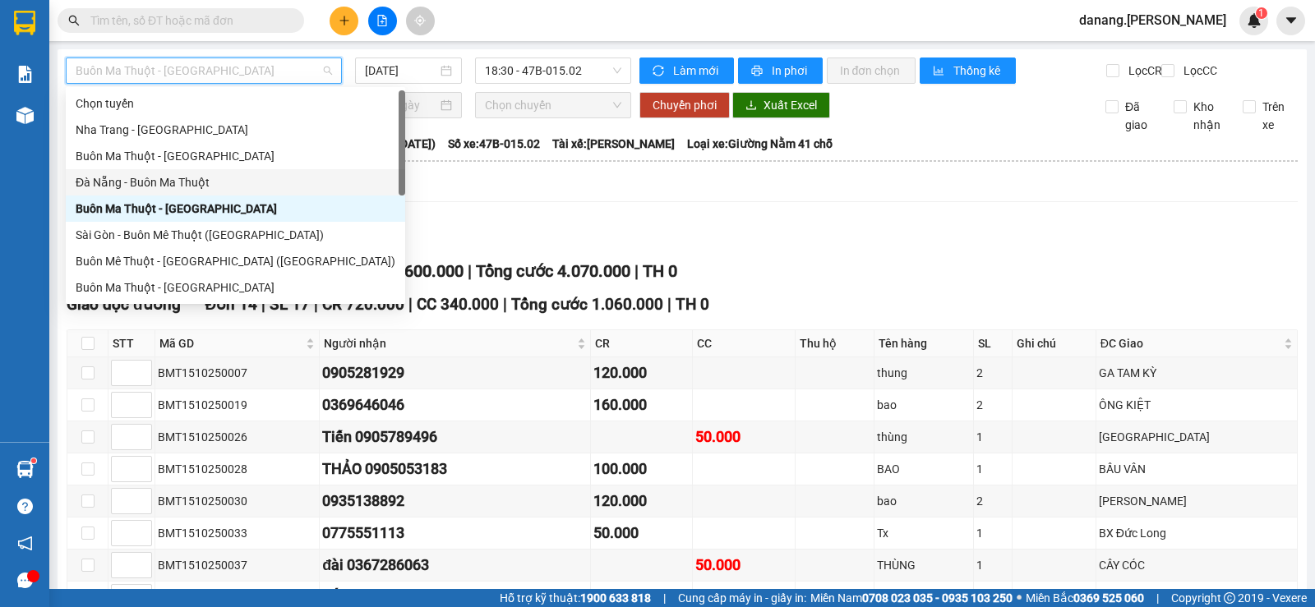
click at [158, 180] on div "Đà Nẵng - Buôn Ma Thuột" at bounding box center [236, 182] width 320 height 18
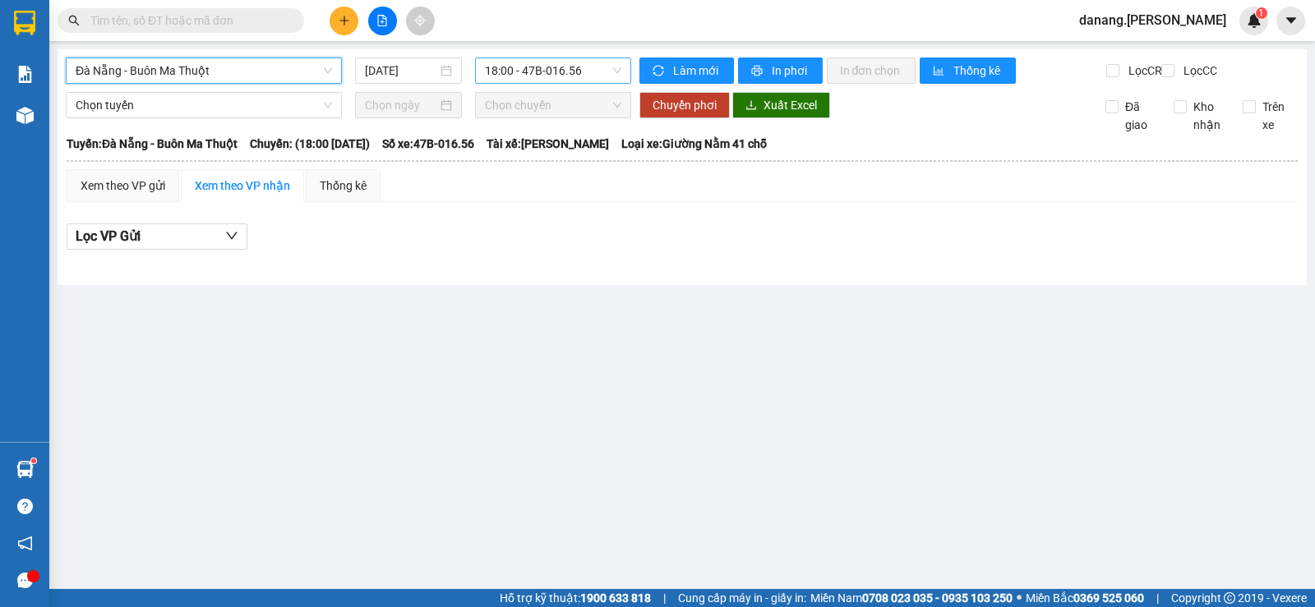
click at [537, 72] on span "18:00 - 47B-016.56" at bounding box center [553, 70] width 136 height 25
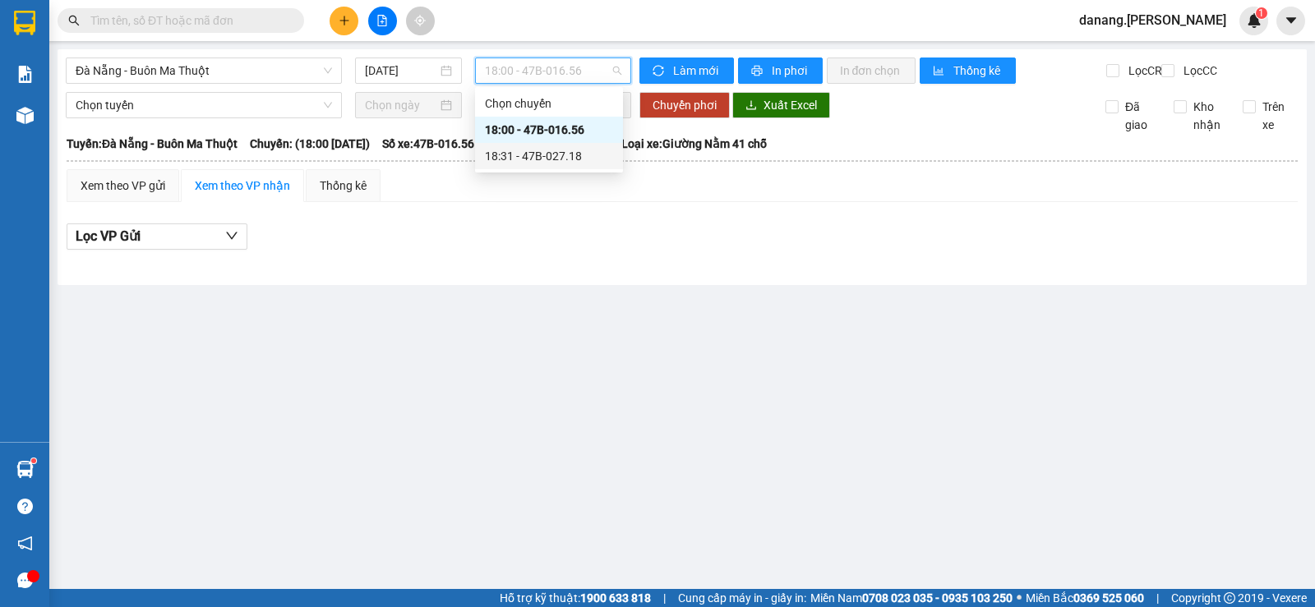
click at [544, 151] on div "18:31 - 47B-027.18" at bounding box center [549, 156] width 128 height 18
